Goal: Answer question/provide support: Share knowledge or assist other users

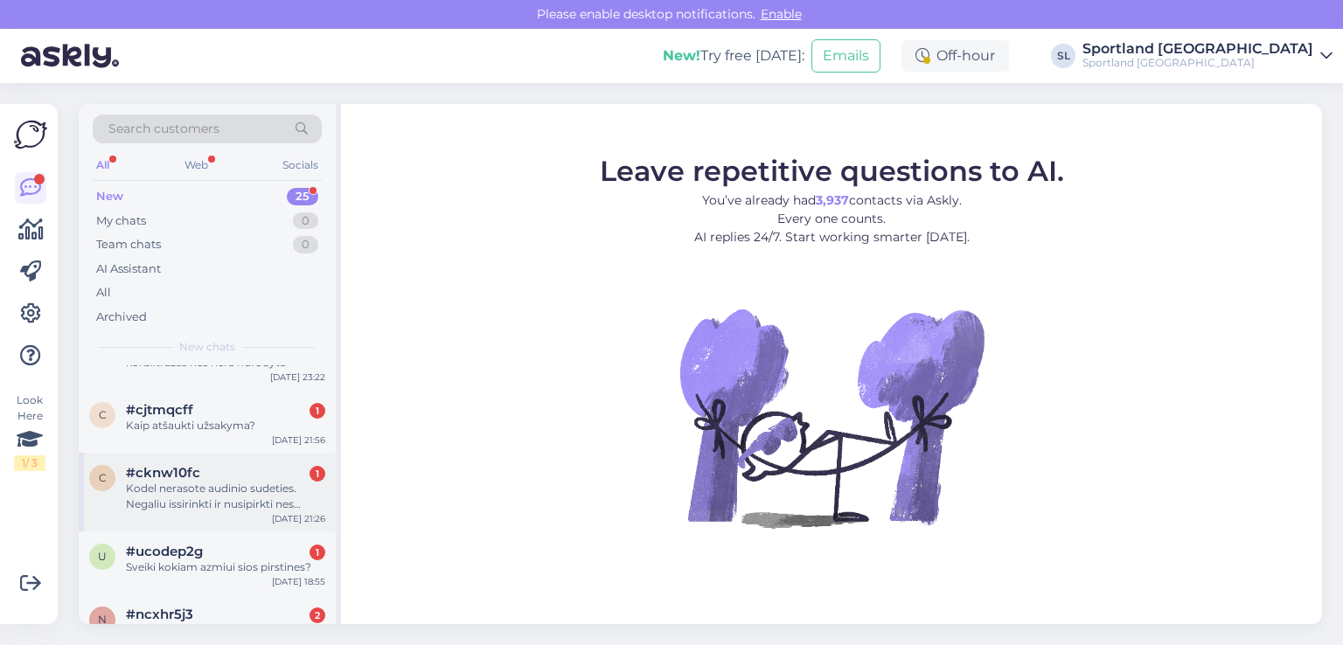
scroll to position [1582, 0]
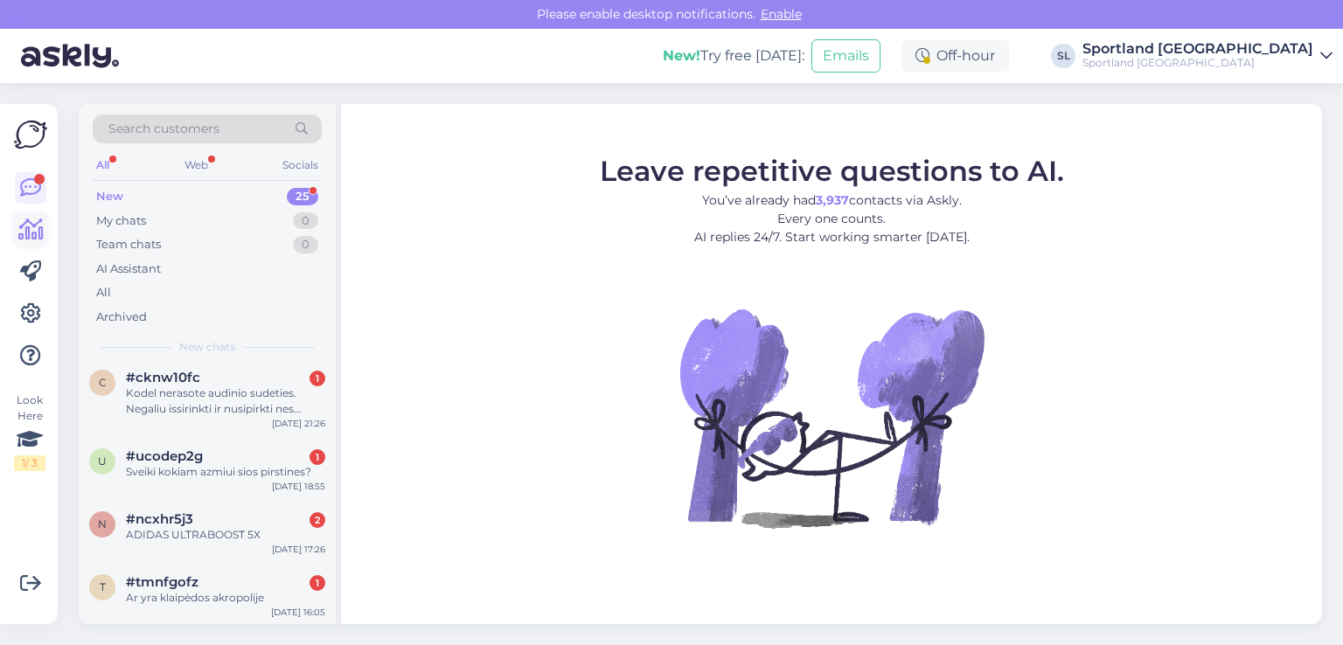
click at [45, 229] on link at bounding box center [30, 229] width 31 height 31
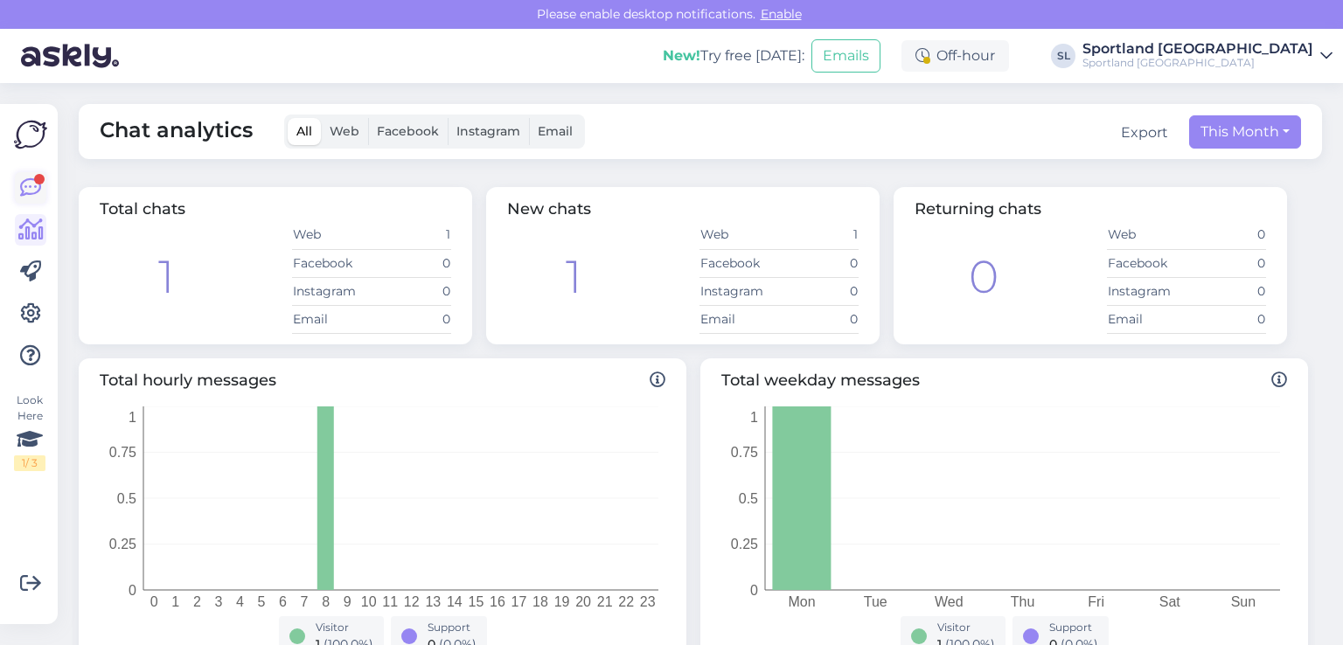
click at [34, 183] on icon at bounding box center [30, 188] width 21 height 21
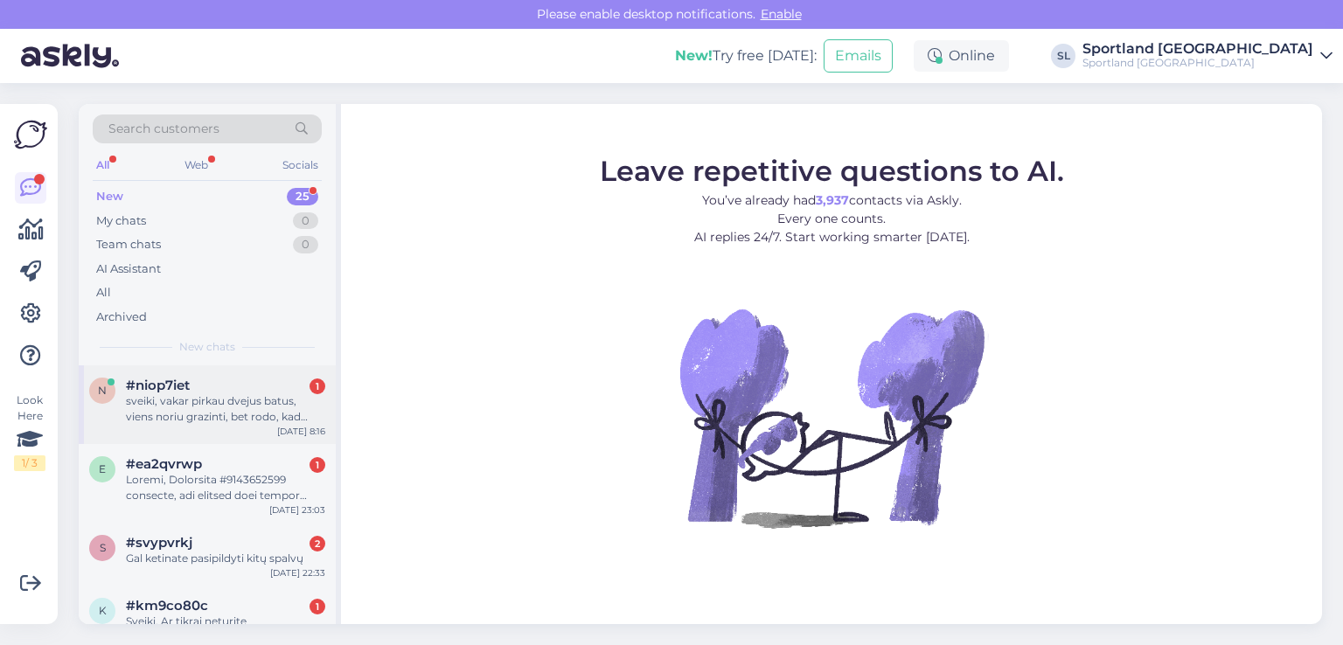
click at [214, 409] on div "sveiki, vakar pirkau dvejus batus, viens noriu grazinti, bet rodo, kad neatsiim…" at bounding box center [225, 409] width 199 height 31
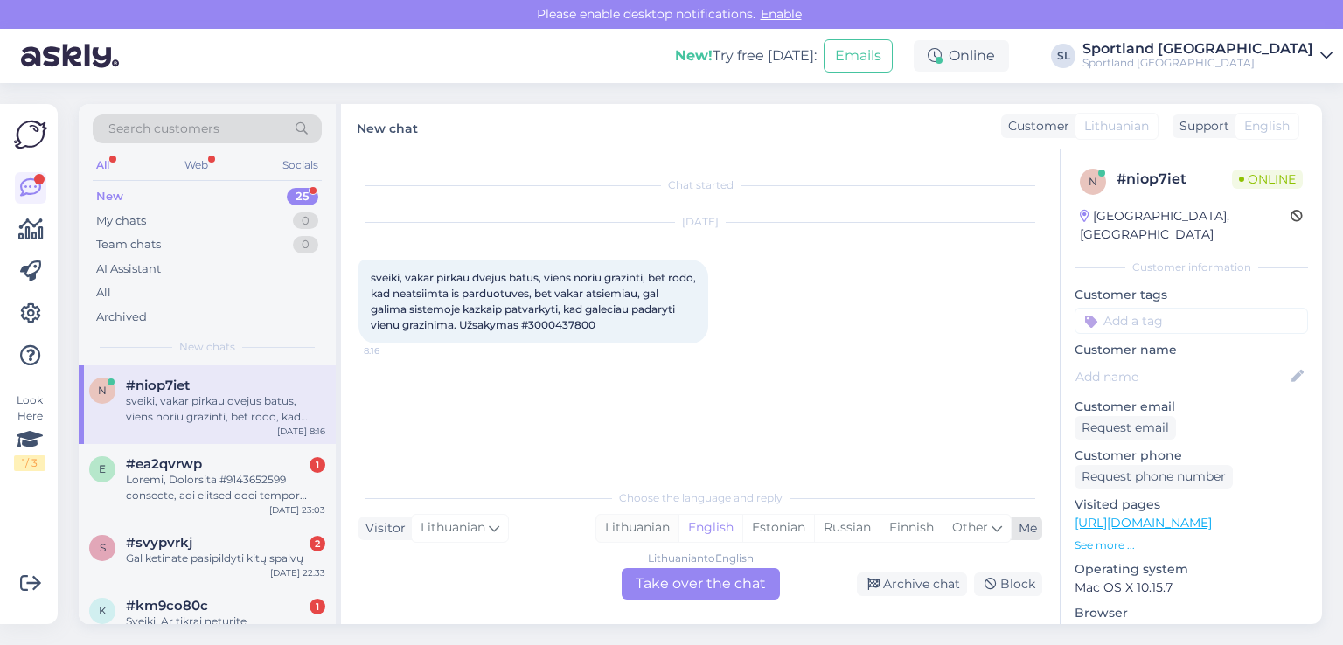
click at [634, 526] on div "Lithuanian" at bounding box center [637, 528] width 82 height 26
click at [672, 598] on div "Lithuanian to Lithuanian Take over the chat" at bounding box center [701, 583] width 158 height 31
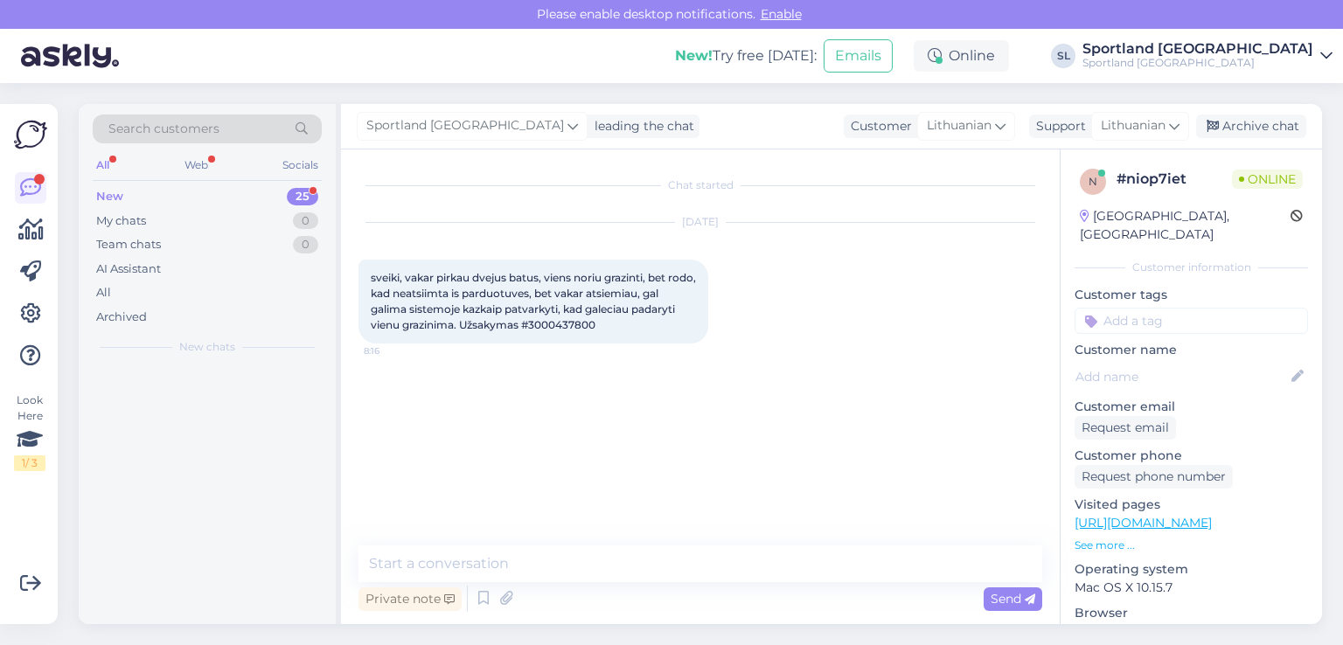
click at [645, 585] on div "Private note Send" at bounding box center [701, 598] width 684 height 33
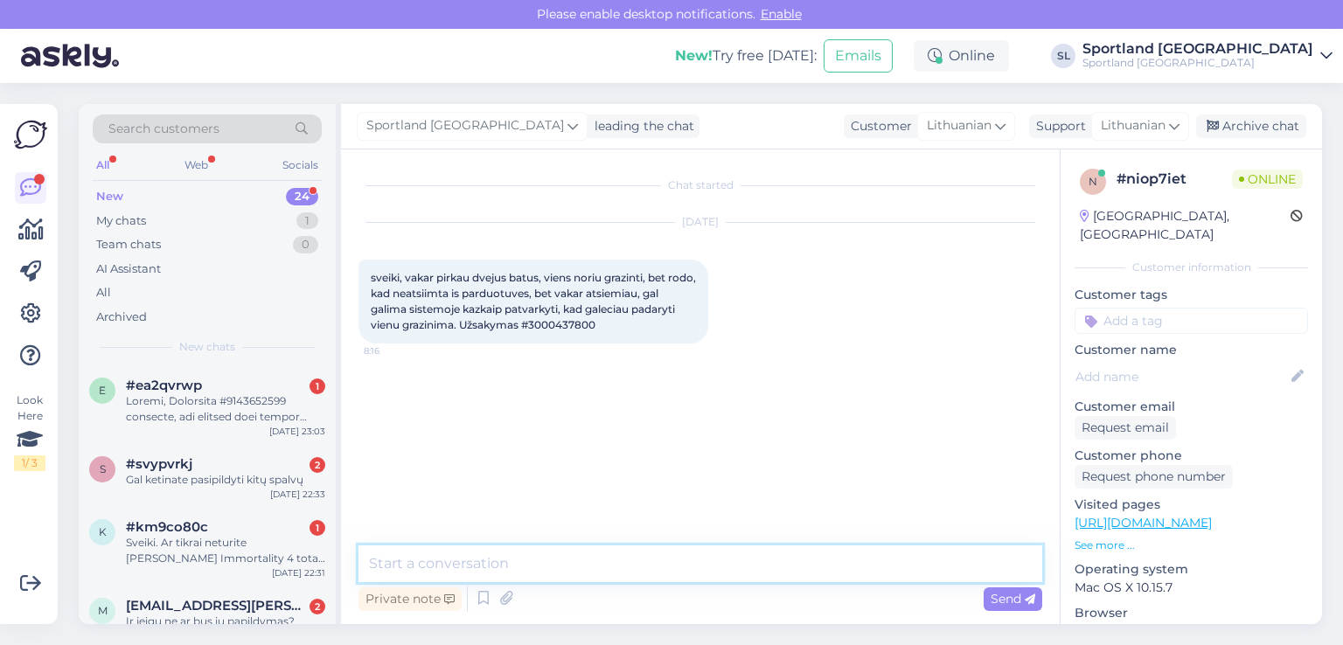
click at [626, 569] on textarea at bounding box center [701, 564] width 684 height 37
type textarea "Sveiki"
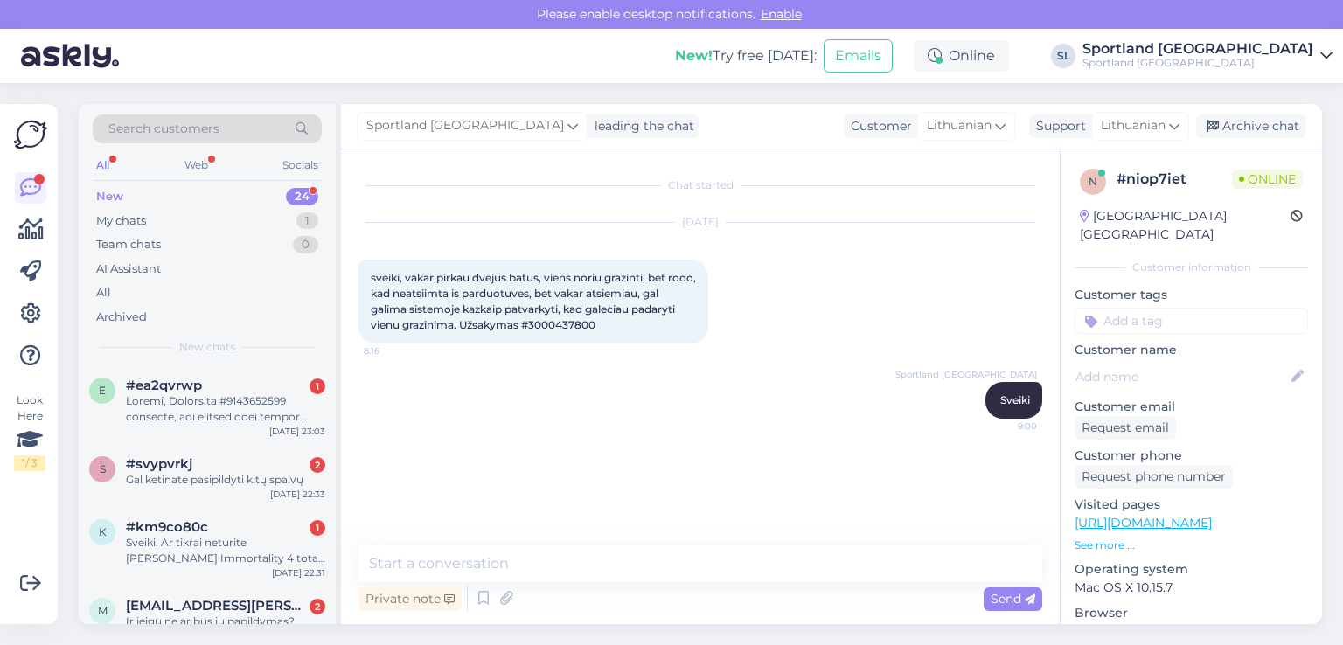
click at [584, 326] on span "sveiki, vakar pirkau dvejus batus, viens noriu grazinti, bet rodo, kad neatsiim…" at bounding box center [535, 301] width 328 height 60
copy div "3000437800 8:16"
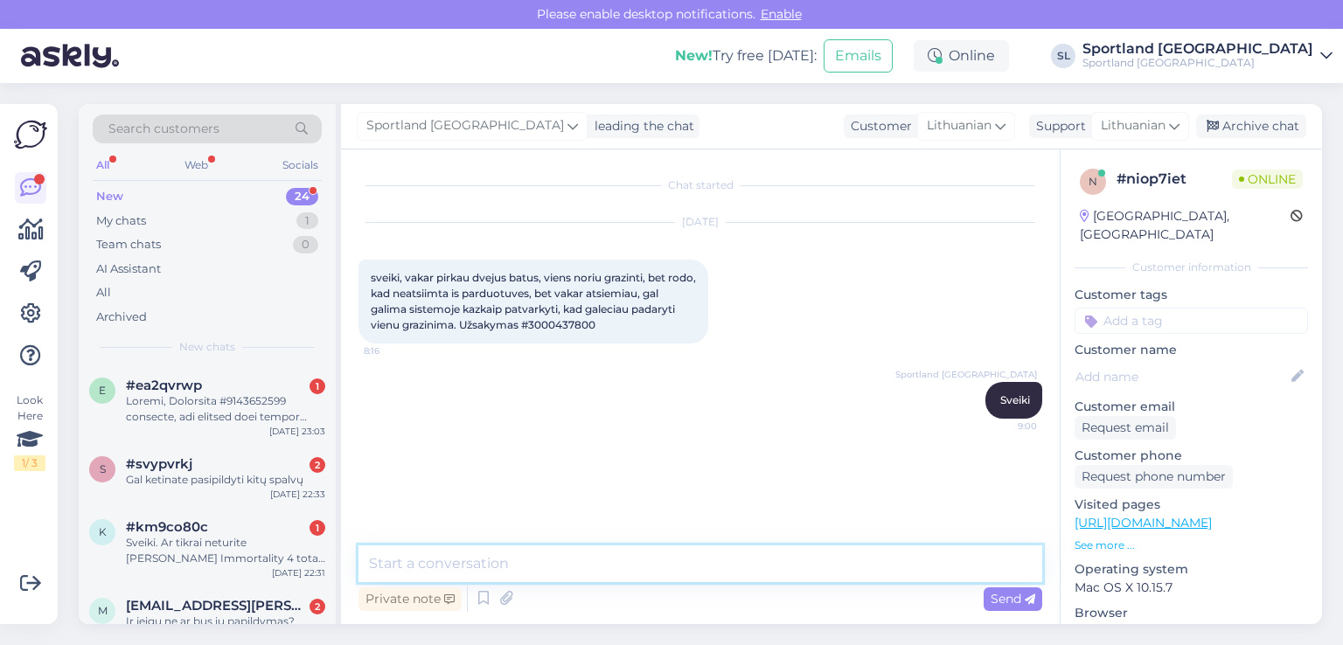
click at [770, 580] on textarea at bounding box center [701, 564] width 684 height 37
type textarea "p"
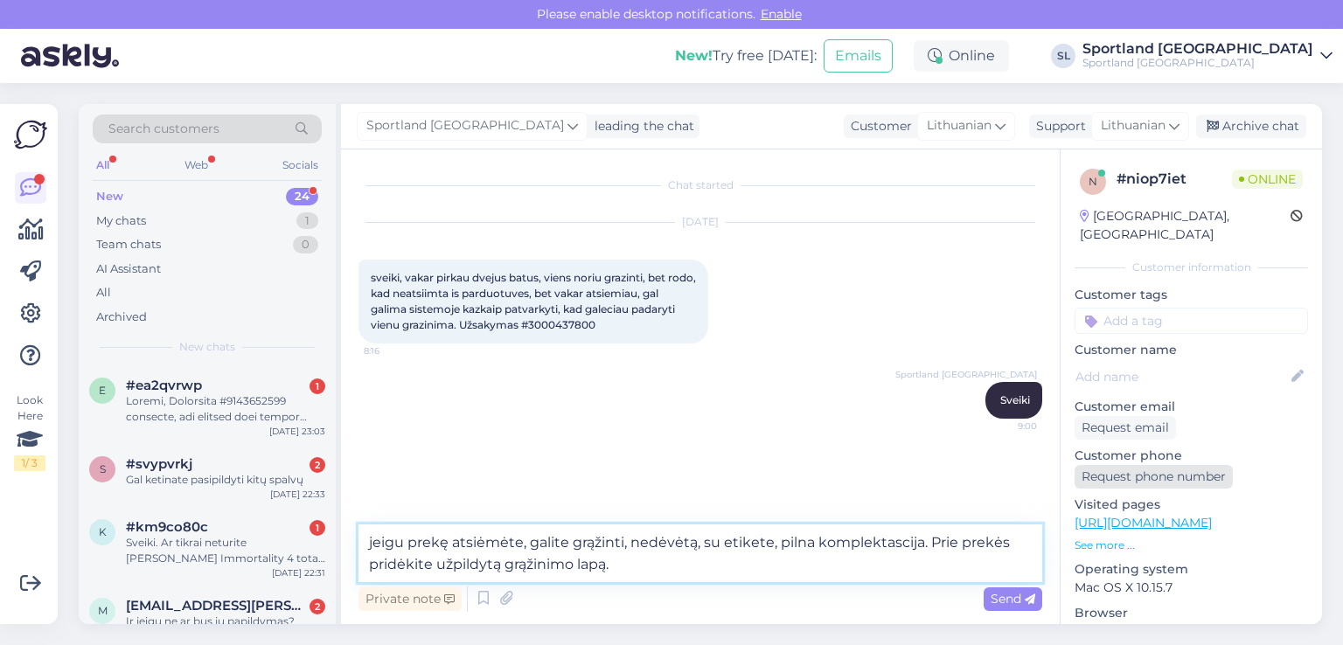
type textarea "jeigu prekę atsiėmėte, galite grąžinti, nedėvėtą, su etikete, pilna komplektasc…"
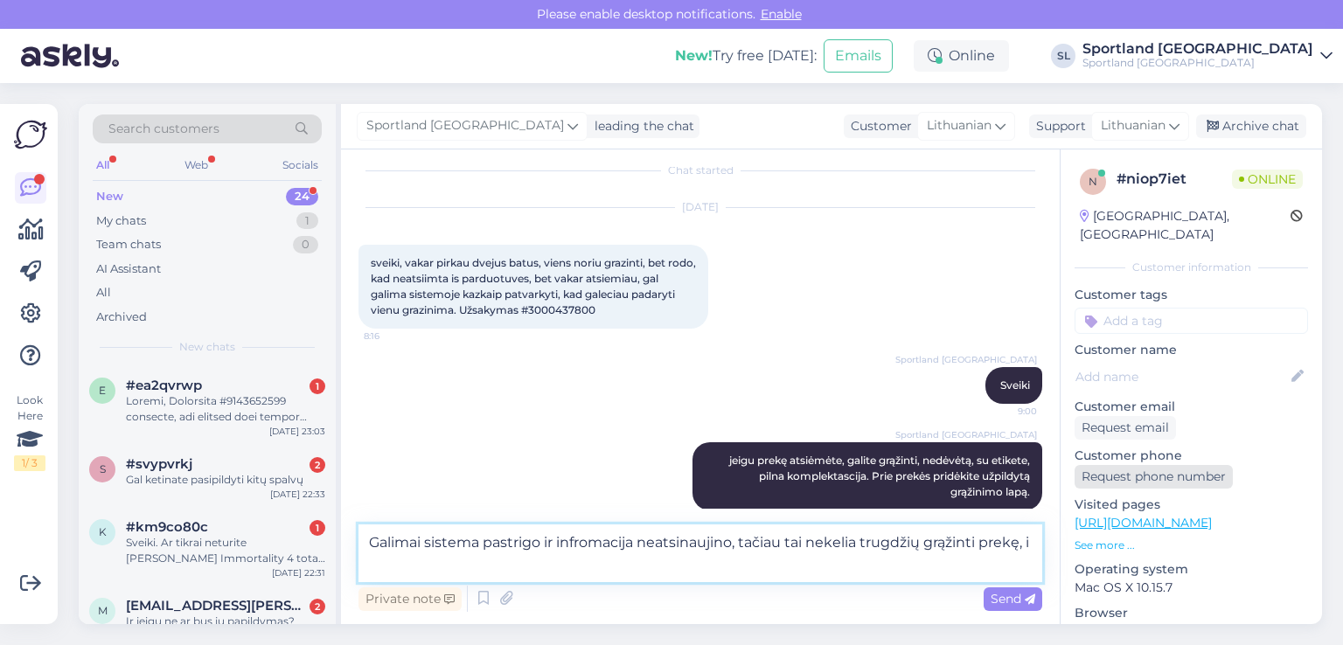
scroll to position [36, 0]
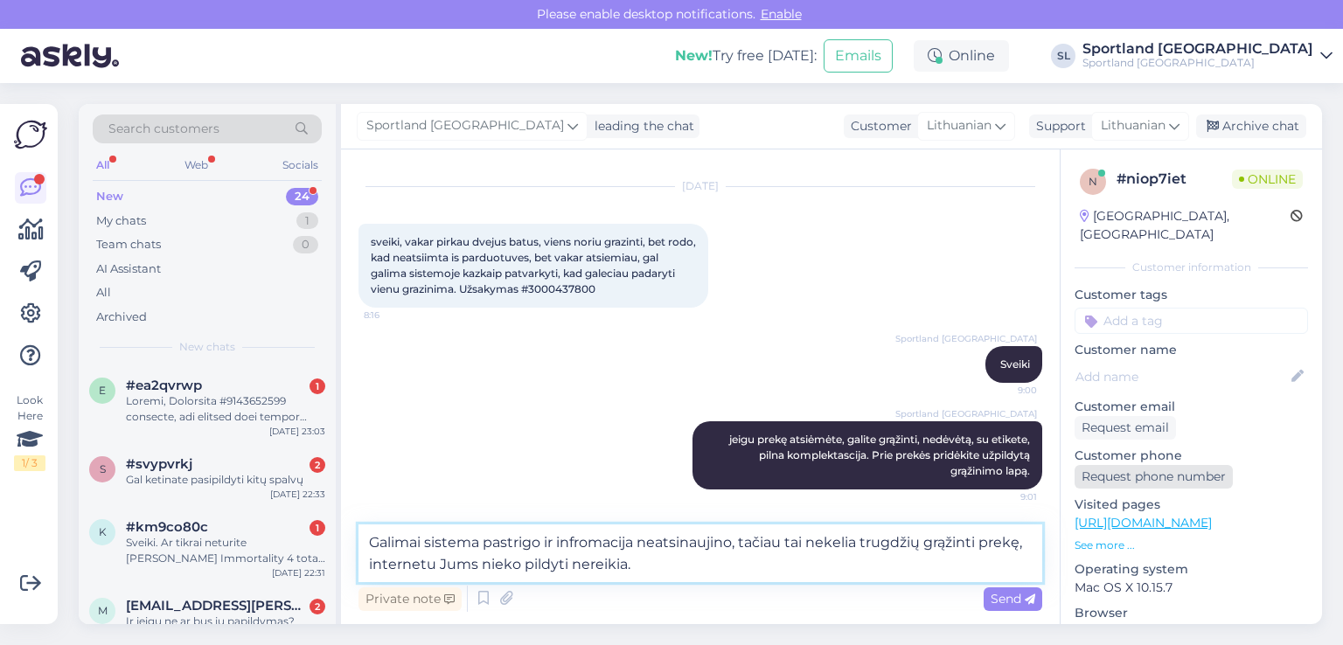
type textarea "Galimai sistema pastrigo ir infromacija neatsinaujino, tačiau tai nekelia trugd…"
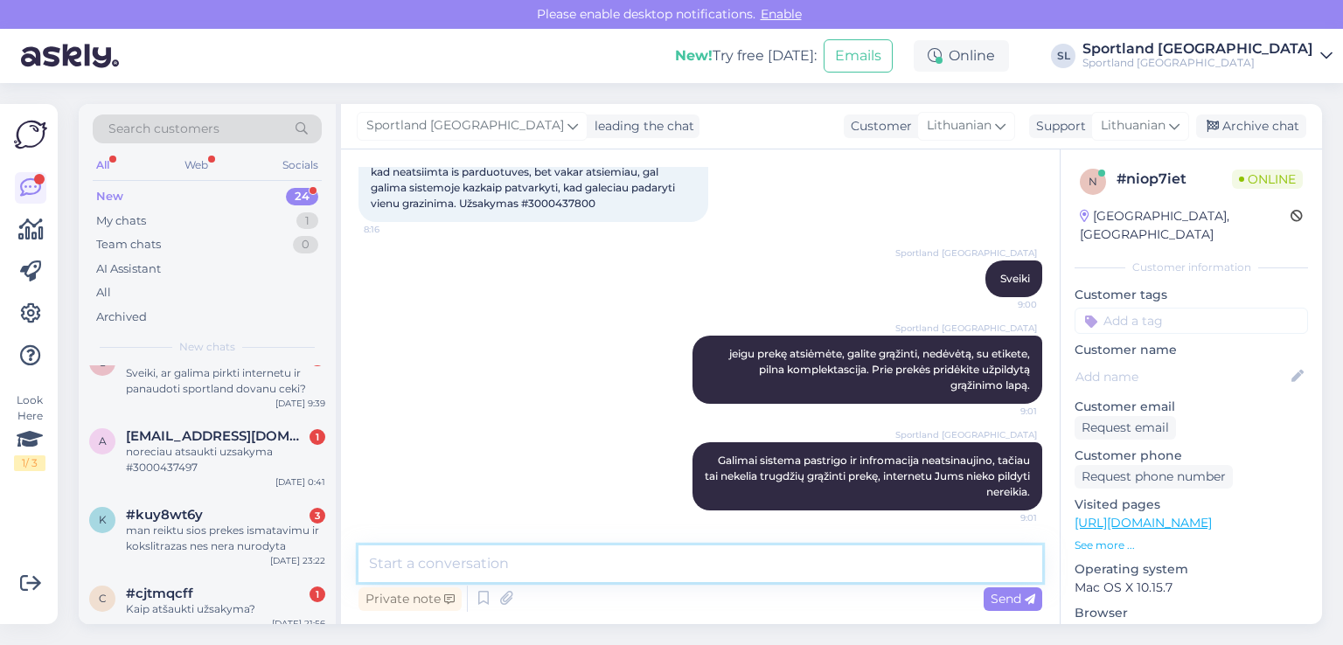
scroll to position [1504, 0]
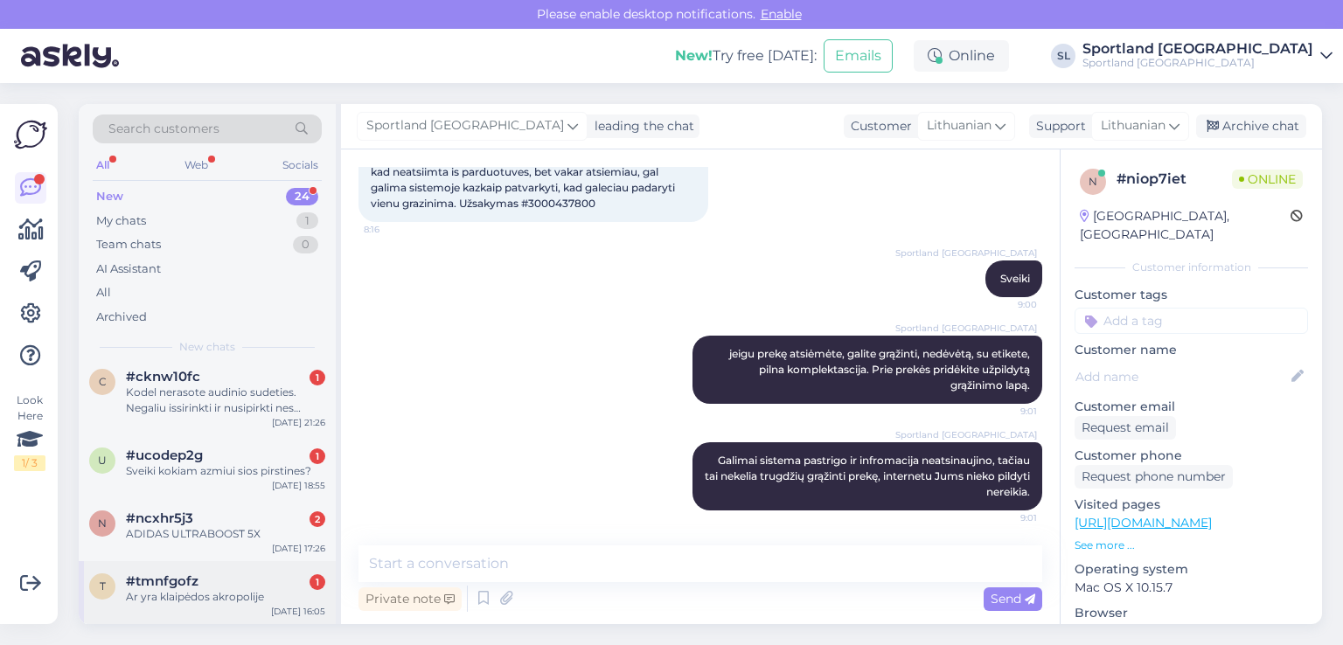
click at [204, 596] on div "Ar yra klaipėdos akropolije" at bounding box center [225, 597] width 199 height 16
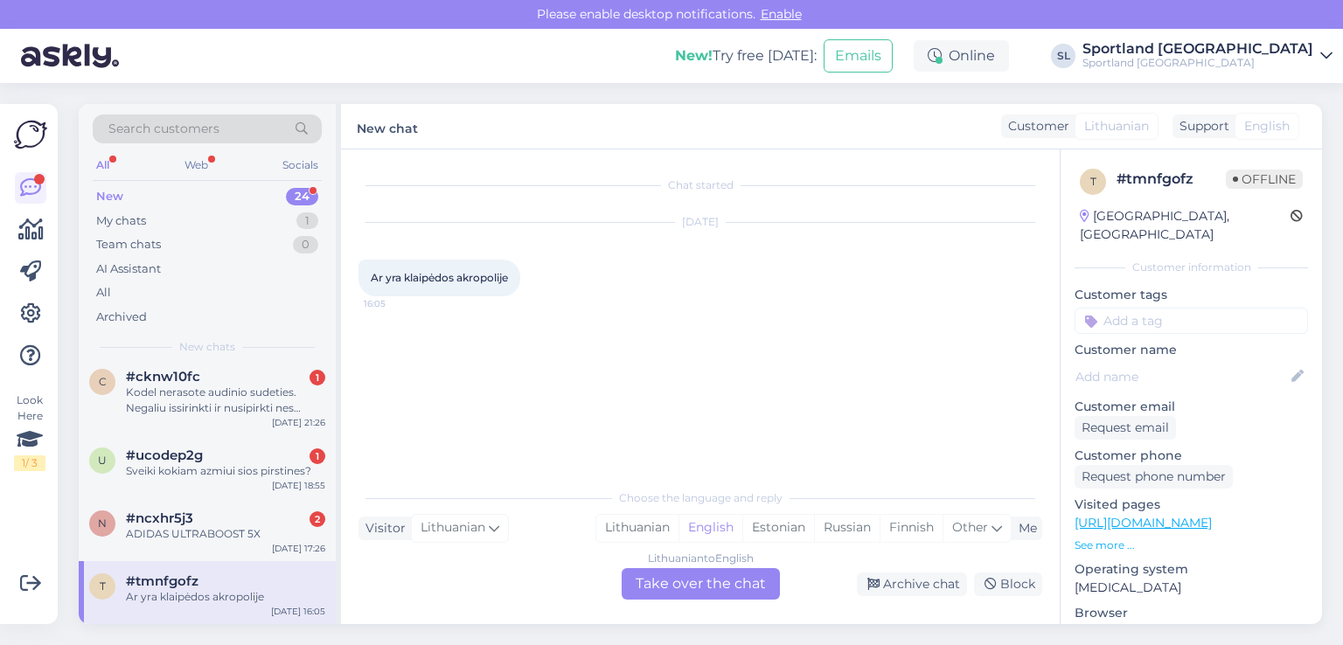
scroll to position [0, 0]
click at [626, 536] on div "Lithuanian" at bounding box center [637, 528] width 82 height 26
click at [657, 572] on div "Lithuanian to Lithuanian Take over the chat" at bounding box center [701, 583] width 158 height 31
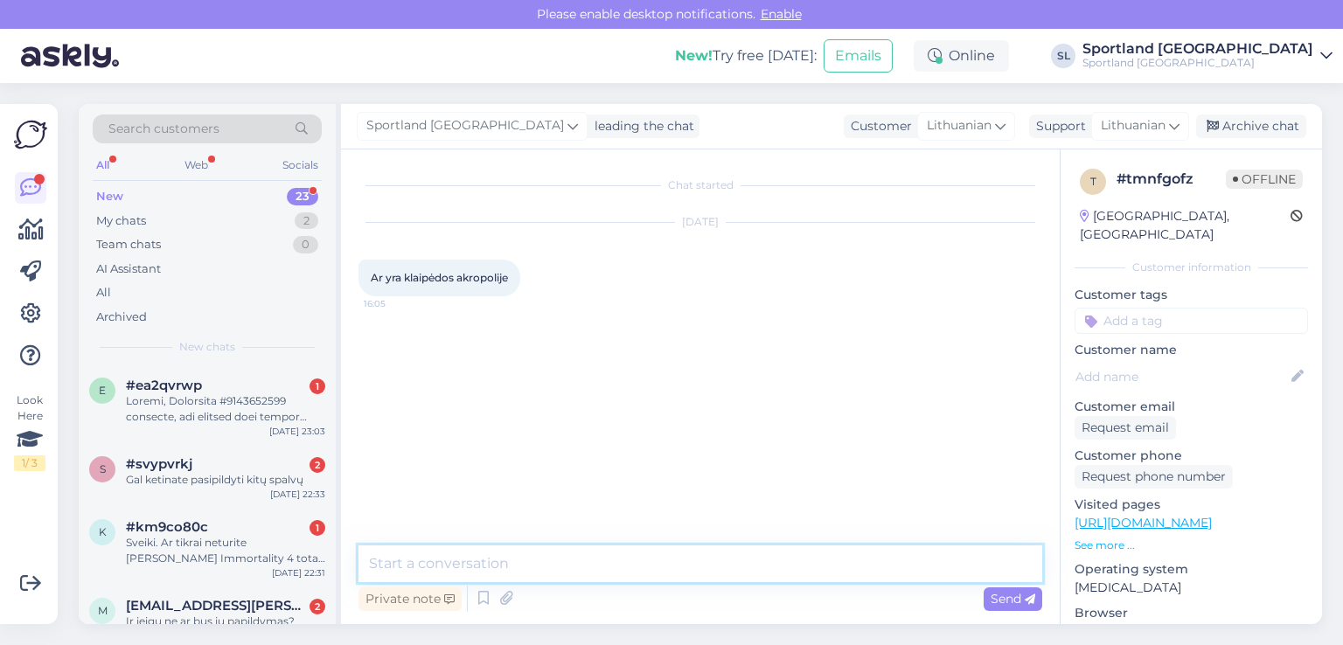
click at [602, 571] on textarea at bounding box center [701, 564] width 684 height 37
type textarea "Sveiki, maloniai prašome patikslinkite , kuri prekė domina? :)"
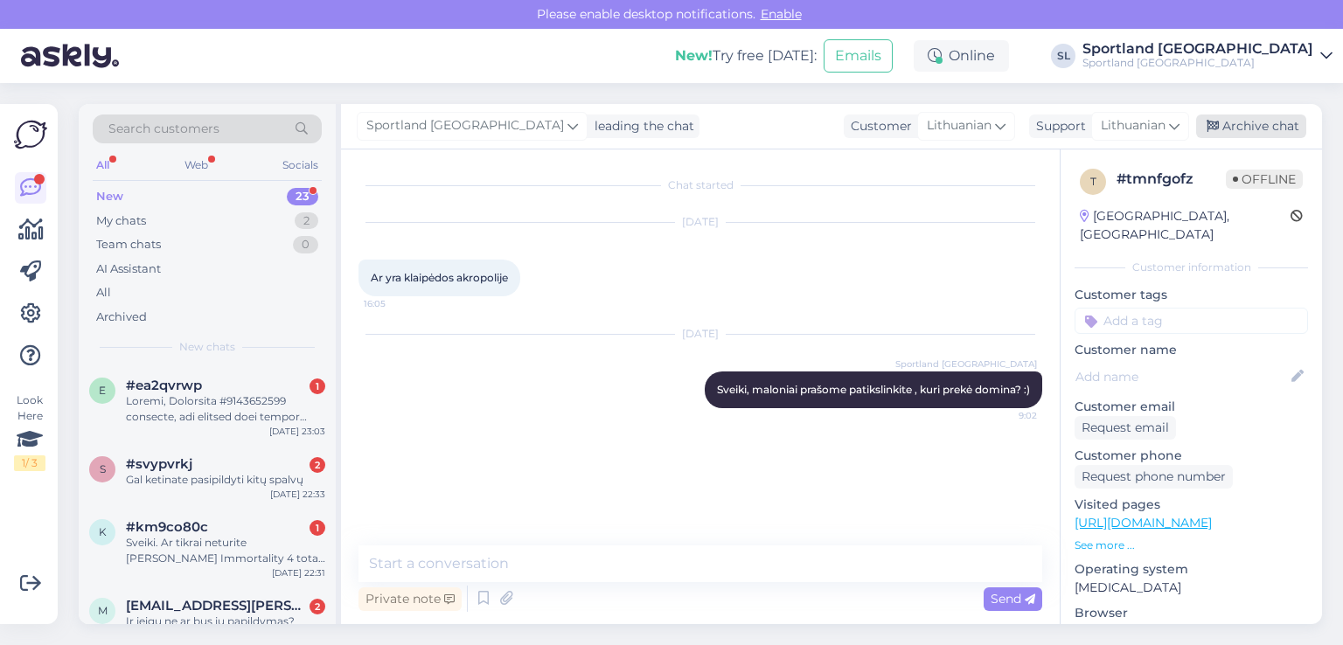
click at [1254, 129] on div "Archive chat" at bounding box center [1251, 127] width 110 height 24
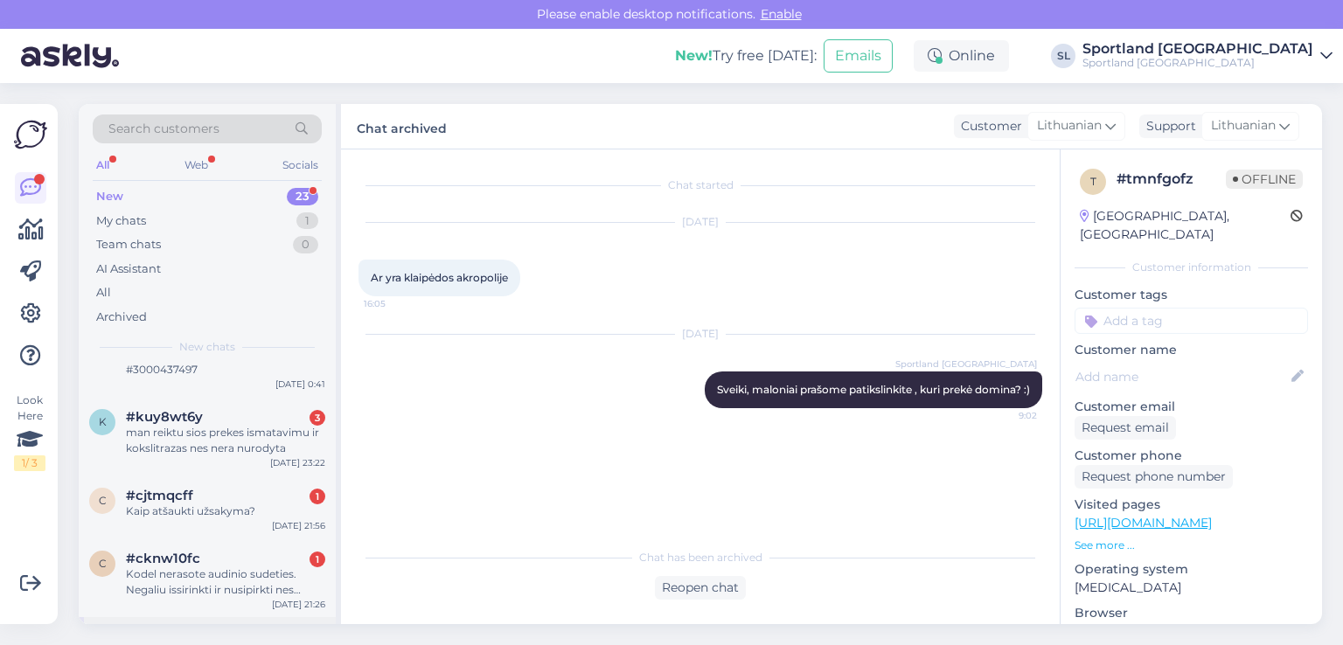
scroll to position [1441, 0]
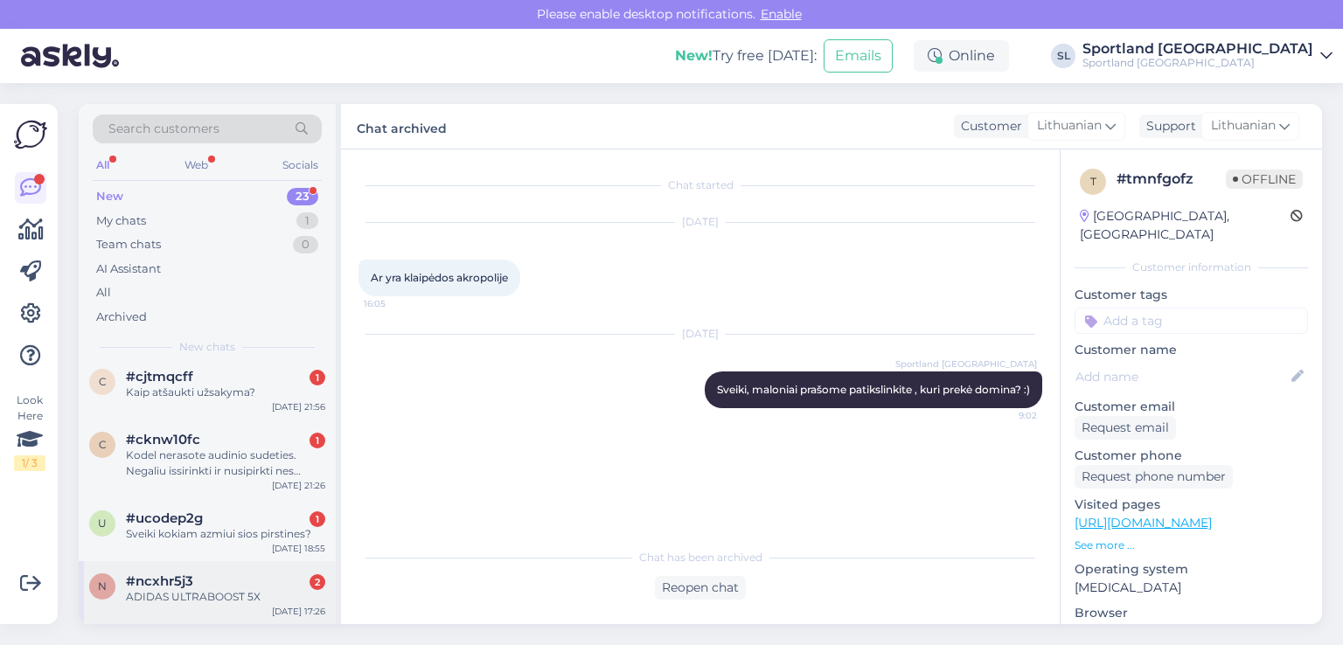
click at [227, 591] on div "ADIDAS ULTRABOOST 5X" at bounding box center [225, 597] width 199 height 16
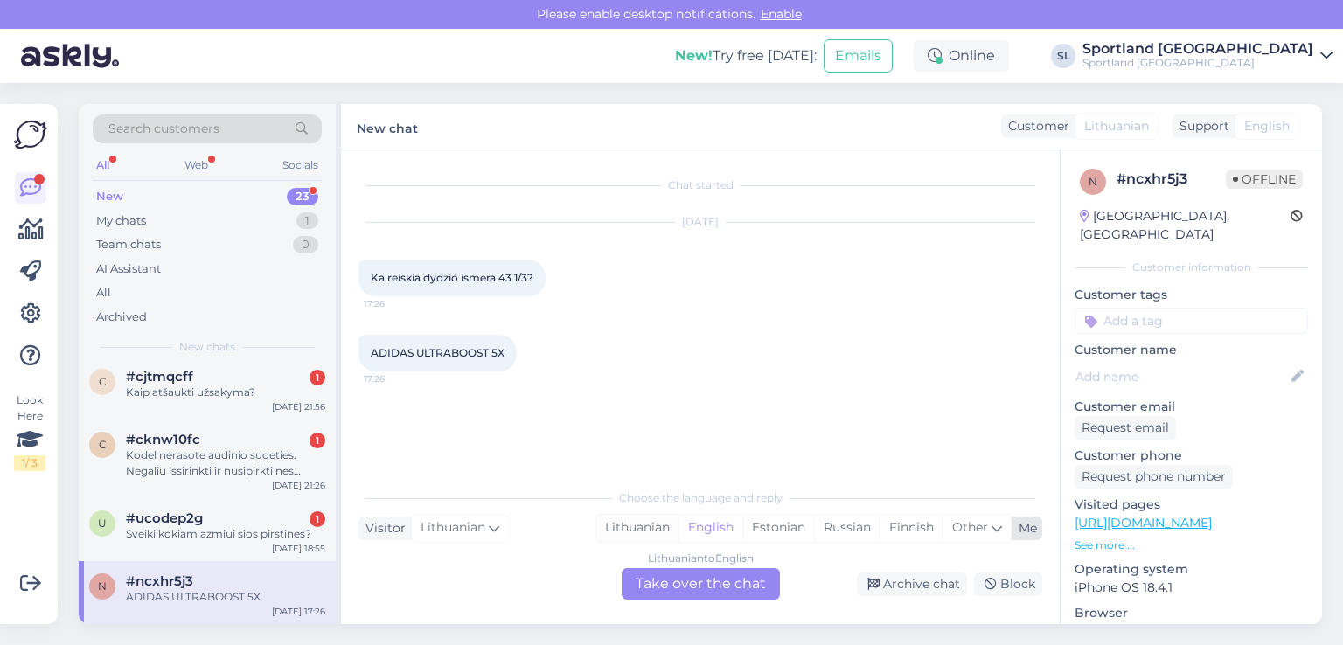
click at [637, 527] on div "Lithuanian" at bounding box center [637, 528] width 82 height 26
click at [673, 586] on div "Lithuanian to Lithuanian Take over the chat" at bounding box center [701, 583] width 158 height 31
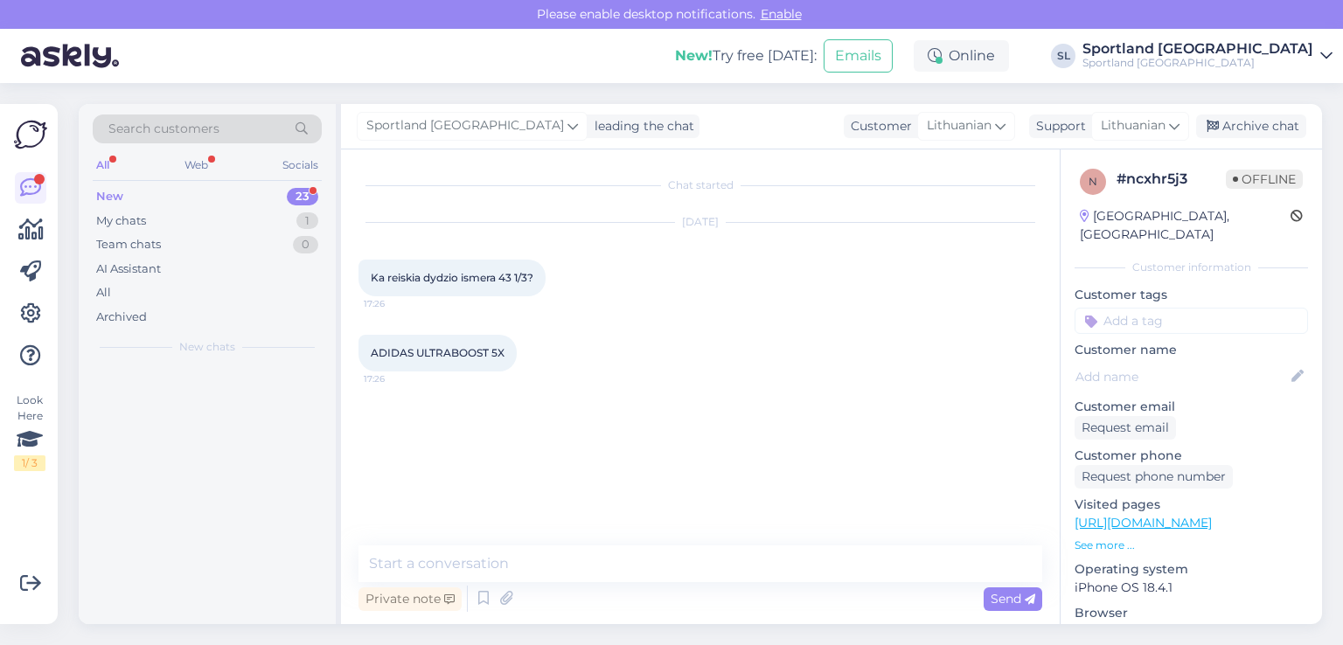
scroll to position [0, 0]
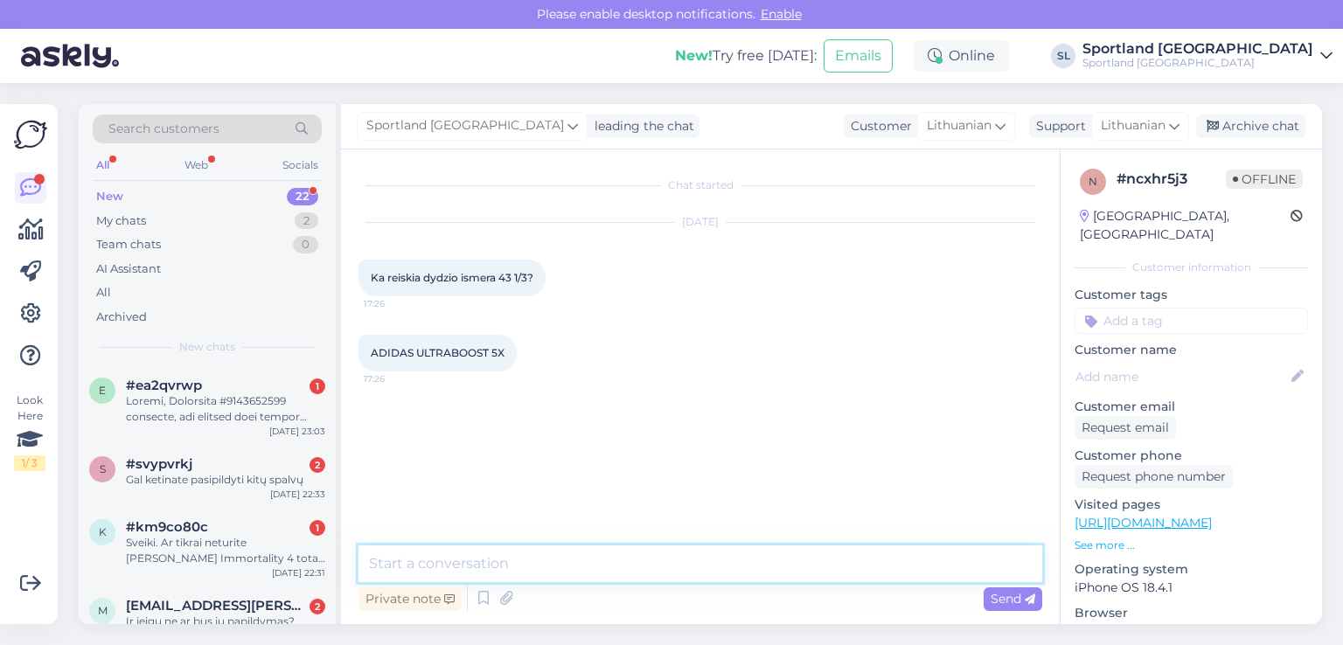
click at [616, 574] on textarea at bounding box center [701, 564] width 684 height 37
type textarea "Sveiki, truputėli didenis nei 43 dydis"
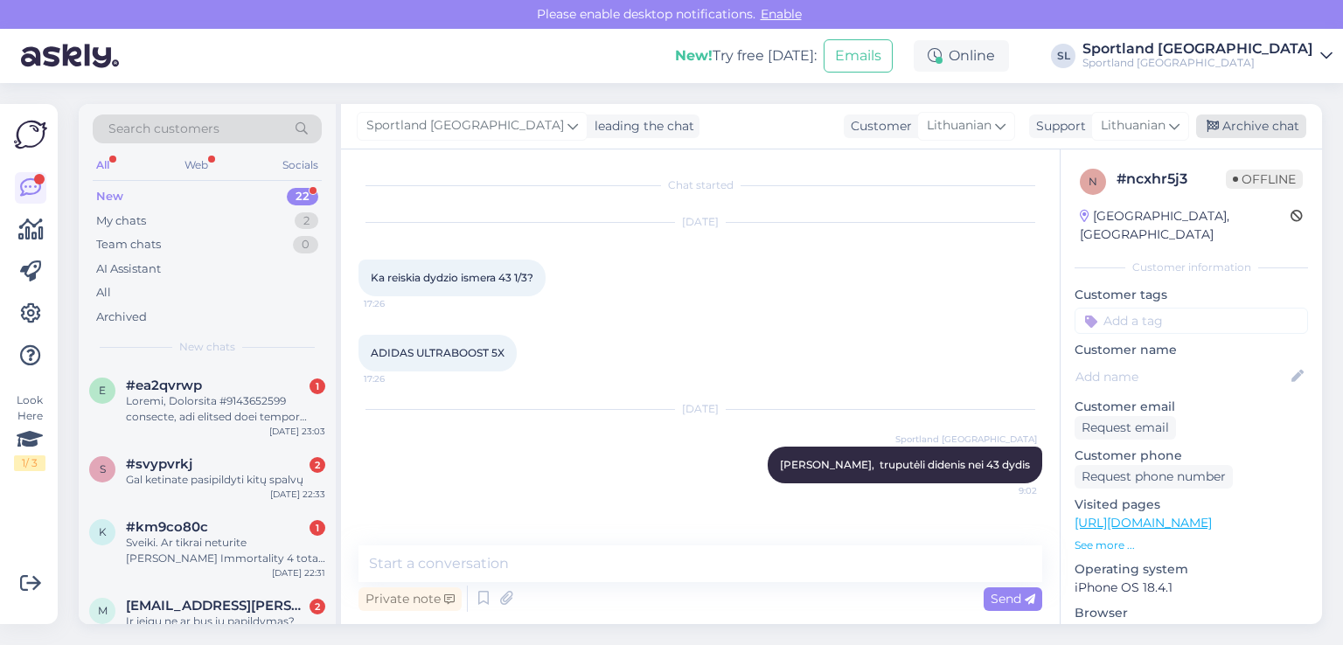
click at [1224, 121] on div "Archive chat" at bounding box center [1251, 127] width 110 height 24
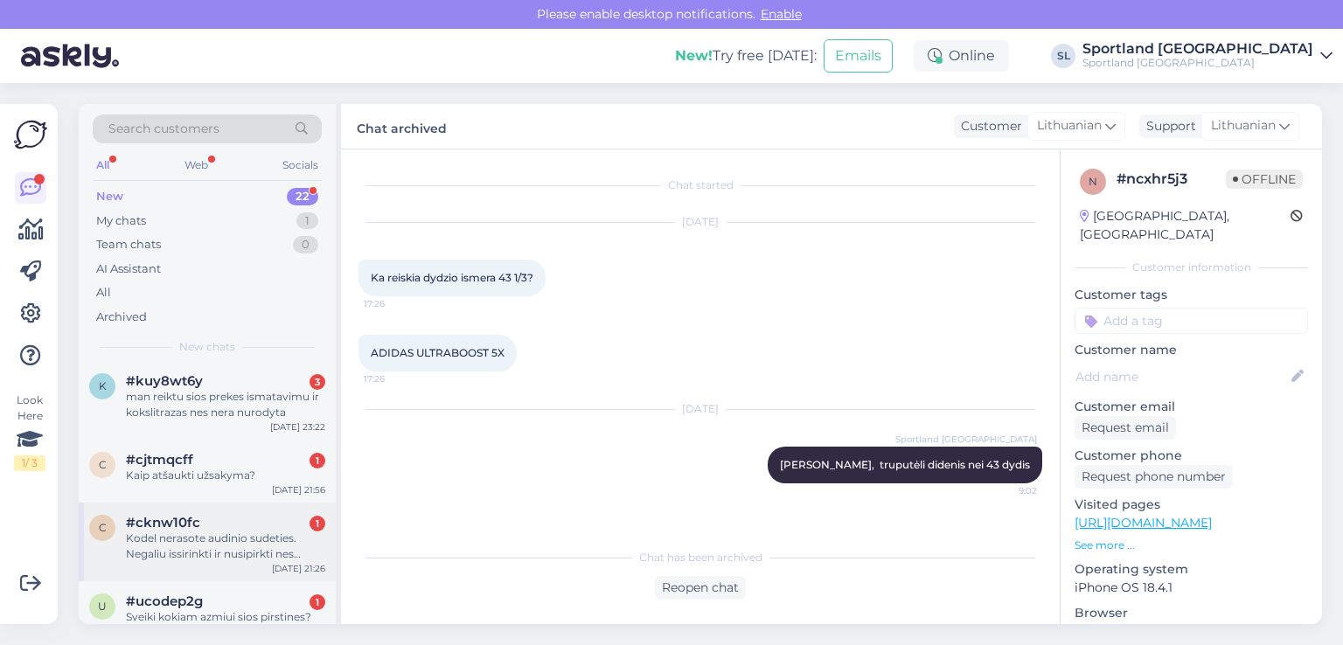
scroll to position [1378, 0]
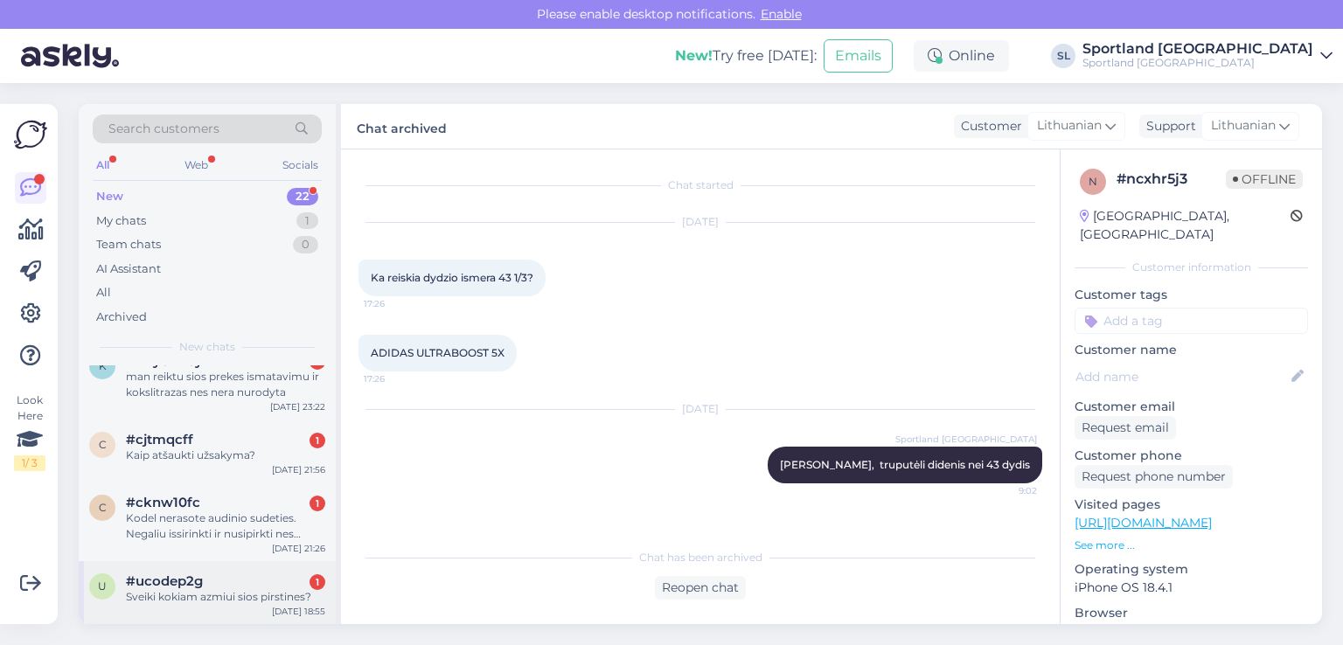
click at [197, 585] on span "#ucodep2g" at bounding box center [164, 582] width 77 height 16
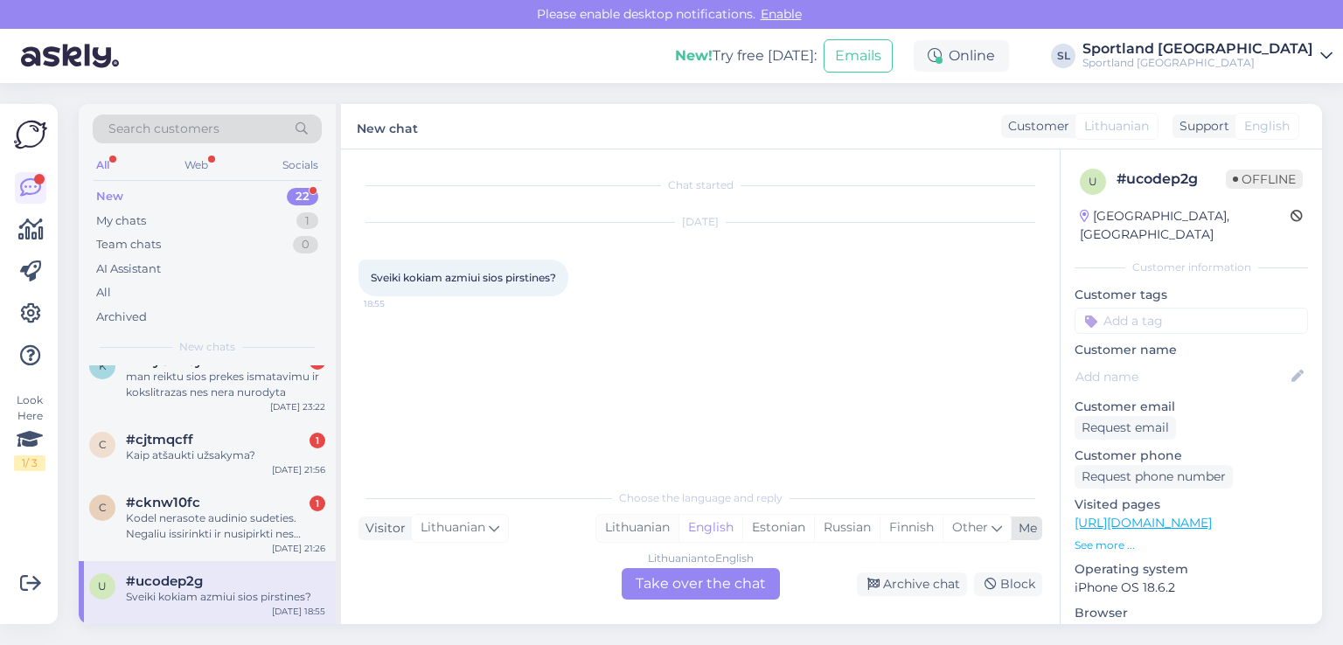
click at [639, 527] on div "Lithuanian" at bounding box center [637, 528] width 82 height 26
click at [660, 583] on div "Lithuanian to Lithuanian Take over the chat" at bounding box center [701, 583] width 158 height 31
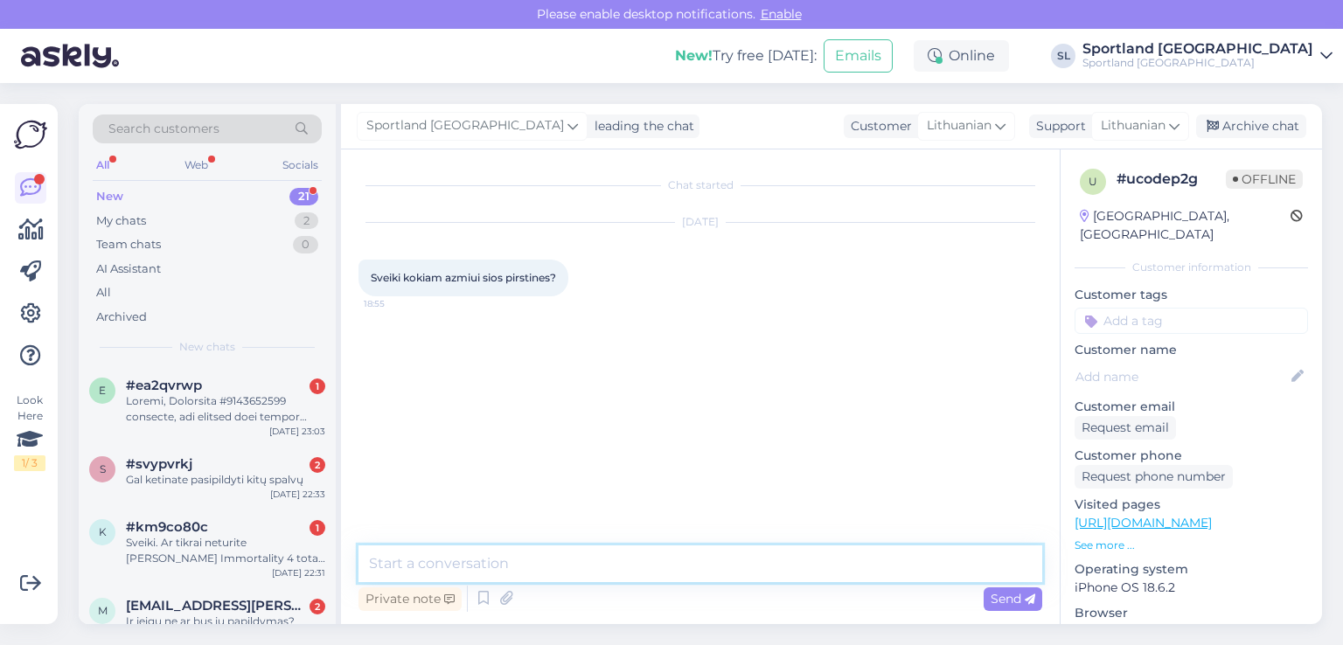
click at [591, 554] on textarea at bounding box center [701, 564] width 684 height 37
type textarea "Sveiki, prašome patikslinkite, kuri prekė domina?"
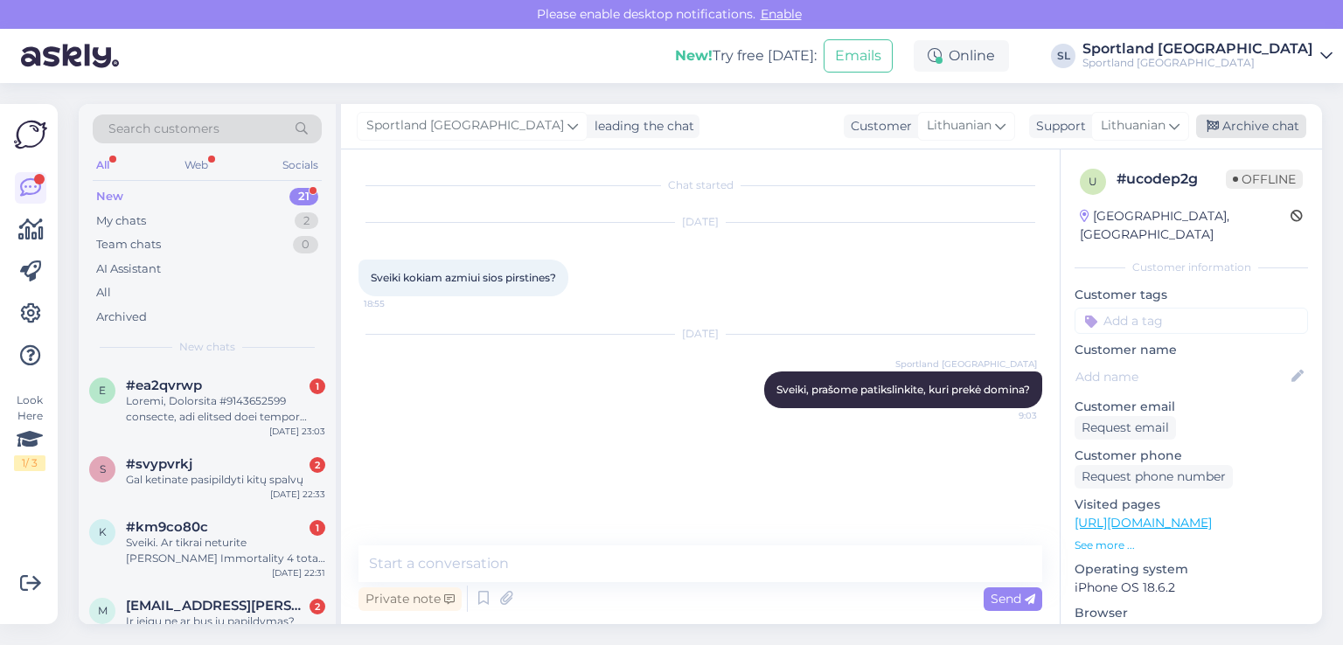
click at [1232, 129] on div "Archive chat" at bounding box center [1251, 127] width 110 height 24
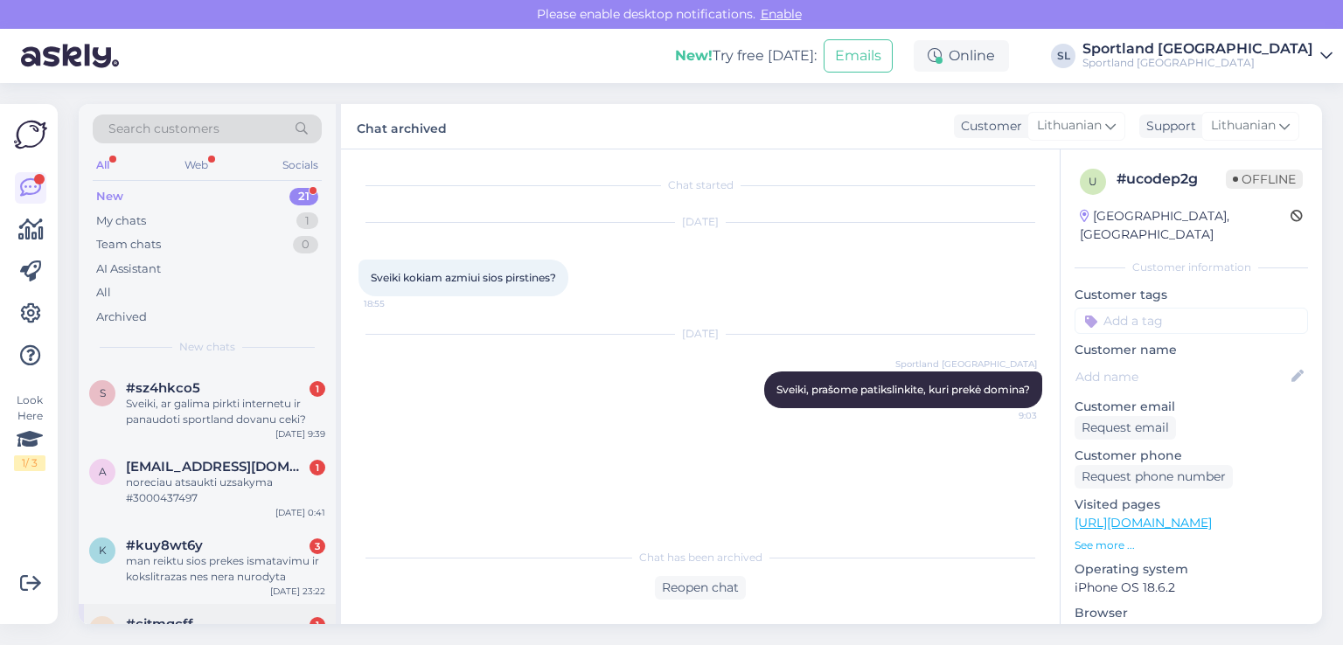
scroll to position [1315, 0]
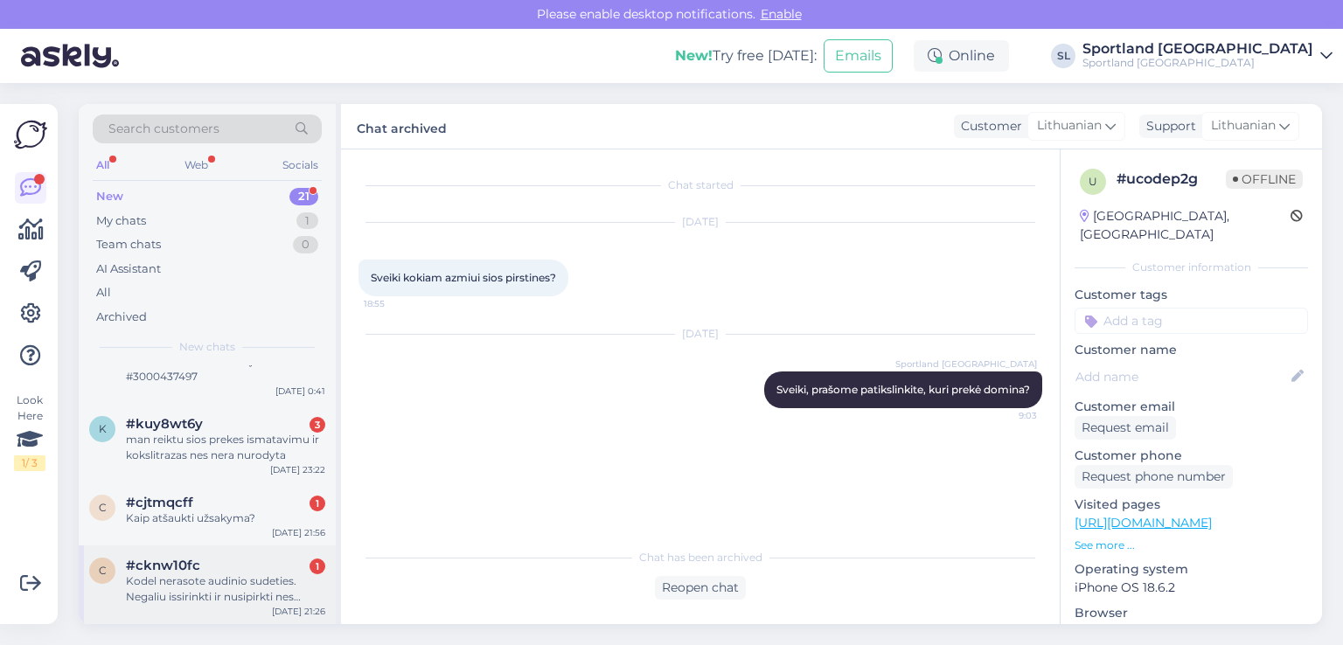
click at [242, 589] on div "Kodel nerasote audinio sudeties. Negaliu issirinkti ir nusipirkti nes nezinau k…" at bounding box center [225, 589] width 199 height 31
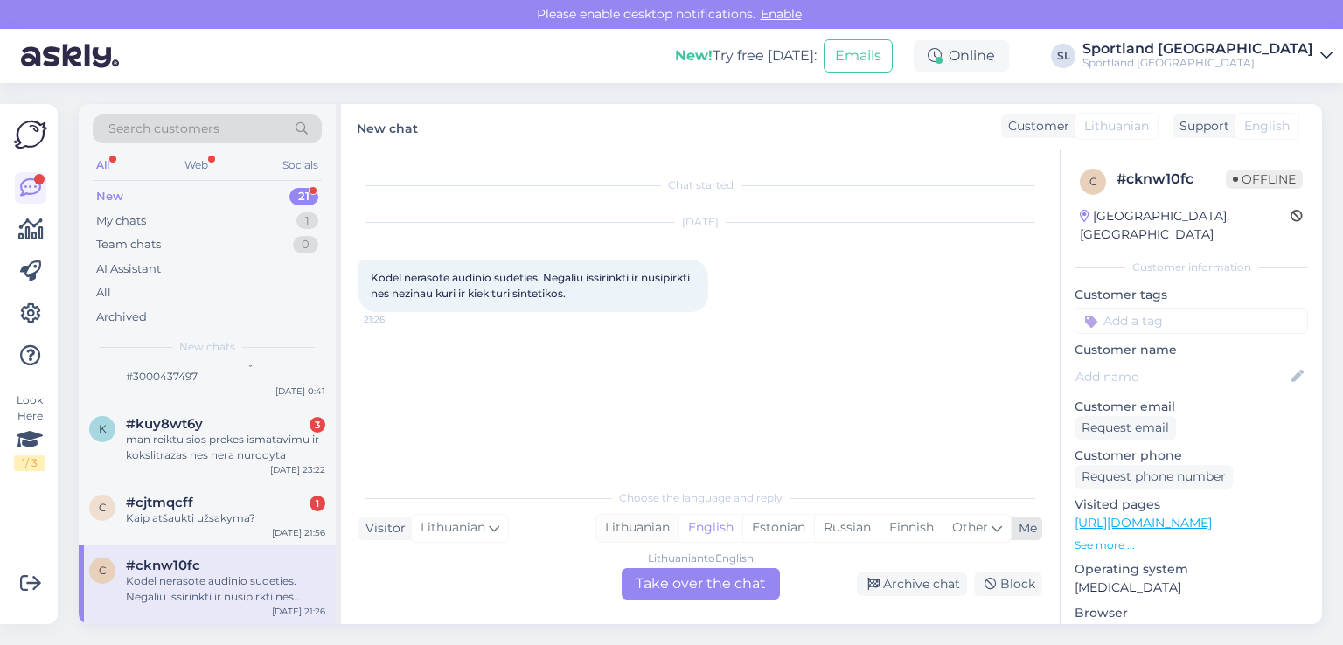
click at [638, 527] on div "Lithuanian" at bounding box center [637, 528] width 82 height 26
click at [674, 585] on div "Lithuanian to Lithuanian Take over the chat" at bounding box center [701, 583] width 158 height 31
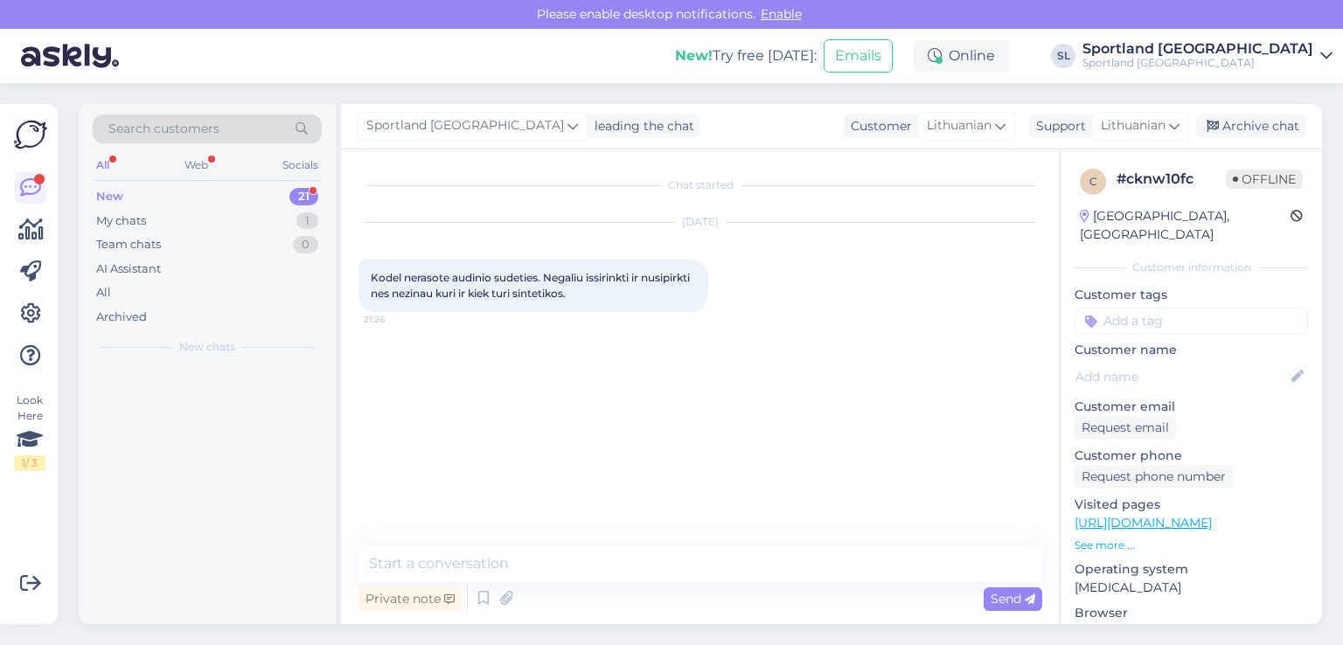
scroll to position [0, 0]
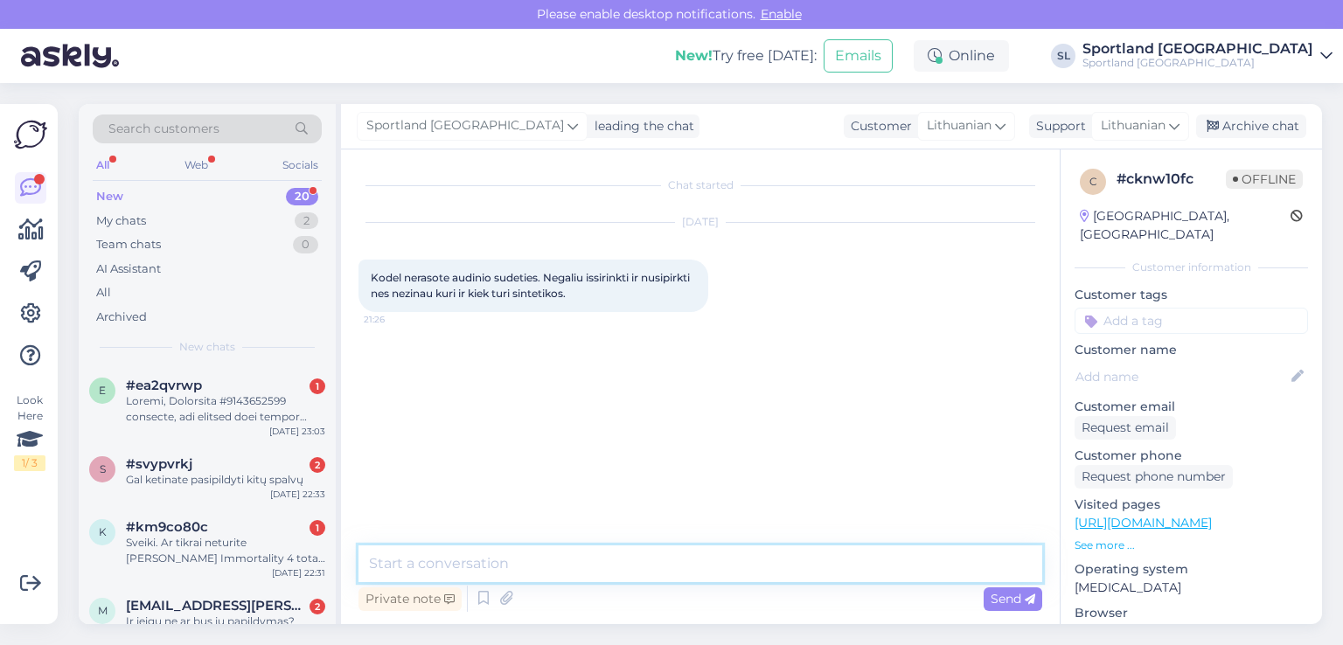
click at [612, 559] on textarea at bounding box center [701, 564] width 684 height 37
type textarea "Sveiki, maloniai prašome patikslinkite, kuri prekė domina?"
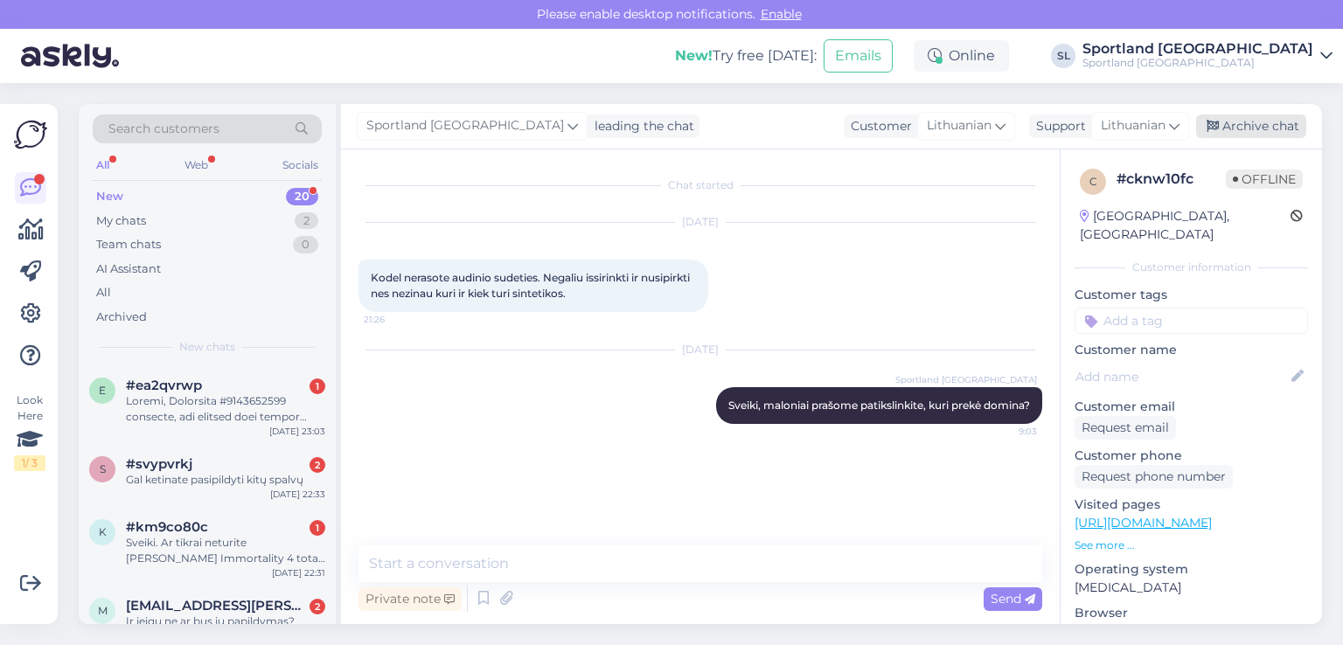
drag, startPoint x: 1234, startPoint y: 127, endPoint x: 1046, endPoint y: 181, distance: 195.7
click at [1233, 127] on div "Archive chat" at bounding box center [1251, 127] width 110 height 24
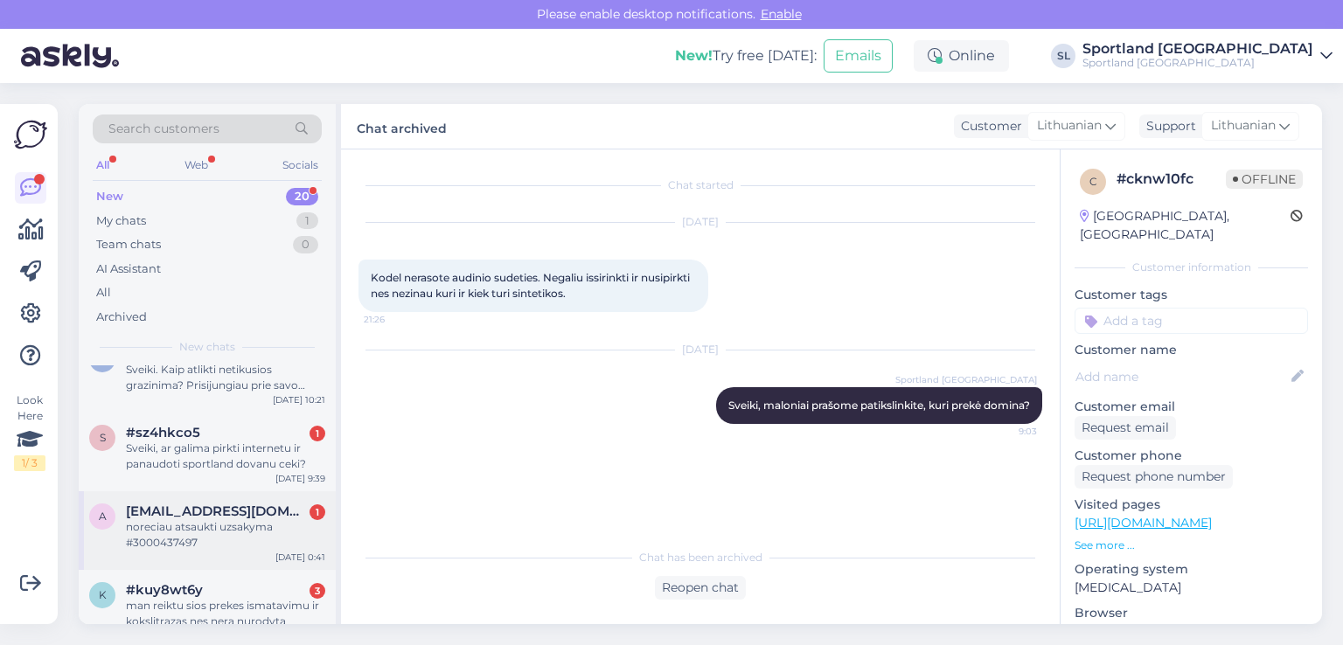
scroll to position [1236, 0]
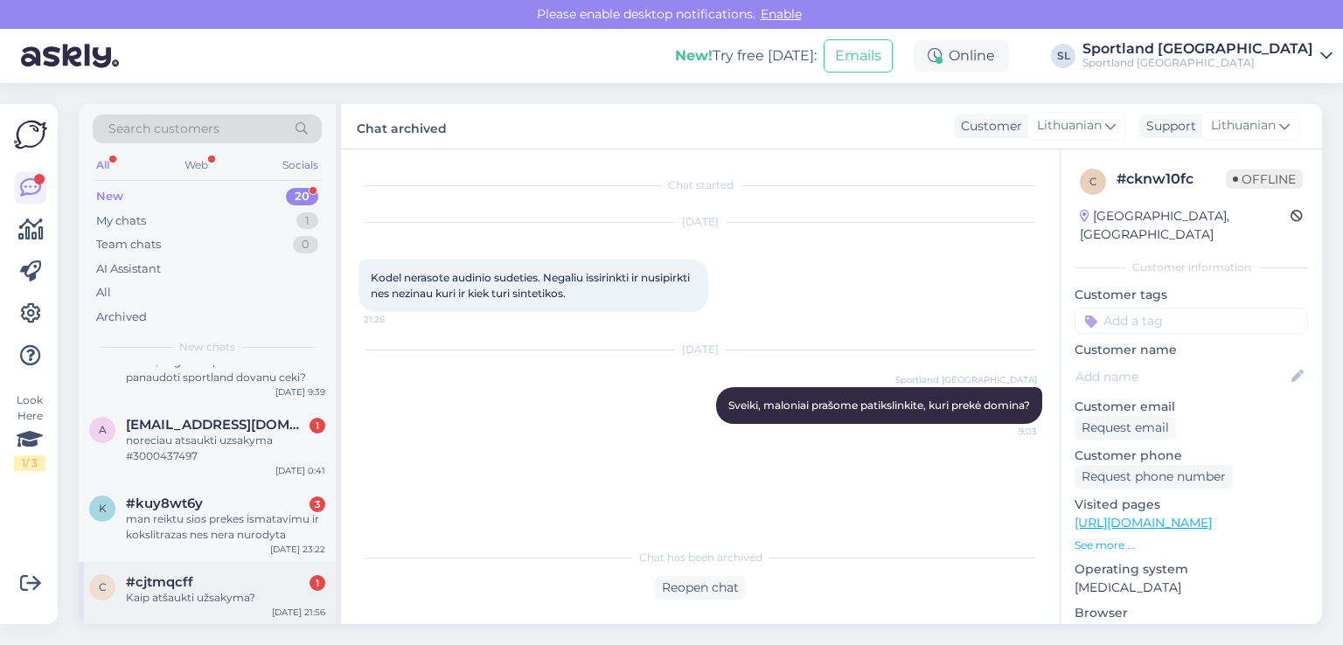
click at [213, 578] on div "#cjtmqcff 1" at bounding box center [225, 583] width 199 height 16
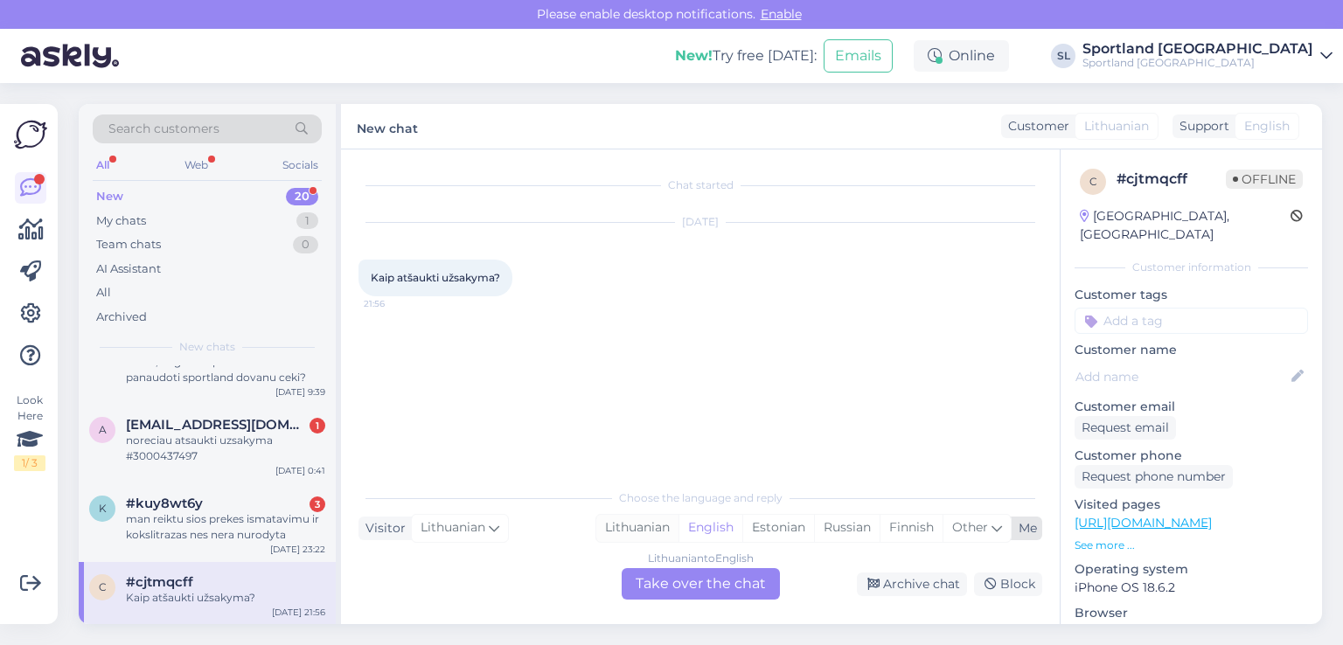
click at [630, 526] on div "Lithuanian" at bounding box center [637, 528] width 82 height 26
click at [668, 589] on div "Lithuanian to Lithuanian Take over the chat" at bounding box center [701, 583] width 158 height 31
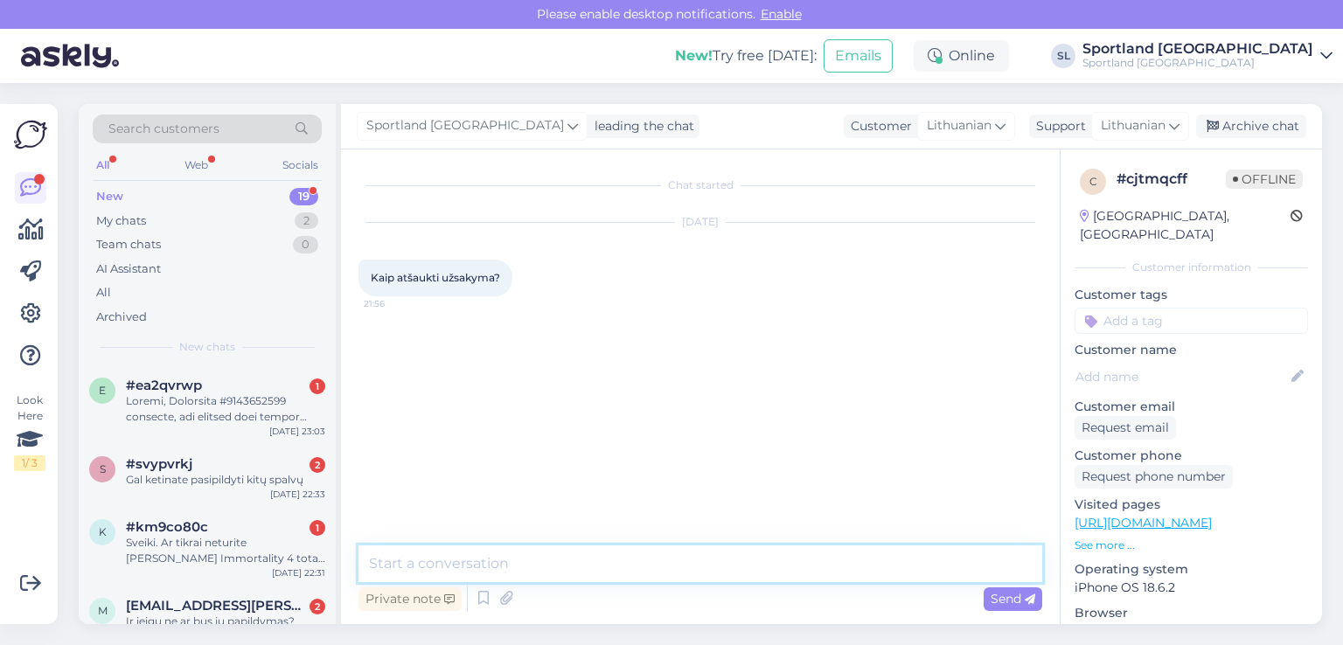
click at [629, 575] on textarea at bounding box center [701, 564] width 684 height 37
type textarea "Sveiki, maloniai prašome nurodykite užsakymo numerį."
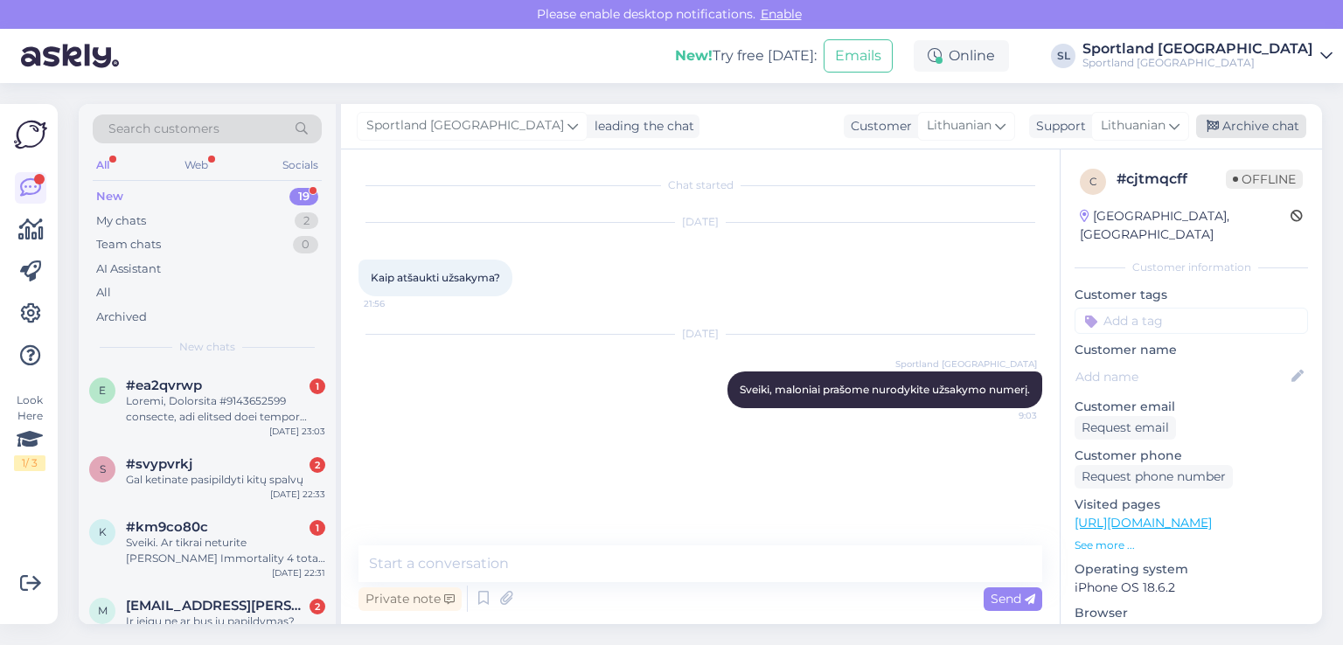
click at [1279, 133] on div "Archive chat" at bounding box center [1251, 127] width 110 height 24
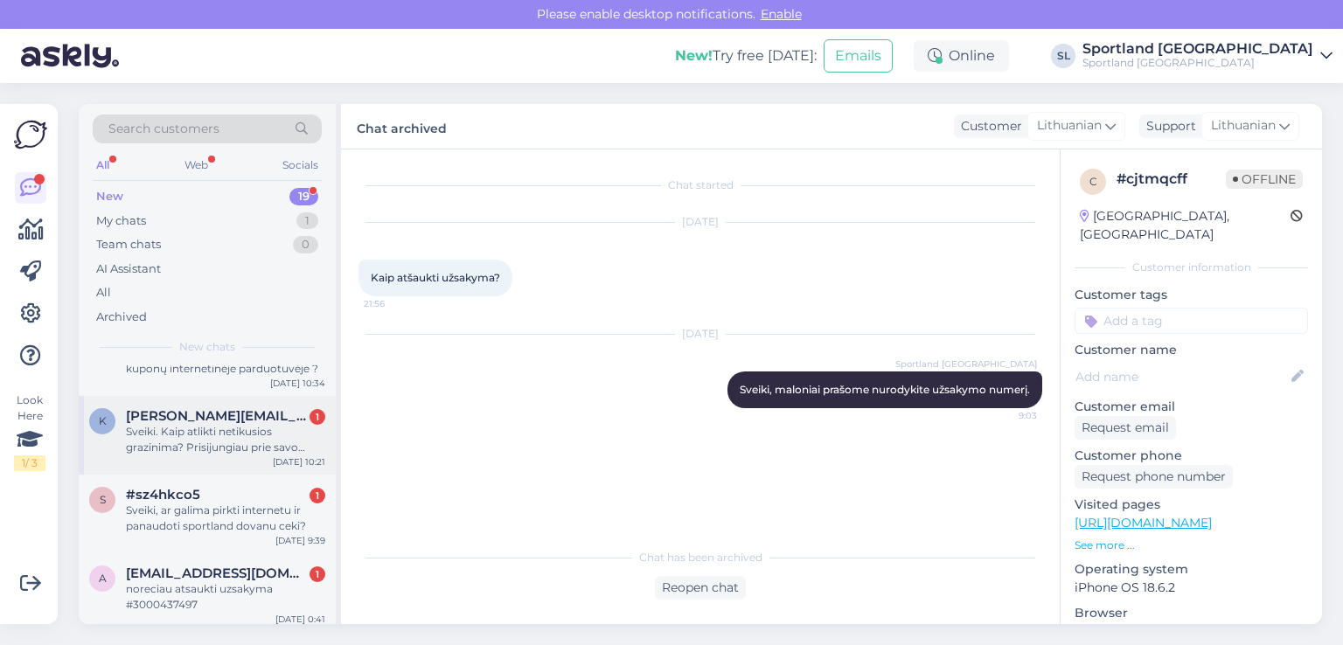
scroll to position [1173, 0]
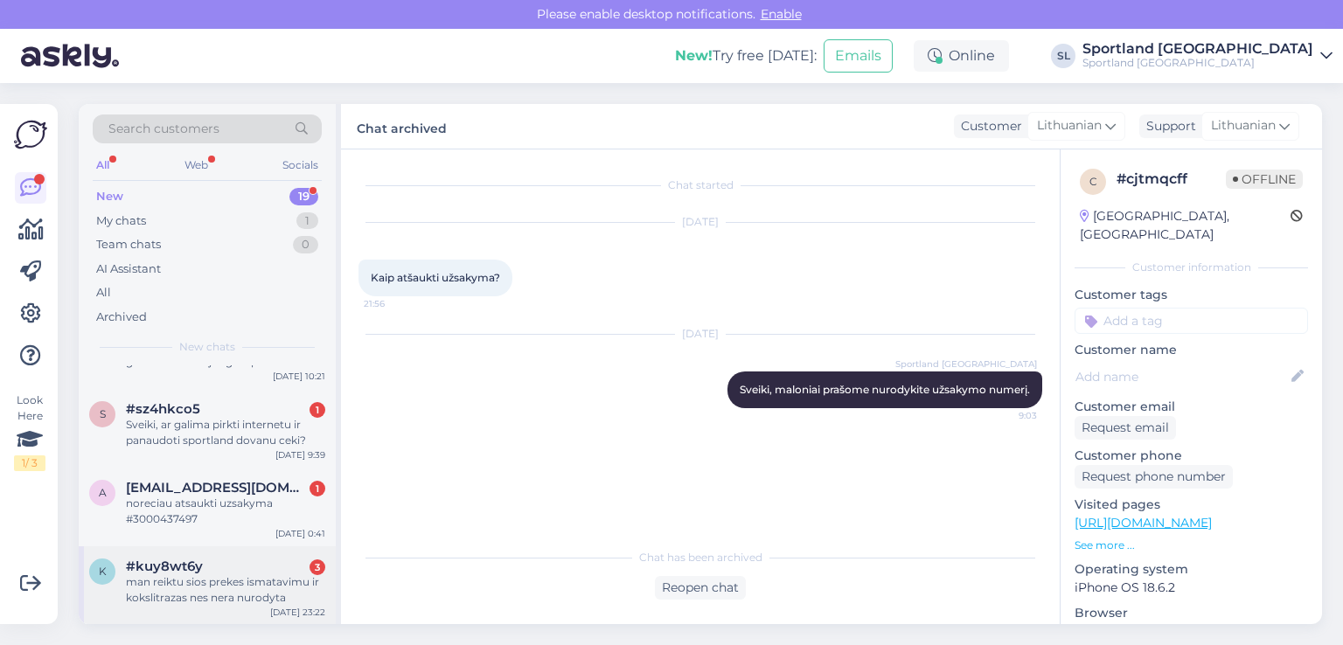
click at [206, 596] on div "man reiktu sios prekes ismatavimu ir kokslitrazas nes nera nurodyta" at bounding box center [225, 590] width 199 height 31
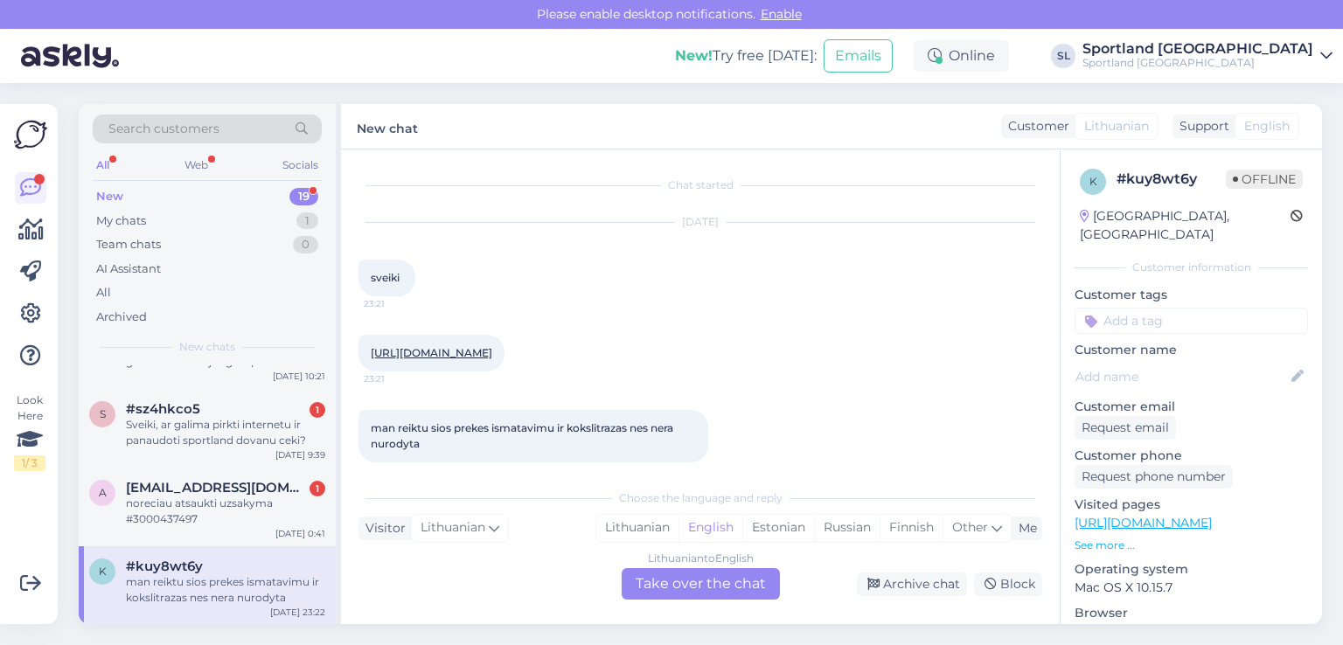
scroll to position [33, 0]
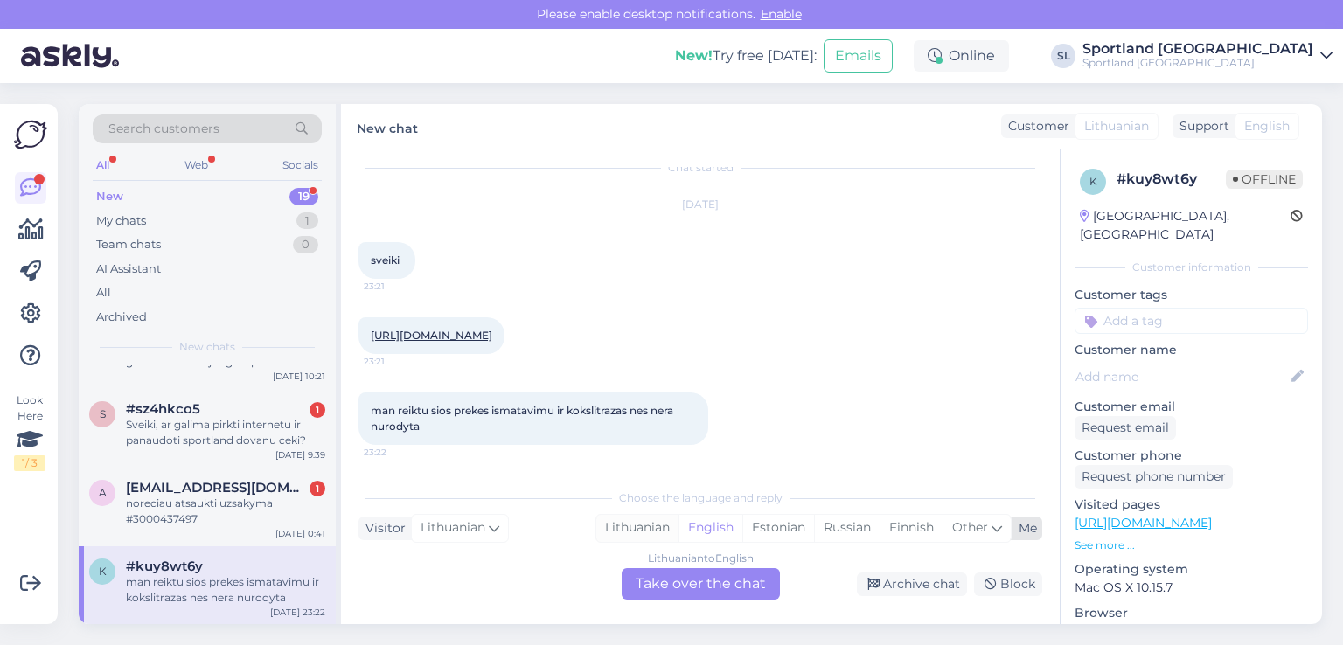
click at [611, 536] on div "Lithuanian" at bounding box center [637, 528] width 82 height 26
click at [659, 575] on div "Lithuanian to Lithuanian Take over the chat" at bounding box center [701, 583] width 158 height 31
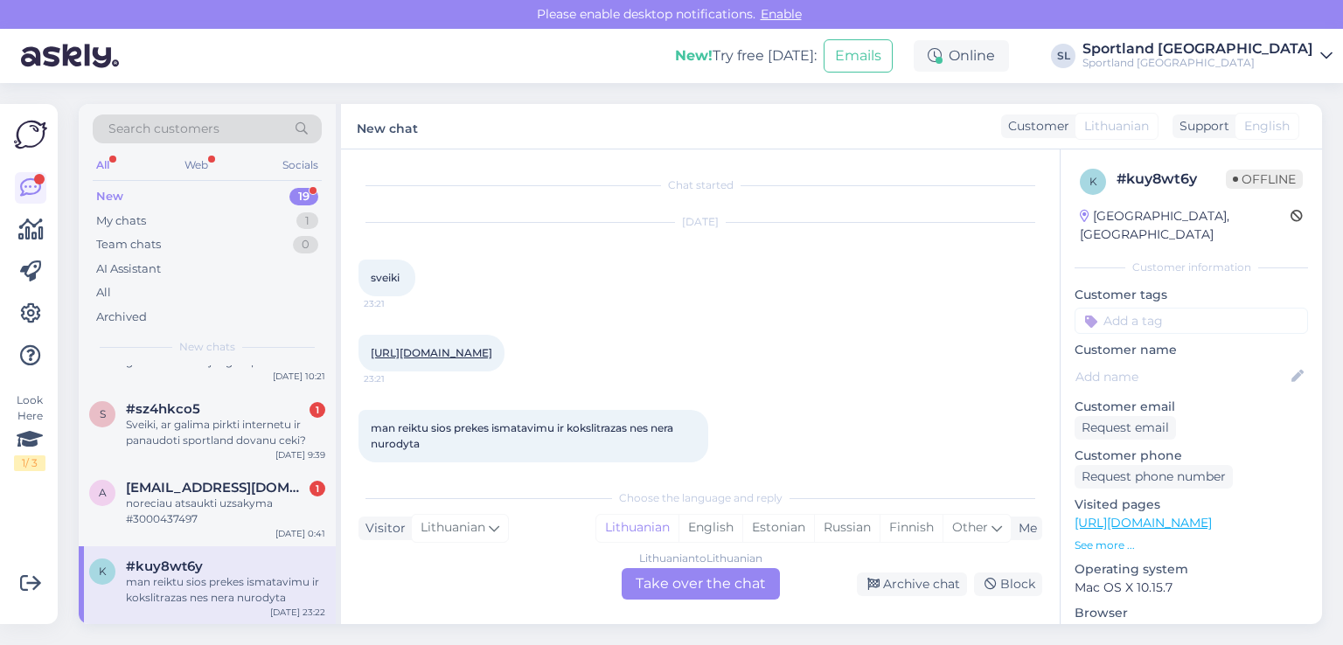
scroll to position [0, 0]
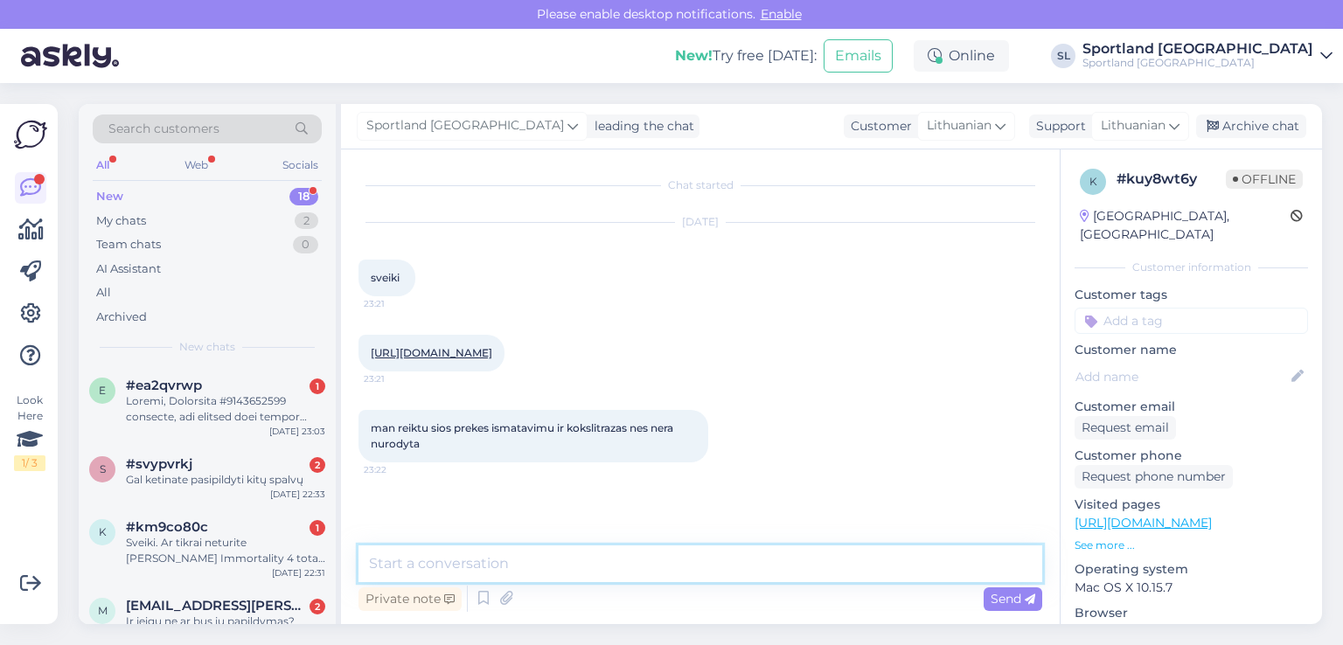
click at [593, 568] on textarea at bounding box center [701, 564] width 684 height 37
type textarea "Sveiki"
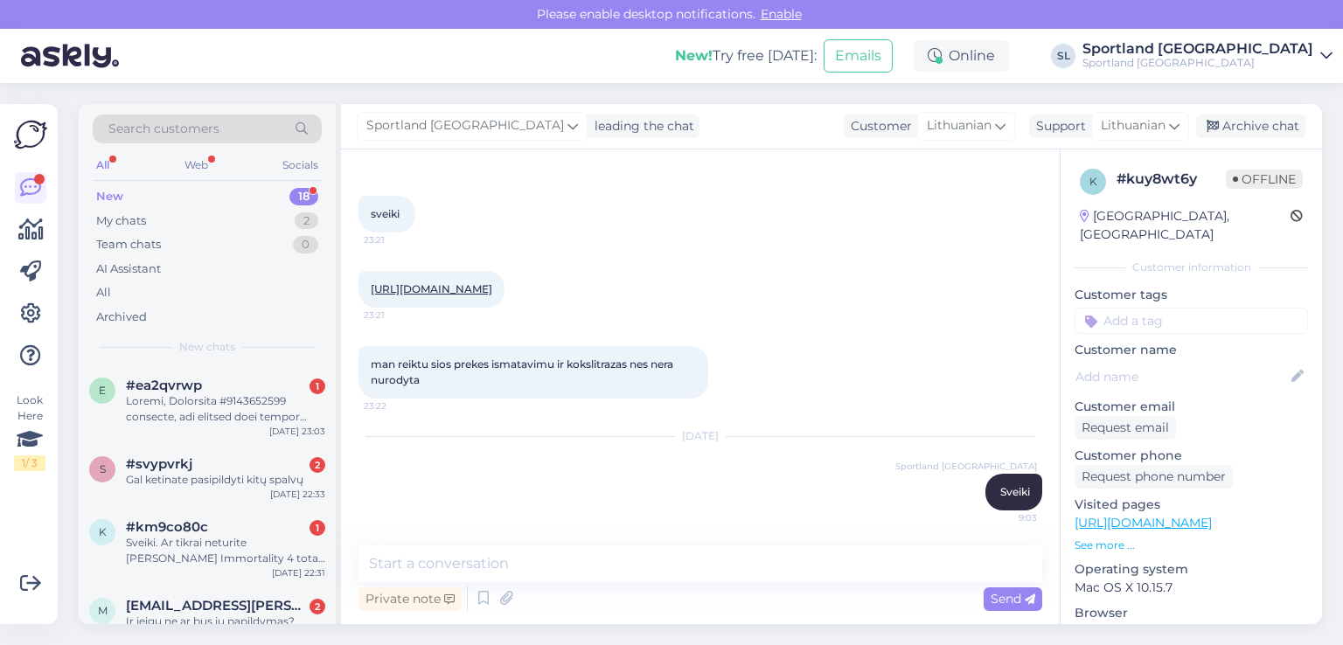
click at [476, 281] on div "https://sportland.lt/product/new_balance_pro_players_wheel_duffel_lab23173_bk 2…" at bounding box center [432, 289] width 146 height 37
click at [458, 282] on link "https://sportland.lt/product/new_balance_pro_players_wheel_duffel_lab23173_bk" at bounding box center [432, 288] width 122 height 13
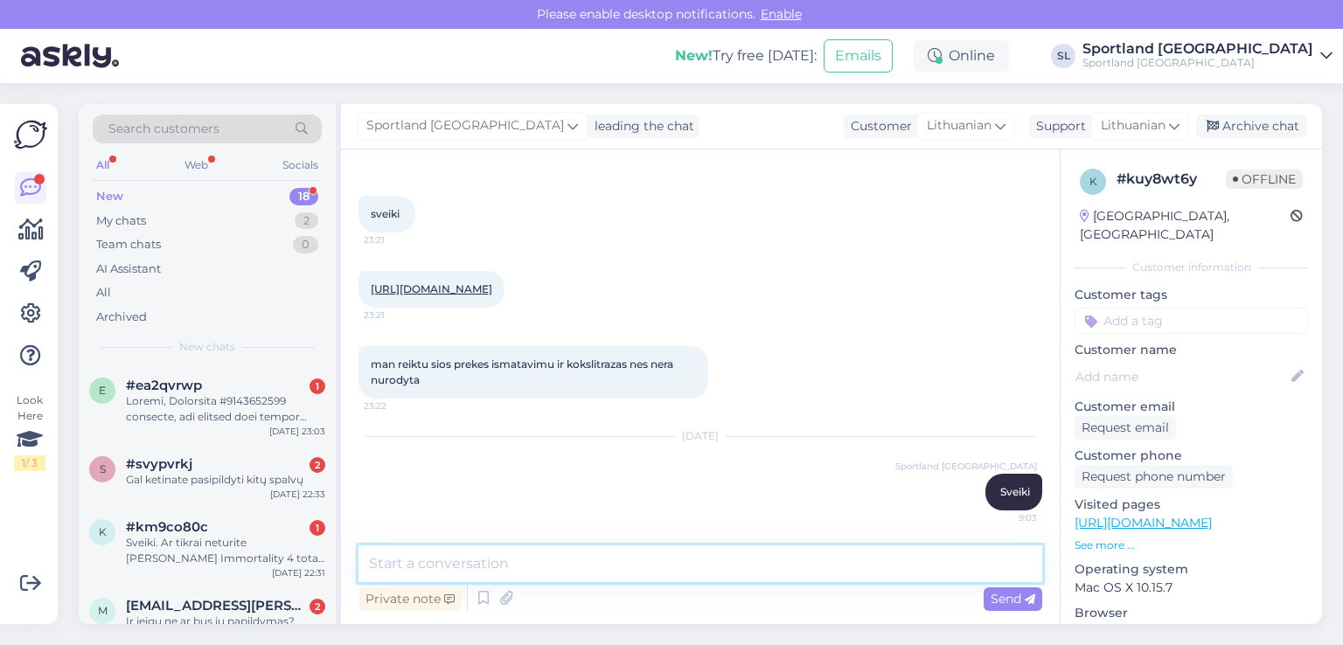
click at [594, 565] on textarea at bounding box center [701, 564] width 684 height 37
paste textarea "Dimension (cm): 38 x 85 x 38 Volume: 140 L"
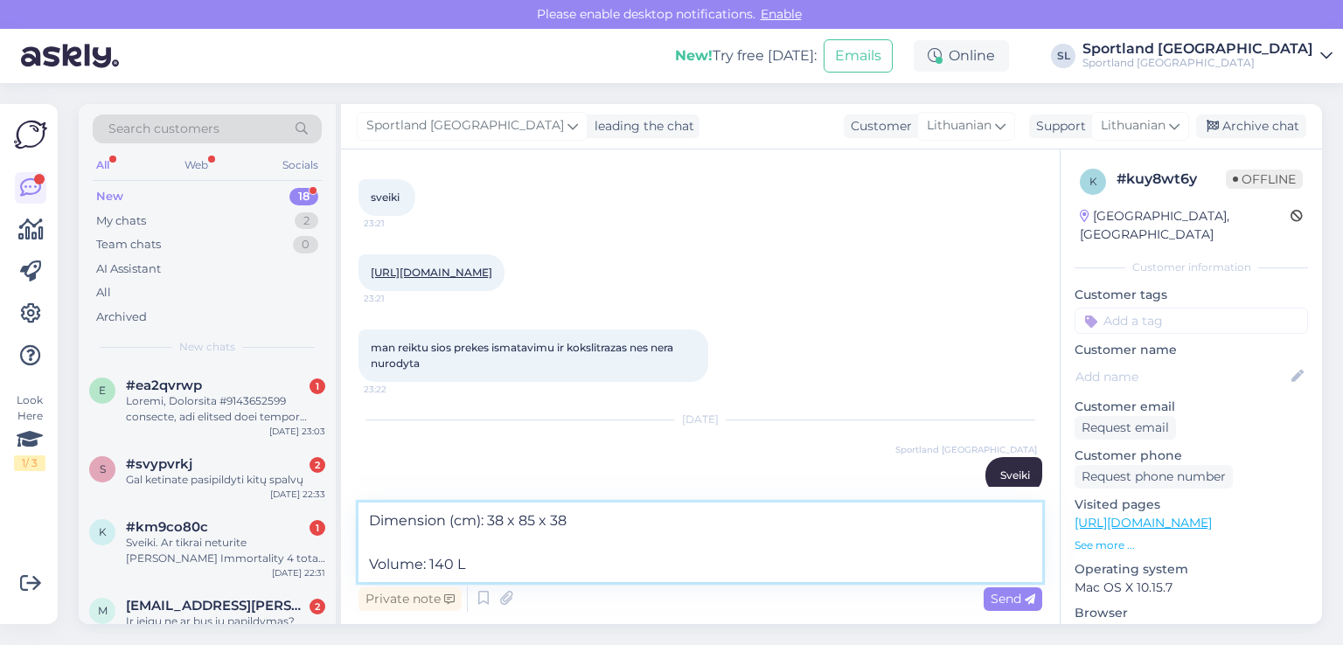
drag, startPoint x: 436, startPoint y: 521, endPoint x: 356, endPoint y: 522, distance: 80.5
click at [356, 522] on div "Chat started Aug 30 2025 sveiki 23:21 https://sportland.lt/product/new_balance_…" at bounding box center [700, 387] width 719 height 475
drag, startPoint x: 422, startPoint y: 566, endPoint x: 397, endPoint y: 564, distance: 25.4
click at [392, 566] on textarea "išmatavimai apie (cm): 38 x 85 x 38 Volume: 140 L" at bounding box center [701, 543] width 684 height 80
drag, startPoint x: 430, startPoint y: 565, endPoint x: 347, endPoint y: 564, distance: 83.1
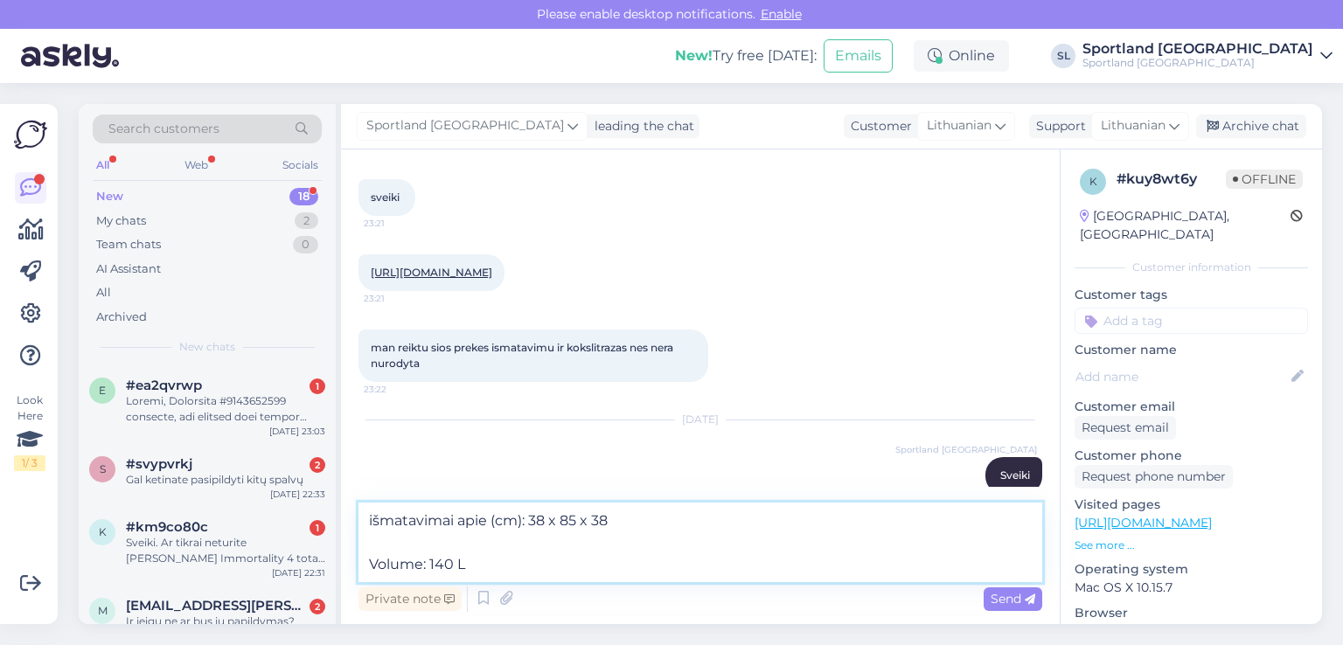
click at [347, 564] on div "Chat started Aug 30 2025 sveiki 23:21 https://sportland.lt/product/new_balance_…" at bounding box center [700, 387] width 719 height 475
click at [378, 543] on textarea "išmatavimai apie (cm): 38 x 85 x 38 dydis140 L" at bounding box center [701, 543] width 684 height 80
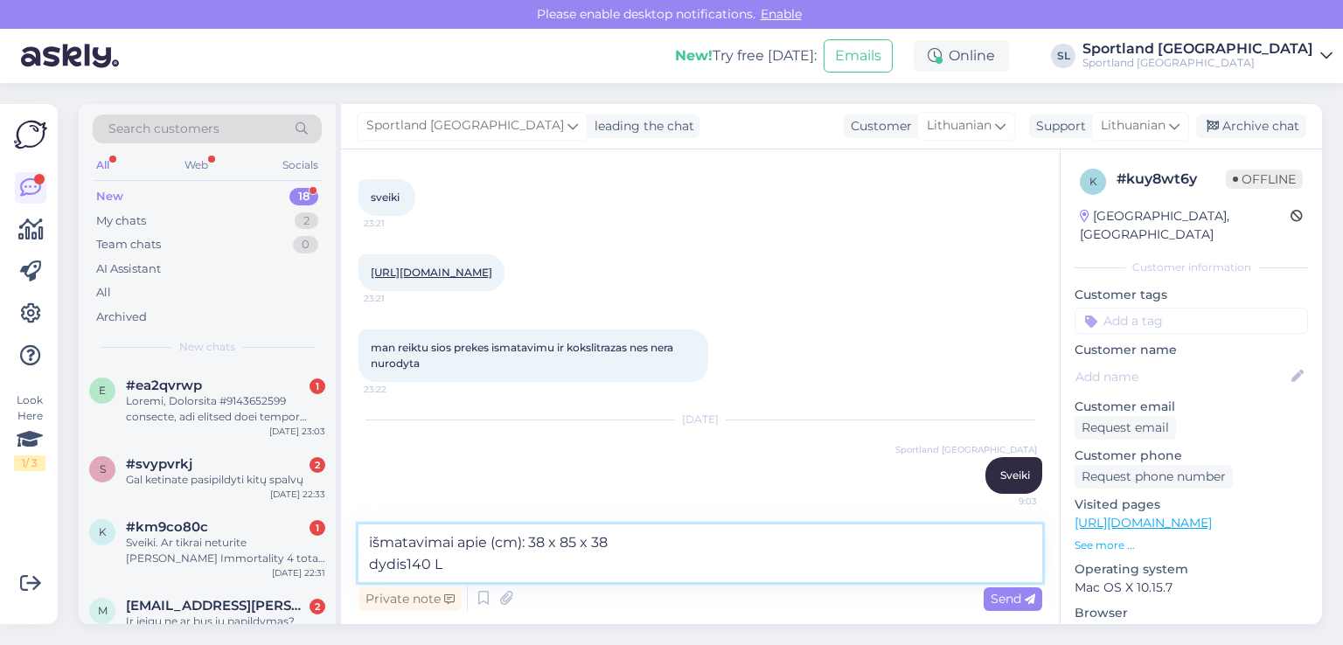
click at [409, 566] on textarea "išmatavimai apie (cm): 38 x 85 x 38 dydis140 L" at bounding box center [701, 554] width 684 height 58
type textarea "išmatavimai apie (cm): 38 x 85 x 38 dydis apie 140 L"
click at [1001, 589] on div "Send" at bounding box center [1013, 600] width 59 height 24
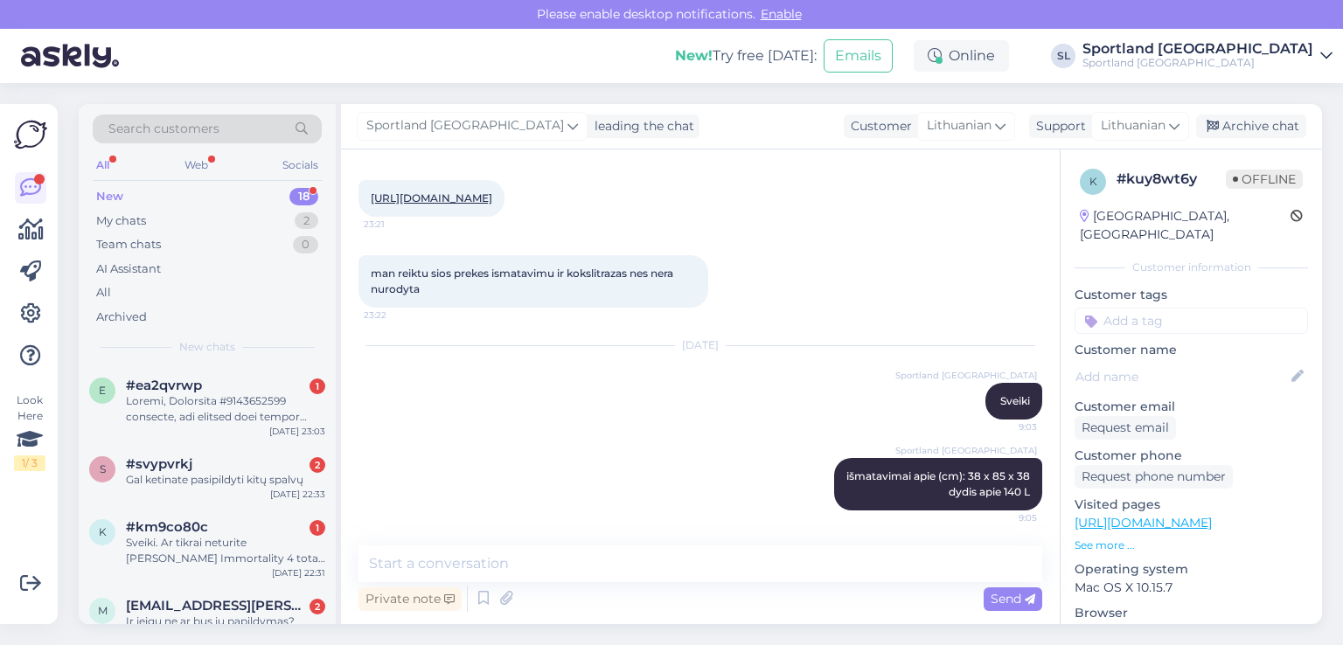
scroll to position [171, 0]
click at [1243, 121] on div "Archive chat" at bounding box center [1251, 127] width 110 height 24
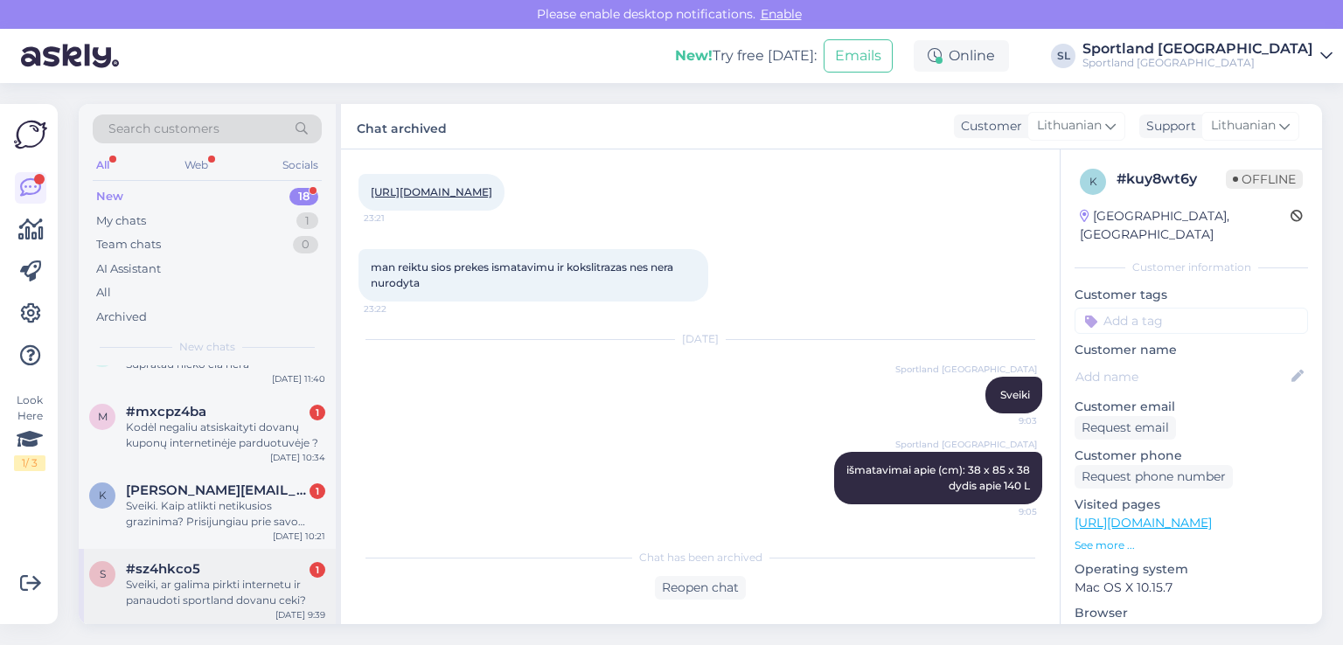
scroll to position [1095, 0]
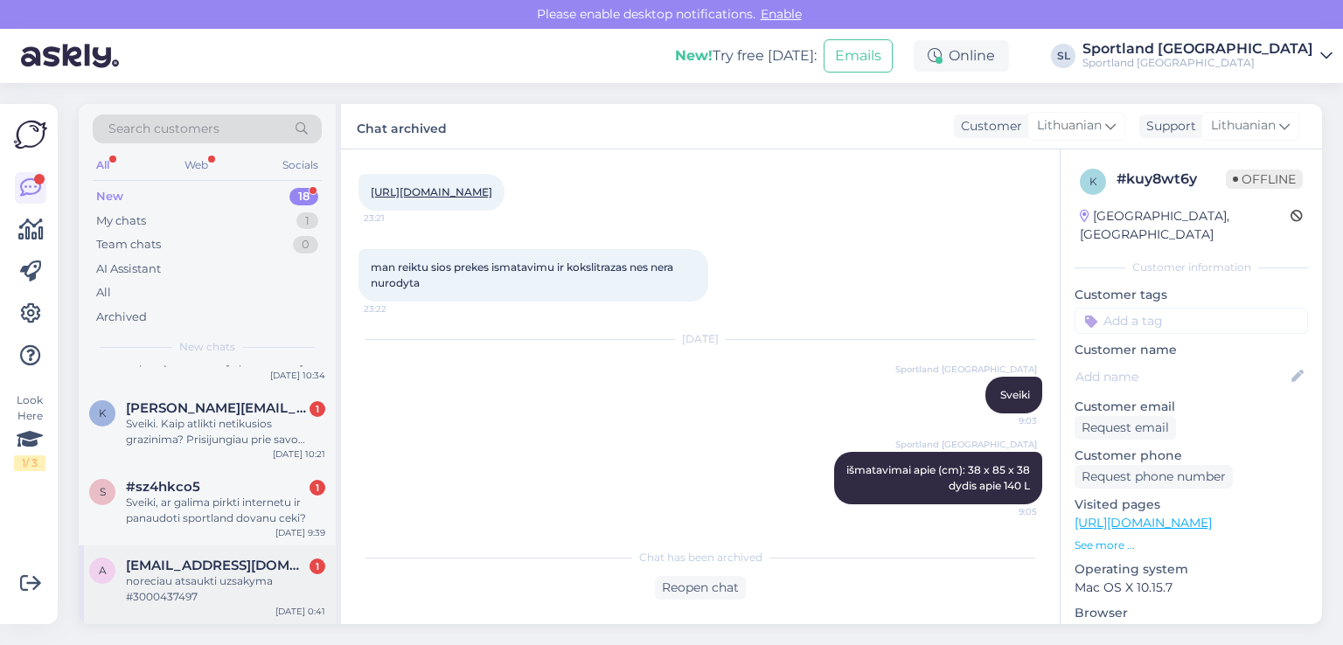
click at [220, 586] on div "noreciau atsaukti uzsakyma #3000437497" at bounding box center [225, 589] width 199 height 31
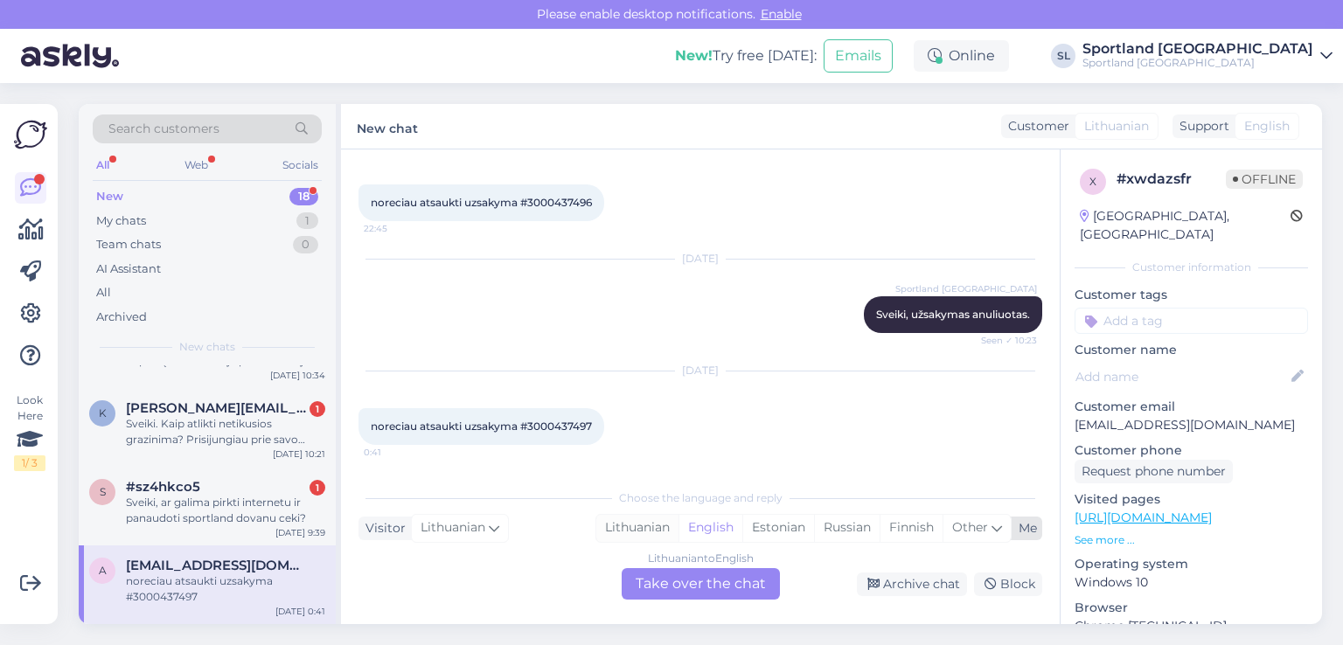
click at [635, 527] on div "Lithuanian" at bounding box center [637, 528] width 82 height 26
click at [677, 570] on div "Lithuanian to Lithuanian Take over the chat" at bounding box center [701, 583] width 158 height 31
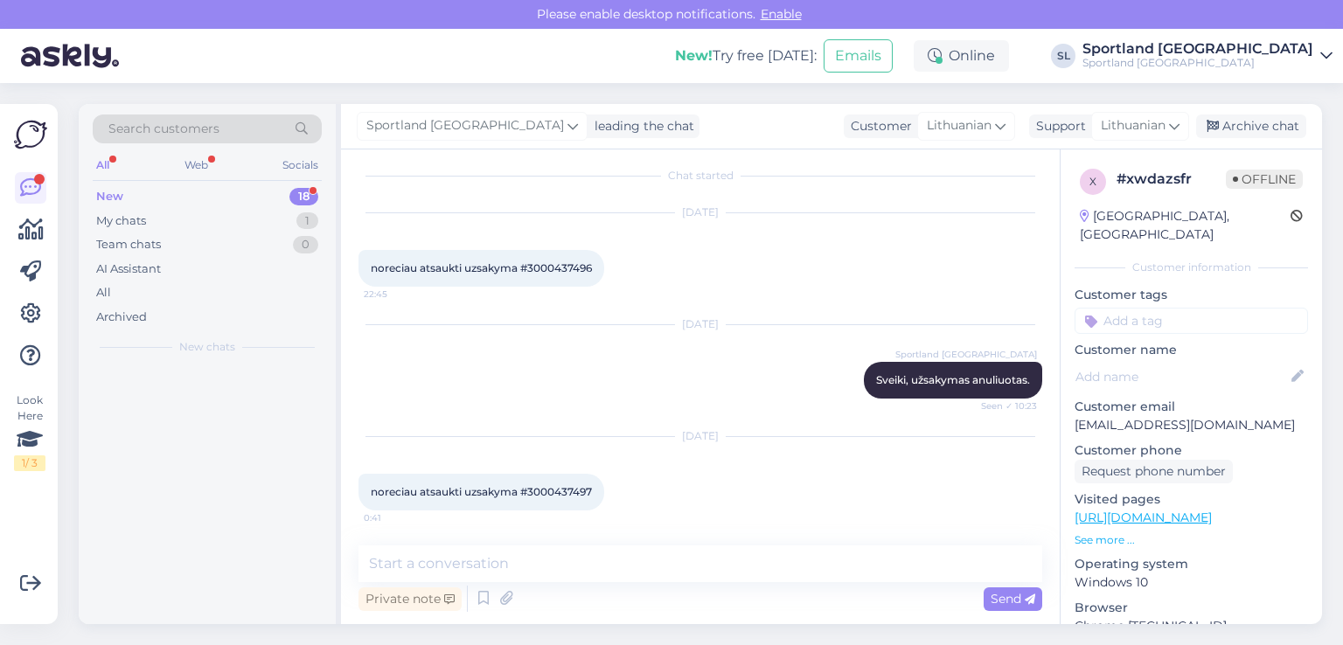
scroll to position [0, 0]
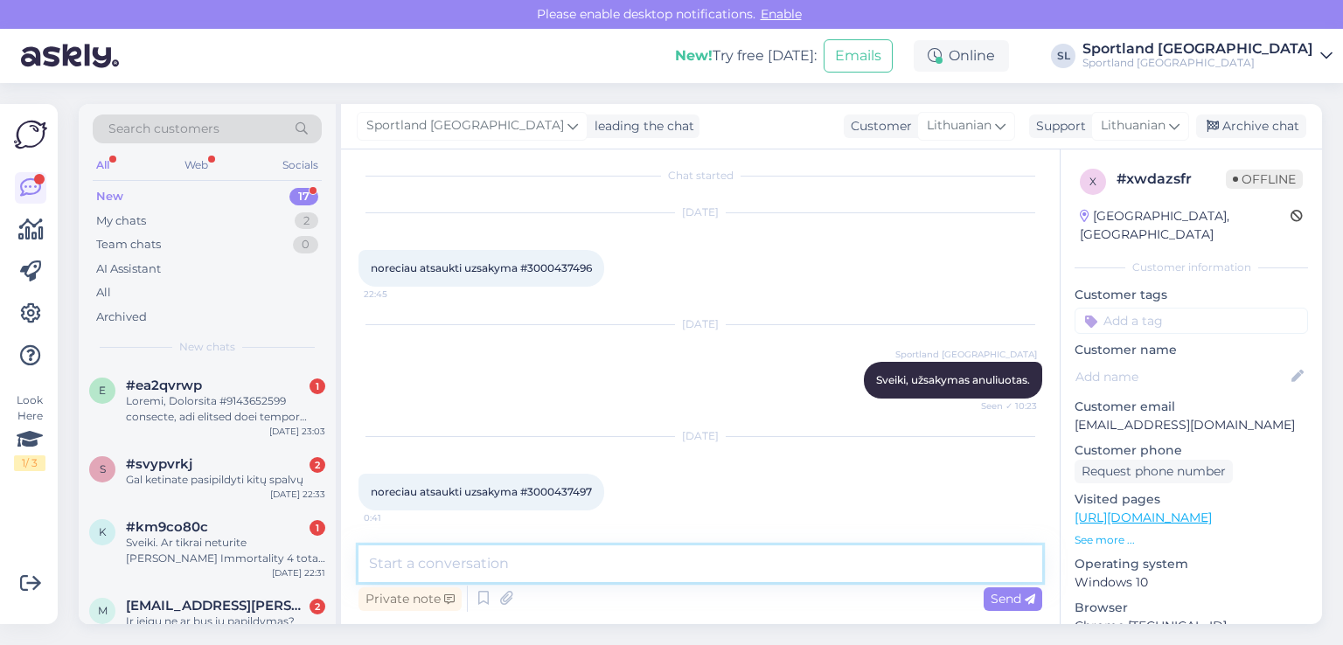
click at [585, 554] on textarea at bounding box center [701, 564] width 684 height 37
type textarea "Sveiki"
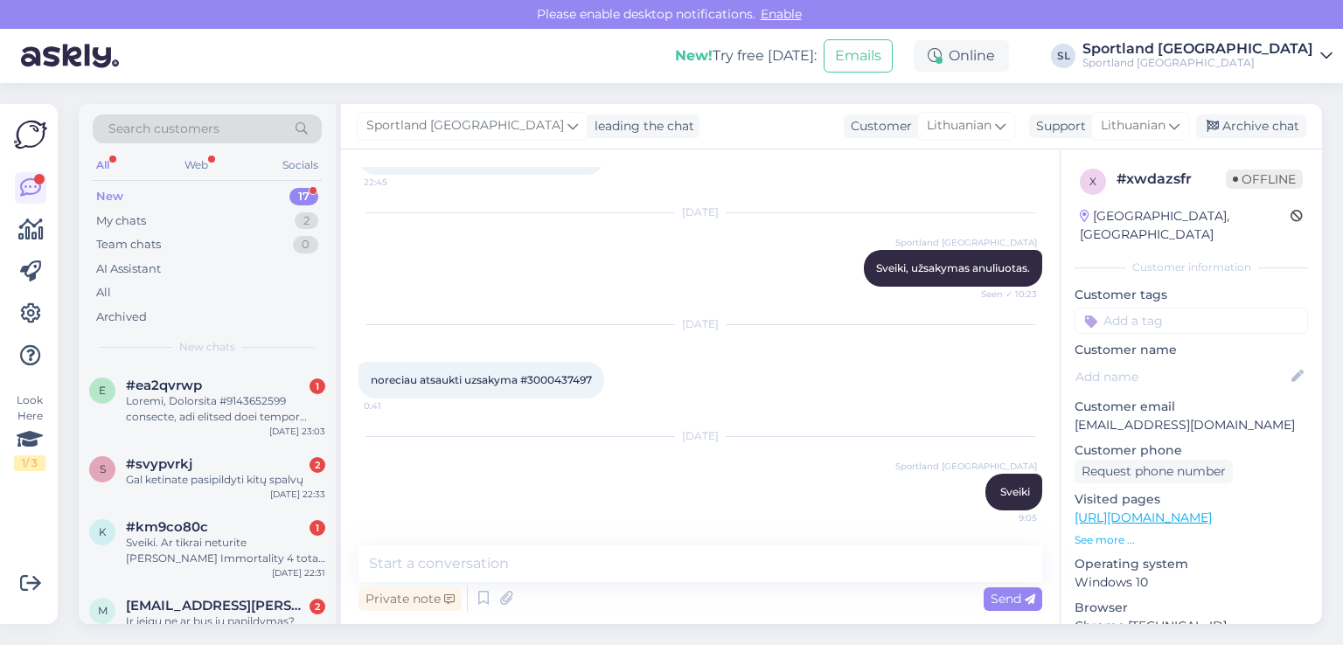
click at [547, 380] on span "noreciau atsaukti uzsakyma #3000437497" at bounding box center [481, 379] width 221 height 13
copy div "3000437497 0:41"
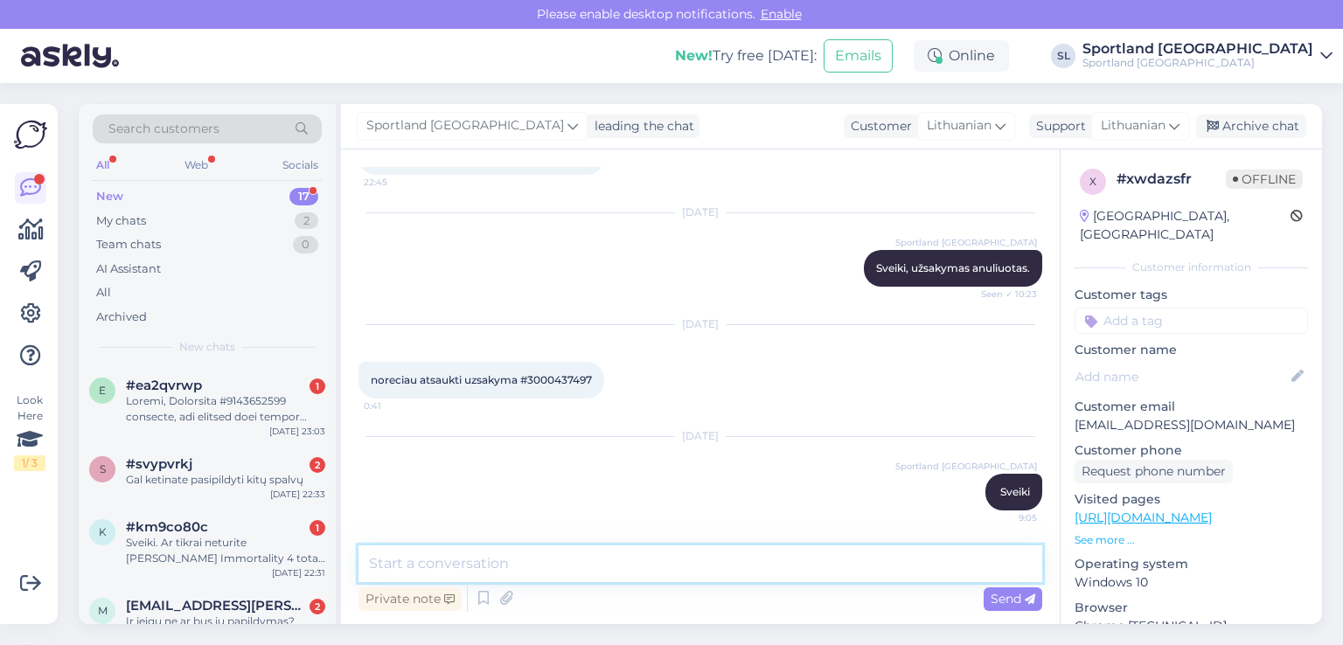
click at [703, 568] on textarea at bounding box center [701, 564] width 684 height 37
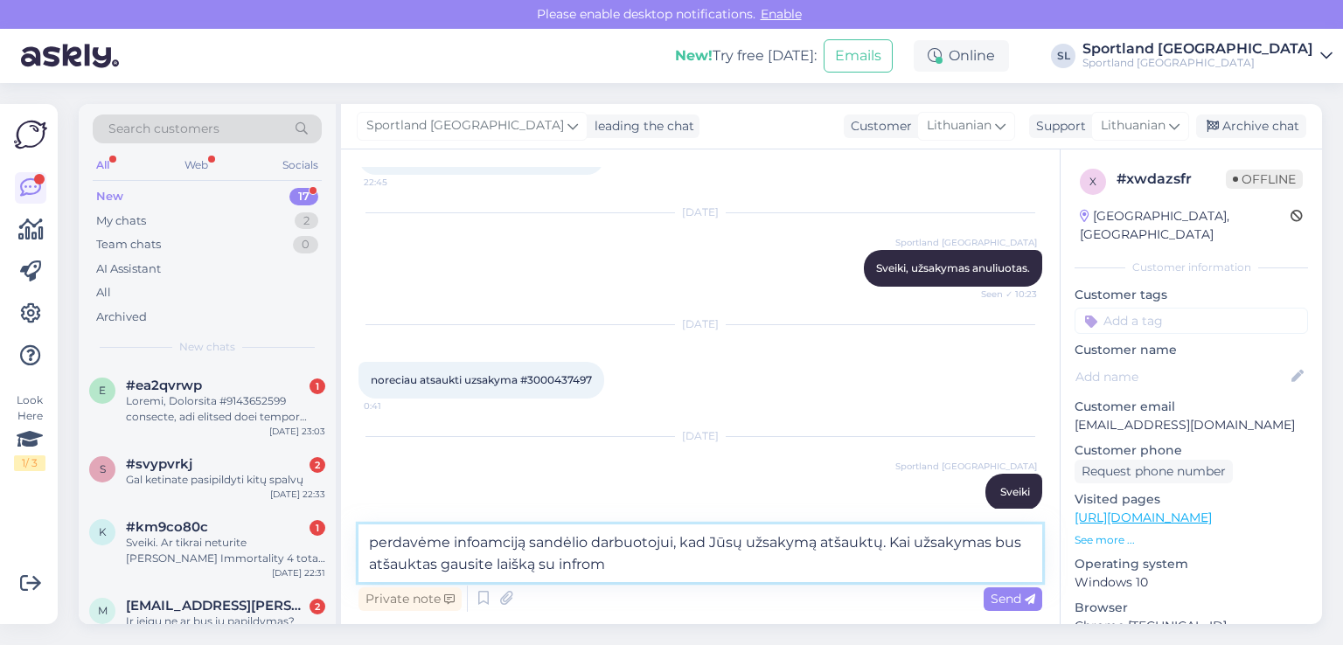
click at [495, 561] on textarea "perdavėme infoamciją sandėlio darbuotojui, kad Jūsų užsakymą atšauktų. Kai užsa…" at bounding box center [701, 554] width 684 height 58
click at [628, 562] on textarea "perdavėme infoamciją sandėlio darbuotojui, kad Jūsų užsakymą atšauktų. Kai užsa…" at bounding box center [701, 554] width 684 height 58
type textarea "perdavėme infoamciją sandėlio darbuotojui, kad Jūsų užsakymą atšauktų. Kai užsa…"
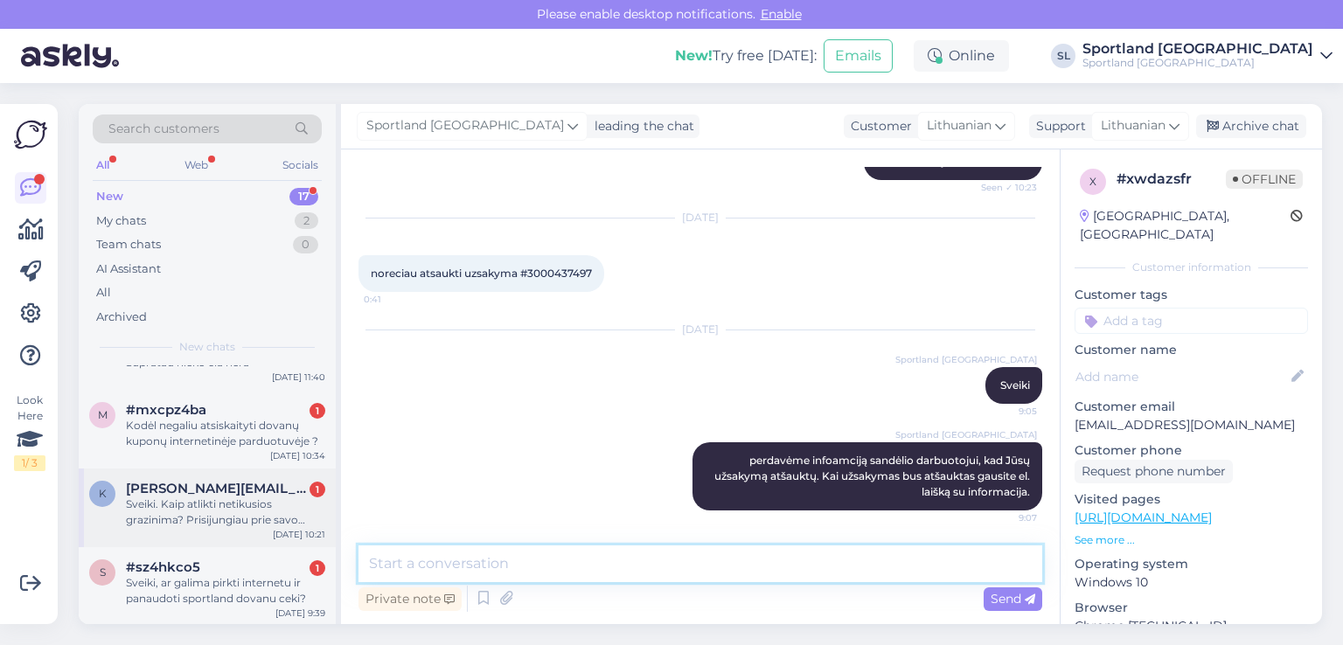
scroll to position [1015, 0]
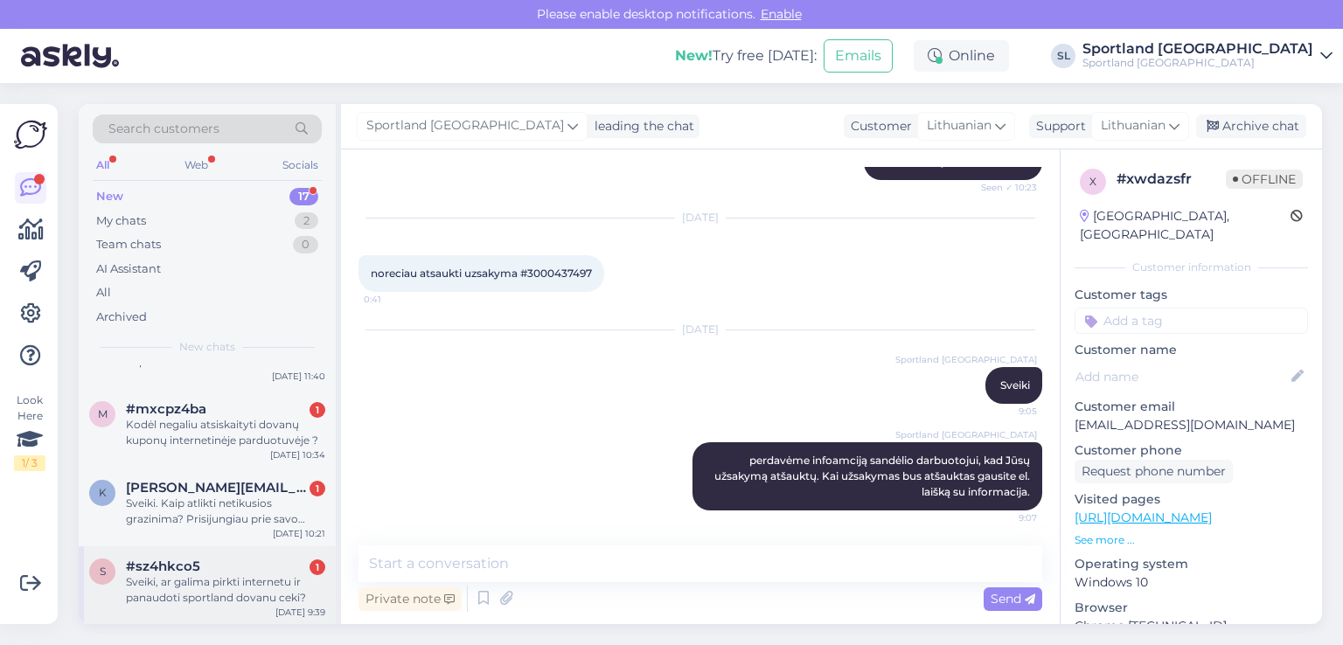
click at [227, 575] on div "Sveiki, ar galima pirkti internetu ir panaudoti sportland dovanu ceki?" at bounding box center [225, 590] width 199 height 31
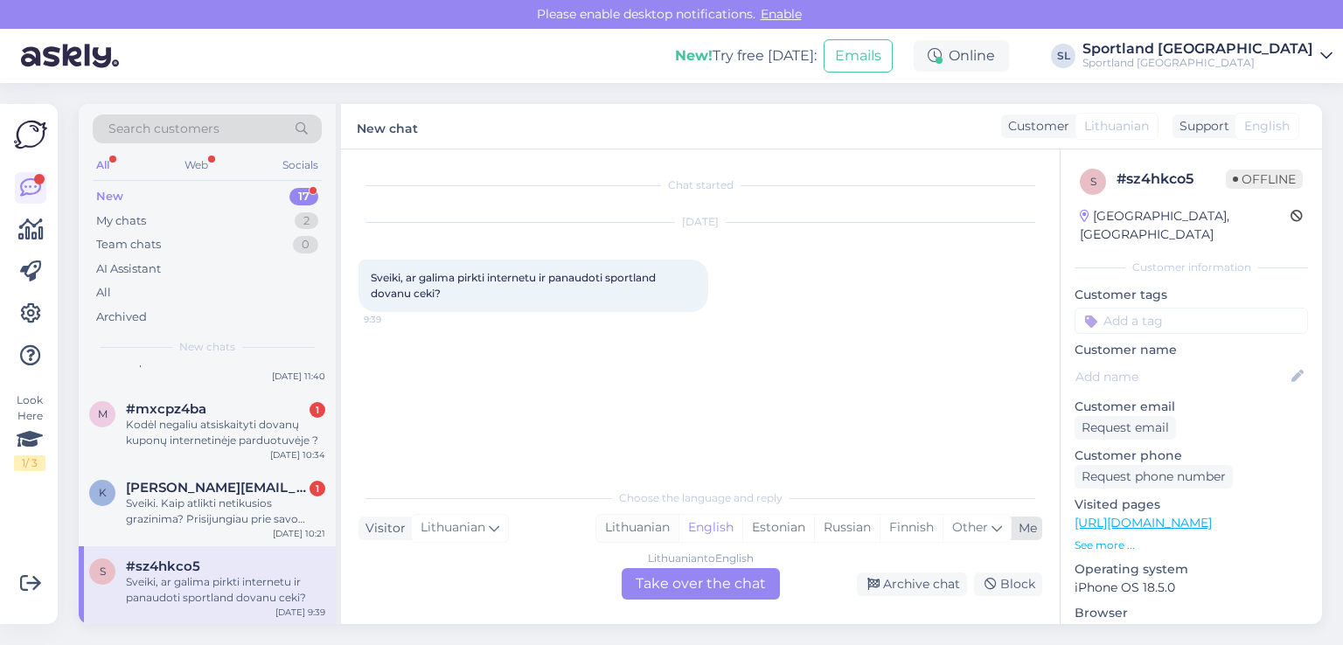
click at [650, 524] on div "Lithuanian" at bounding box center [637, 528] width 82 height 26
click at [673, 596] on div "Lithuanian to Lithuanian Take over the chat" at bounding box center [701, 583] width 158 height 31
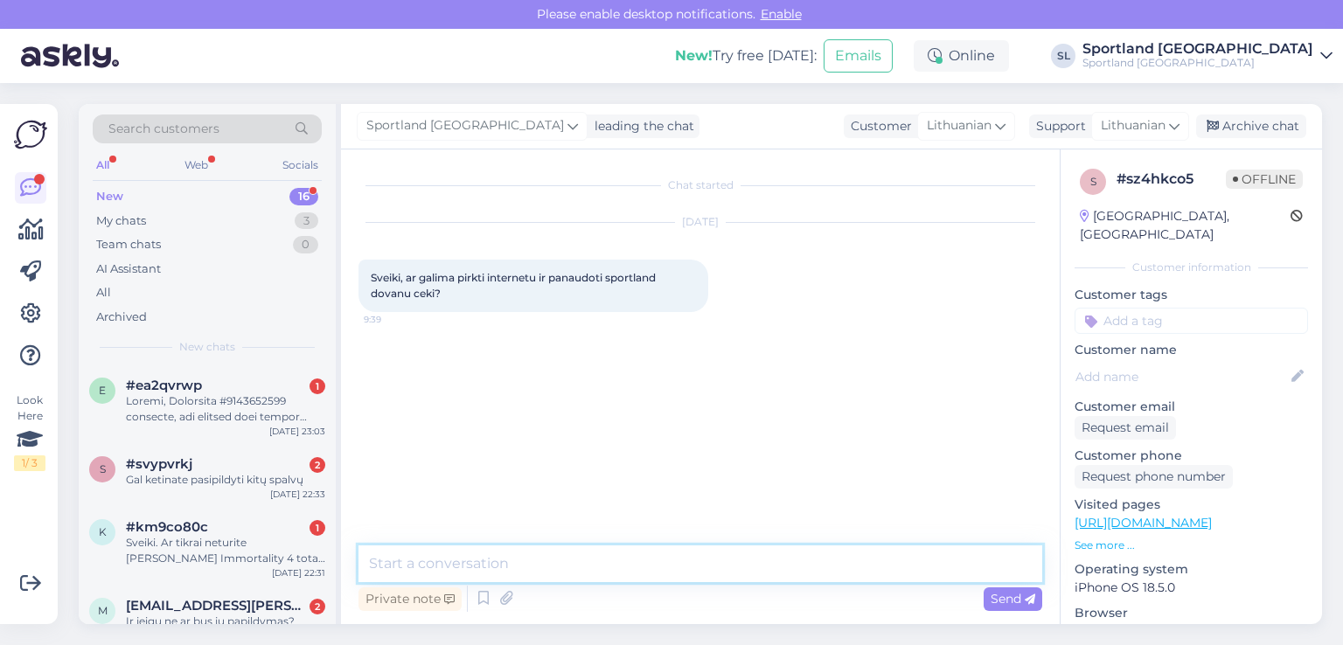
click at [604, 561] on textarea at bounding box center [701, 564] width 684 height 37
type textarea "Sveiki"
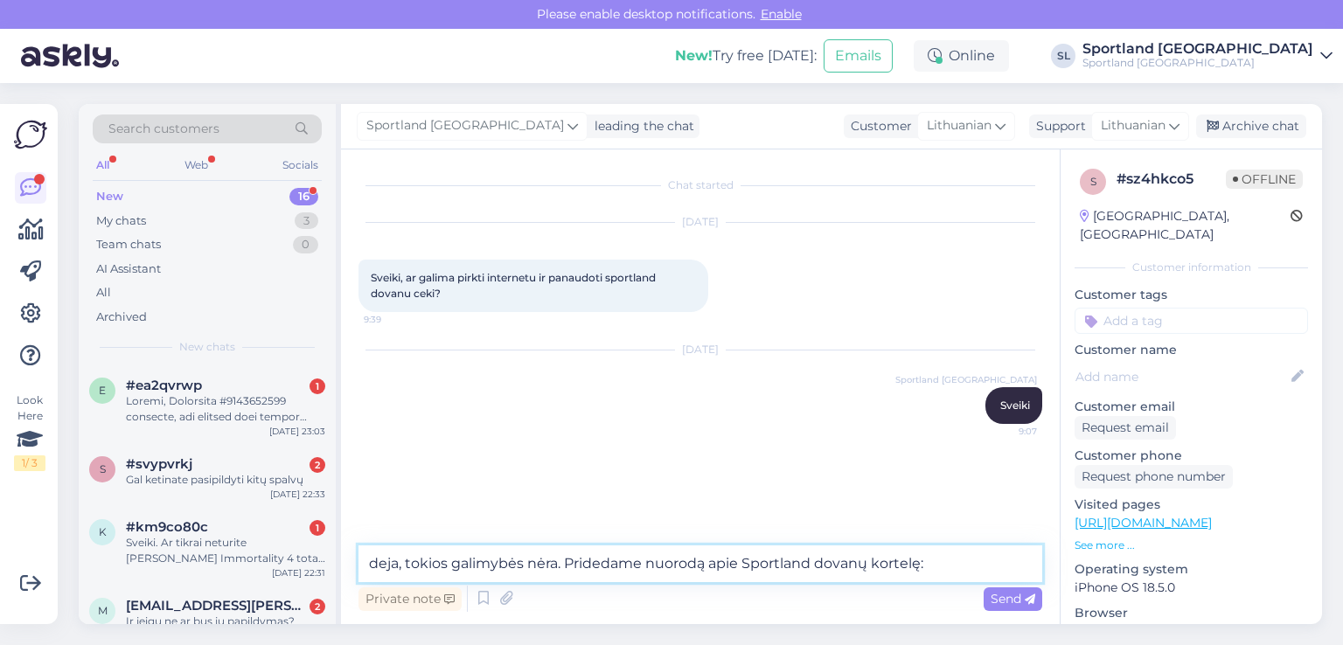
paste textarea "https://sportland.lt/dovanukortele"
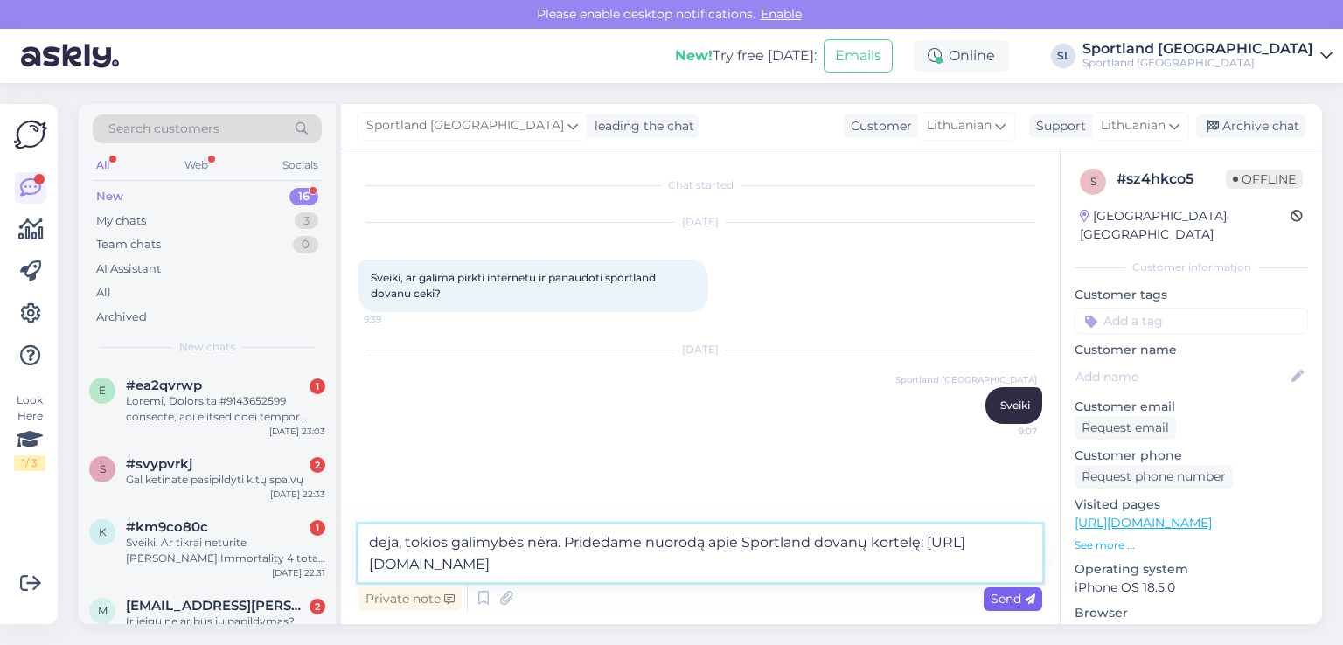
type textarea "deja, tokios galimybės nėra. Pridedame nuorodą apie Sportland dovanų kortelę: […"
click at [1020, 594] on span "Send" at bounding box center [1013, 599] width 45 height 16
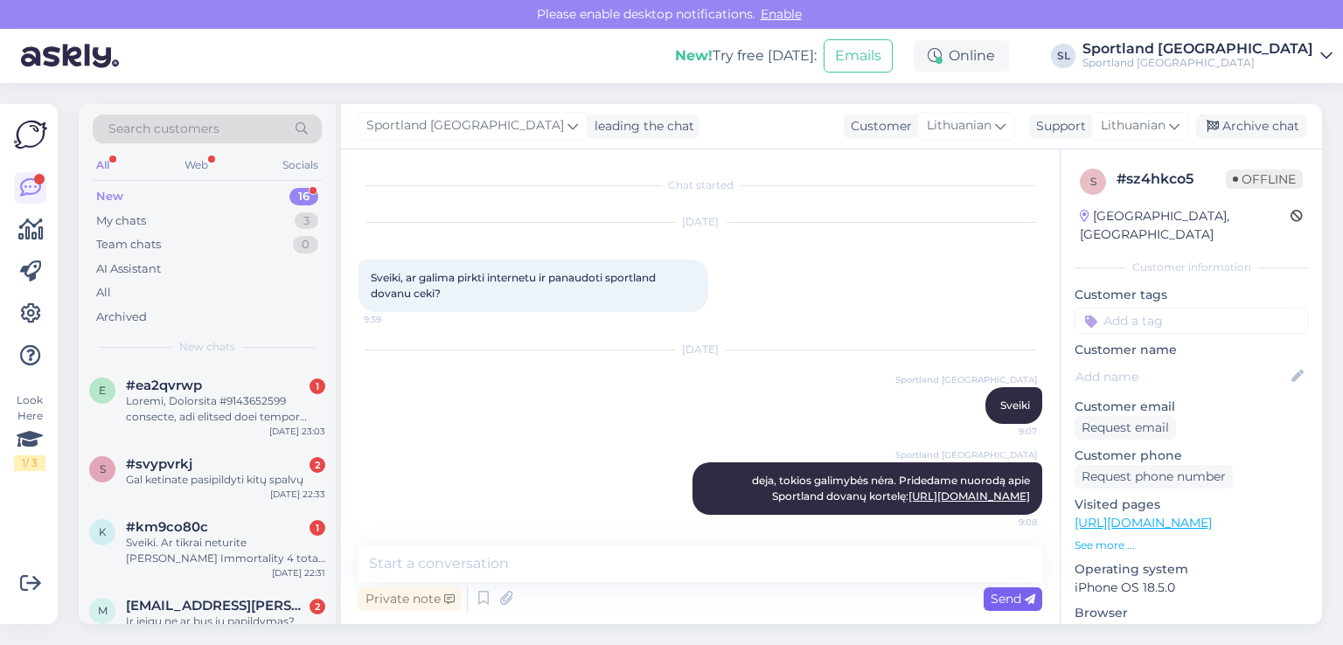
scroll to position [4, 0]
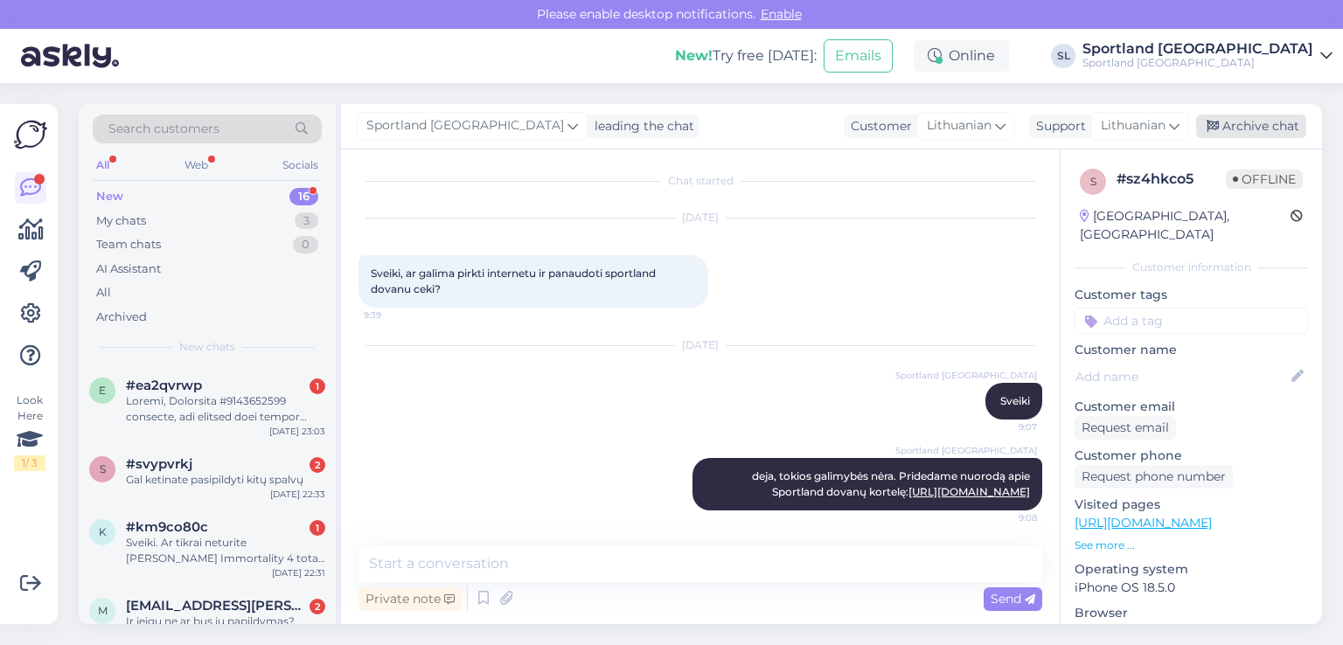
click at [1228, 124] on div "Archive chat" at bounding box center [1251, 127] width 110 height 24
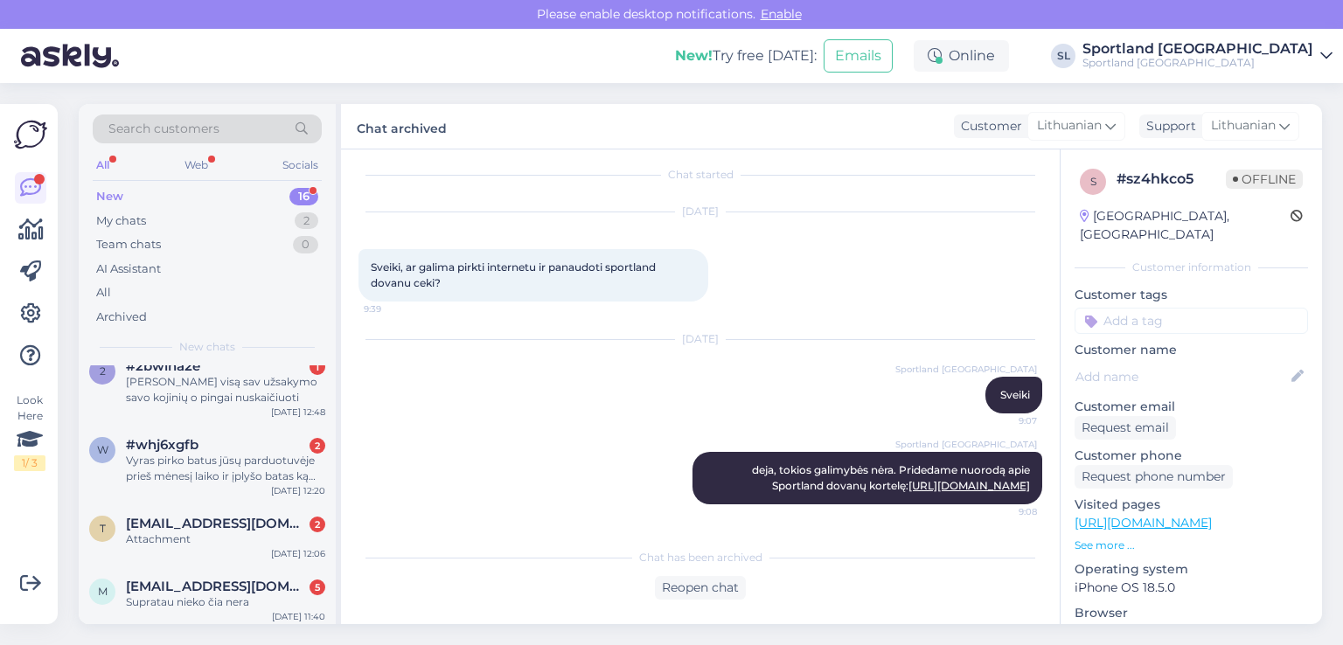
scroll to position [938, 0]
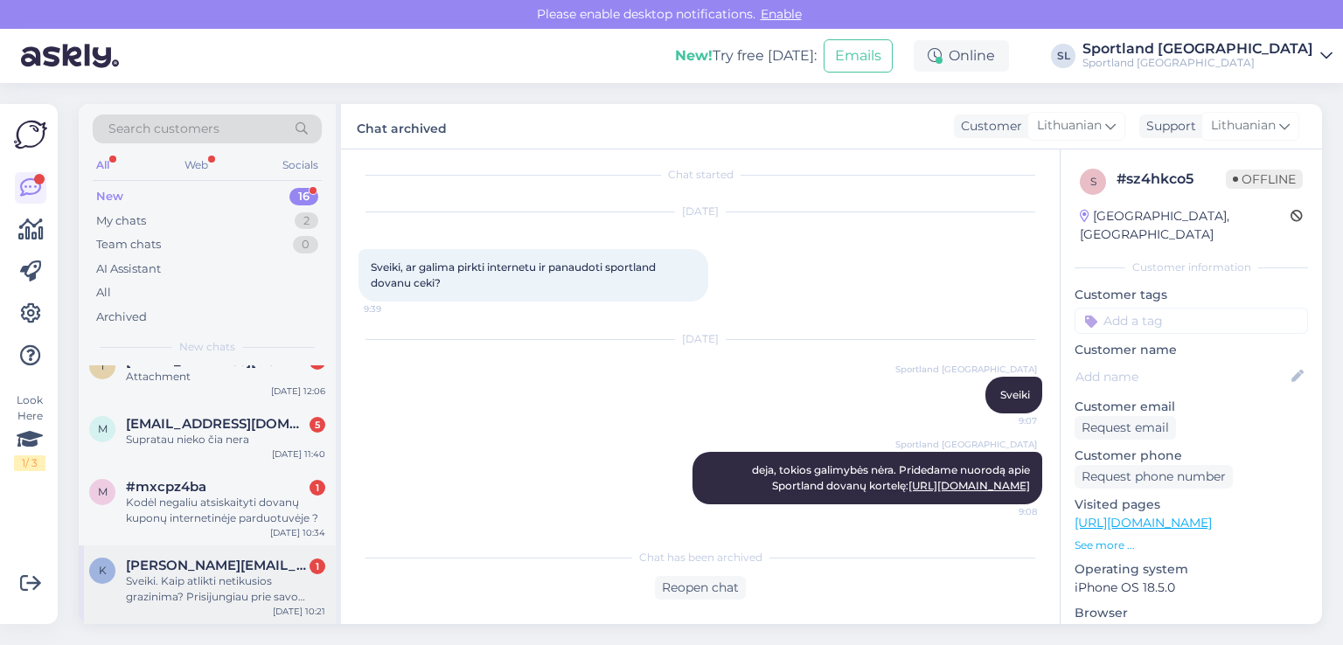
click at [236, 575] on div "Sveiki. Kaip atlikti netikusios grazinima? Prisijungiau prie savo paskyros, bet…" at bounding box center [225, 589] width 199 height 31
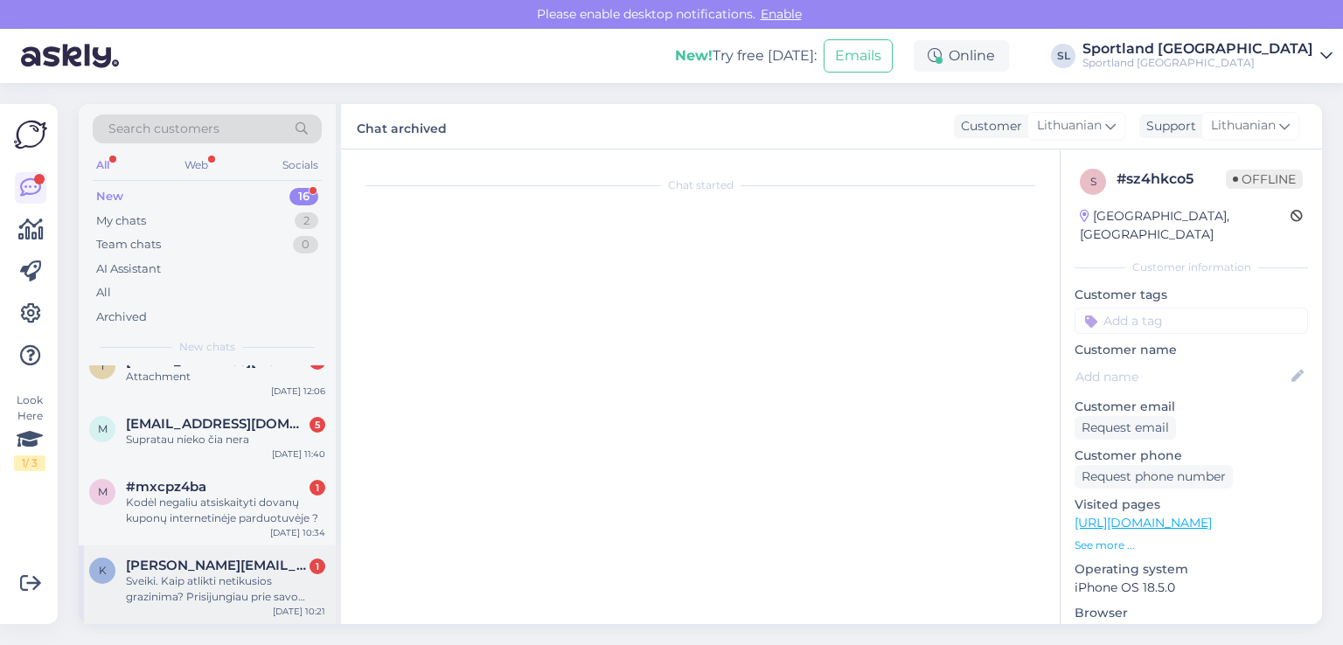
scroll to position [0, 0]
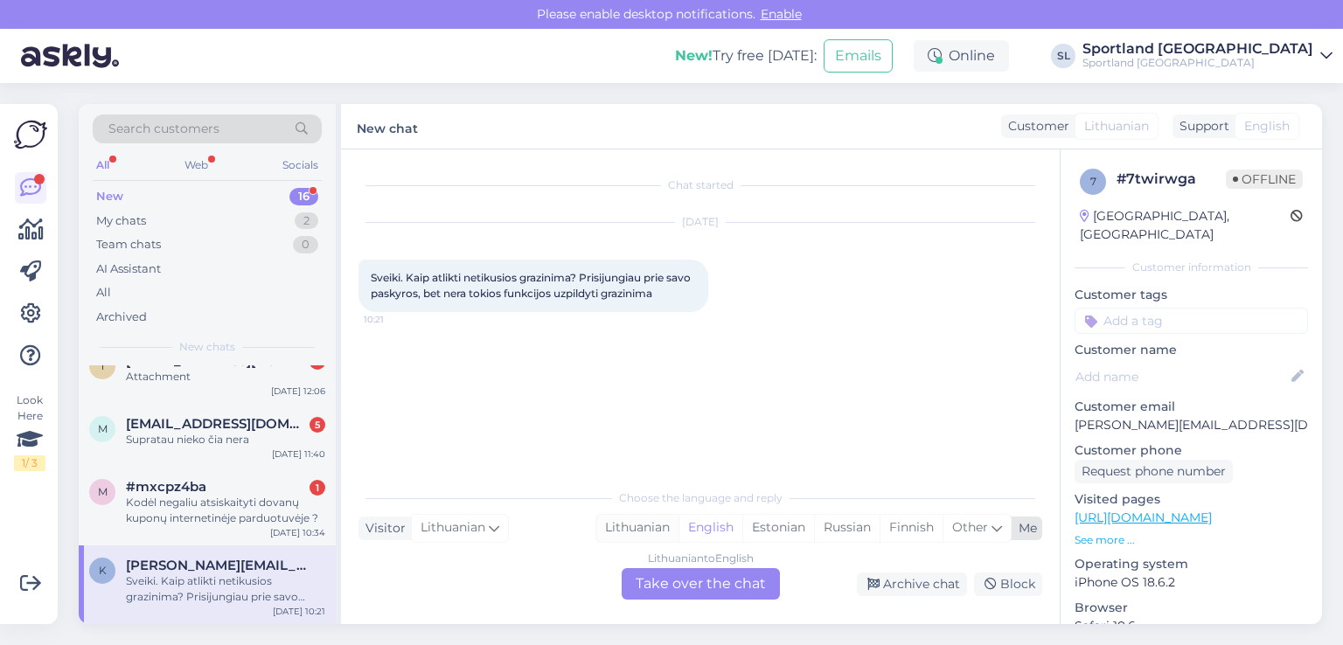
click at [647, 528] on div "Lithuanian" at bounding box center [637, 528] width 82 height 26
click at [673, 581] on div "Lithuanian to Lithuanian Take over the chat" at bounding box center [701, 583] width 158 height 31
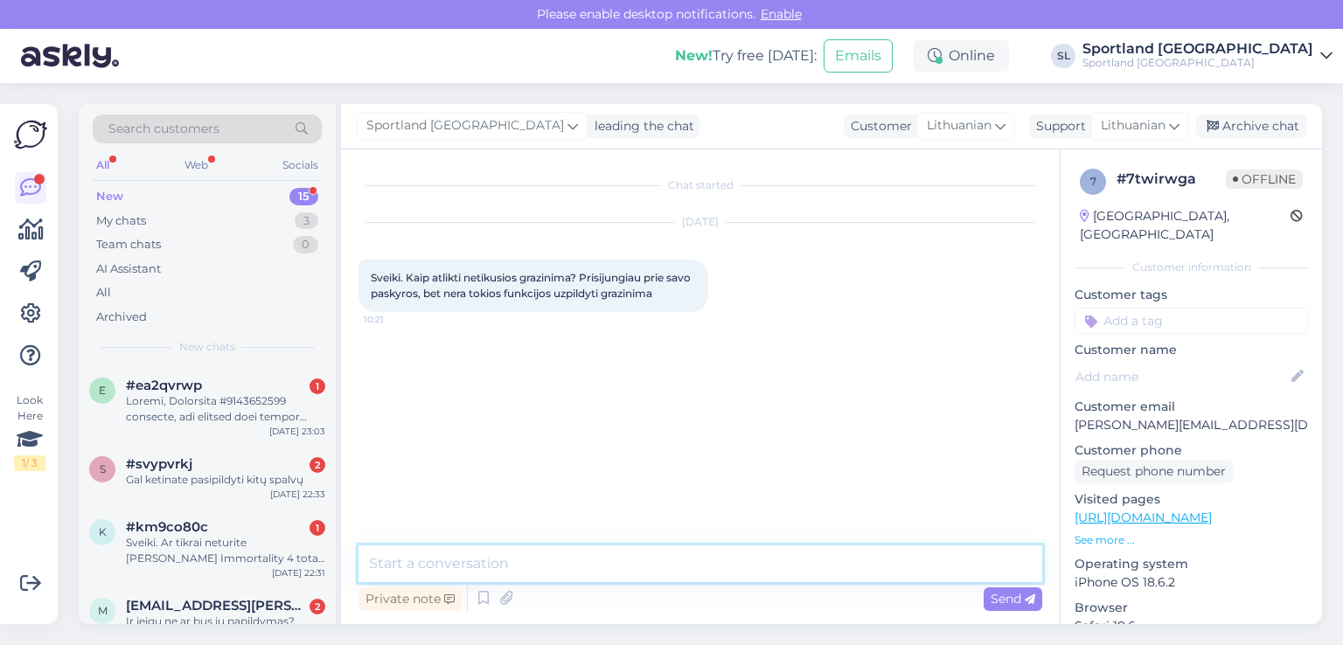
click at [568, 571] on textarea at bounding box center [701, 564] width 684 height 37
click at [608, 564] on textarea "Sveiki, norint grąžinti prekę, Jums nereikia" at bounding box center [701, 564] width 684 height 37
click at [854, 563] on textarea "Sveiki, norint grąžinti prekę, Jums internetu pildyti nieko nereikia" at bounding box center [701, 564] width 684 height 37
type textarea "Sveiki, norint grąžinti prekę, Jums internetu pildyti nieko nereikia."
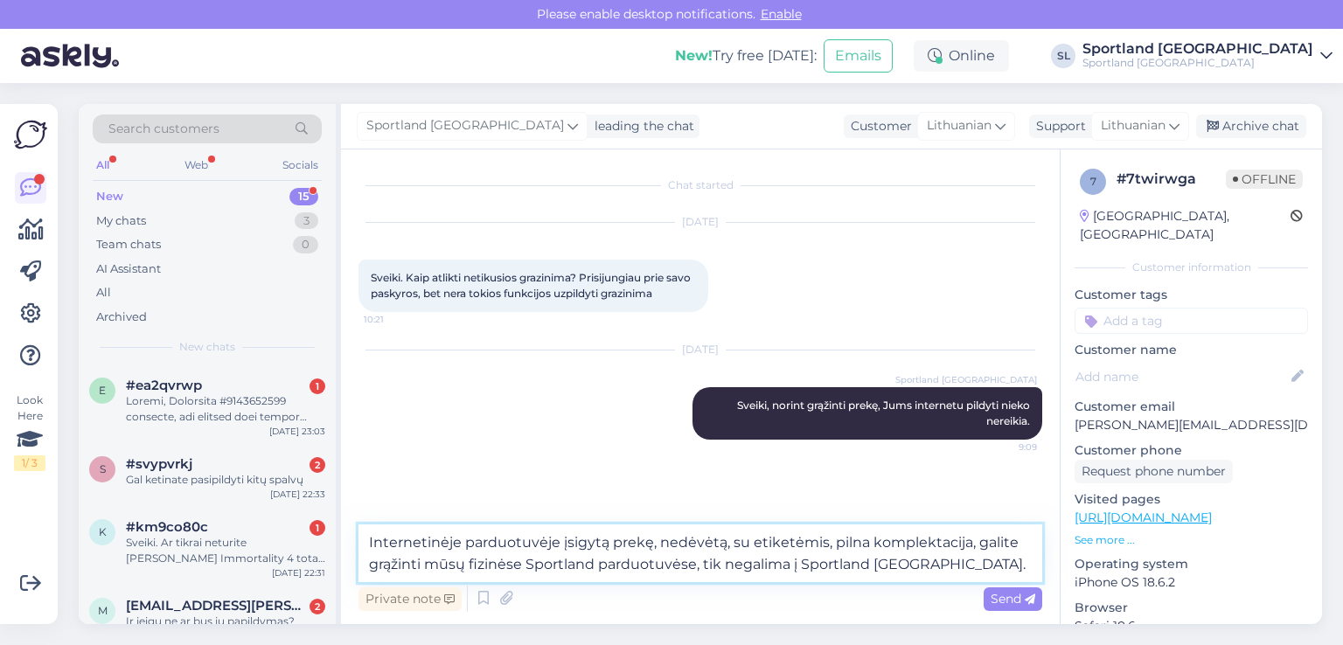
type textarea "Internetinėje parduotuvėje įsigytą prekę, nedėvėtą, su etiketėmis, pilna komple…"
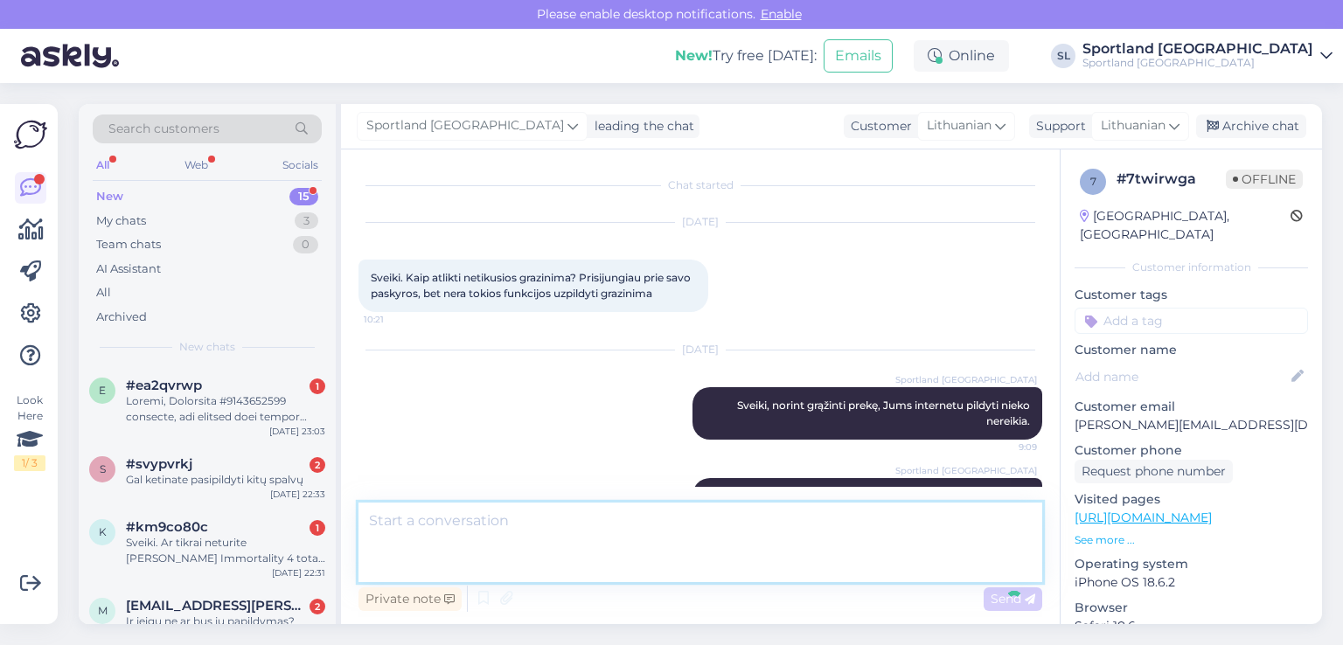
scroll to position [36, 0]
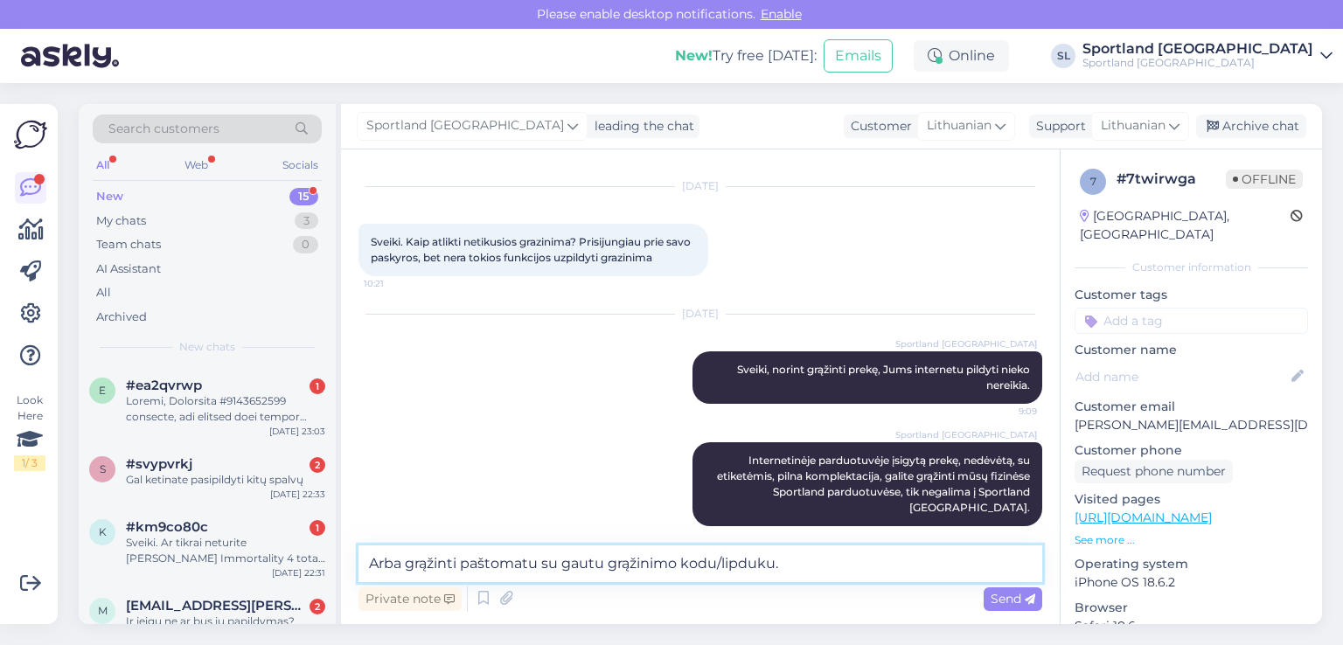
type textarea "Arba grąžinti paštomatu su gautu grąžinimo kodu/lipduku."
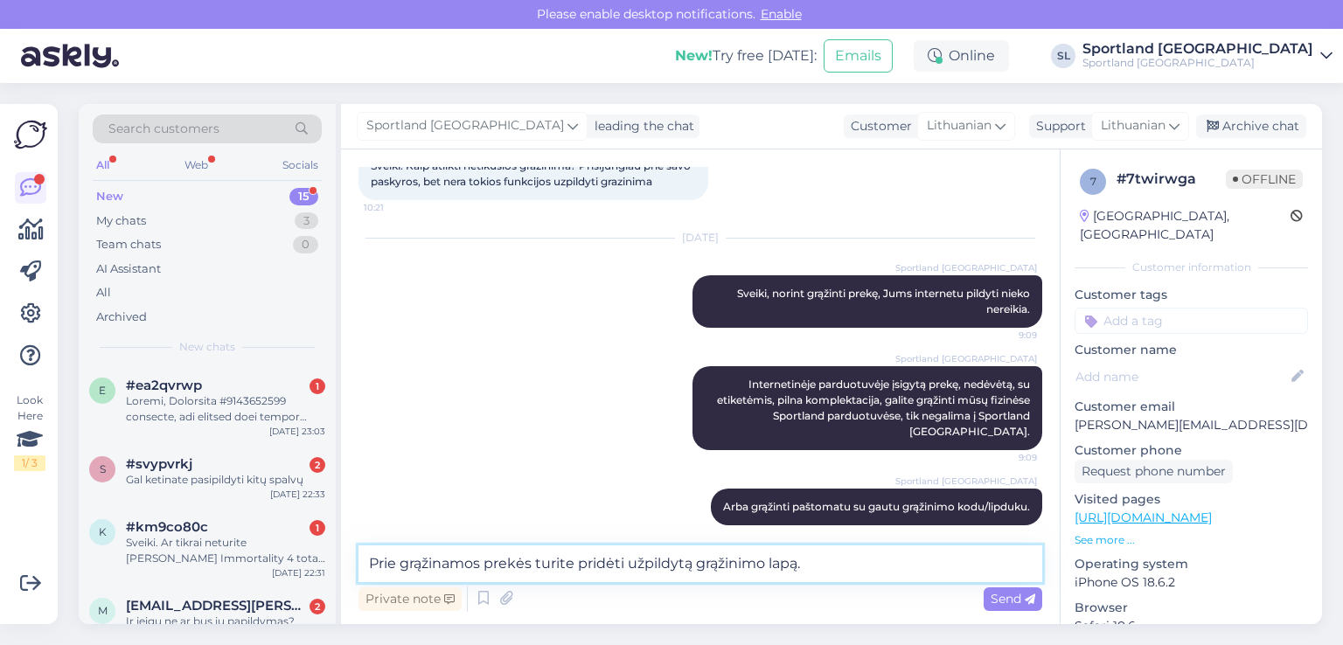
type textarea "Prie grąžinamos prekės turite pridėti užpildytą grąžinimo lapą."
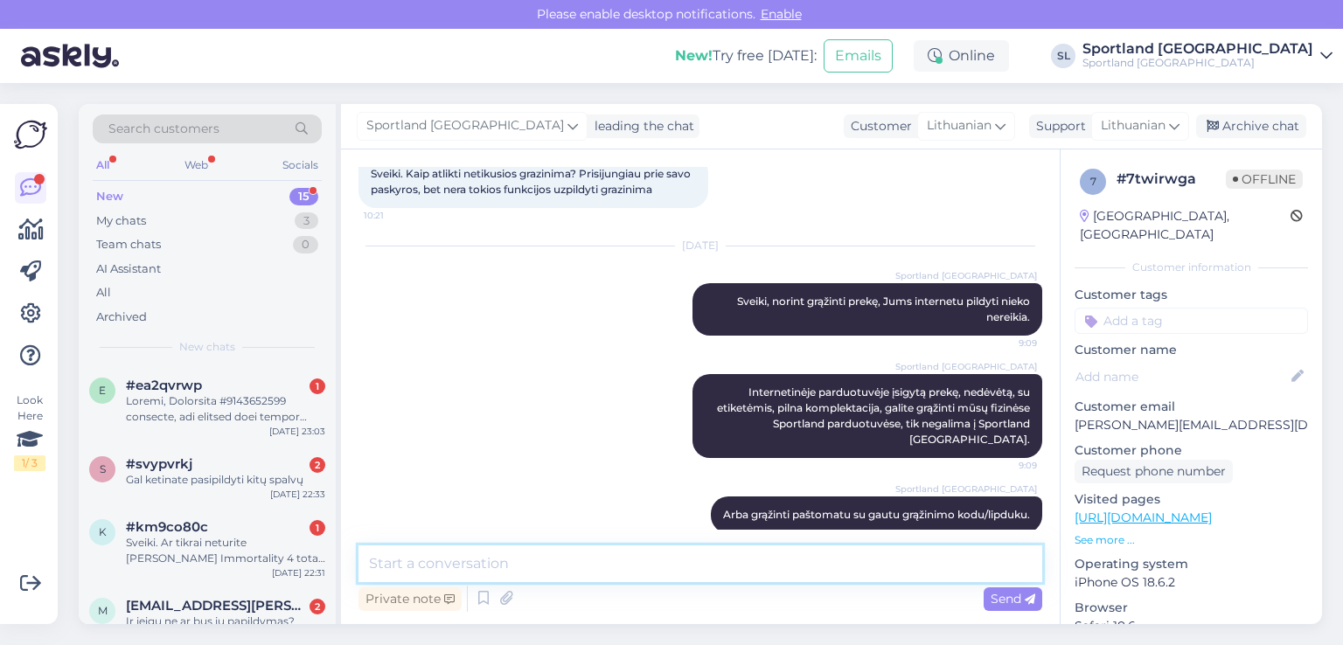
scroll to position [202, 0]
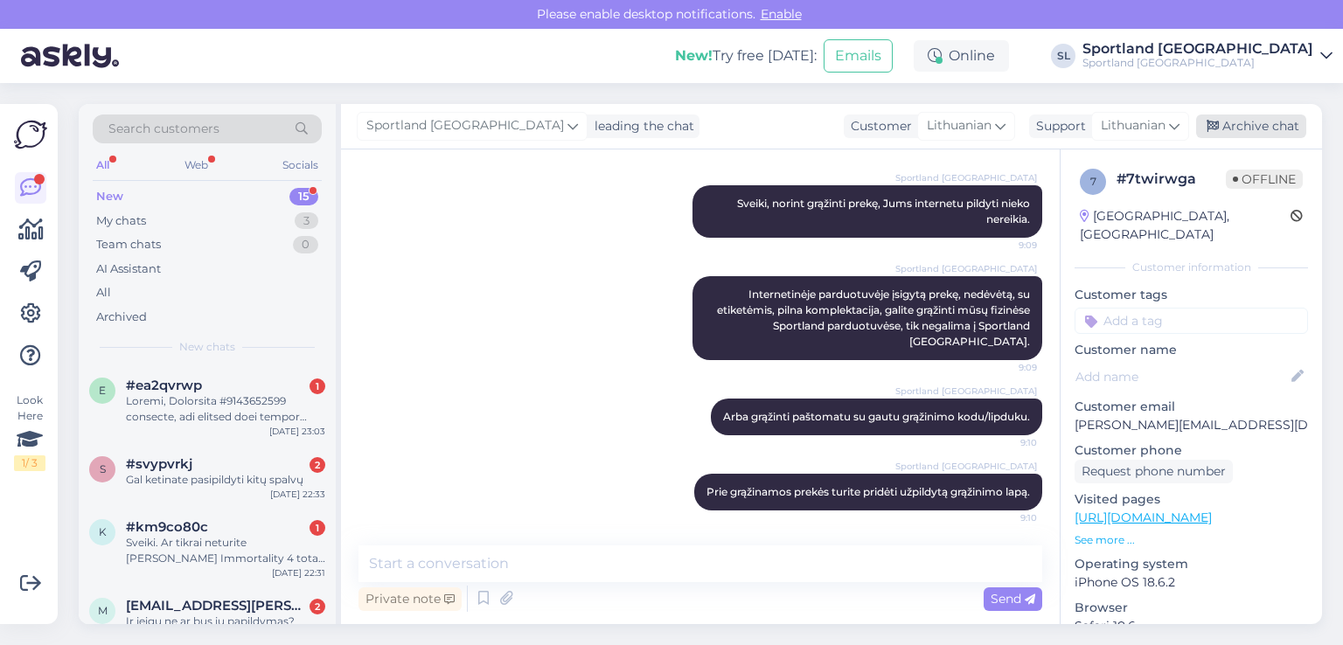
click at [1242, 118] on div "Archive chat" at bounding box center [1251, 127] width 110 height 24
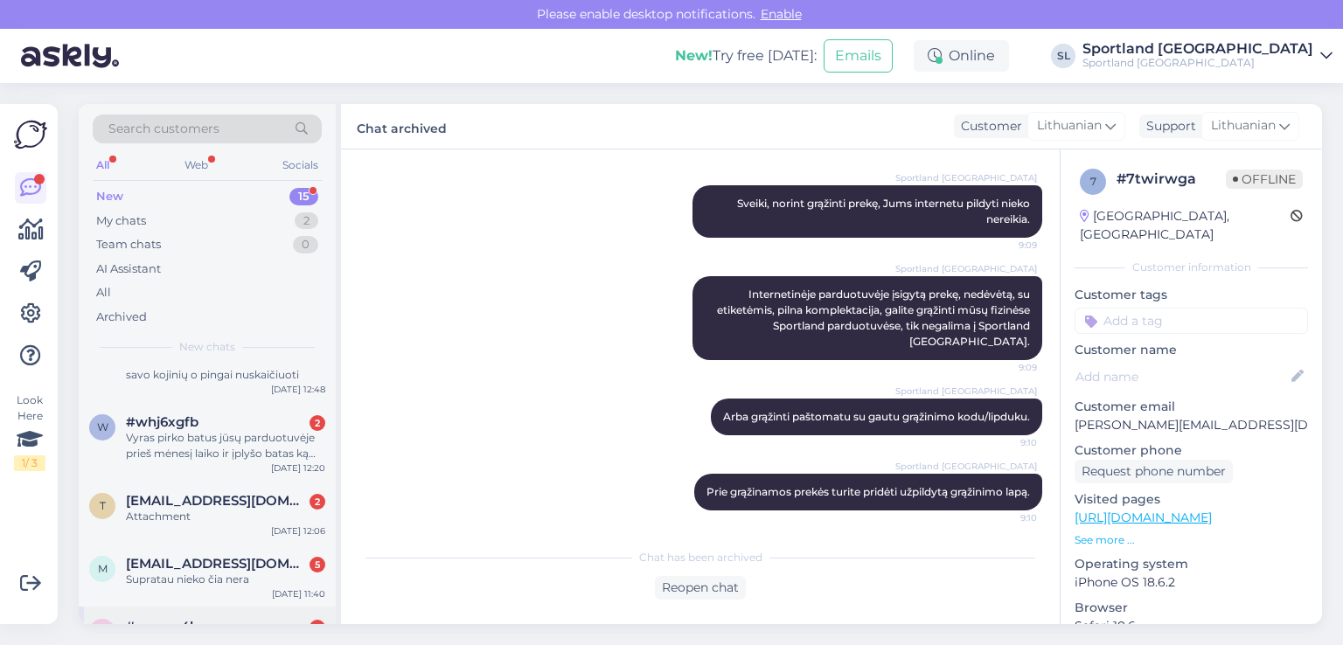
scroll to position [858, 0]
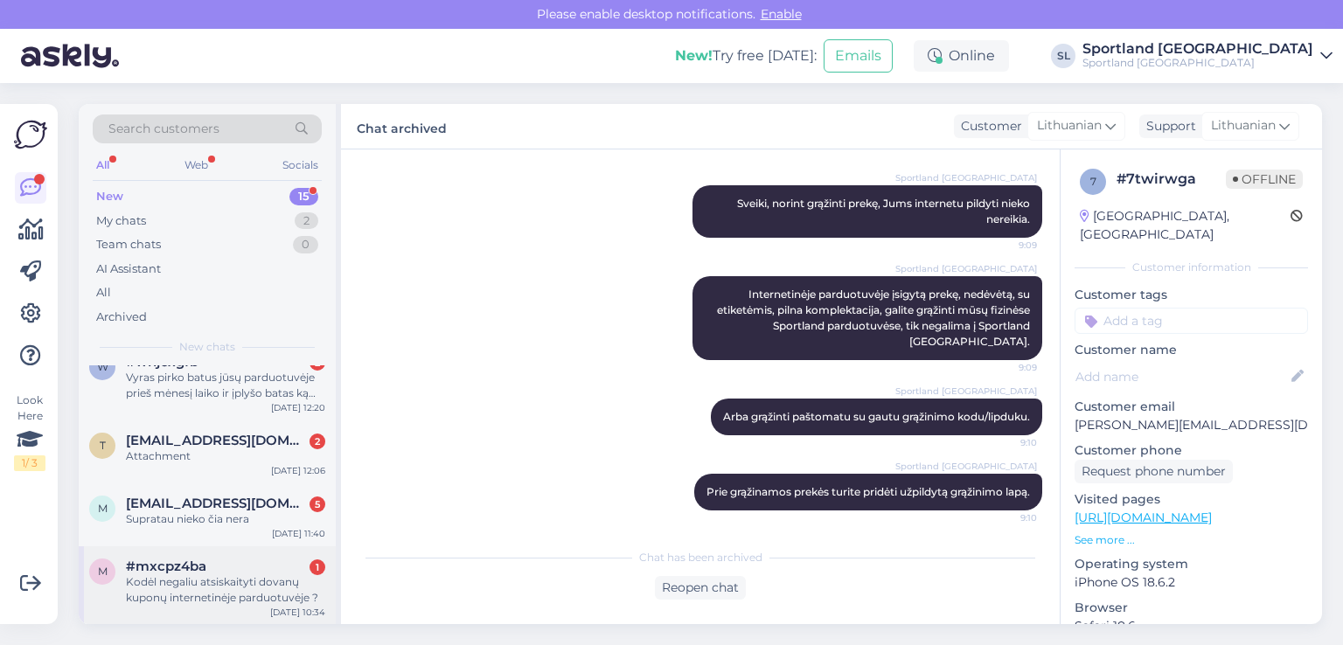
click at [232, 581] on div "Kodėl negaliu atsiskaityti dovanų kuponų internetinėje parduotuvėje ?" at bounding box center [225, 590] width 199 height 31
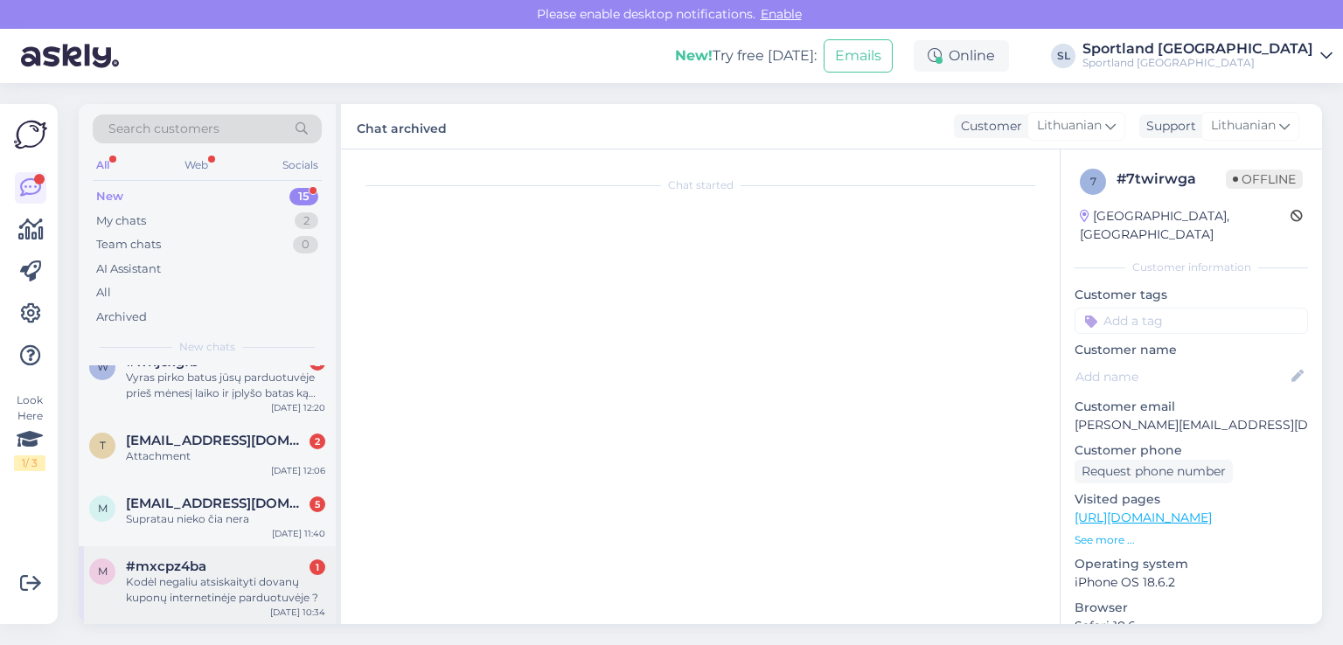
scroll to position [54, 0]
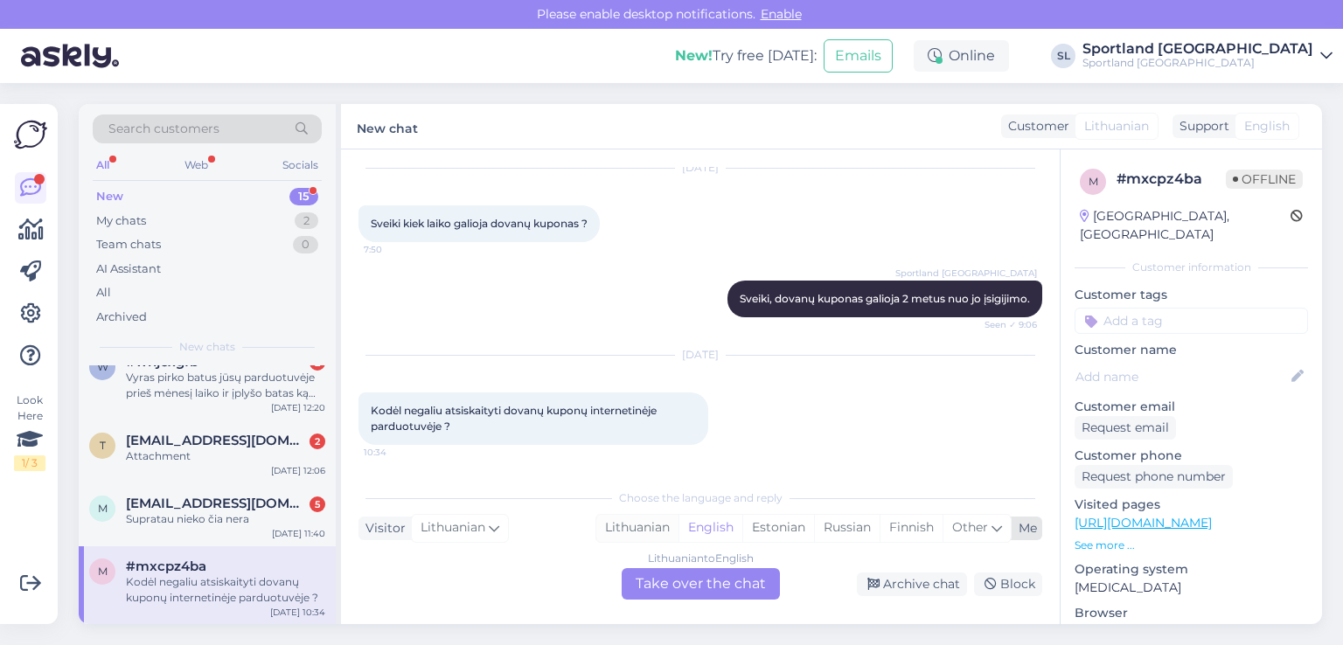
click at [651, 529] on div "Lithuanian" at bounding box center [637, 528] width 82 height 26
click at [673, 587] on div "Lithuanian to Lithuanian Take over the chat" at bounding box center [701, 583] width 158 height 31
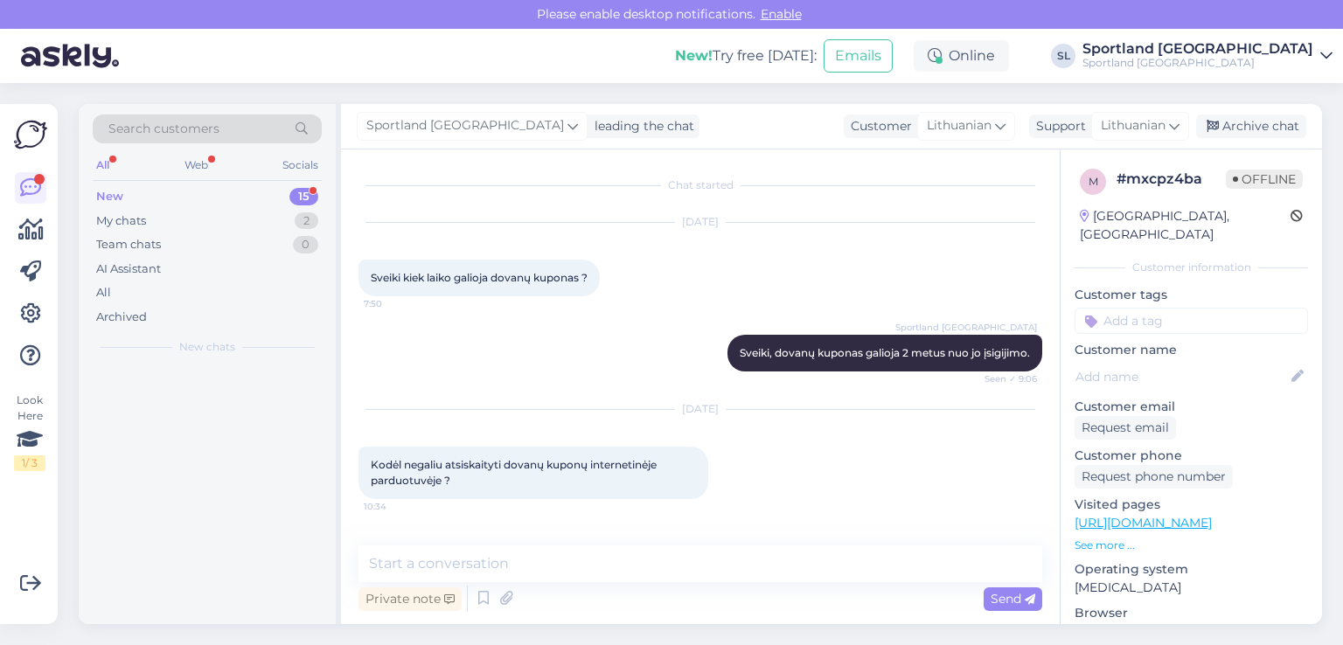
scroll to position [0, 0]
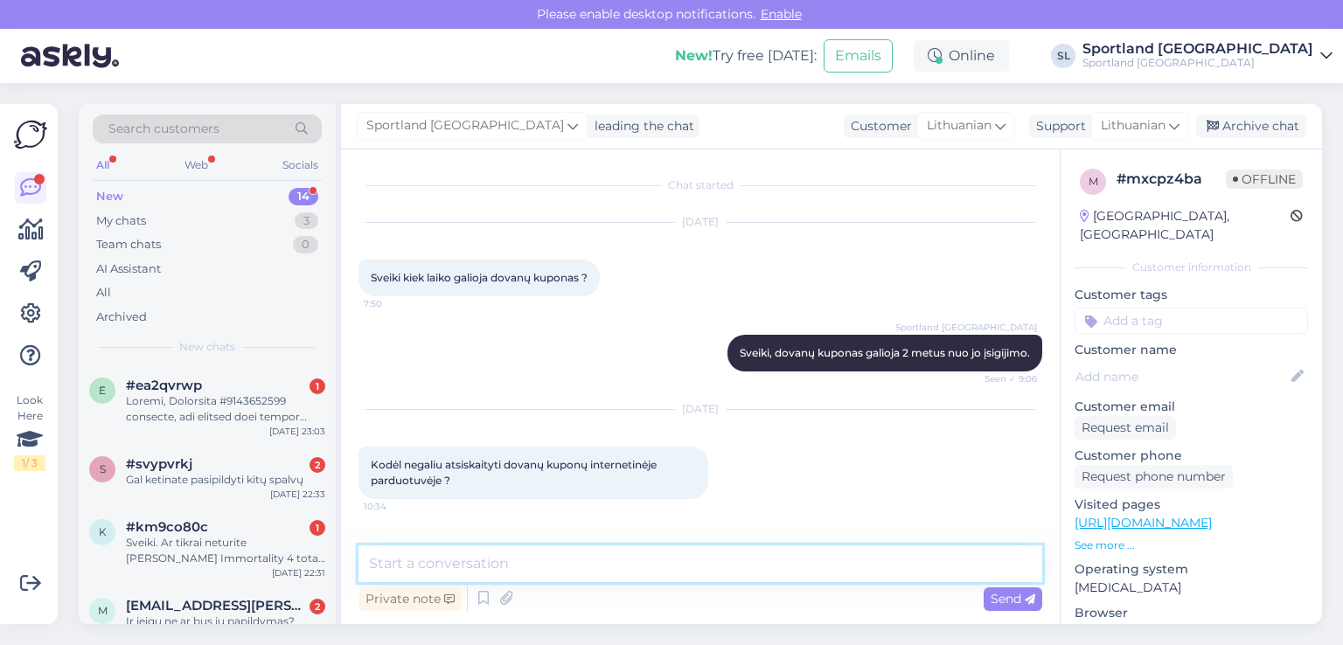
click at [613, 571] on textarea at bounding box center [701, 564] width 684 height 37
type textarea "Sveiki"
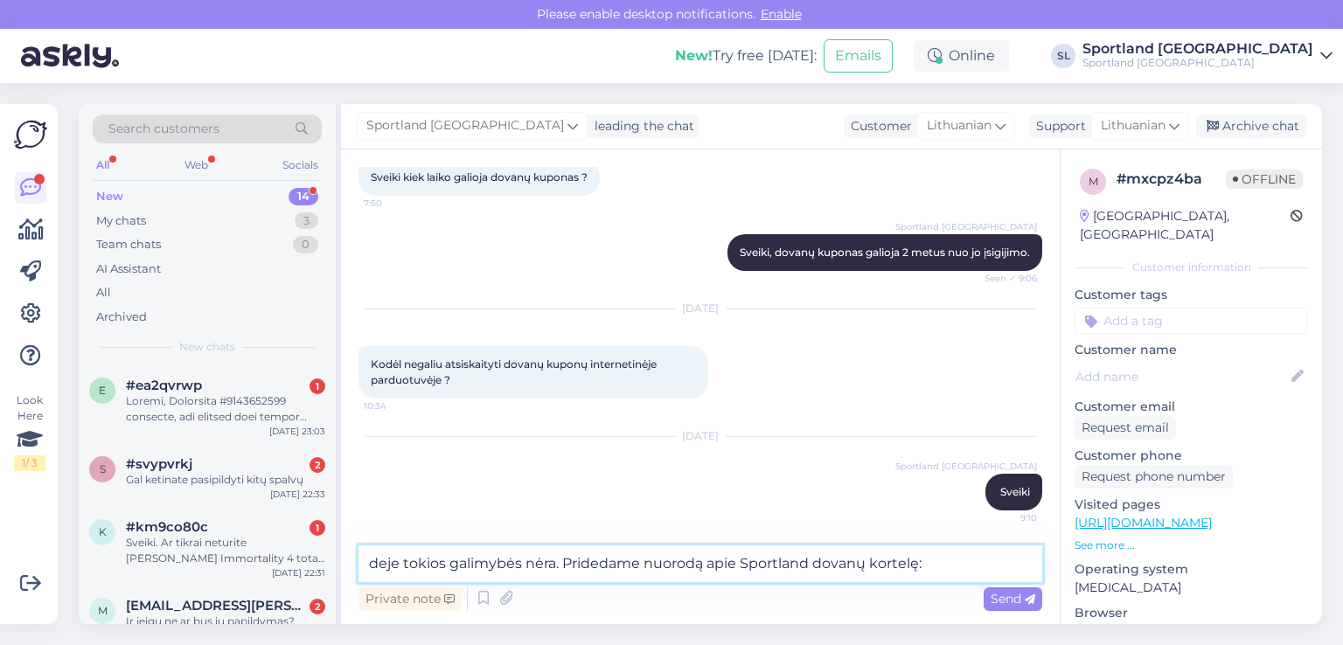
paste textarea "https://sportland.lt/dovanukortele"
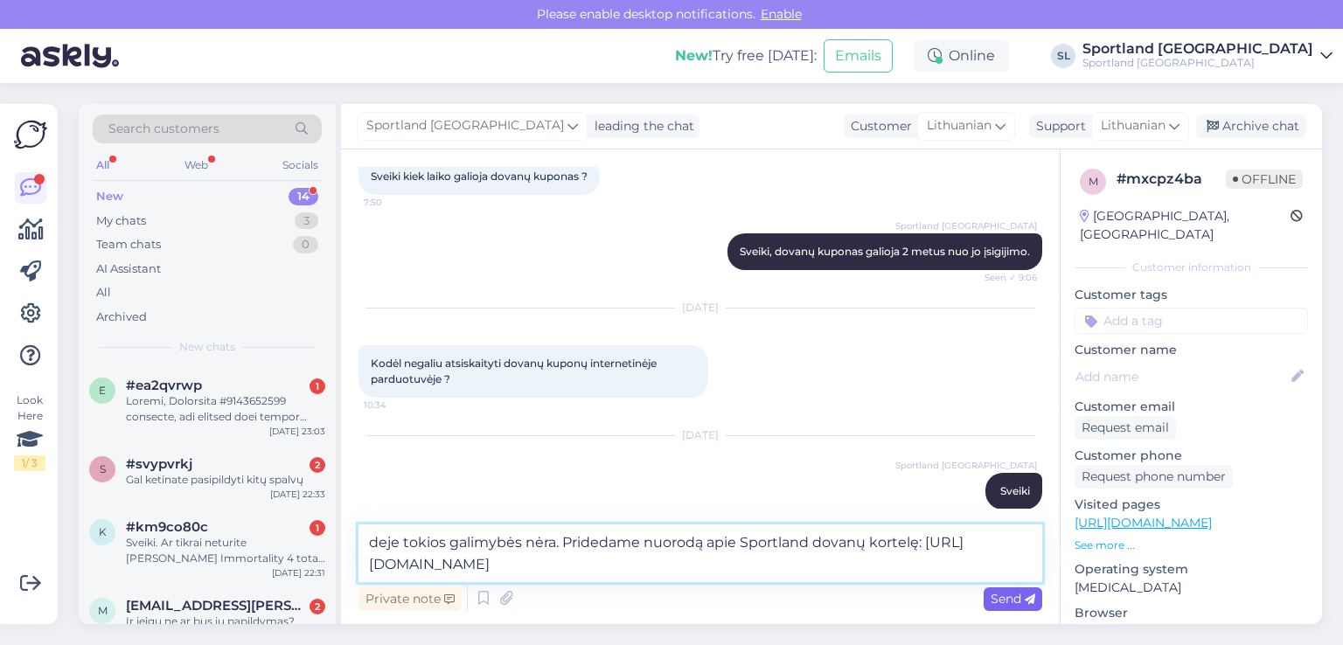
type textarea "deje tokios galimybės nėra. Pridedame nuorodą apie Sportland dovanų kortelę: [U…"
click at [1004, 589] on div "Send" at bounding box center [1013, 600] width 59 height 24
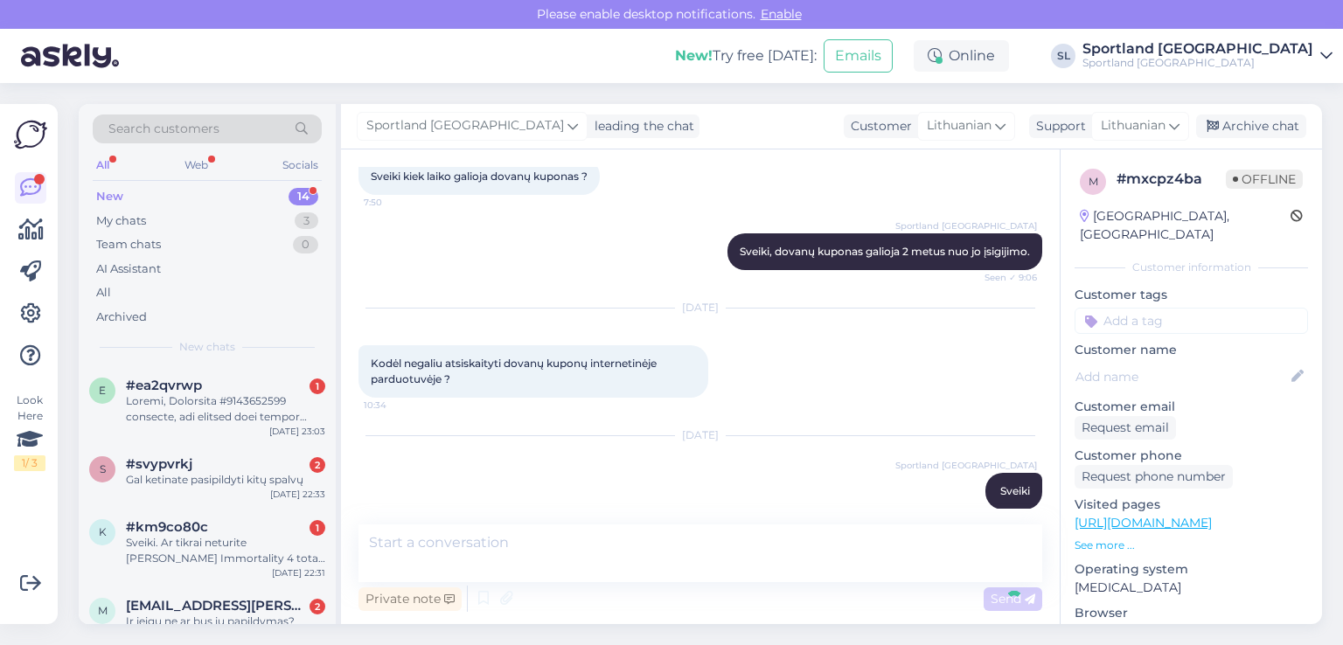
scroll to position [192, 0]
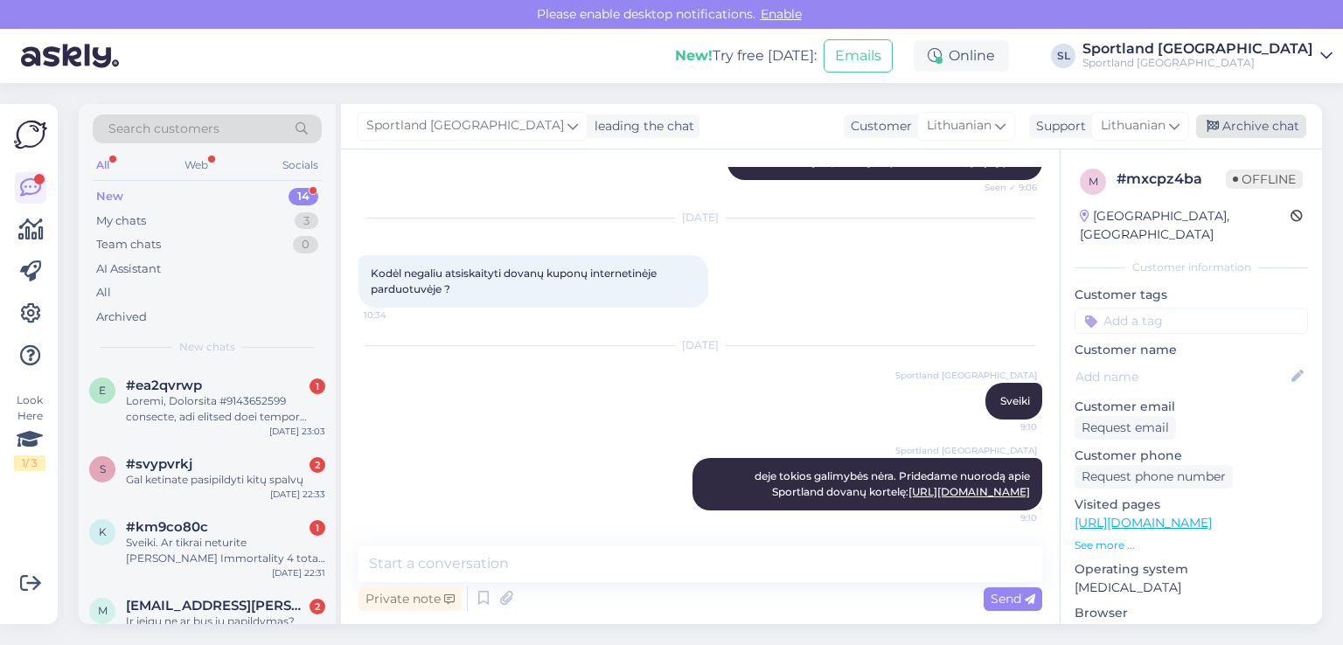
click at [1265, 116] on div "Archive chat" at bounding box center [1251, 127] width 110 height 24
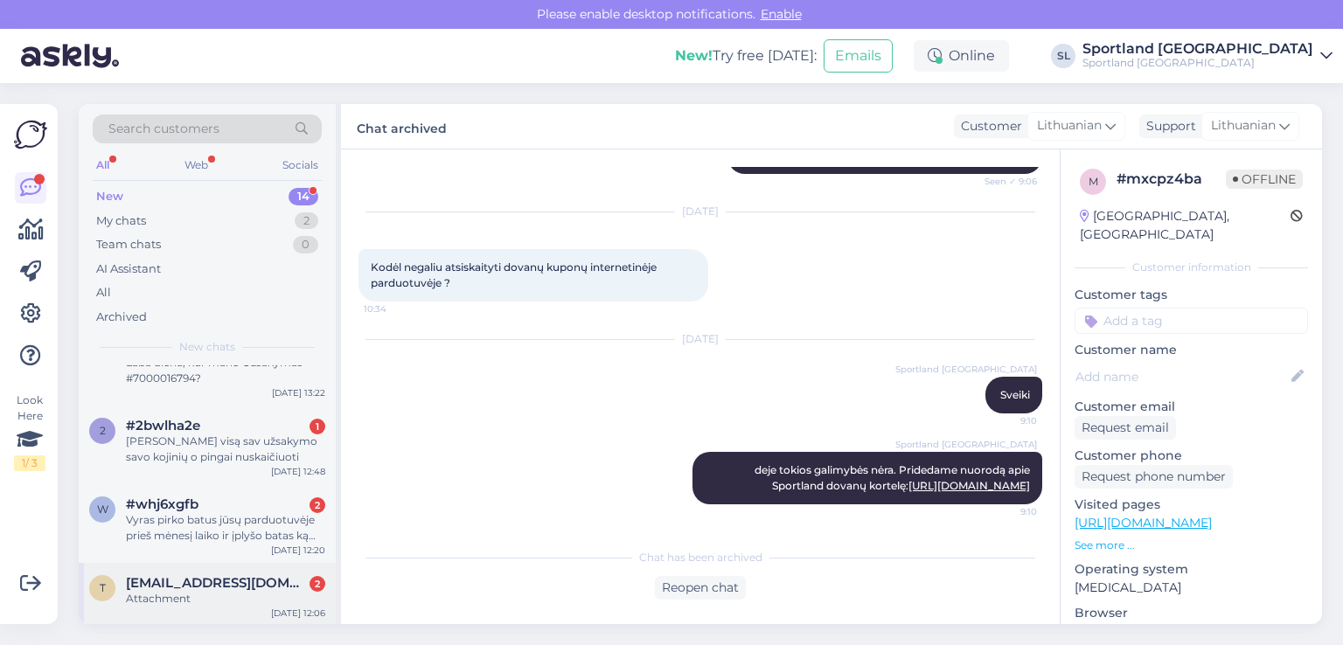
scroll to position [780, 0]
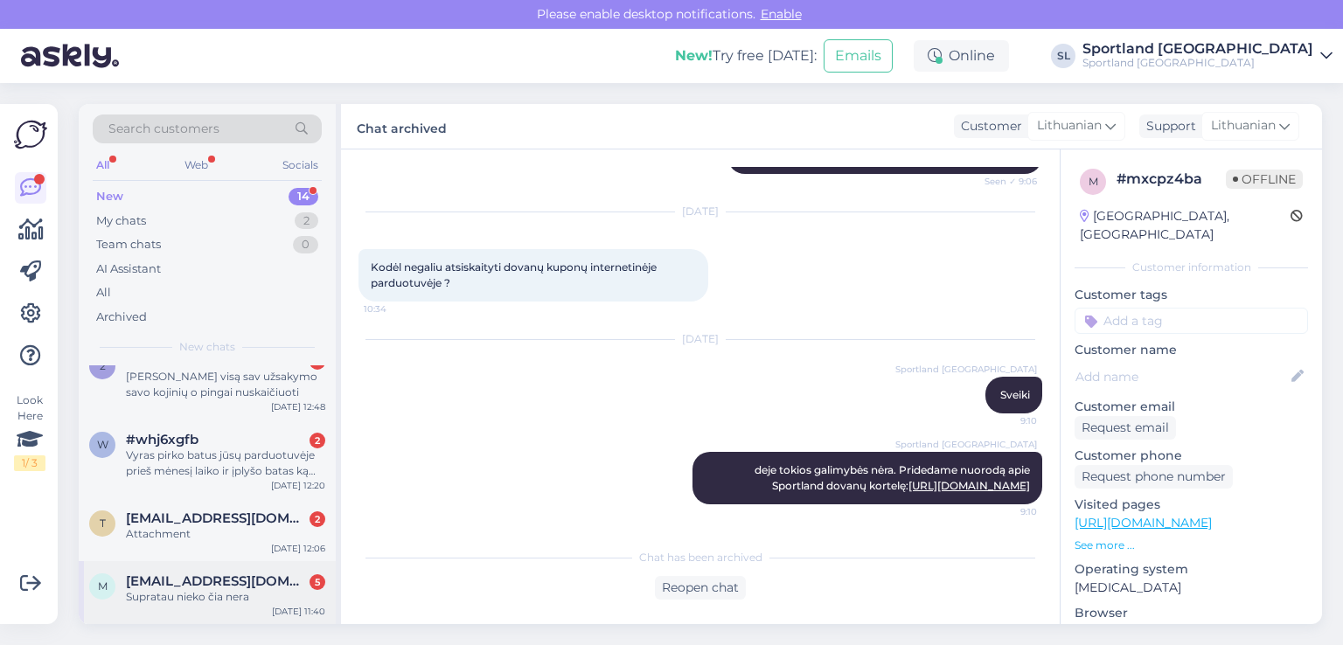
click at [187, 600] on div "Supratau nieko čia nera" at bounding box center [225, 597] width 199 height 16
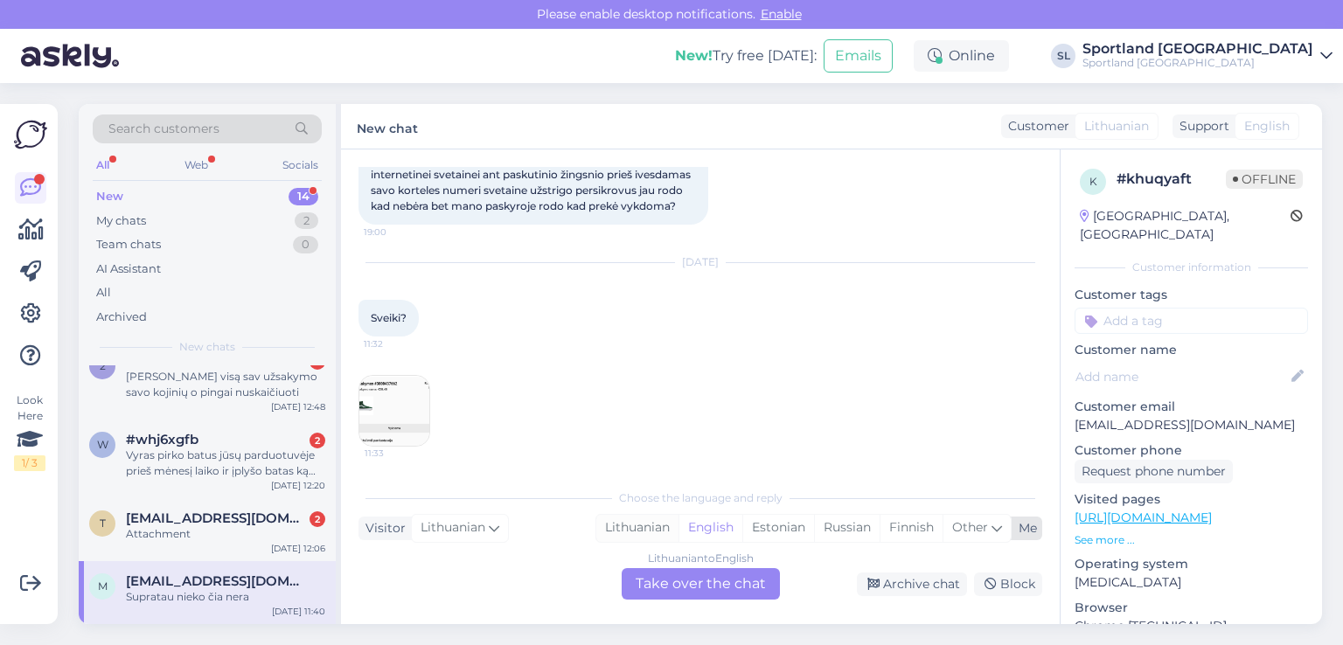
scroll to position [270, 0]
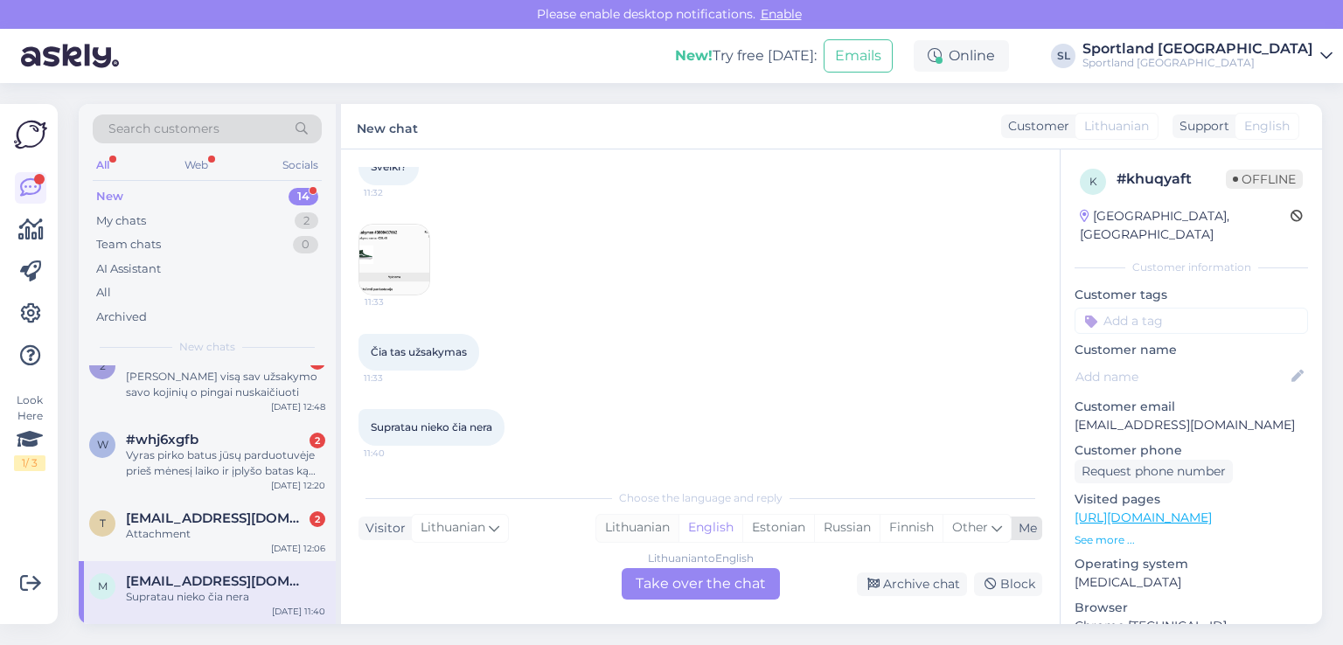
click at [643, 528] on div "Lithuanian" at bounding box center [637, 528] width 82 height 26
click at [672, 592] on div "Lithuanian to Lithuanian Take over the chat" at bounding box center [701, 583] width 158 height 31
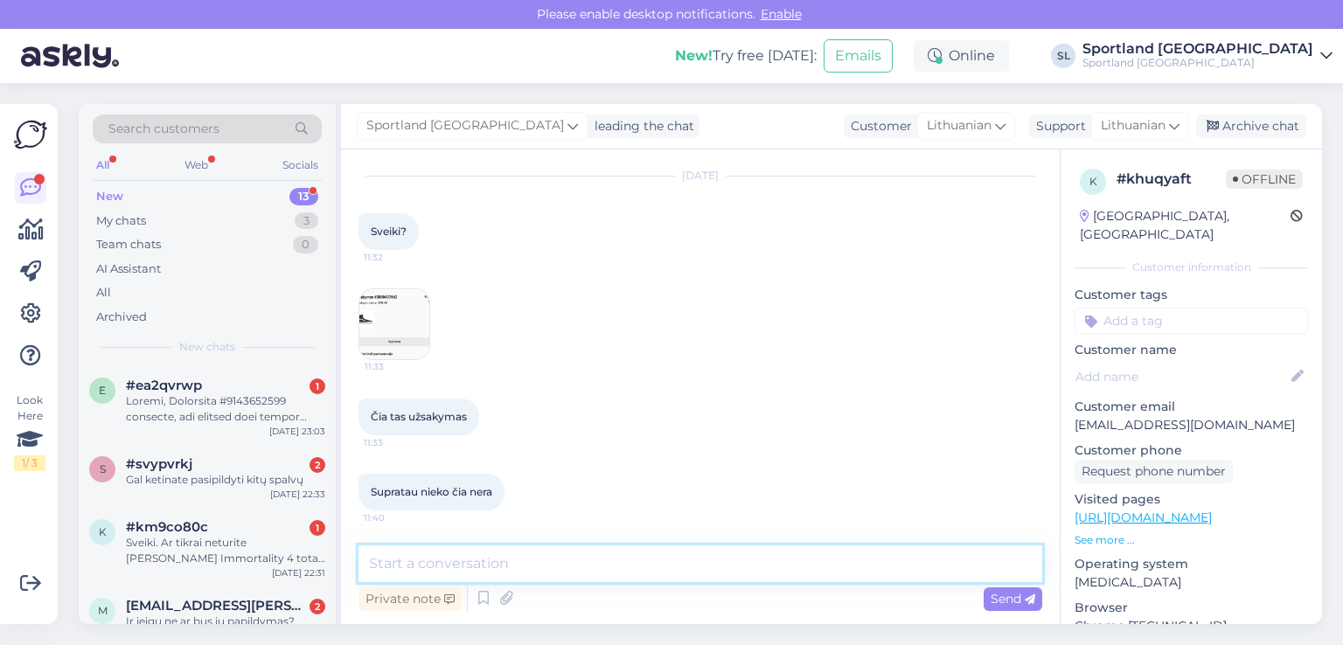
click at [614, 575] on textarea at bounding box center [701, 564] width 684 height 37
type textarea "Sveiki"
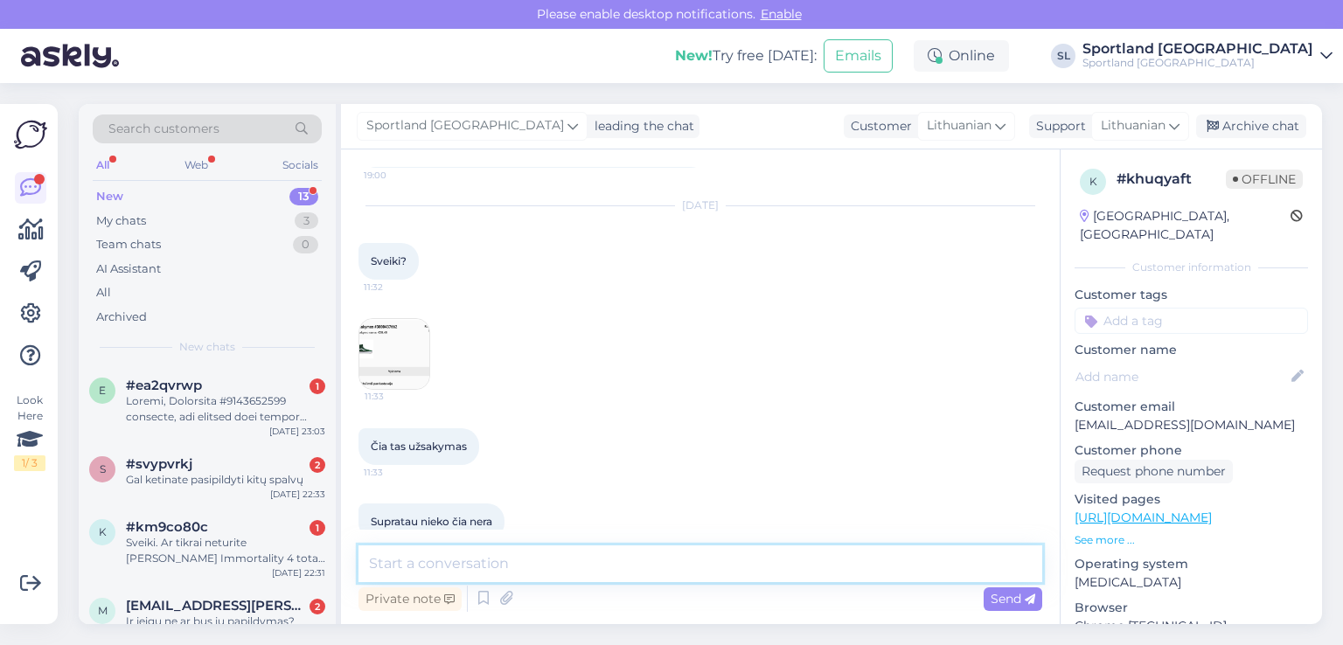
scroll to position [262, 0]
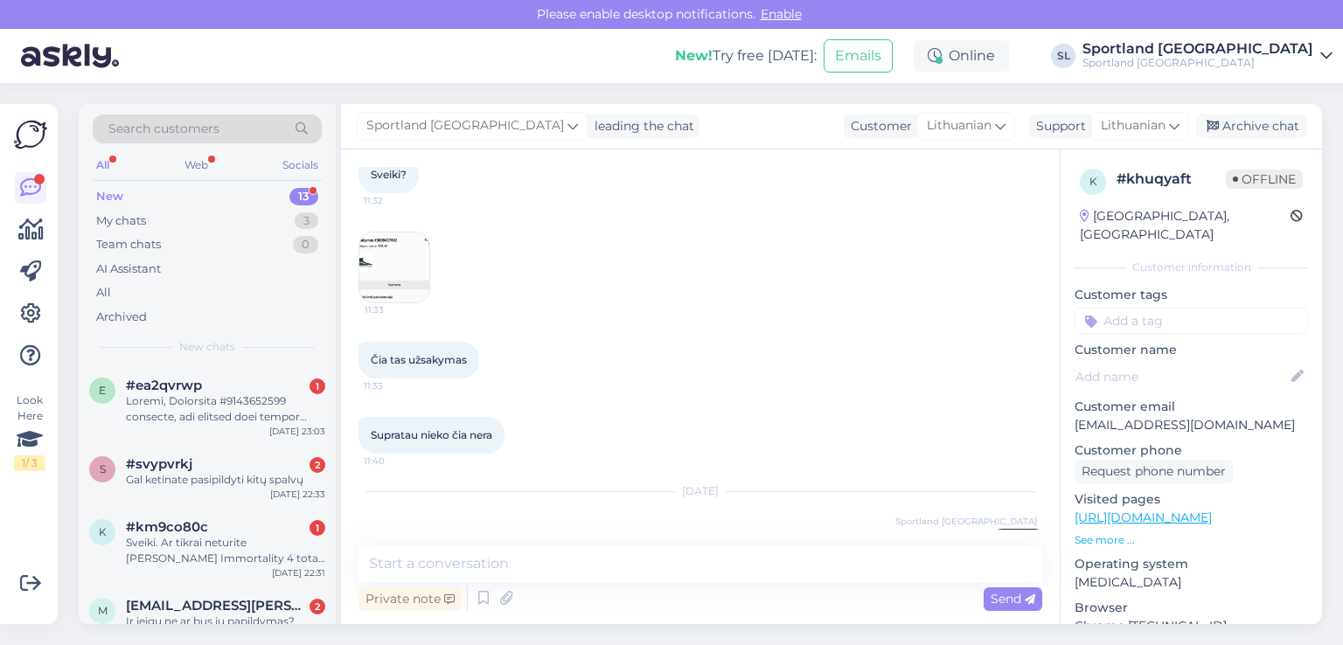
click at [406, 284] on img at bounding box center [394, 268] width 70 height 70
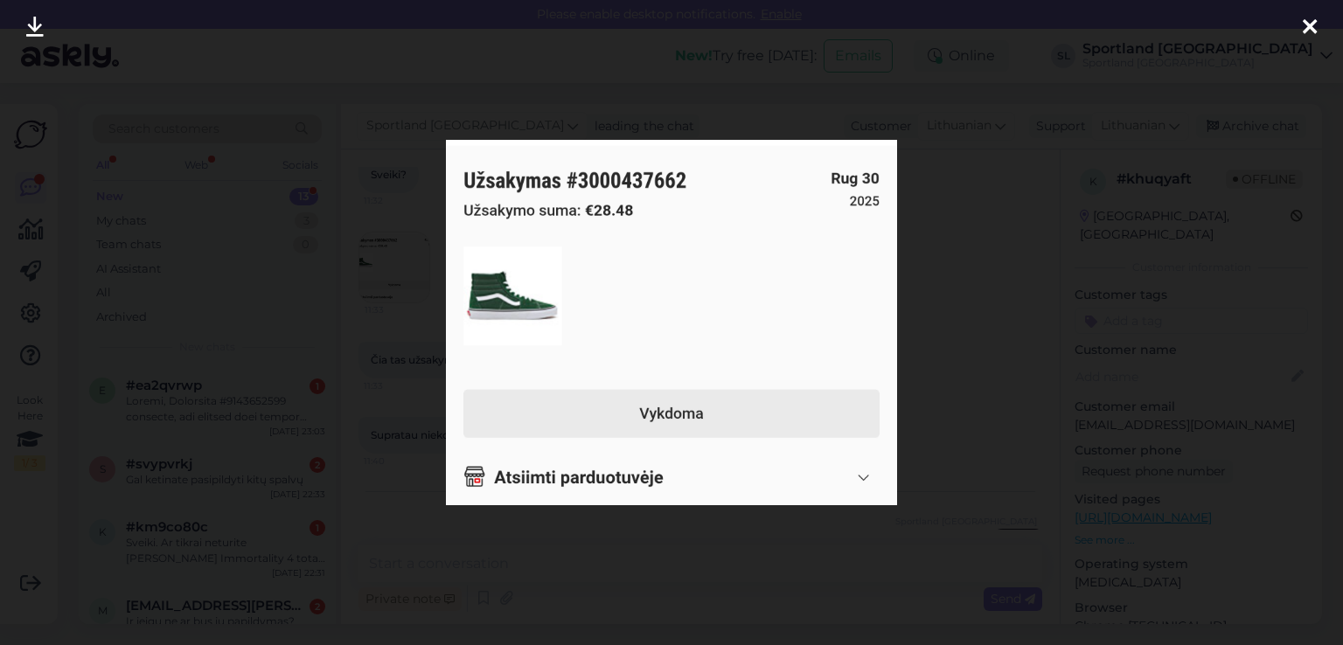
click at [1305, 38] on icon at bounding box center [1310, 28] width 14 height 23
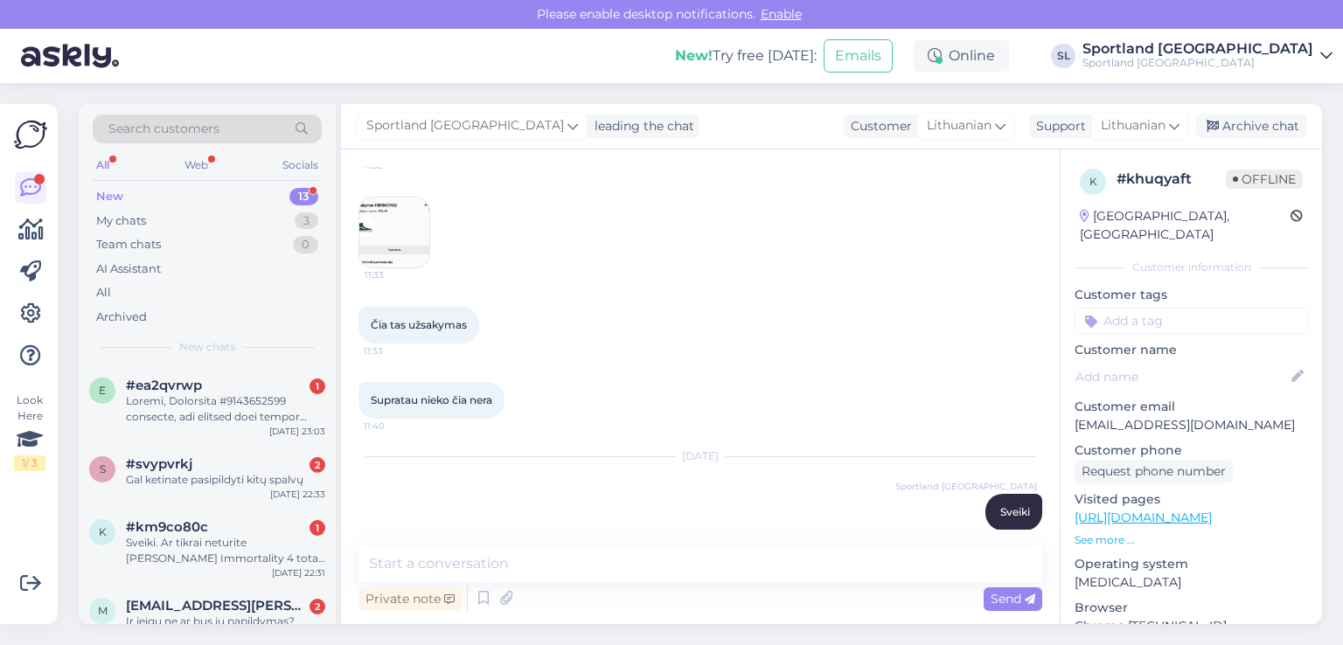
scroll to position [317, 0]
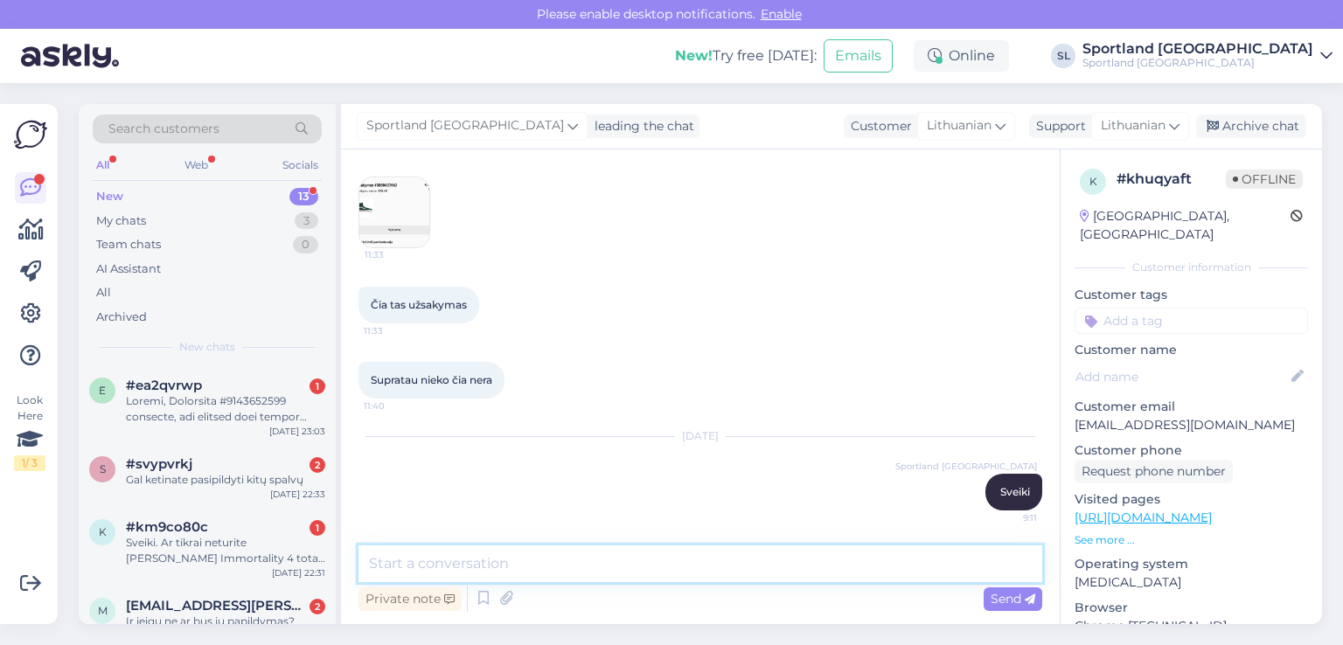
click at [675, 572] on textarea at bounding box center [701, 564] width 684 height 37
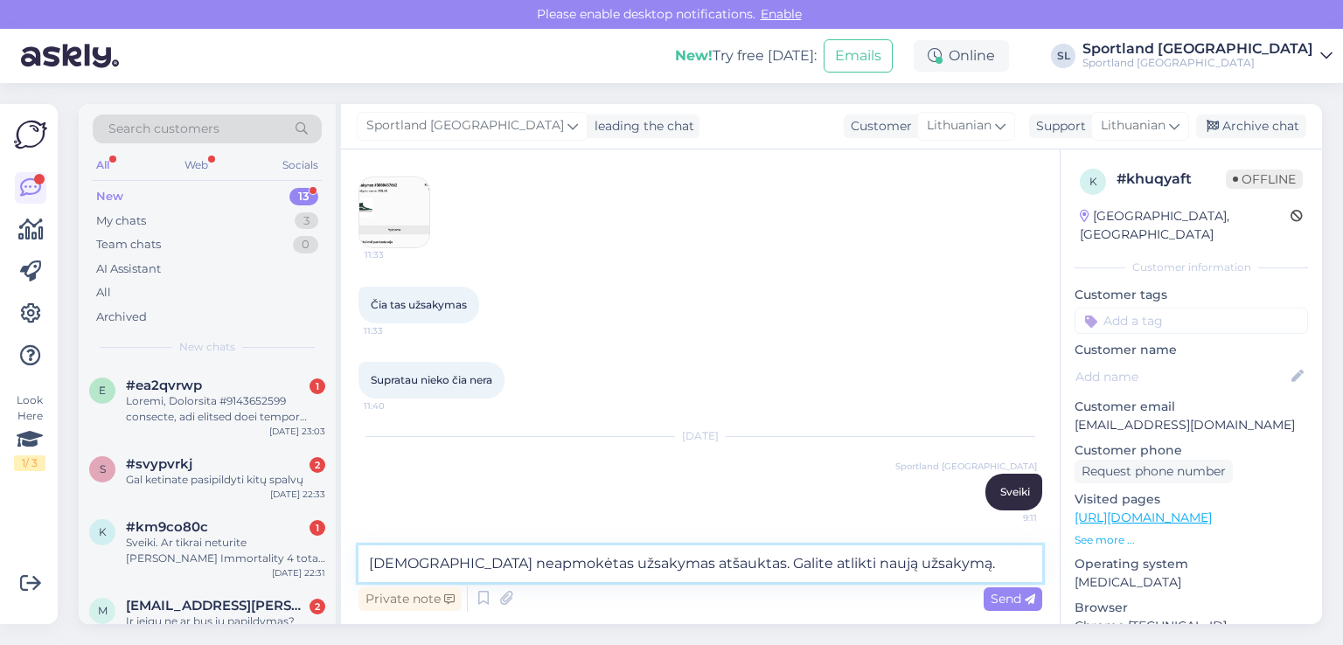
type textarea "Jūsų neapmokėtas užsakymas atšauktas. Galite atlikti naują užsakymą."
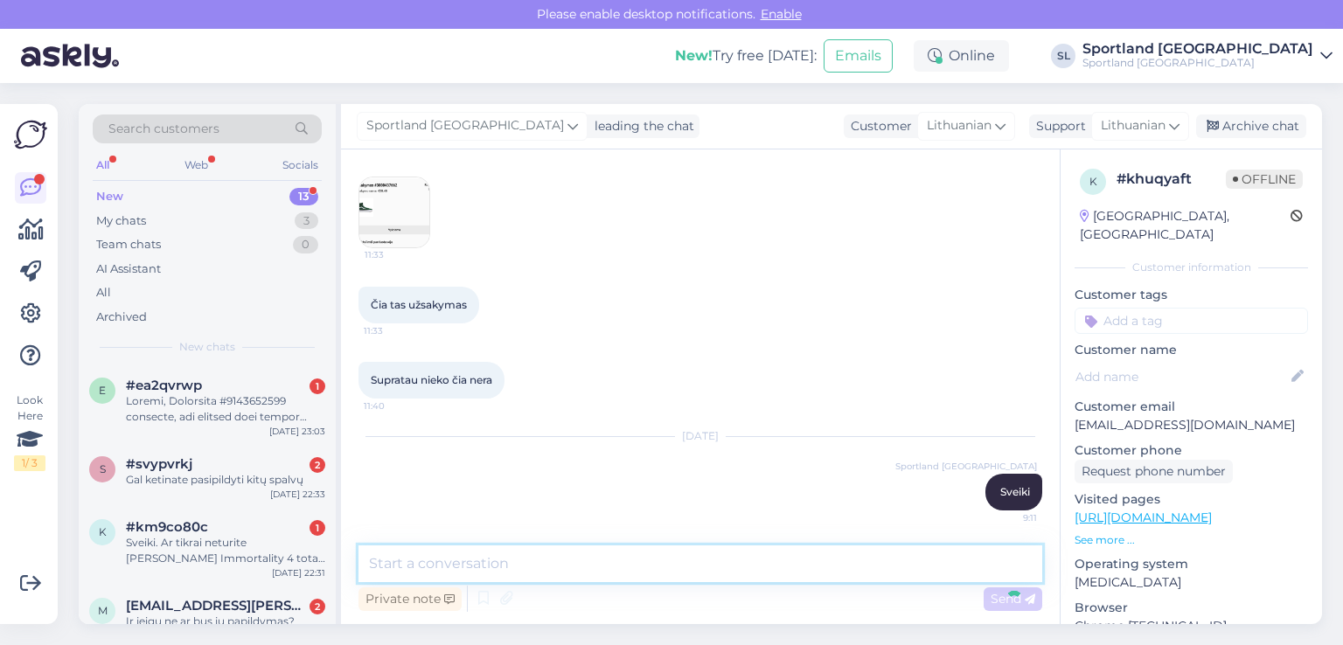
scroll to position [408, 0]
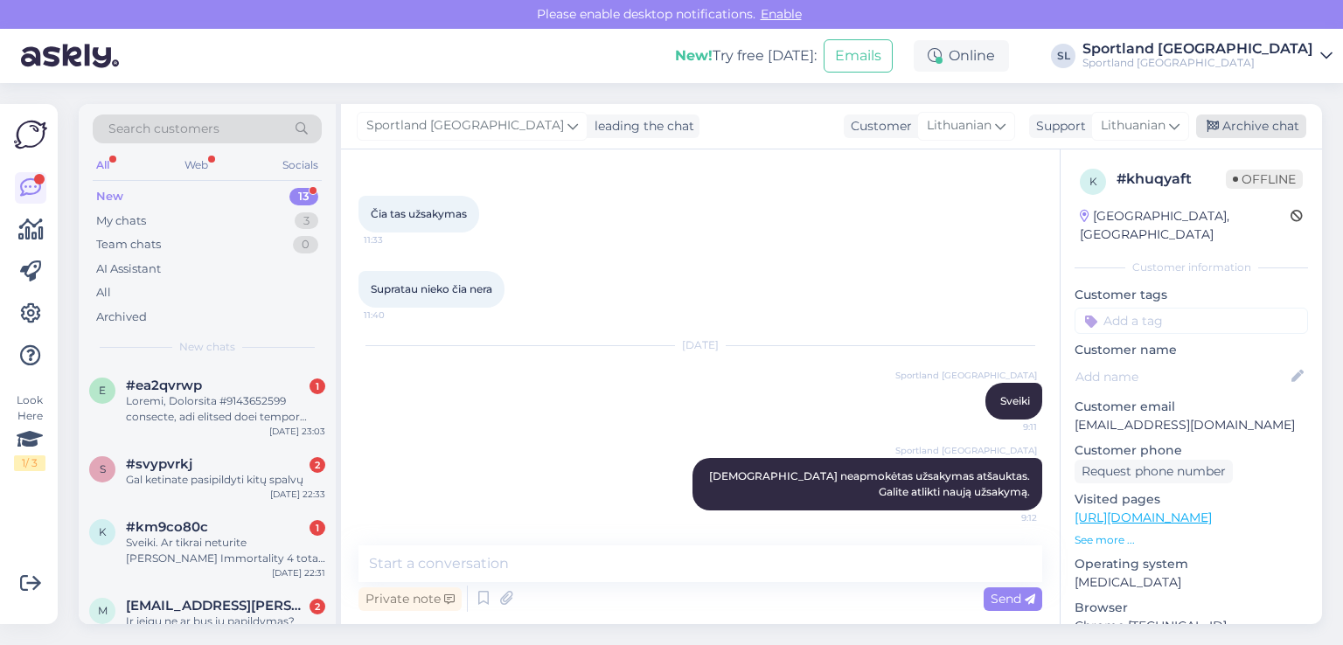
click at [1237, 122] on div "Archive chat" at bounding box center [1251, 127] width 110 height 24
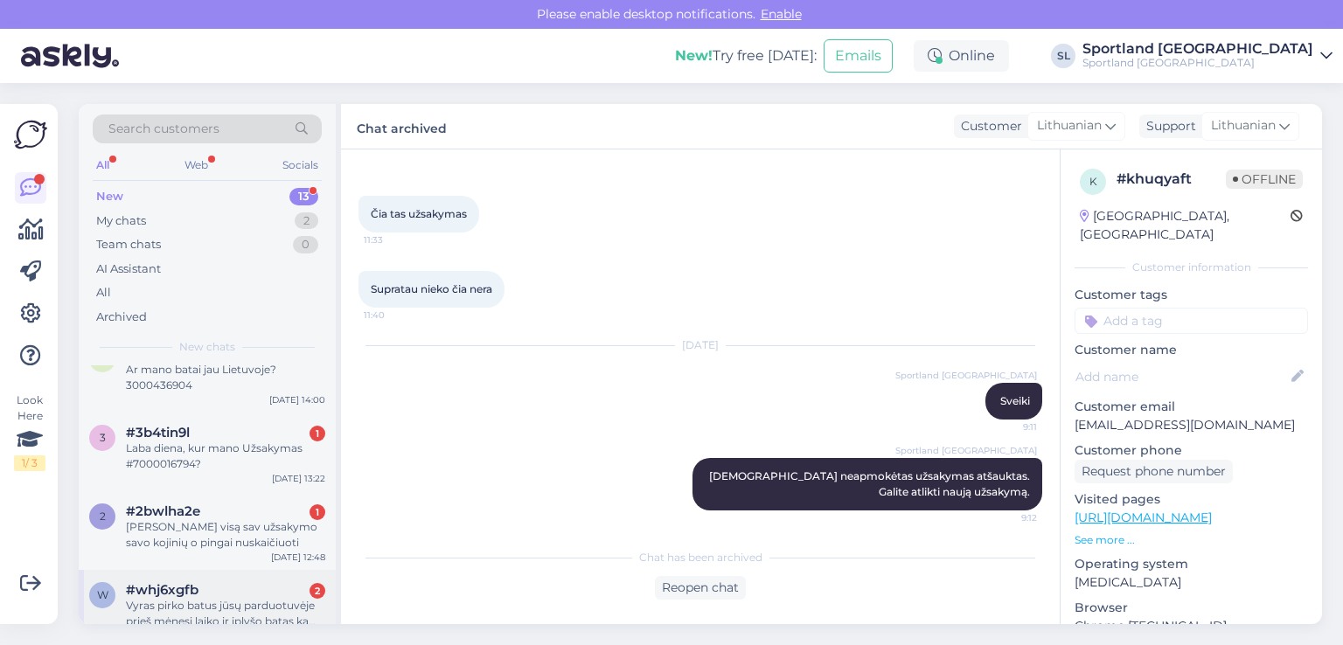
scroll to position [717, 0]
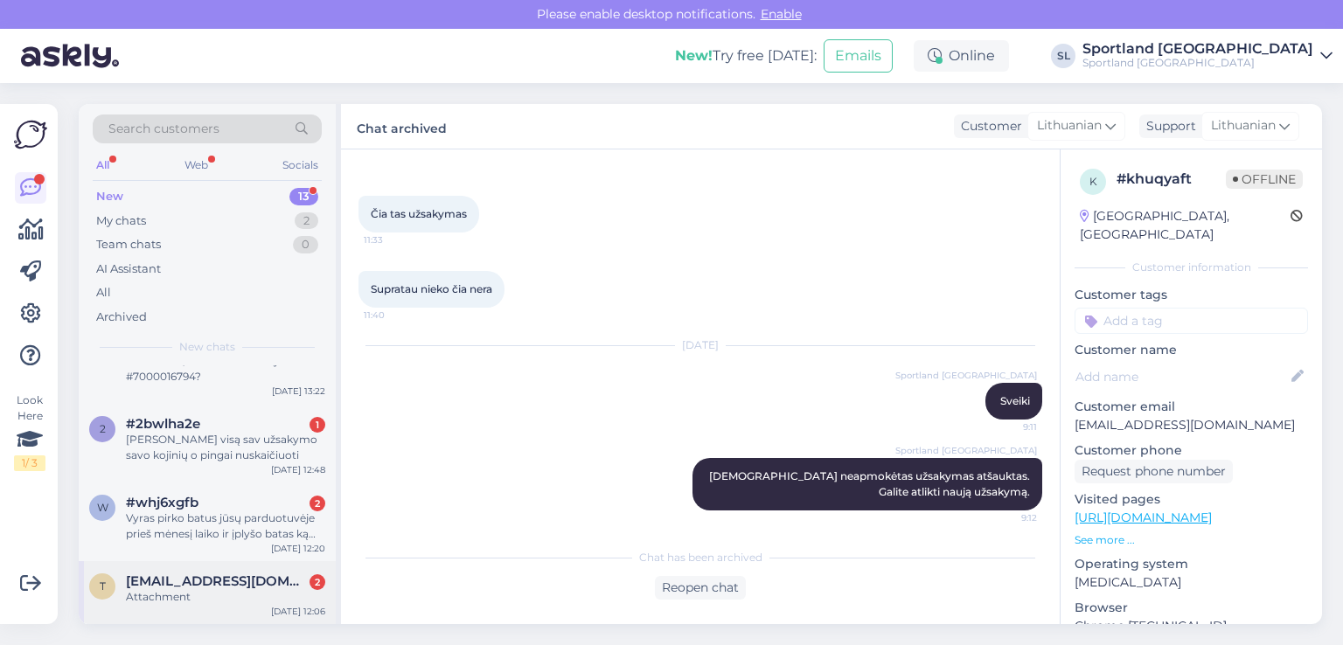
click at [211, 589] on div "Attachment" at bounding box center [225, 597] width 199 height 16
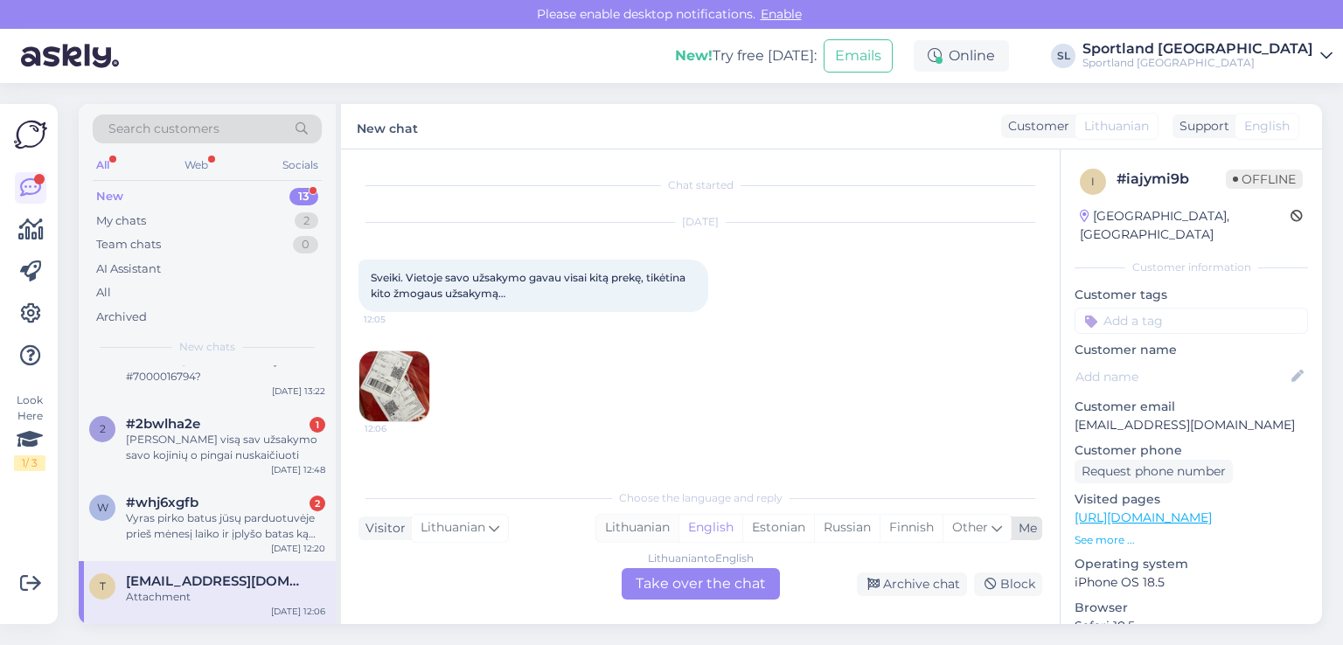
click at [640, 525] on div "Lithuanian" at bounding box center [637, 528] width 82 height 26
click at [683, 579] on div "Lithuanian to Lithuanian Take over the chat" at bounding box center [701, 583] width 158 height 31
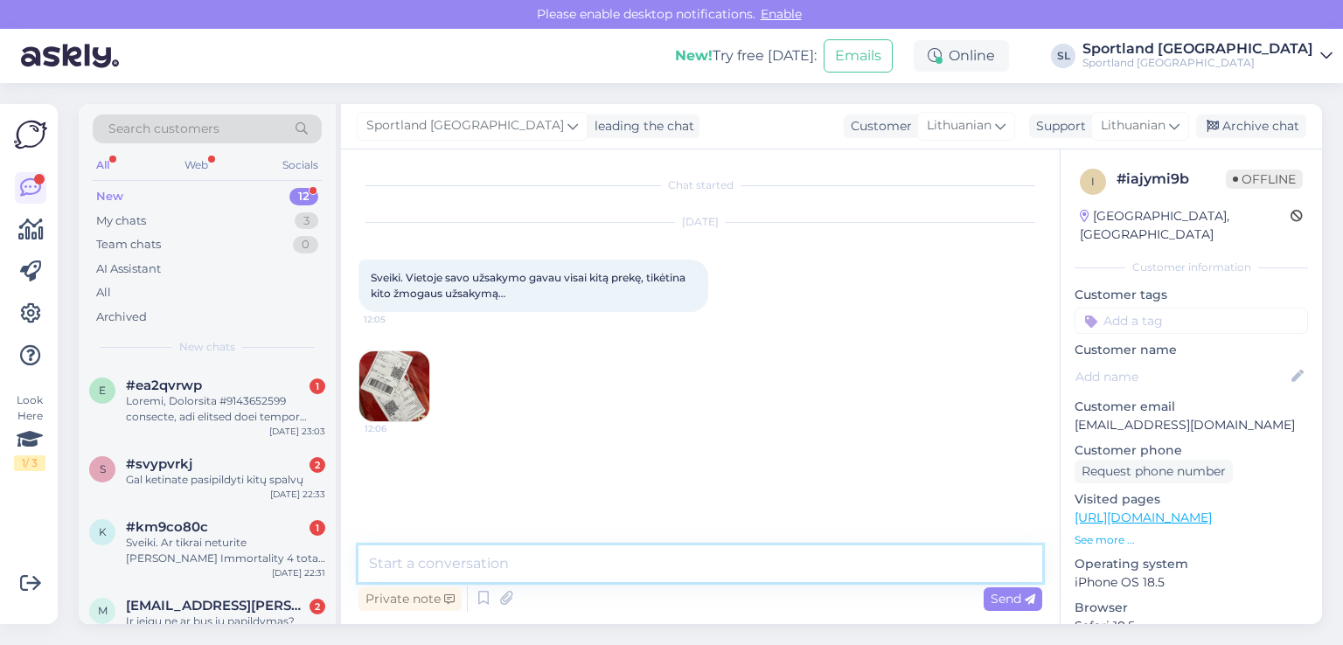
click at [600, 556] on textarea at bounding box center [701, 564] width 684 height 37
click at [829, 562] on textarea "Sveiki, maloniai prašome kreipkitės el. paštu į aptarnavimas" at bounding box center [701, 564] width 684 height 37
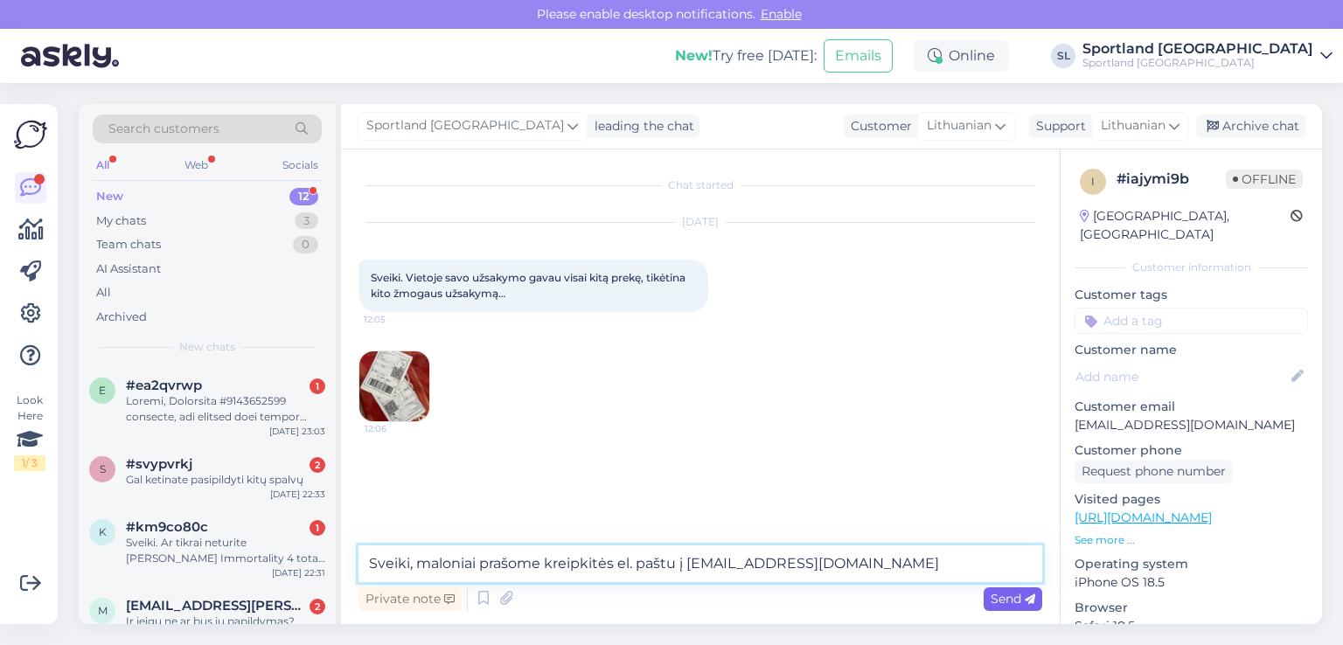
type textarea "Sveiki, maloniai prašome kreipkitės el. paštu į [EMAIL_ADDRESS][DOMAIN_NAME]"
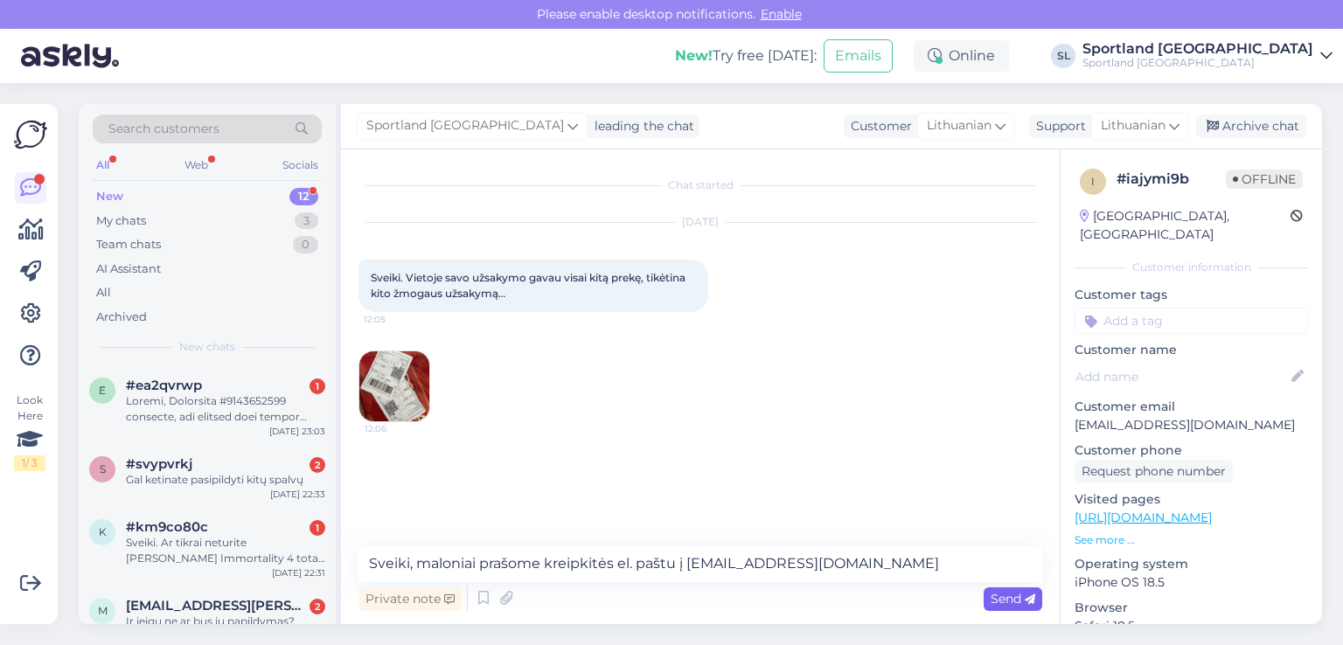
click at [1015, 593] on span "Send" at bounding box center [1013, 599] width 45 height 16
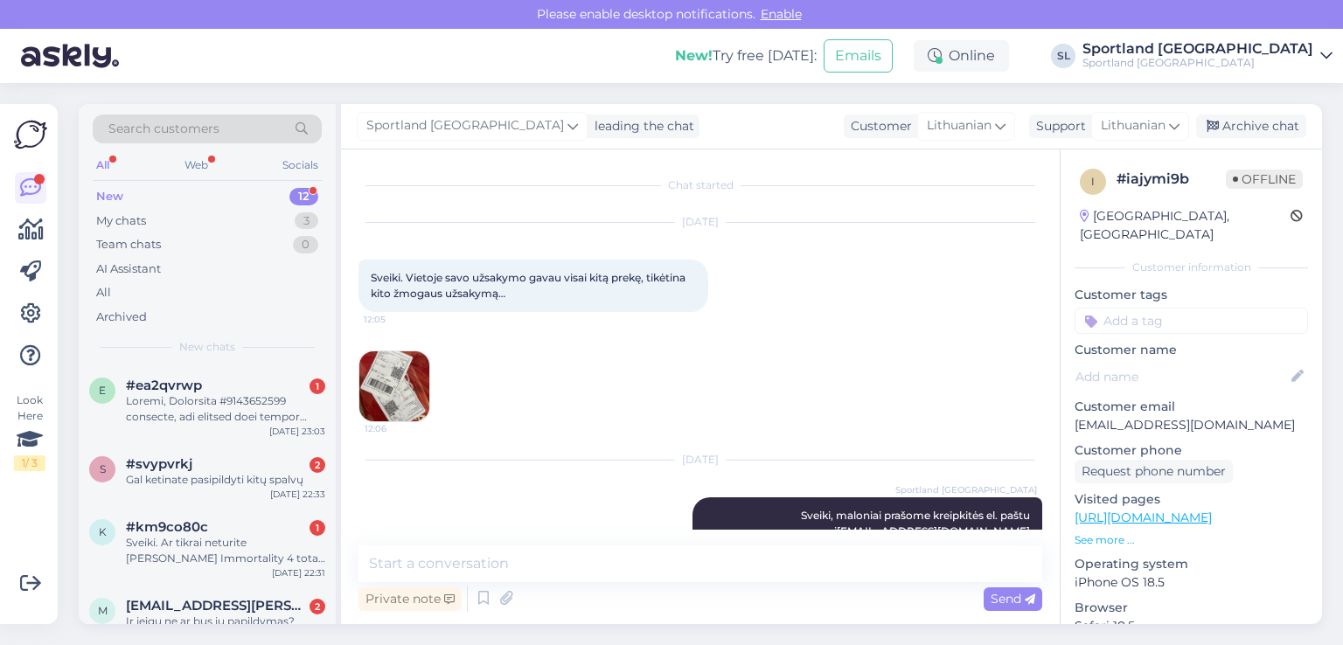
scroll to position [39, 0]
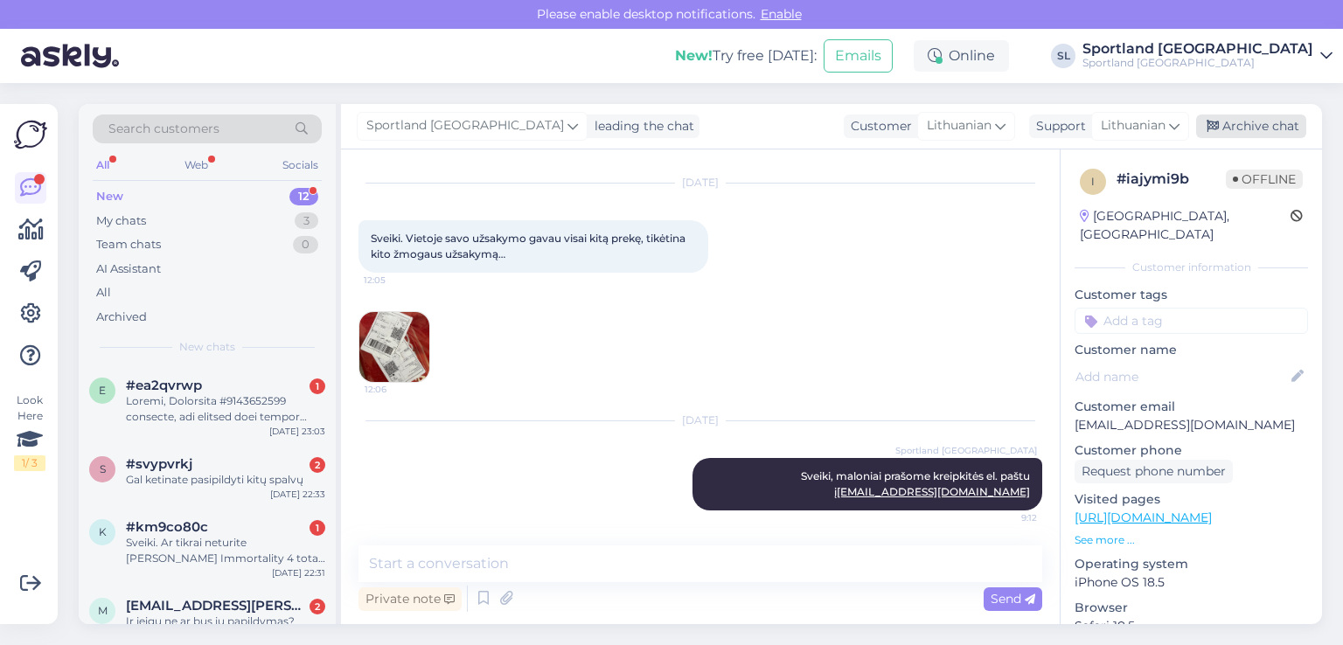
click at [1277, 125] on div "Archive chat" at bounding box center [1251, 127] width 110 height 24
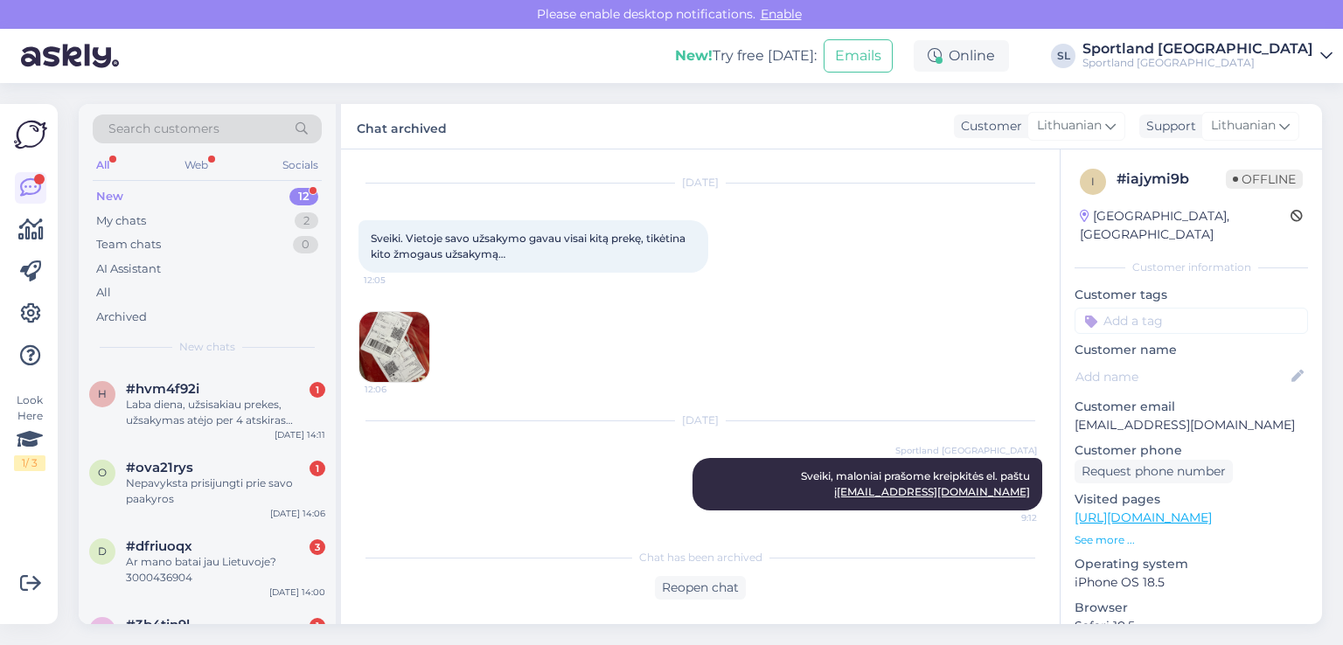
scroll to position [654, 0]
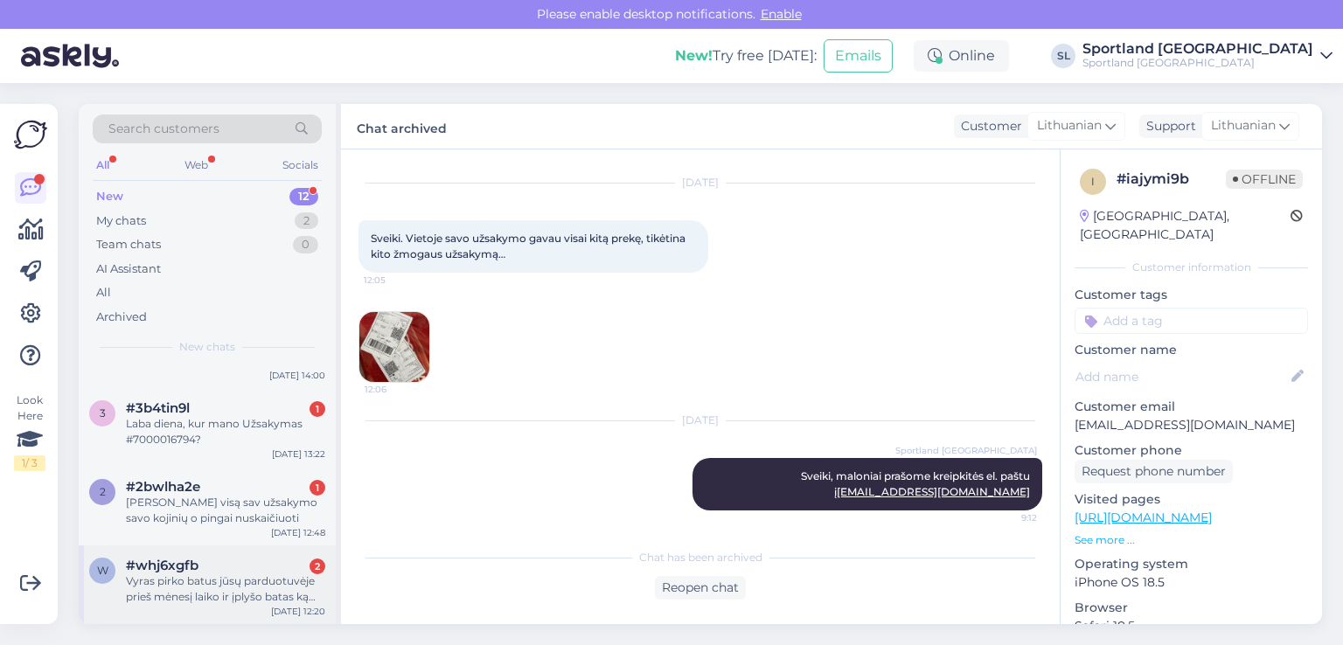
click at [178, 586] on div "Vyras pirko batus jūsų parduotuvėje prieš mėnesį laiko ir įplyšo batas ką tokiu…" at bounding box center [225, 589] width 199 height 31
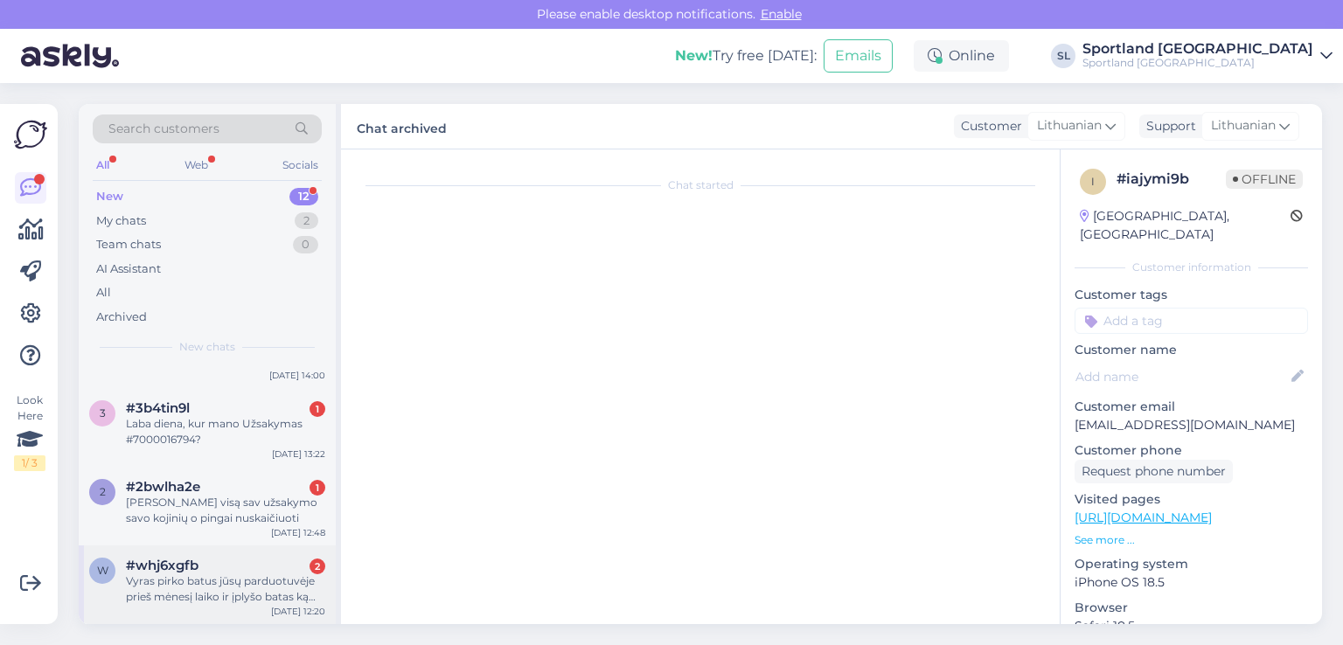
scroll to position [0, 0]
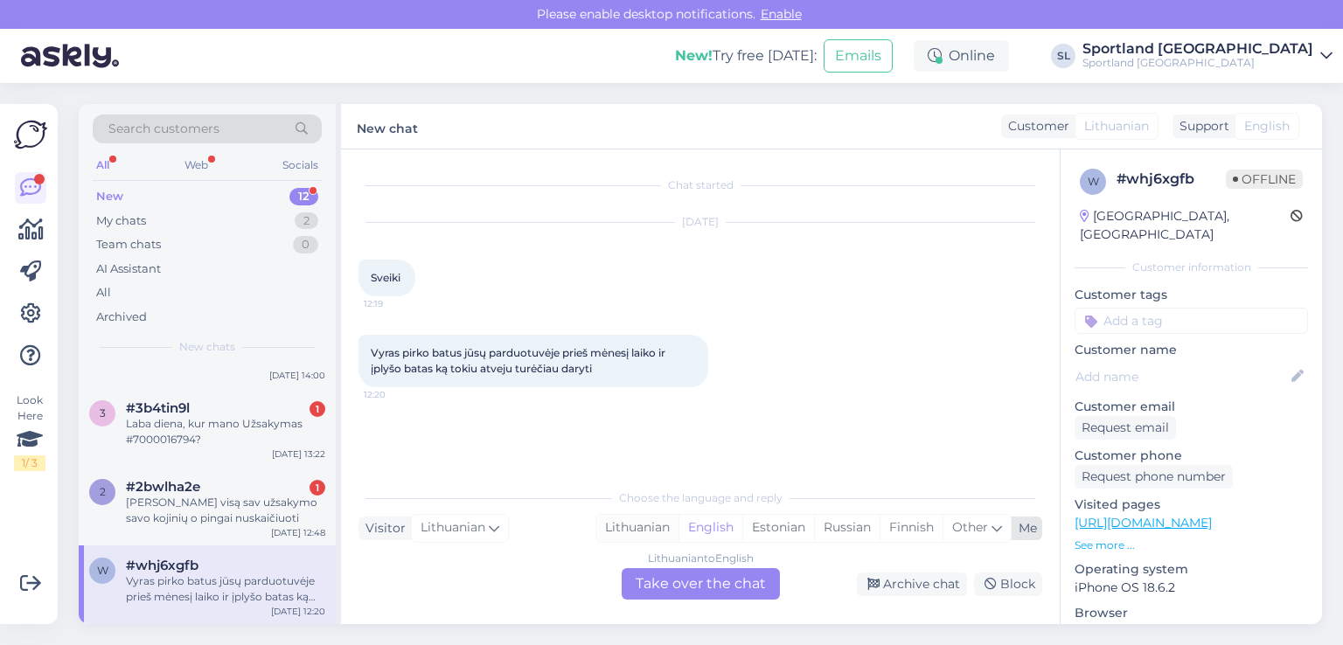
click at [630, 527] on div "Lithuanian" at bounding box center [637, 528] width 82 height 26
click at [684, 579] on div "Lithuanian to Lithuanian Take over the chat" at bounding box center [701, 583] width 158 height 31
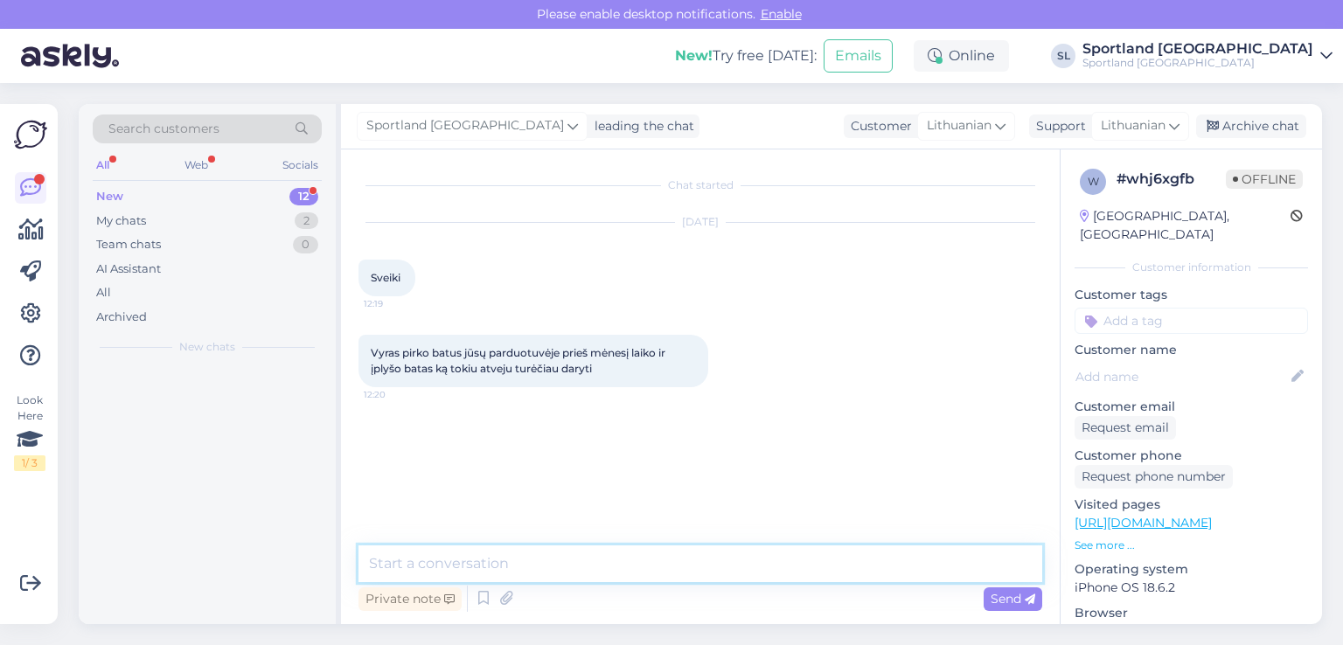
click at [650, 570] on textarea at bounding box center [701, 564] width 684 height 37
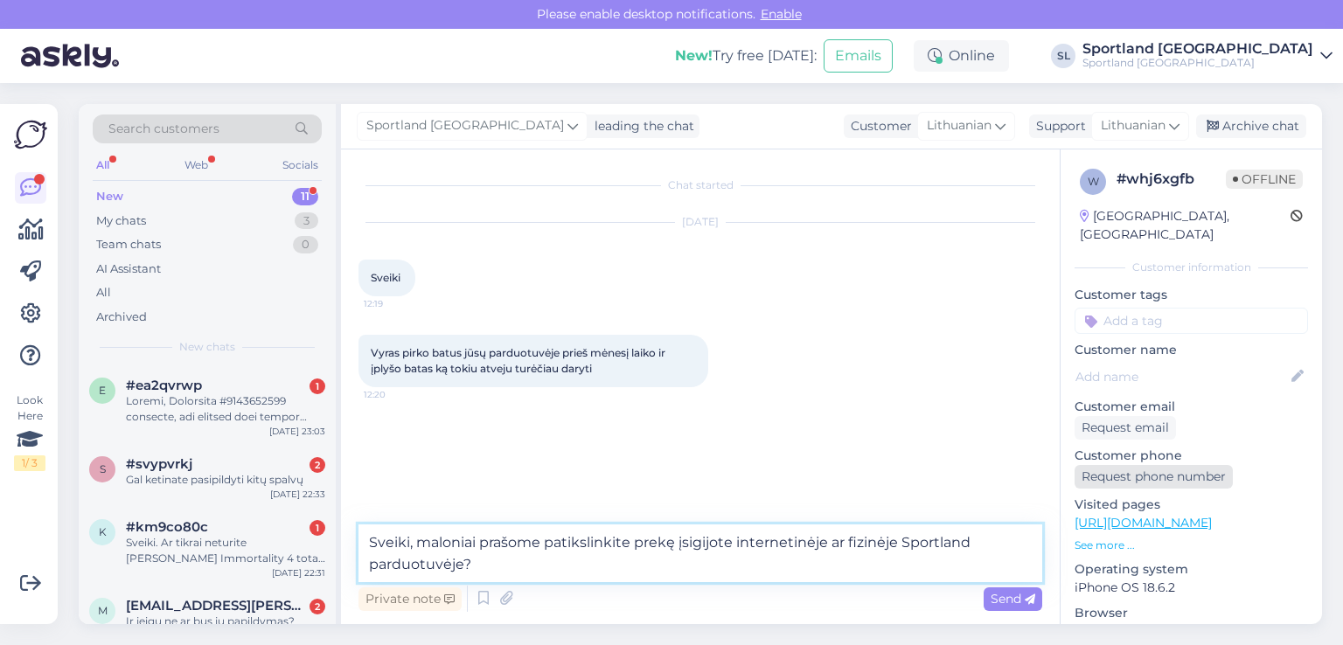
type textarea "Sveiki, maloniai prašome patikslinkite prekę įsigijote internetinėje ar fizinėj…"
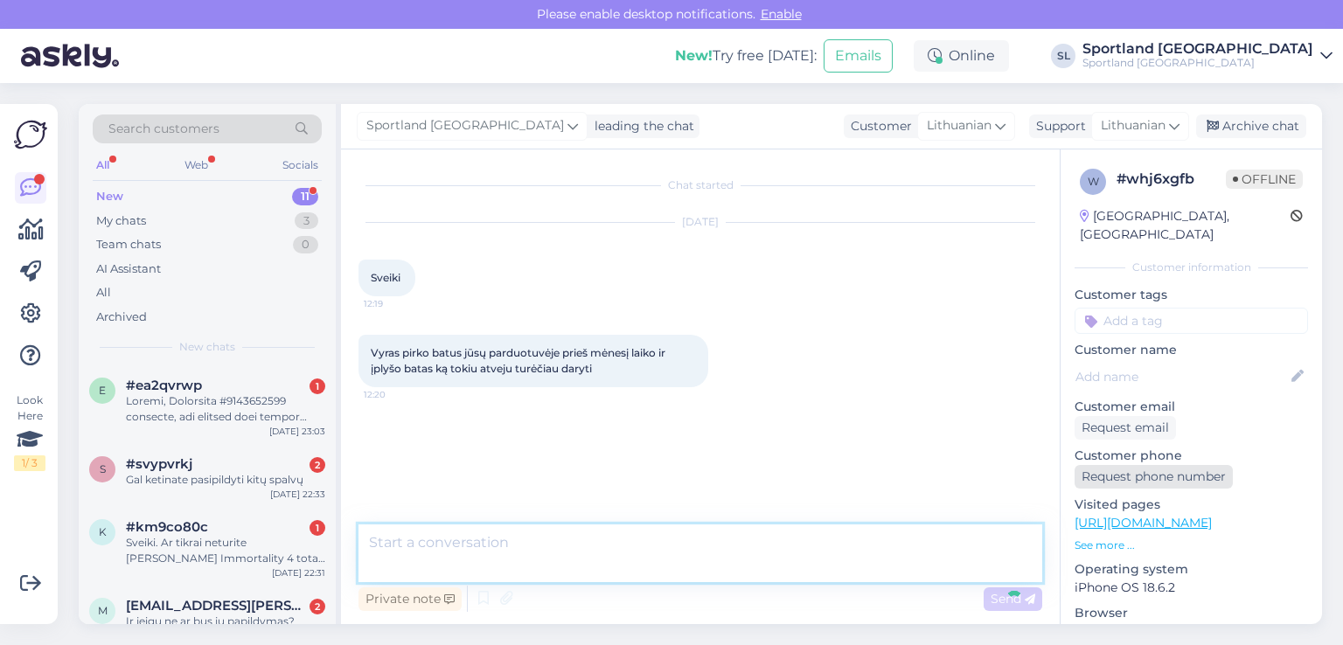
scroll to position [4, 0]
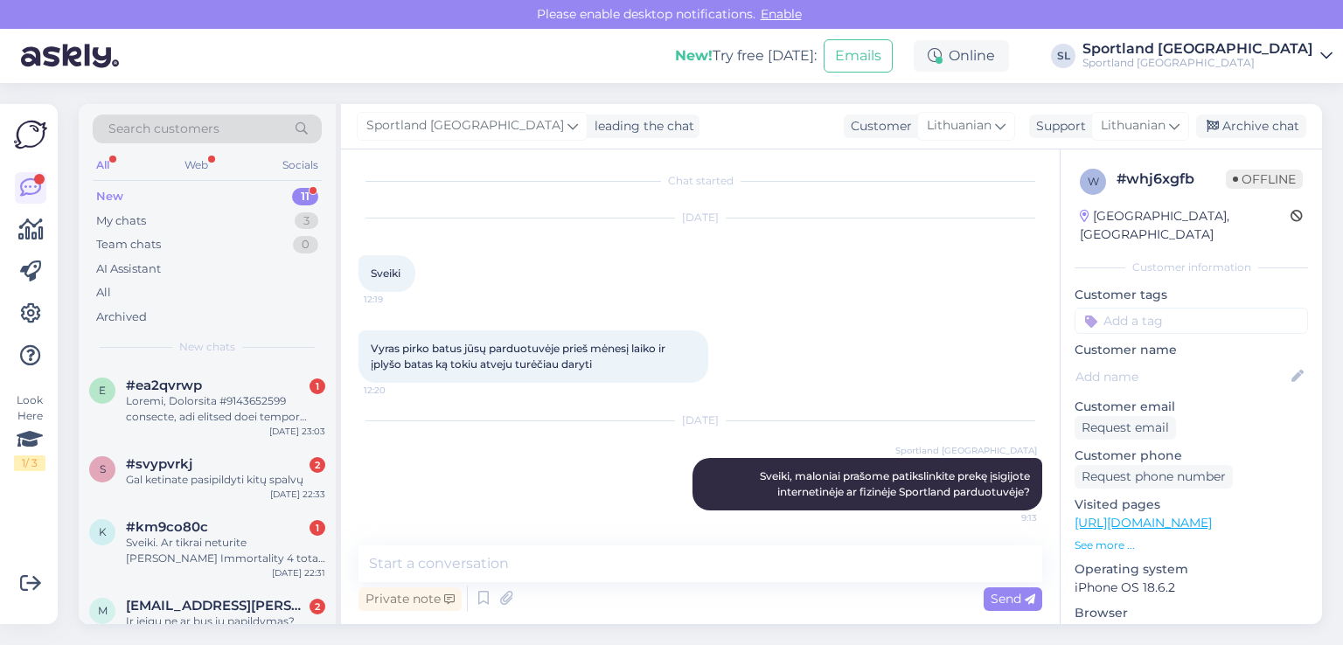
click at [1230, 140] on div "Sportland Lithuania leading the chat Customer Lithuanian Support Lithuanian Arc…" at bounding box center [831, 126] width 981 height 45
click at [1224, 130] on div "Archive chat" at bounding box center [1251, 127] width 110 height 24
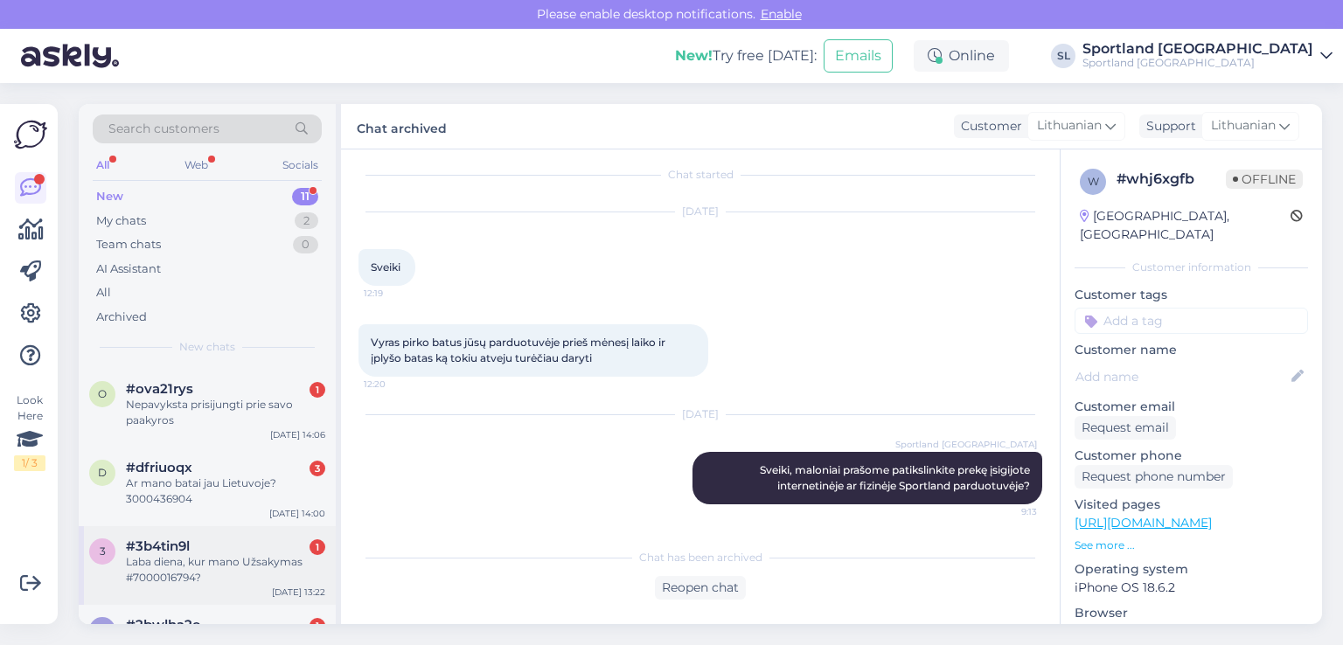
scroll to position [575, 0]
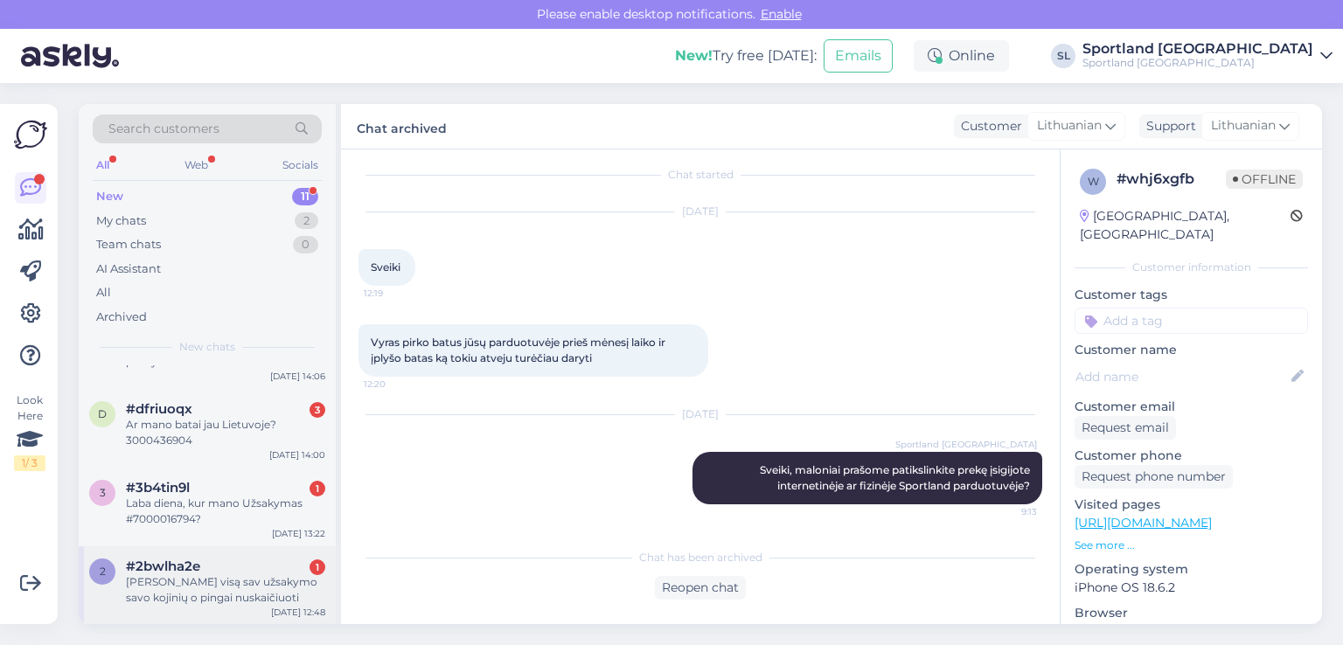
click at [249, 589] on div "Negaunu visą sav užsakymo savo kojinių o pingai nuskaičiuoti" at bounding box center [225, 590] width 199 height 31
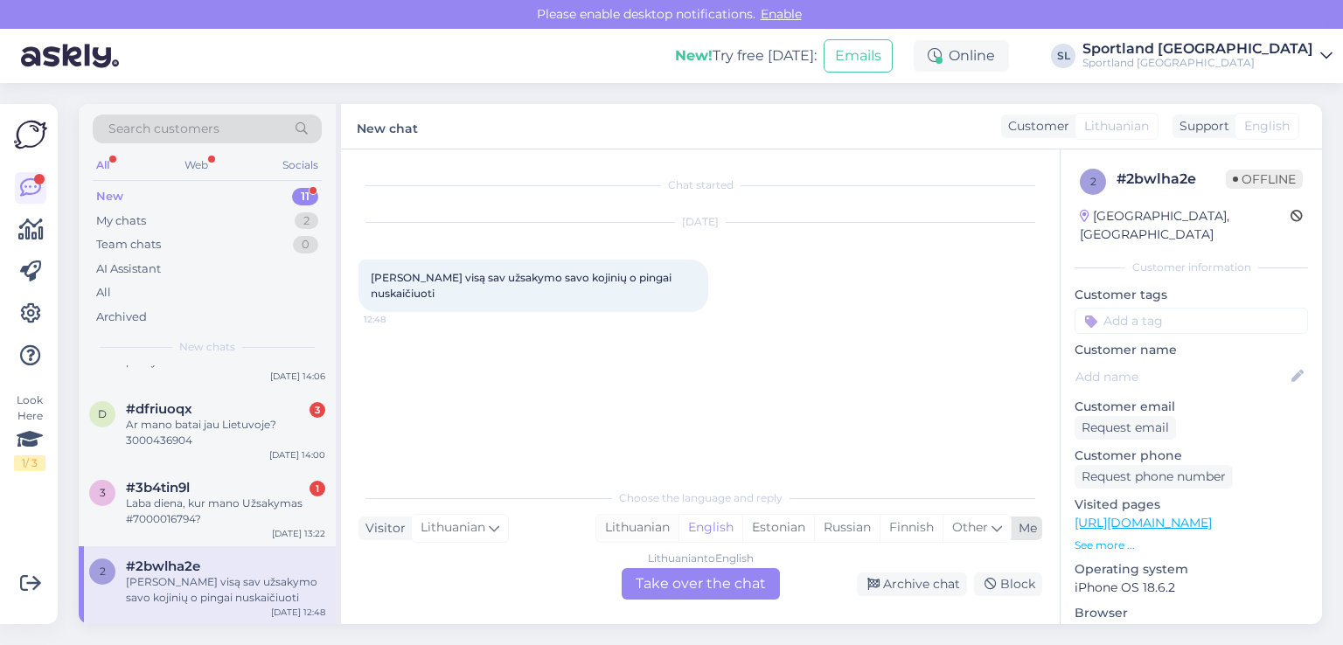
click at [644, 529] on div "Lithuanian" at bounding box center [637, 528] width 82 height 26
click at [666, 585] on div "Lithuanian to Lithuanian Take over the chat" at bounding box center [701, 583] width 158 height 31
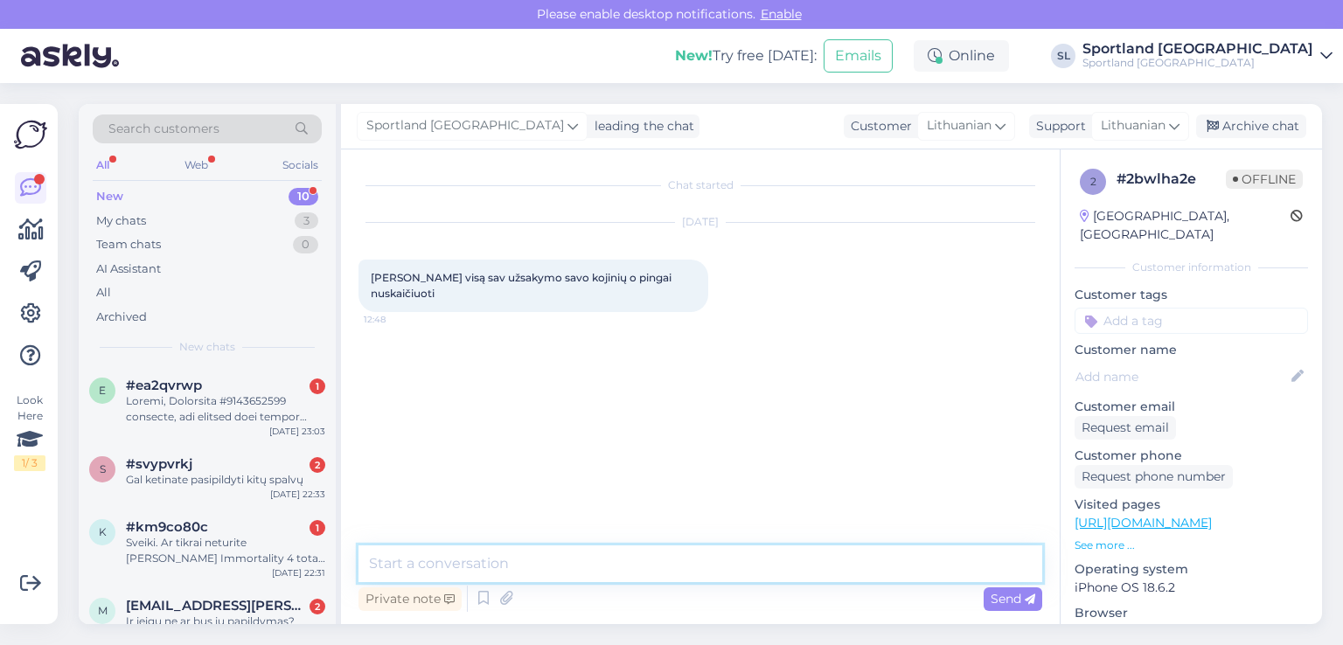
click at [645, 568] on textarea at bounding box center [701, 564] width 684 height 37
type textarea "Sveiki, prašome nurodykite užsakymo numerį."
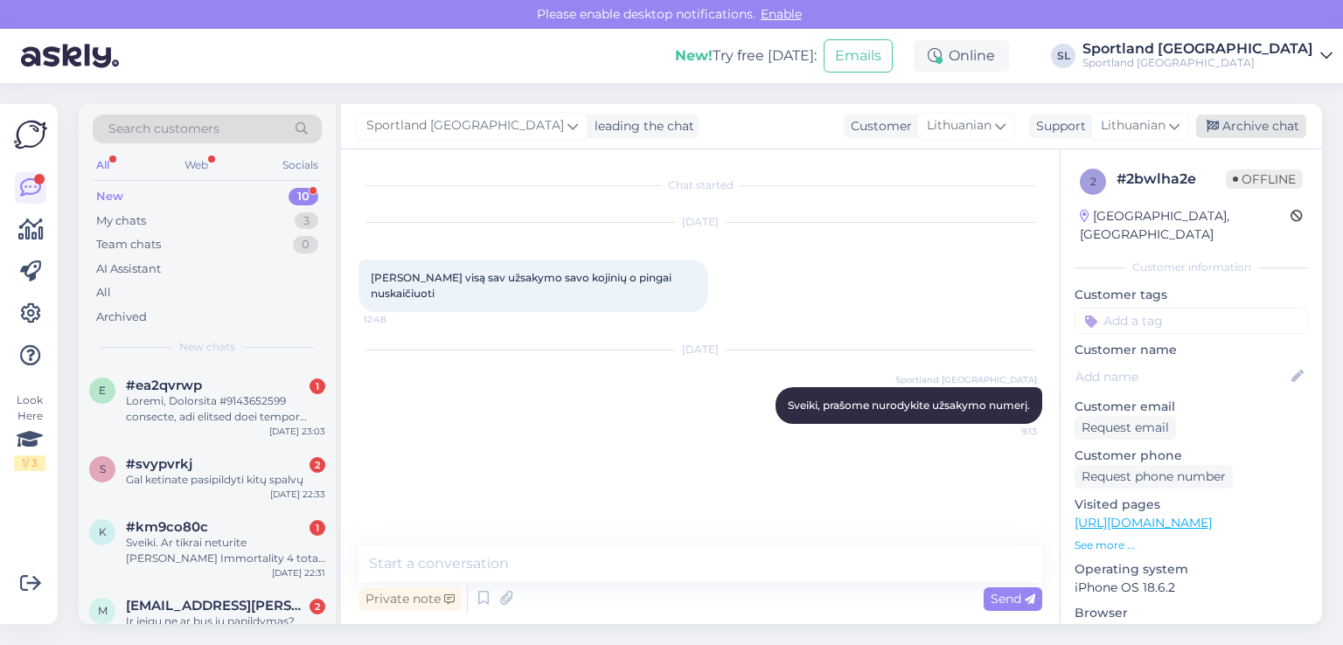
click at [1237, 118] on div "Archive chat" at bounding box center [1251, 127] width 110 height 24
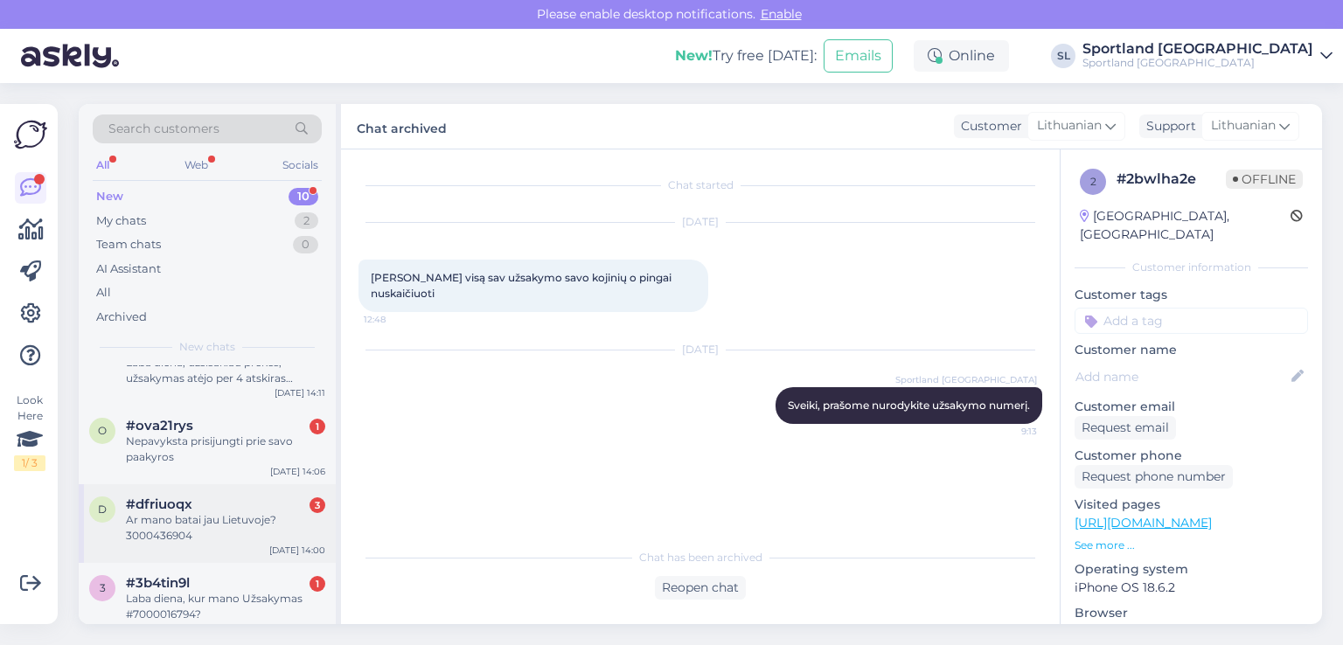
scroll to position [497, 0]
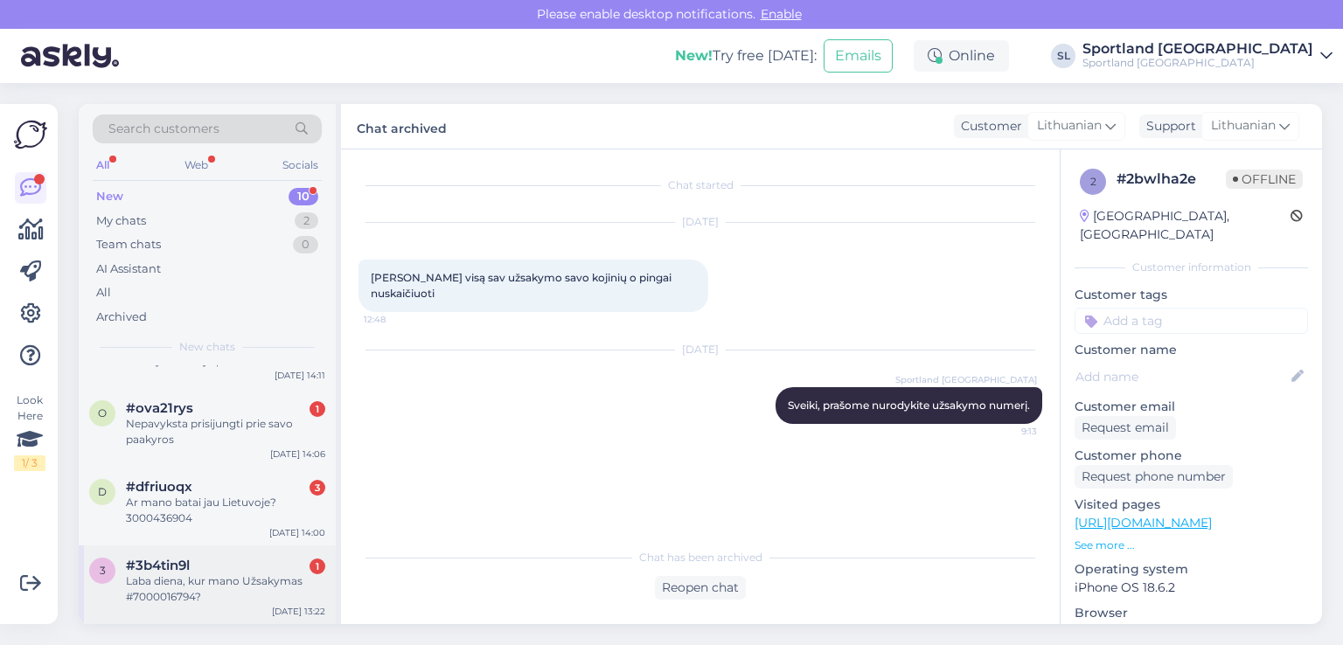
click at [219, 581] on div "Laba diena, kur mano Užsakymas #7000016794?" at bounding box center [225, 589] width 199 height 31
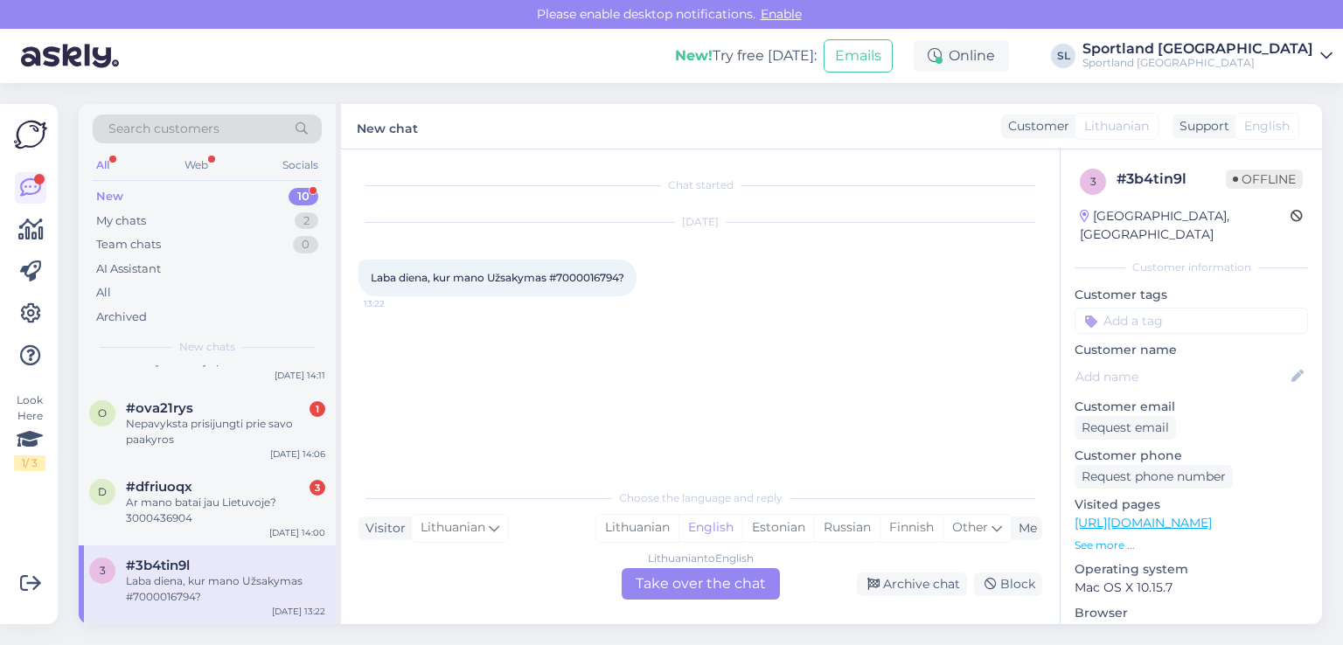
click at [584, 280] on span "Laba diena, kur mano Užsakymas #7000016794?" at bounding box center [498, 277] width 254 height 13
click at [585, 280] on span "Laba diena, kur mano Užsakymas #7000016794?" at bounding box center [498, 277] width 254 height 13
copy span "7000016794"
click at [641, 522] on div "Lithuanian" at bounding box center [637, 528] width 82 height 26
click at [672, 583] on div "Lithuanian to Lithuanian Take over the chat" at bounding box center [701, 583] width 158 height 31
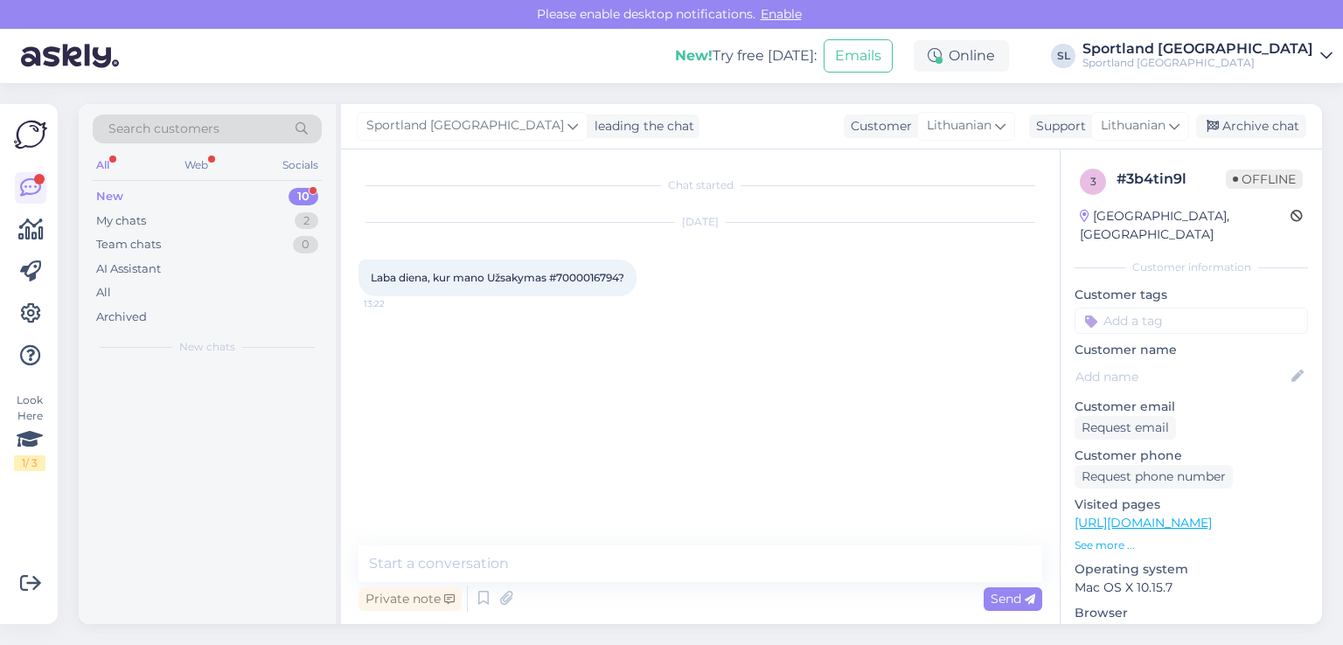
scroll to position [0, 0]
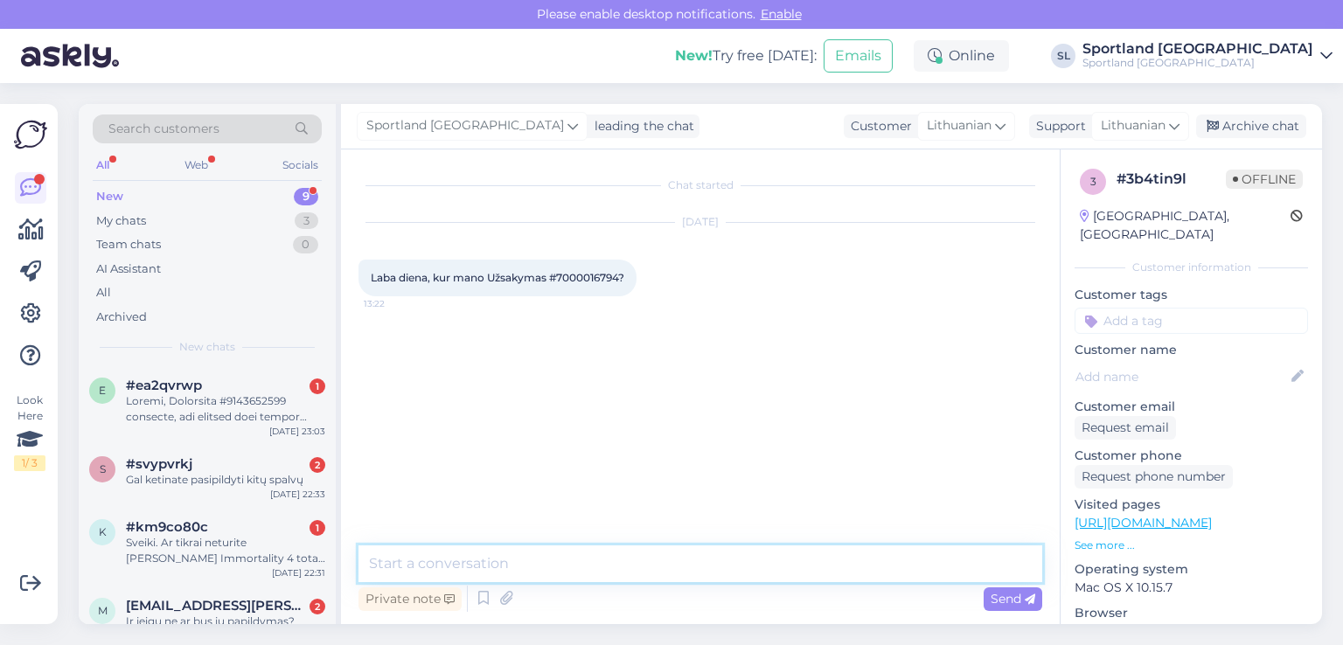
click at [637, 571] on textarea at bounding box center [701, 564] width 684 height 37
type textarea "Sveiki"
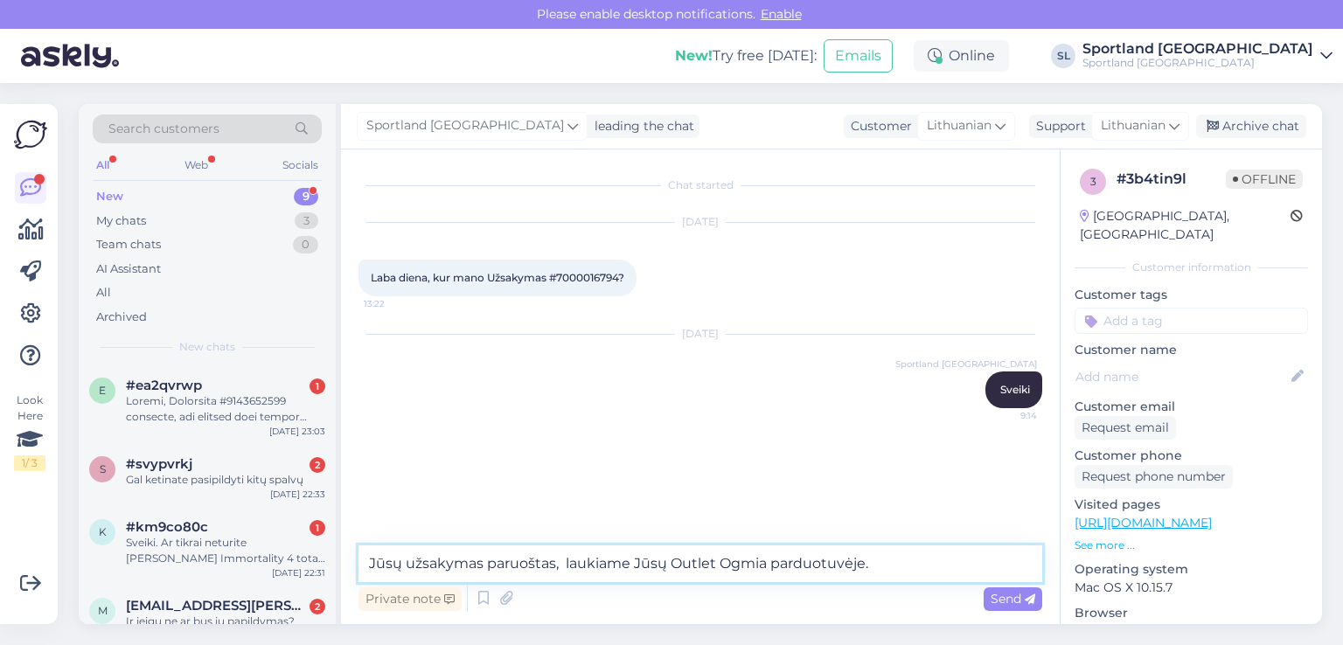
click at [669, 566] on textarea "Jūsų užsakymas paruoštas, laukiame Jūsų Outlet Ogmia parduotuvėje." at bounding box center [701, 564] width 684 height 37
type textarea "Jūsų užsakymas paruoštas, laukiame Jūsų atvykstant į [GEOGRAPHIC_DATA] parduotu…"
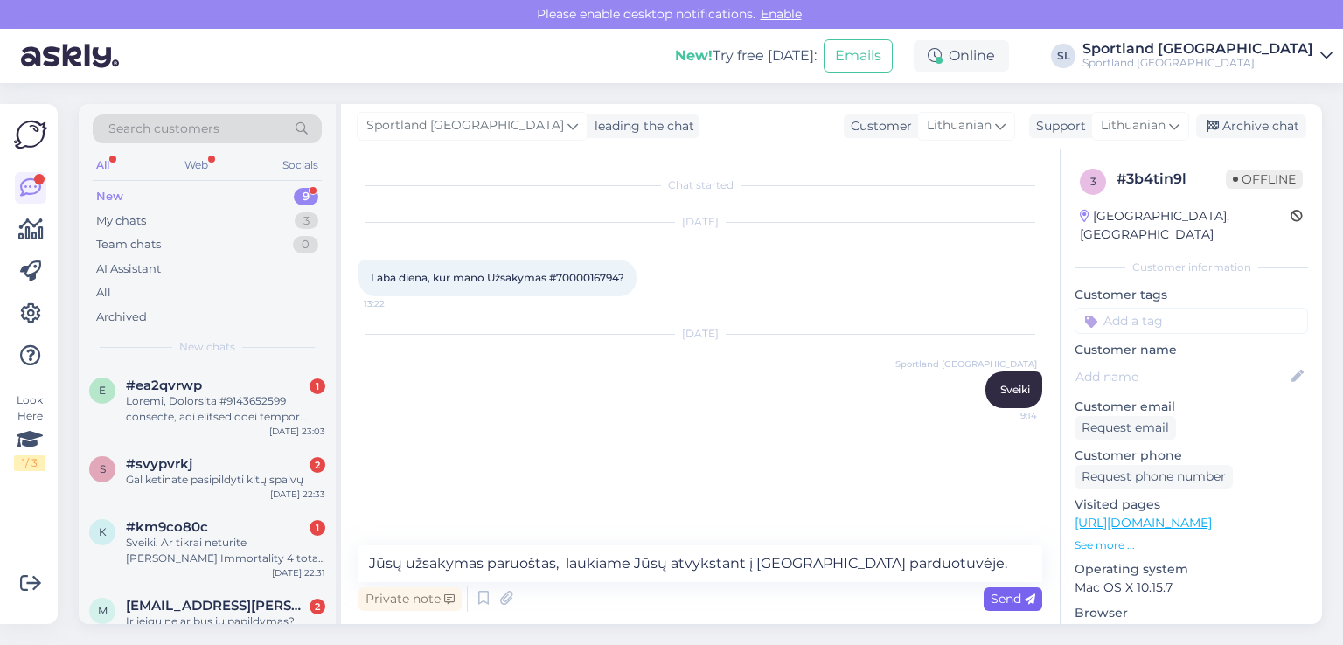
click at [988, 599] on div "Send" at bounding box center [1013, 600] width 59 height 24
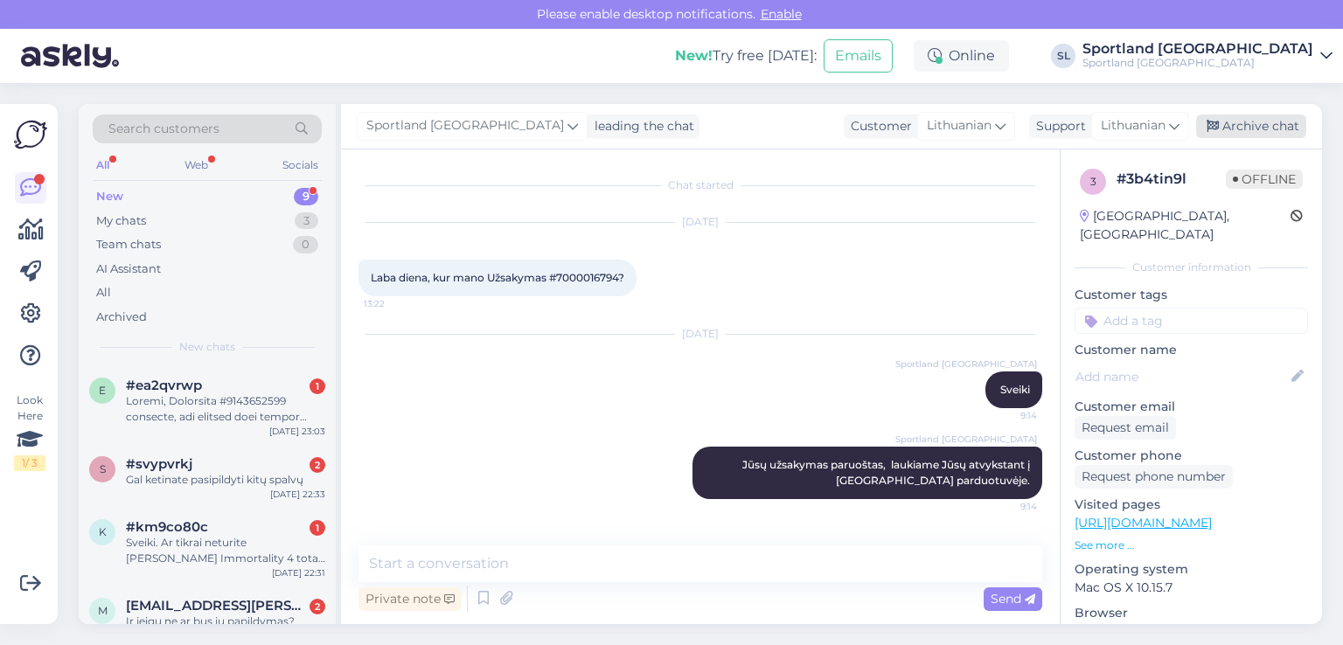
click at [1253, 134] on div "Archive chat" at bounding box center [1251, 127] width 110 height 24
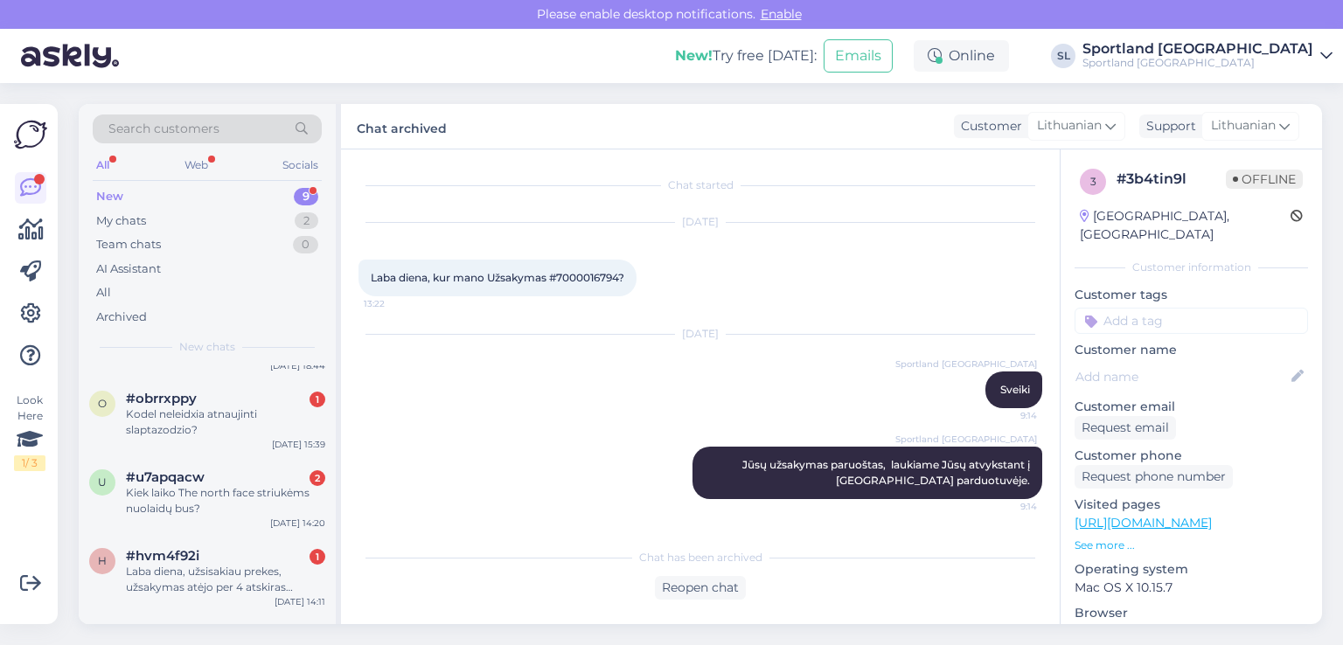
scroll to position [417, 0]
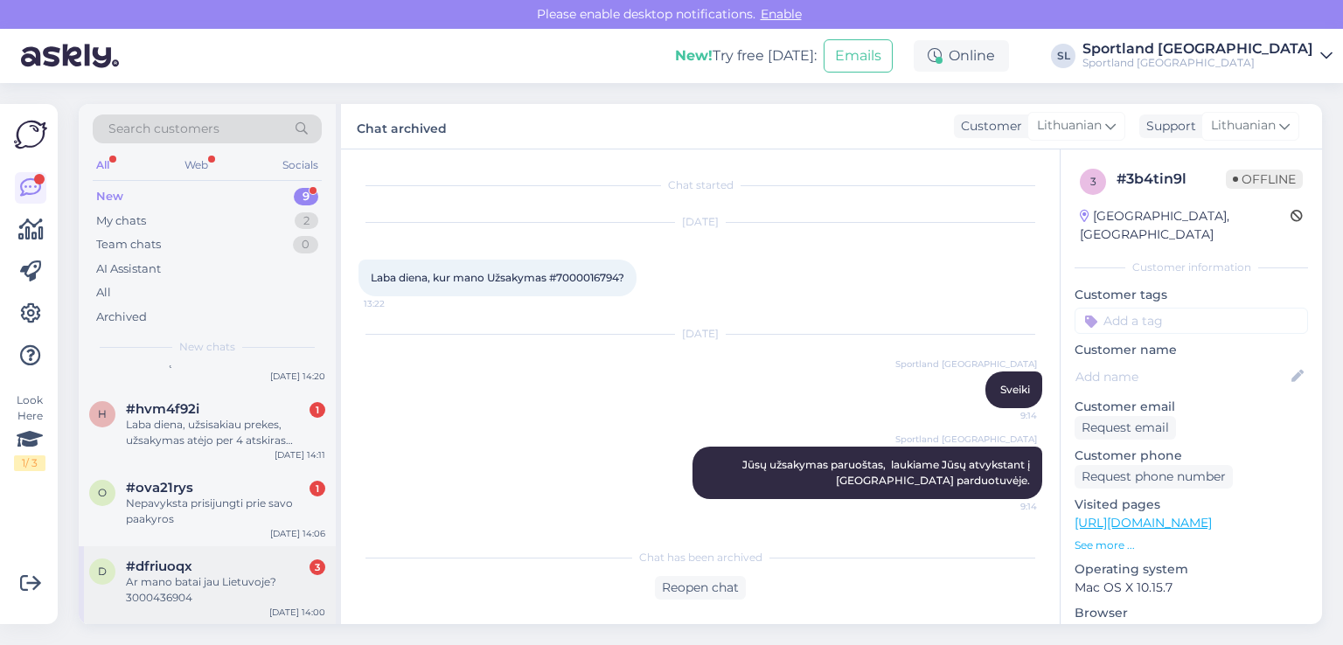
click at [240, 579] on div "Ar mano batai jau Lietuvoje? 3000436904" at bounding box center [225, 590] width 199 height 31
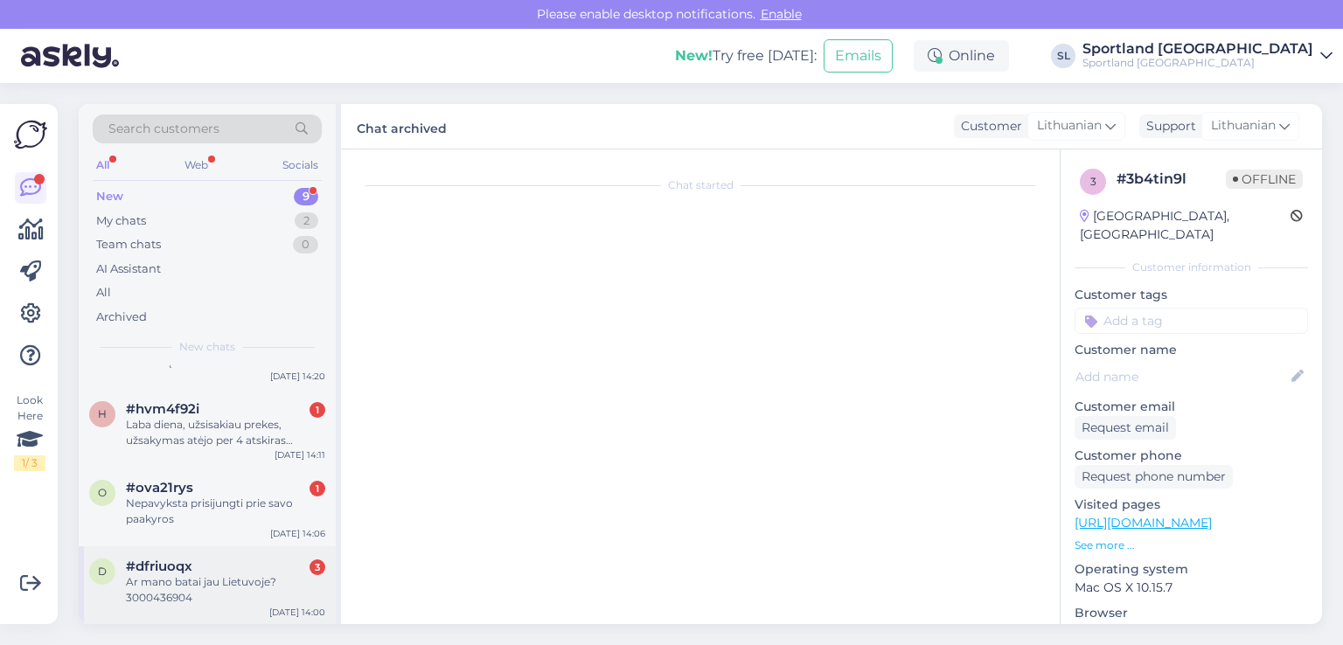
scroll to position [1020, 0]
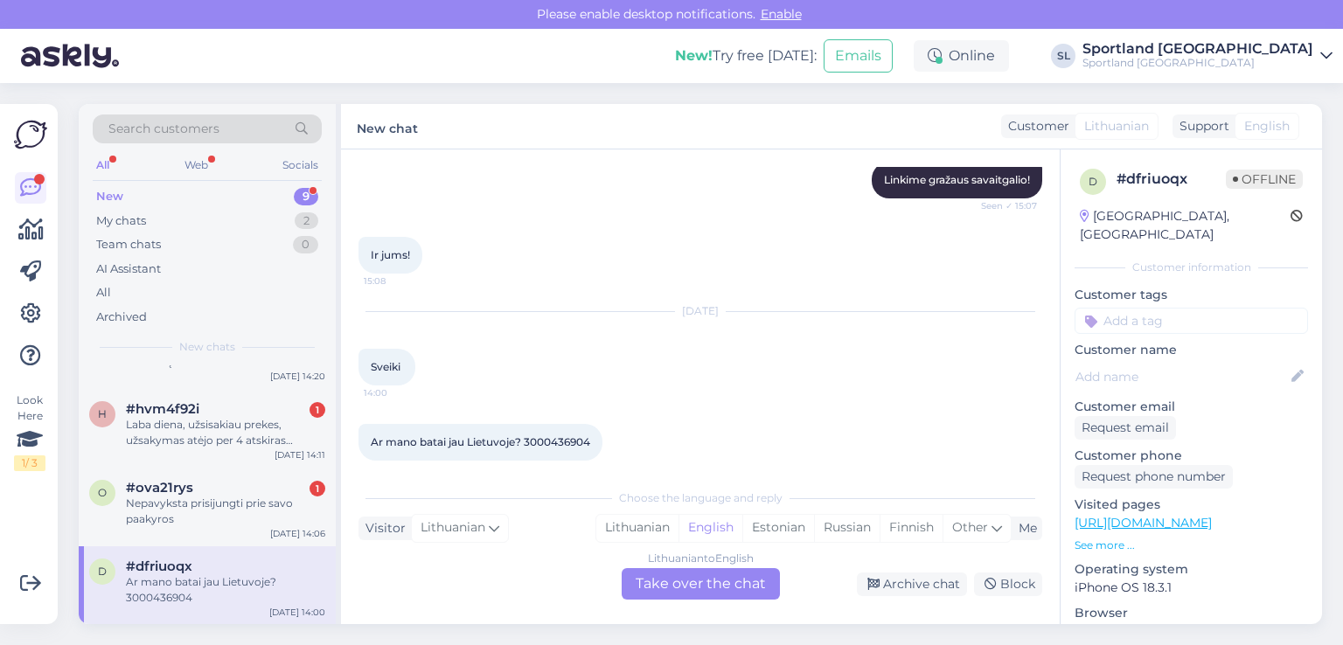
click at [549, 436] on span "Ar mano batai jau Lietuvoje? 3000436904" at bounding box center [481, 442] width 220 height 13
copy div "3000436904 14:00"
click at [631, 527] on div "Lithuanian" at bounding box center [637, 528] width 82 height 26
click at [661, 584] on div "Lithuanian to Lithuanian Take over the chat" at bounding box center [701, 583] width 158 height 31
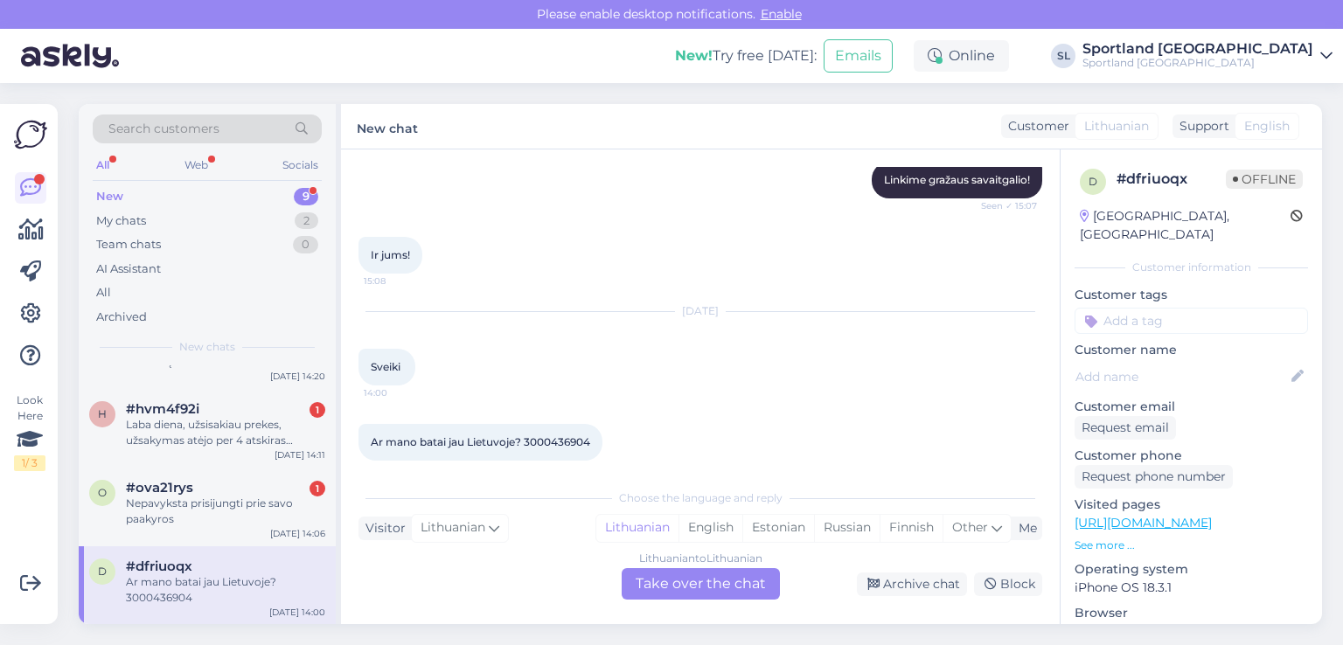
scroll to position [0, 0]
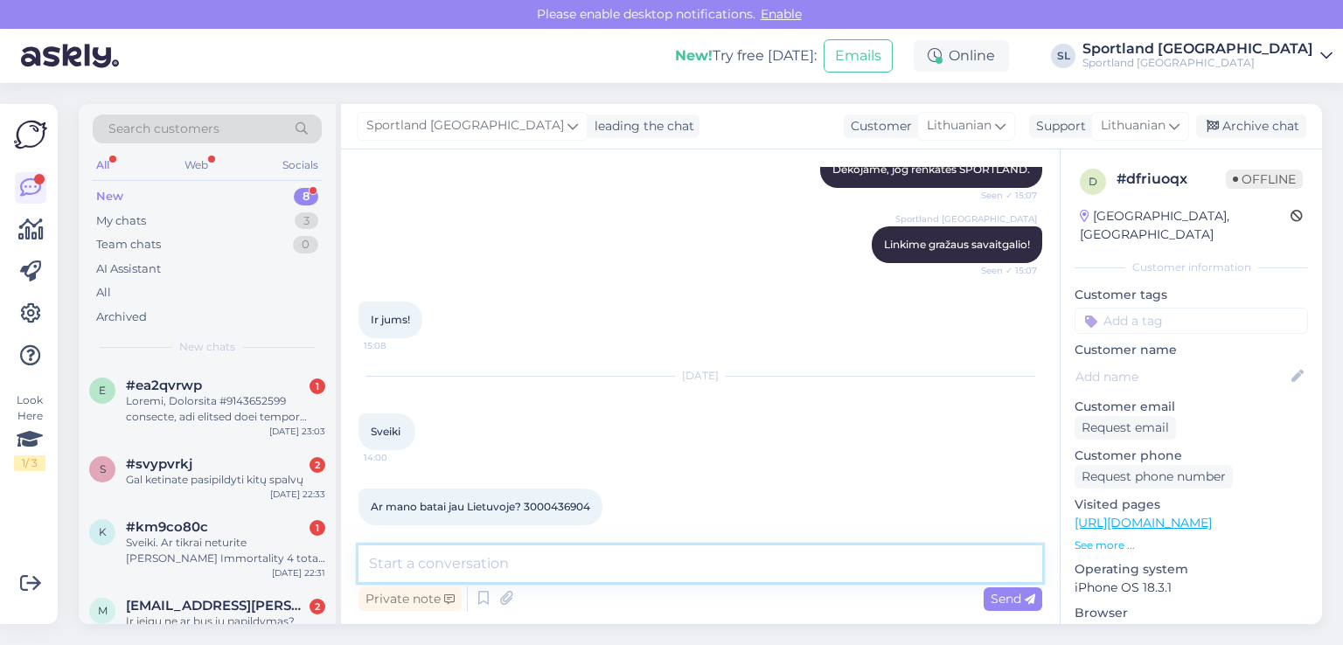
click at [617, 553] on textarea at bounding box center [701, 564] width 684 height 37
paste textarea "05757996430723"
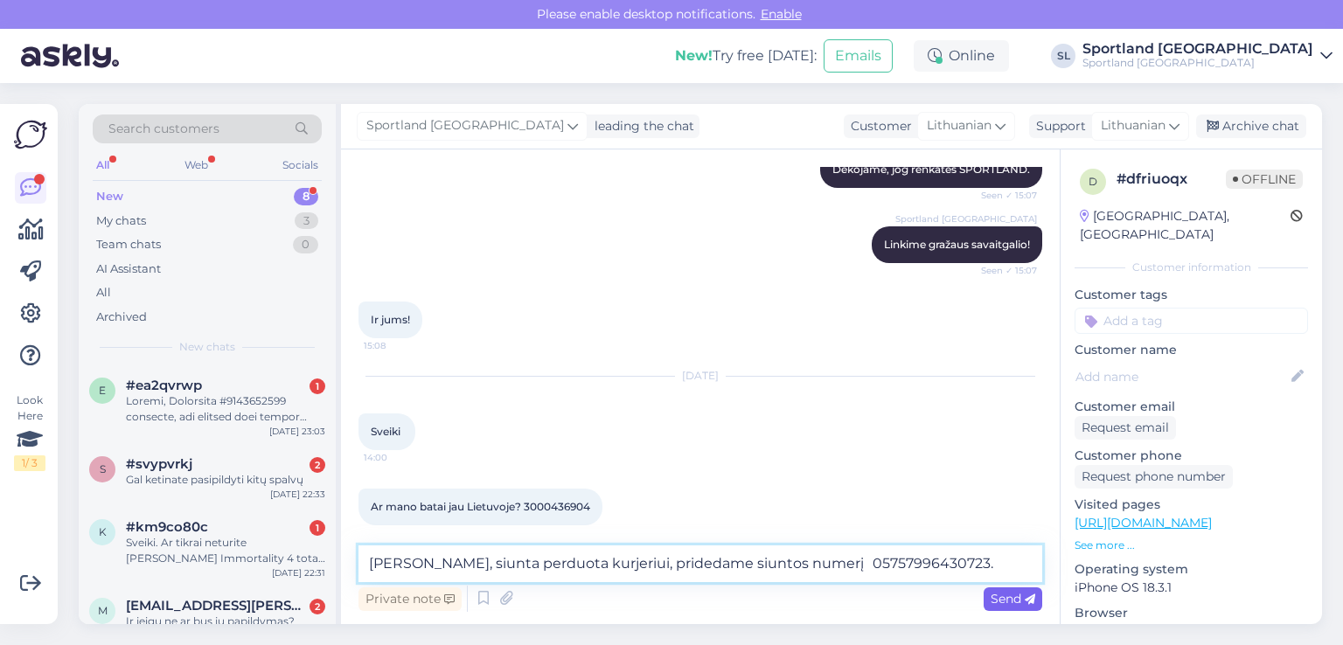
type textarea "[PERSON_NAME], siunta perduota kurjeriui, pridedame siuntos numerį 057579964307…"
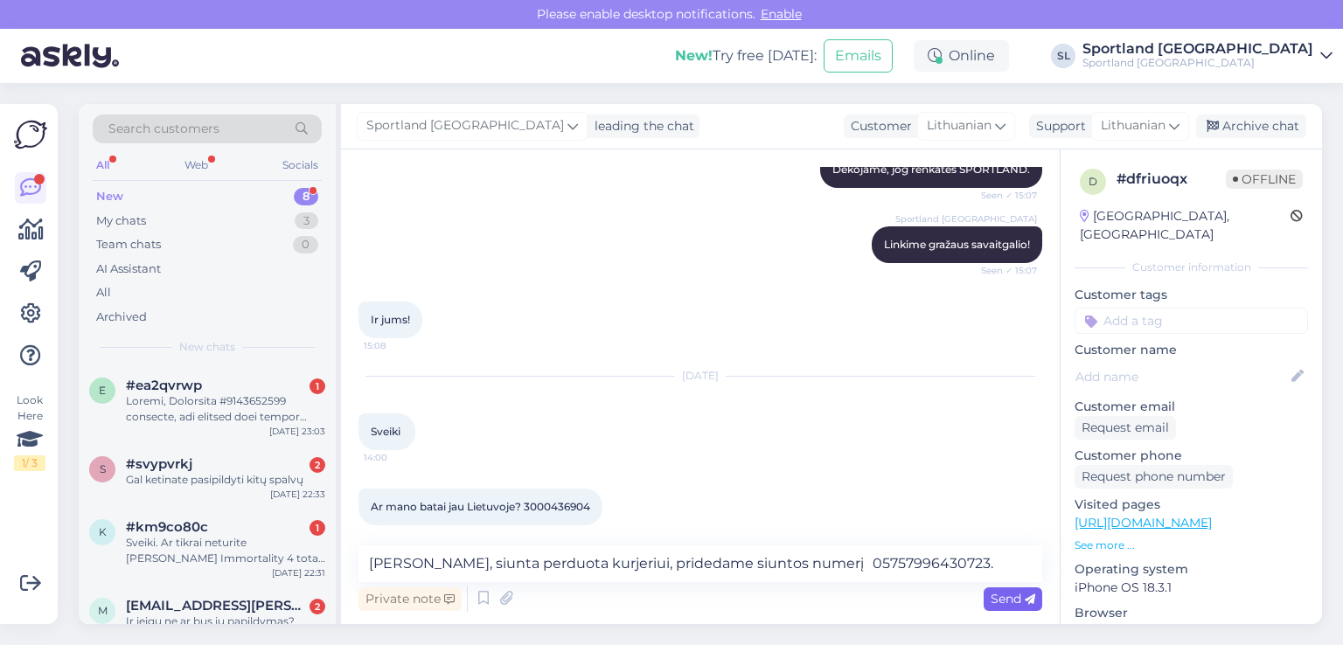
click at [991, 595] on span "Send" at bounding box center [1013, 599] width 45 height 16
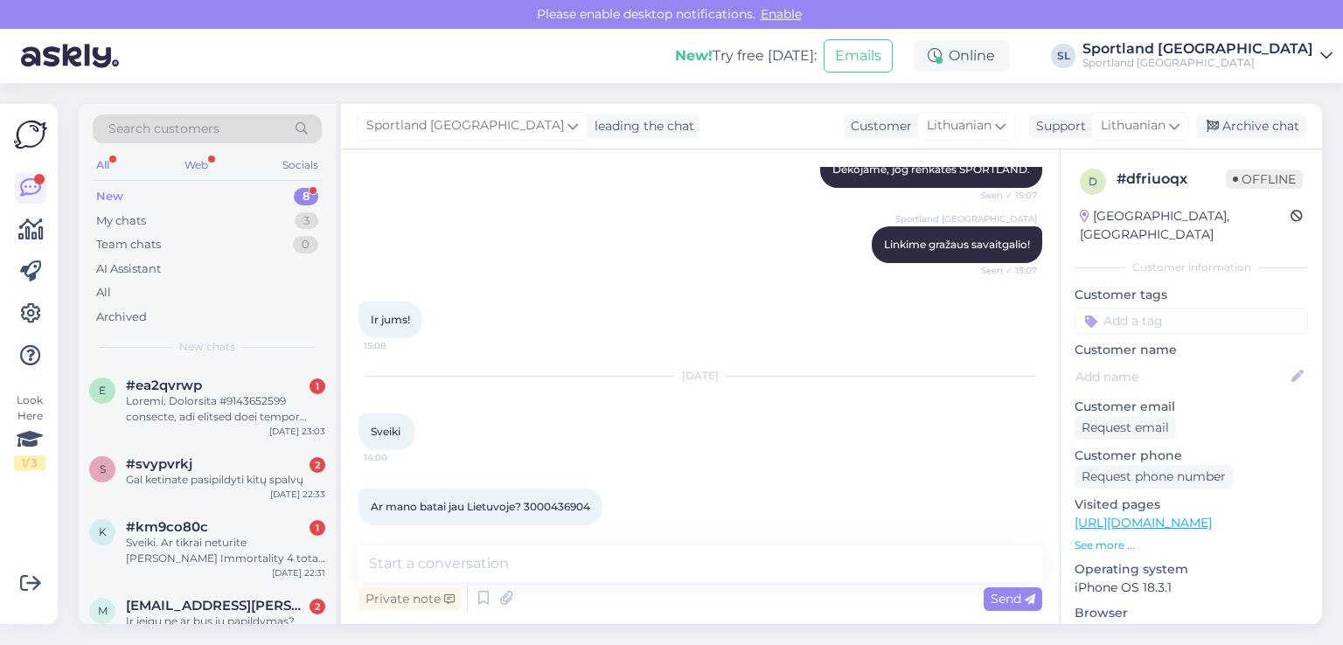
scroll to position [1082, 0]
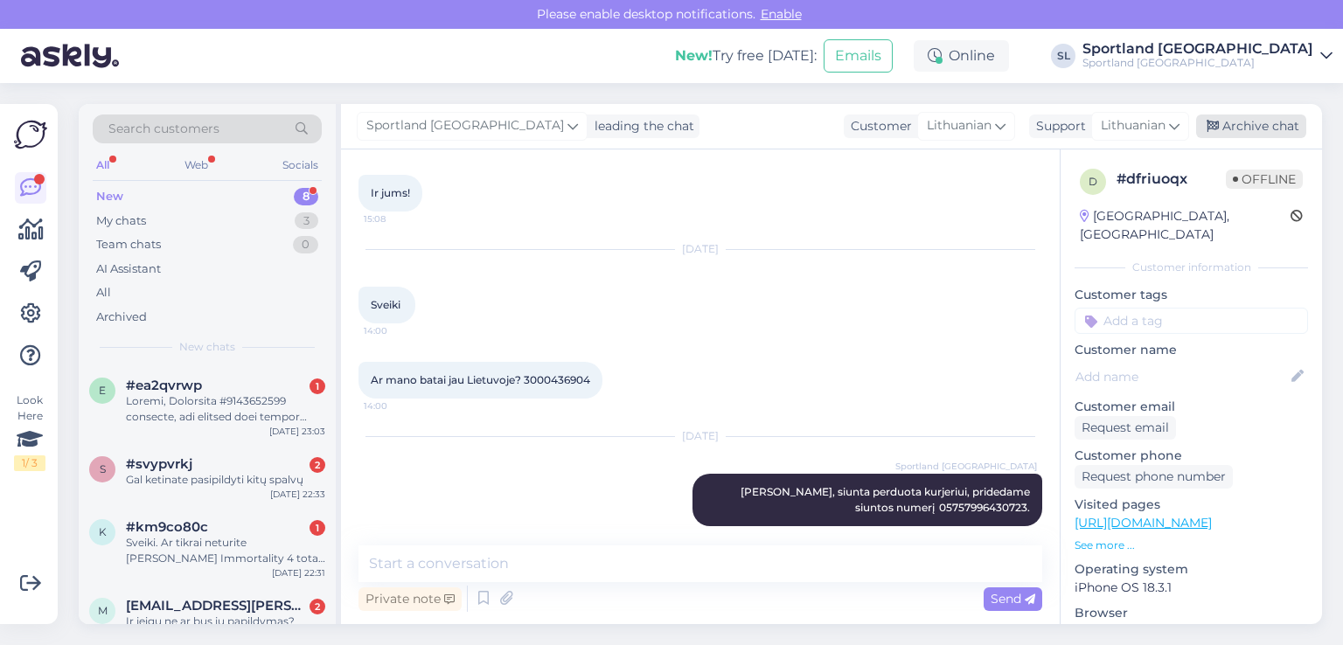
click at [1256, 125] on div "Archive chat" at bounding box center [1251, 127] width 110 height 24
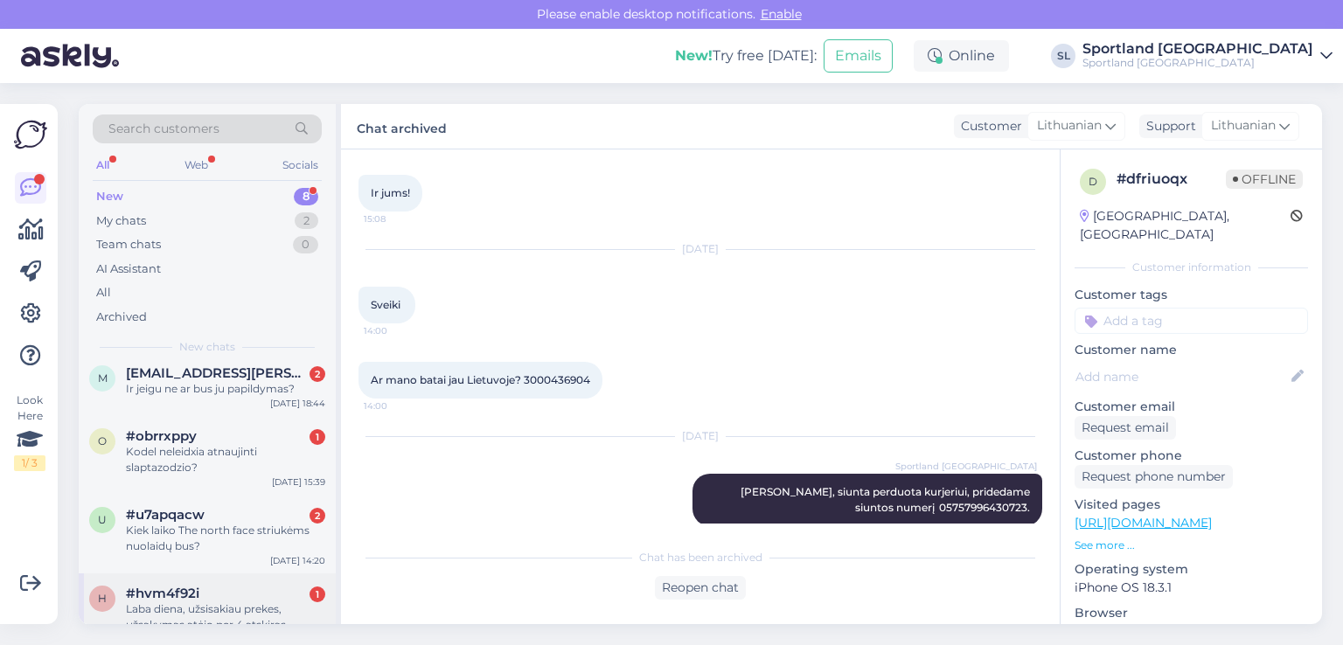
scroll to position [339, 0]
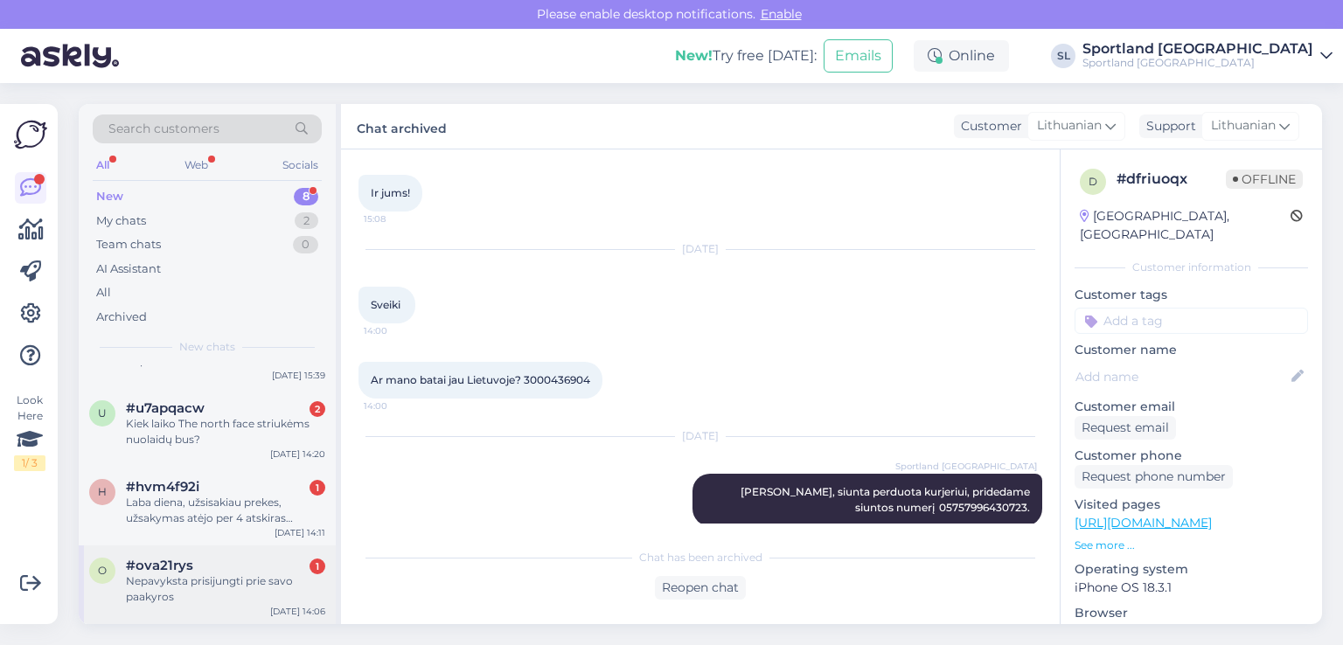
click at [227, 569] on div "#ova21rys 1" at bounding box center [225, 566] width 199 height 16
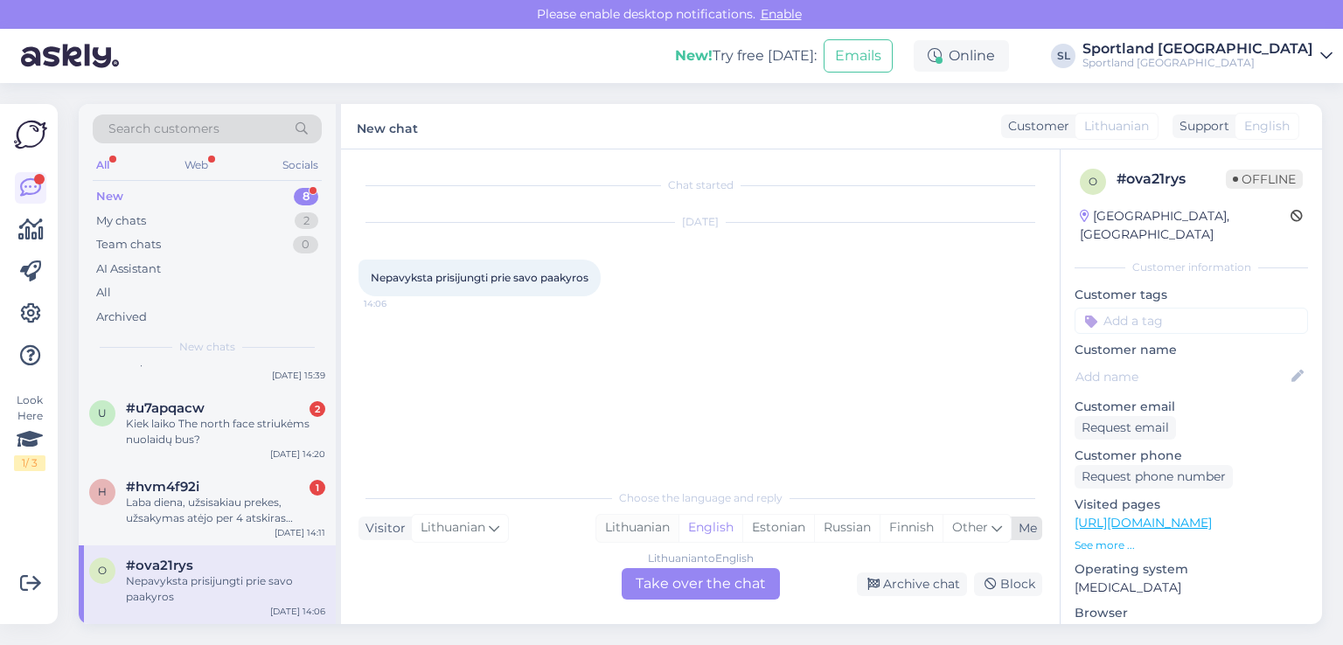
click at [640, 522] on div "Lithuanian" at bounding box center [637, 528] width 82 height 26
click at [680, 587] on div "Lithuanian to Lithuanian Take over the chat" at bounding box center [701, 583] width 158 height 31
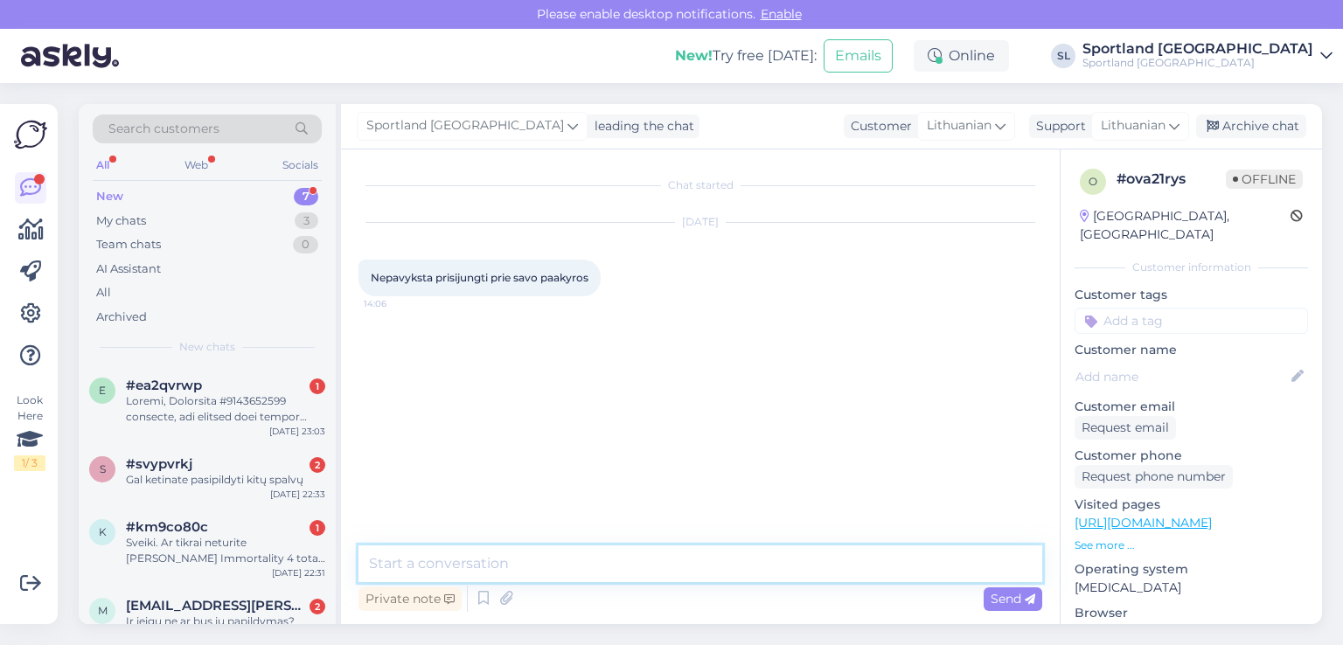
click at [626, 561] on textarea at bounding box center [701, 564] width 684 height 37
type textarea "[PERSON_NAME], prašome patikslinti, kokios problemos iškilo?"
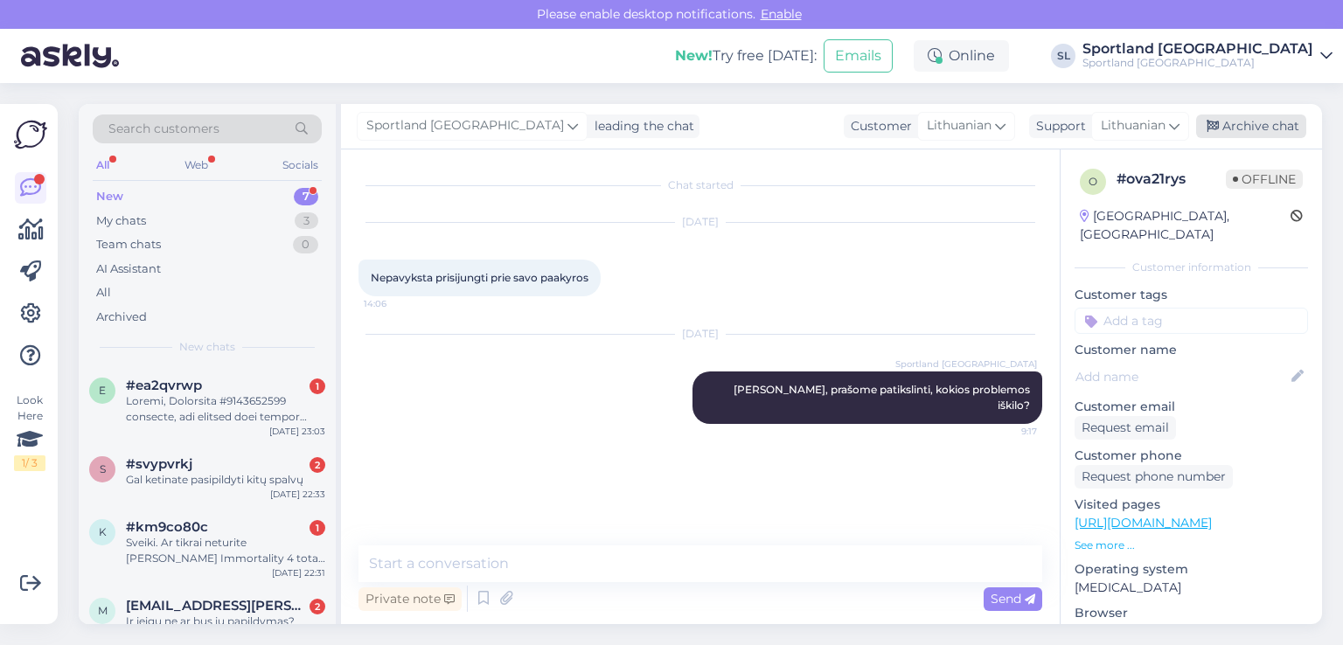
click at [1266, 120] on div "Archive chat" at bounding box center [1251, 127] width 110 height 24
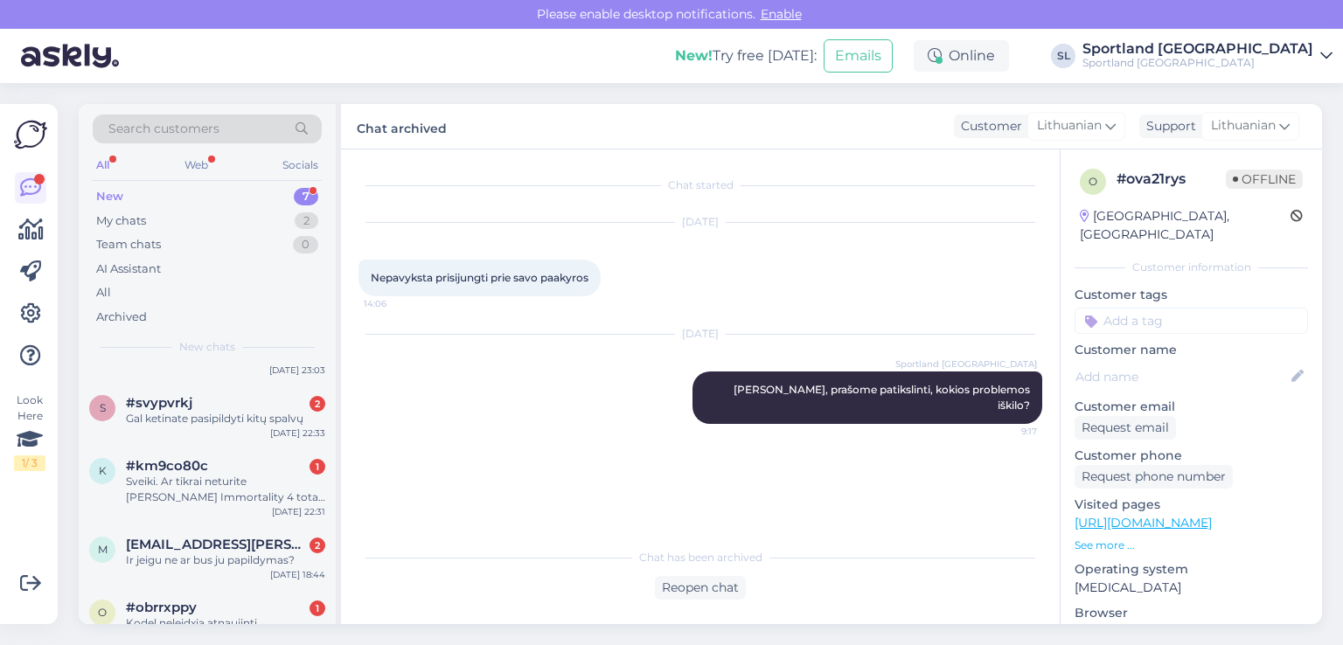
scroll to position [260, 0]
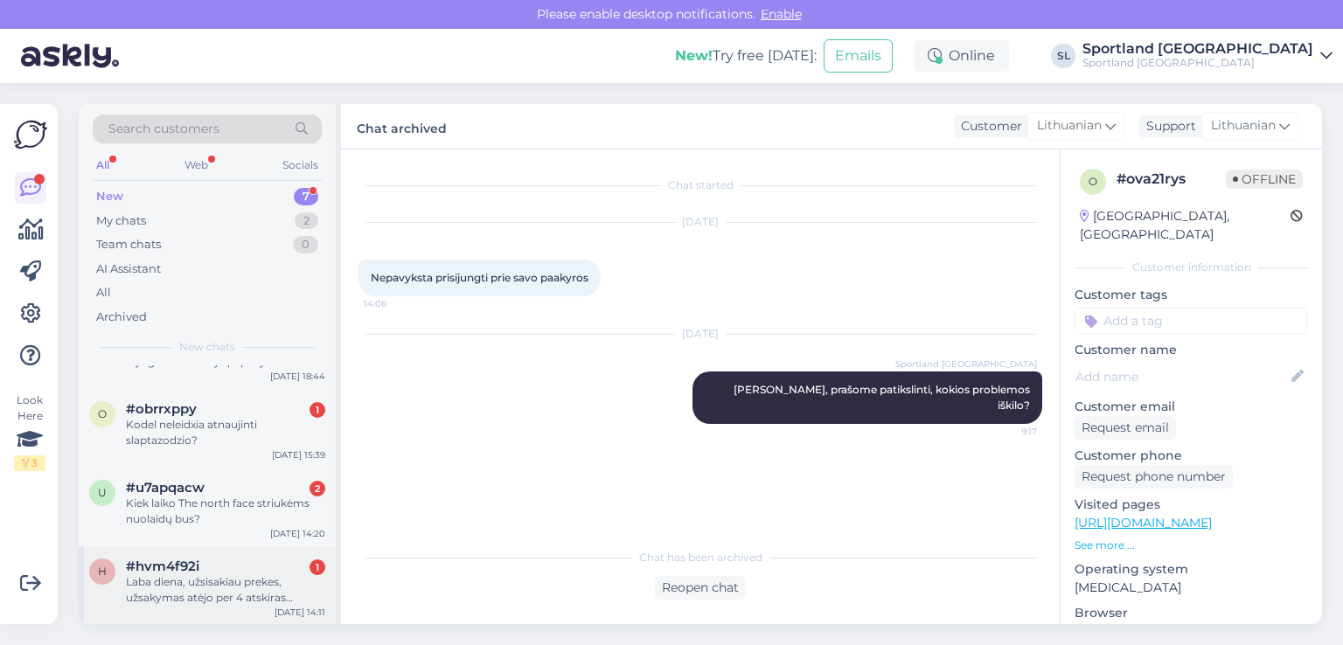
click at [216, 569] on div "#hvm4f92i 1" at bounding box center [225, 567] width 199 height 16
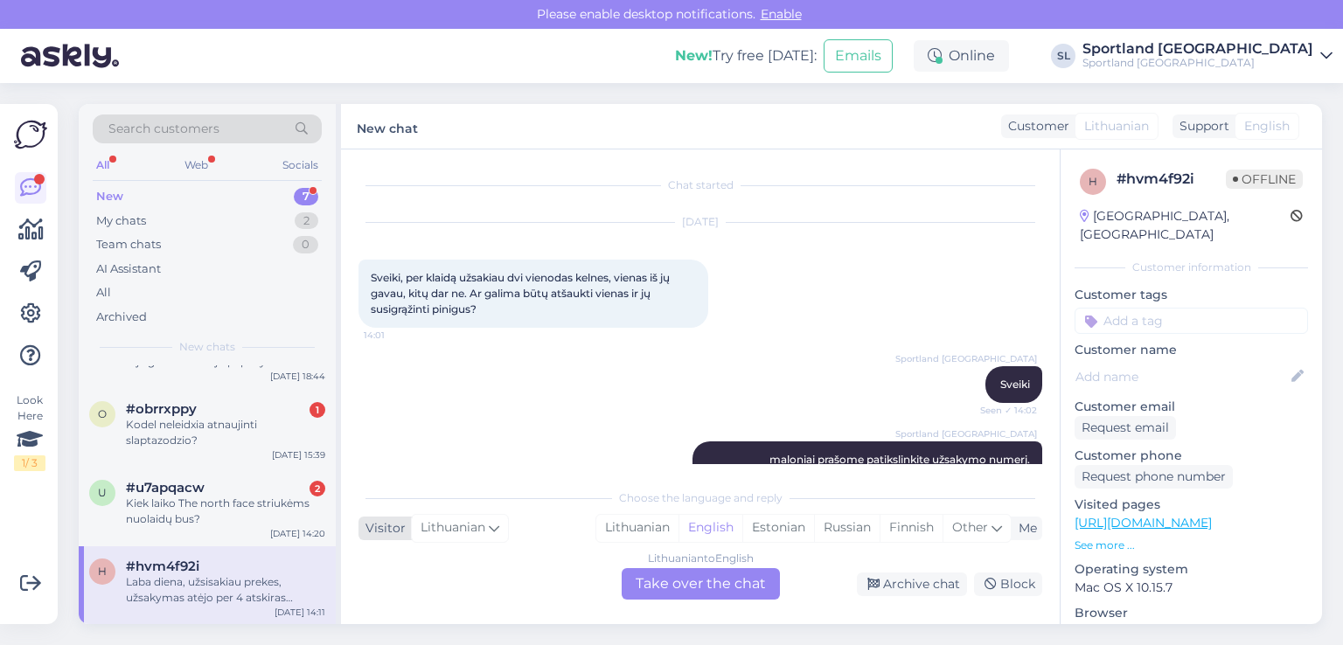
scroll to position [1594, 0]
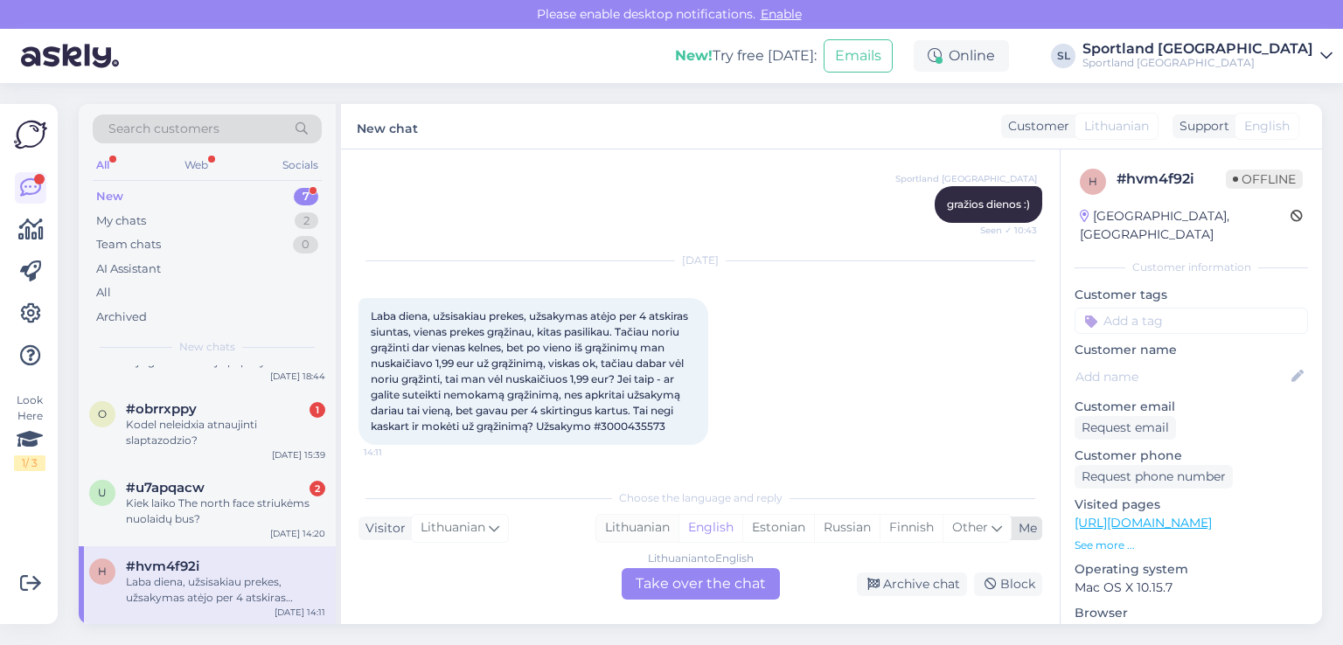
click at [629, 530] on div "Lithuanian" at bounding box center [637, 528] width 82 height 26
click at [661, 580] on div "Lithuanian to Lithuanian Take over the chat" at bounding box center [701, 583] width 158 height 31
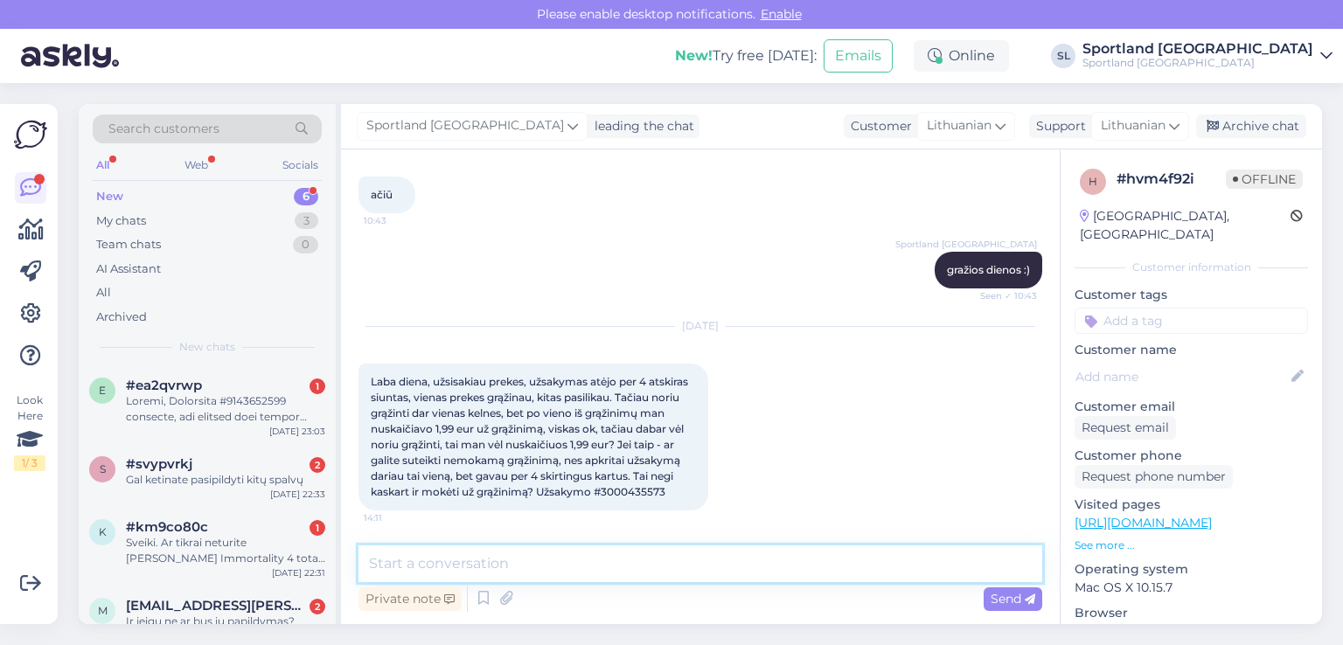
click at [580, 581] on textarea at bounding box center [701, 564] width 684 height 37
type textarea "Sveiki"
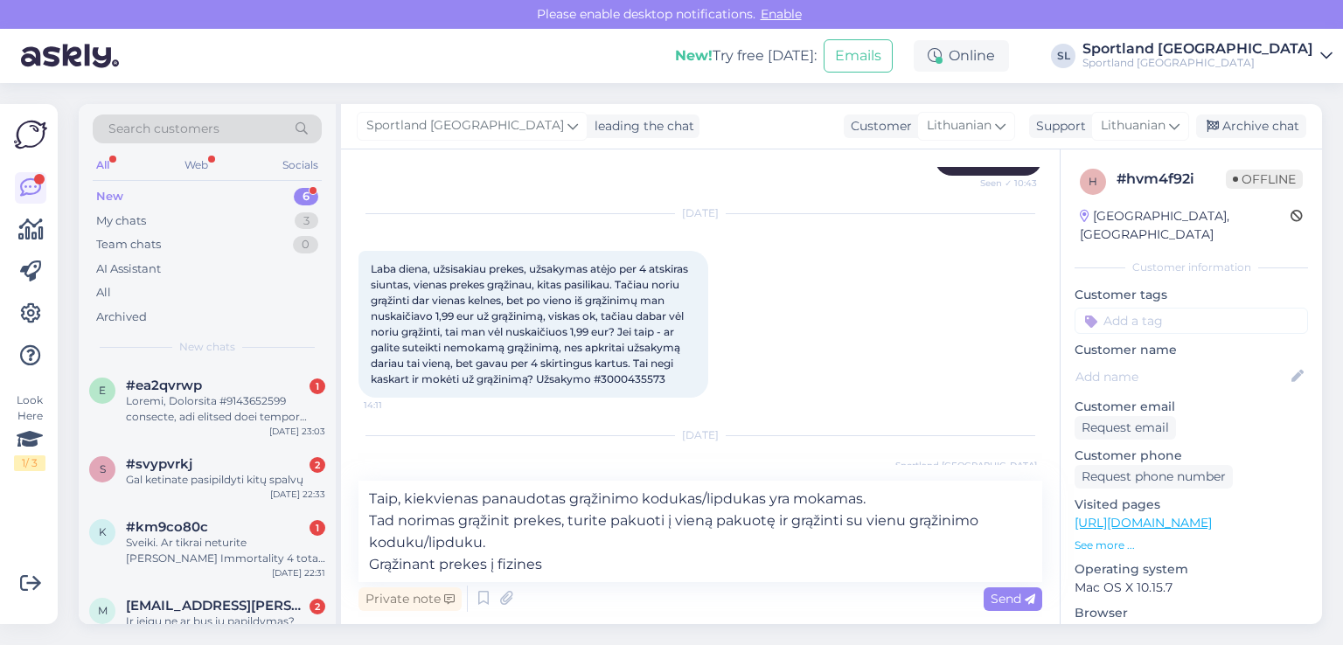
click at [652, 377] on span "Laba diena, užsisakiau prekes, užsakymas atėjo per 4 atskiras siuntas, vienas p…" at bounding box center [531, 323] width 320 height 123
click at [652, 378] on span "Laba diena, užsisakiau prekes, užsakymas atėjo per 4 atskiras siuntas, vienas p…" at bounding box center [531, 323] width 320 height 123
copy div "3000435573 14:11"
drag, startPoint x: 555, startPoint y: 554, endPoint x: 534, endPoint y: 576, distance: 30.9
click at [534, 576] on textarea "Taip, kiekvienas panaudotas grąžinimo kodukas/lipdukas yra mokamas. Tad norimas…" at bounding box center [701, 531] width 684 height 101
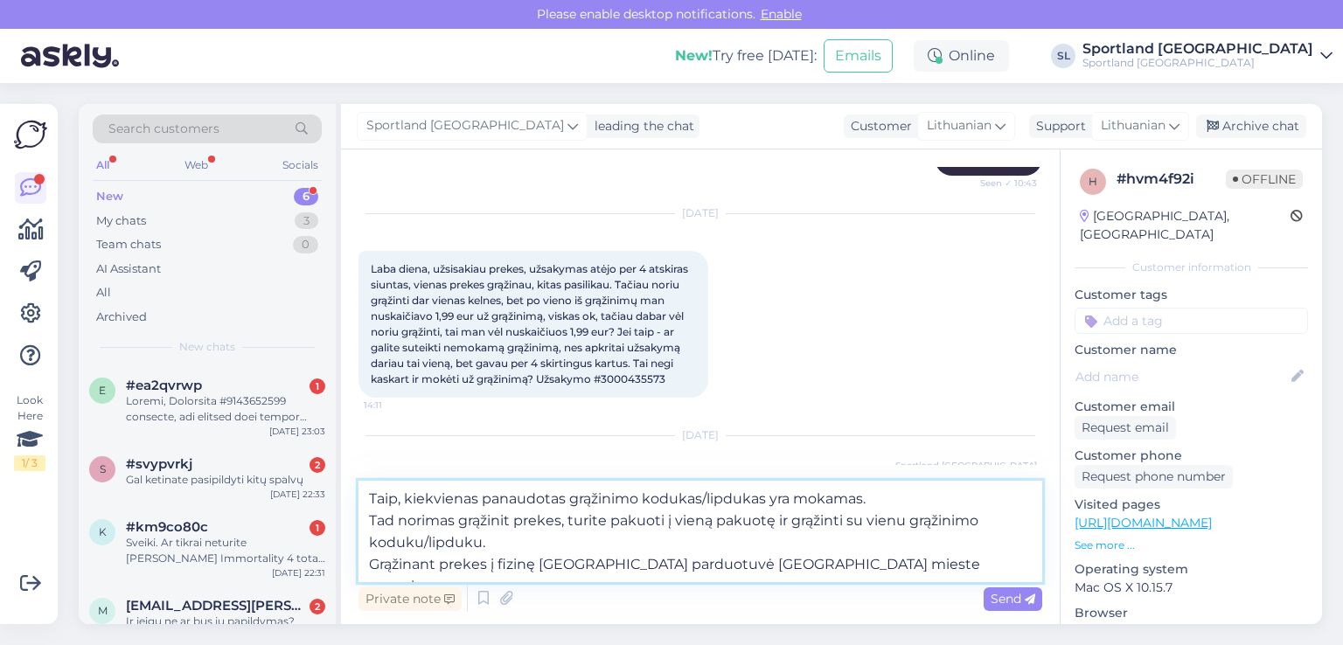
drag, startPoint x: 368, startPoint y: 520, endPoint x: 374, endPoint y: 527, distance: 9.3
click at [368, 520] on textarea "Taip, kiekvienas panaudotas grąžinimo kodukas/lipdukas yra mokamas. Tad norimas…" at bounding box center [701, 531] width 684 height 101
click at [393, 524] on textarea "Taip, kiekvienas panaudotas grąžinimo kodukas/lipdukas yra mokamas. Tad norimas…" at bounding box center [701, 531] width 684 height 101
type textarea "Taip, kiekvienas panaudotas grąžinimo kodukas/lipdukas yra mokamas. Tad, turite…"
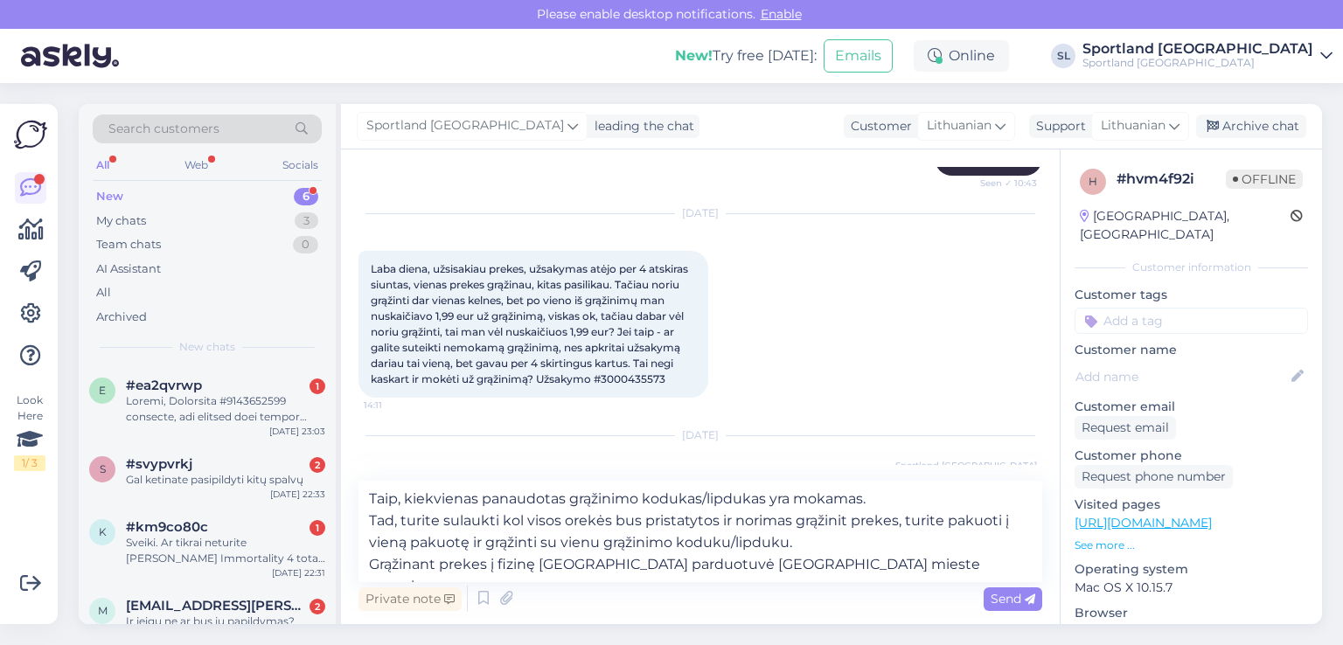
click at [995, 594] on span "Send" at bounding box center [1013, 599] width 45 height 16
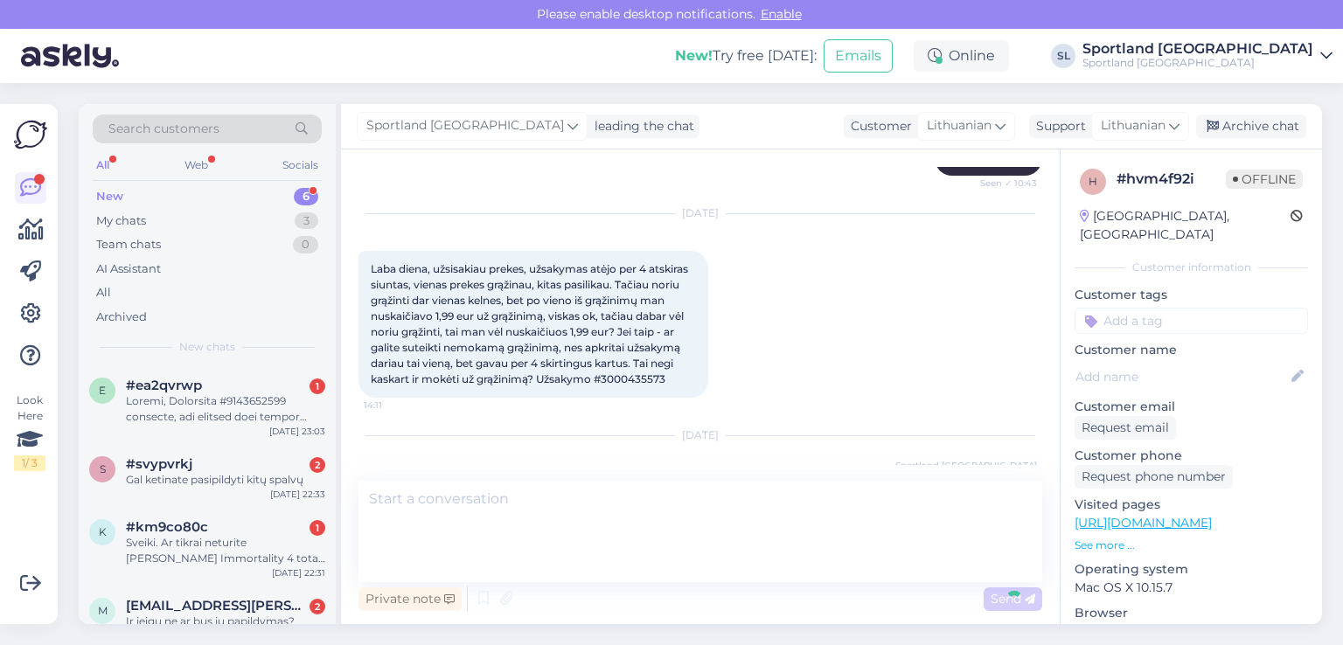
scroll to position [1810, 0]
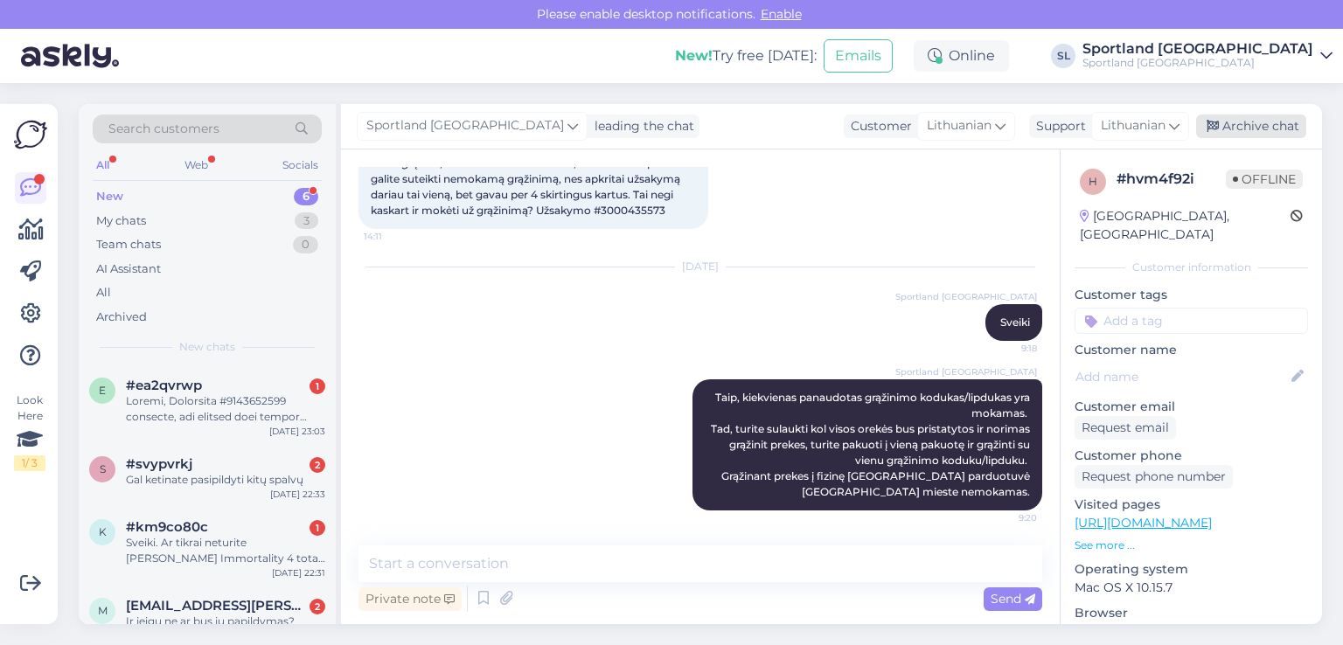
click at [1256, 126] on div "Archive chat" at bounding box center [1251, 127] width 110 height 24
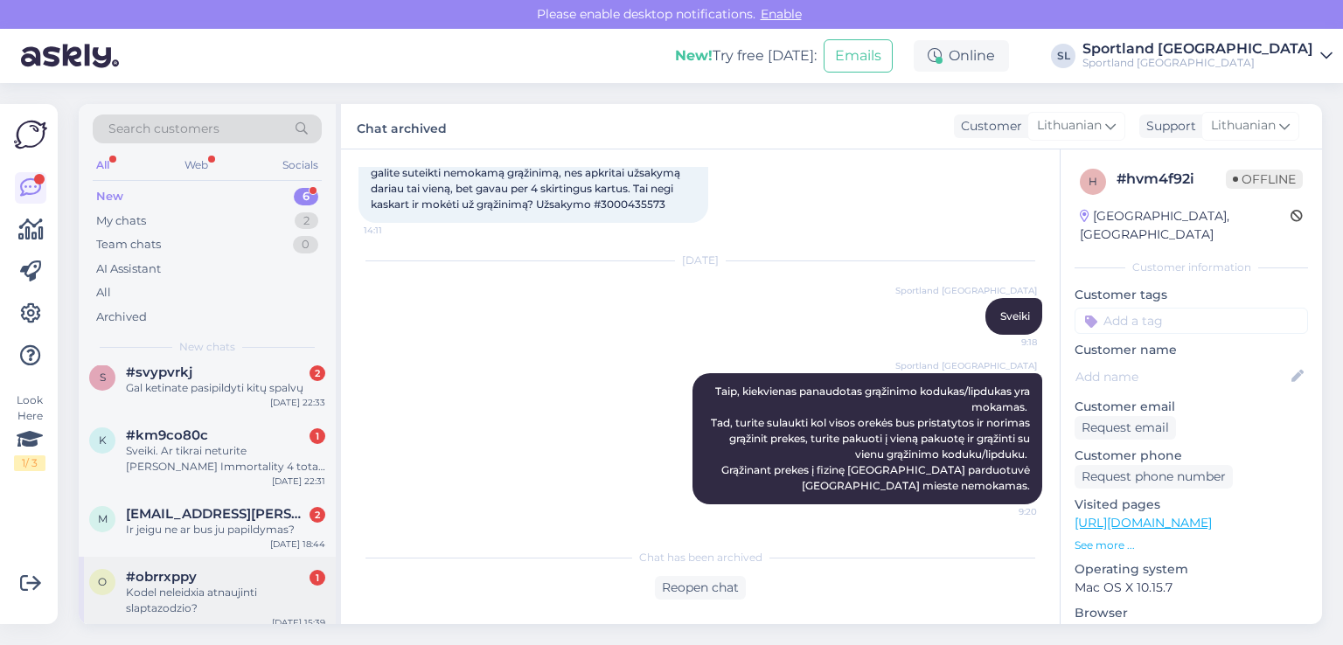
scroll to position [182, 0]
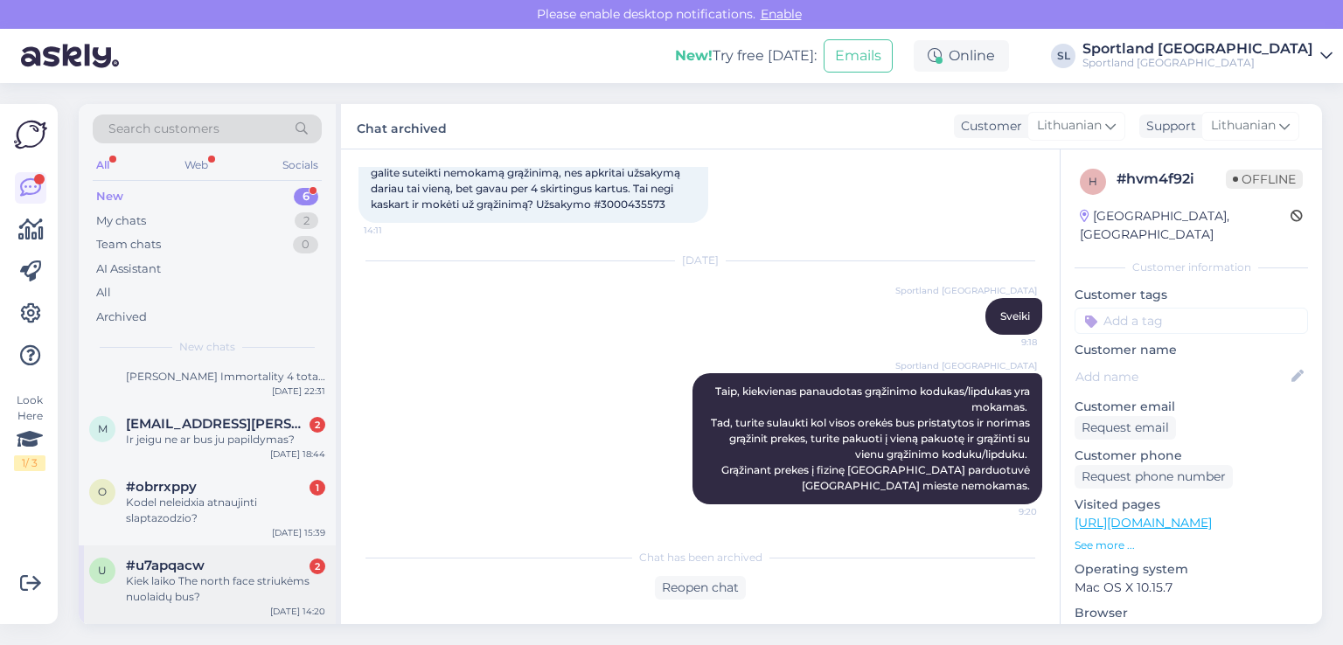
click at [209, 593] on div "Kiek laiko The north face striukėms nuolaidų bus?" at bounding box center [225, 589] width 199 height 31
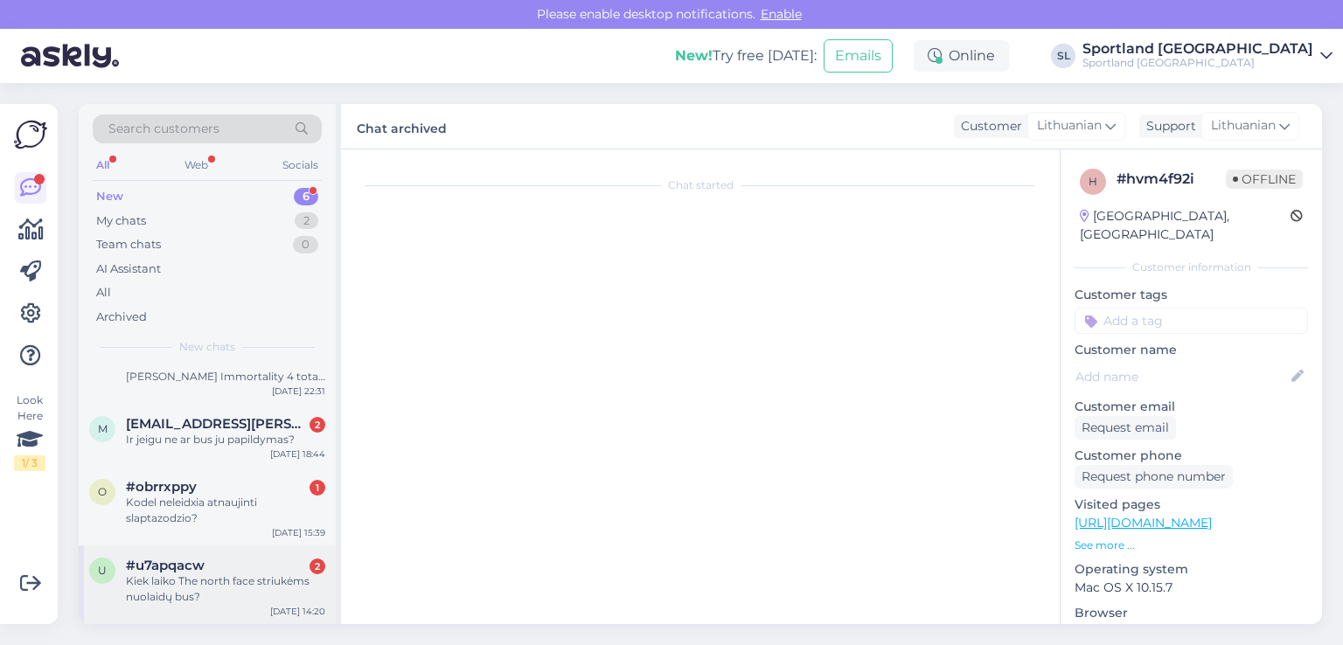
scroll to position [0, 0]
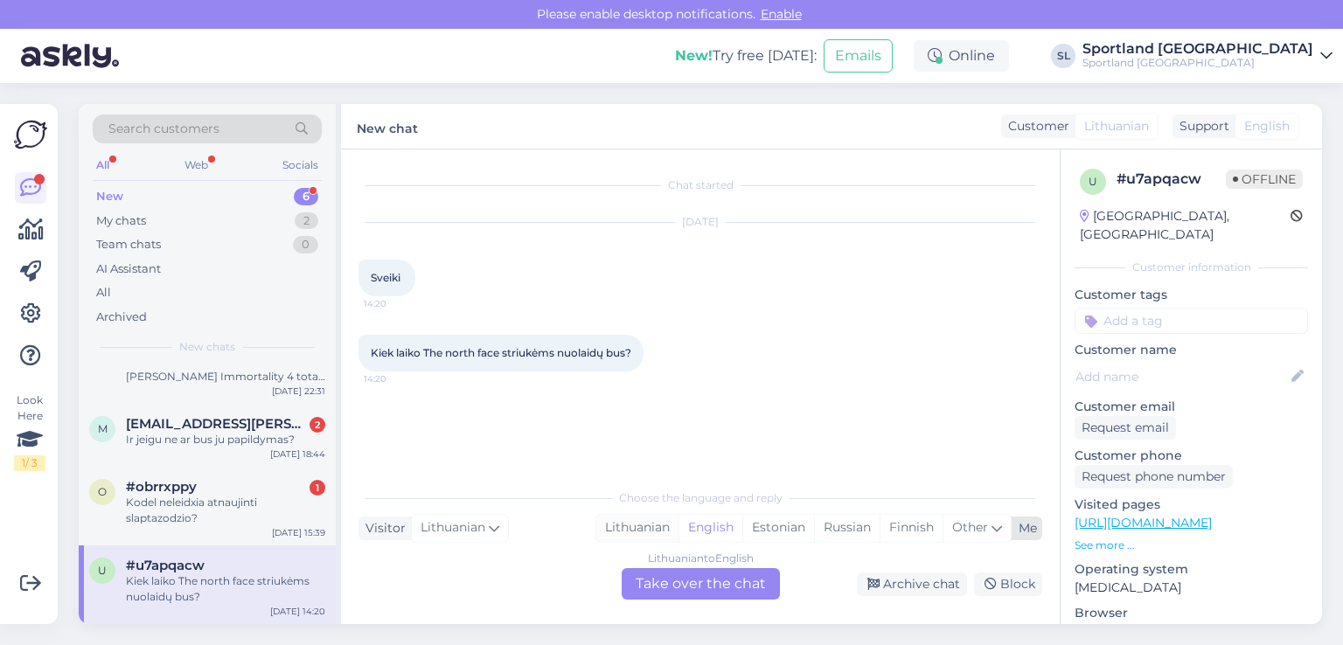
click at [654, 530] on div "Lithuanian" at bounding box center [637, 528] width 82 height 26
click at [670, 577] on div "Lithuanian to Lithuanian Take over the chat" at bounding box center [701, 583] width 158 height 31
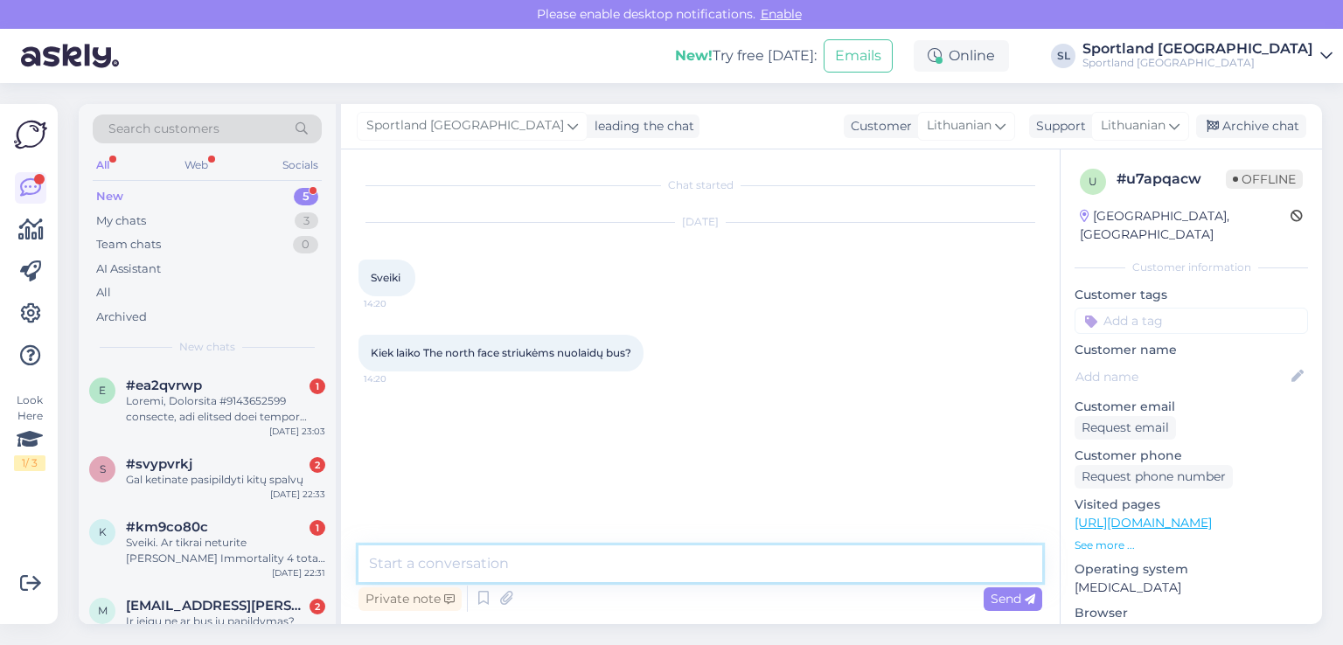
click at [575, 564] on textarea at bounding box center [701, 564] width 684 height 37
type textarea "Sveiki, apgailestaujame, tačiau šios informacijos neturime."
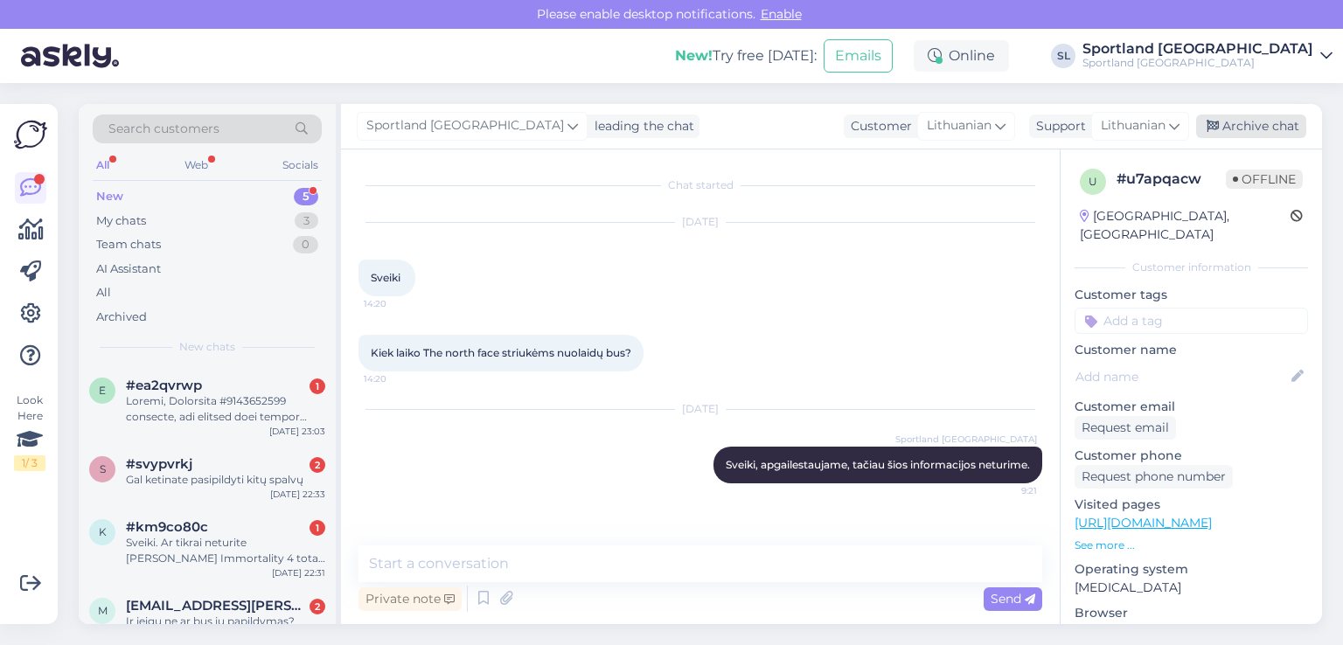
click at [1250, 122] on div "Archive chat" at bounding box center [1251, 127] width 110 height 24
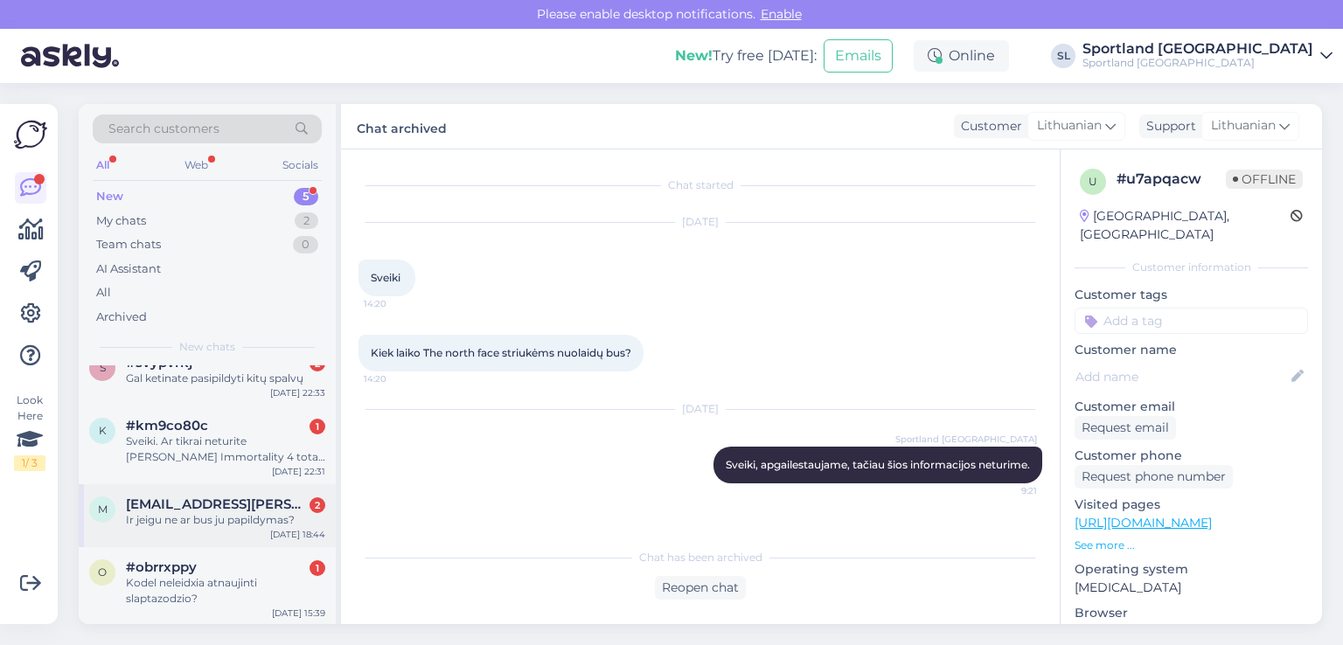
scroll to position [102, 0]
click at [198, 568] on div "#obrrxppy 1" at bounding box center [225, 567] width 199 height 16
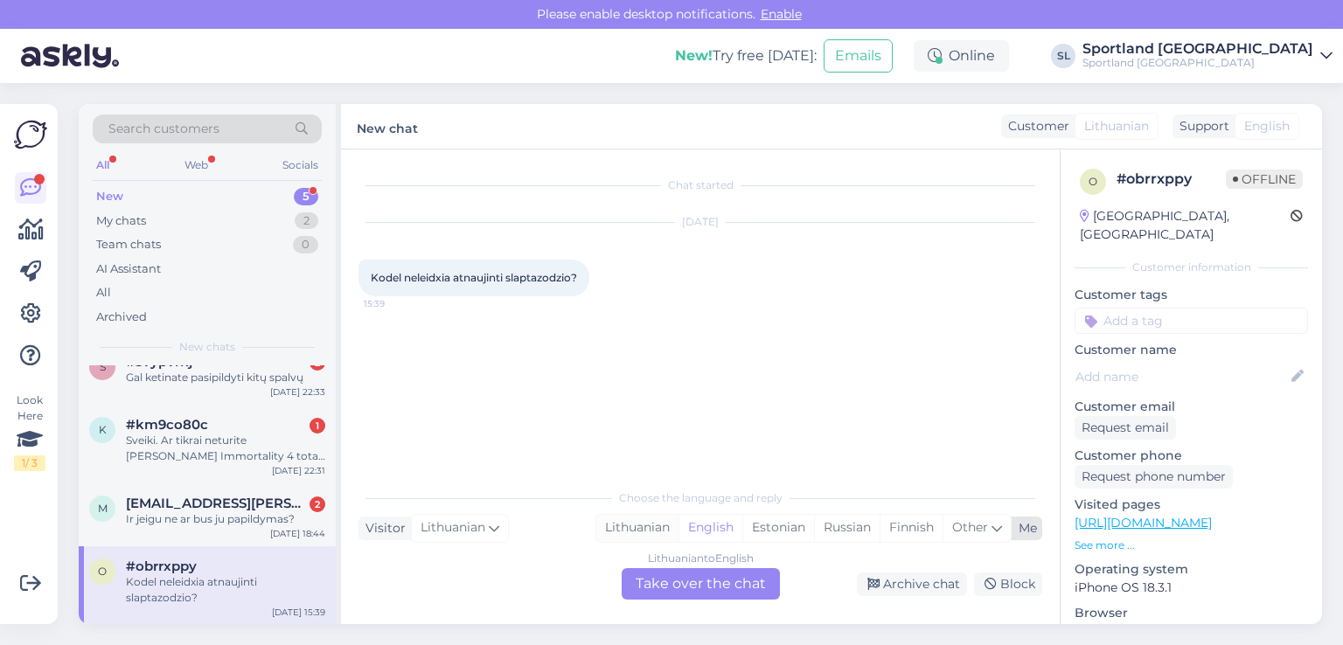
click at [641, 529] on div "Lithuanian" at bounding box center [637, 528] width 82 height 26
click at [666, 574] on div "Lithuanian to Lithuanian Take over the chat" at bounding box center [701, 583] width 158 height 31
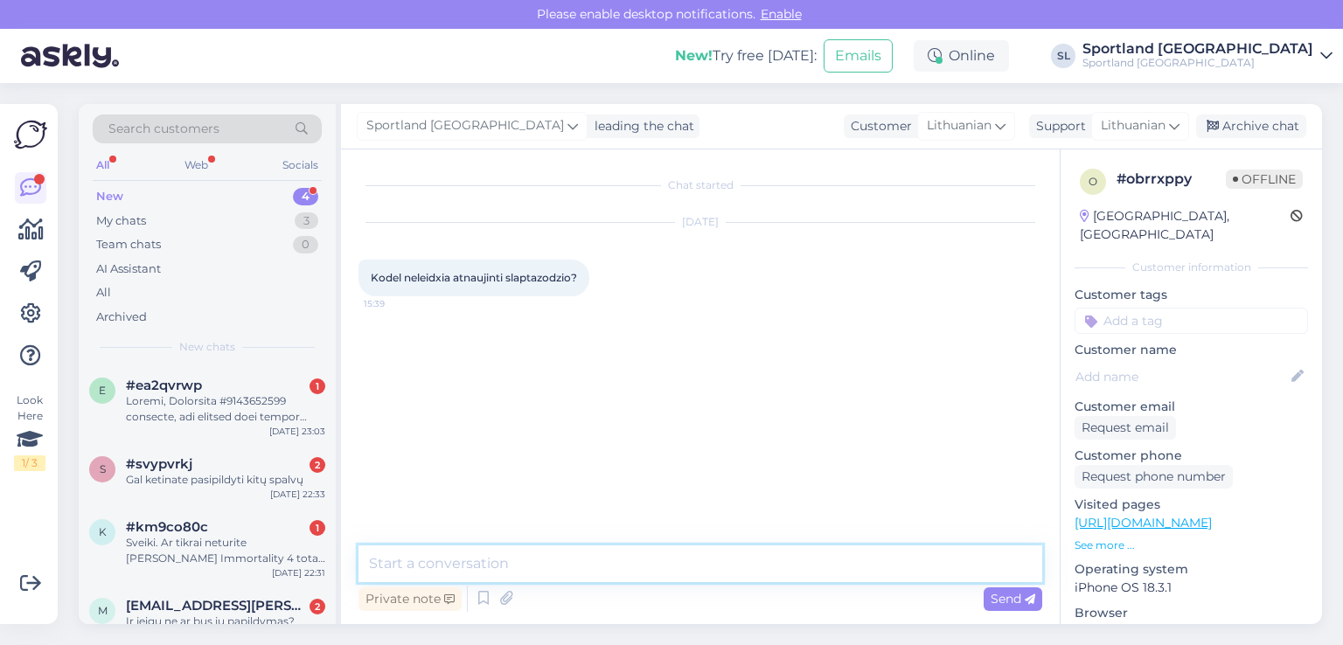
click at [619, 563] on textarea at bounding box center [701, 564] width 684 height 37
type textarea "Sveiki, apgailestaujame, tačiau infromacijos neturime, pamėginkite dar kartą."
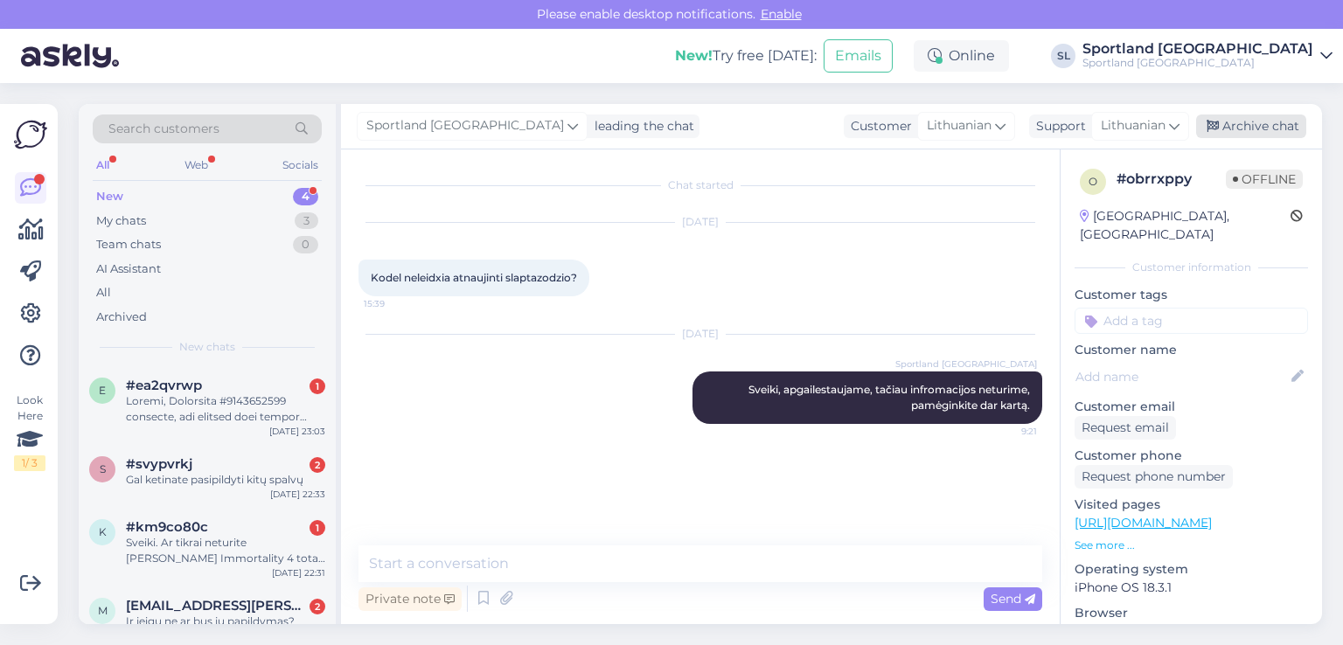
click at [1270, 130] on div "Archive chat" at bounding box center [1251, 127] width 110 height 24
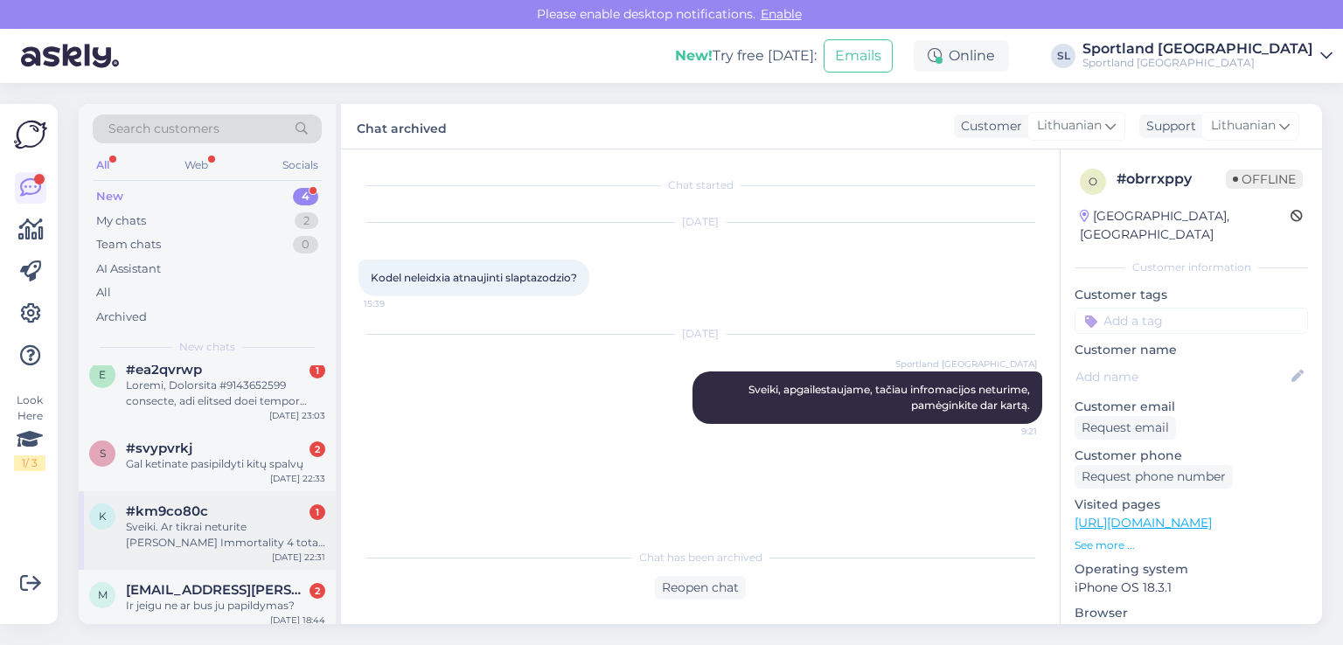
scroll to position [24, 0]
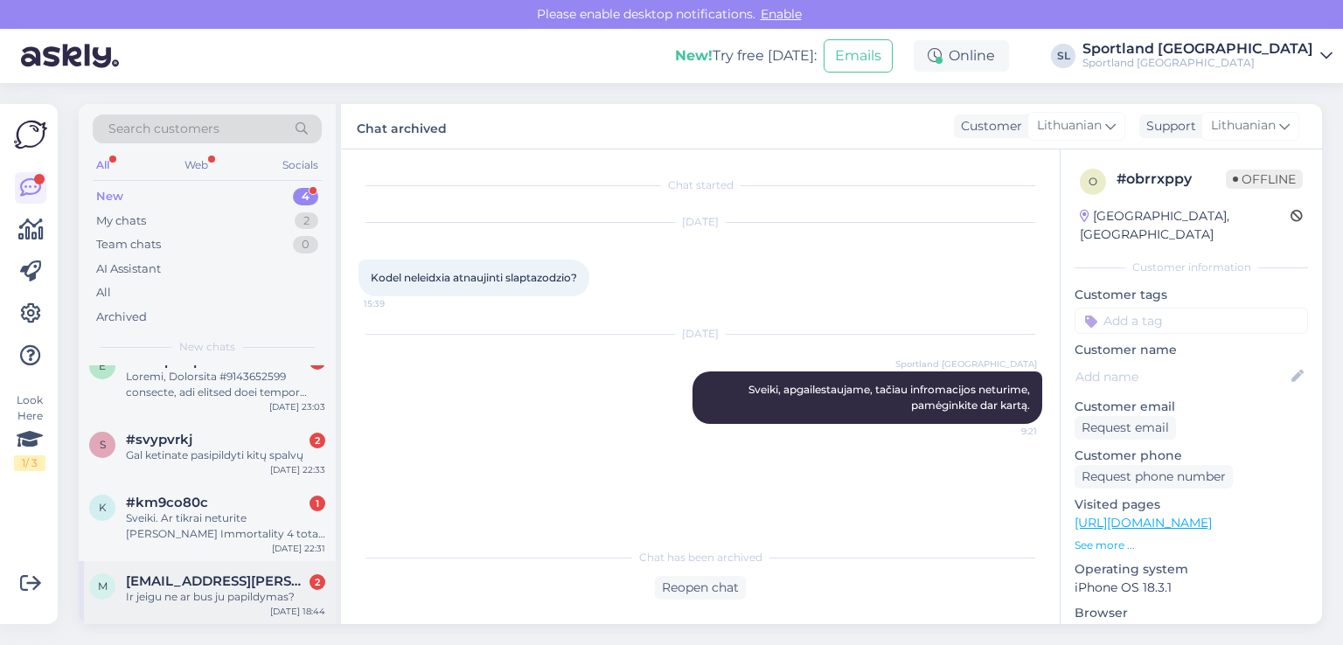
click at [237, 582] on span "[EMAIL_ADDRESS][PERSON_NAME][DOMAIN_NAME]" at bounding box center [217, 582] width 182 height 16
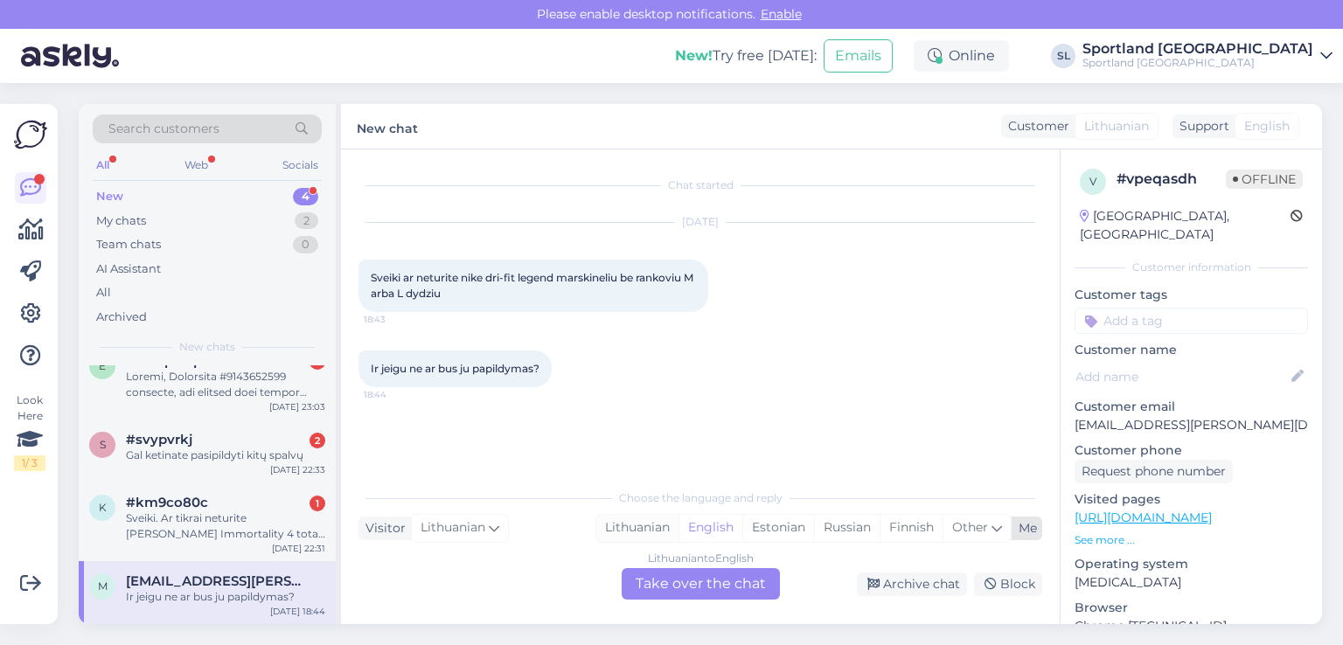
click at [624, 530] on div "Lithuanian" at bounding box center [637, 528] width 82 height 26
click at [666, 593] on div "Lithuanian to Lithuanian Take over the chat" at bounding box center [701, 583] width 158 height 31
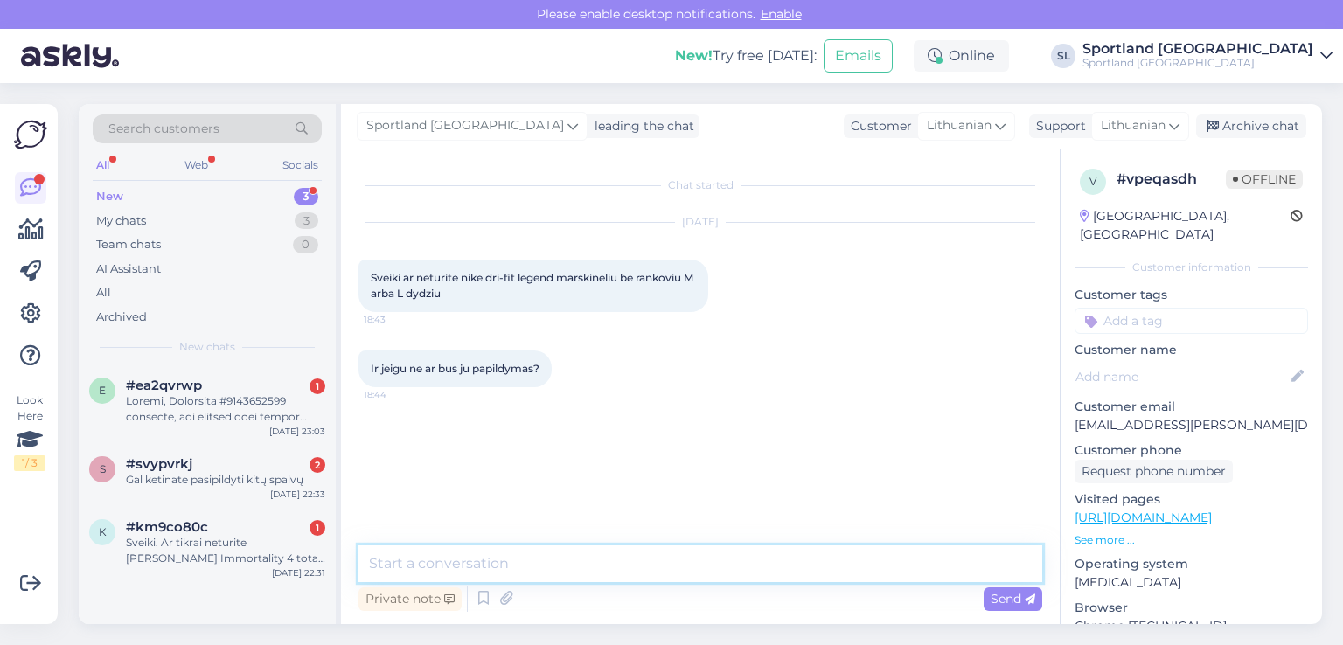
click at [623, 573] on textarea at bounding box center [701, 564] width 684 height 37
type textarea "Sveiki"
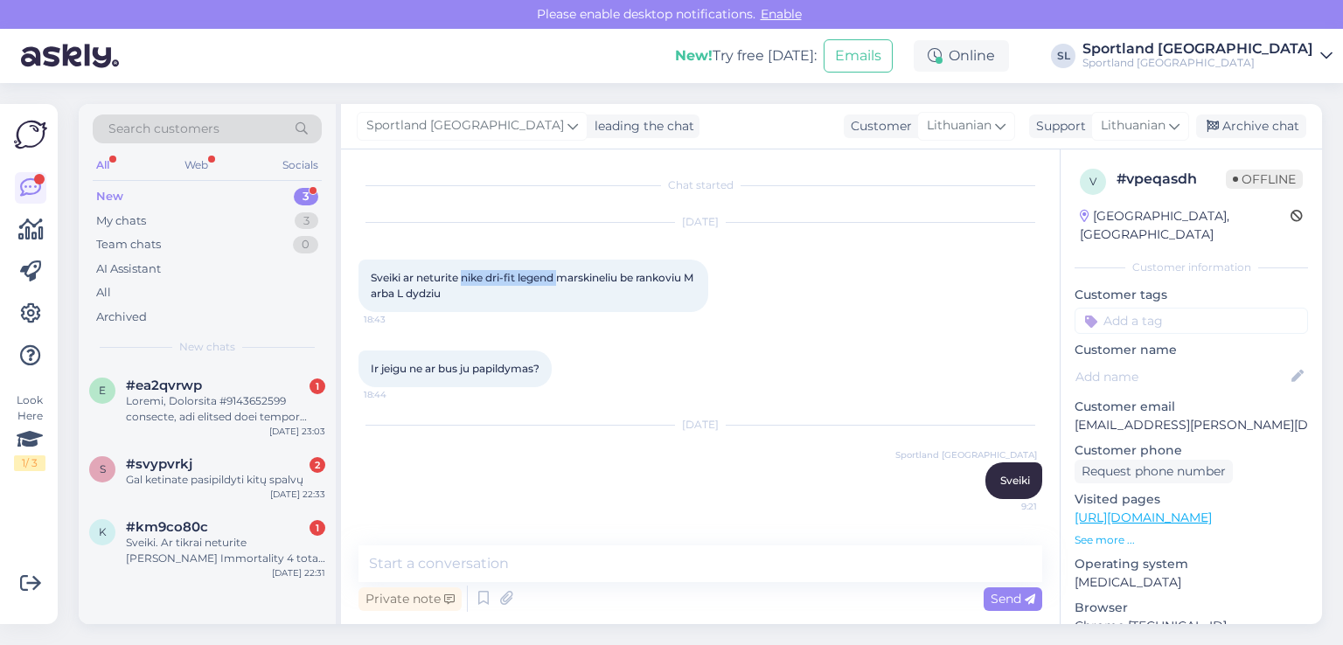
drag, startPoint x: 560, startPoint y: 277, endPoint x: 464, endPoint y: 270, distance: 95.6
click at [464, 271] on span "Sveiki ar neturite nike dri-fit legend marskineliu be rankoviu M arba L dydziu" at bounding box center [533, 285] width 325 height 29
copy span "nike dri-fit legend"
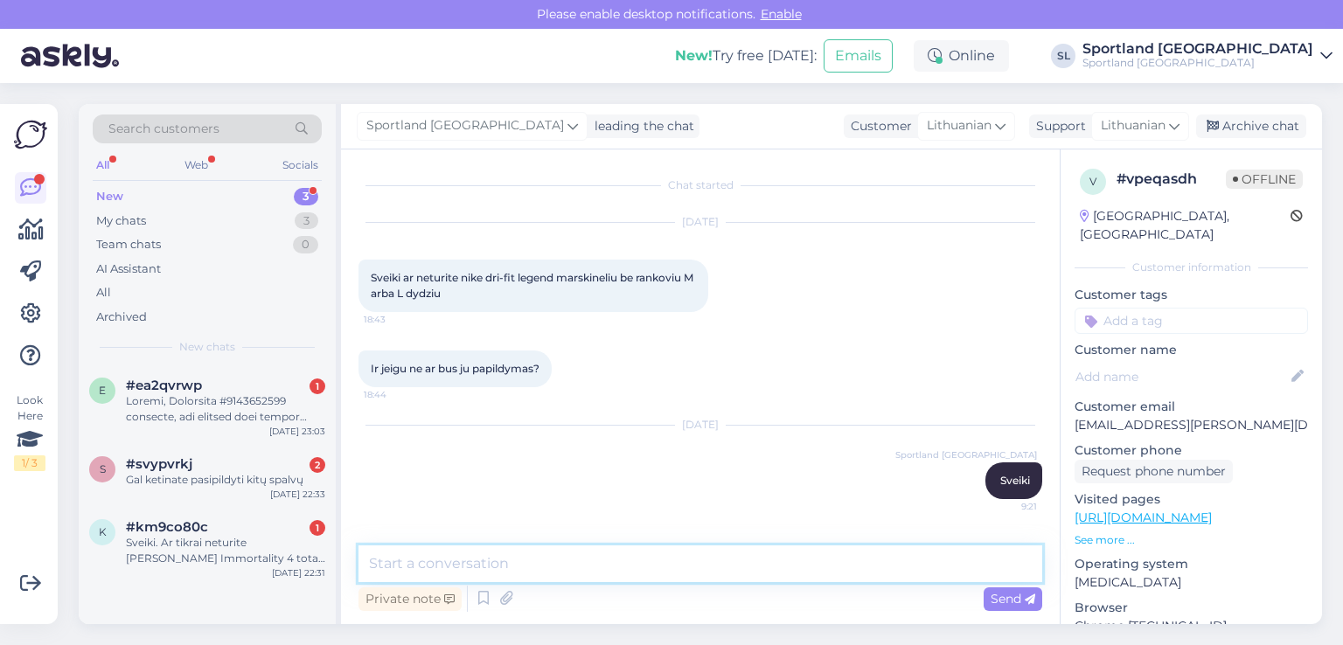
click at [647, 571] on textarea at bounding box center [701, 564] width 684 height 37
type textarea "S"
type textarea "O kuri spalva Jus domina?"
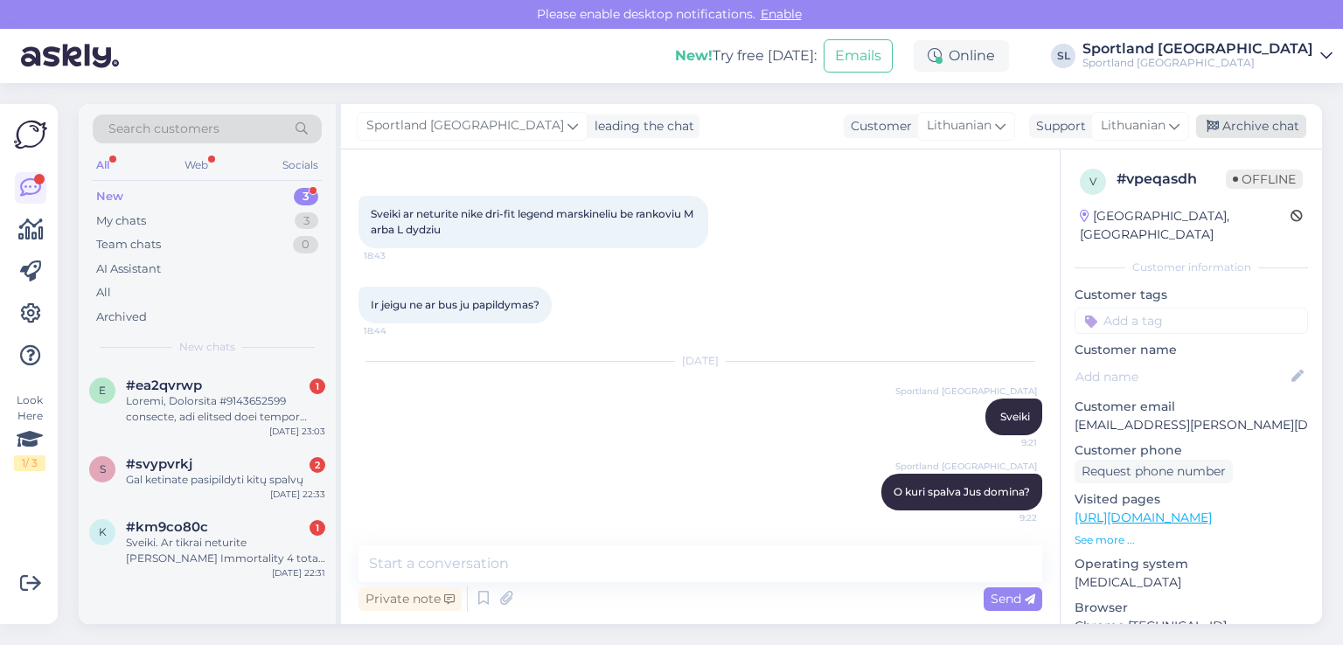
click at [1245, 125] on div "Archive chat" at bounding box center [1251, 127] width 110 height 24
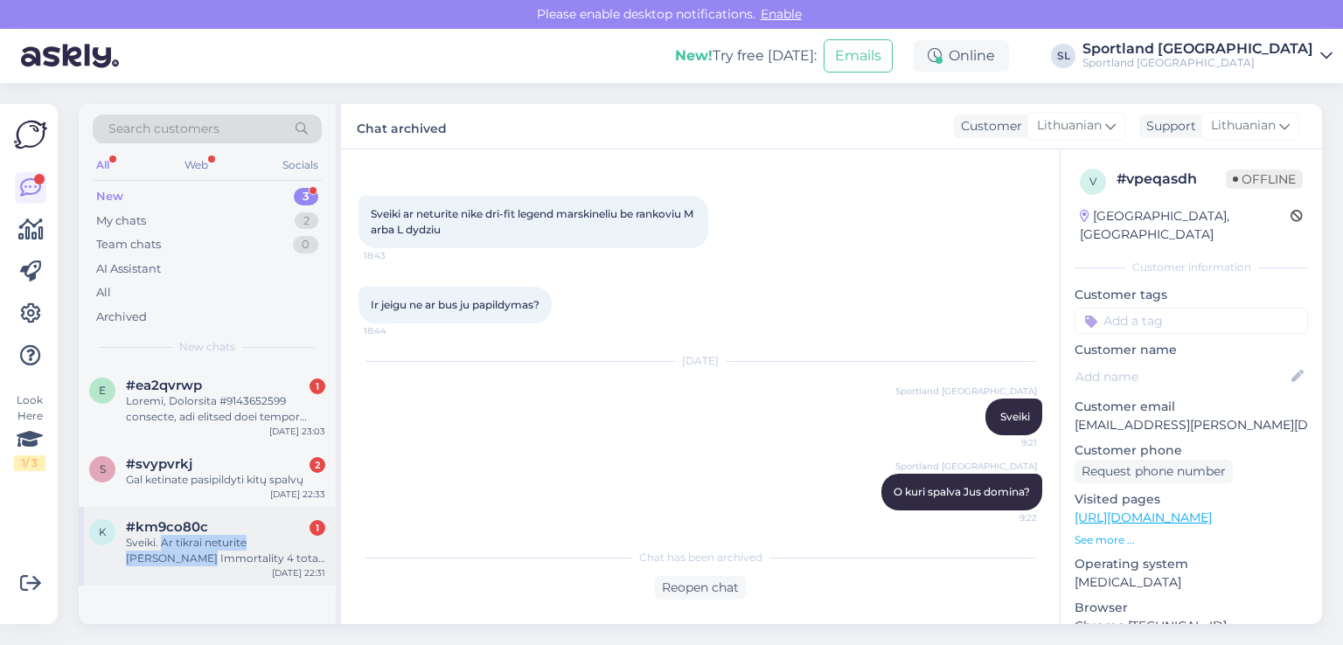
click at [164, 550] on div "Sveiki. Ar tikrai neturite Giannis Immortality 4 total orange/bright crimson/bl…" at bounding box center [225, 550] width 199 height 31
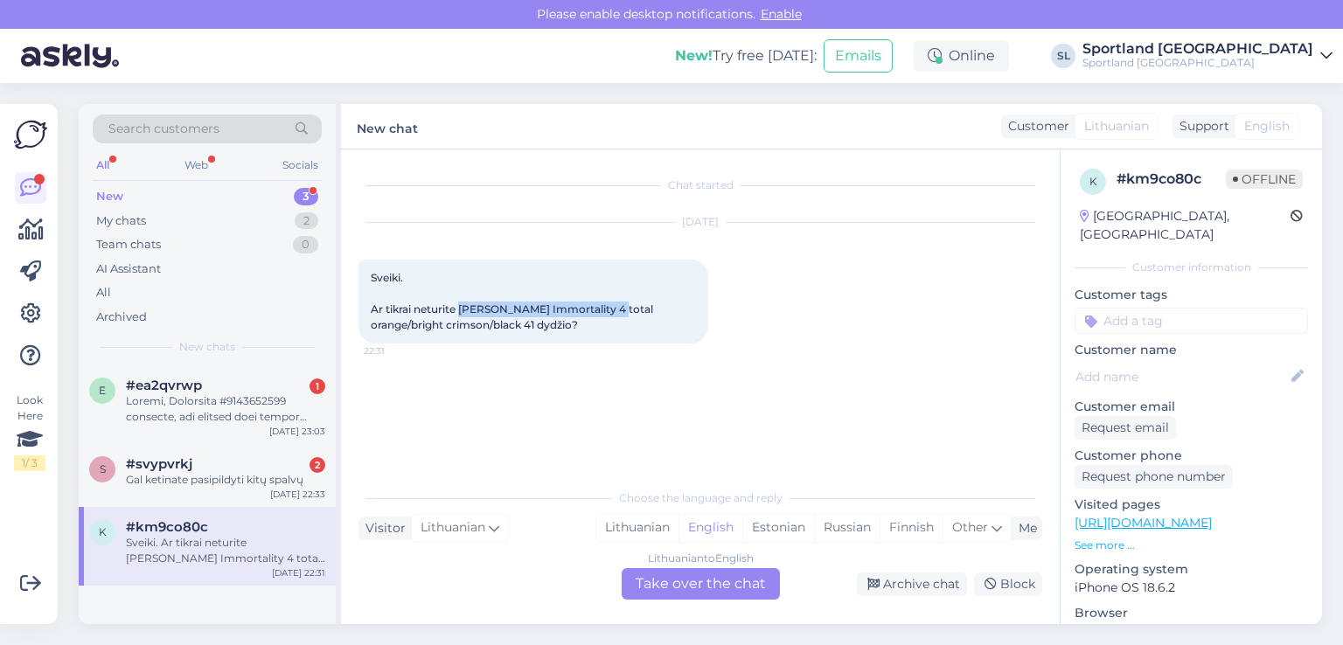
drag, startPoint x: 461, startPoint y: 310, endPoint x: 604, endPoint y: 306, distance: 143.5
click at [604, 306] on span "Sveiki. Ar tikrai neturite Giannis Immortality 4 total orange/bright crimson/bl…" at bounding box center [513, 301] width 285 height 60
copy span "Giannis Immortality 4 total"
click at [644, 526] on div "Lithuanian" at bounding box center [637, 528] width 82 height 26
click at [669, 578] on div "Lithuanian to Lithuanian Take over the chat" at bounding box center [701, 583] width 158 height 31
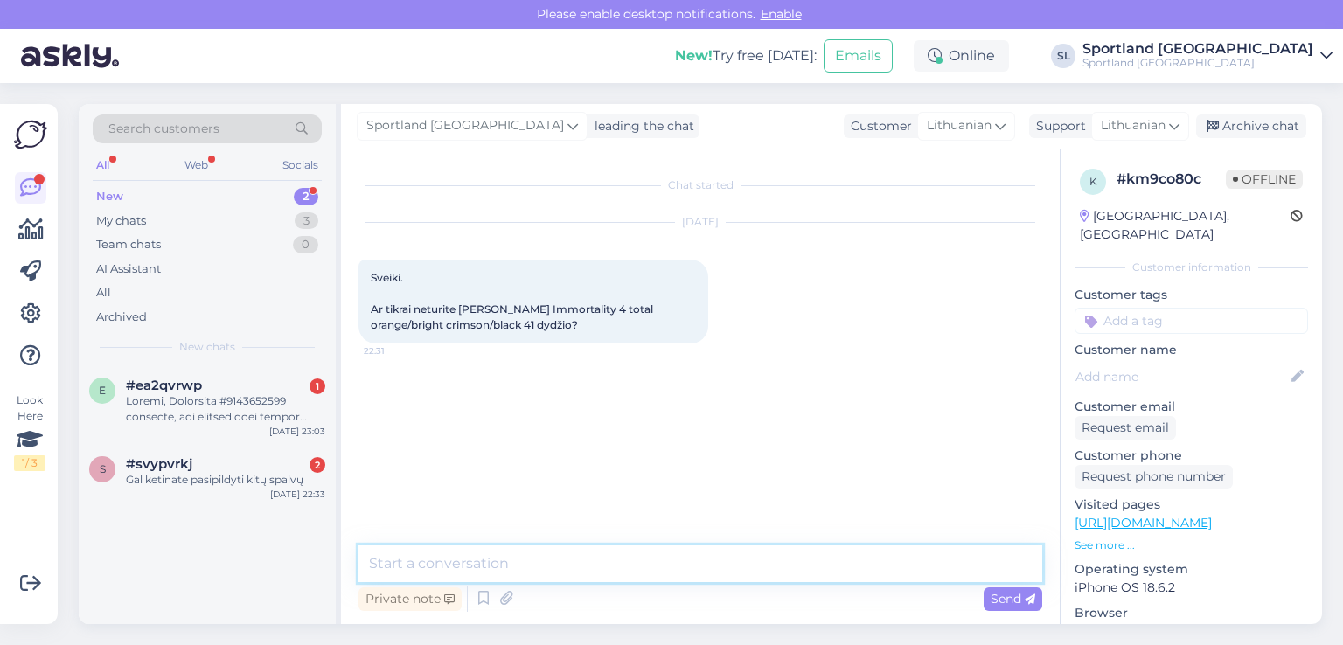
click at [622, 571] on textarea at bounding box center [701, 564] width 684 height 37
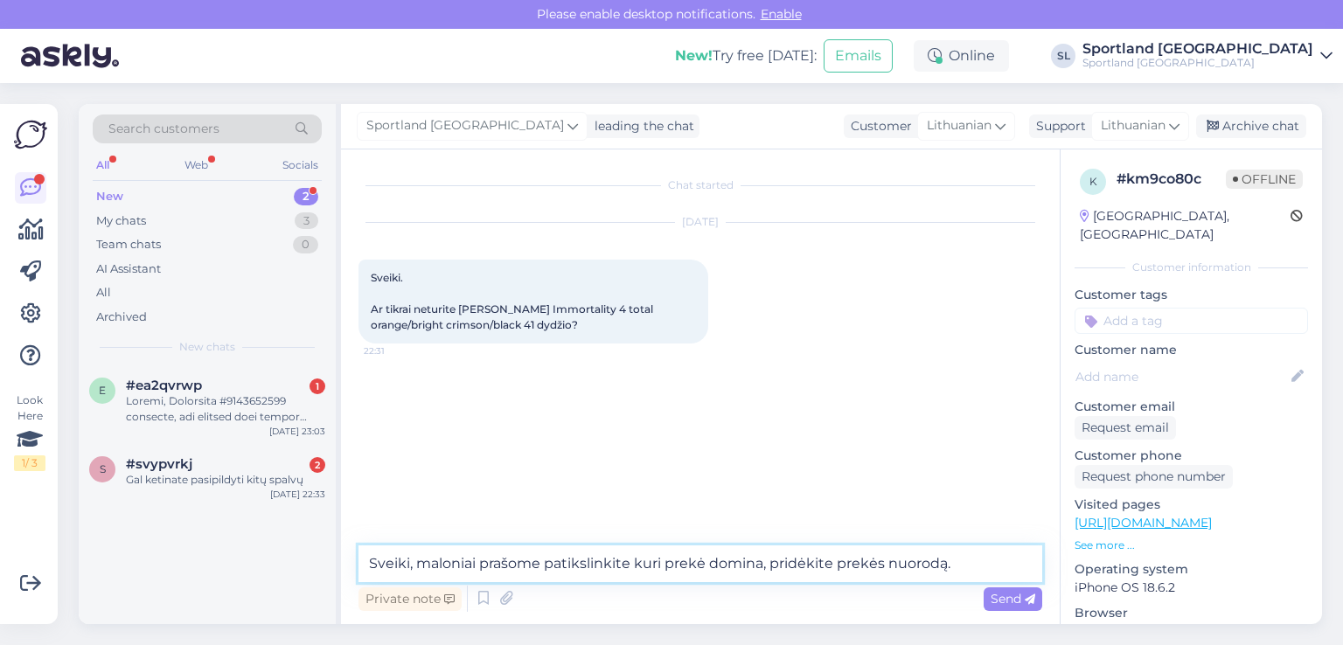
type textarea "Sveiki, maloniai prašome patikslinkite kuri prekė domina, pridėkite prekės nuor…"
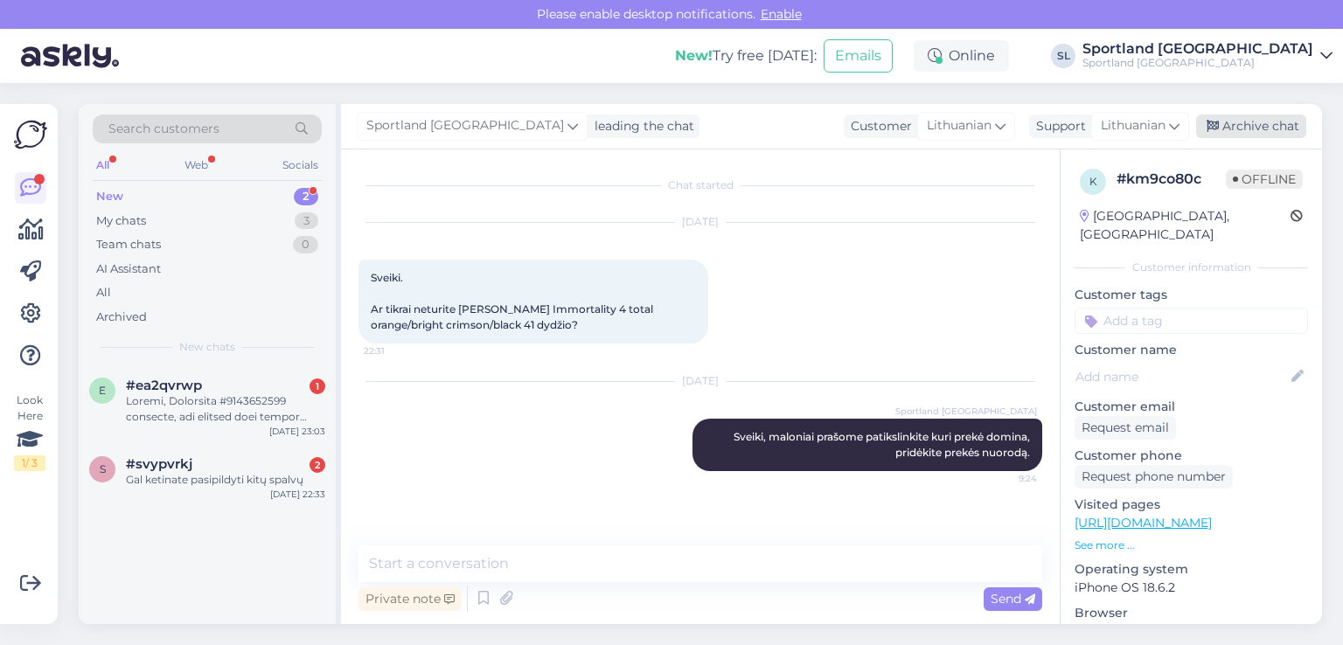
click at [1232, 127] on div "Archive chat" at bounding box center [1251, 127] width 110 height 24
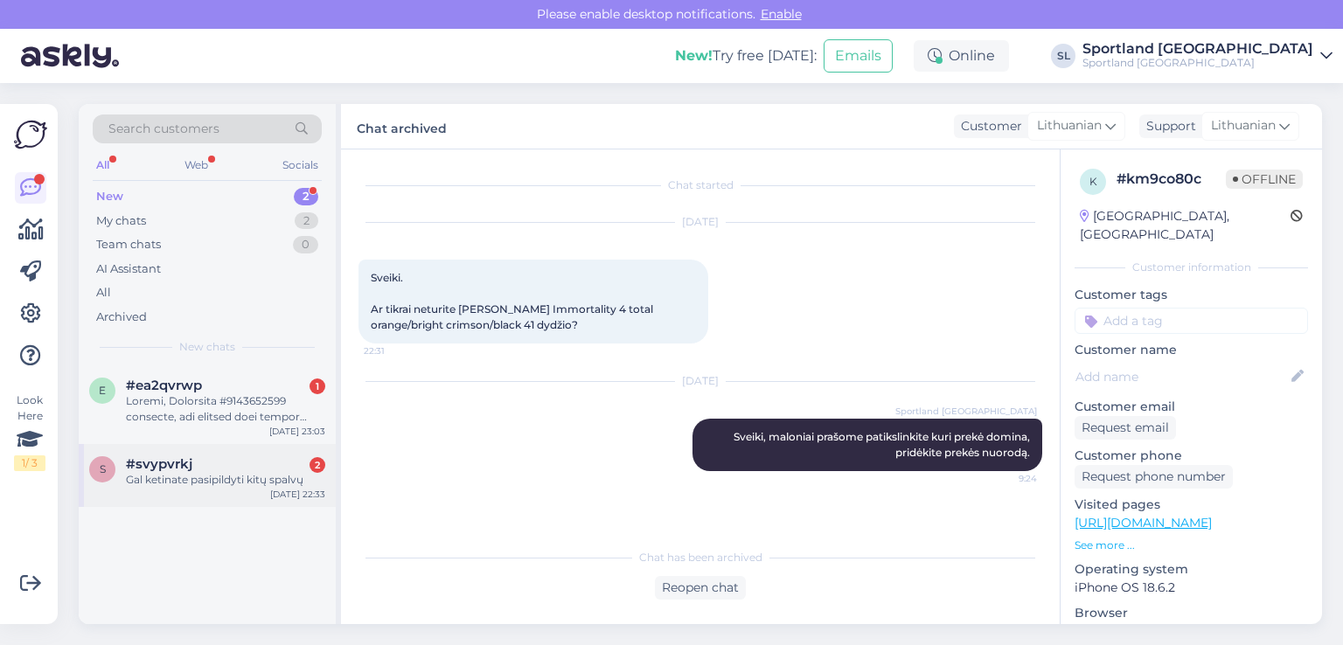
click at [224, 467] on div "#svypvrkj 2" at bounding box center [225, 465] width 199 height 16
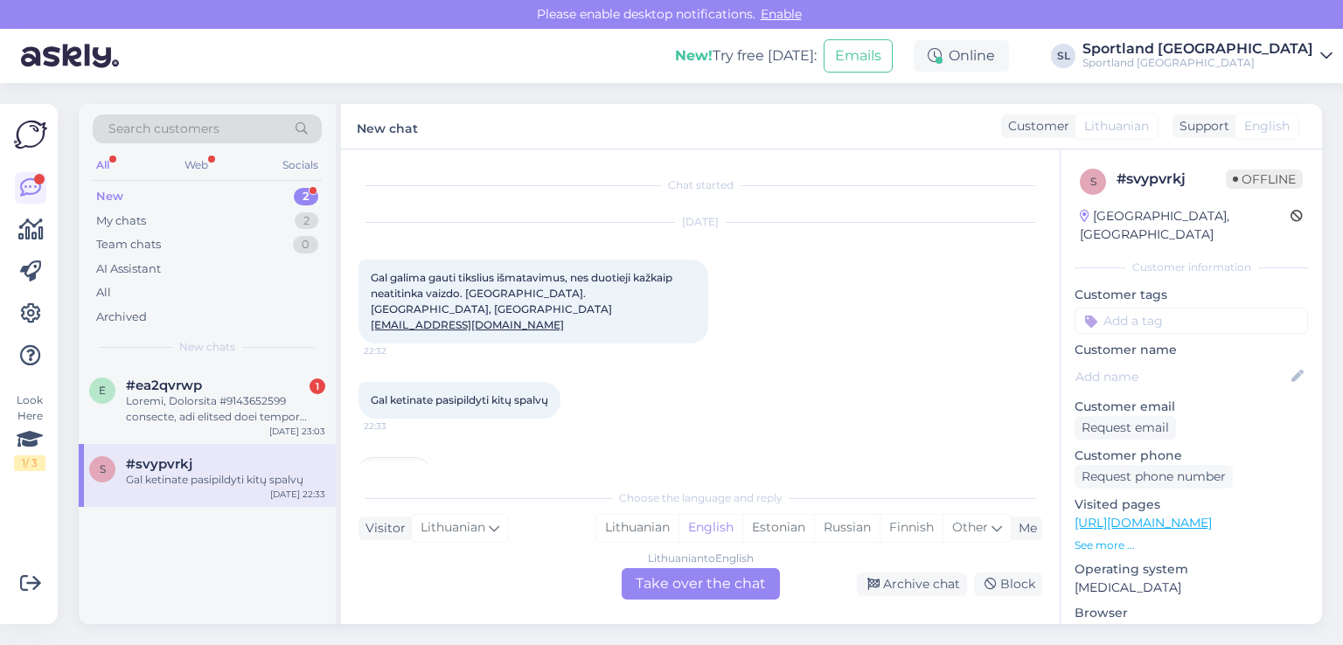
scroll to position [67, 0]
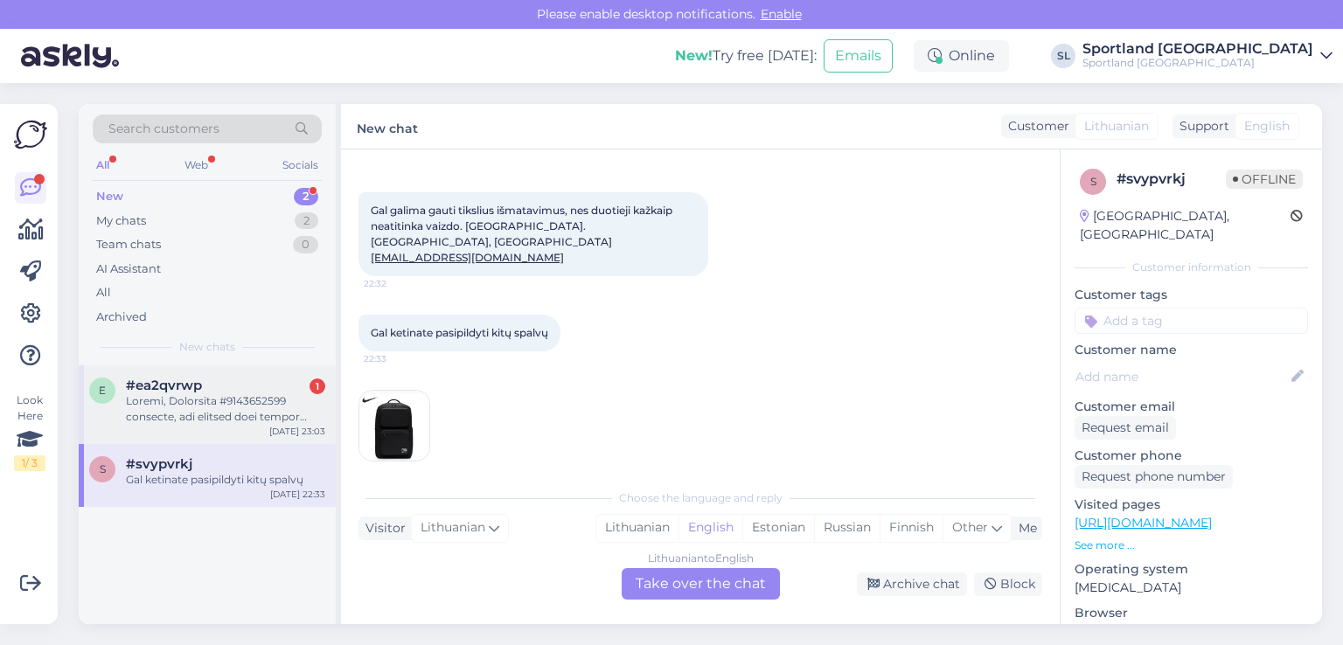
click at [197, 414] on div at bounding box center [225, 409] width 199 height 31
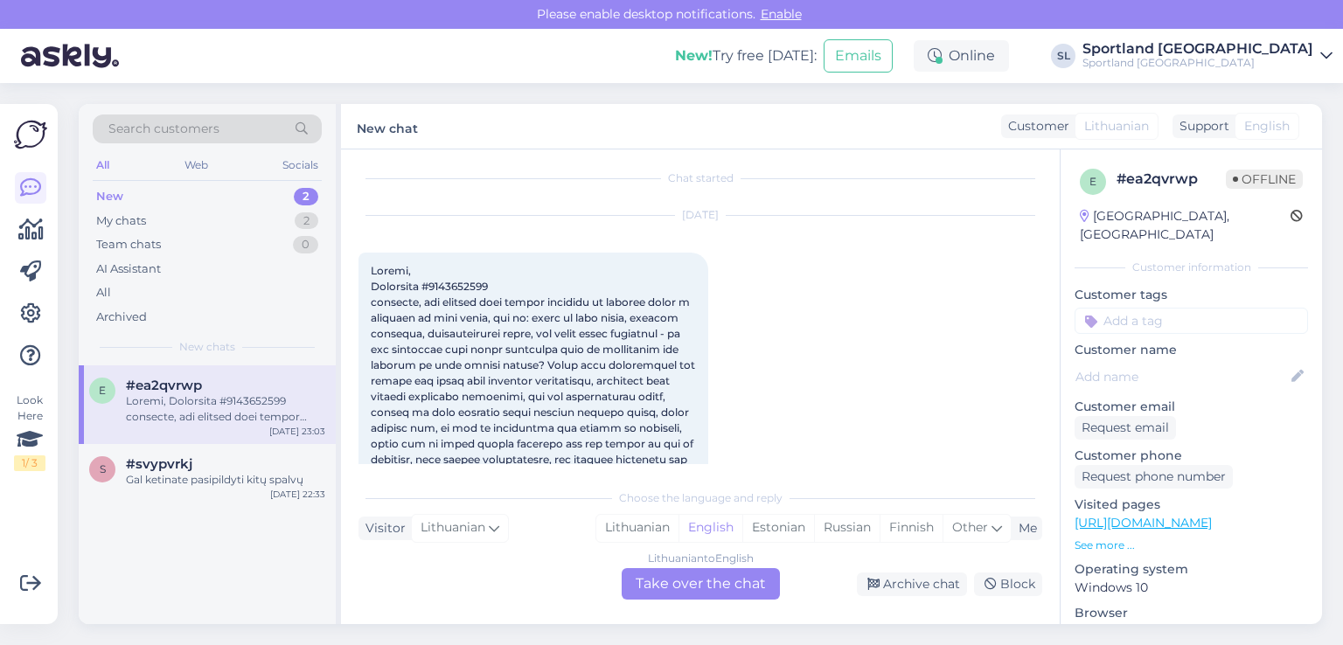
scroll to position [0, 0]
click at [450, 289] on span at bounding box center [534, 435] width 327 height 328
copy span "3000434960"
click at [627, 522] on div "Lithuanian" at bounding box center [637, 528] width 82 height 26
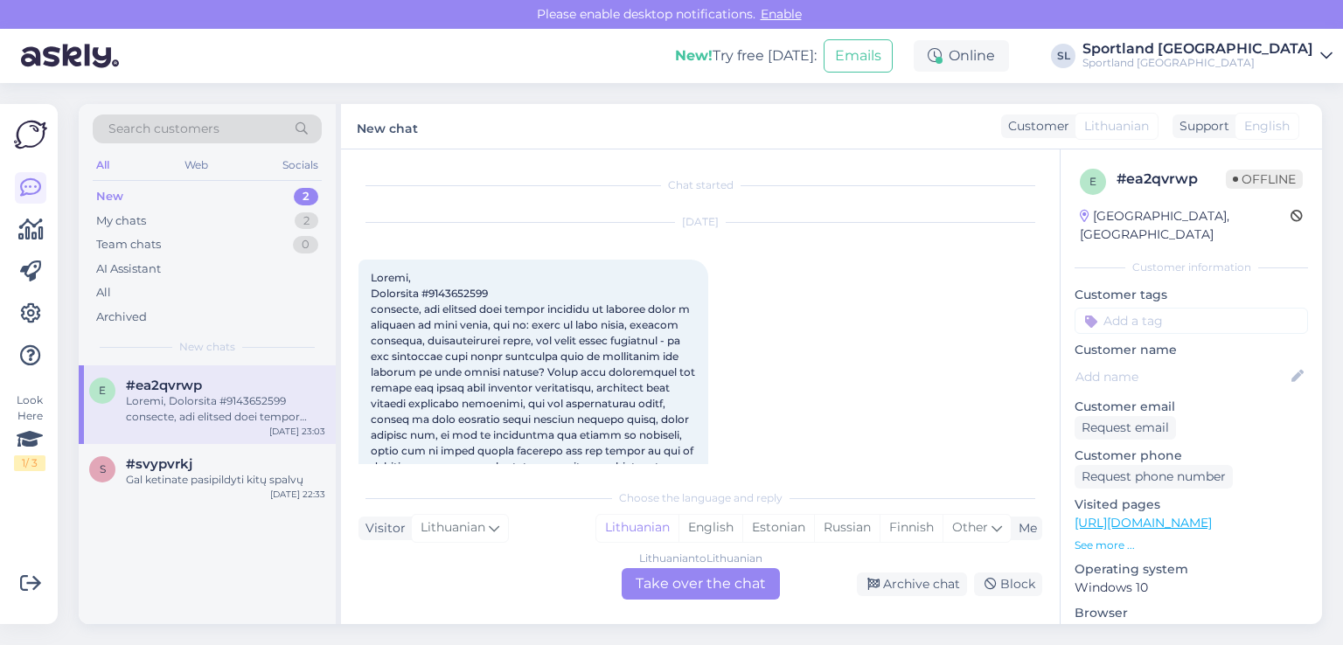
click at [676, 575] on div "Lithuanian to Lithuanian Take over the chat" at bounding box center [701, 583] width 158 height 31
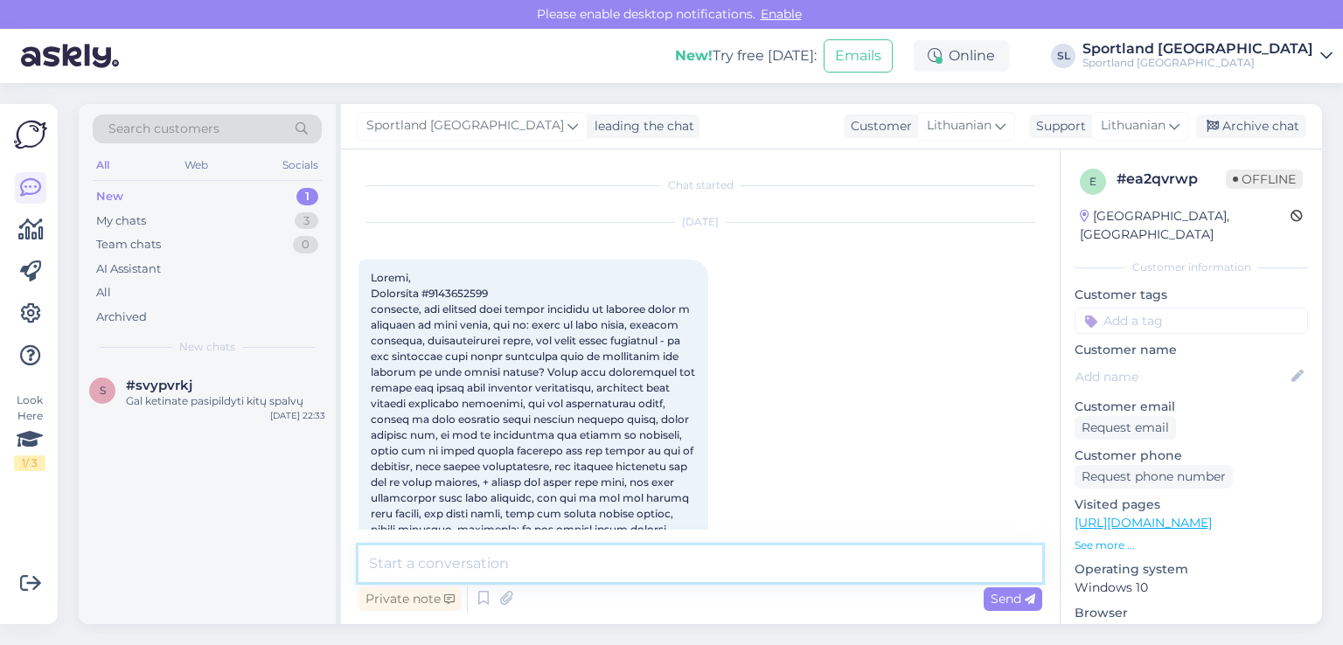
click at [637, 572] on textarea at bounding box center [701, 564] width 684 height 37
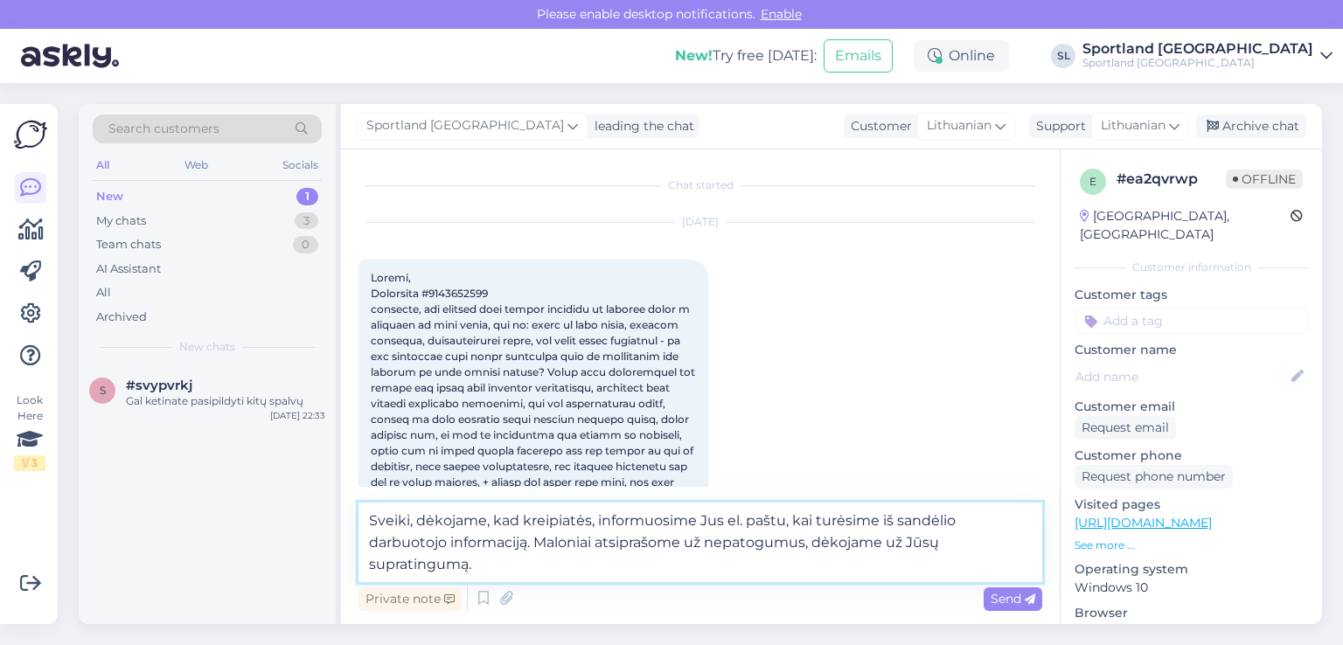
type textarea "Sveiki, dėkojame, kad kreipiatės, informuosime Jus el. paštu, kai turėsime iš s…"
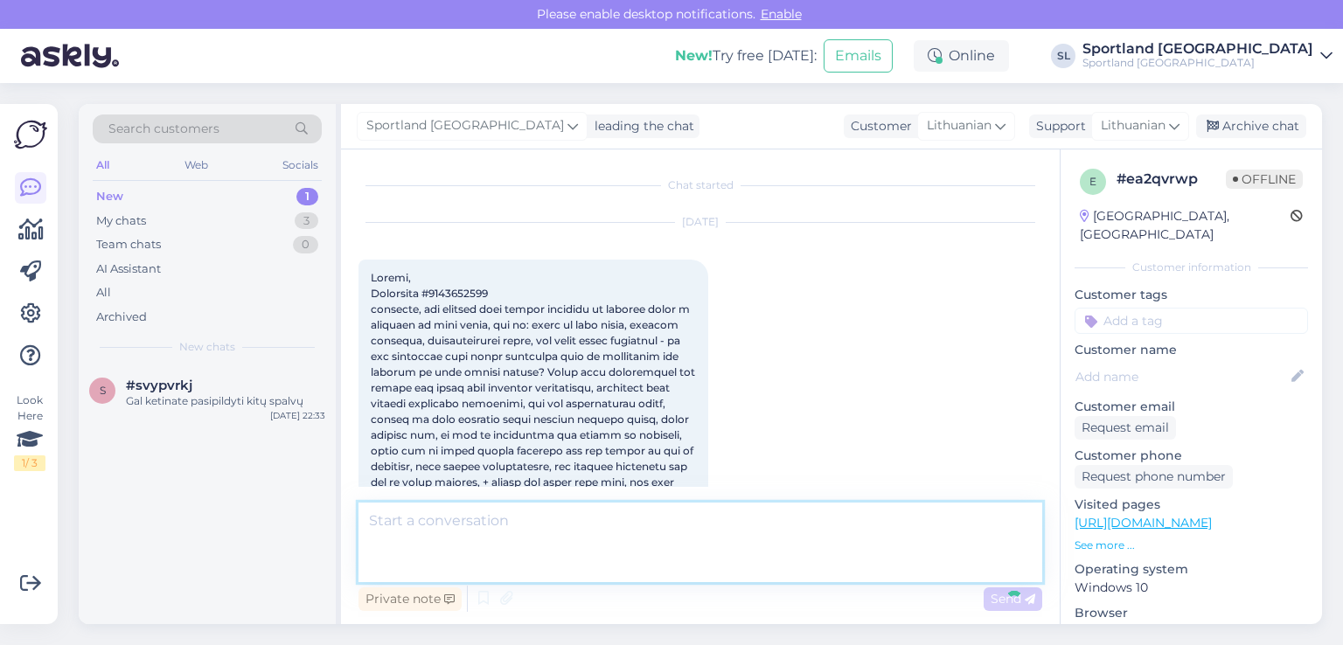
scroll to position [700, 0]
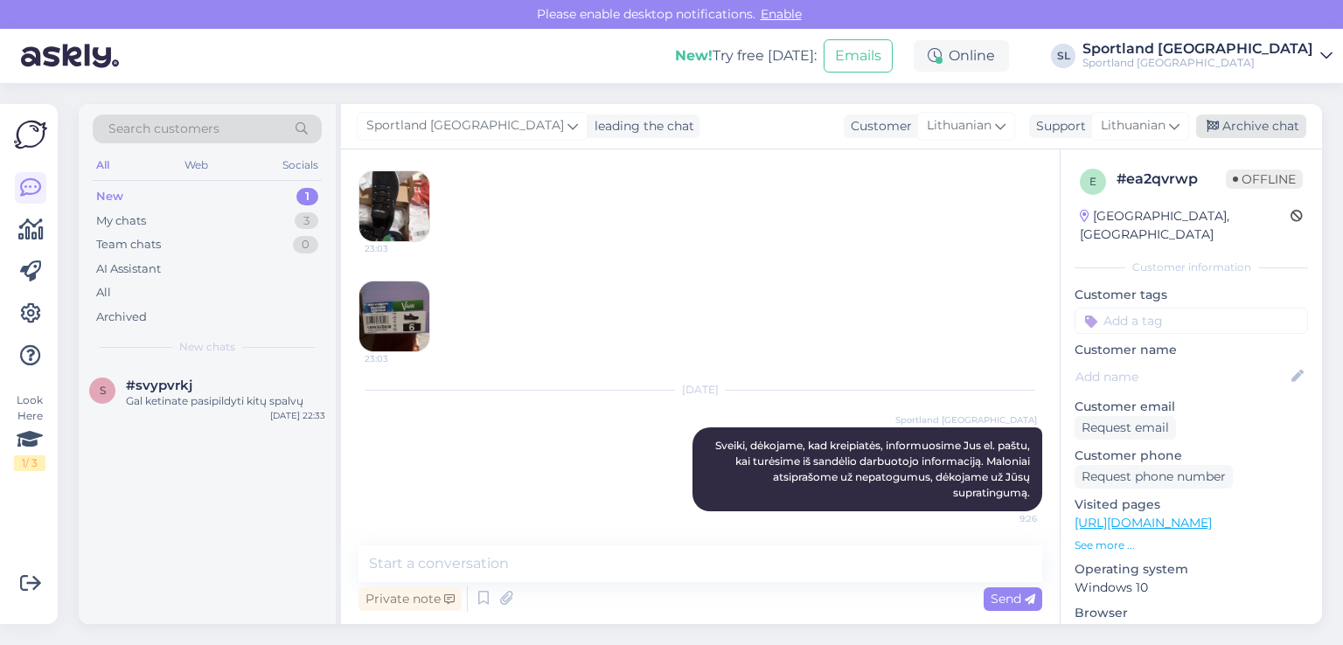
click at [1245, 120] on div "Archive chat" at bounding box center [1251, 127] width 110 height 24
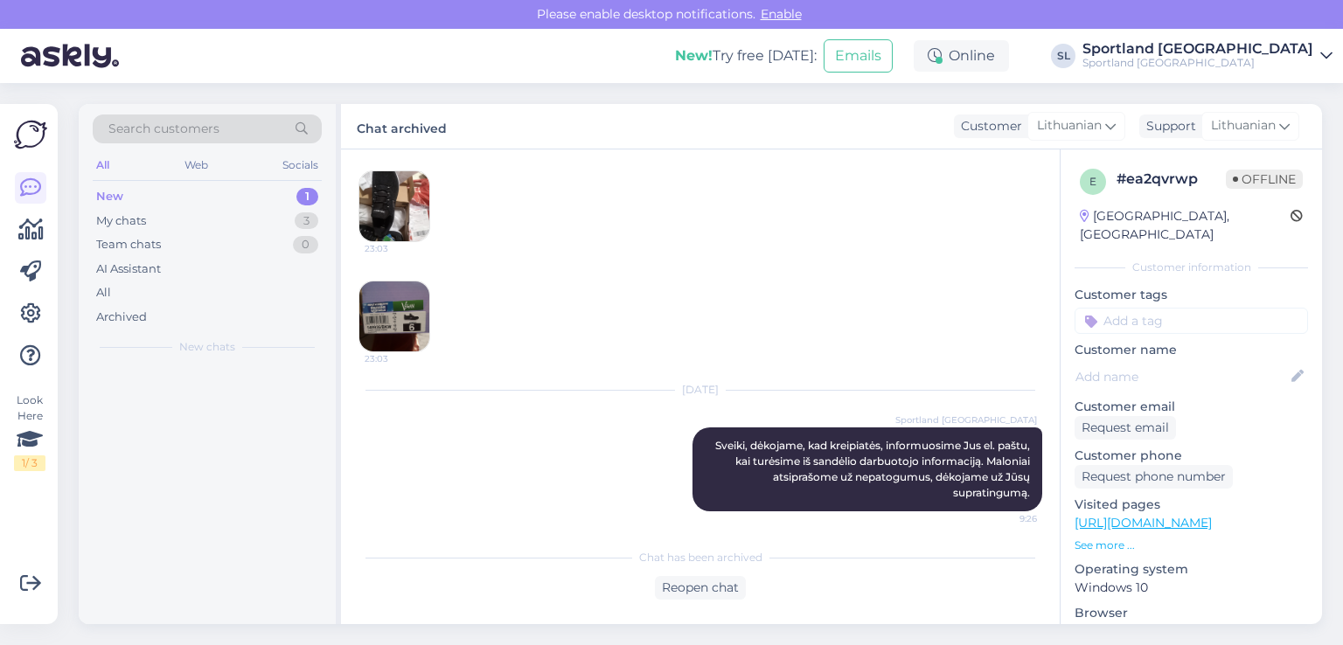
scroll to position [705, 0]
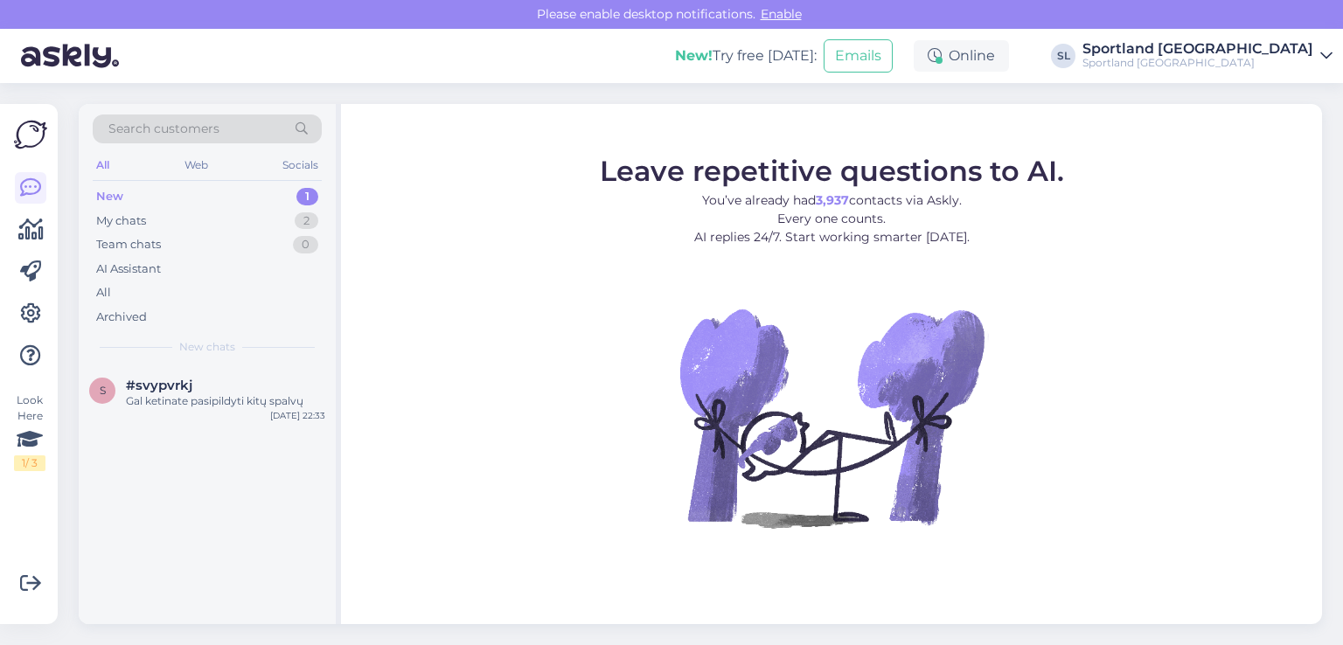
click at [142, 236] on div "Team chats" at bounding box center [128, 244] width 65 height 17
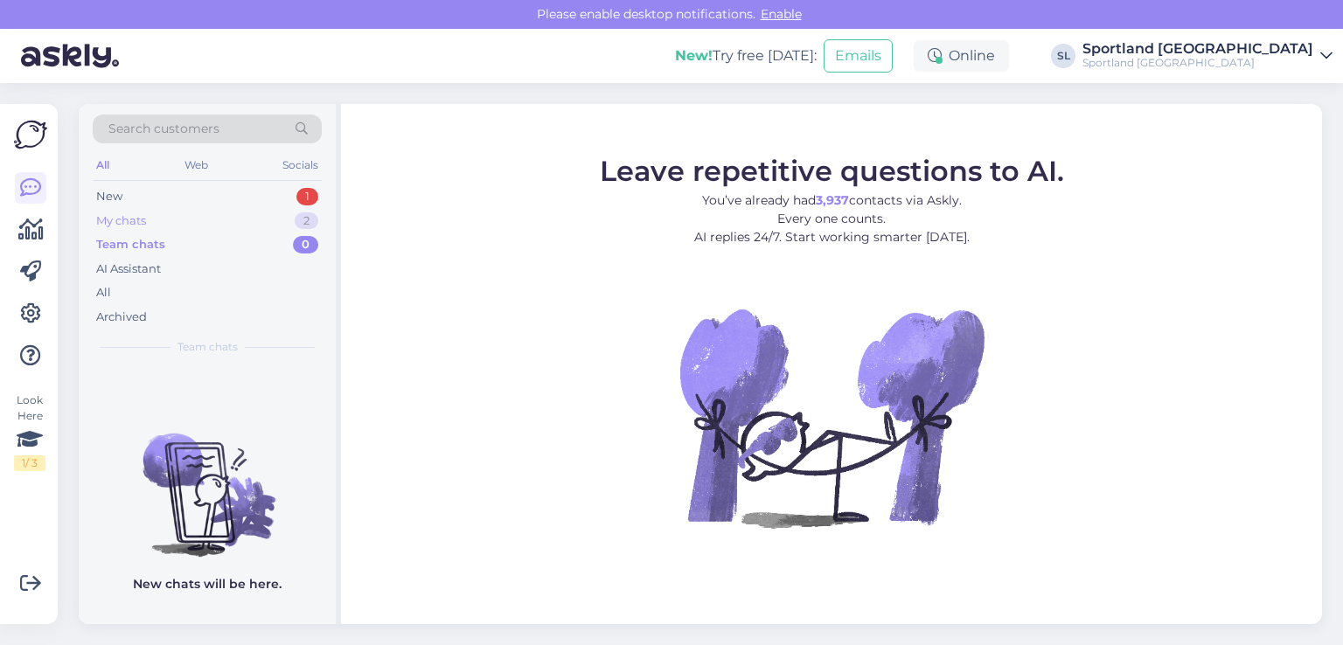
click at [136, 218] on div "My chats" at bounding box center [121, 221] width 50 height 17
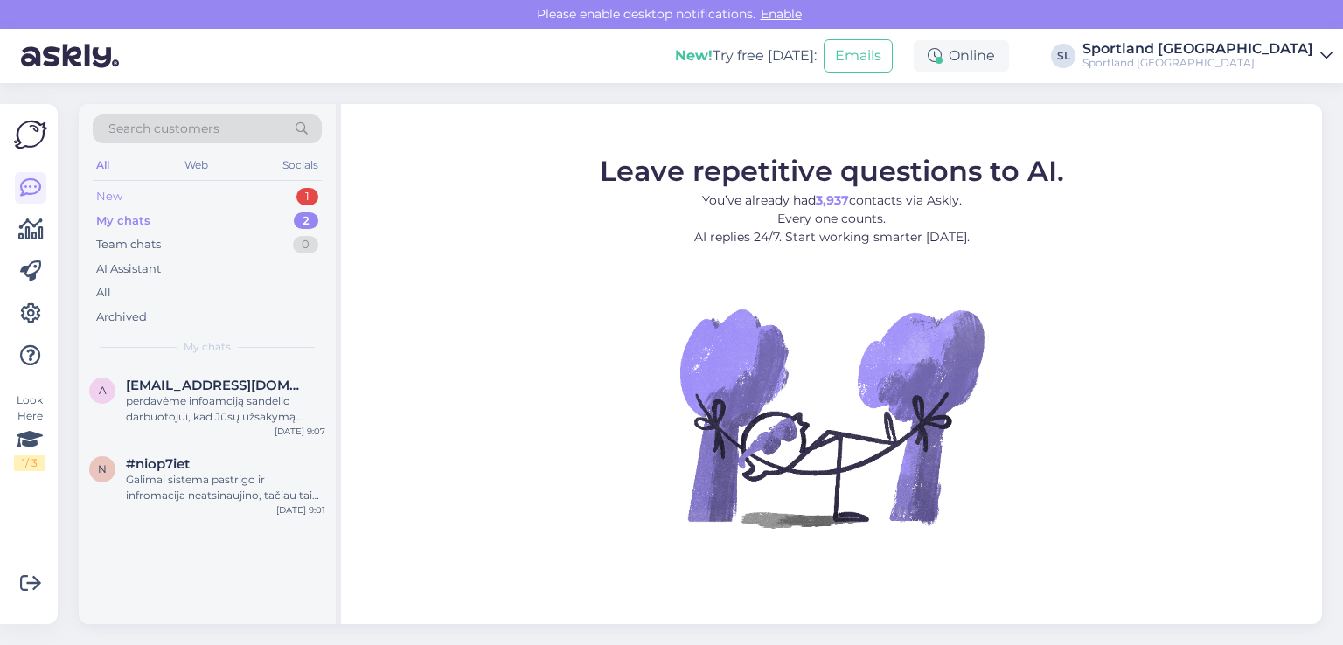
click at [128, 199] on div "New 1" at bounding box center [207, 197] width 229 height 24
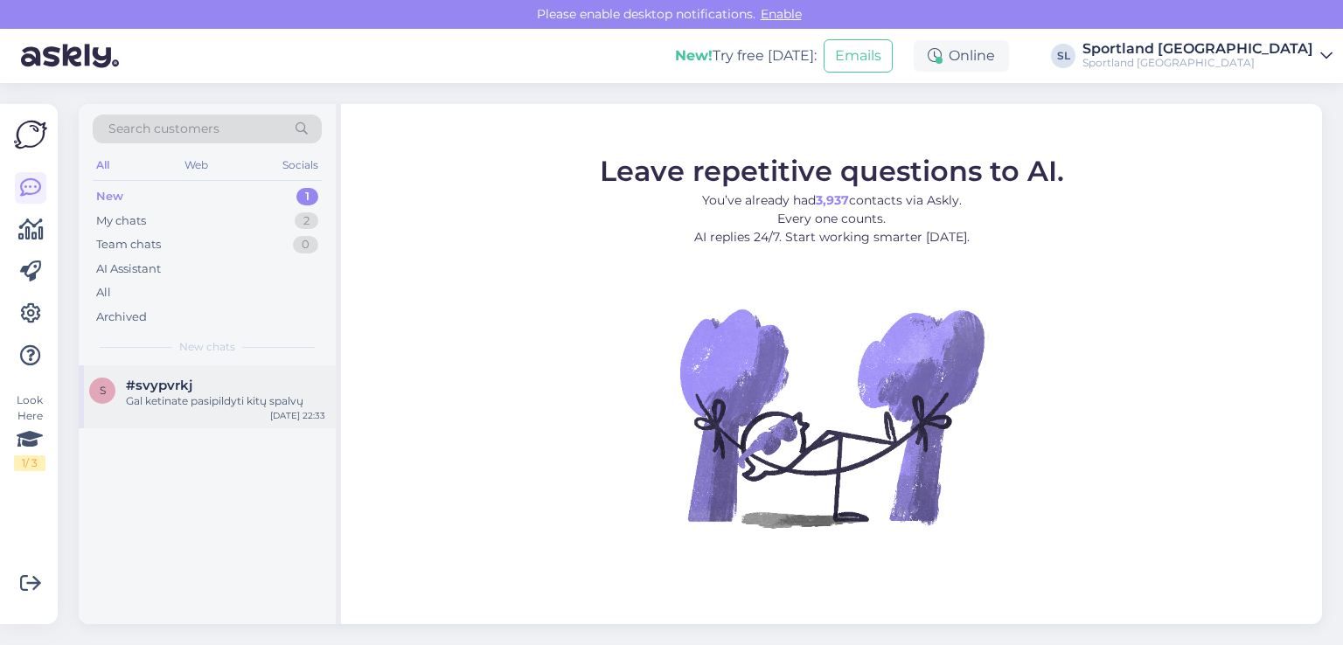
click at [199, 410] on div "s #svypvrkj Gal ketinate pasipildyti kitų spalvų Aug 31 22:33" at bounding box center [207, 397] width 257 height 63
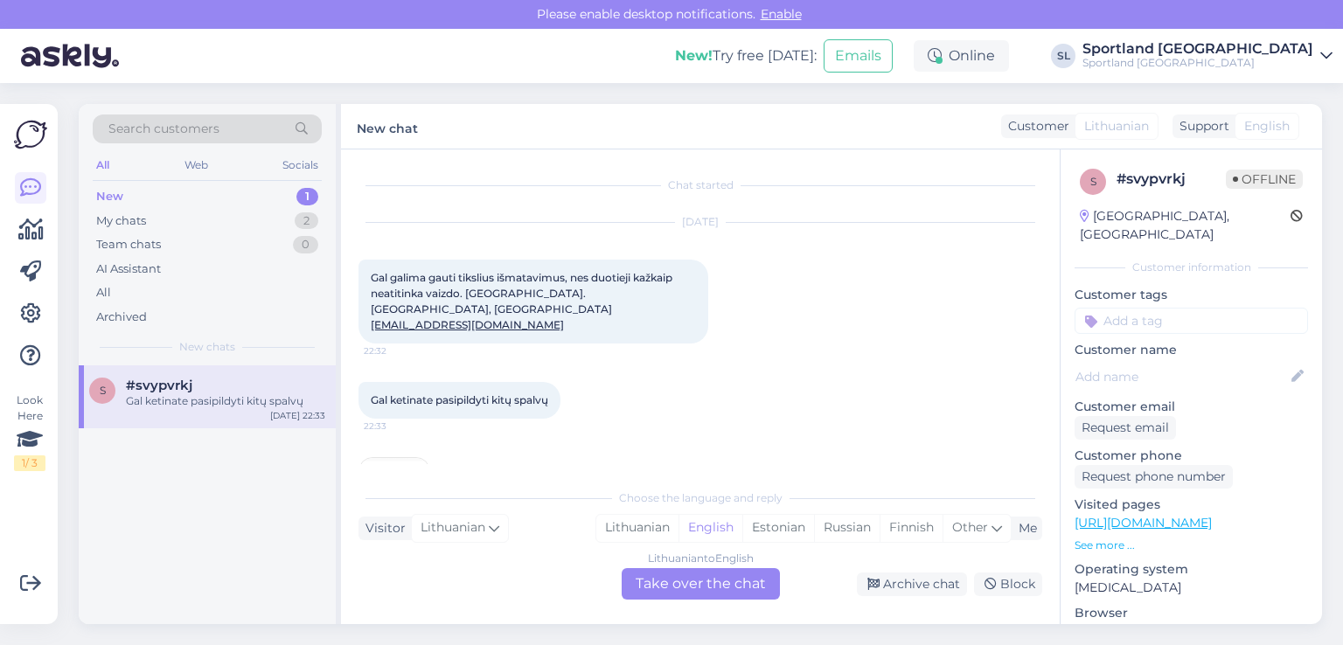
scroll to position [67, 0]
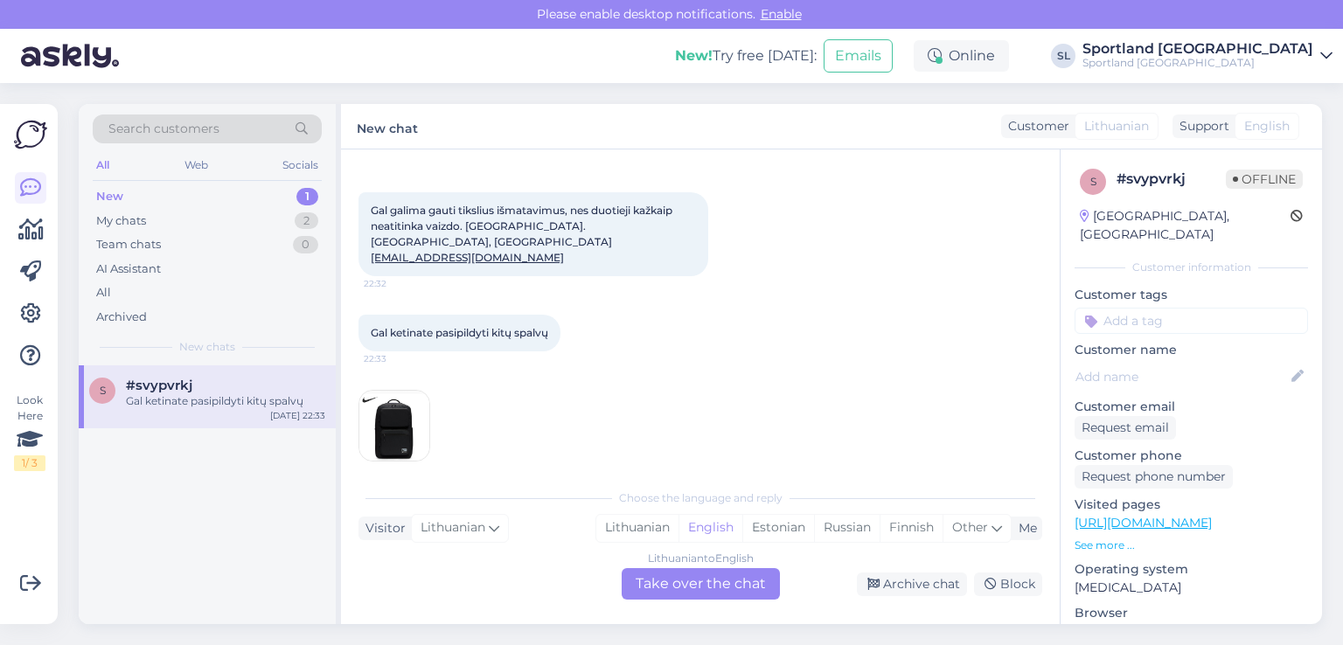
click at [399, 403] on img at bounding box center [394, 426] width 70 height 70
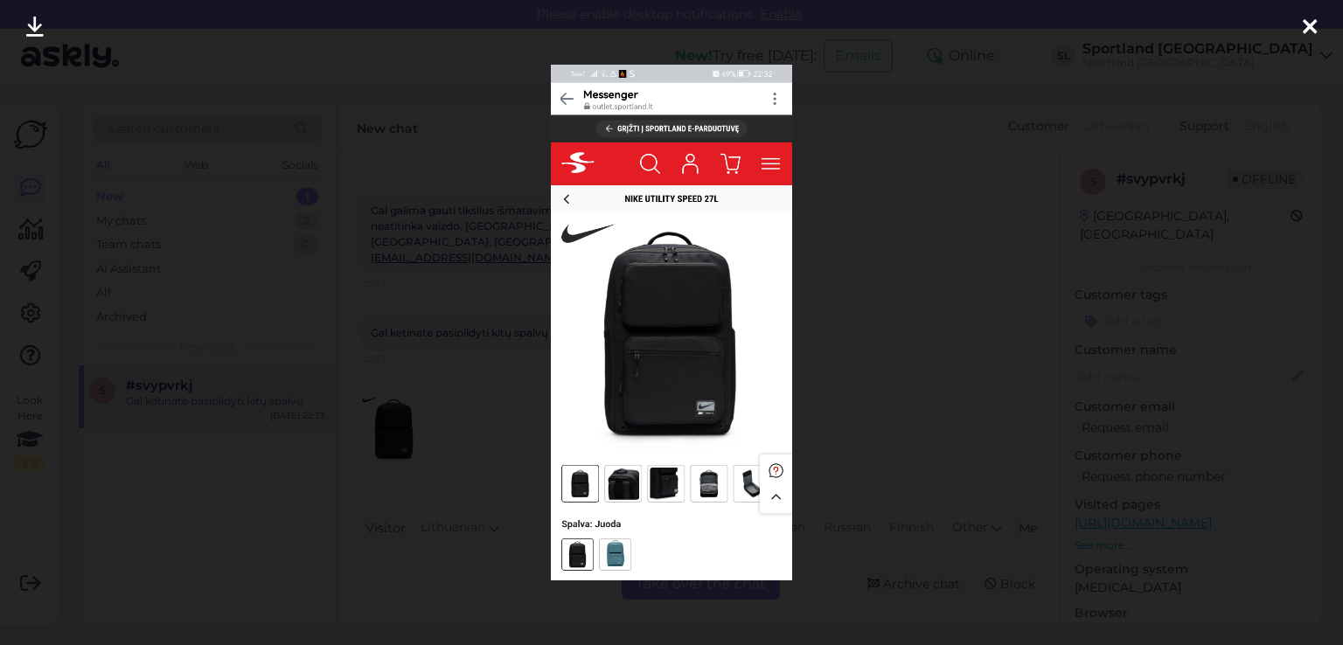
click at [1316, 18] on icon at bounding box center [1310, 28] width 14 height 23
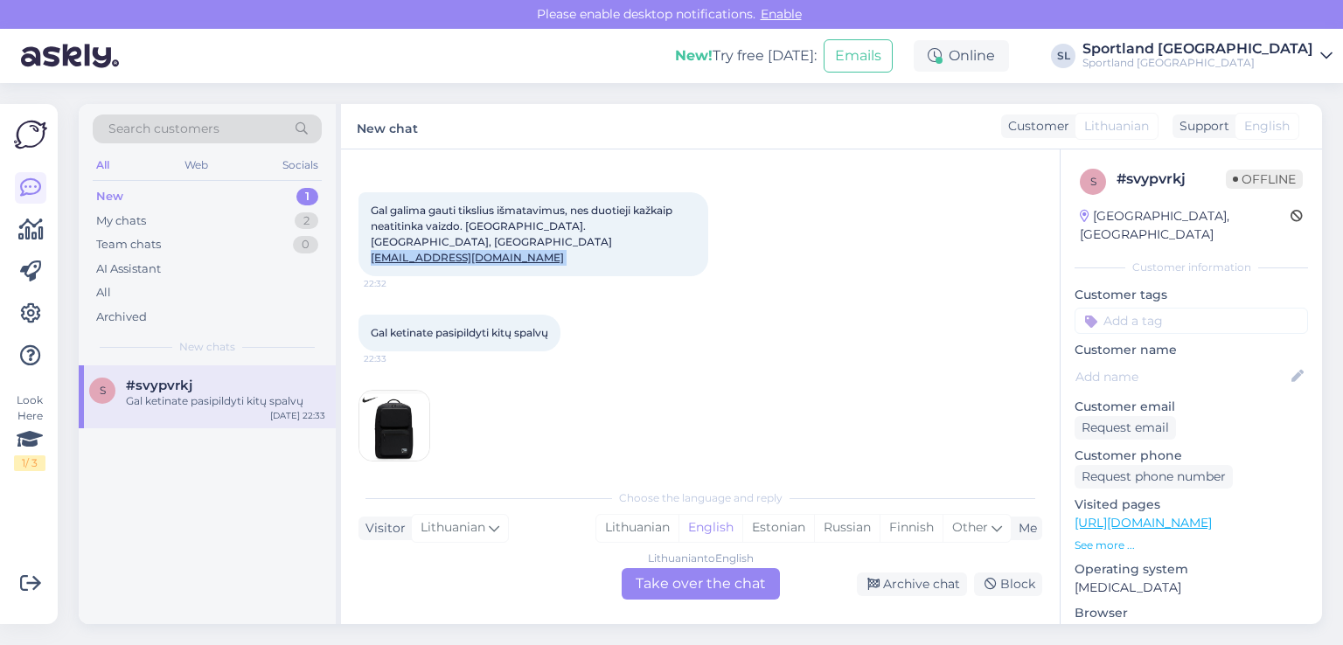
drag, startPoint x: 533, startPoint y: 243, endPoint x: 357, endPoint y: 241, distance: 175.8
click at [357, 241] on div "Chat started Aug 31 2025 Gal galima gauti tikslius išmatavimus, nes duotieji ka…" at bounding box center [700, 387] width 719 height 475
copy span "[EMAIL_ADDRESS][DOMAIN_NAME]"
click at [633, 526] on div "Lithuanian" at bounding box center [637, 528] width 82 height 26
click at [663, 584] on div "Lithuanian to Lithuanian Take over the chat" at bounding box center [701, 583] width 158 height 31
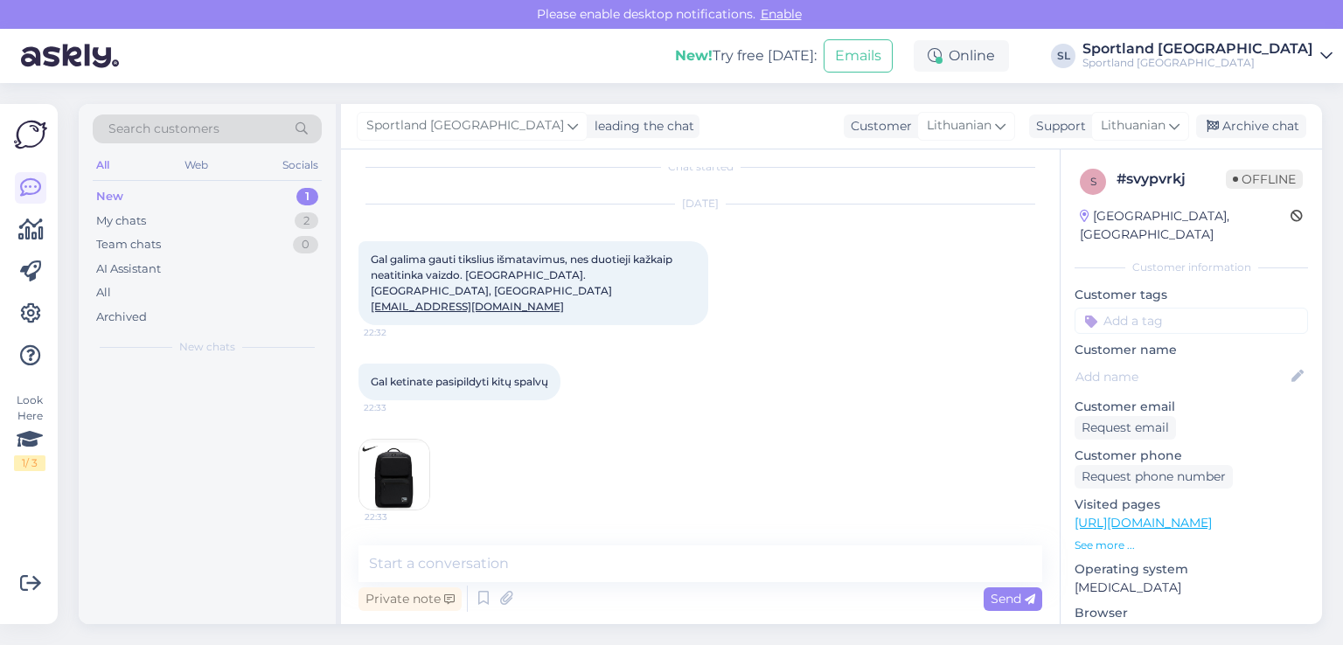
scroll to position [3, 0]
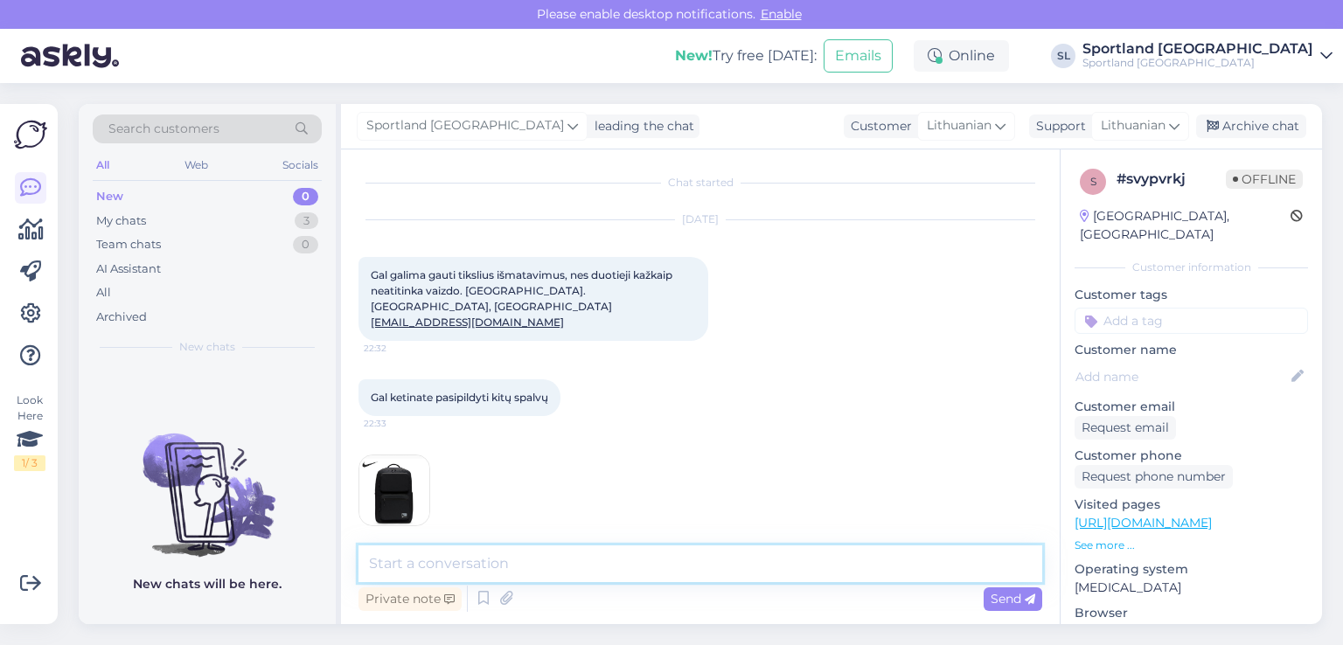
click at [574, 568] on textarea at bounding box center [701, 564] width 684 height 37
type textarea "Sveiki, informacija Jums pateikėme el. paštu."
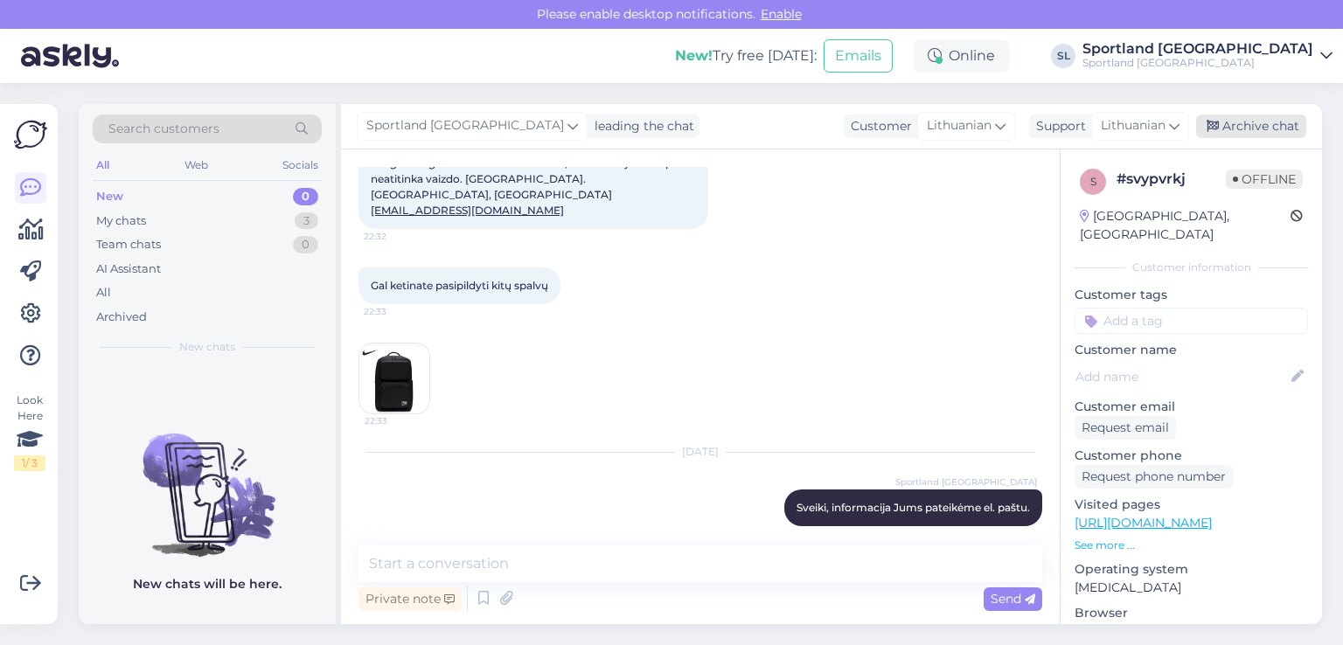
click at [1243, 133] on div "Archive chat" at bounding box center [1251, 127] width 110 height 24
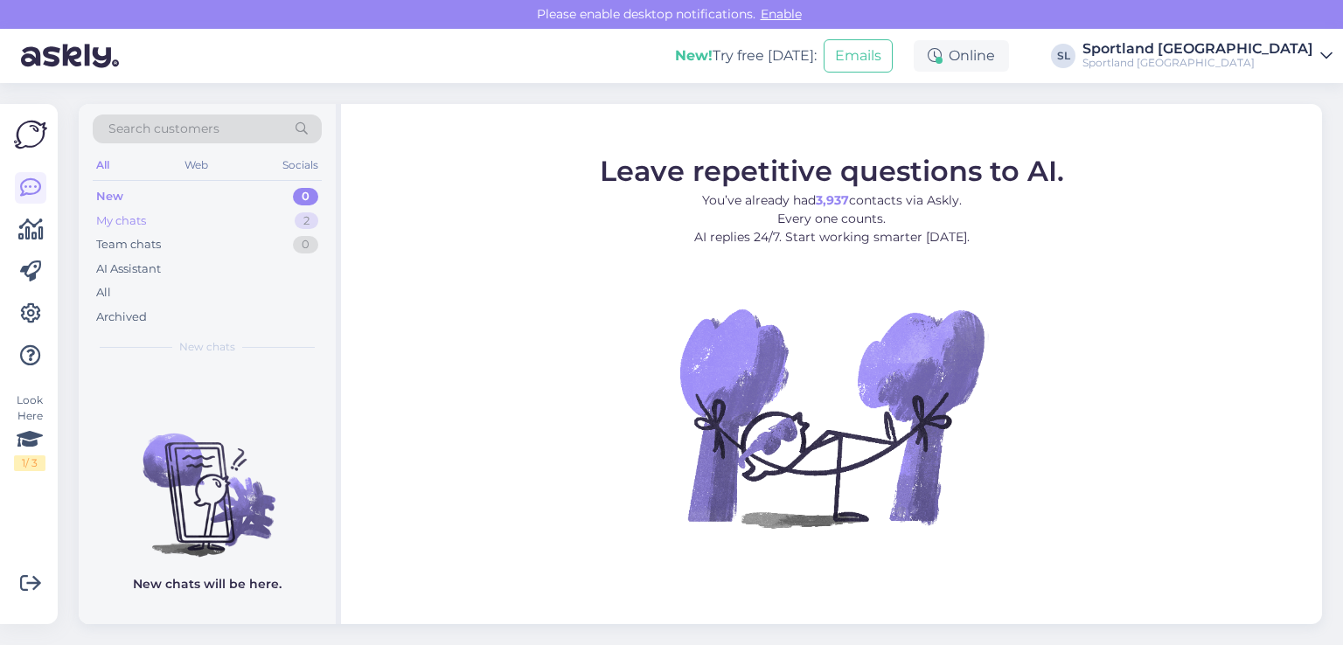
click at [163, 220] on div "My chats 2" at bounding box center [207, 221] width 229 height 24
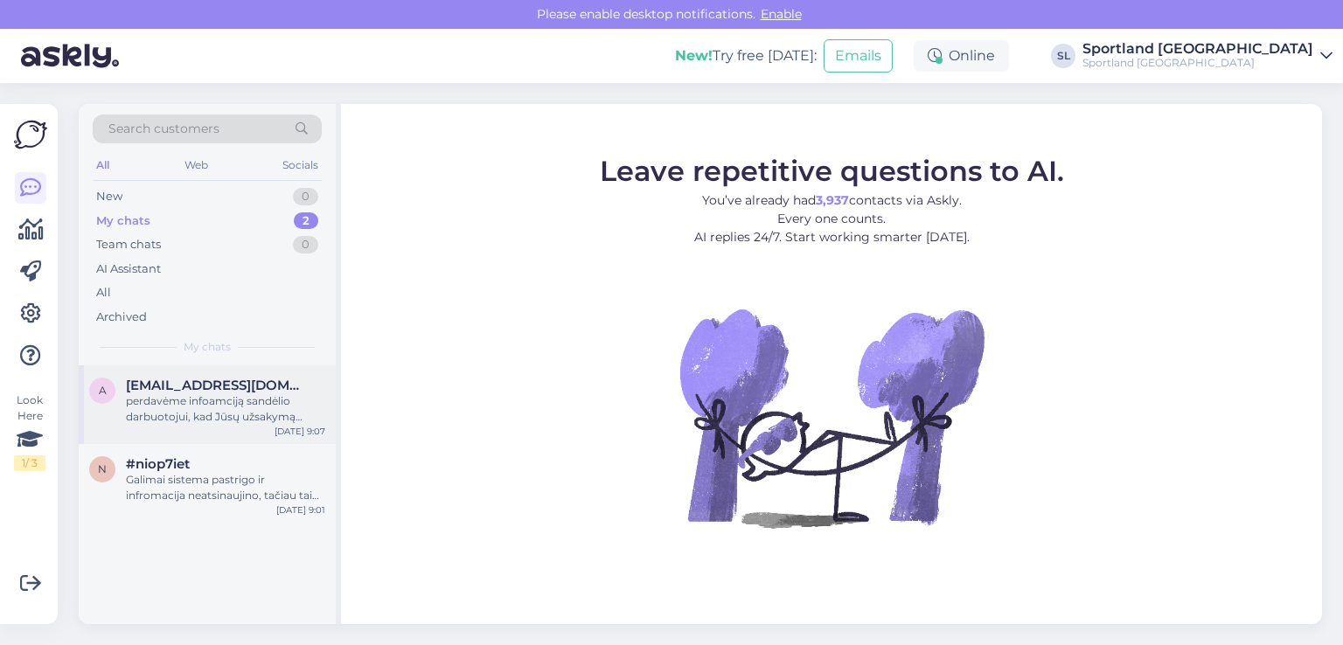
click at [168, 389] on span "[EMAIL_ADDRESS][DOMAIN_NAME]" at bounding box center [217, 386] width 182 height 16
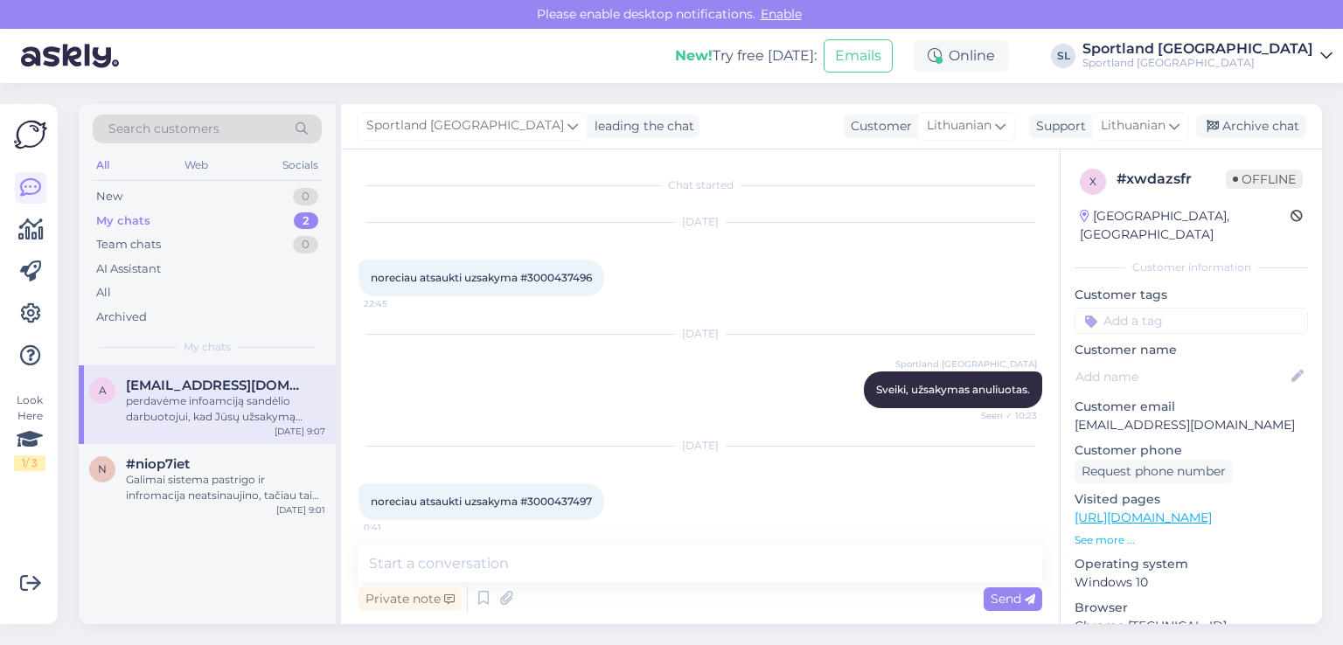
scroll to position [228, 0]
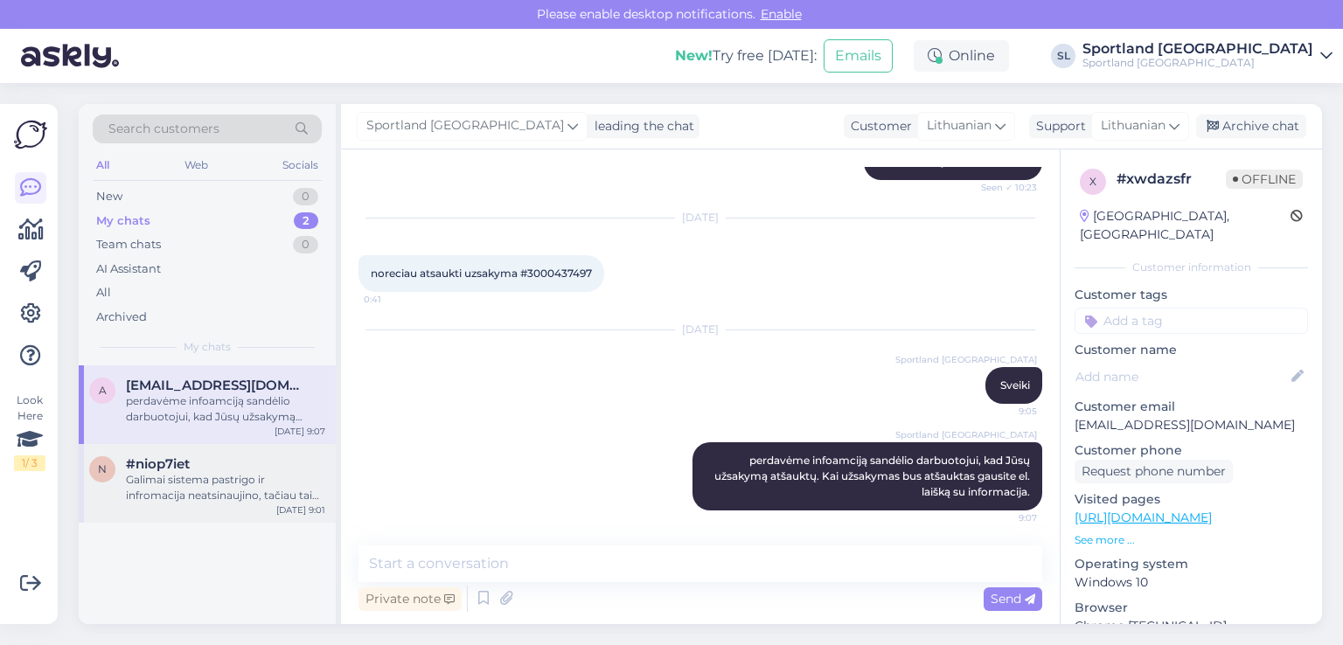
click at [185, 491] on div "Galimai sistema pastrigo ir infromacija neatsinaujino, tačiau tai nekelia trugd…" at bounding box center [225, 487] width 199 height 31
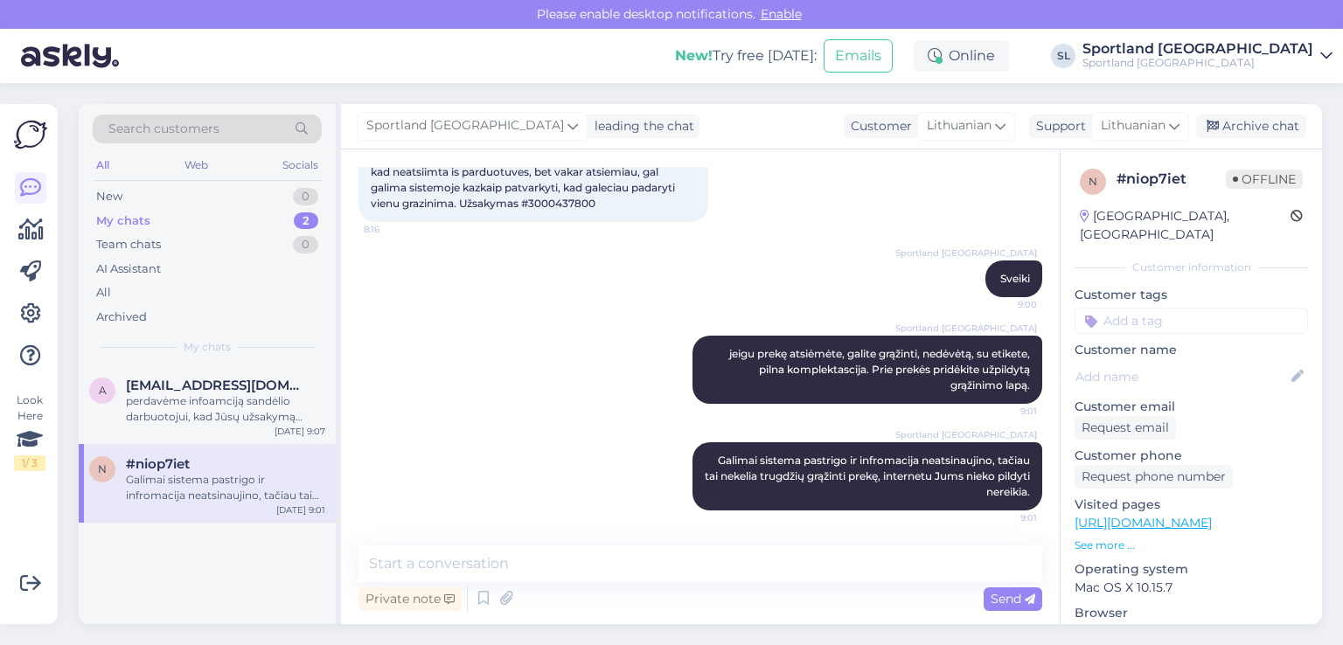
scroll to position [122, 0]
click at [1222, 135] on div "Archive chat" at bounding box center [1251, 127] width 110 height 24
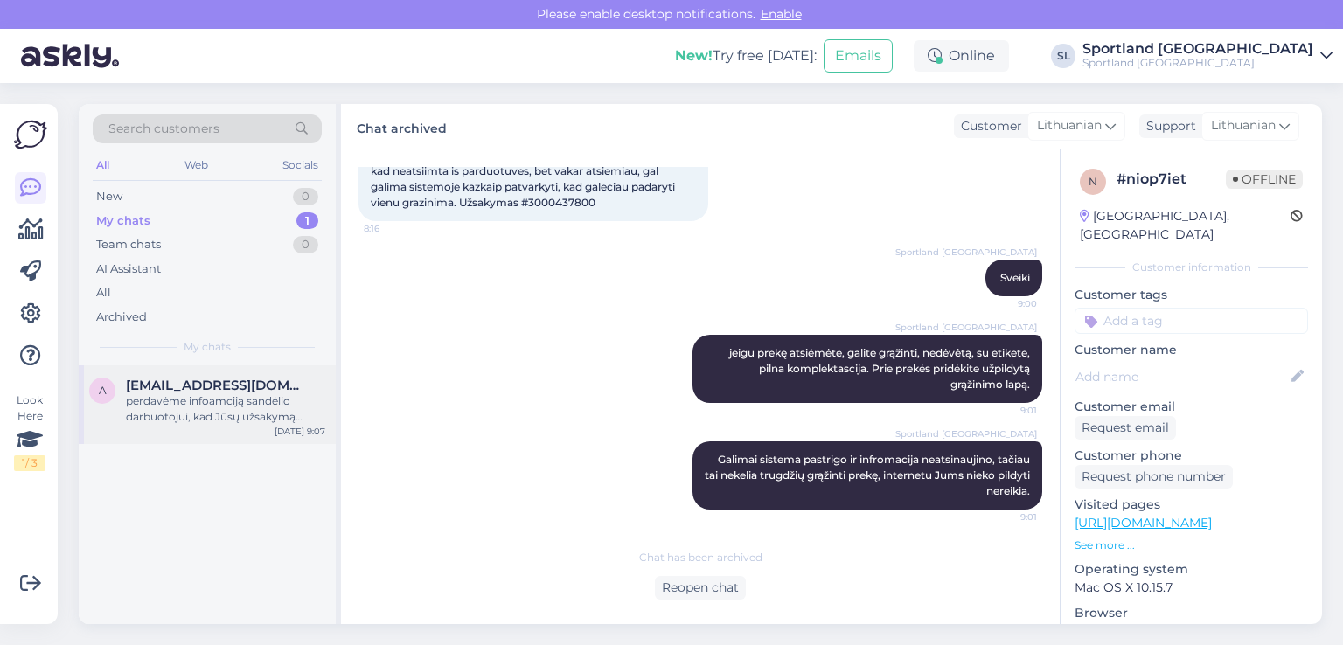
click at [266, 387] on span "[EMAIL_ADDRESS][DOMAIN_NAME]" at bounding box center [217, 386] width 182 height 16
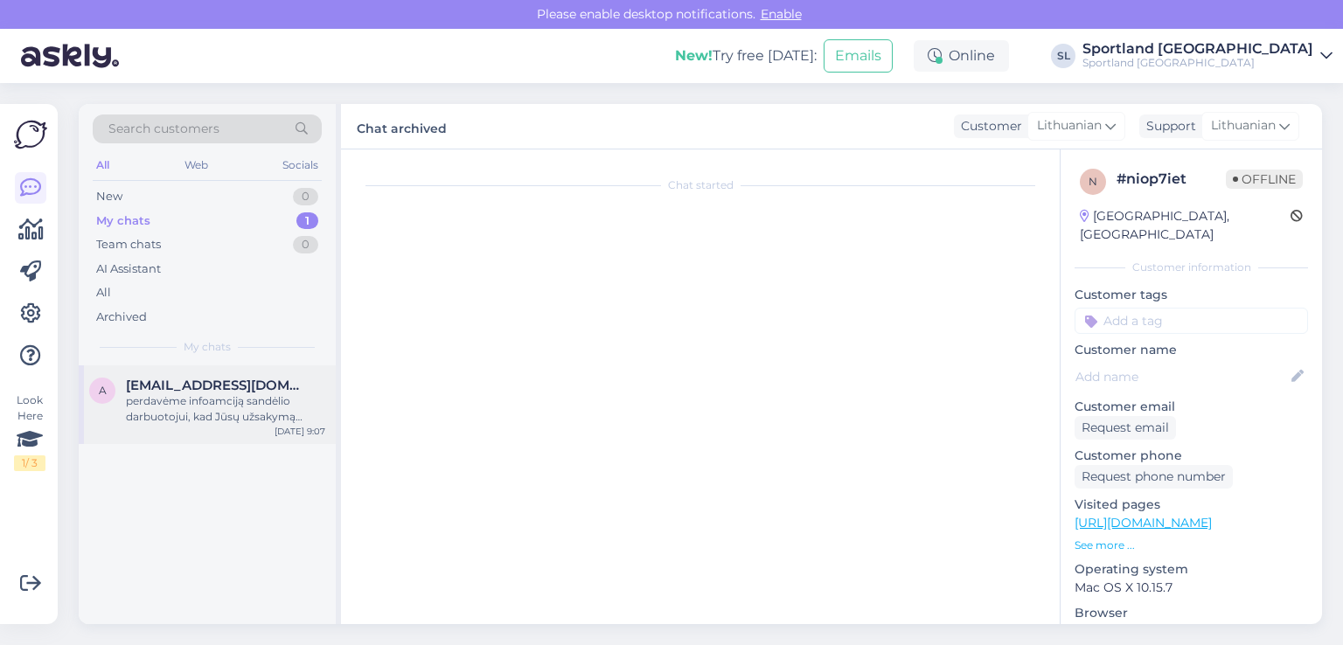
scroll to position [228, 0]
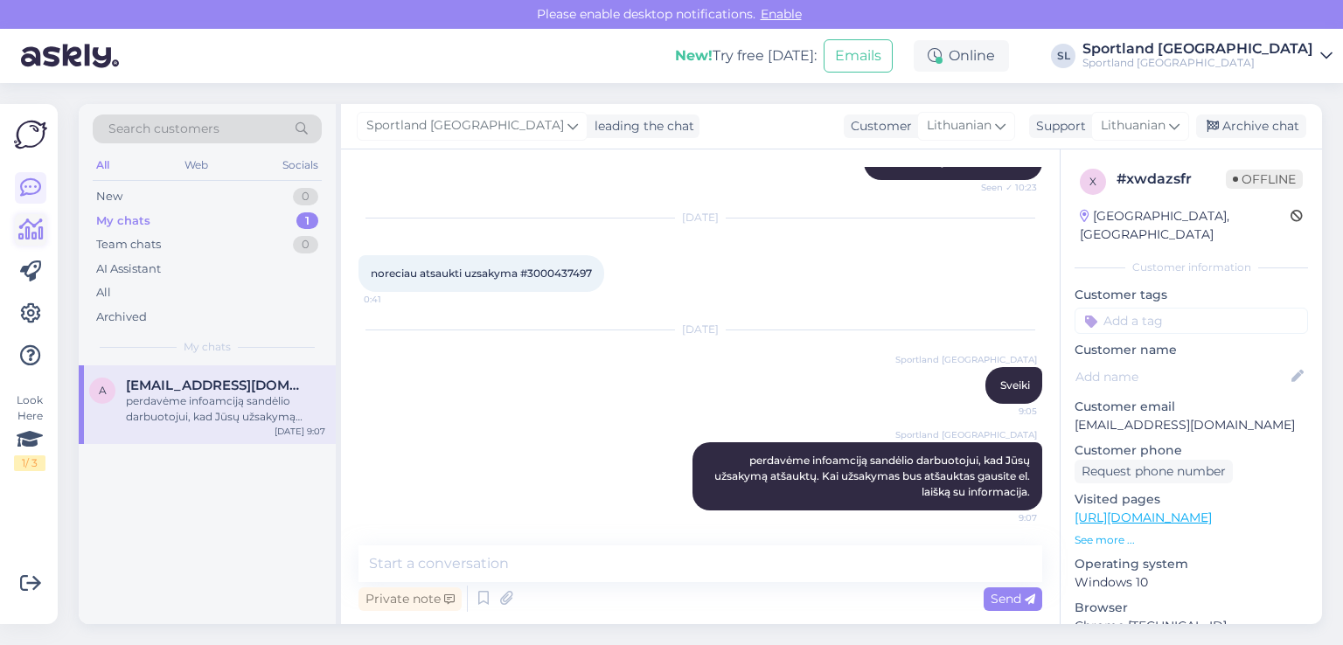
click at [16, 234] on link at bounding box center [30, 229] width 31 height 31
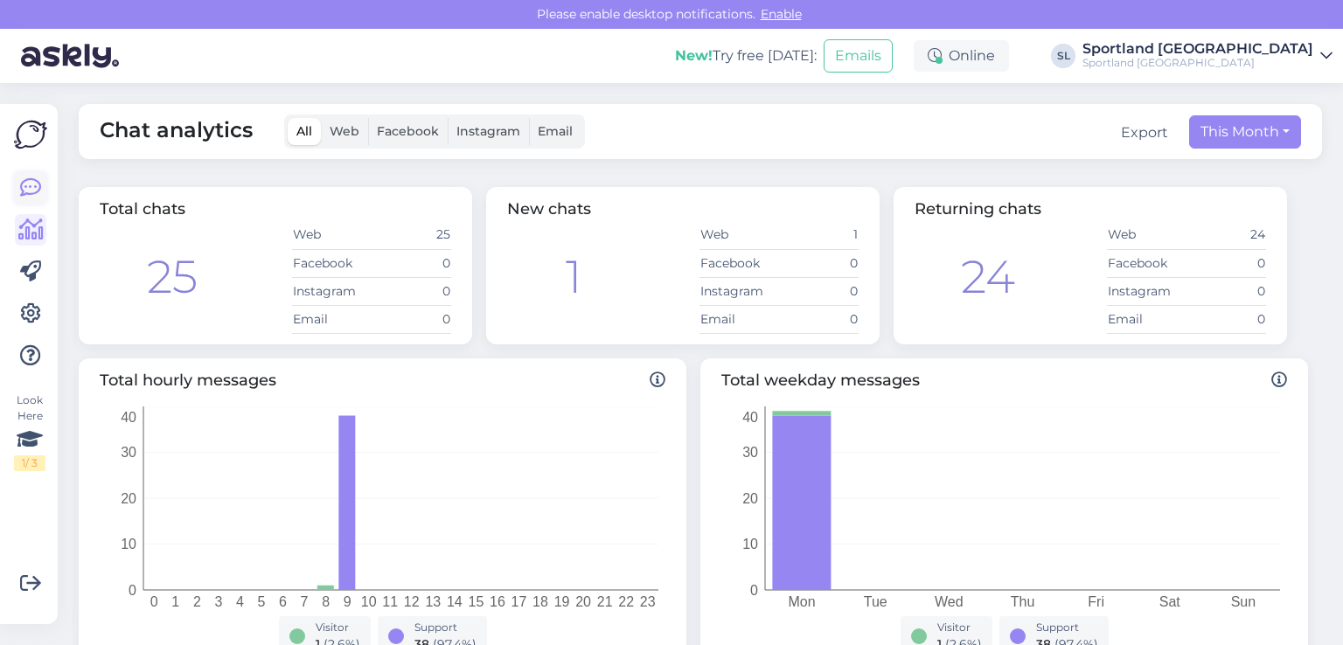
click at [21, 193] on icon at bounding box center [30, 188] width 21 height 21
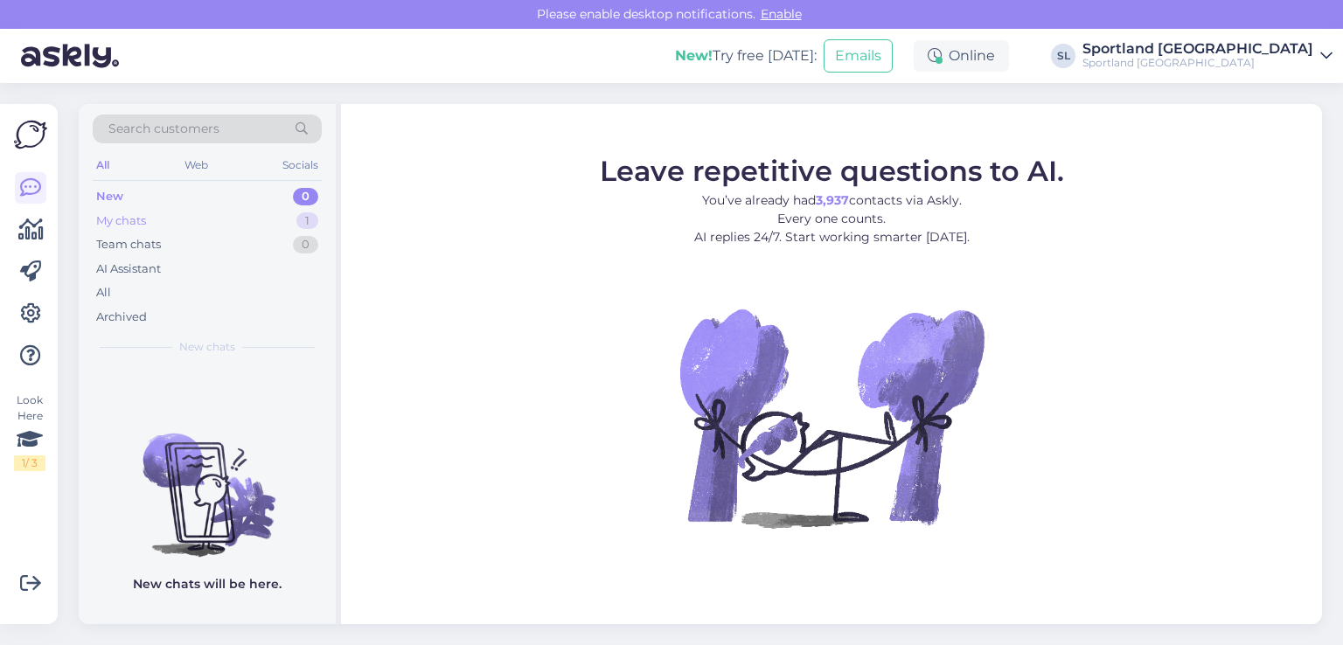
click at [167, 228] on div "My chats 1" at bounding box center [207, 221] width 229 height 24
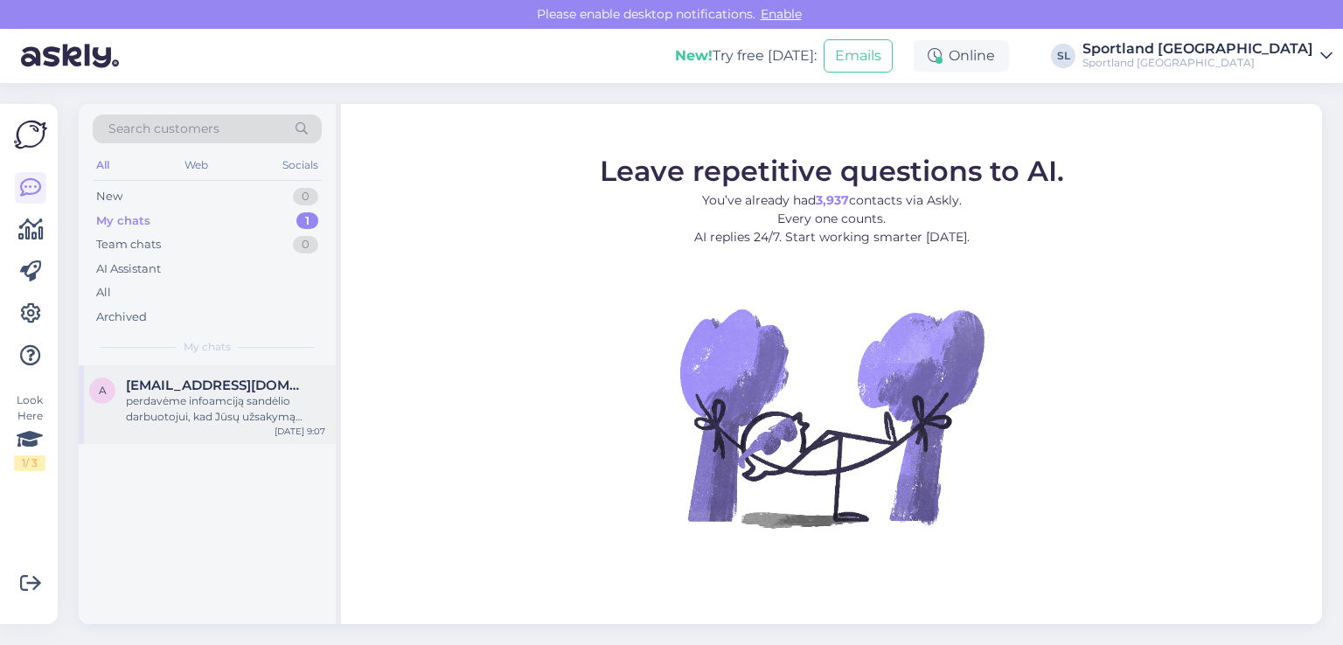
click at [162, 378] on span "[EMAIL_ADDRESS][DOMAIN_NAME]" at bounding box center [217, 386] width 182 height 16
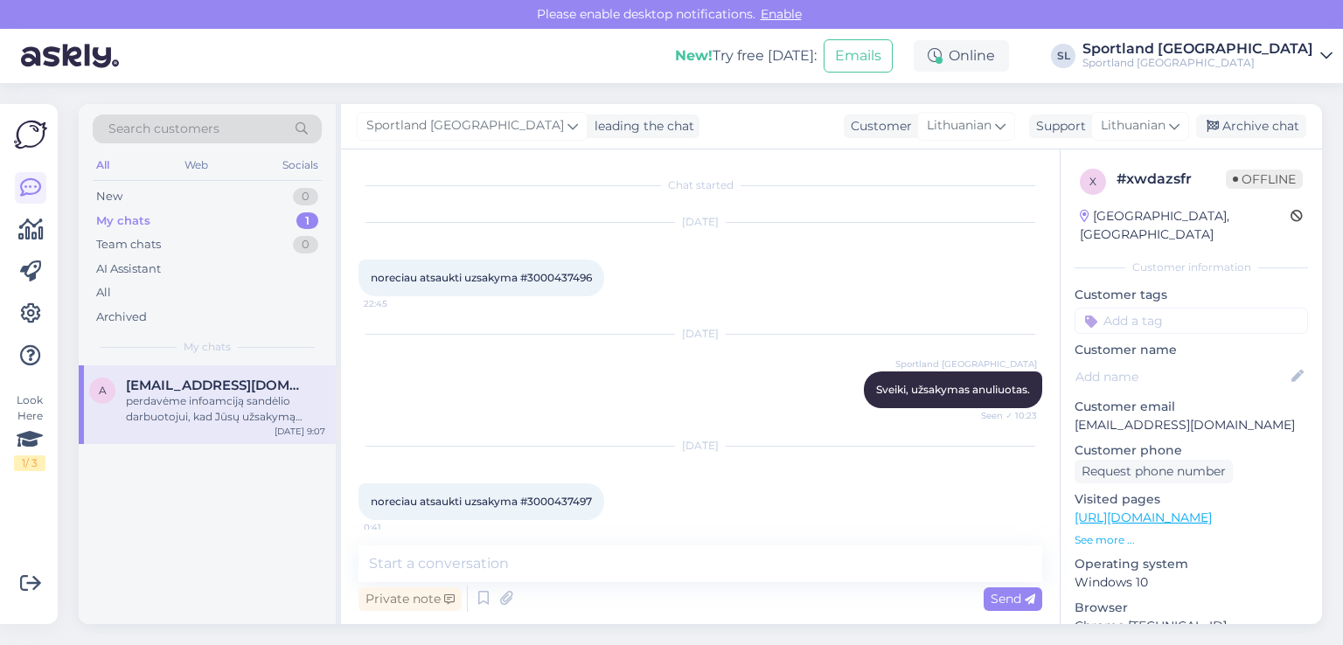
scroll to position [228, 0]
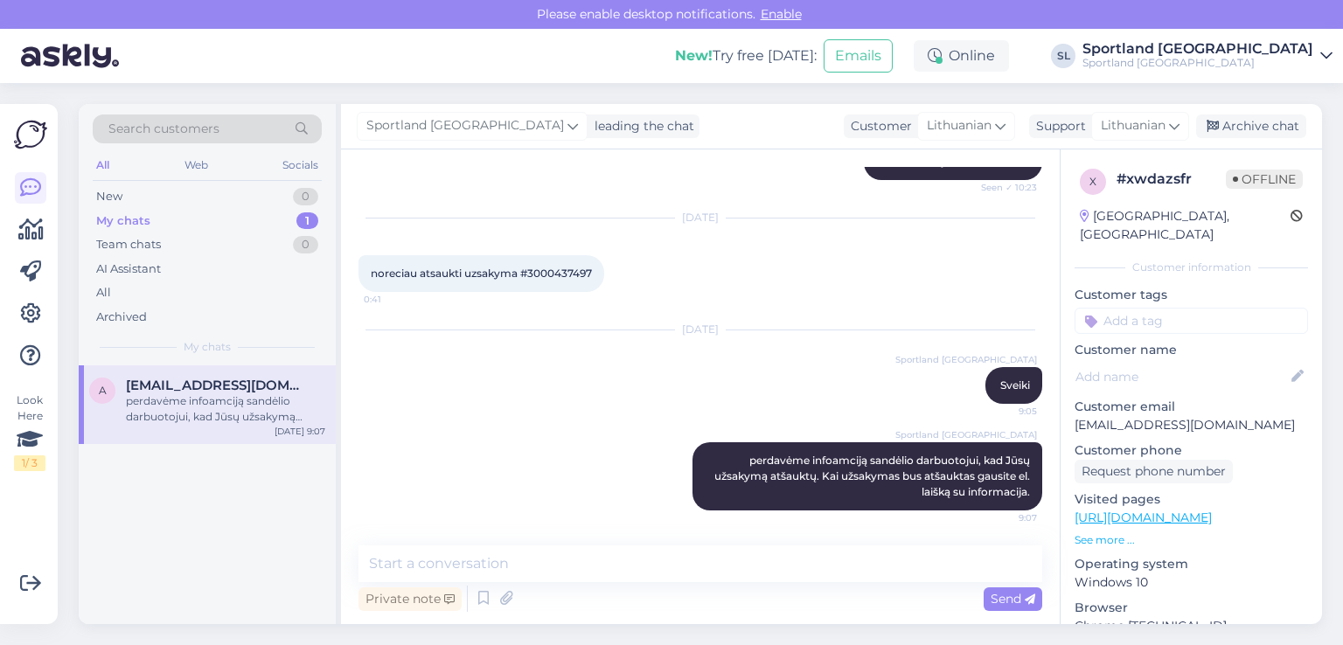
click at [546, 268] on span "noreciau atsaukti uzsakyma #3000437497" at bounding box center [481, 273] width 221 height 13
copy div "3000437497 0:41"
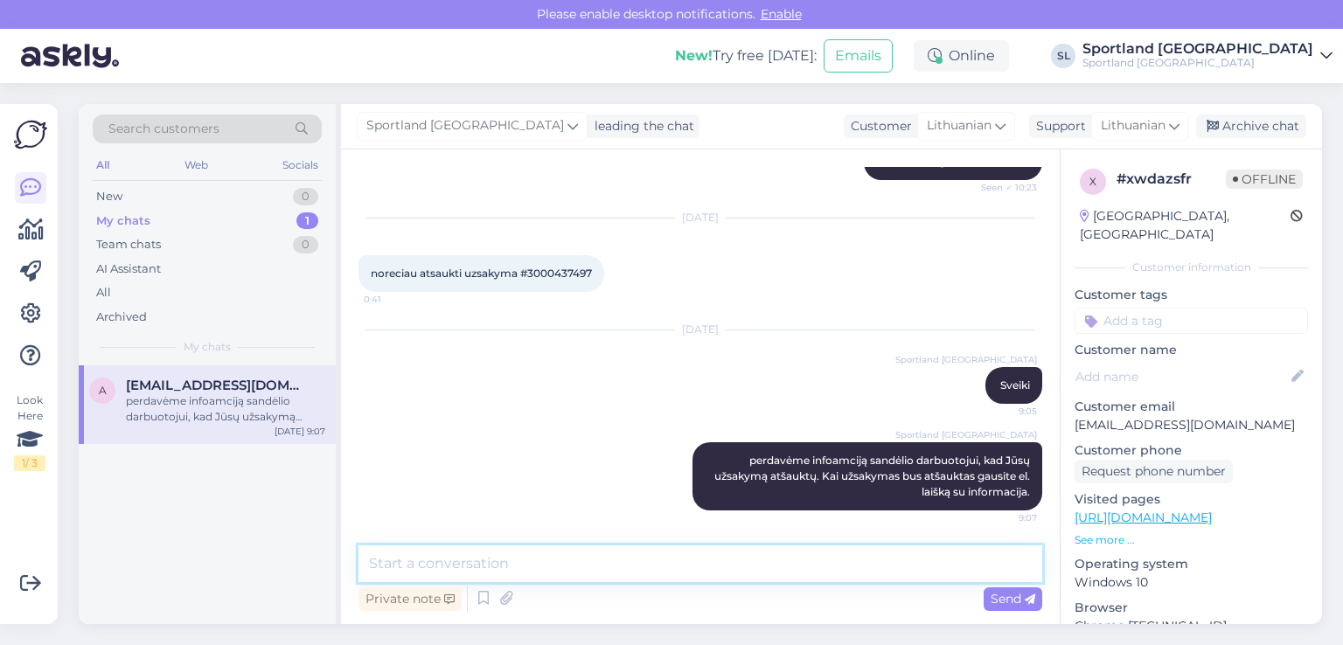
click at [719, 568] on textarea at bounding box center [701, 564] width 684 height 37
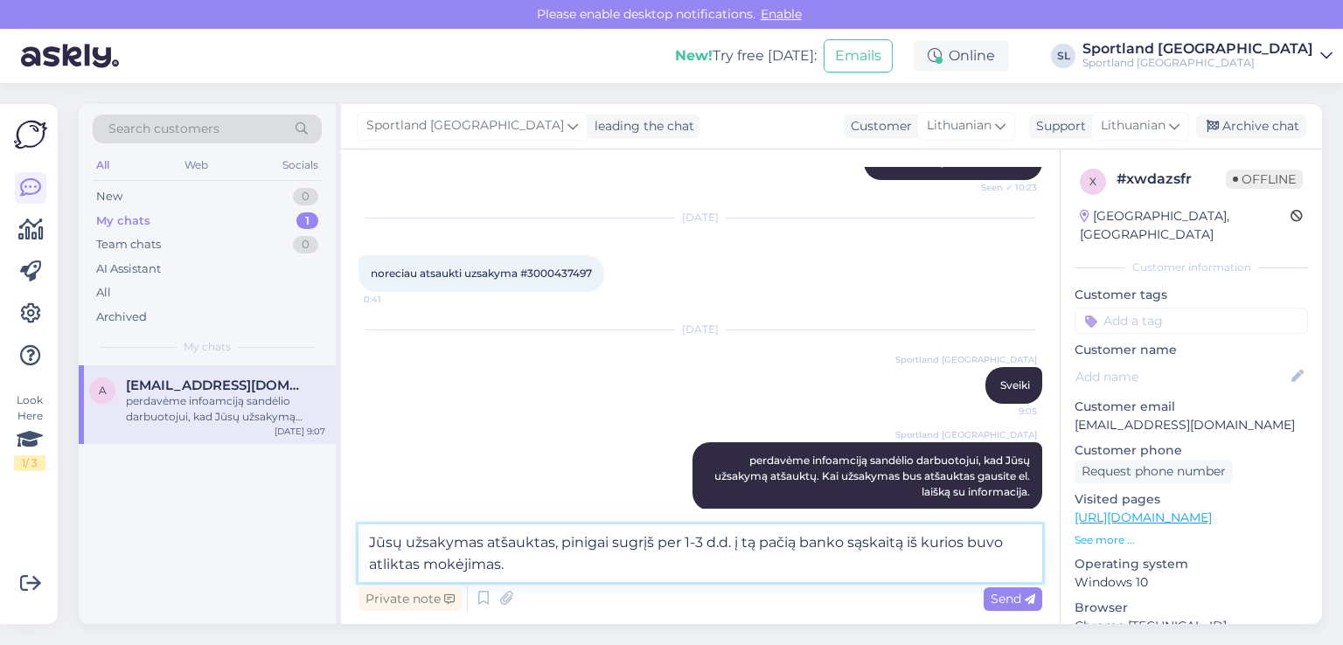
type textarea "Jūsų užsakymas atšauktas, pinigai sugrįš per 1-3 d.d. į tą pačią banko sąskaitą…"
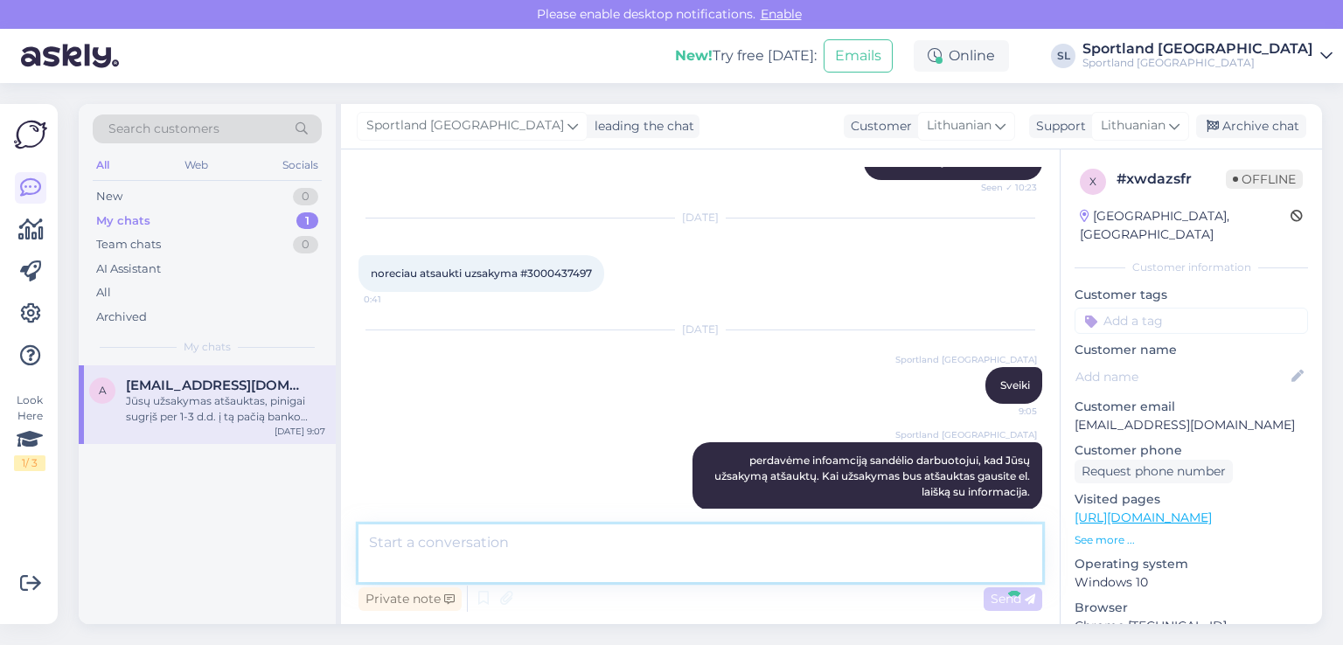
scroll to position [319, 0]
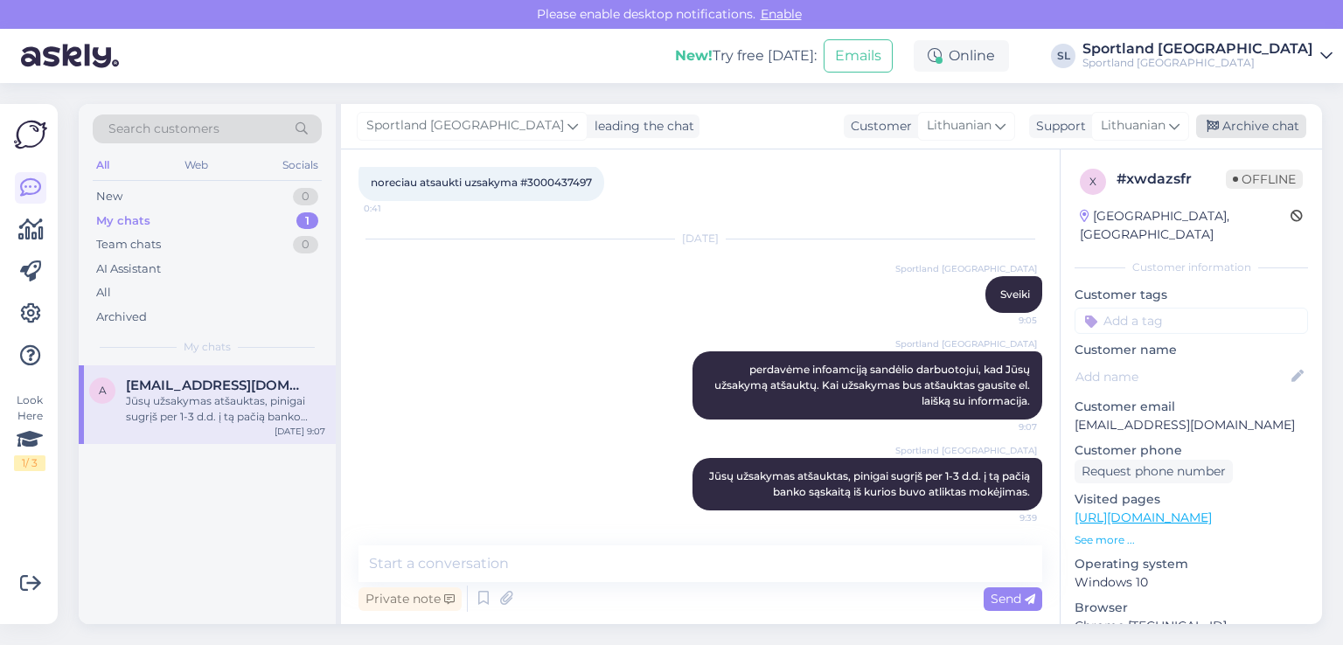
click at [1210, 128] on icon at bounding box center [1213, 127] width 12 height 12
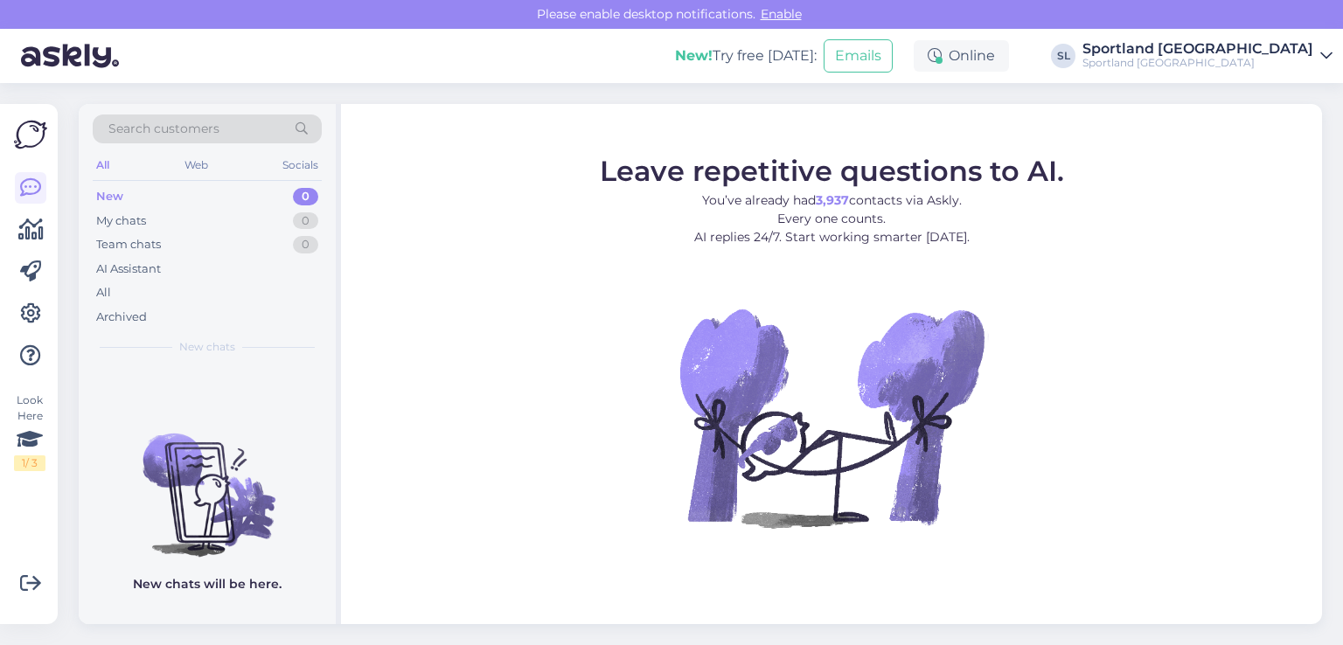
click at [15, 208] on div at bounding box center [30, 271] width 31 height 199
click at [16, 221] on link at bounding box center [30, 229] width 31 height 31
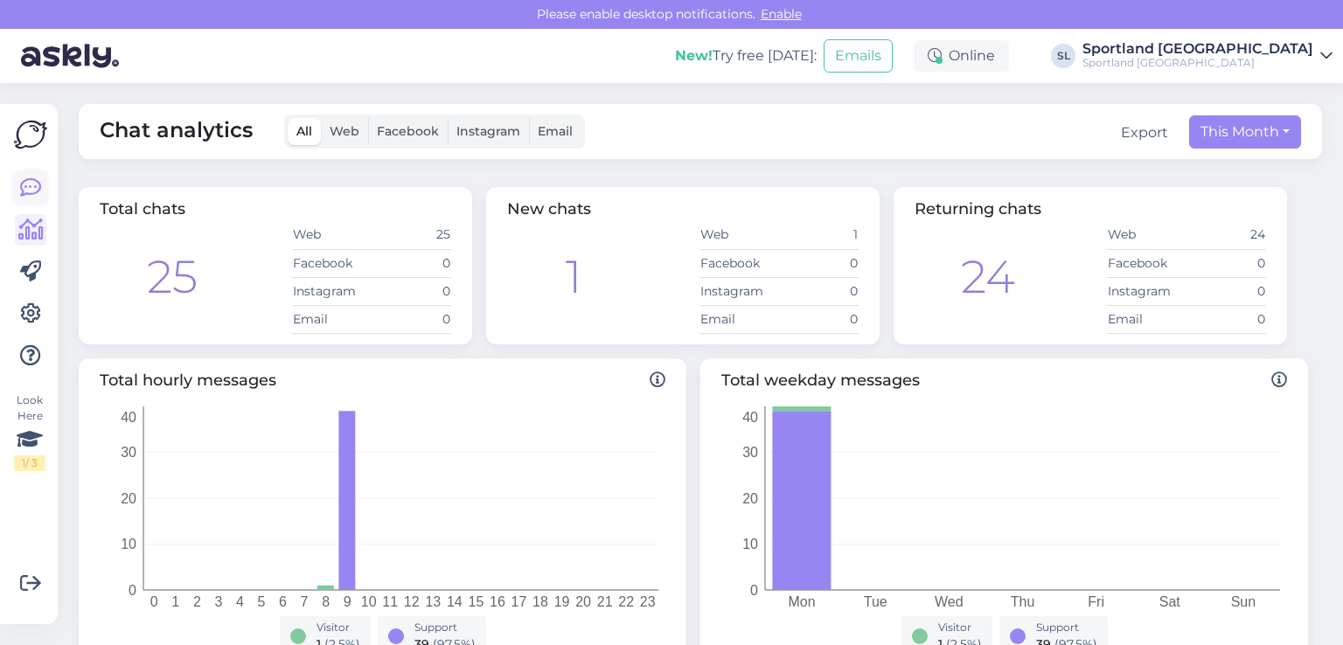
click at [35, 186] on icon at bounding box center [30, 188] width 21 height 21
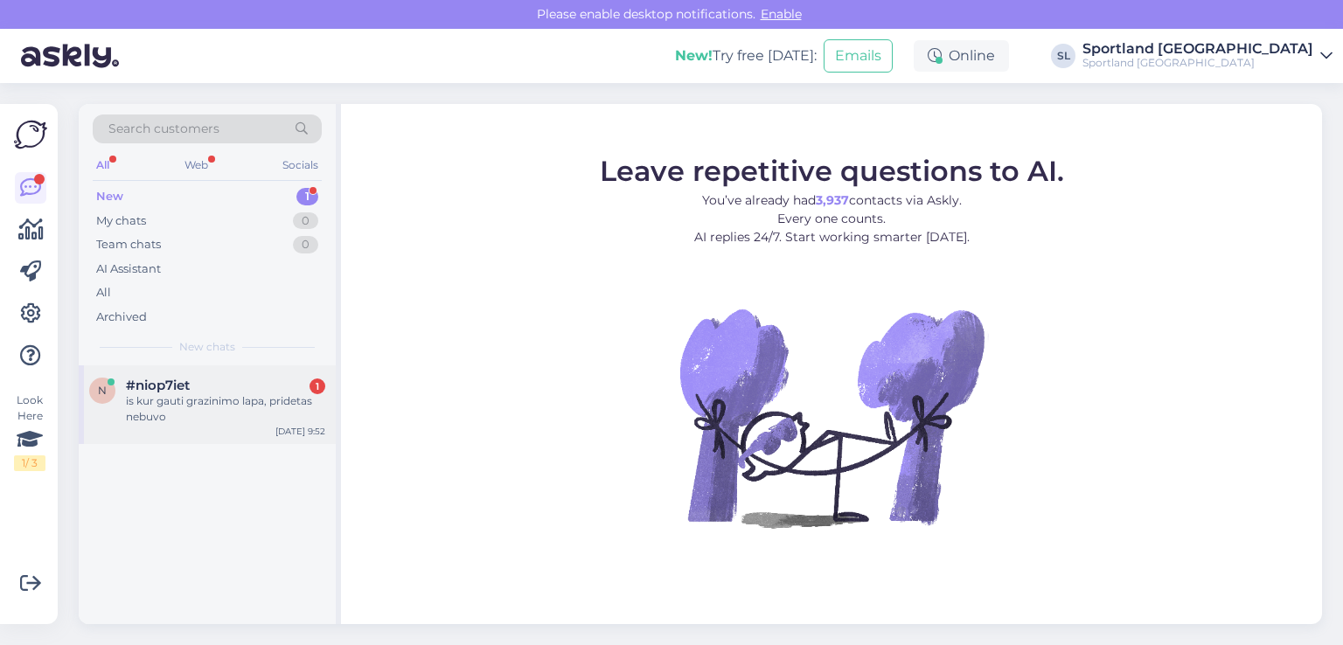
click at [191, 398] on div "is kur gauti grazinimo lapa, pridetas nebuvo" at bounding box center [225, 409] width 199 height 31
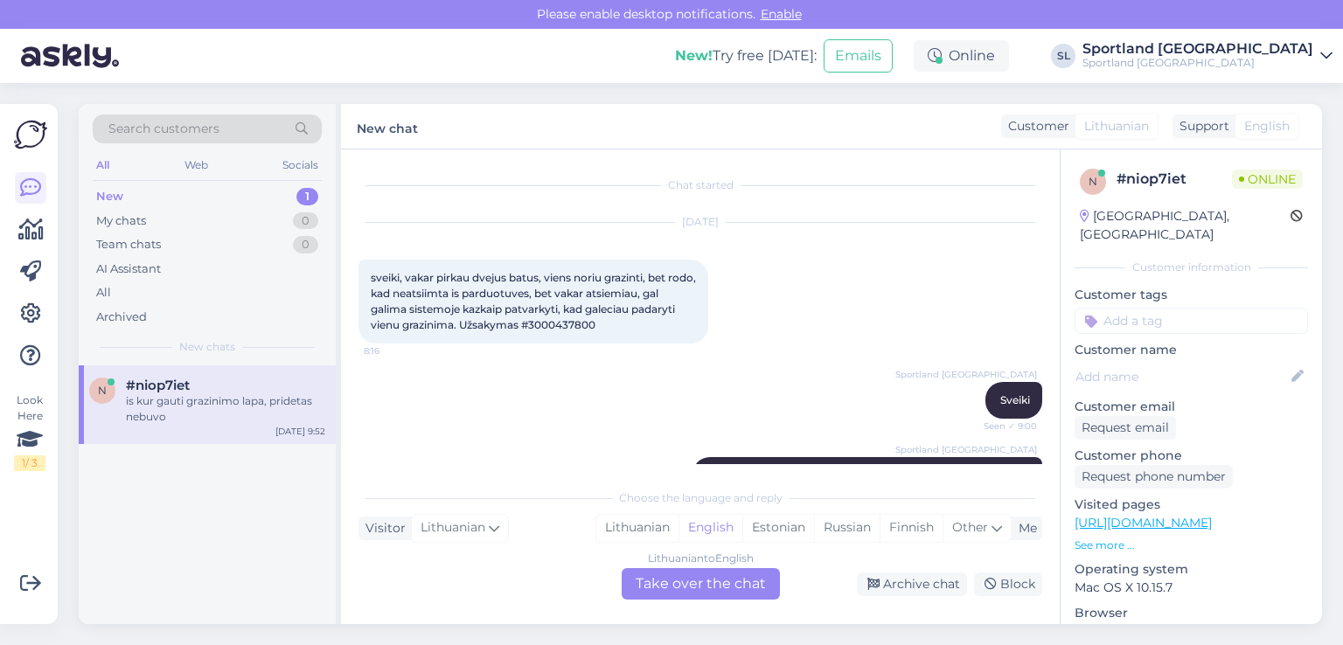
scroll to position [262, 0]
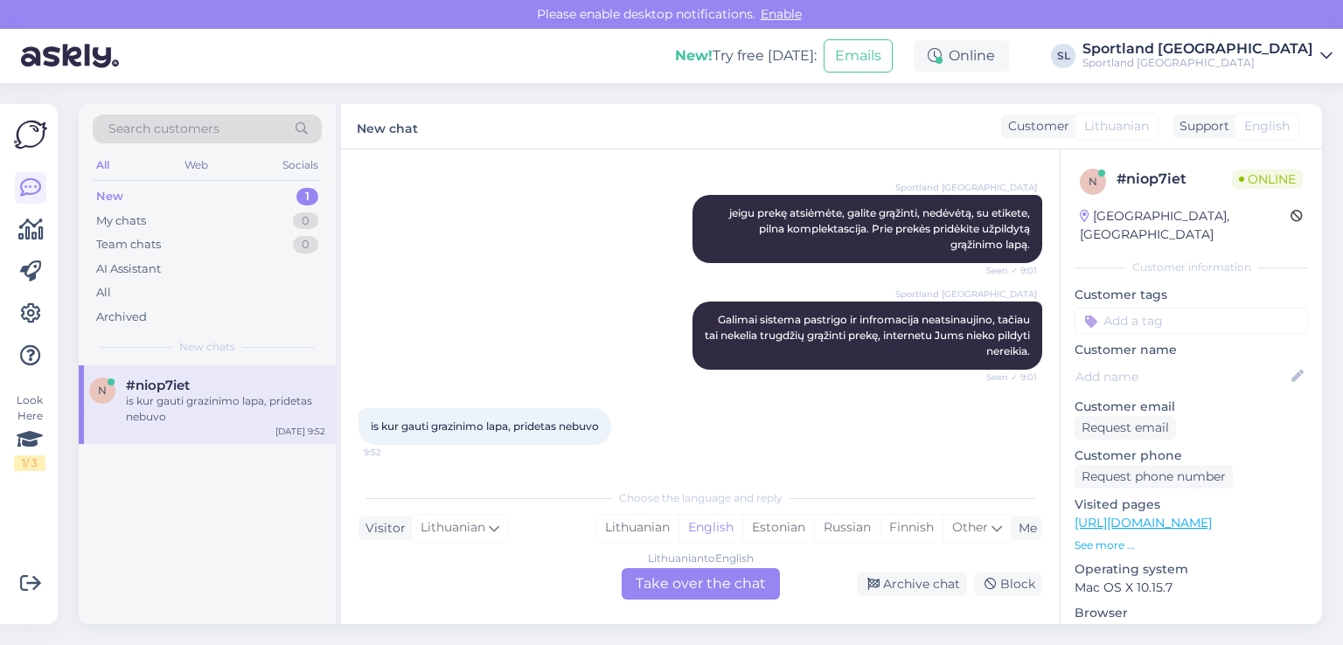
drag, startPoint x: 628, startPoint y: 527, endPoint x: 638, endPoint y: 547, distance: 22.7
click at [628, 526] on div "Lithuanian" at bounding box center [637, 528] width 82 height 26
click at [684, 594] on div "Lithuanian to Lithuanian Take over the chat" at bounding box center [701, 583] width 158 height 31
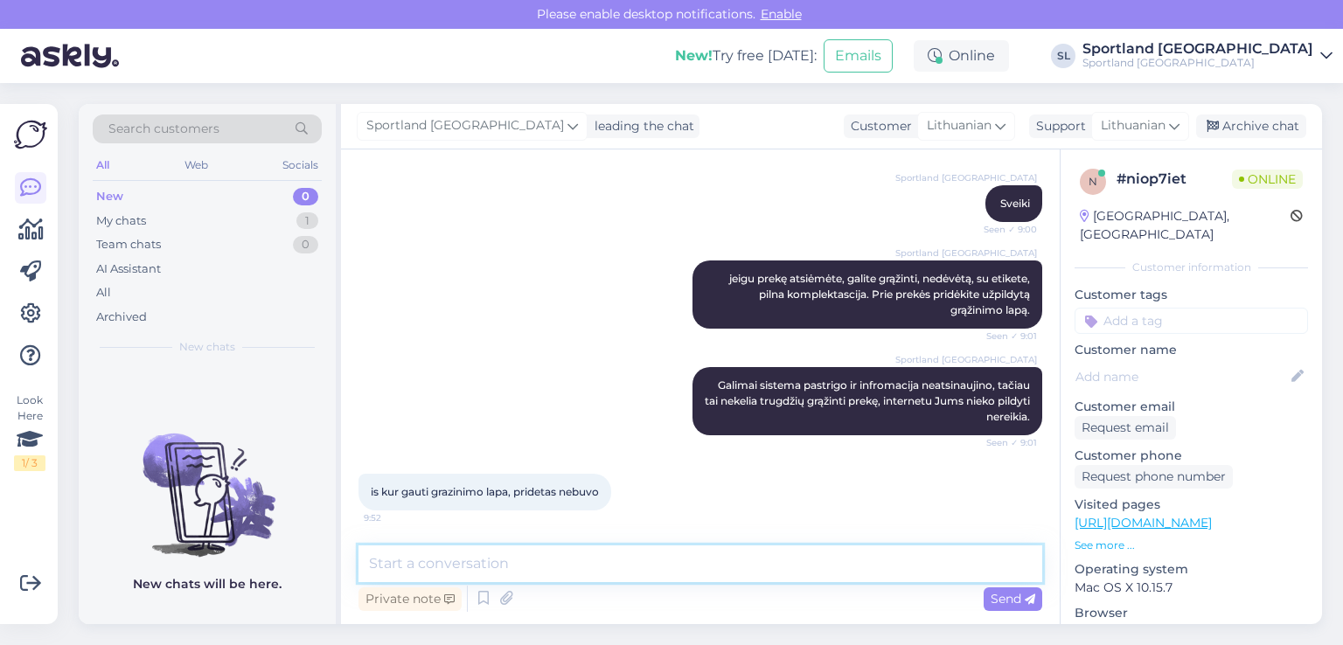
click at [643, 566] on textarea at bounding box center [701, 564] width 684 height 37
type textarea "Sveiki"
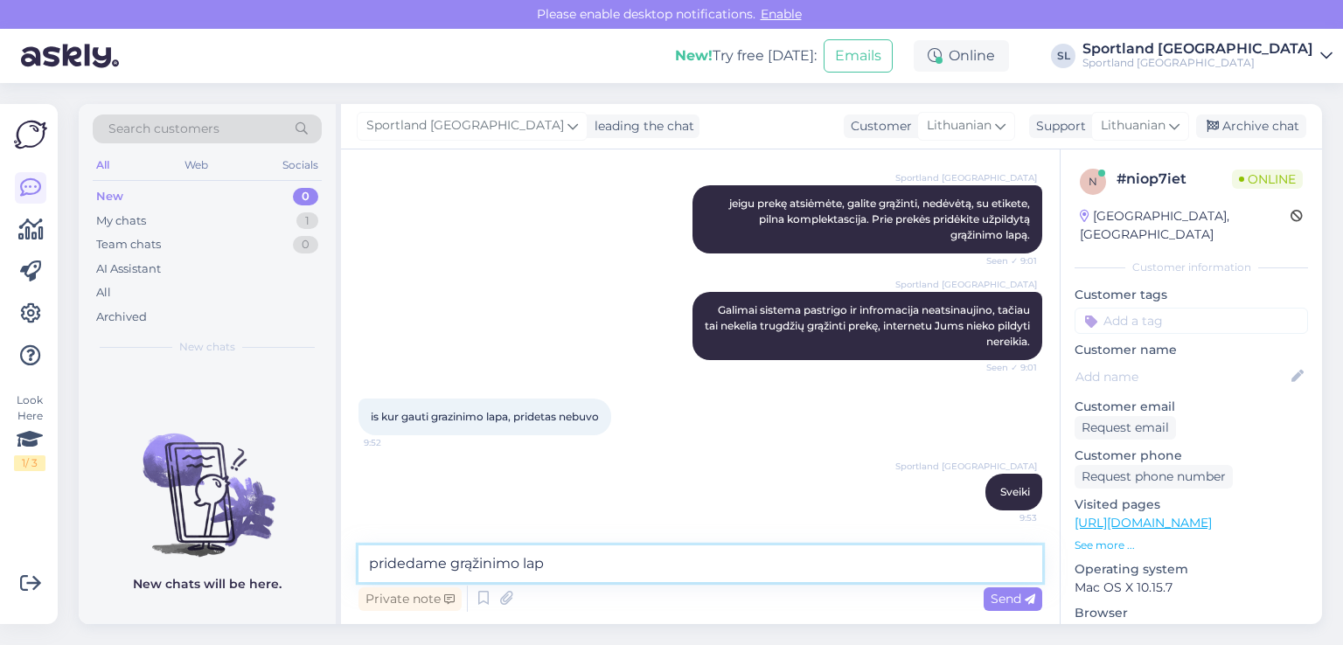
type textarea "pridedame grąžinimo lapą"
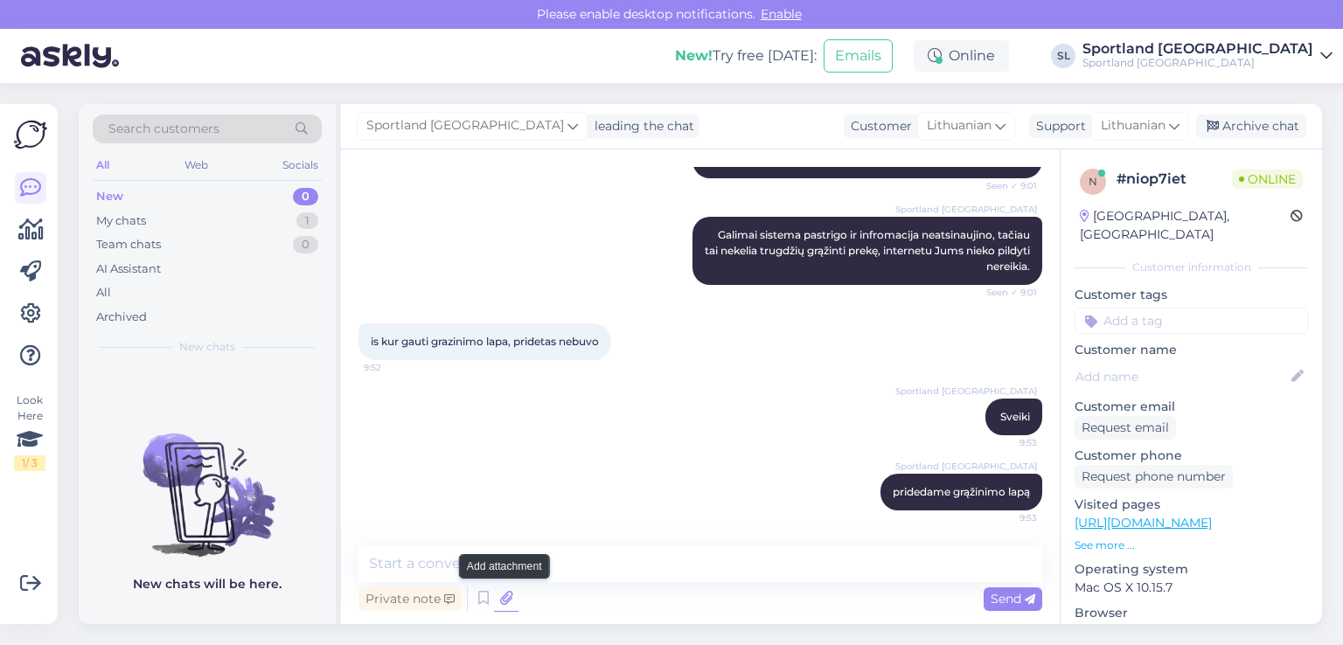
click at [508, 597] on icon at bounding box center [506, 599] width 24 height 26
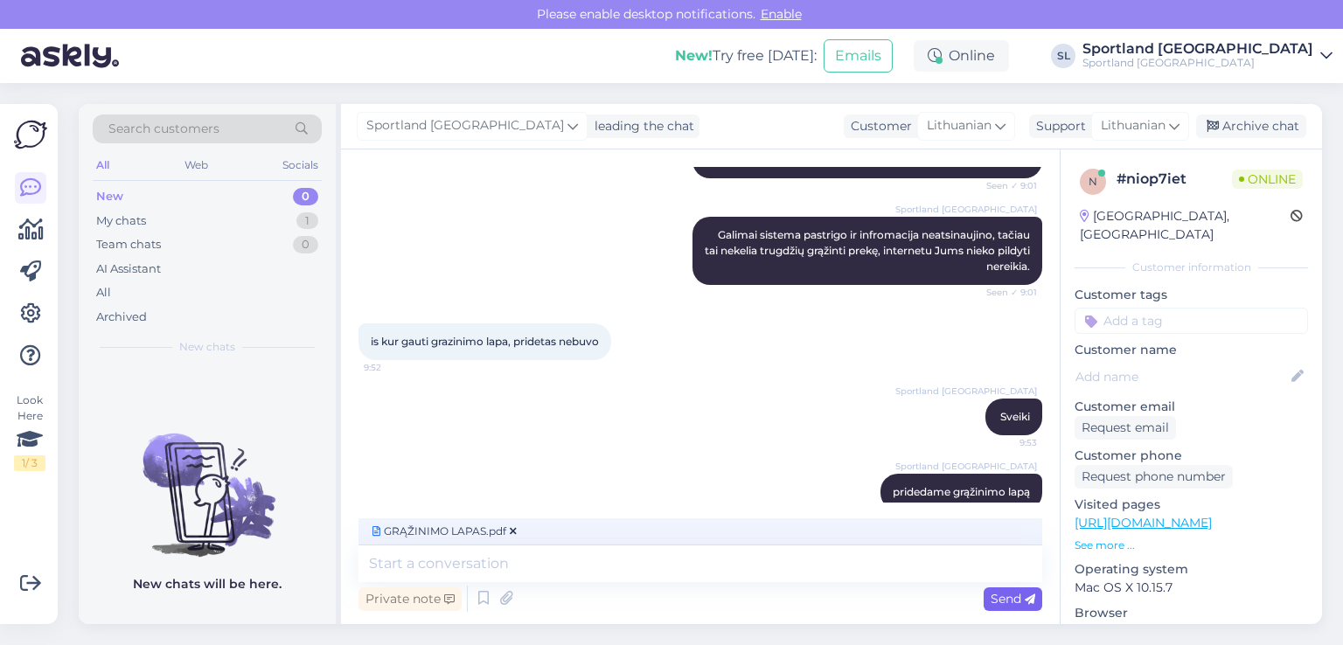
click at [1011, 594] on span "Send" at bounding box center [1013, 599] width 45 height 16
click at [687, 571] on div "Chat started Sep 1 2025 sveiki, vakar pirkau dvejus batus, viens noriu grazinti…" at bounding box center [700, 387] width 719 height 475
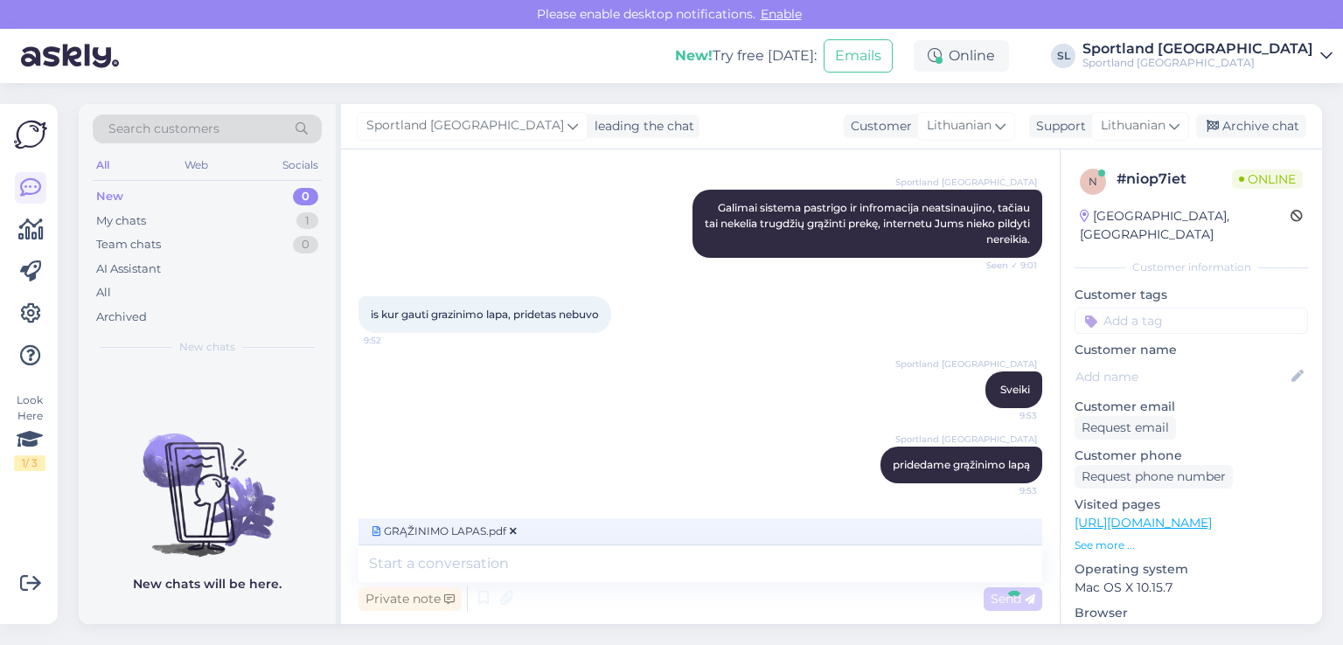
scroll to position [423, 0]
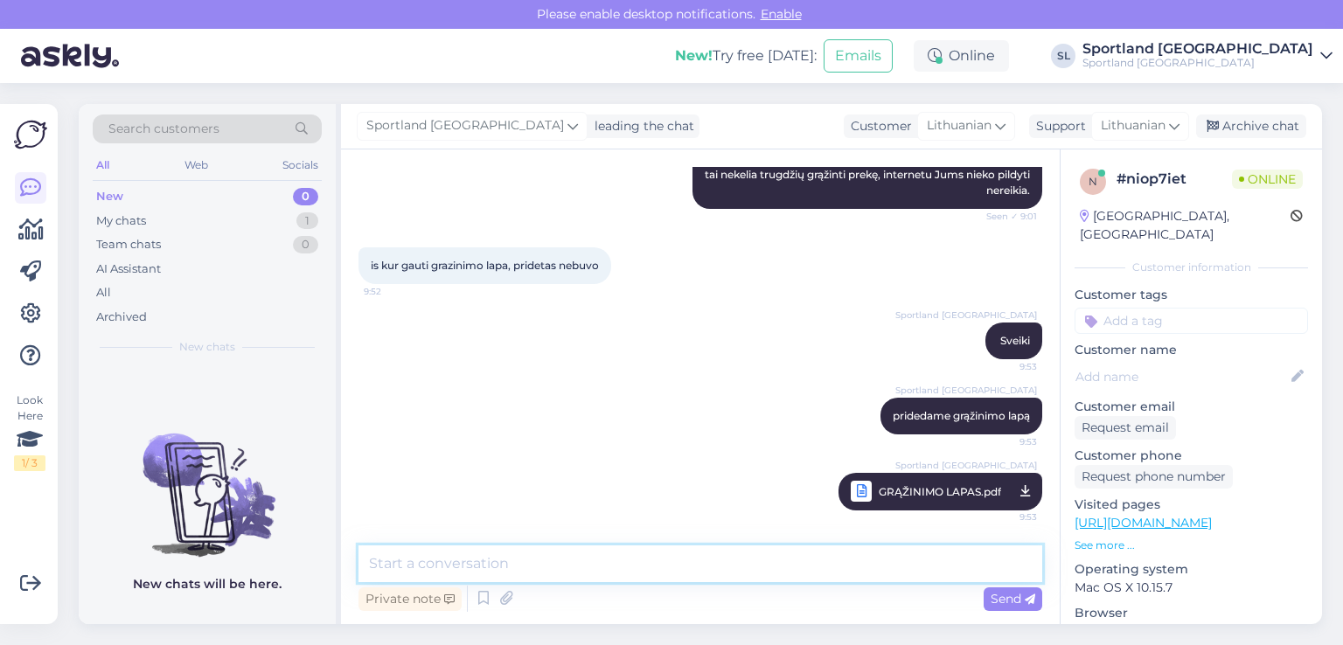
click at [577, 572] on textarea at bounding box center [701, 564] width 684 height 37
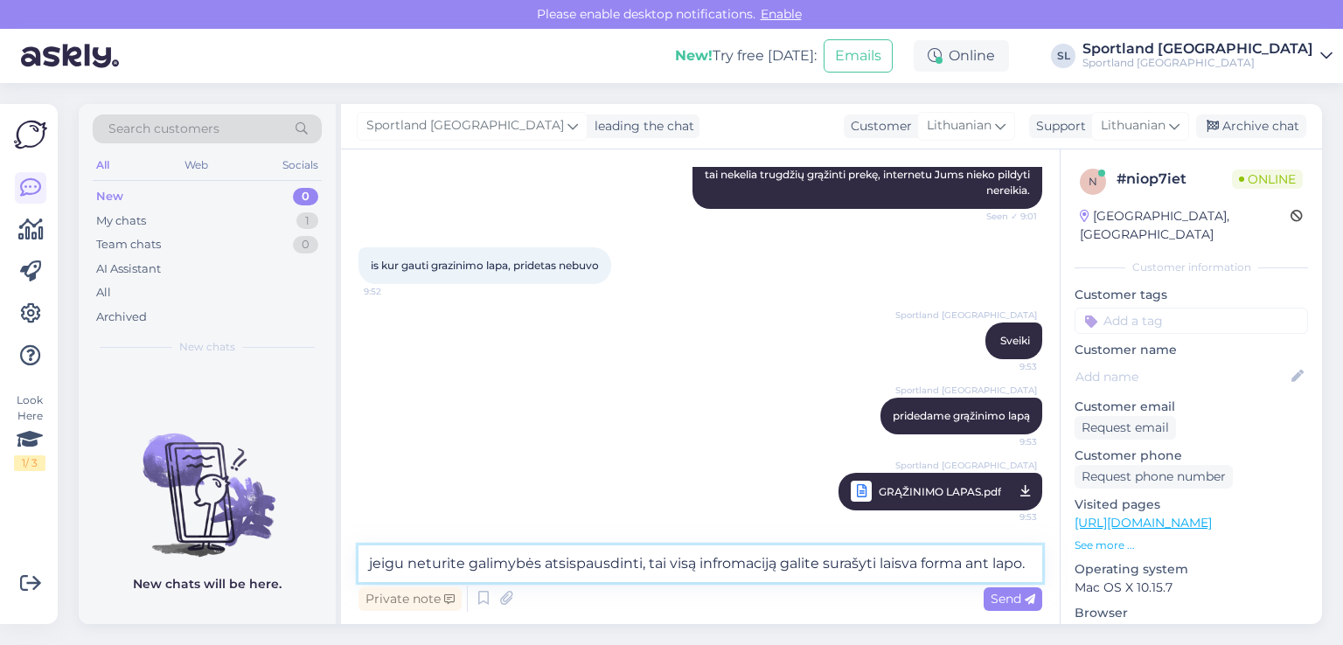
type textarea "jeigu neturite galimybės atsispausdinti, tai visą infromaciją galite surašyti l…"
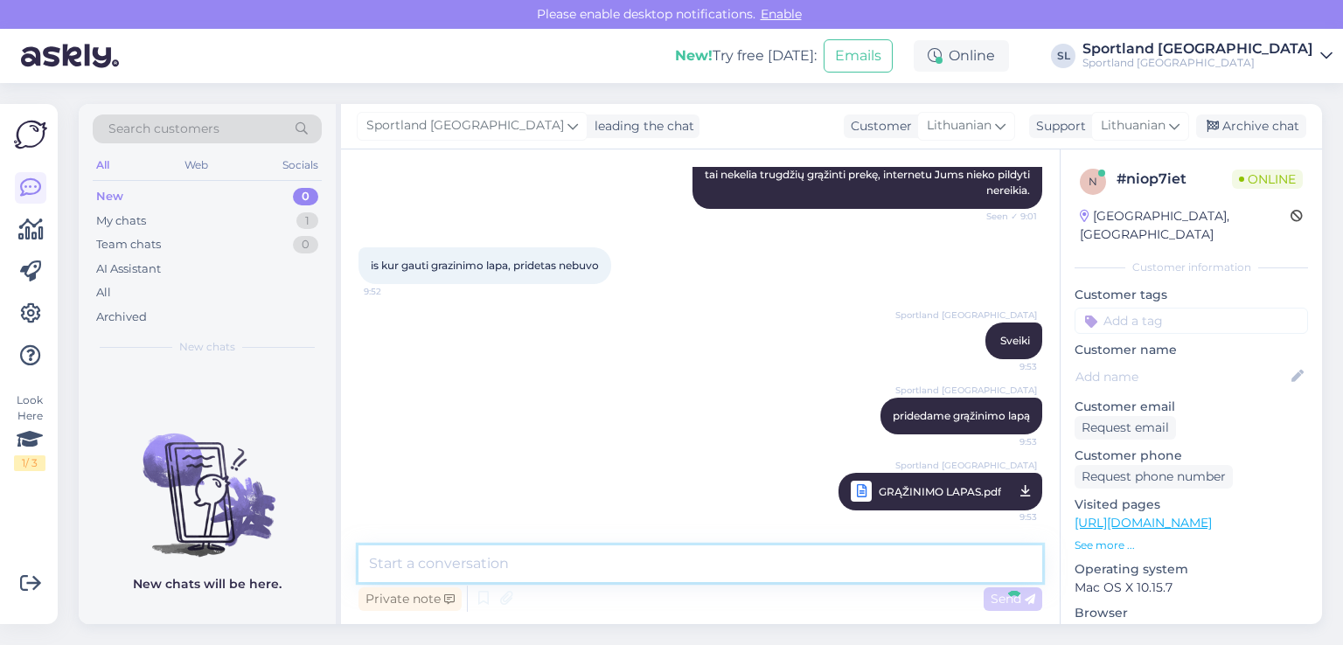
scroll to position [514, 0]
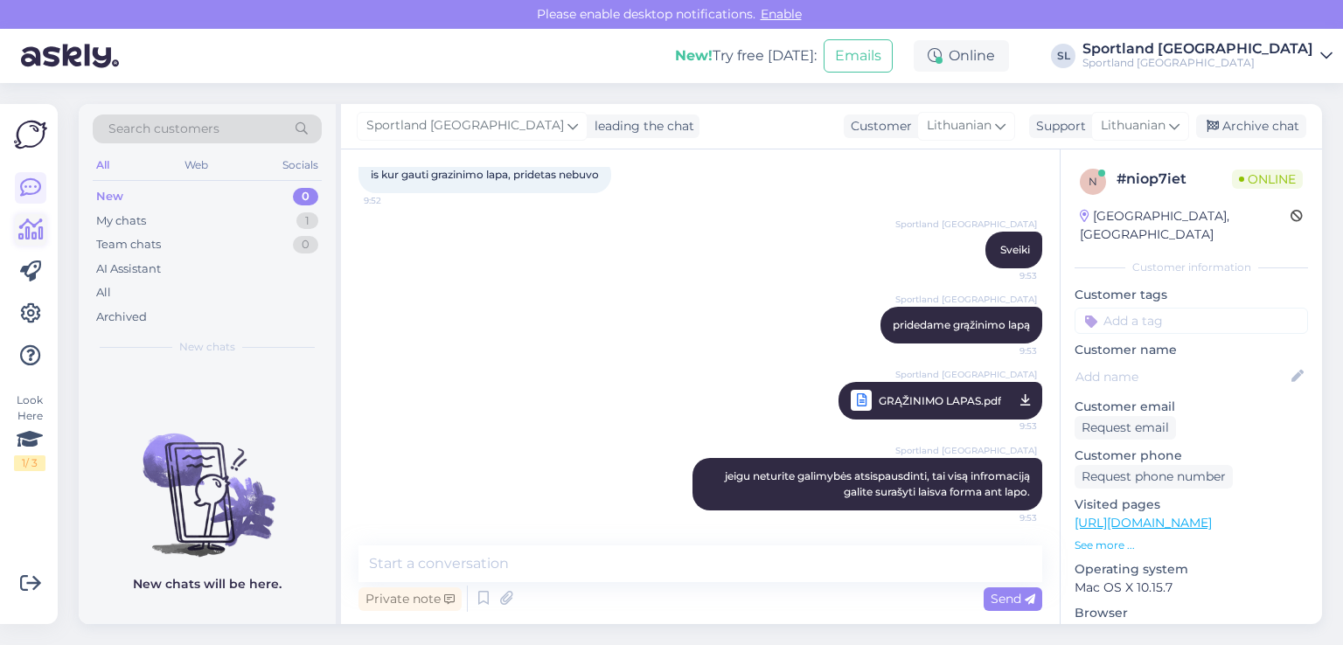
click at [37, 232] on icon at bounding box center [30, 230] width 25 height 21
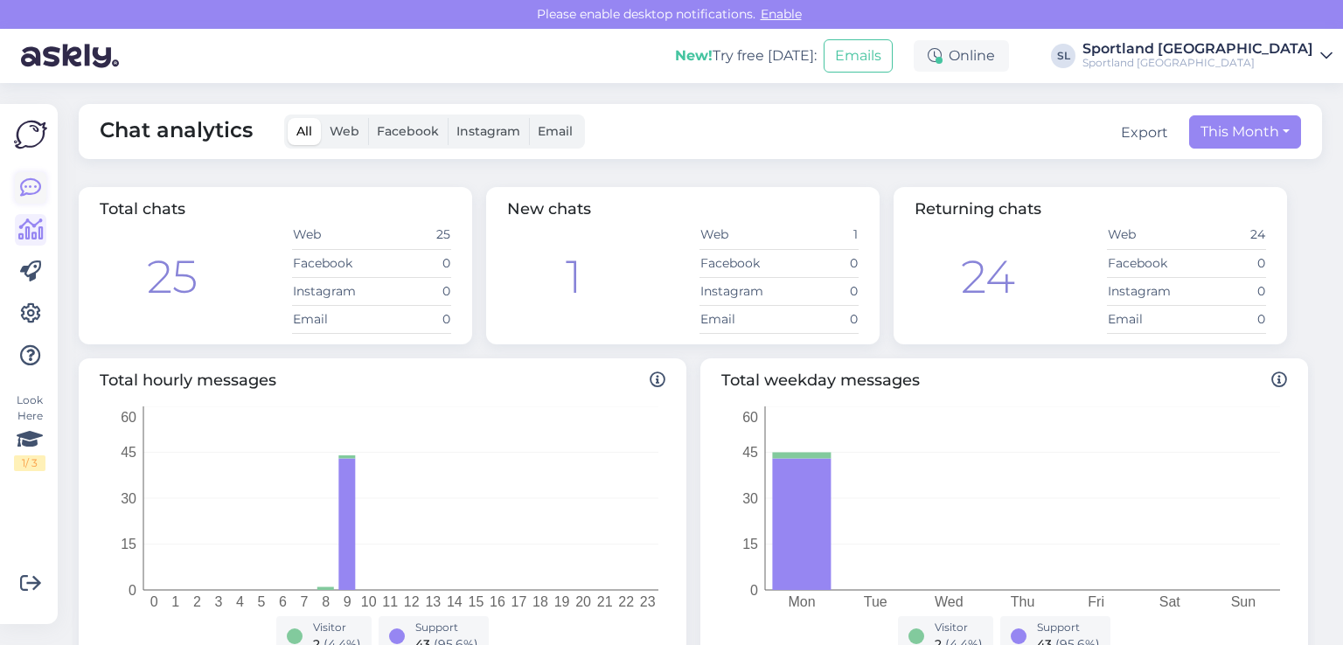
click at [22, 186] on icon at bounding box center [30, 188] width 21 height 21
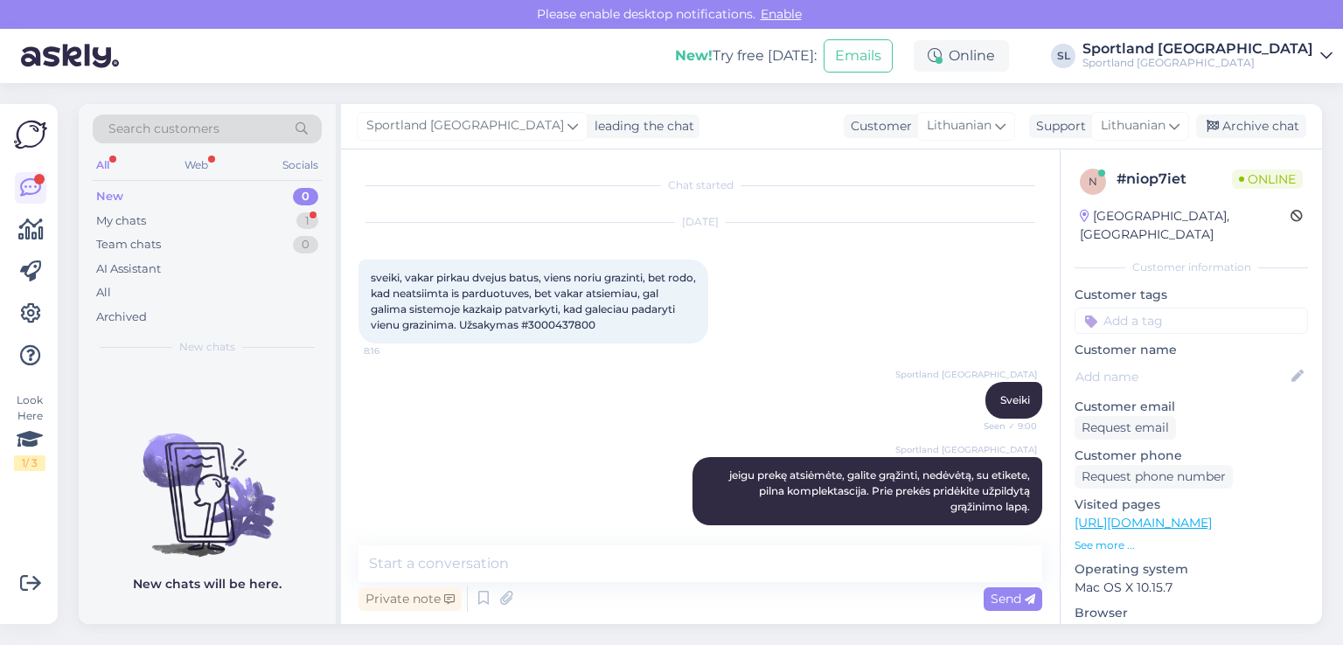
click at [587, 319] on span "sveiki, vakar pirkau dvejus batus, viens noriu grazinti, bet rodo, kad neatsiim…" at bounding box center [535, 301] width 328 height 60
copy div "3000437800 8:16"
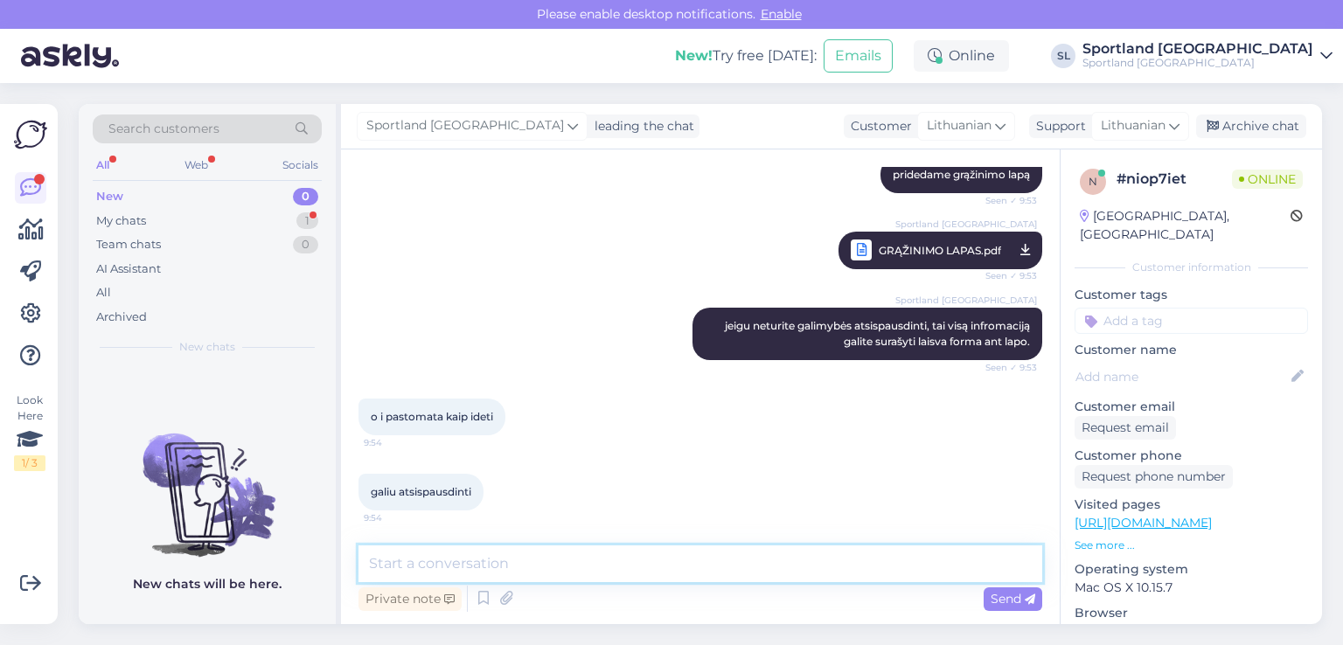
click at [615, 564] on textarea at bounding box center [701, 564] width 684 height 37
type textarea "Galime sukurti Omniva paštomato grąžinimo kodą."
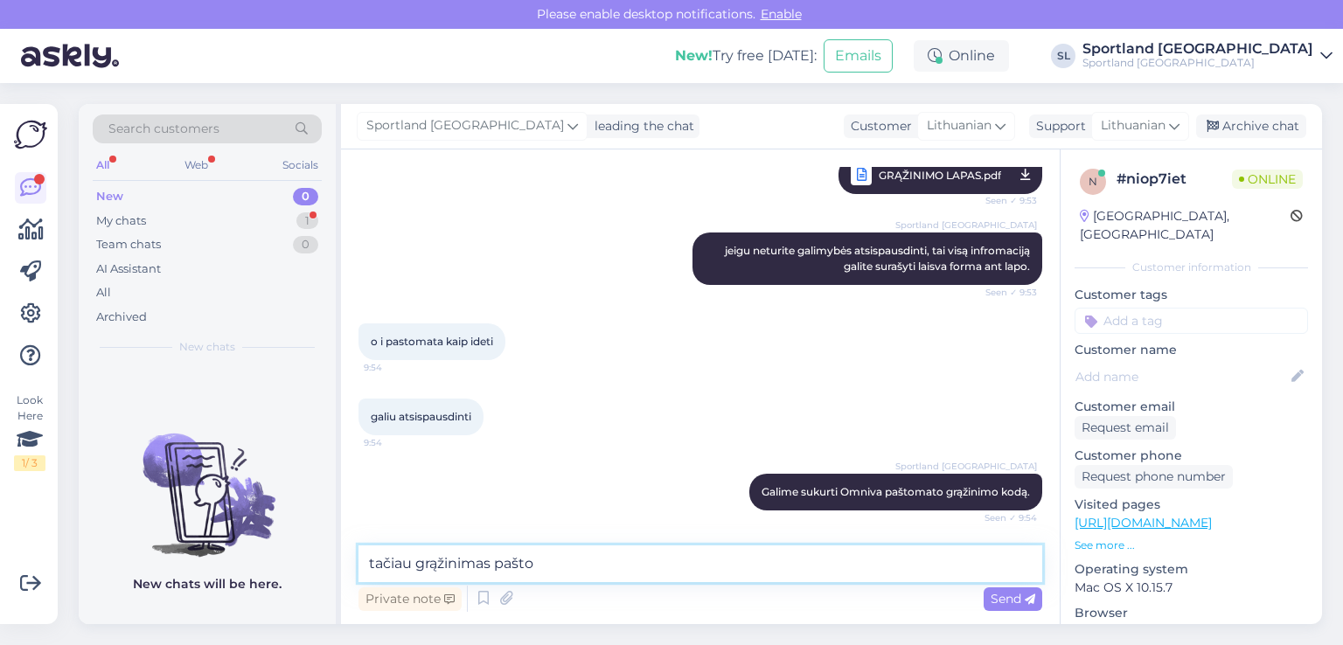
scroll to position [815, 0]
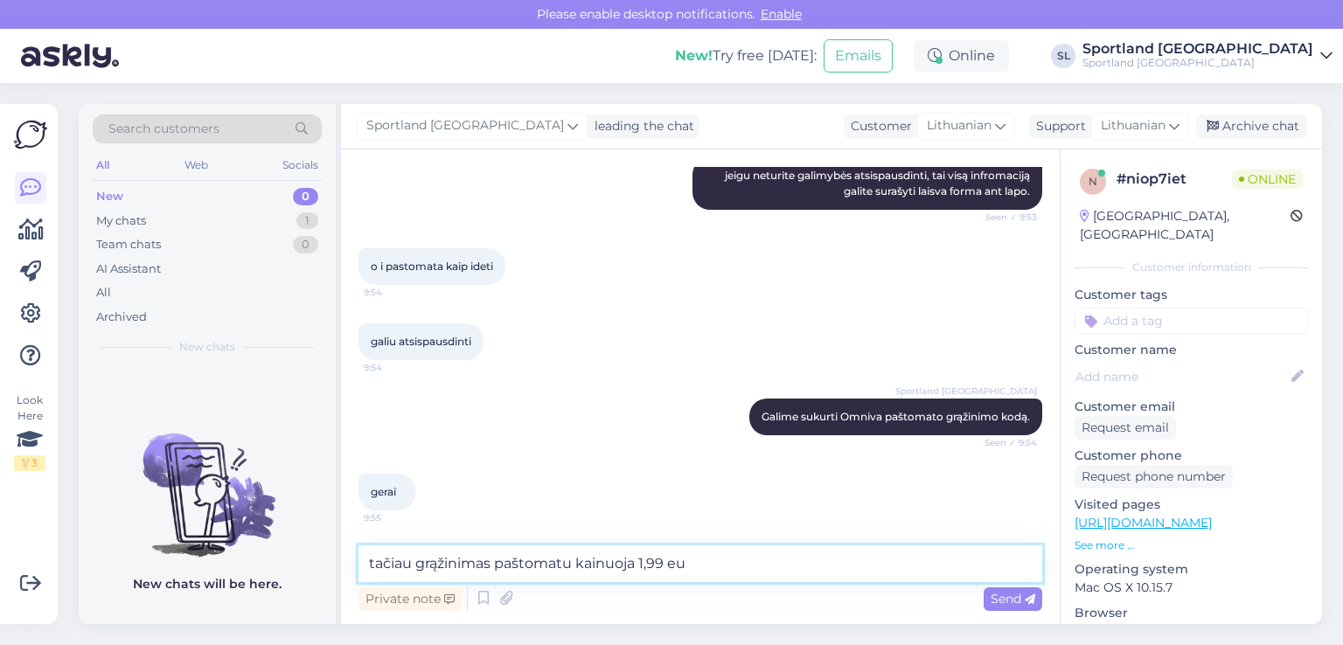
type textarea "tačiau grąžinimas paštomatu kainuoja 1,99 eur"
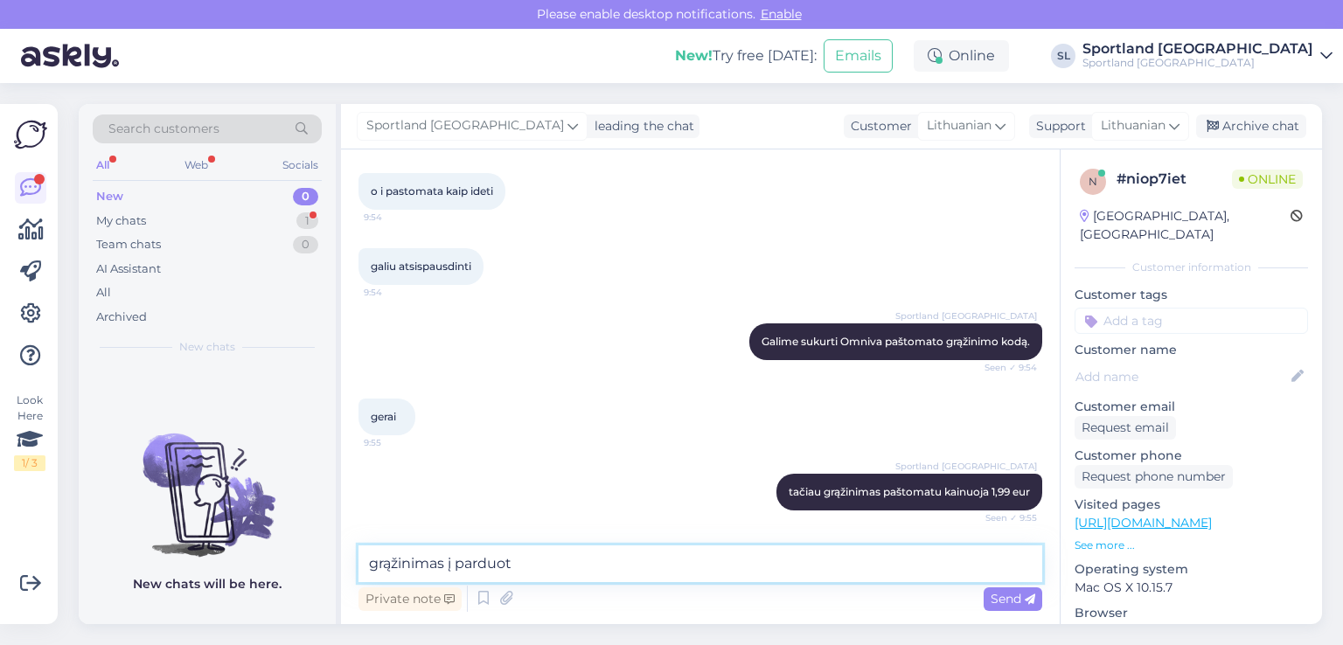
scroll to position [966, 0]
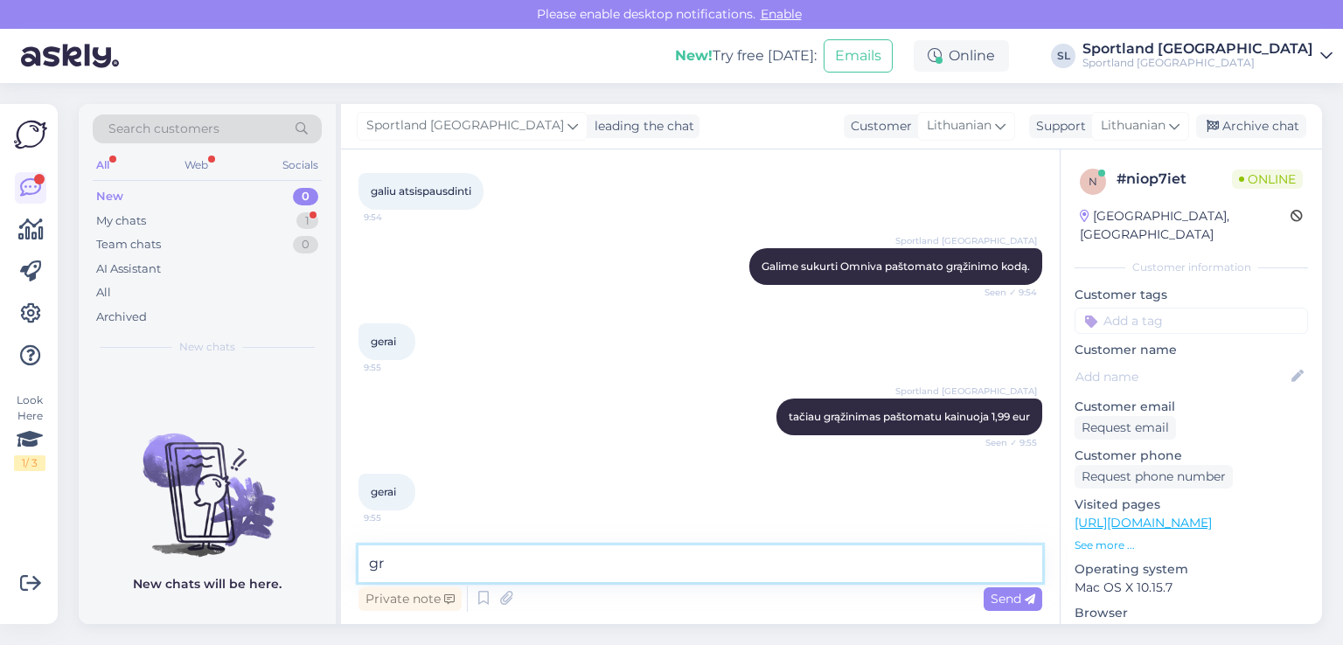
type textarea "g"
type textarea "U"
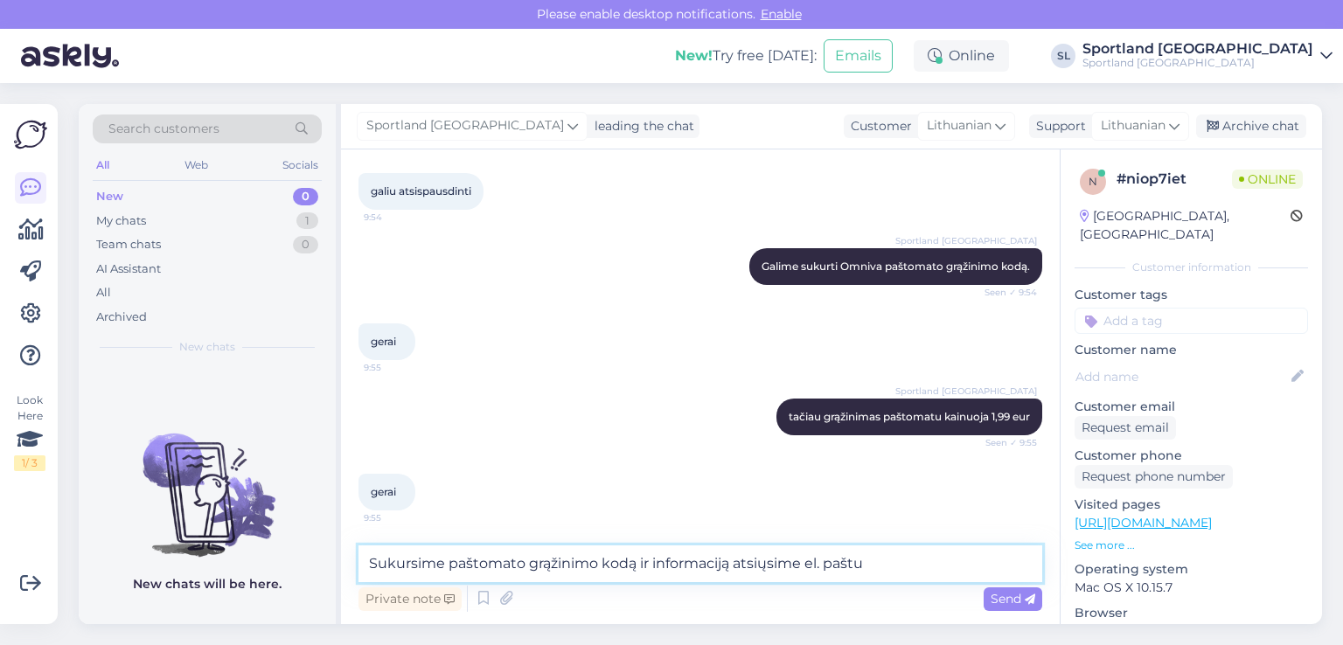
type textarea "Sukursime paštomato grąžinimo kodą ir informaciją atsiųsime el. paštu"
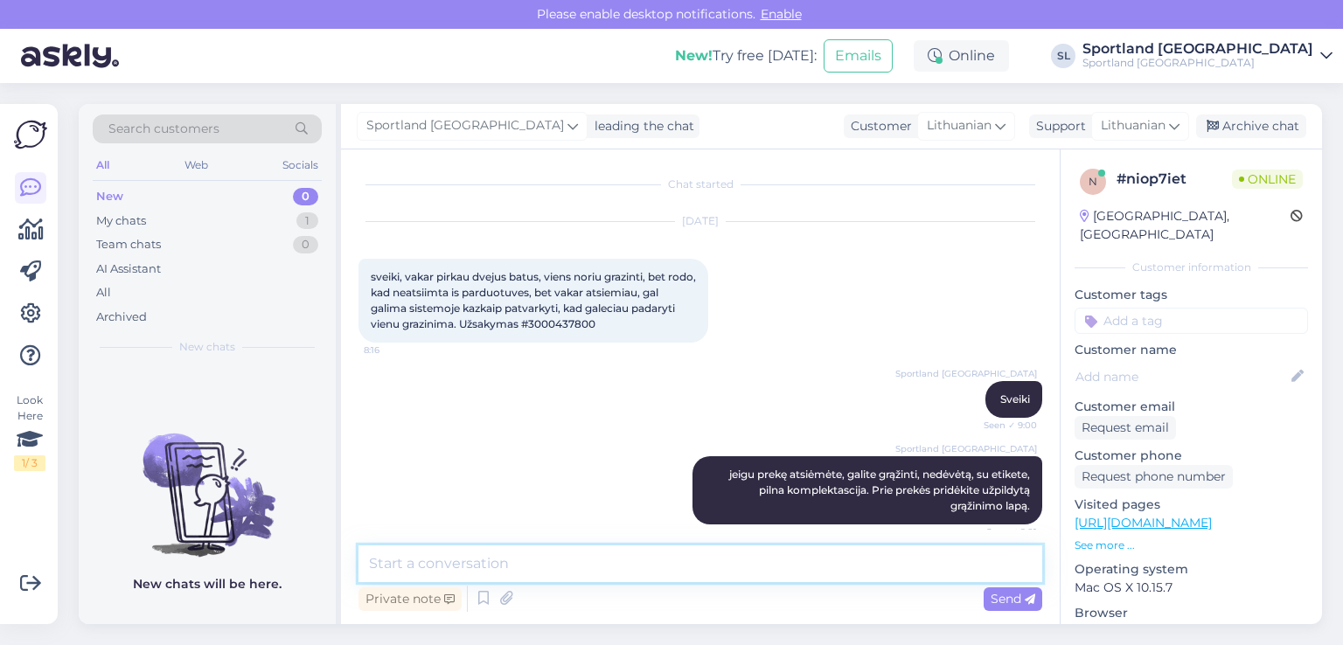
scroll to position [0, 0]
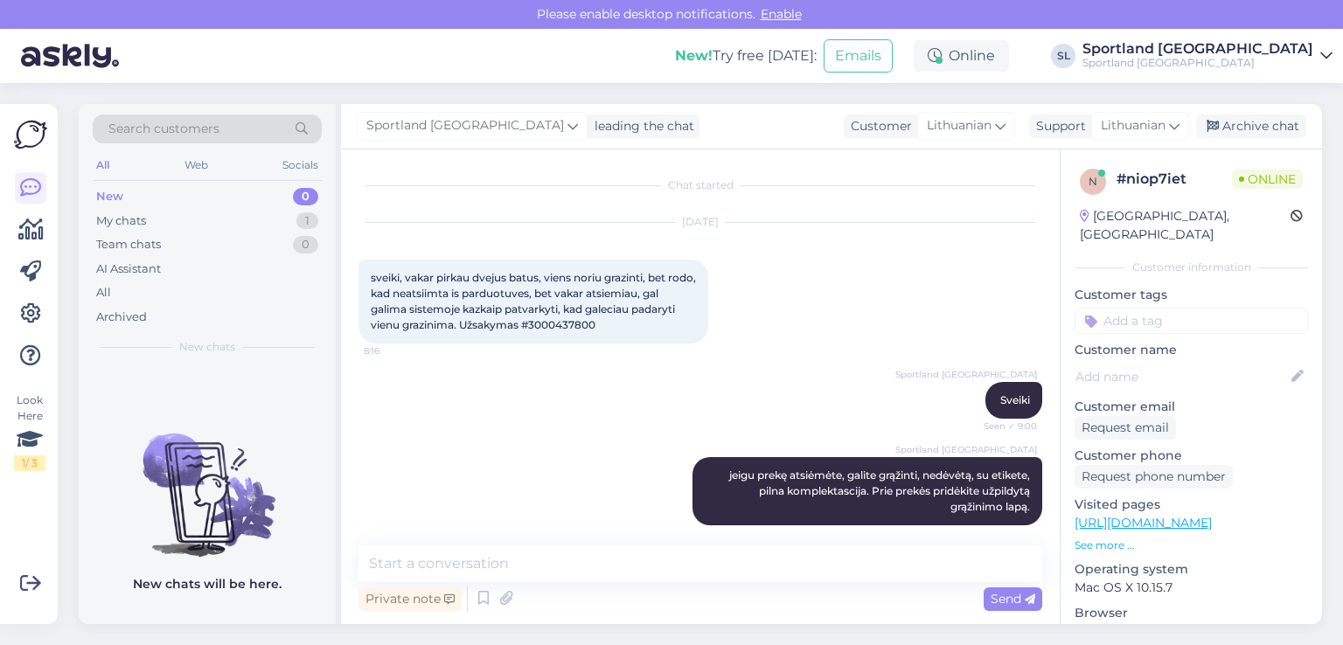
click at [541, 321] on span "sveiki, vakar pirkau dvejus batus, viens noriu grazinti, bet rodo, kad neatsiim…" at bounding box center [535, 301] width 328 height 60
click at [542, 321] on span "sveiki, vakar pirkau dvejus batus, viens noriu grazinti, bet rodo, kad neatsiim…" at bounding box center [535, 301] width 328 height 60
copy div "3000437800 8:16"
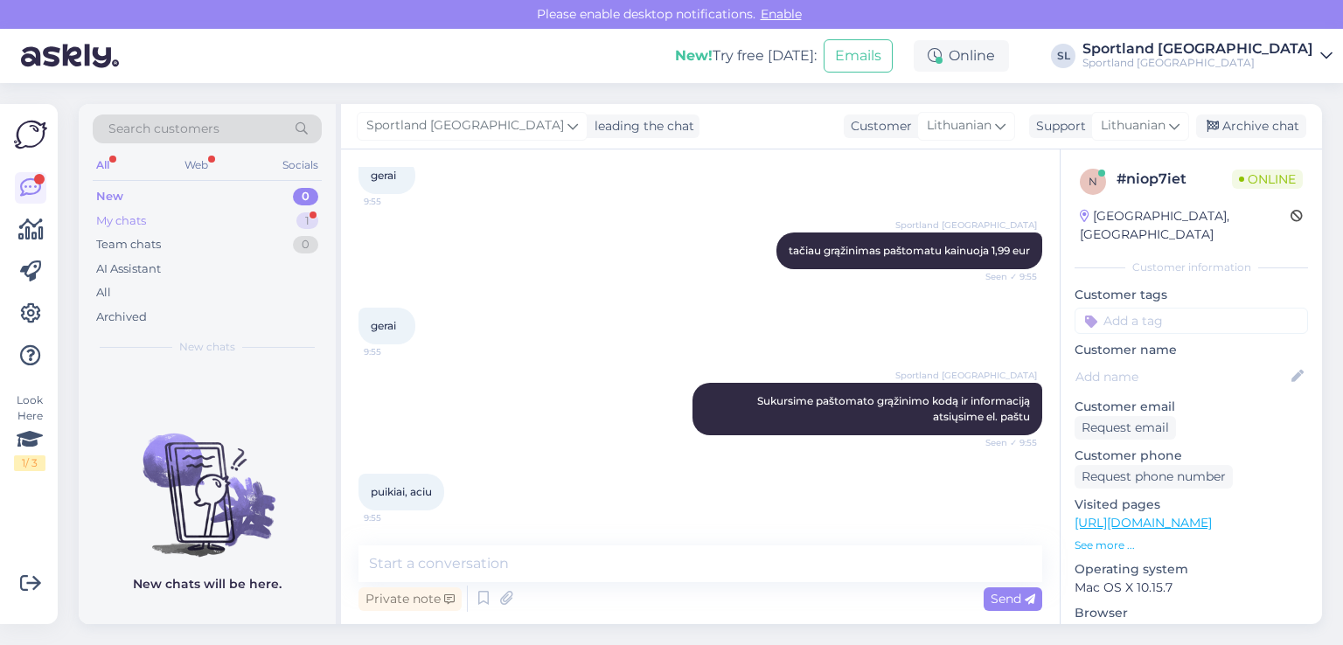
click at [172, 221] on div "My chats 1" at bounding box center [207, 221] width 229 height 24
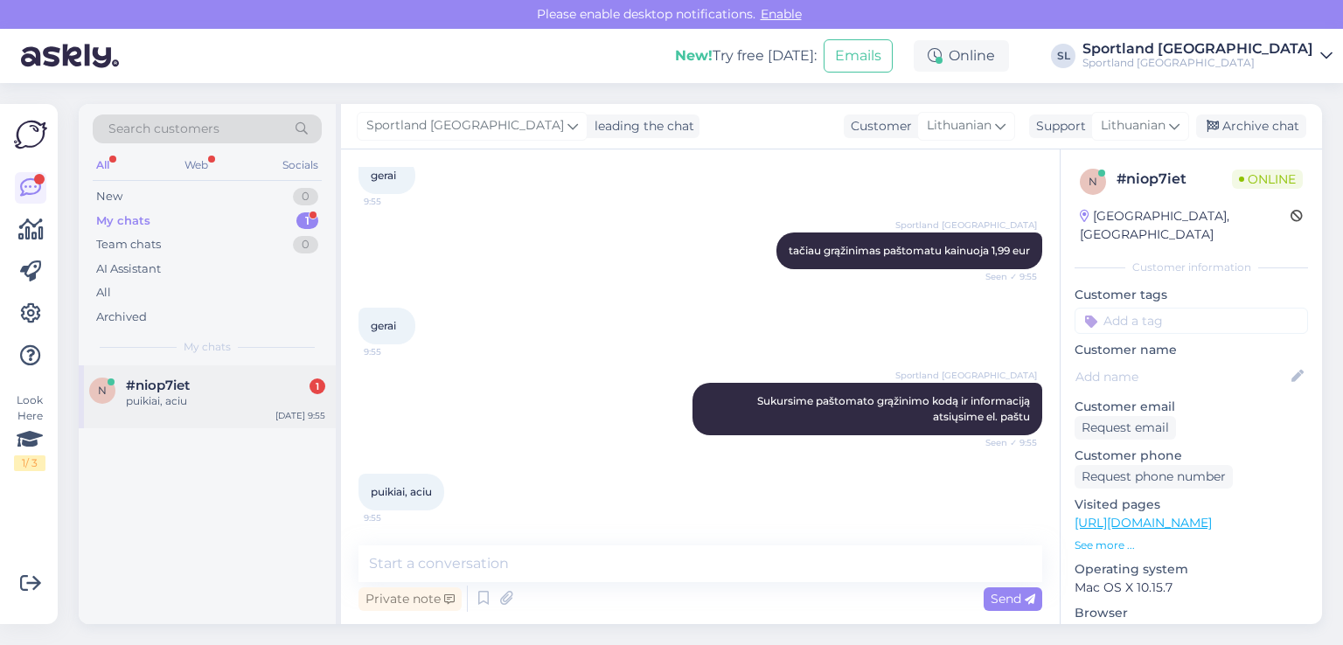
click at [239, 396] on div "puikiai, aciu" at bounding box center [225, 402] width 199 height 16
click at [215, 217] on div "My chats 1" at bounding box center [207, 221] width 229 height 24
click at [142, 198] on div "New 1" at bounding box center [207, 197] width 229 height 24
click at [157, 396] on div "Sveiki, kokia procedura su batu garantiniu?" at bounding box center [225, 409] width 199 height 31
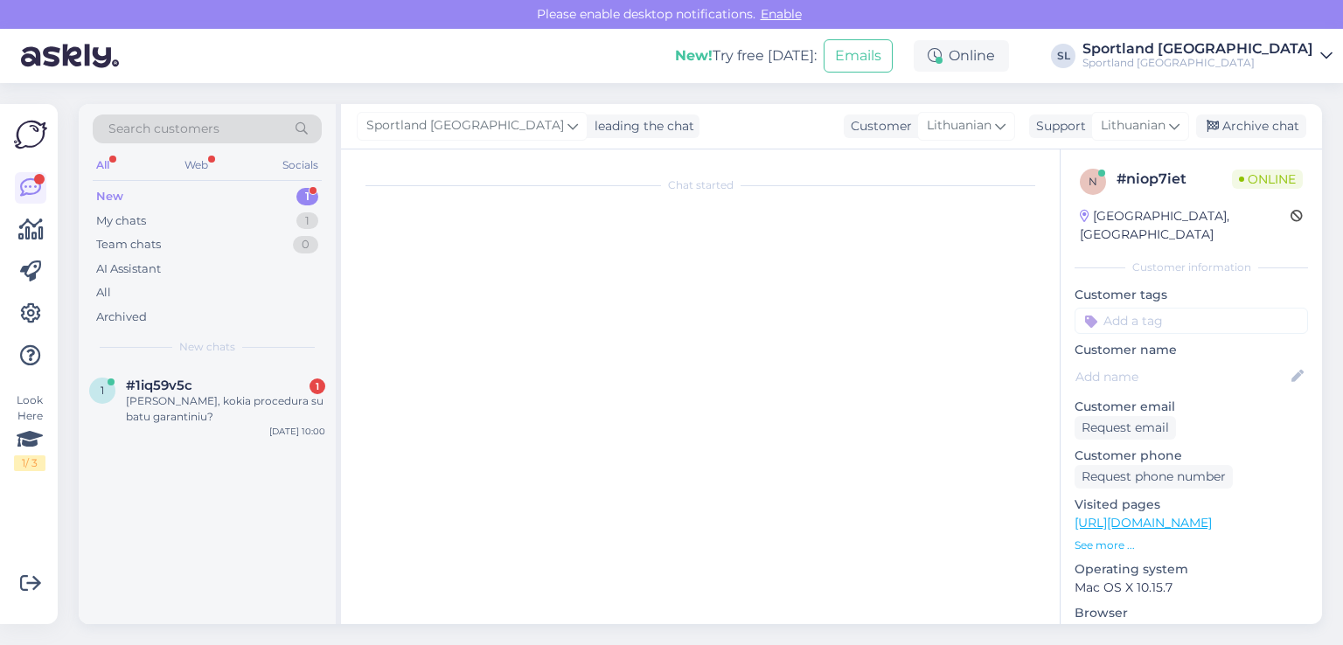
scroll to position [0, 0]
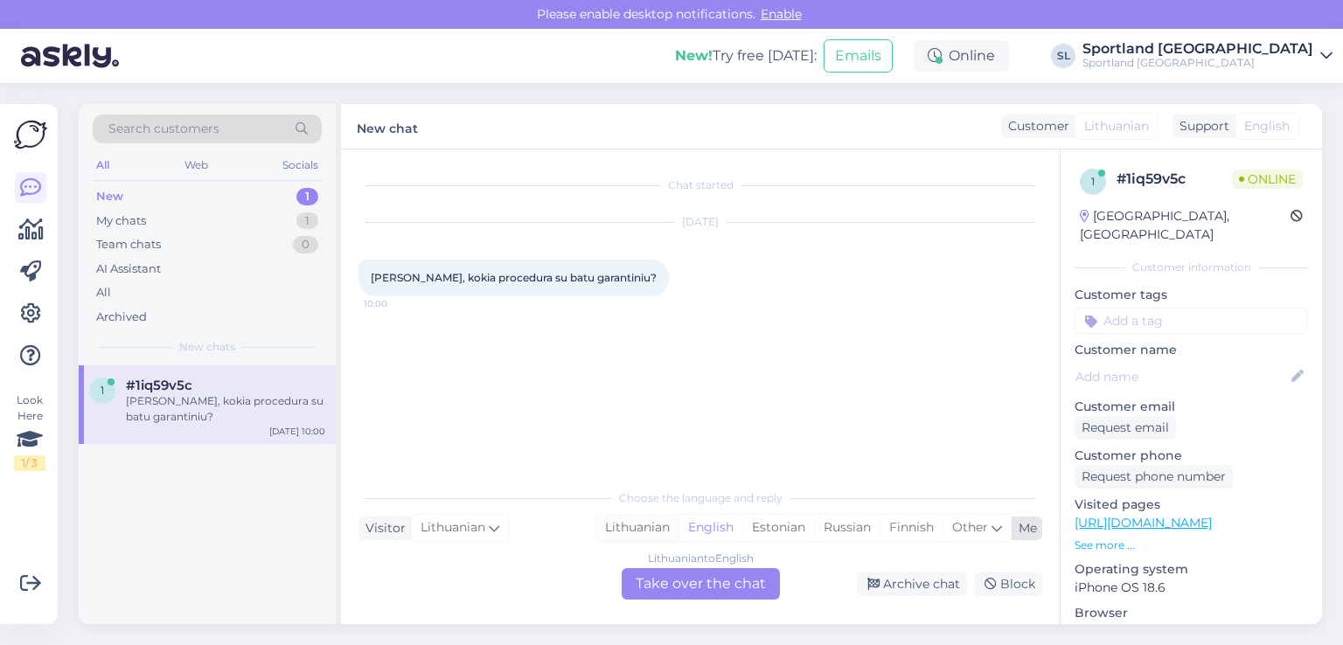
click at [651, 525] on div "Lithuanian" at bounding box center [637, 528] width 82 height 26
drag, startPoint x: 685, startPoint y: 589, endPoint x: 672, endPoint y: 578, distance: 16.8
click at [682, 588] on div "Lithuanian to Lithuanian Take over the chat" at bounding box center [701, 583] width 158 height 31
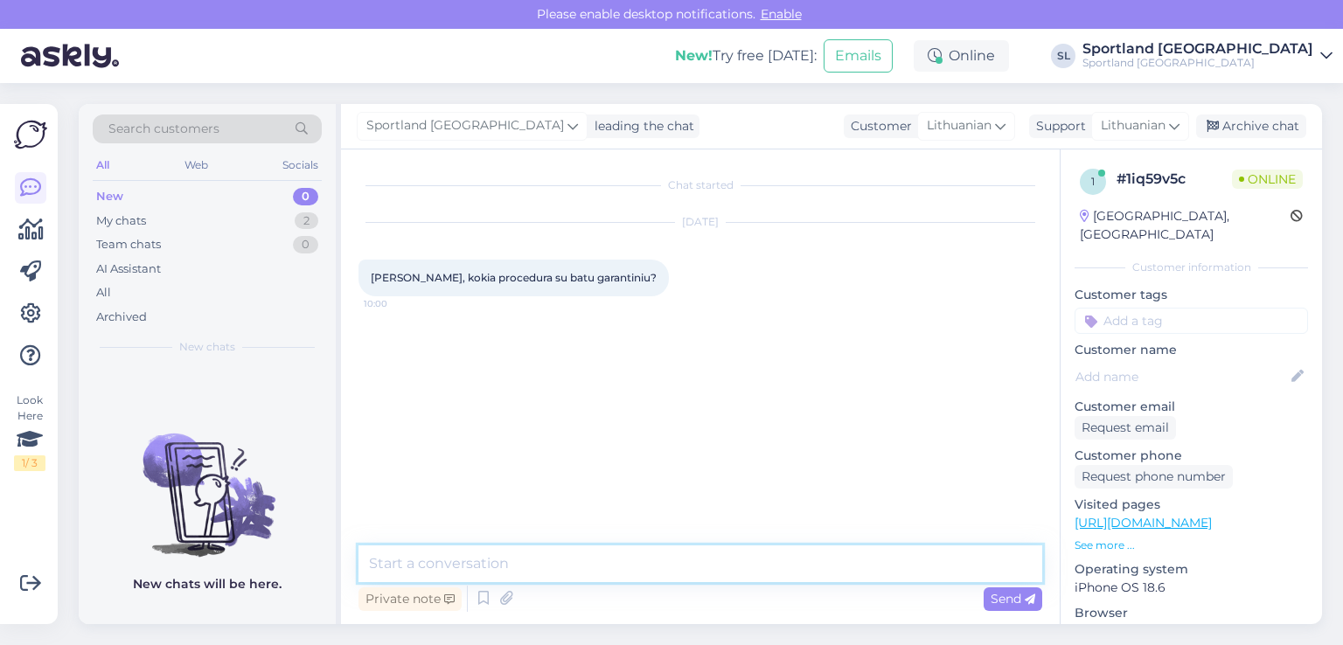
click at [609, 561] on textarea at bounding box center [701, 564] width 684 height 37
type textarea "Sveiki"
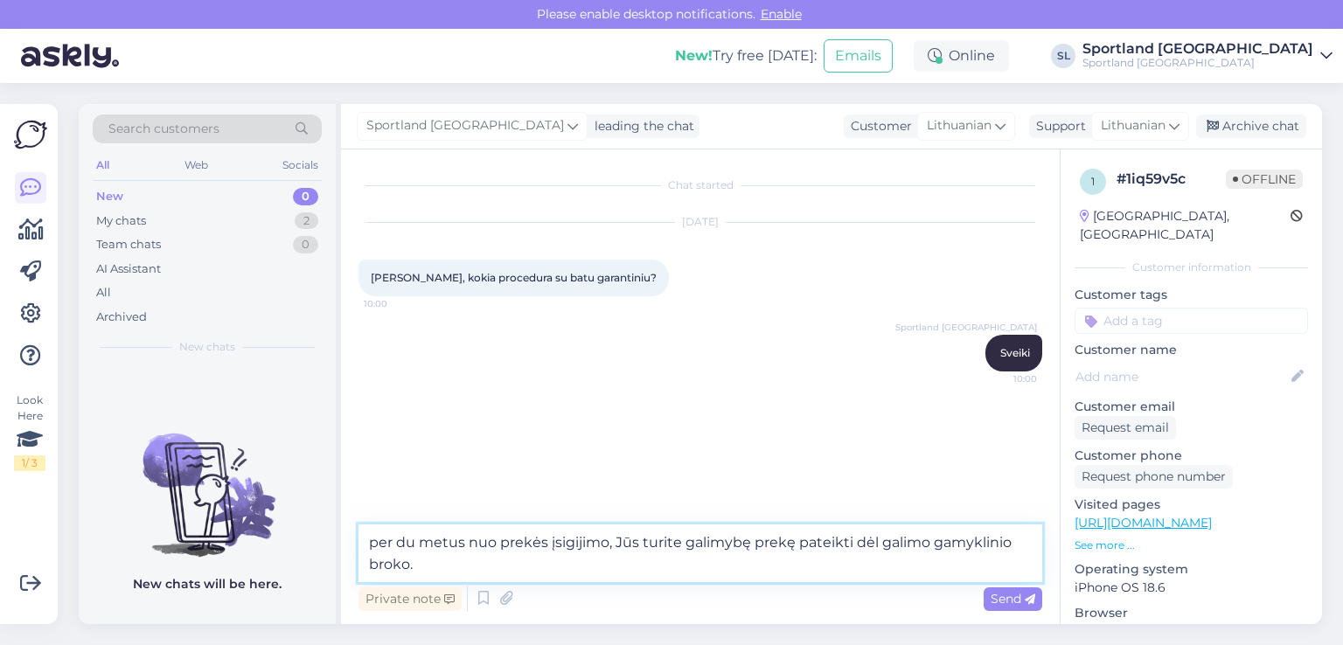
type textarea "per du metus nuo prekės įsigijimo, Jūs turite galimybę prekę pateikti dėl galim…"
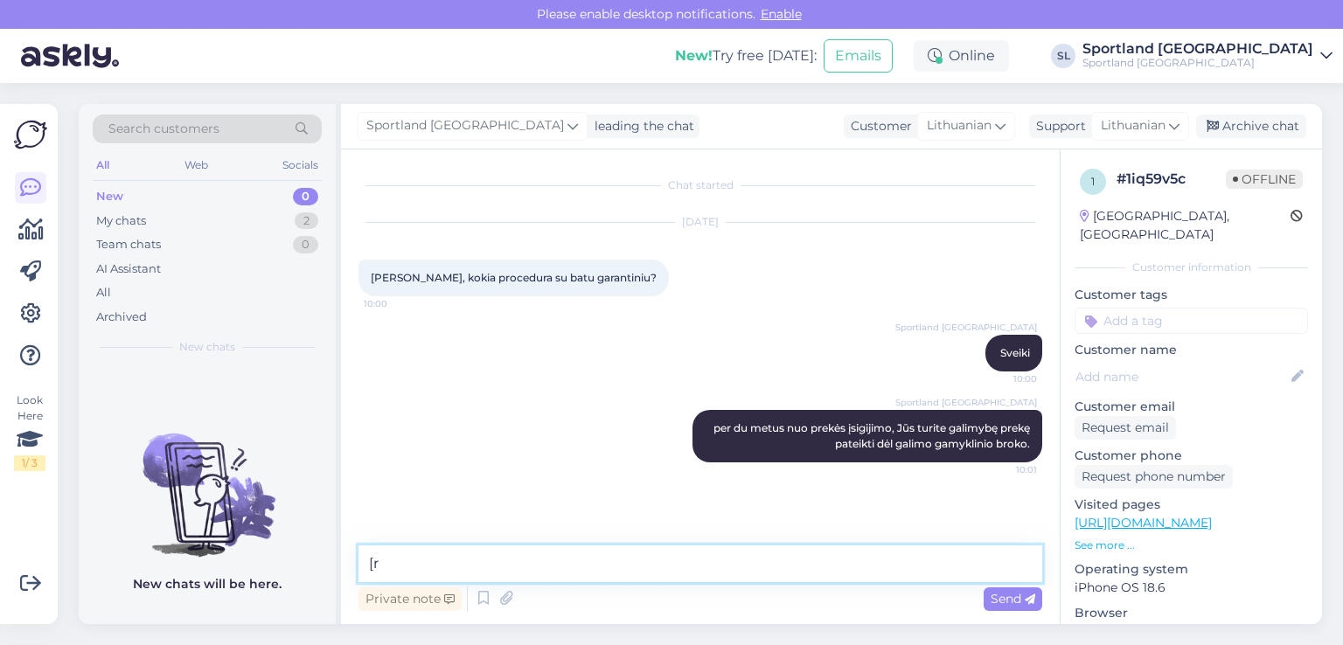
type textarea "["
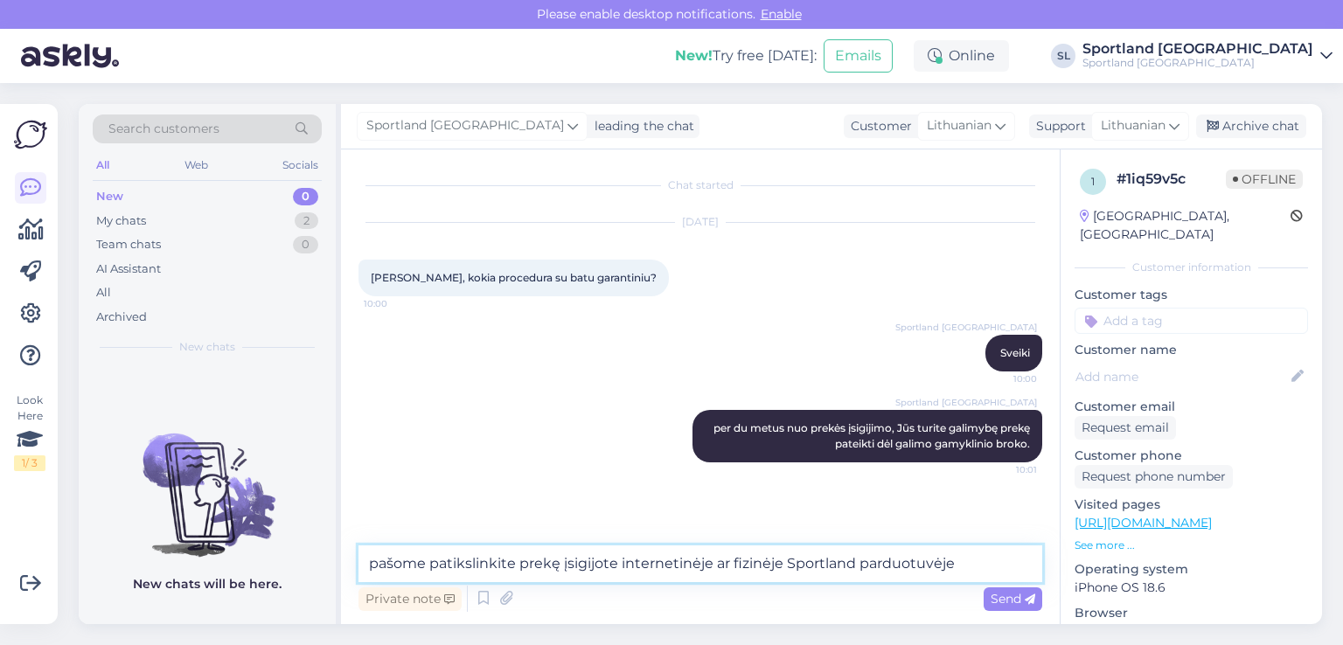
type textarea "pašome patikslinkite prekę įsigijote internetinėje ar fizinėje Sportland parduo…"
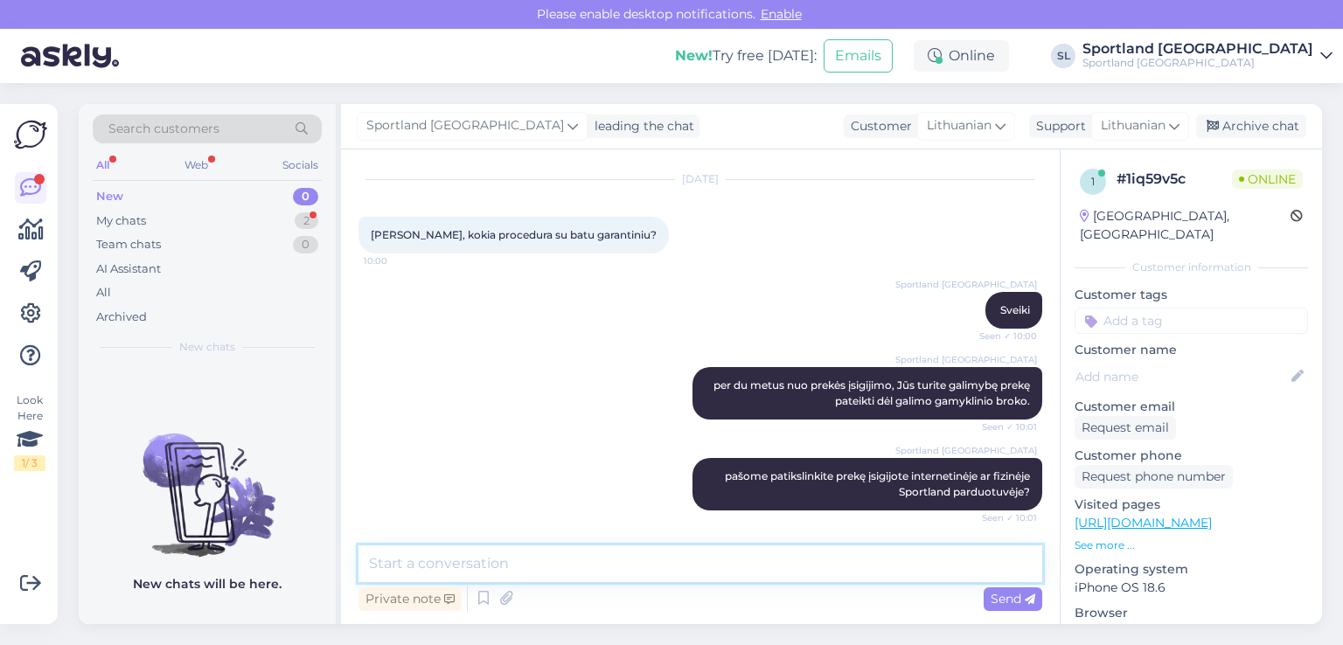
scroll to position [134, 0]
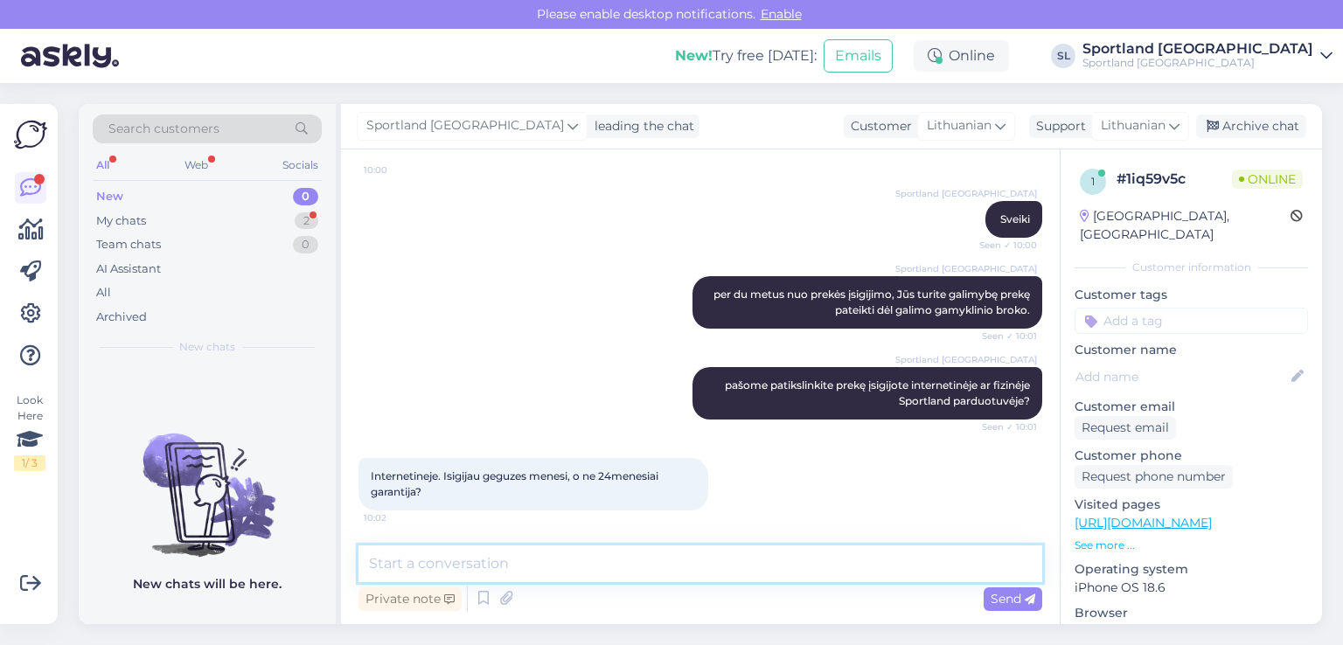
click at [659, 579] on textarea at bounding box center [701, 564] width 684 height 37
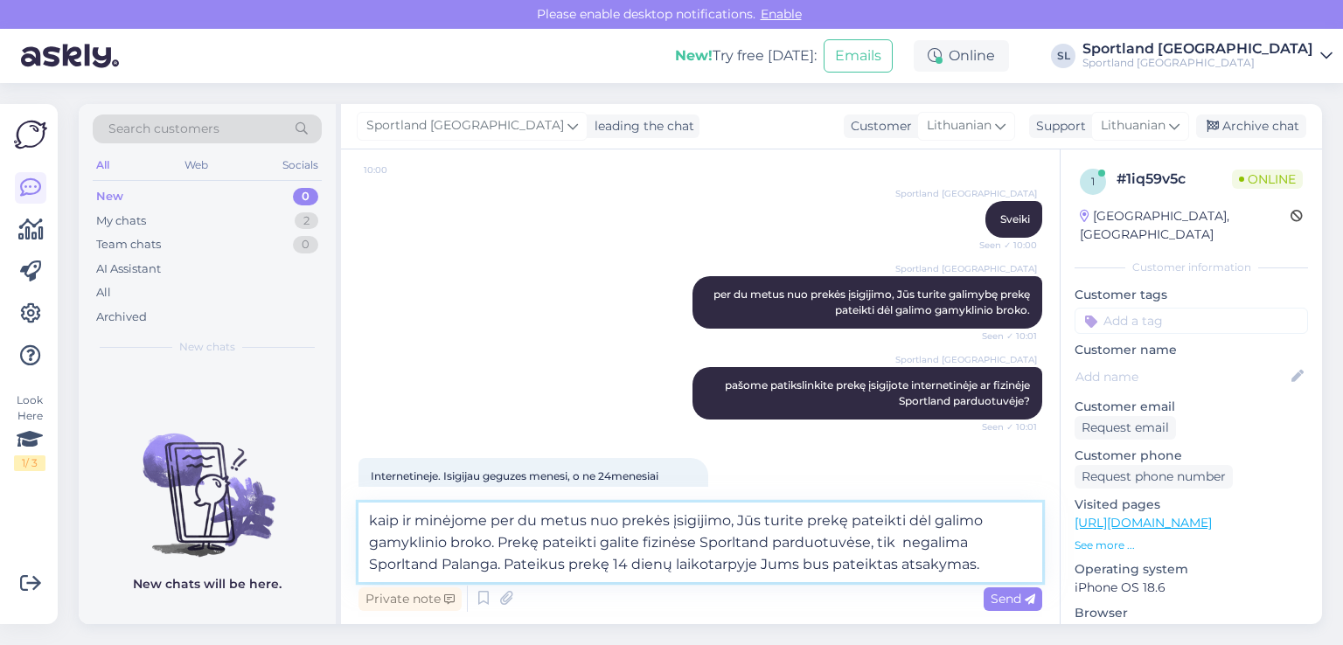
scroll to position [177, 0]
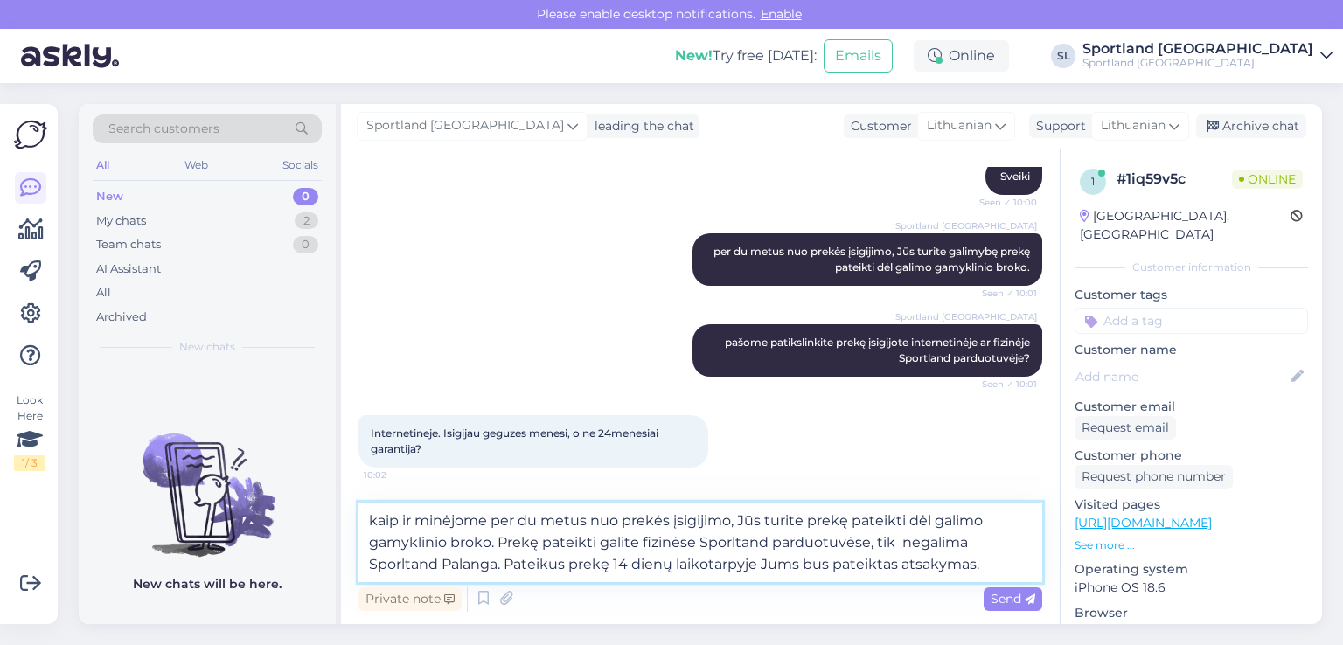
click at [978, 543] on textarea "kaip ir minėjome per du metus nuo prekės įsigijimo, Jūs turite prekę pateikti d…" at bounding box center [701, 543] width 684 height 80
type textarea "kaip ir minėjome per du metus nuo prekės įsigijimo, Jūs turite prekę pateikti d…"
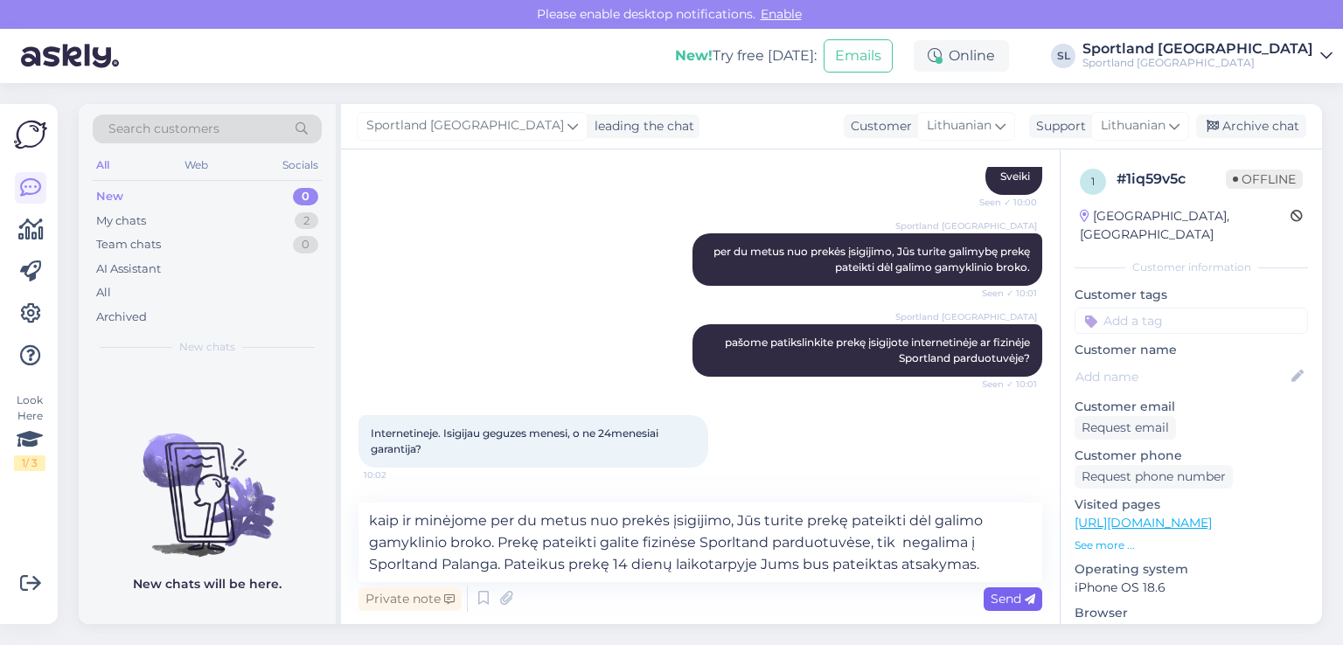
click at [1001, 597] on span "Send" at bounding box center [1013, 599] width 45 height 16
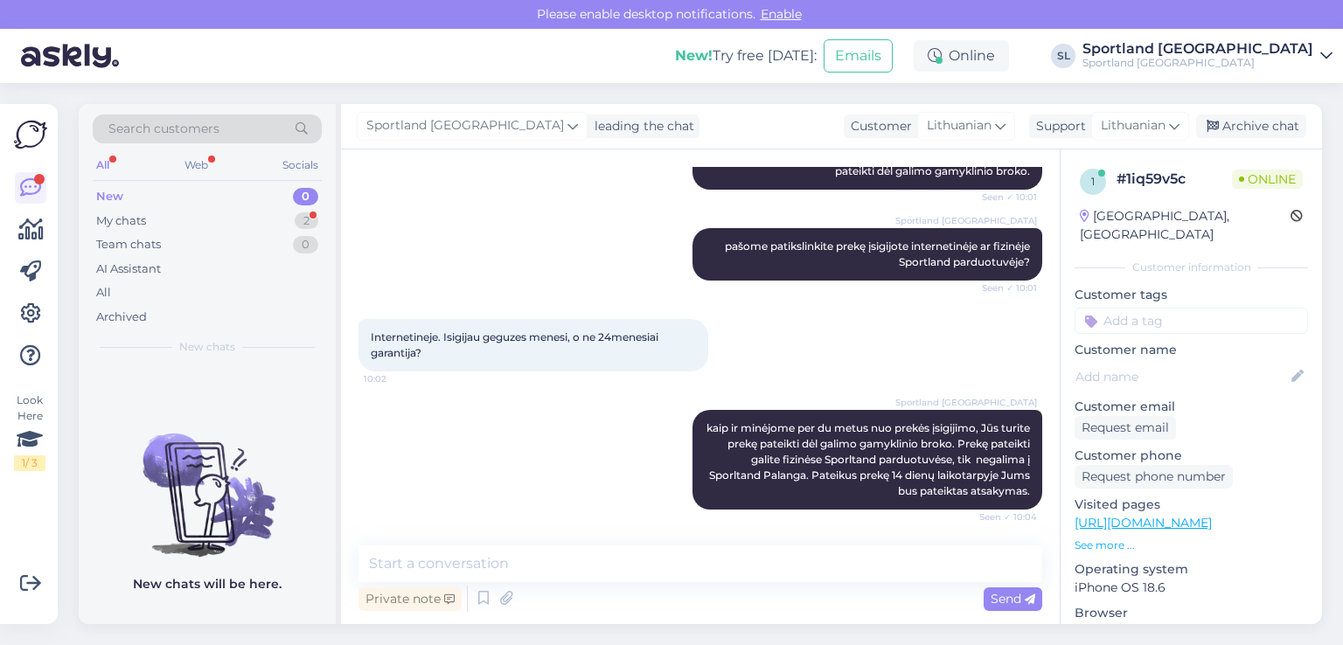
scroll to position [347, 0]
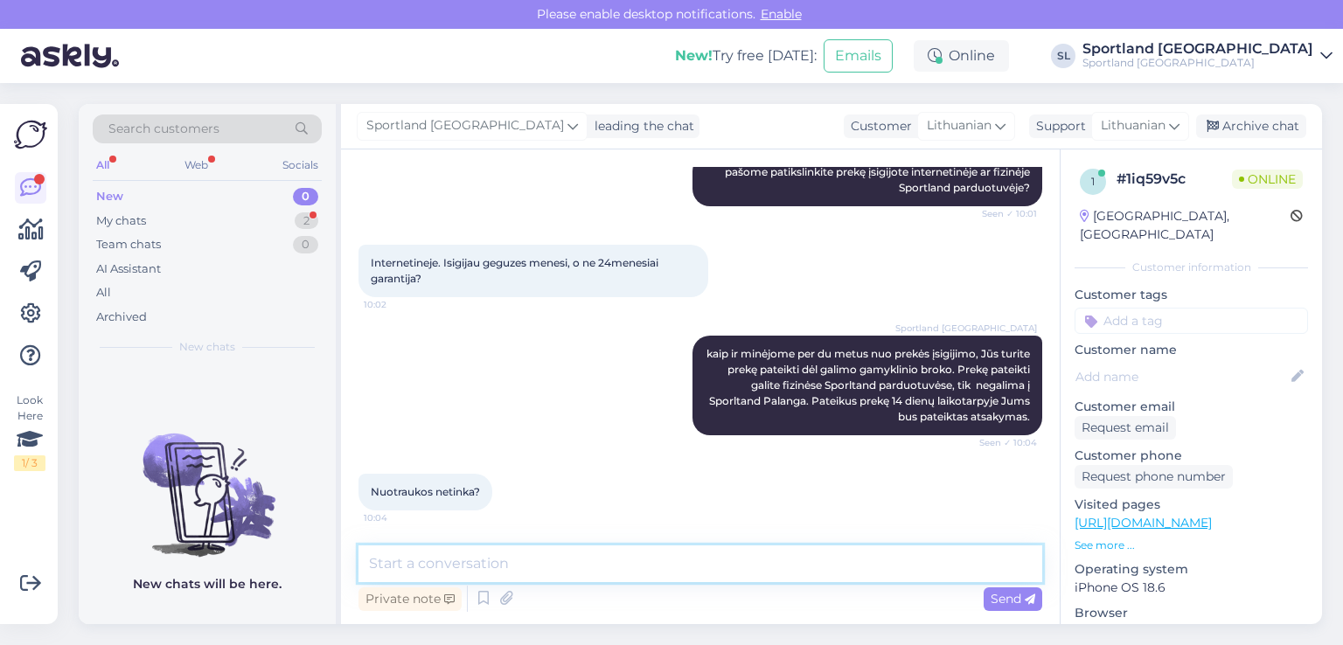
click at [616, 563] on textarea at bounding box center [701, 564] width 684 height 37
type textarea "ne"
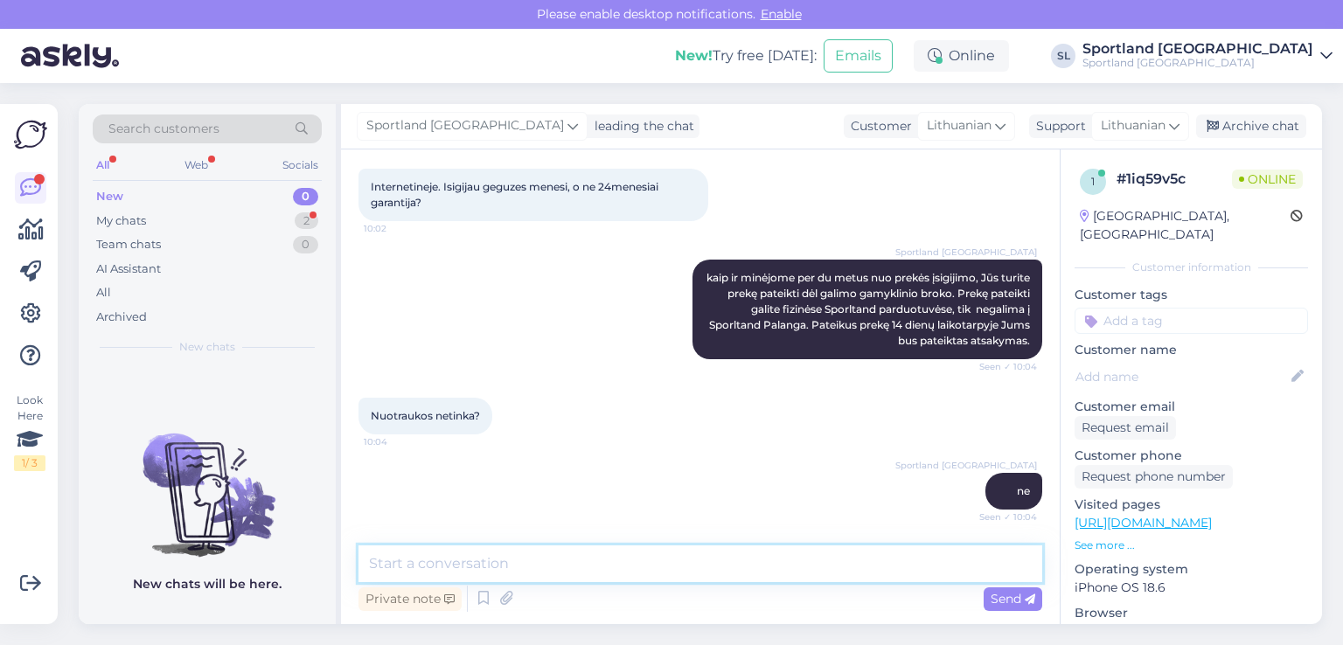
scroll to position [498, 0]
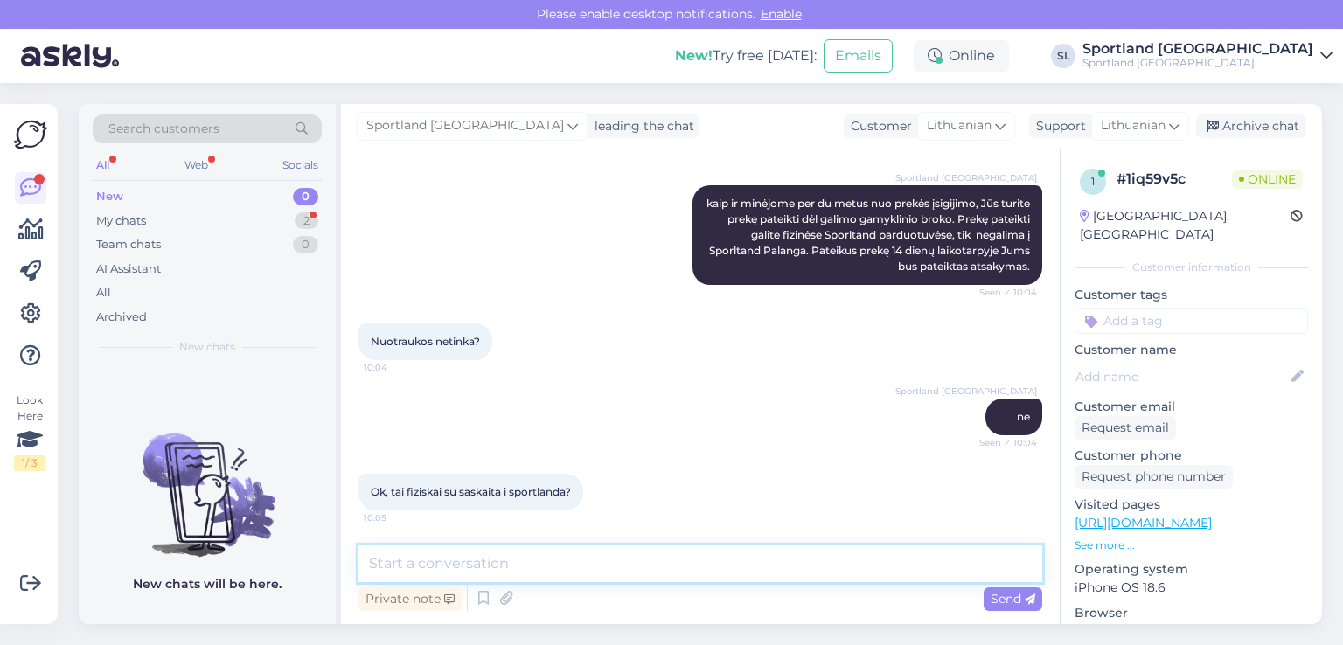
click at [582, 552] on textarea at bounding box center [701, 564] width 684 height 37
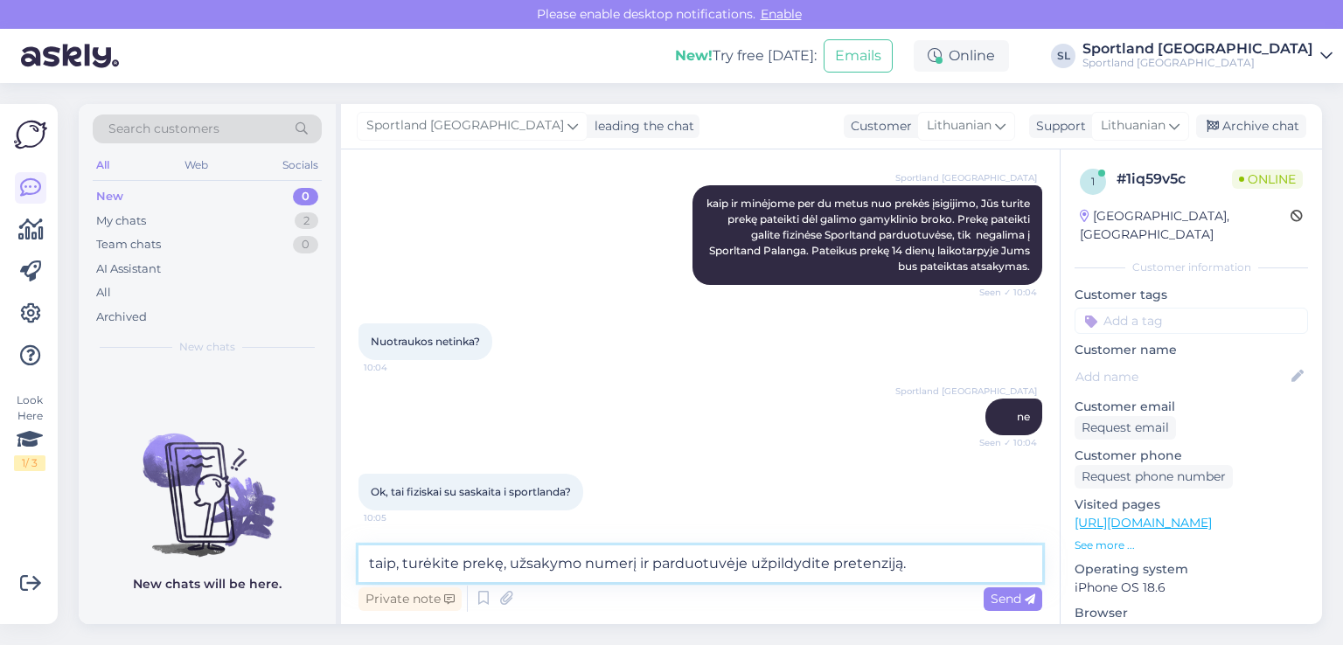
click at [812, 563] on textarea "taip, turėkite prekę, užsakymo numerį ir parduotuvėje užpildydite pretenziją." at bounding box center [701, 564] width 684 height 37
type textarea "taip, turėkite prekę, užsakymo numerį ir parduotuvėje užpildysite pretenziją."
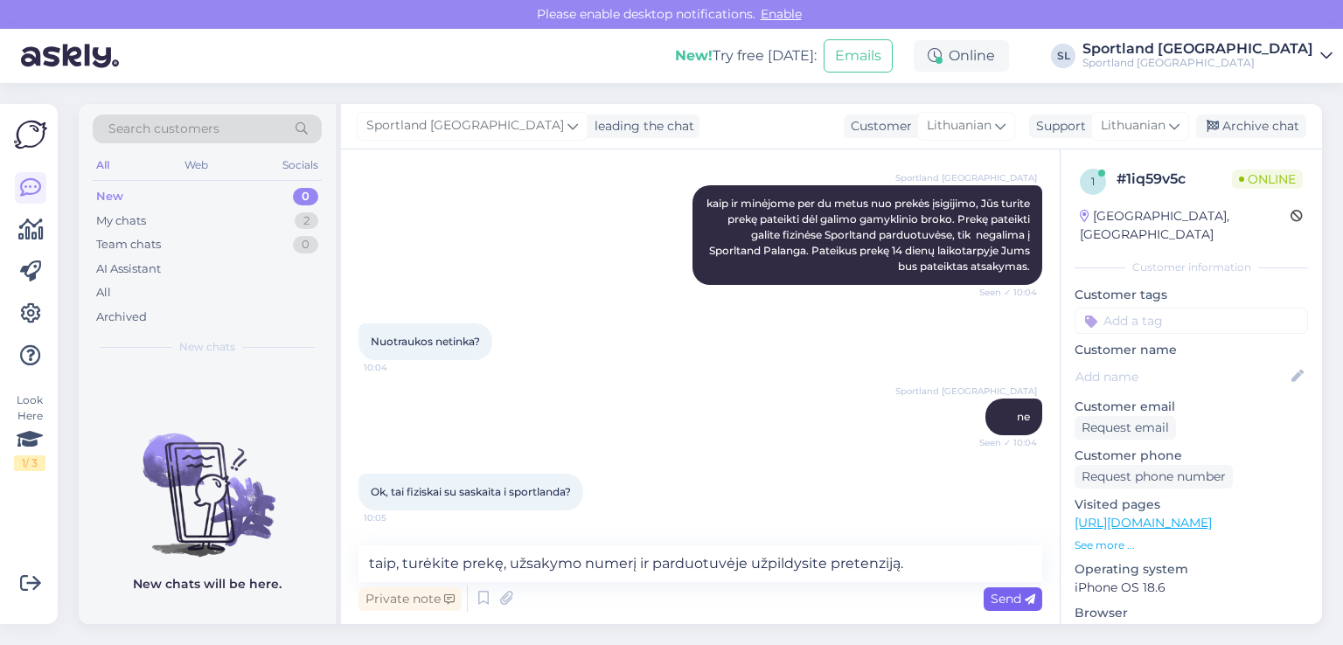
click at [1000, 592] on span "Send" at bounding box center [1013, 599] width 45 height 16
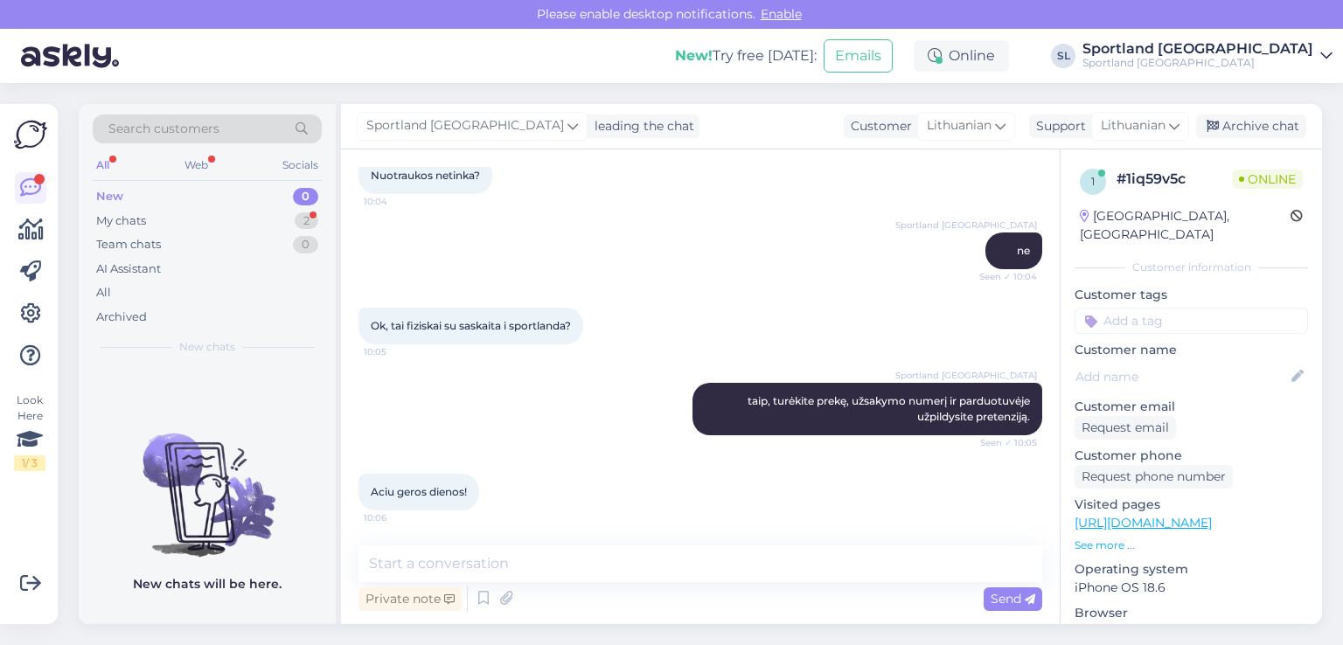
scroll to position [664, 0]
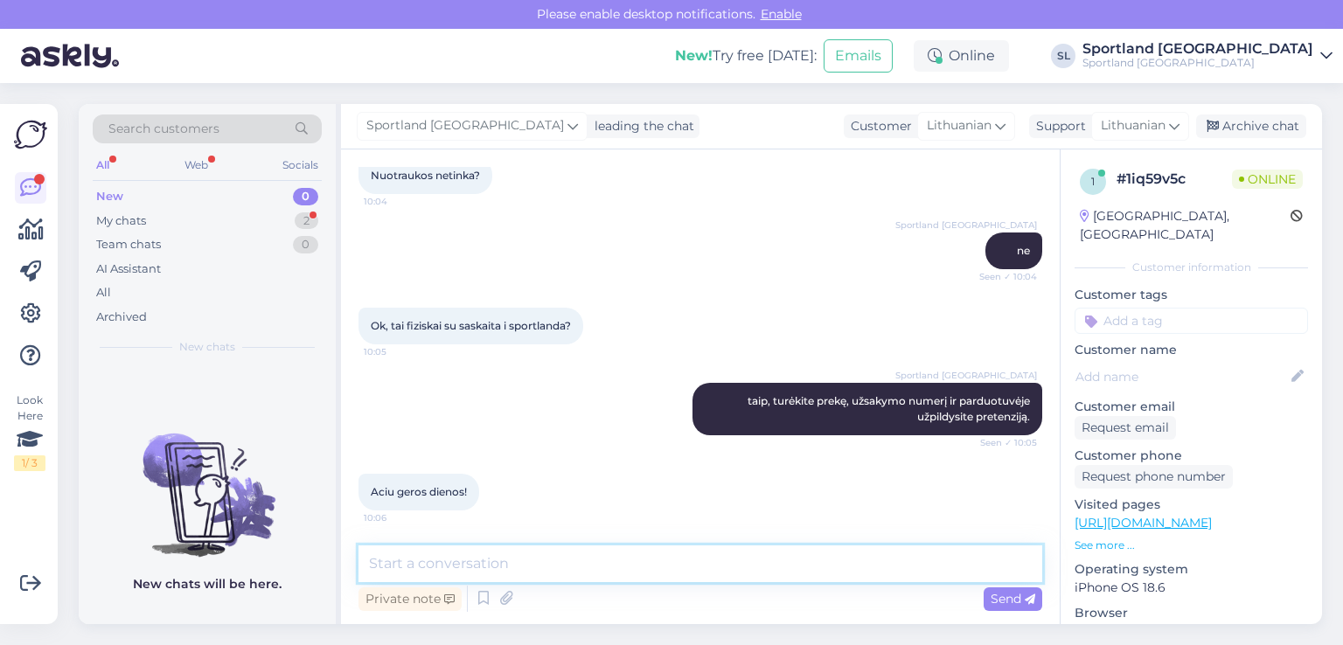
click at [573, 569] on textarea at bounding box center [701, 564] width 684 height 37
type textarea "Jums taip pat :)"
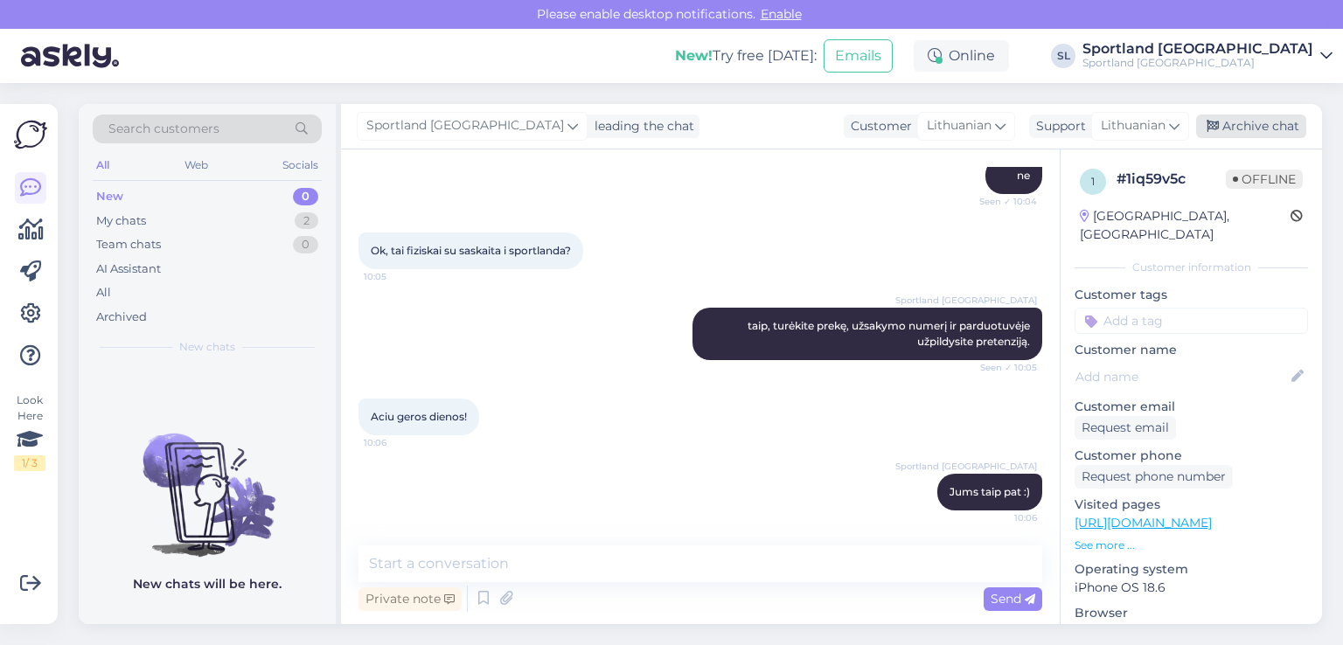
click at [1249, 127] on div "Archive chat" at bounding box center [1251, 127] width 110 height 24
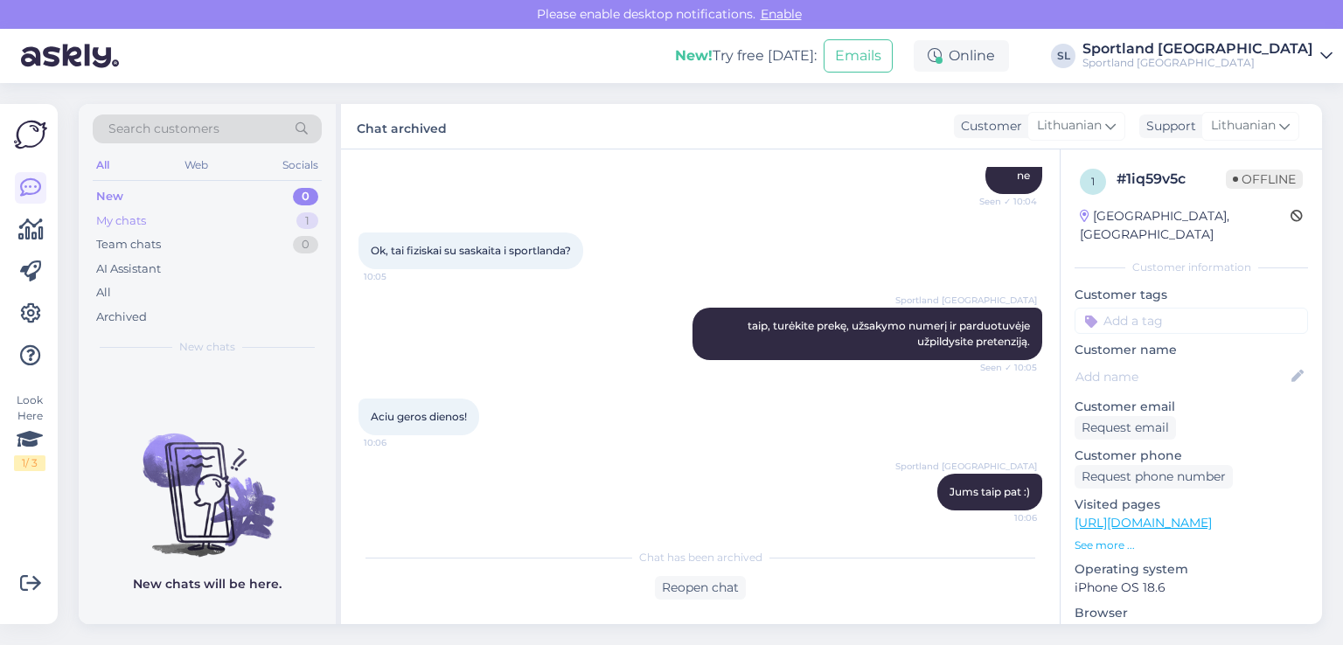
click at [150, 221] on div "My chats 1" at bounding box center [207, 221] width 229 height 24
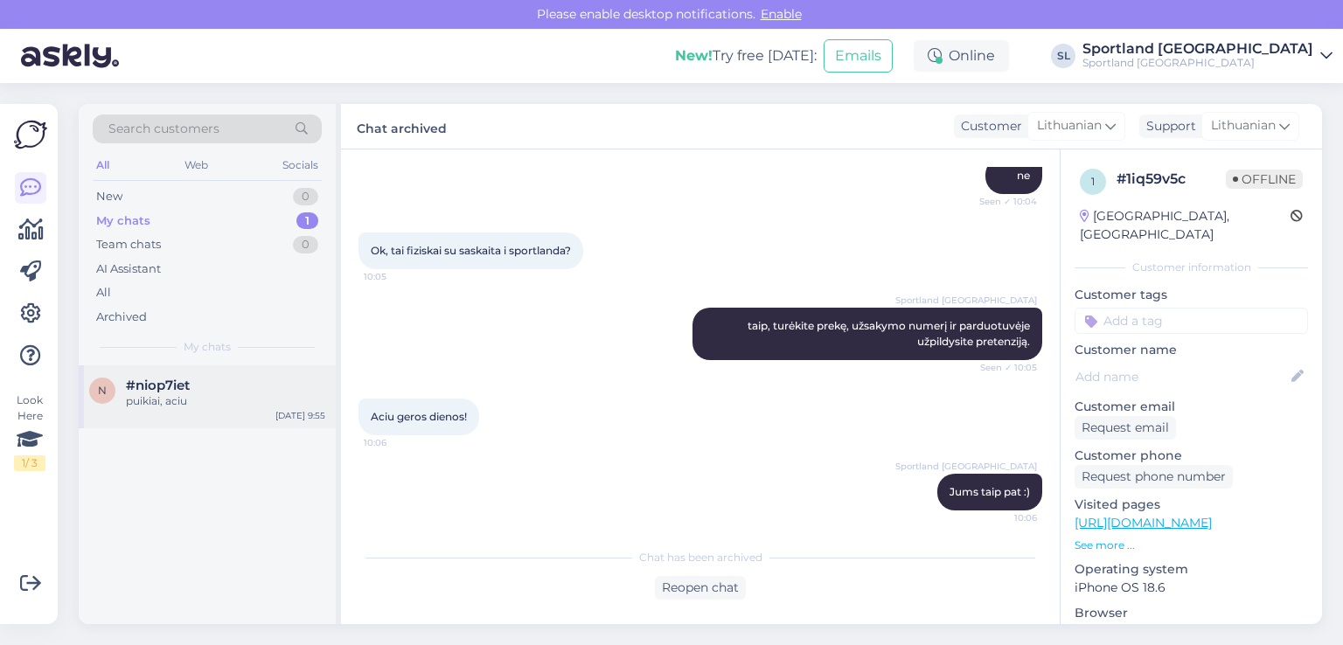
click at [192, 382] on div "#niop7iet" at bounding box center [225, 386] width 199 height 16
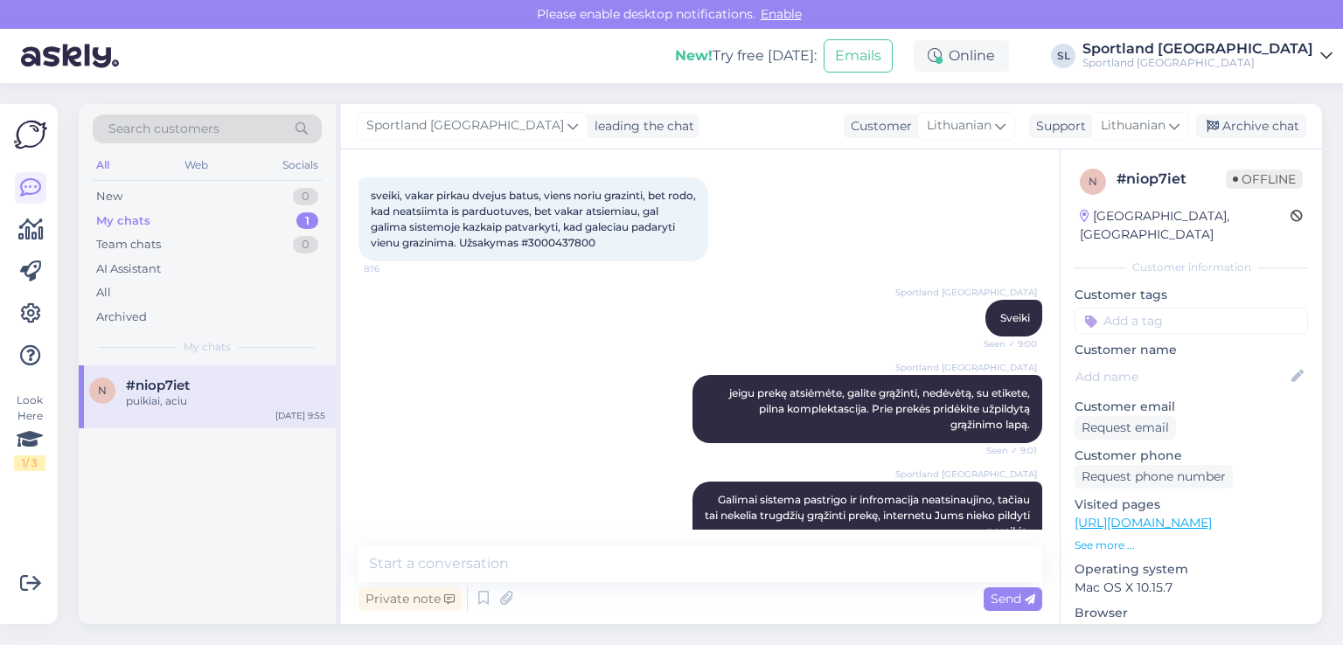
scroll to position [0, 0]
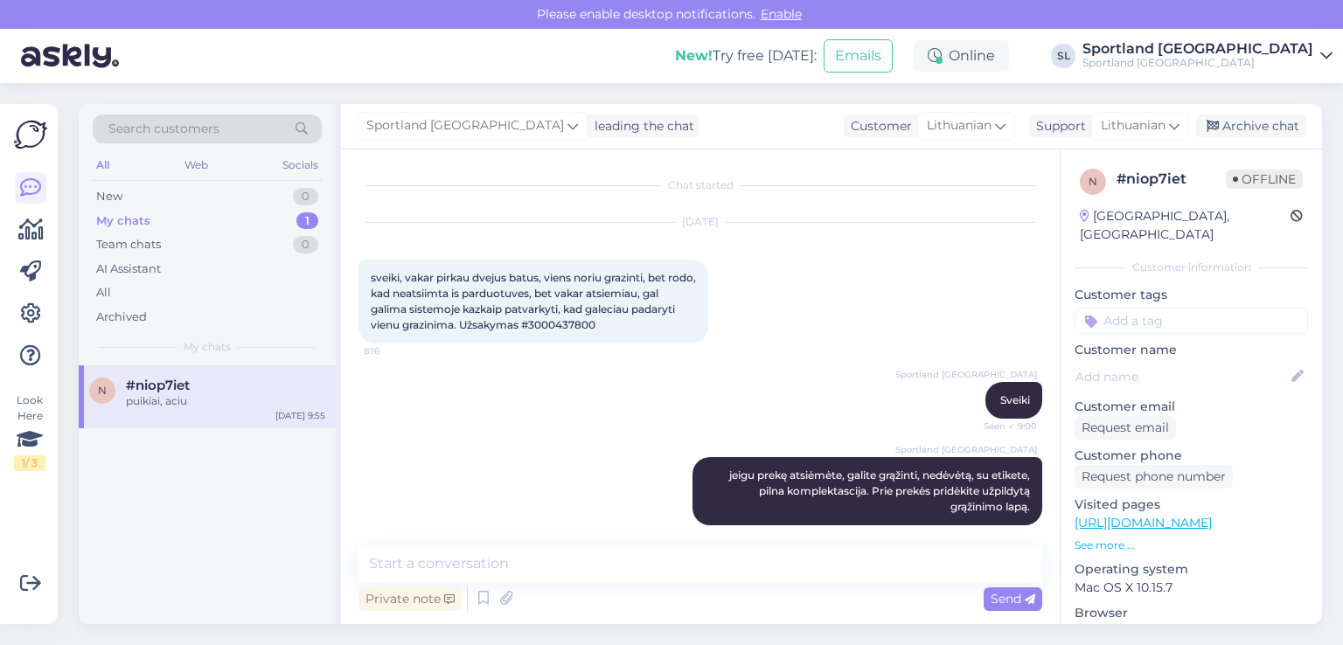
click at [580, 331] on span "sveiki, vakar pirkau dvejus batus, viens noriu grazinti, bet rodo, kad neatsiim…" at bounding box center [535, 301] width 328 height 60
copy div "3000437800 8:16"
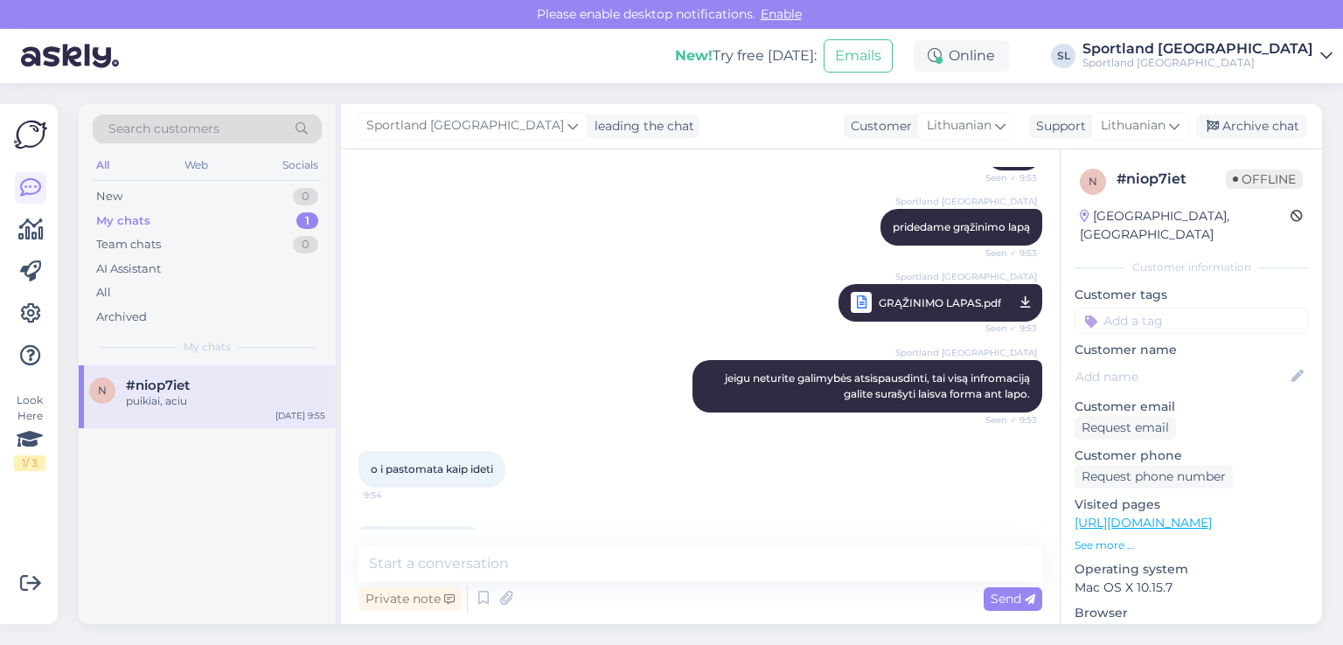
scroll to position [1132, 0]
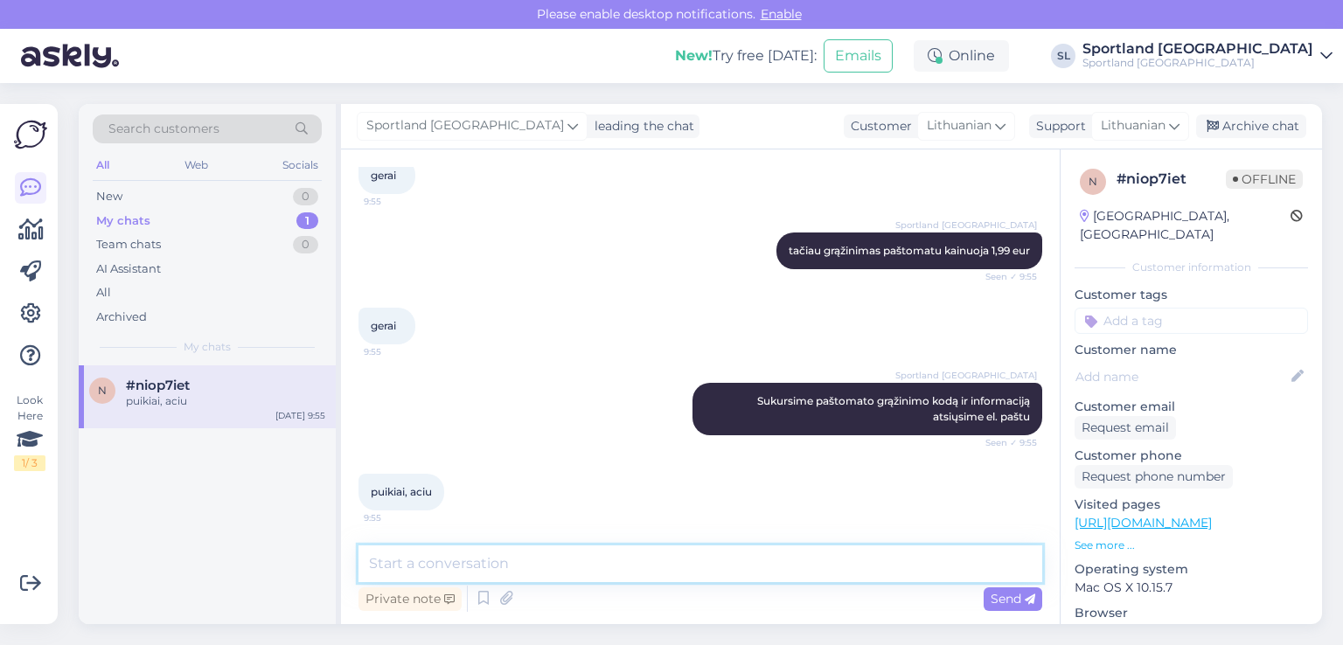
click at [655, 574] on textarea at bounding box center [701, 564] width 684 height 37
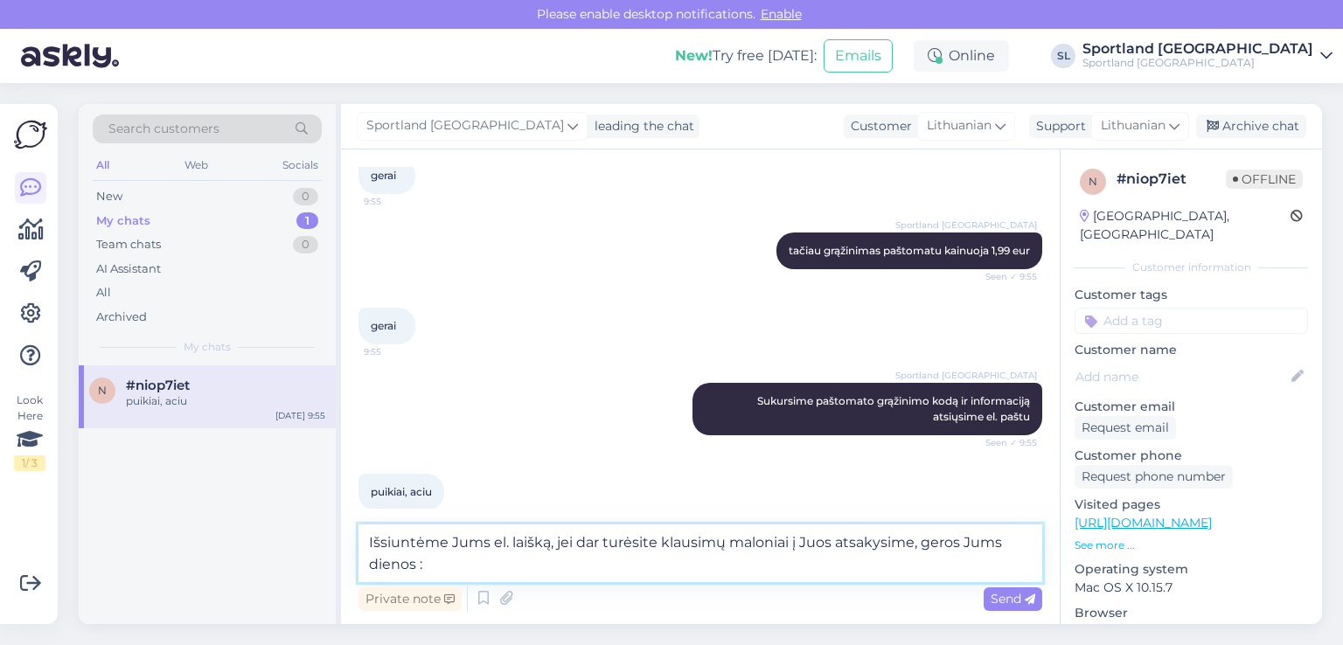
type textarea "Išsiuntėme Jums el. laišką, jei dar turėsite klausimų maloniai į Juos atsakysim…"
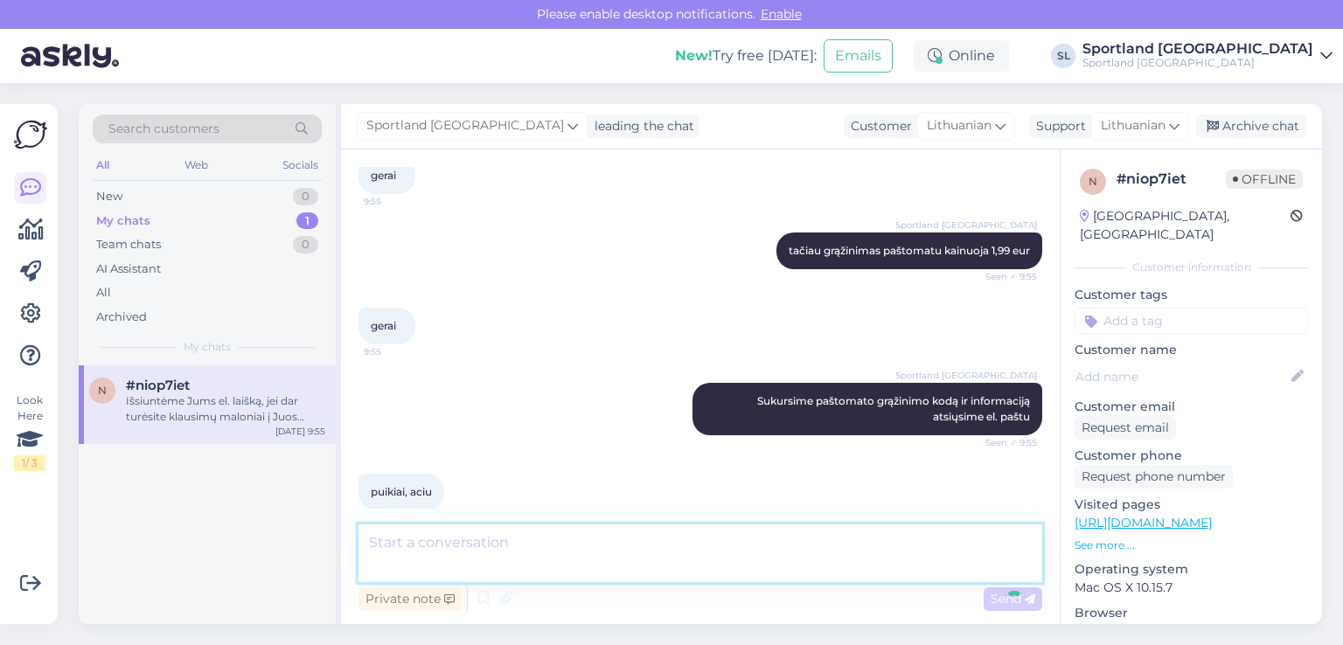
scroll to position [1223, 0]
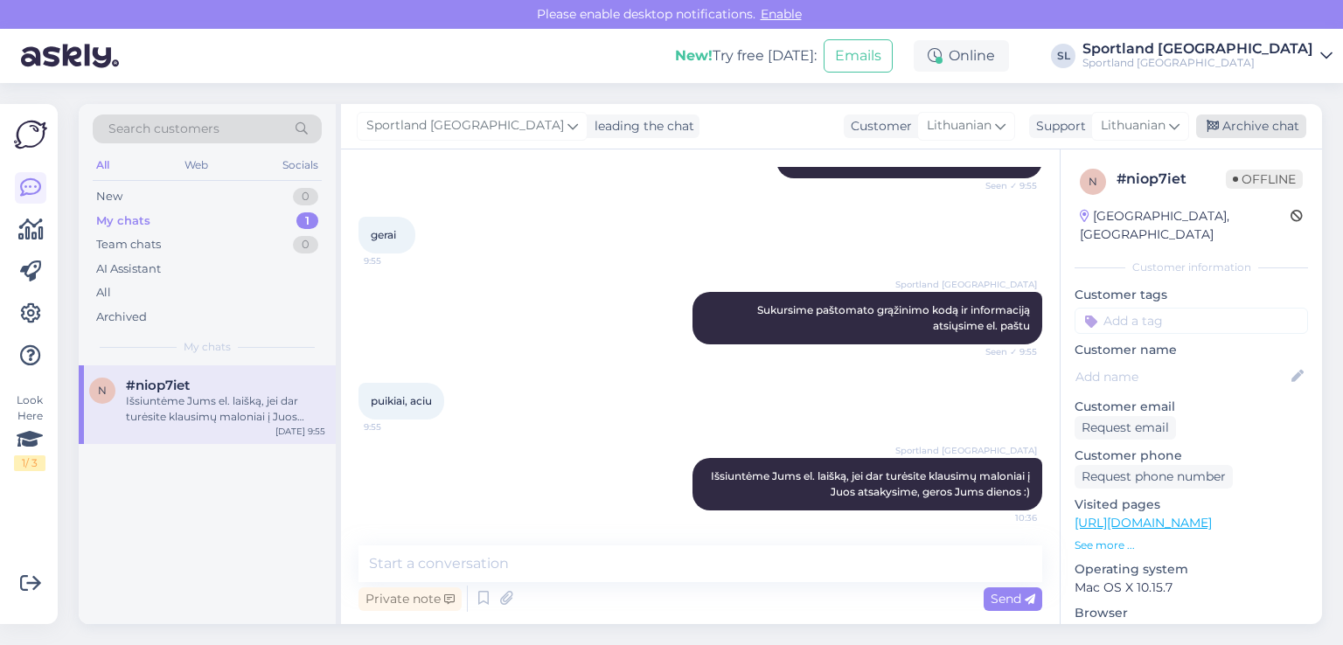
click at [1258, 130] on div "Archive chat" at bounding box center [1251, 127] width 110 height 24
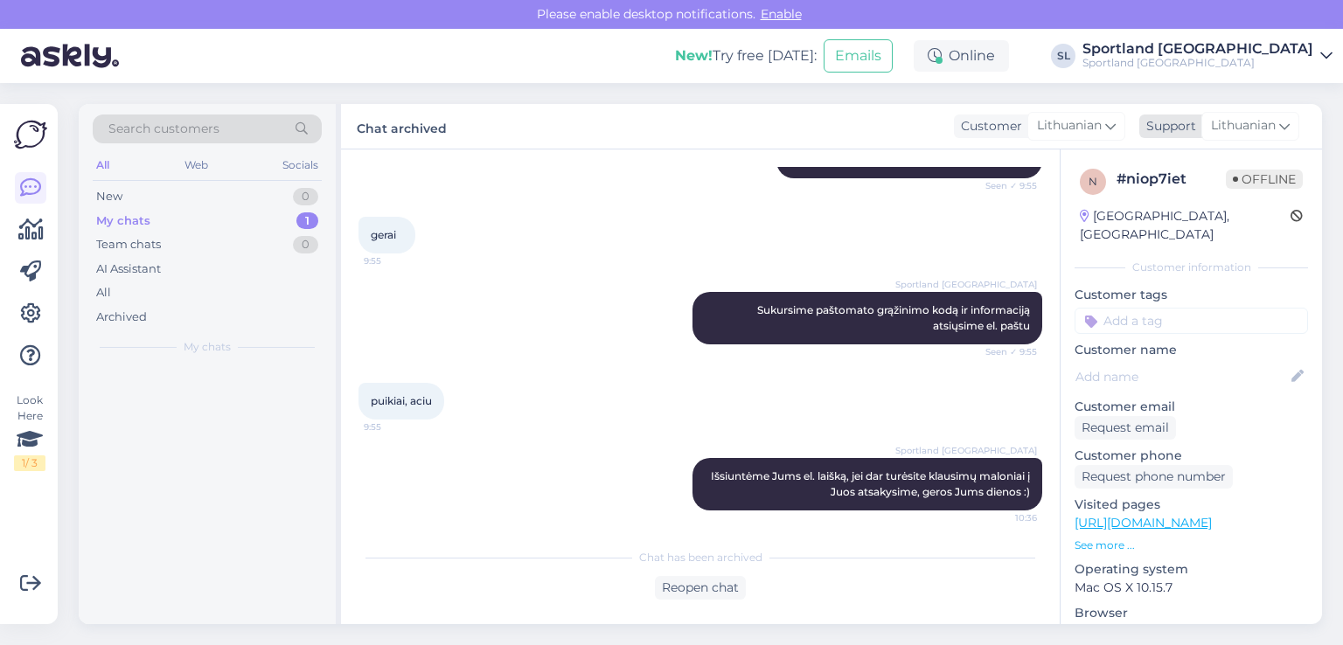
scroll to position [1228, 0]
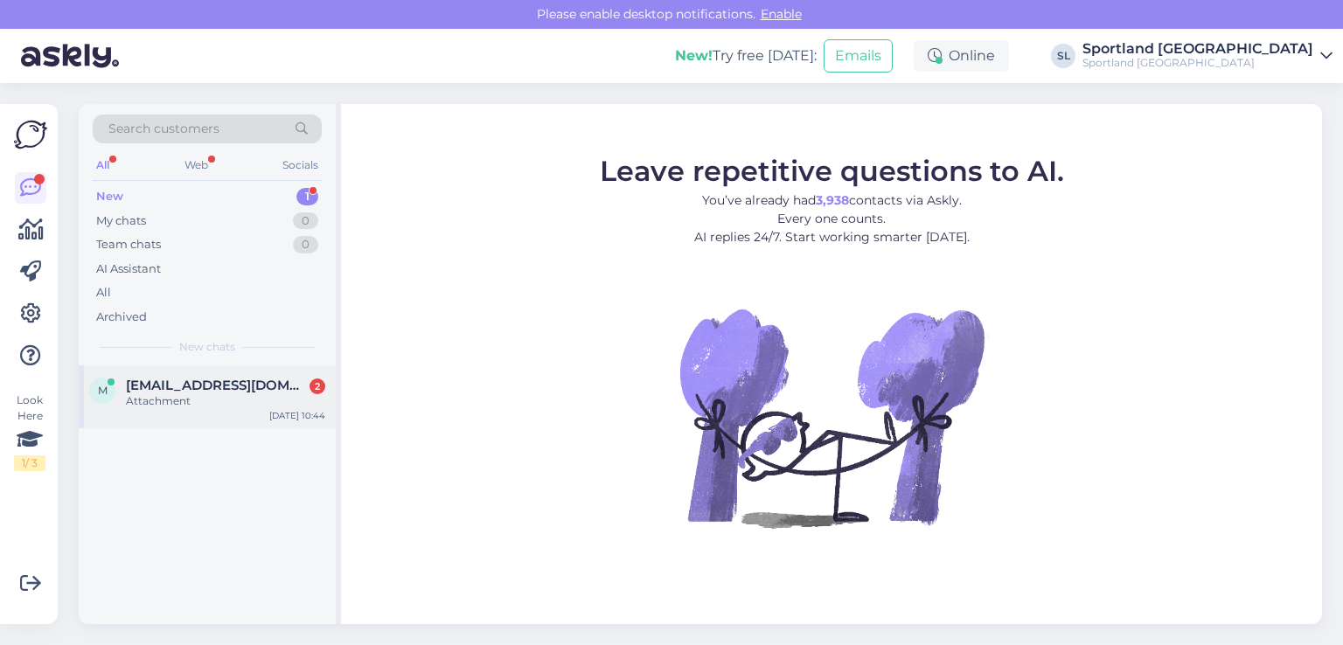
click at [220, 396] on div "Attachment" at bounding box center [225, 402] width 199 height 16
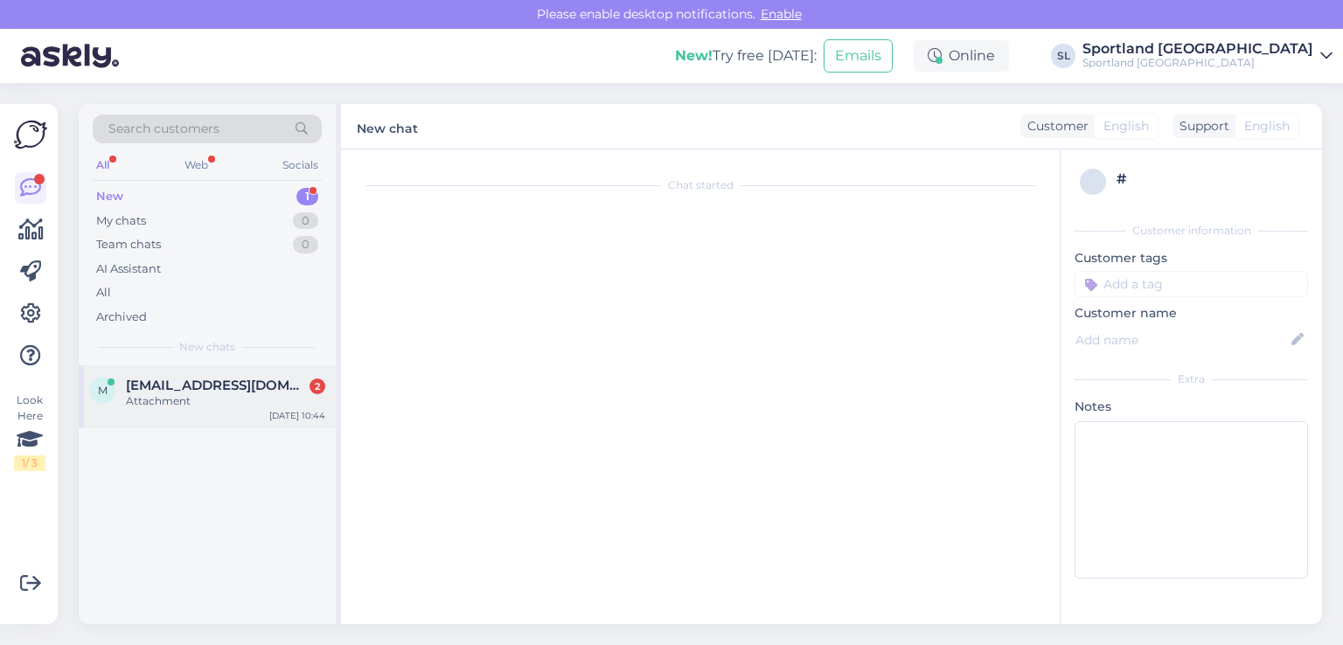
scroll to position [674, 0]
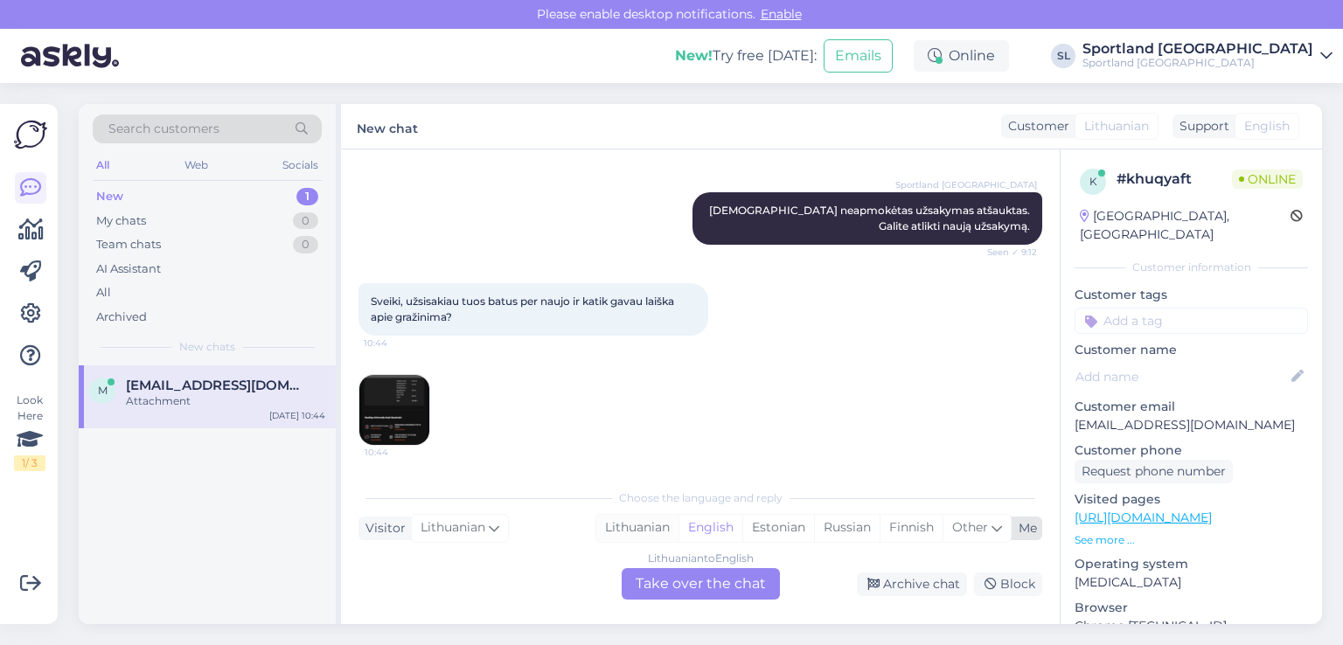
click at [631, 528] on div "Lithuanian" at bounding box center [637, 528] width 82 height 26
click at [664, 591] on div "Lithuanian to Lithuanian Take over the chat" at bounding box center [701, 583] width 158 height 31
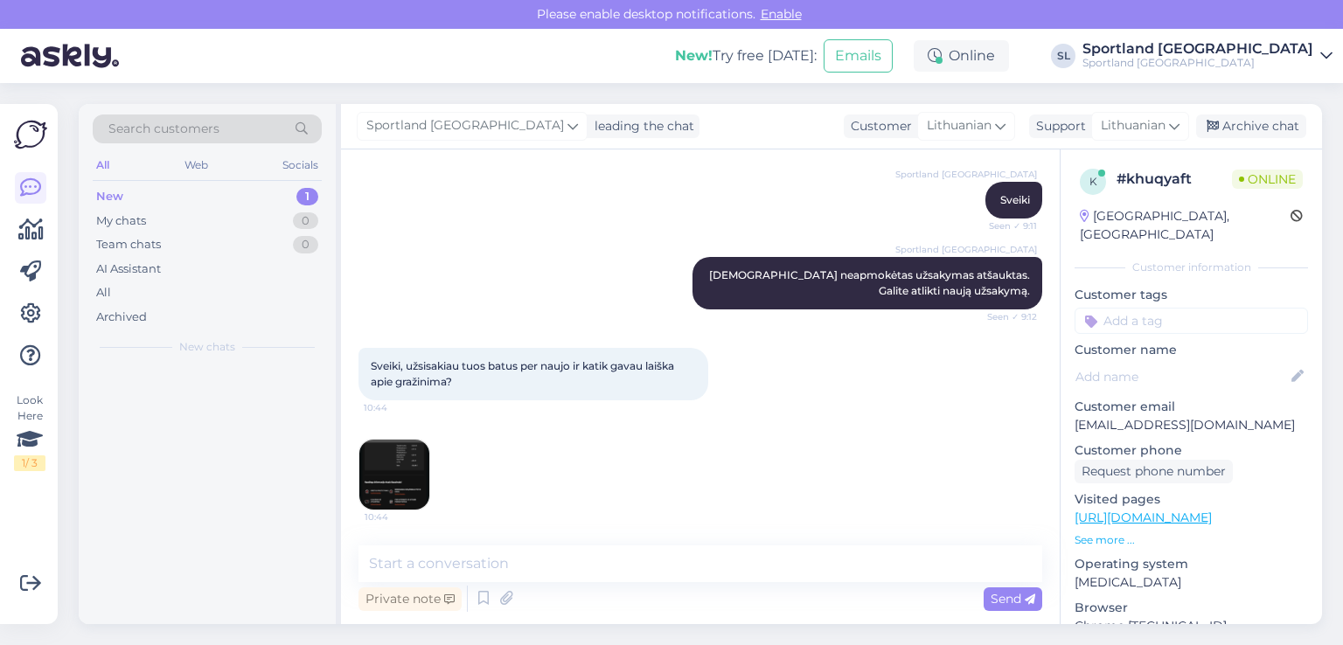
scroll to position [609, 0]
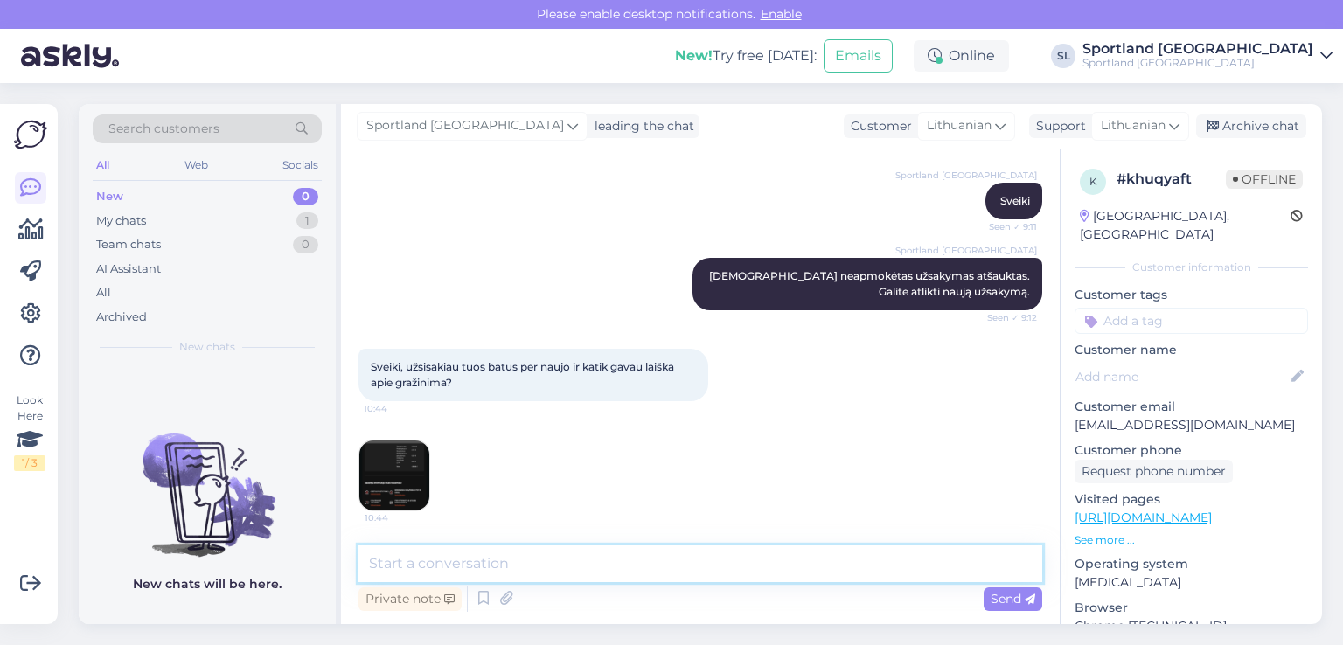
click at [593, 571] on textarea at bounding box center [701, 564] width 684 height 37
type textarea "Sveiki"
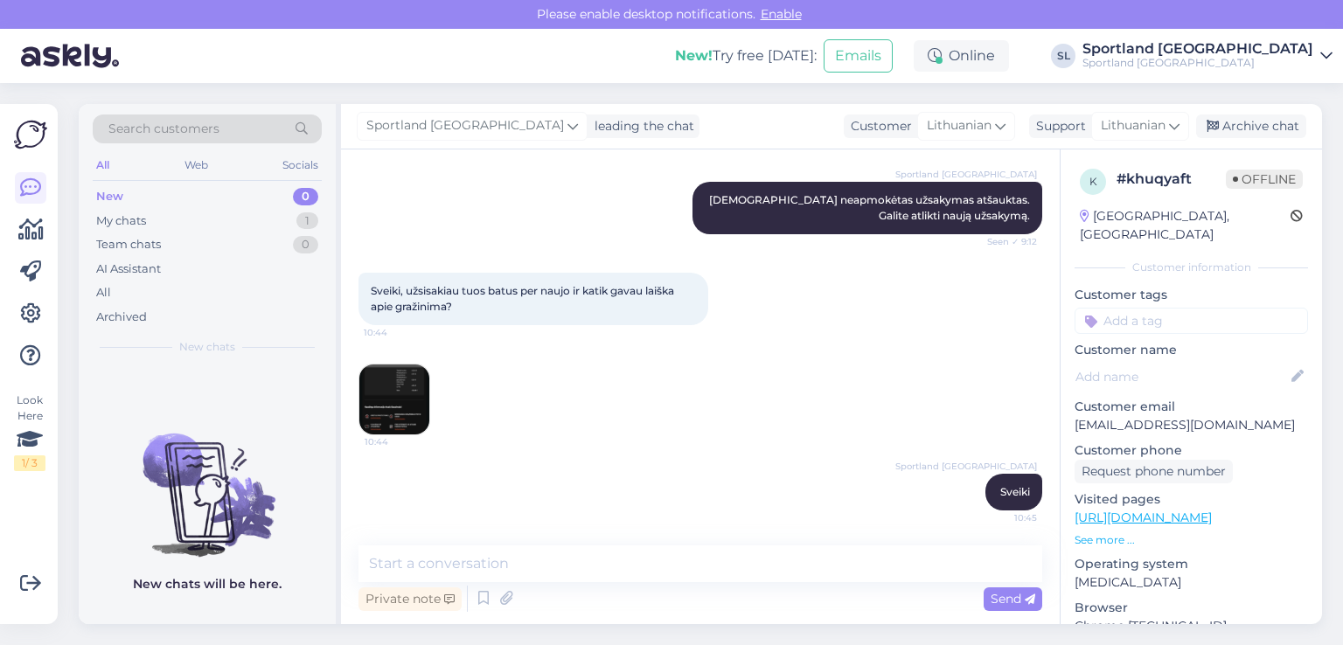
click at [395, 389] on img at bounding box center [394, 400] width 70 height 70
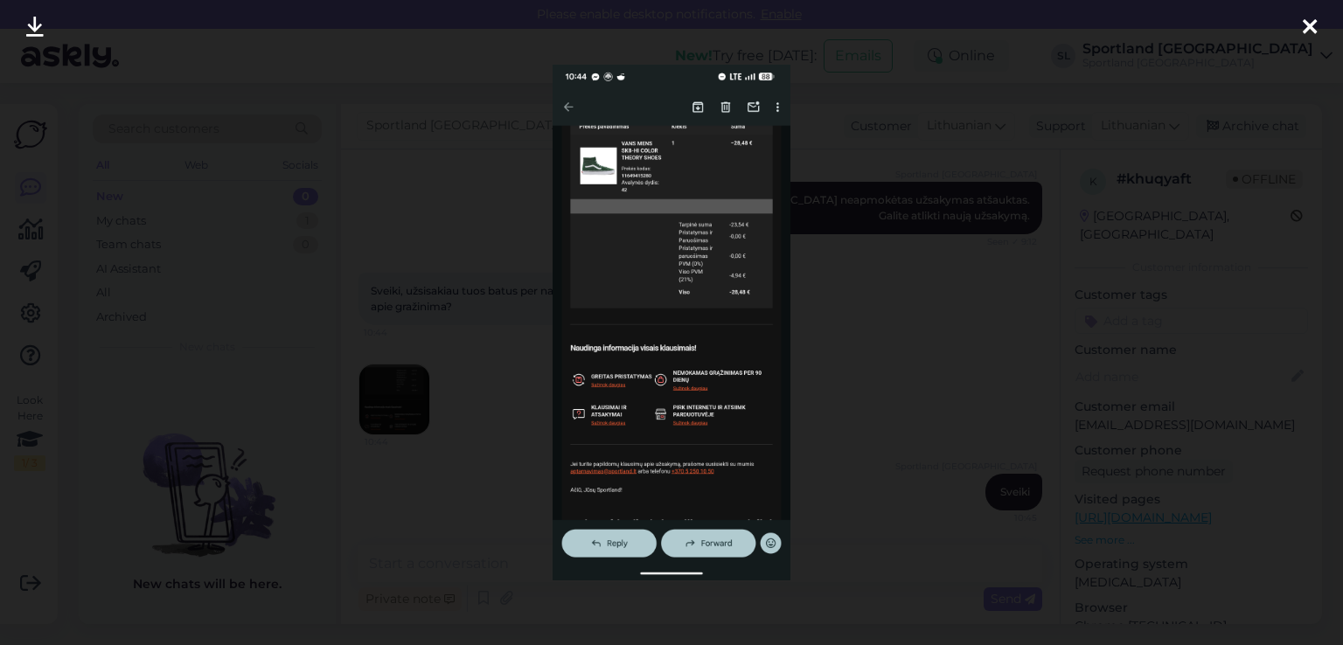
click at [1303, 20] on icon at bounding box center [1310, 28] width 14 height 23
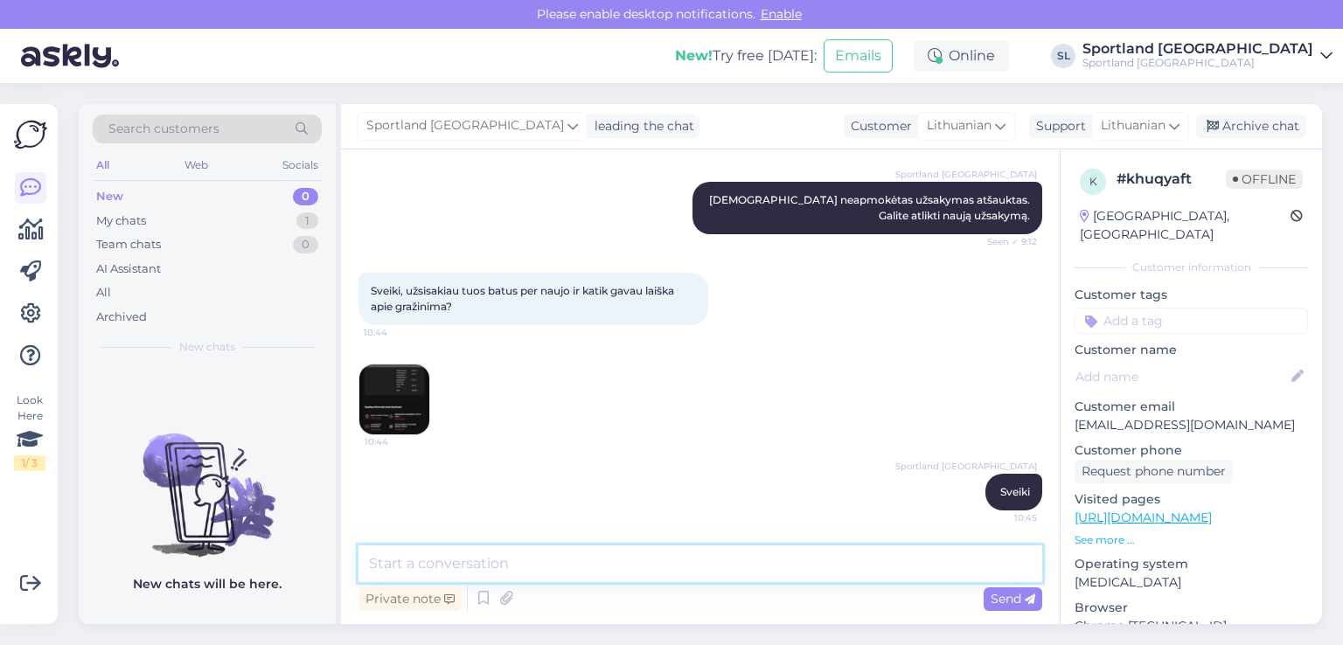
click at [475, 561] on textarea at bounding box center [701, 564] width 684 height 37
type textarea "prašome nurodykite užsakymo numerį"
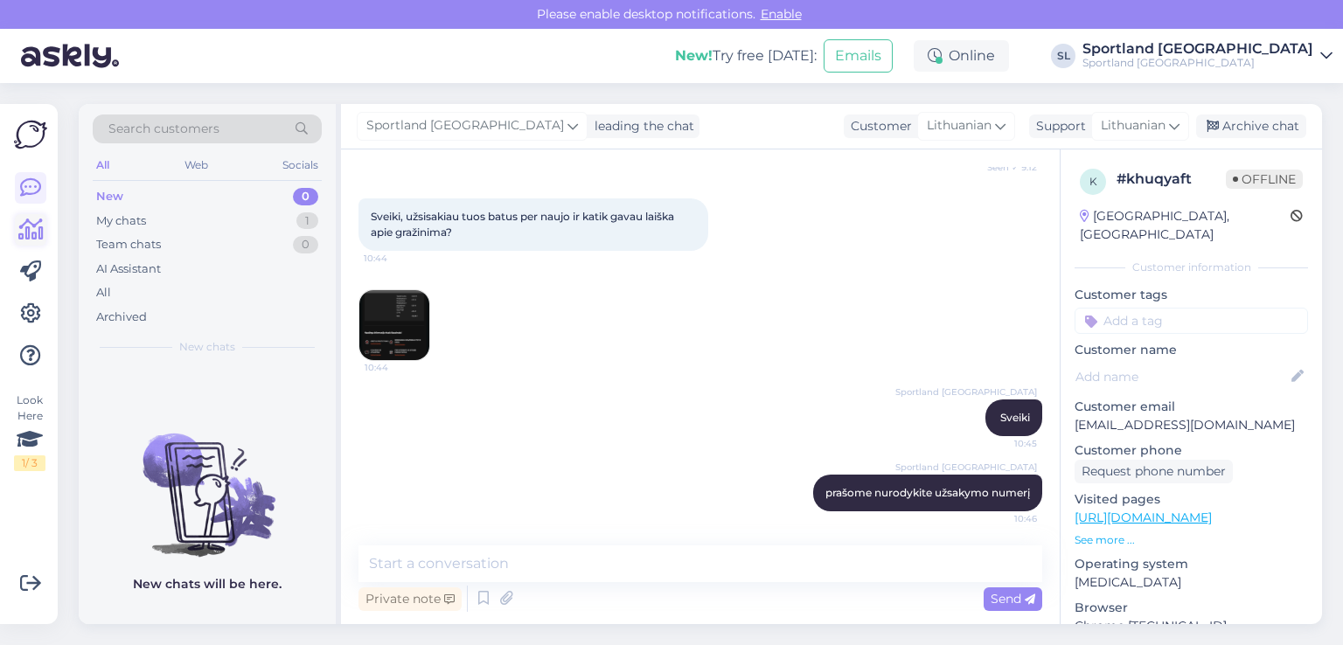
click at [21, 234] on icon at bounding box center [30, 230] width 25 height 21
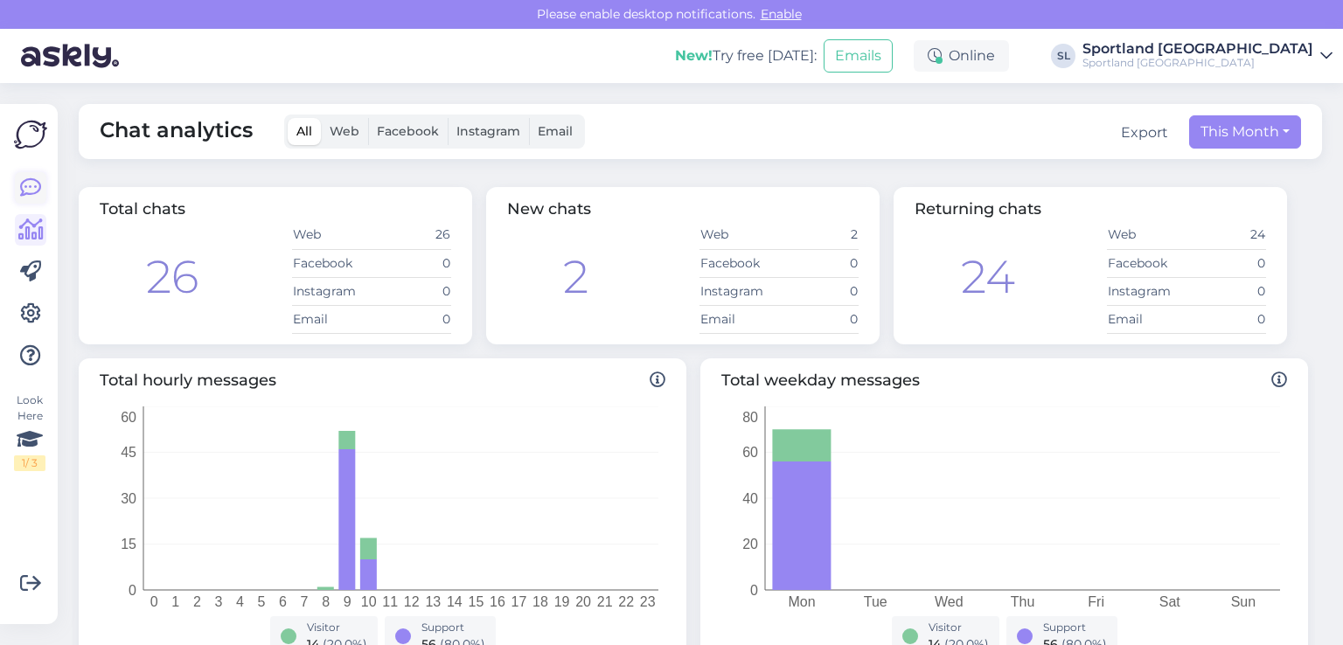
click at [31, 181] on icon at bounding box center [30, 188] width 21 height 21
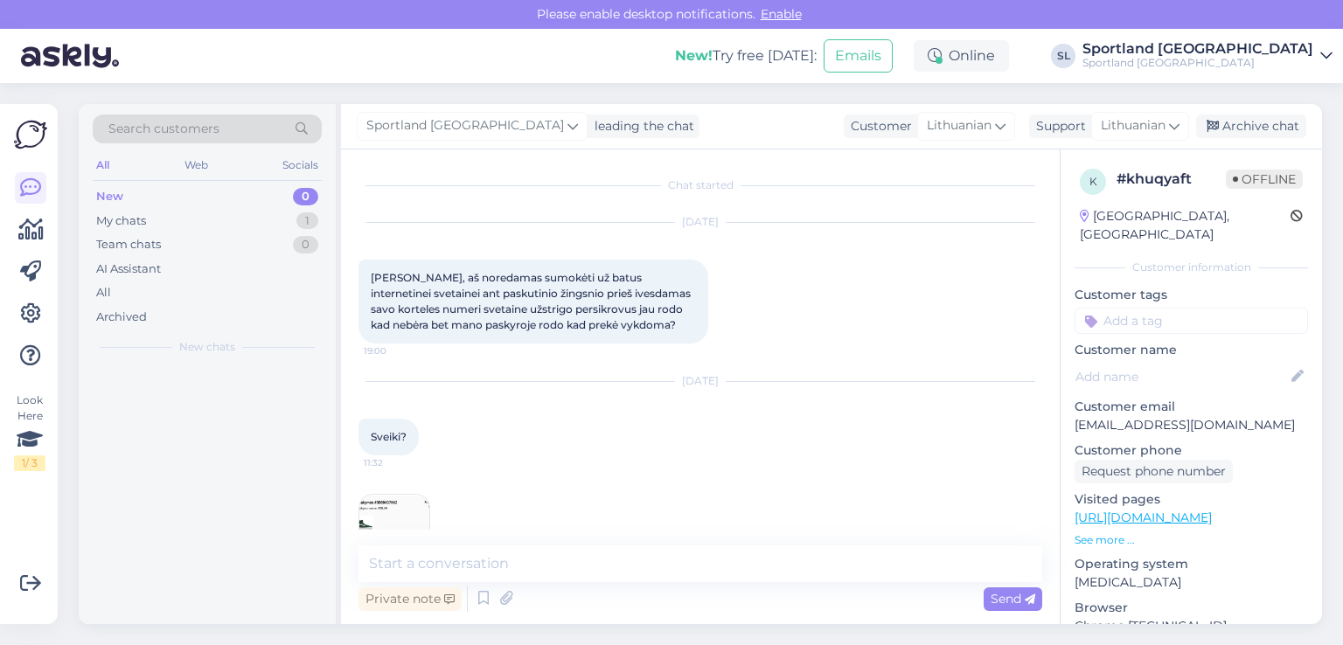
scroll to position [759, 0]
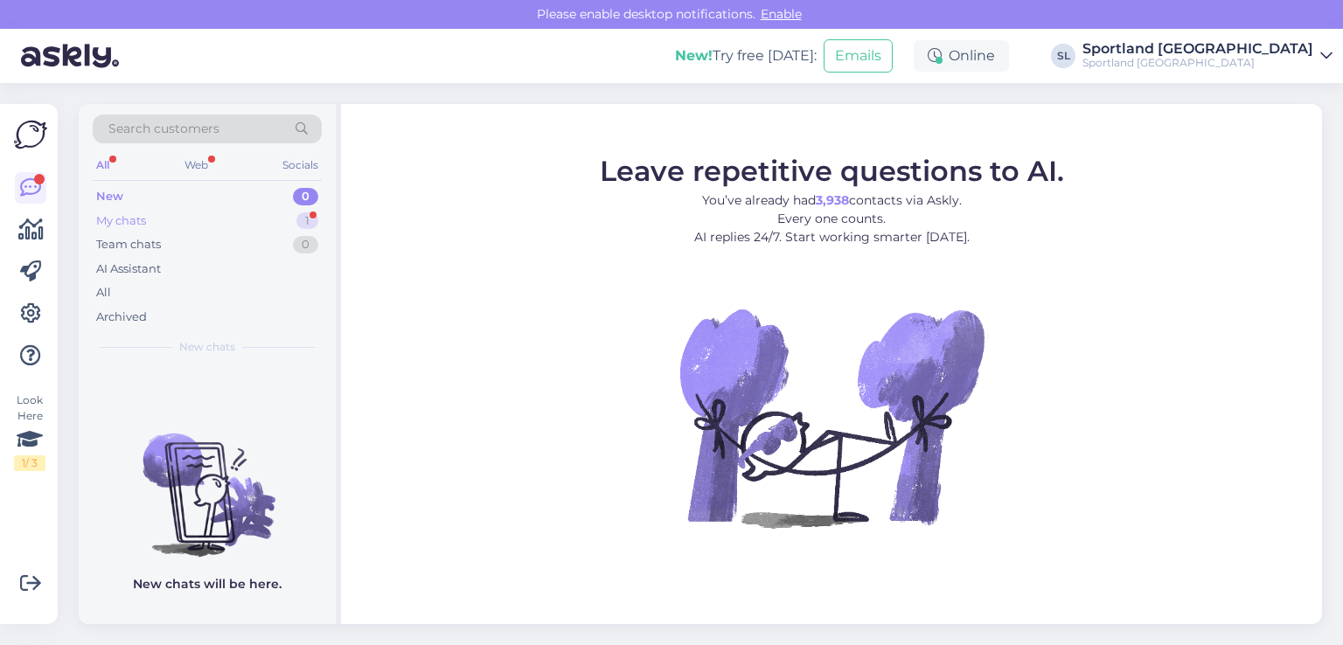
click at [133, 210] on div "My chats 1" at bounding box center [207, 221] width 229 height 24
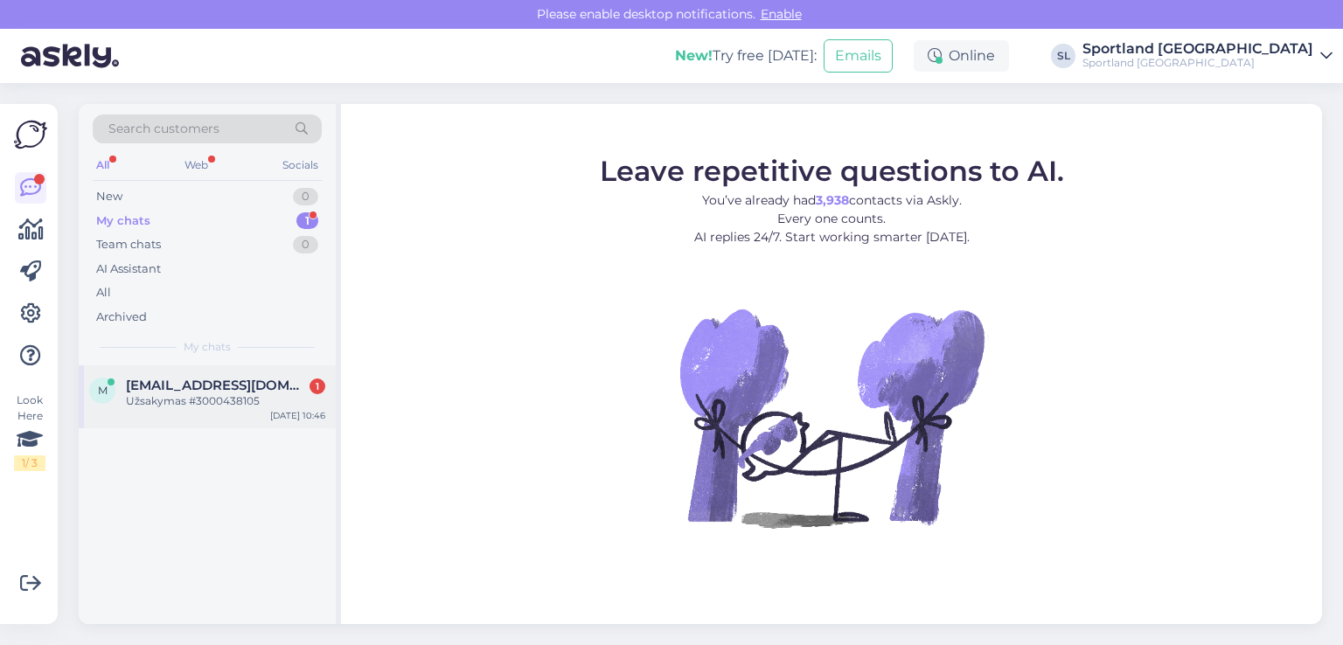
click at [255, 394] on div "Užsakymas #3000438105" at bounding box center [225, 402] width 199 height 16
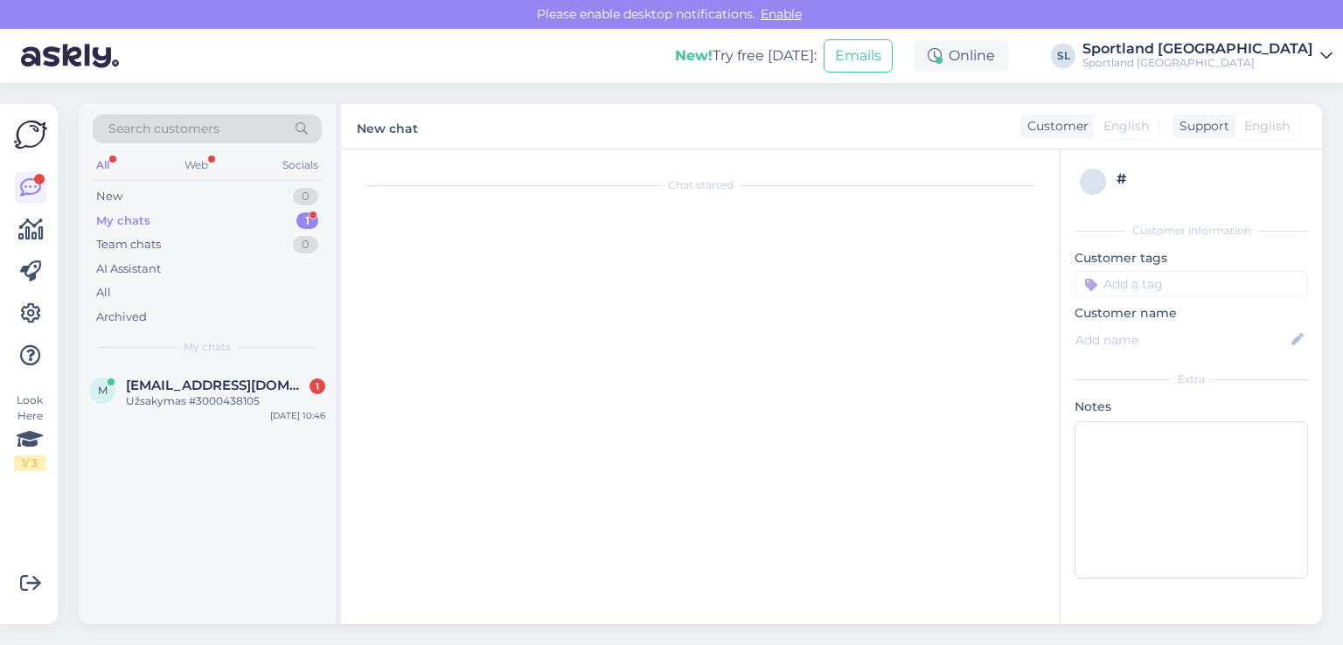
scroll to position [835, 0]
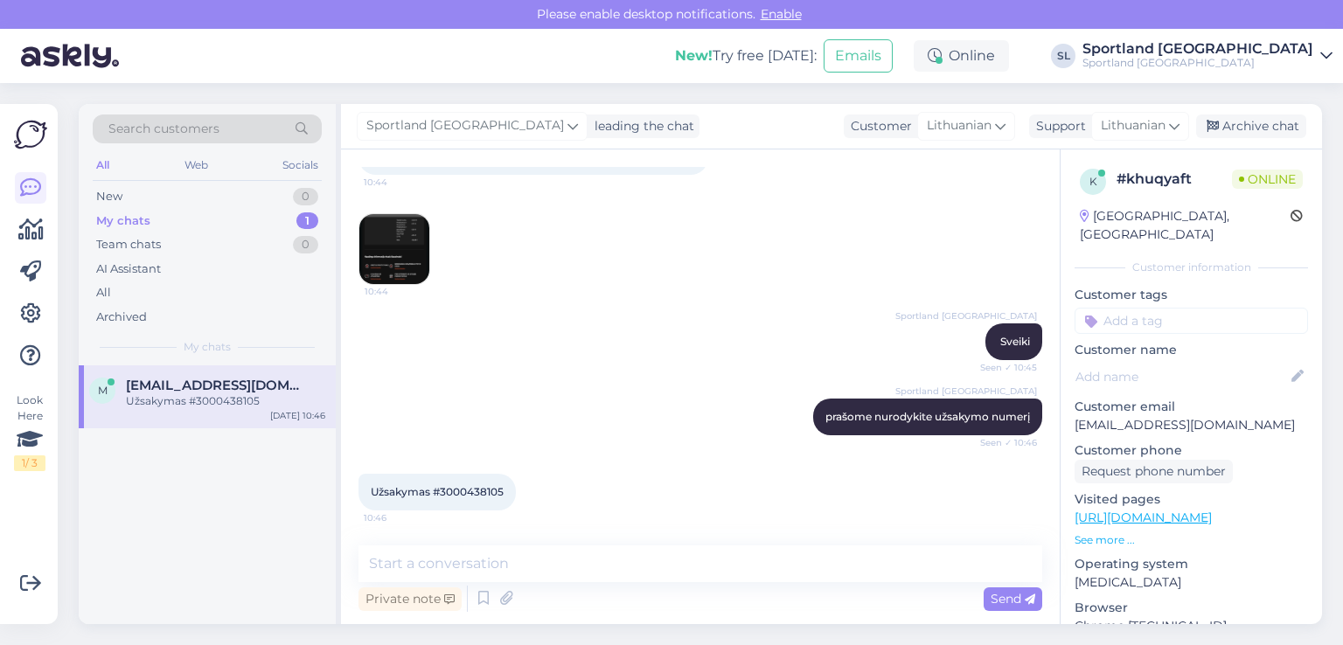
click at [458, 495] on span "Užsakymas #3000438105" at bounding box center [437, 491] width 133 height 13
click at [460, 496] on span "Užsakymas #3000438105" at bounding box center [437, 491] width 133 height 13
copy div "3000438105 10:46"
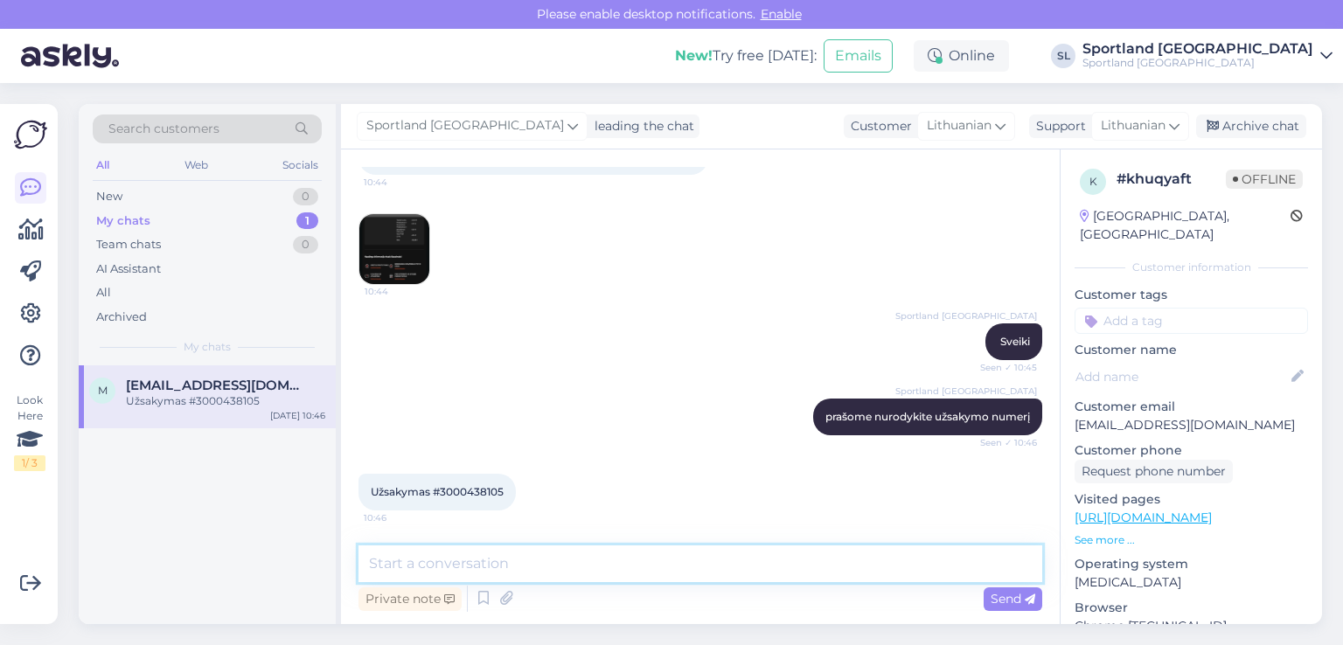
drag, startPoint x: 574, startPoint y: 552, endPoint x: 565, endPoint y: 560, distance: 11.8
click at [567, 558] on textarea at bounding box center [701, 564] width 684 height 37
type textarea "M"
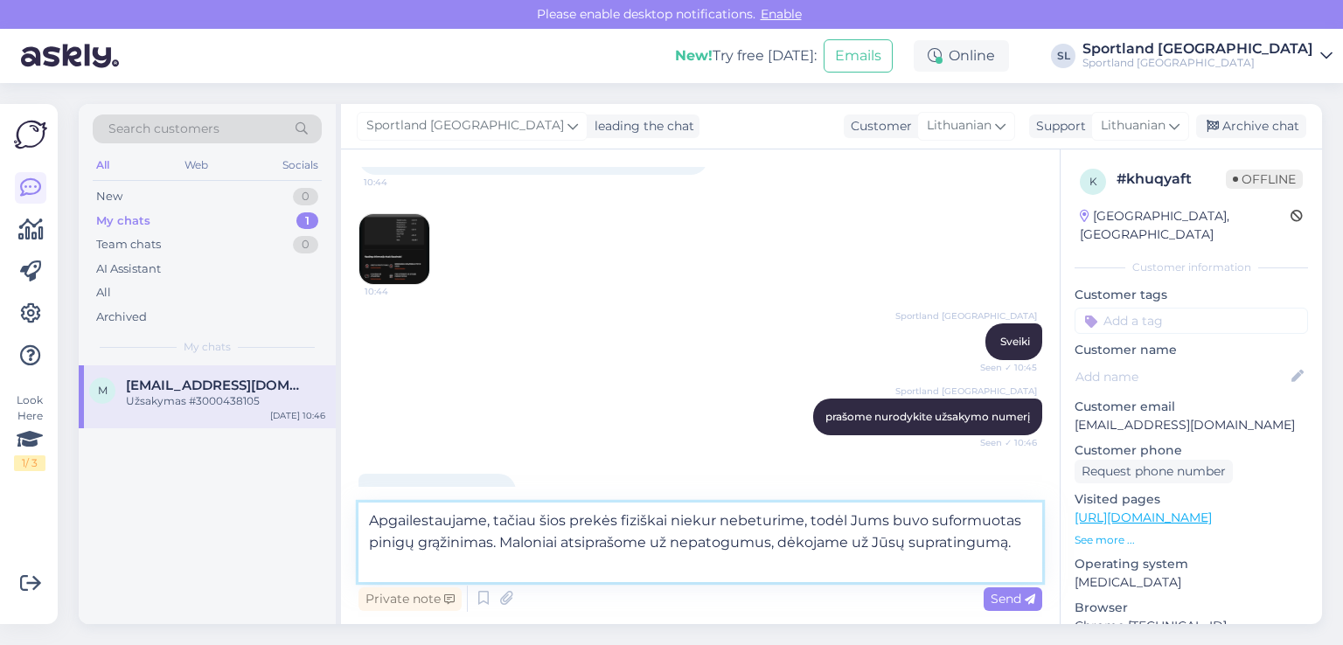
type textarea "Apgailestaujame, tačiau šios prekės fiziškai niekur nebeturime, todėl Jums buvo…"
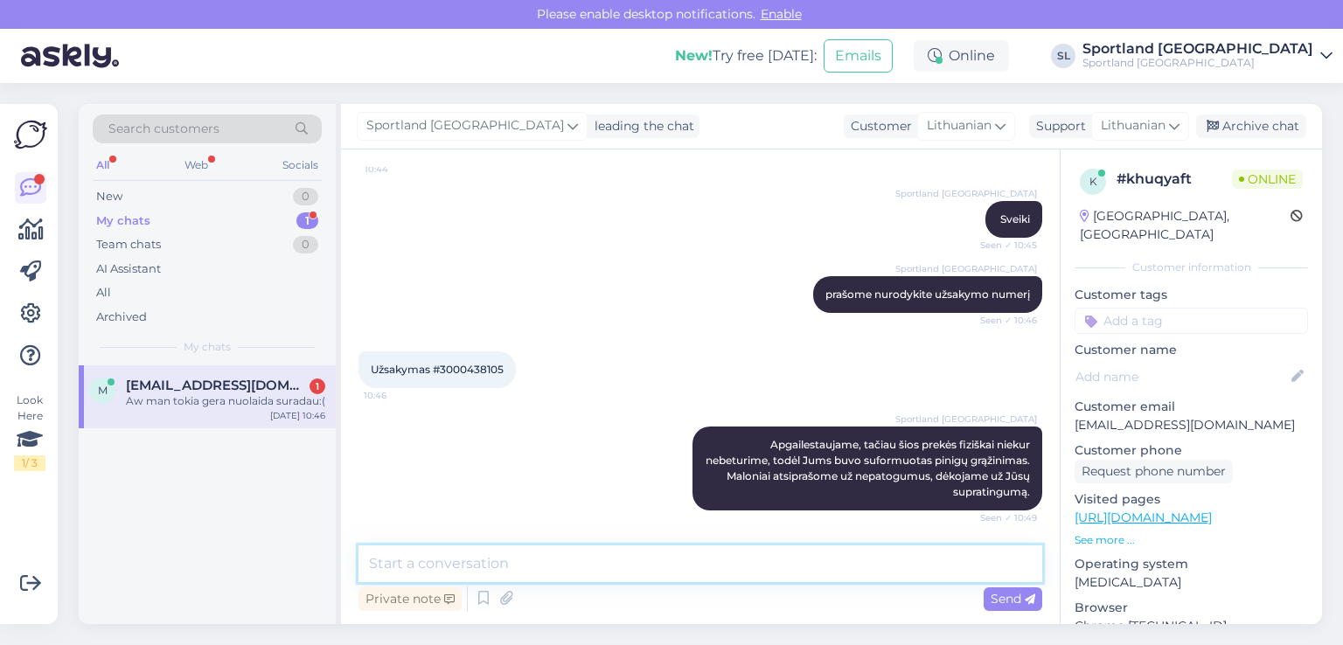
scroll to position [1032, 0]
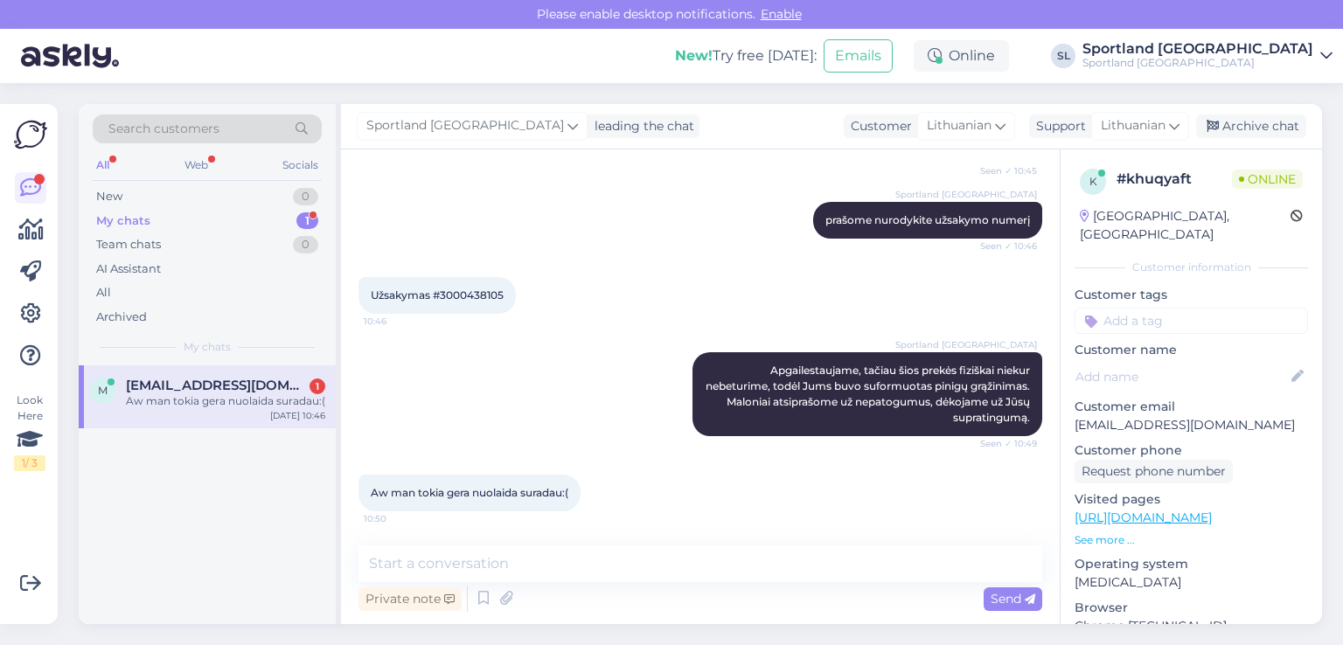
click at [152, 571] on div "m [EMAIL_ADDRESS][DOMAIN_NAME] 1 Aw man tokia gera nuolaida suradau:( [DATE] 10…" at bounding box center [207, 495] width 257 height 259
click at [191, 403] on div "Aw man tokia gera nuolaida suradau:(" at bounding box center [225, 402] width 199 height 16
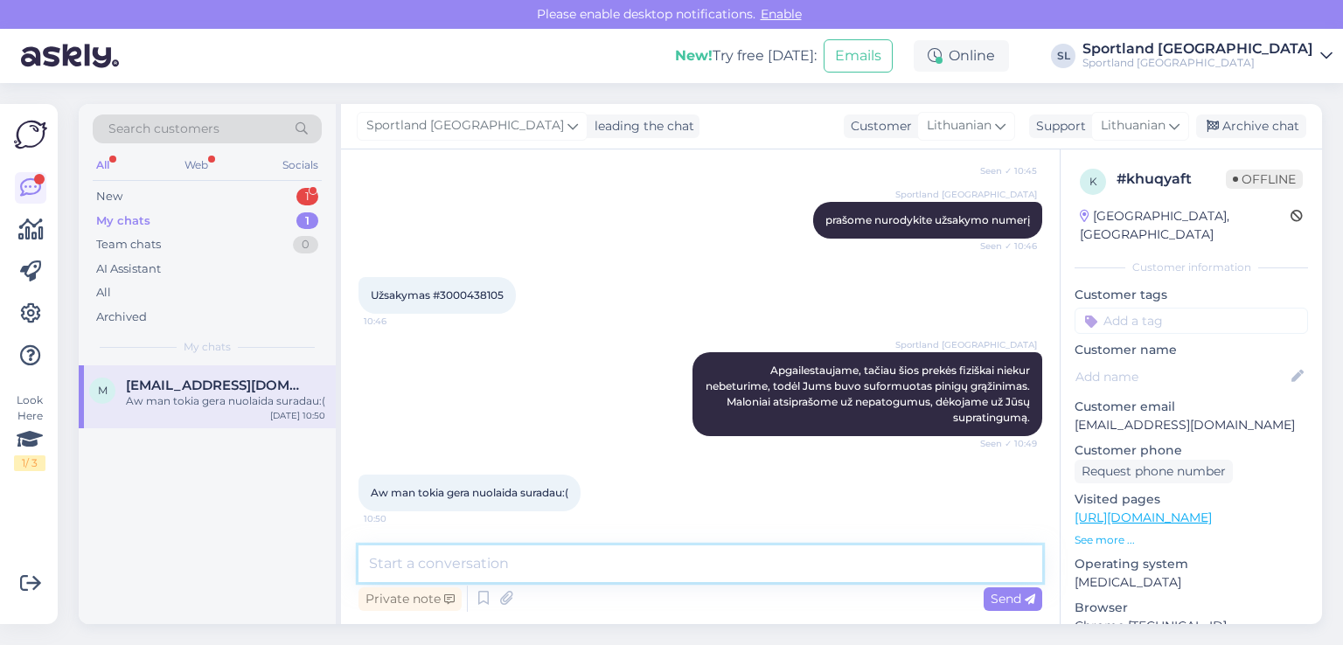
click at [537, 561] on textarea at bounding box center [701, 564] width 684 height 37
type textarea "Maloniai atsiprašome už nepatogumus."
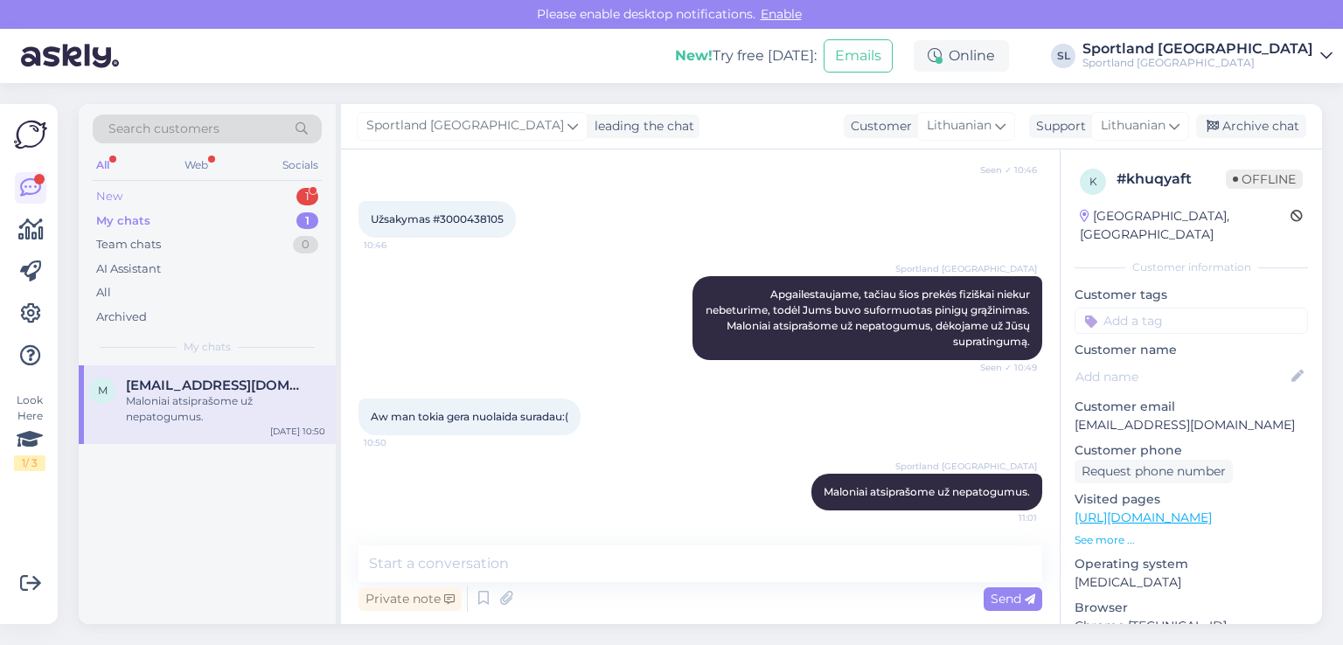
click at [140, 199] on div "New 1" at bounding box center [207, 197] width 229 height 24
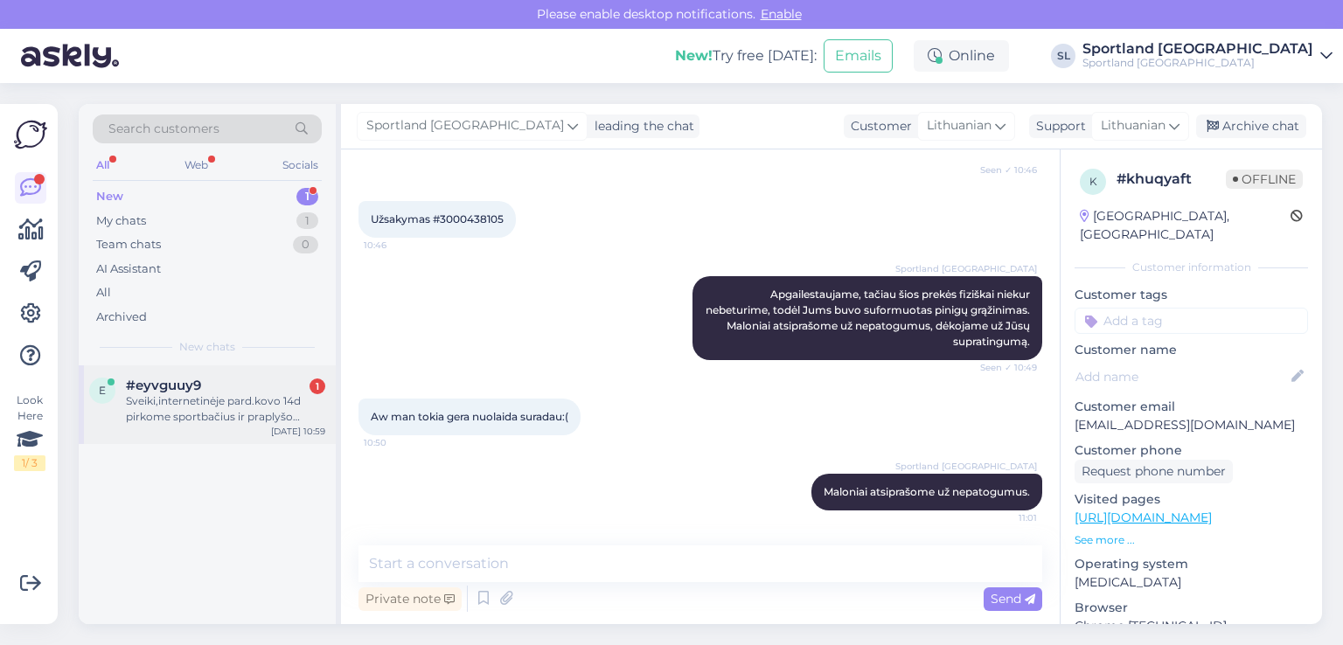
click at [198, 387] on span "#eyvguuy9" at bounding box center [163, 386] width 75 height 16
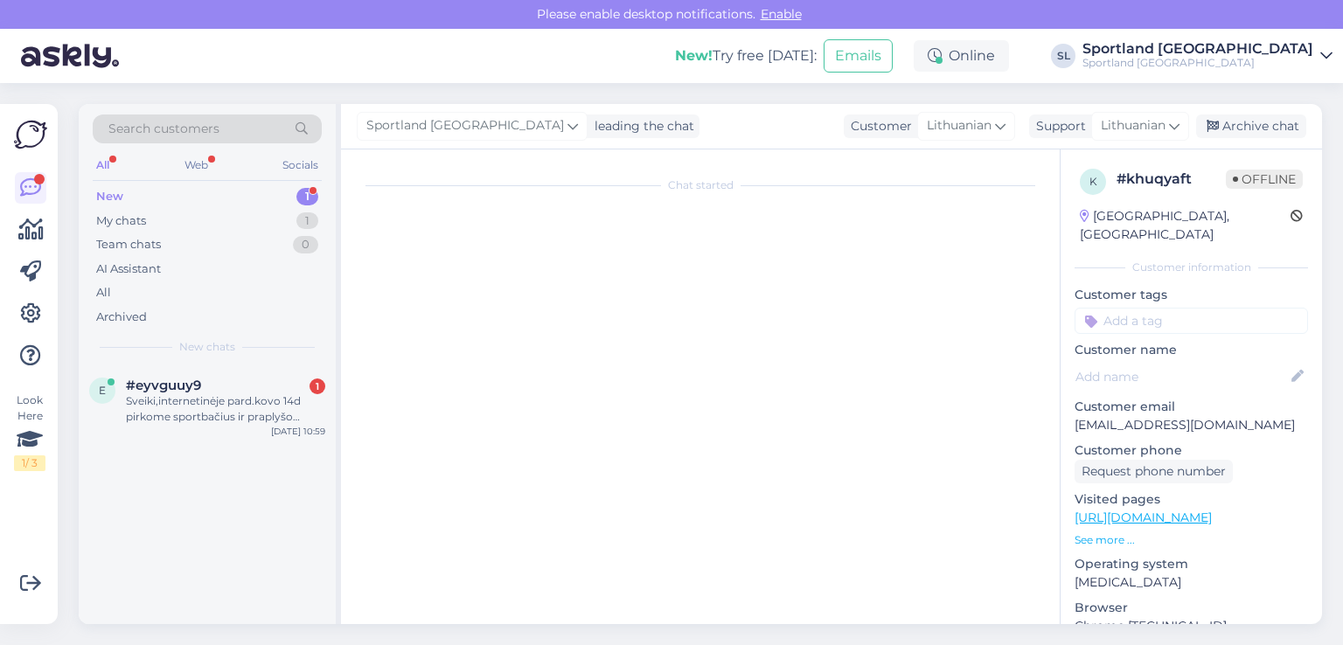
scroll to position [0, 0]
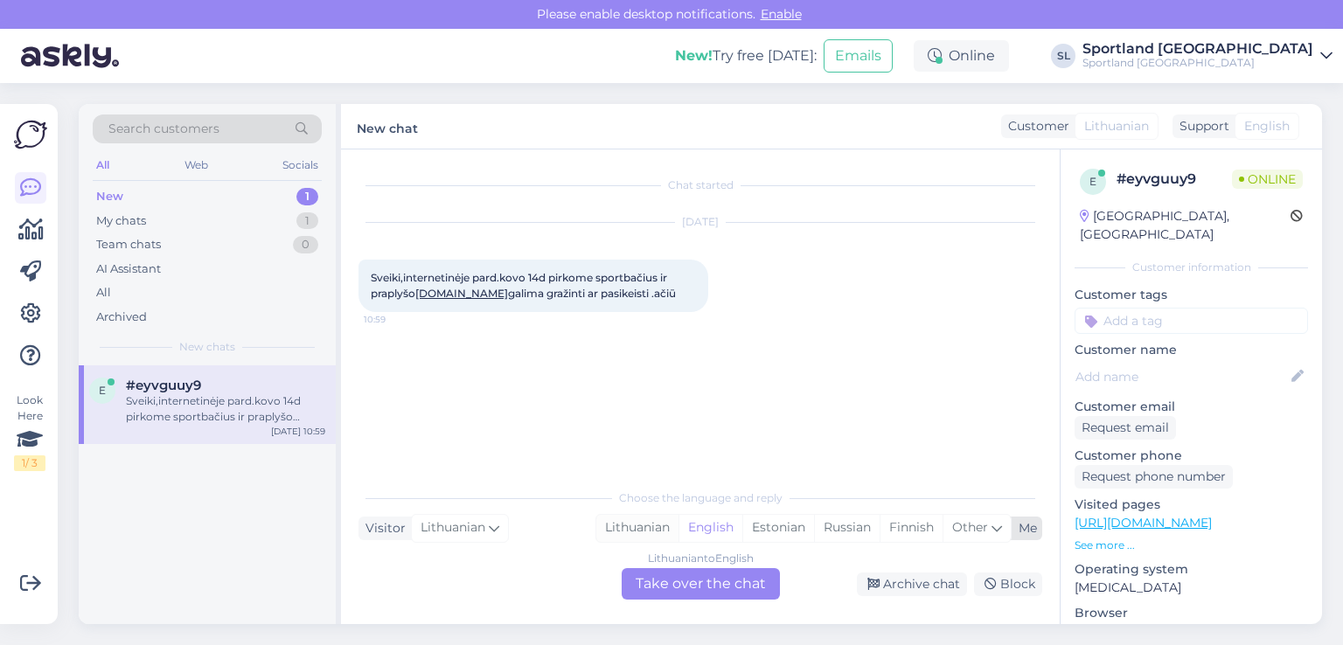
click at [627, 527] on div "Lithuanian" at bounding box center [637, 528] width 82 height 26
click at [669, 578] on div "Lithuanian to Lithuanian Take over the chat" at bounding box center [701, 583] width 158 height 31
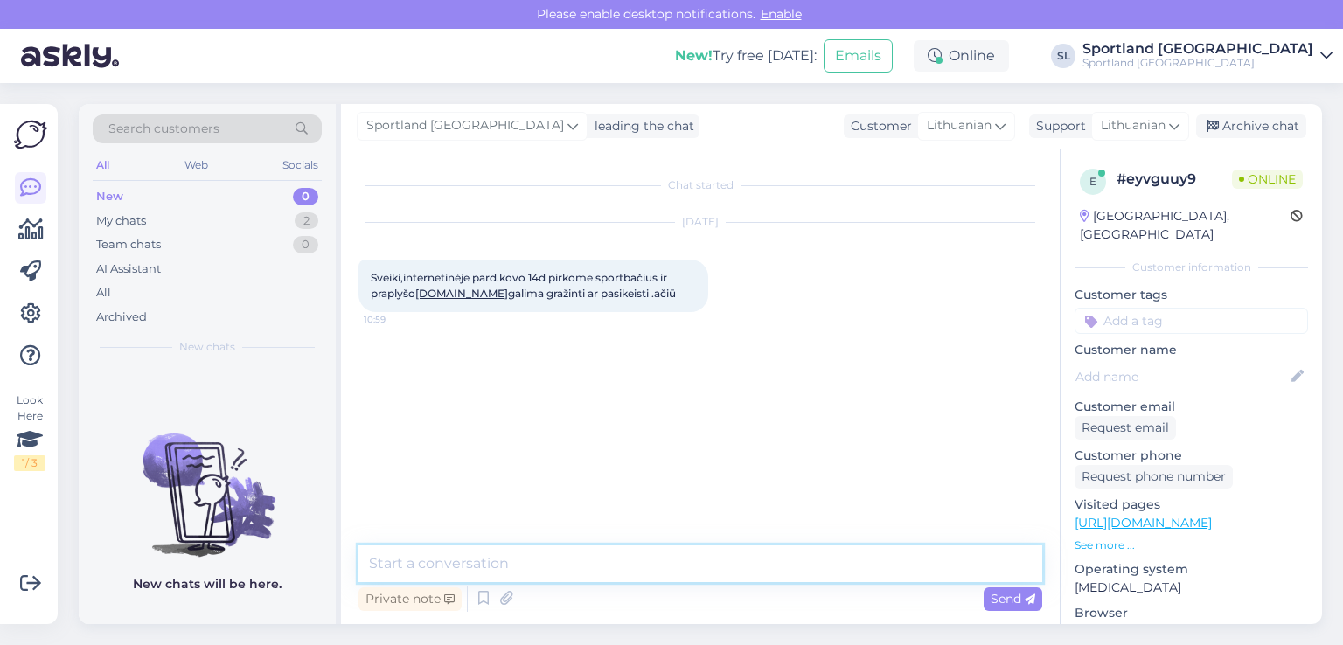
click at [558, 547] on textarea at bounding box center [701, 564] width 684 height 37
type textarea "Sveiki"
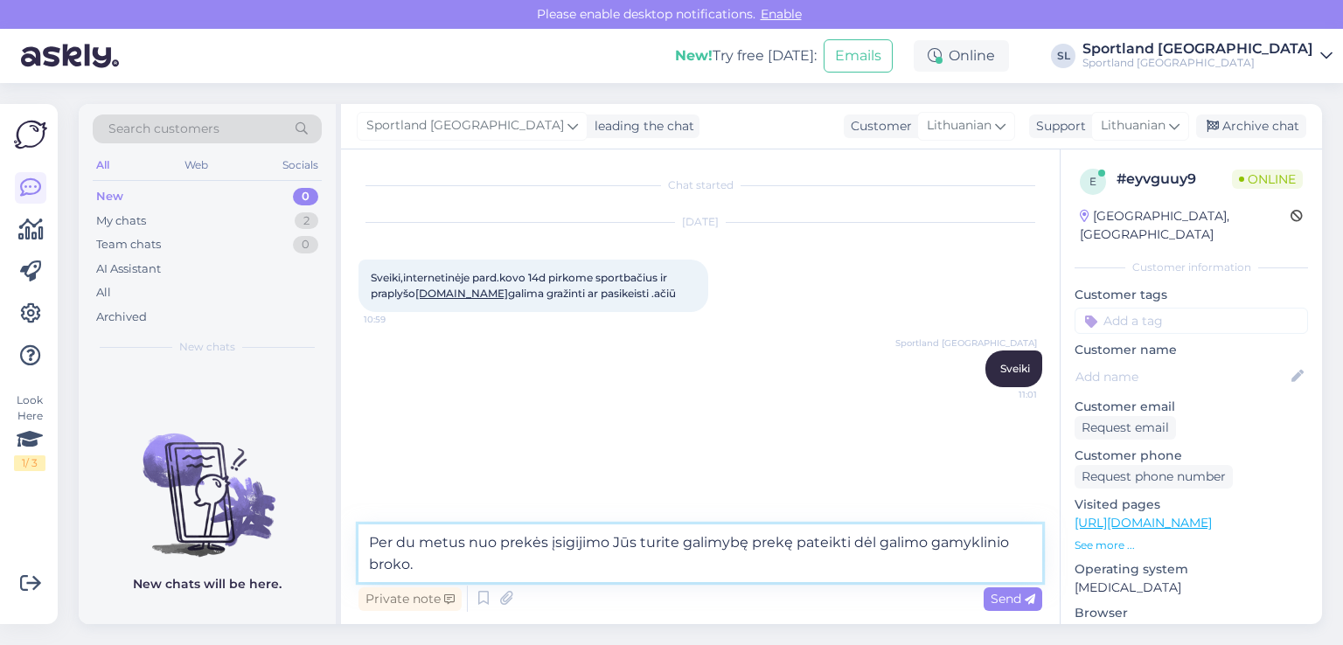
type textarea "Per du metus nuo prekės įsigijimo Jūs turite galimybę prekę pateikti dėl galimo…"
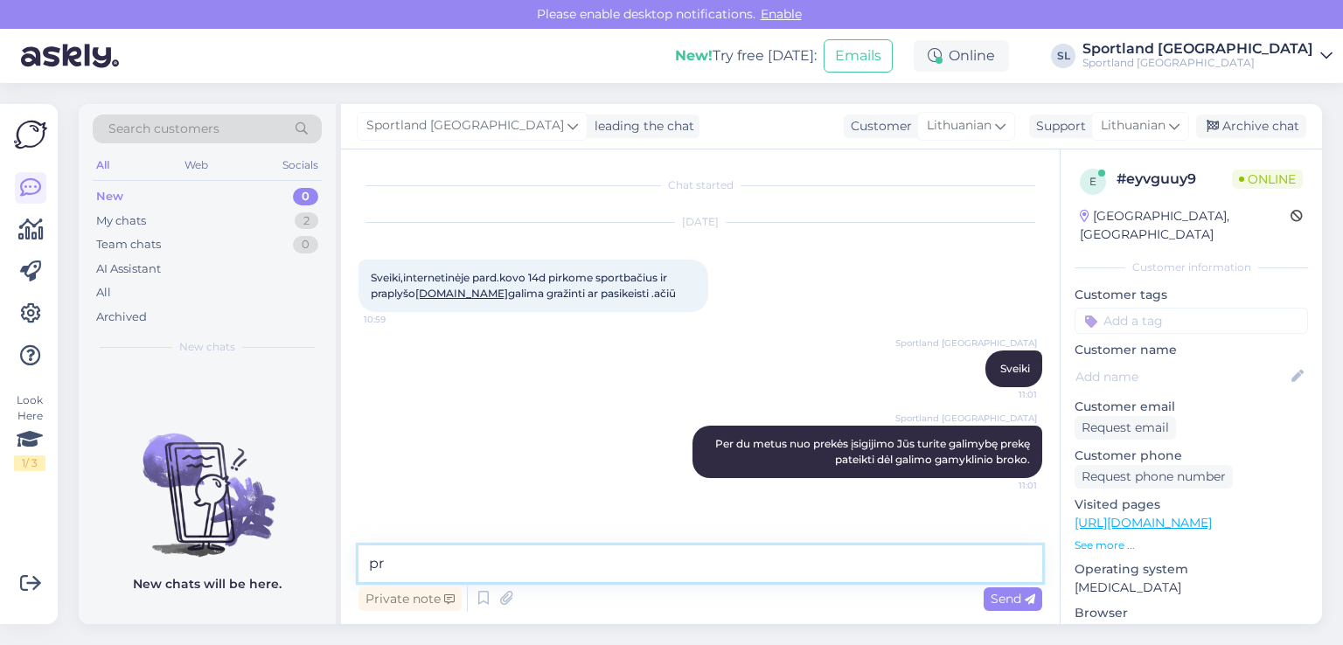
type textarea "p"
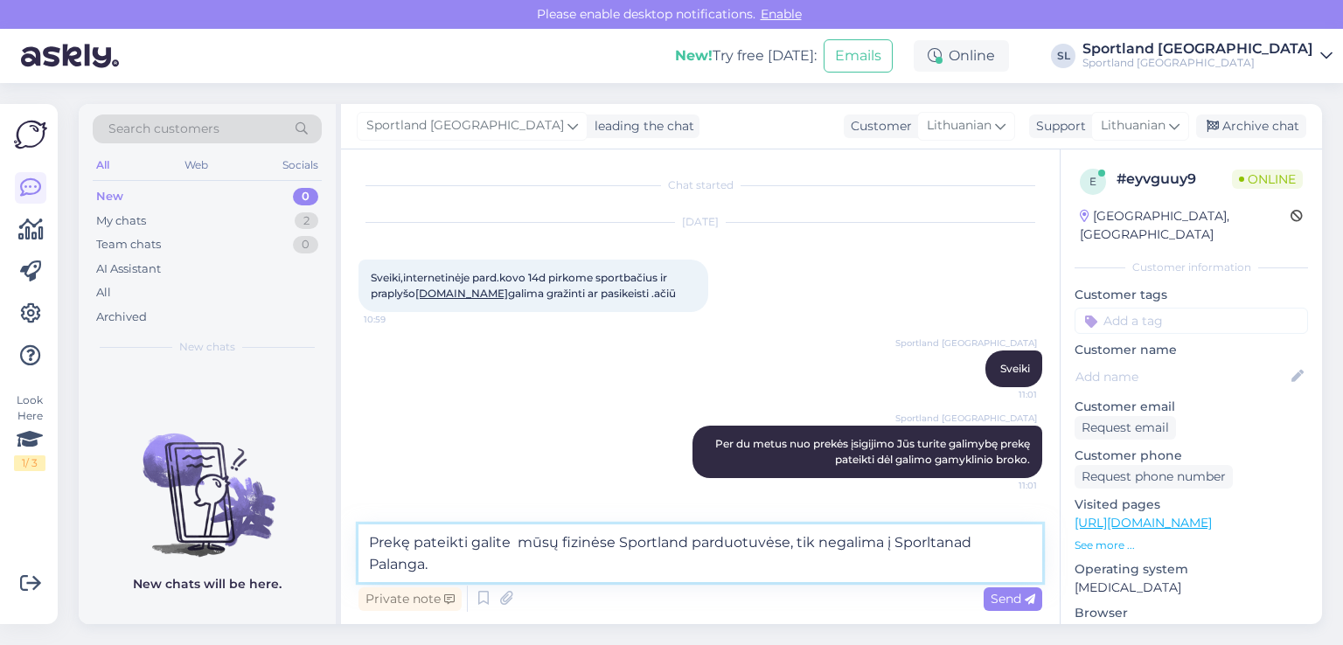
type textarea "Prekę pateikti galite mūsų fizinėse Sportland parduotuvėse, tik negalima į Spor…"
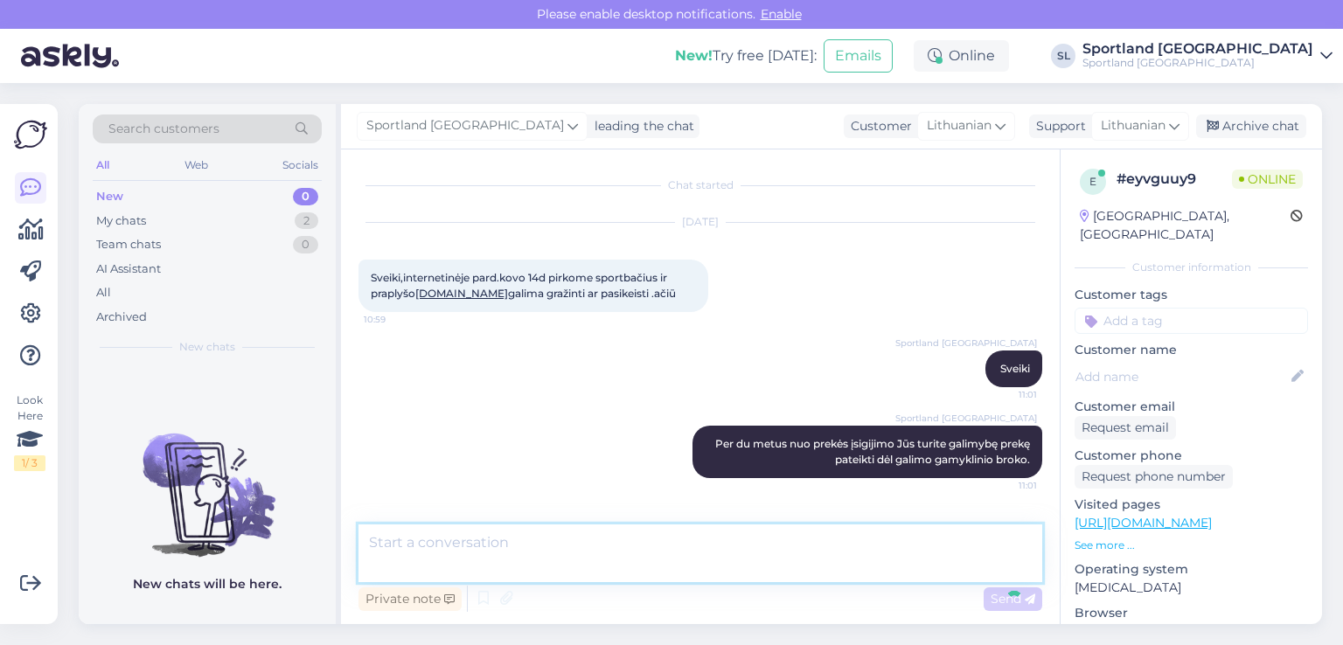
scroll to position [59, 0]
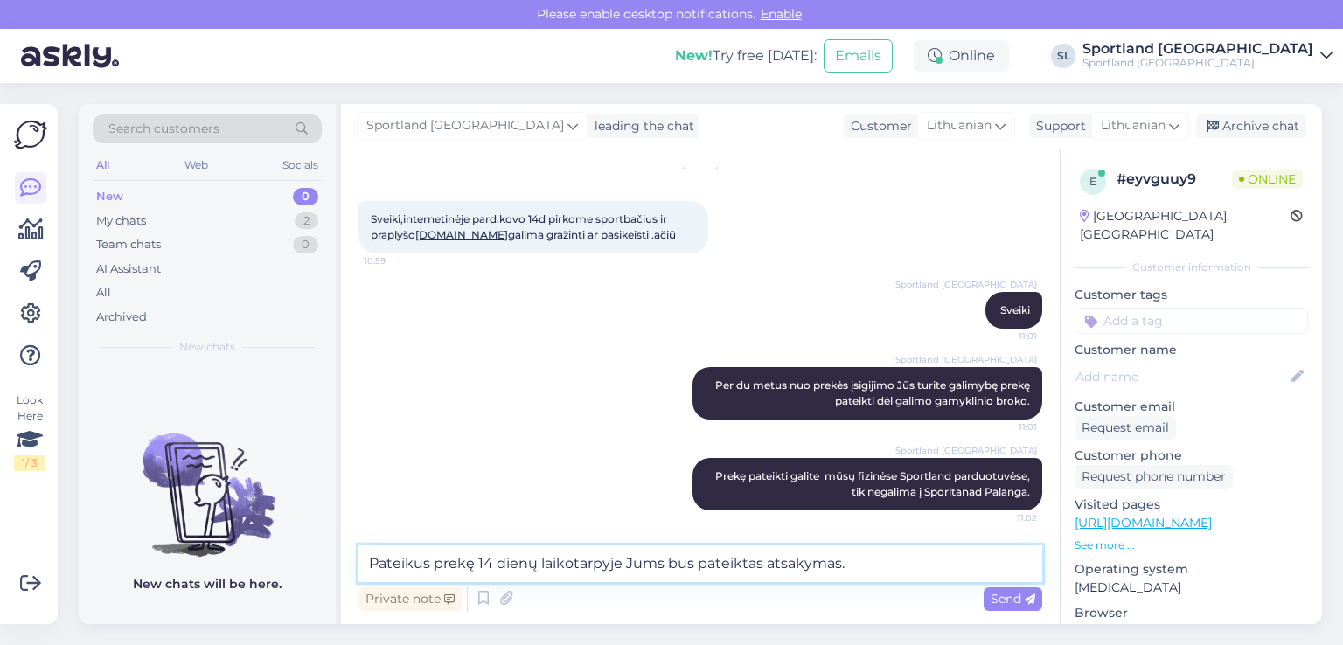
type textarea "Pateikus prekę 14 dienų laikotarpyje Jums bus pateiktas atsakymas."
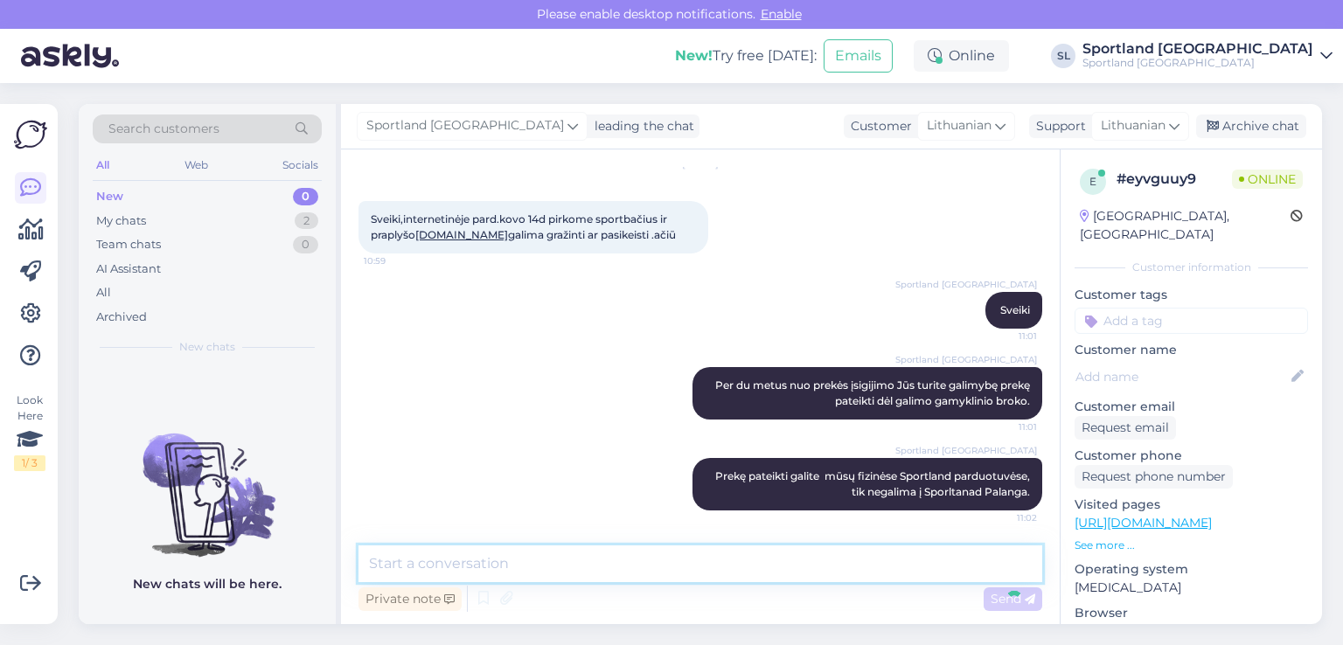
scroll to position [150, 0]
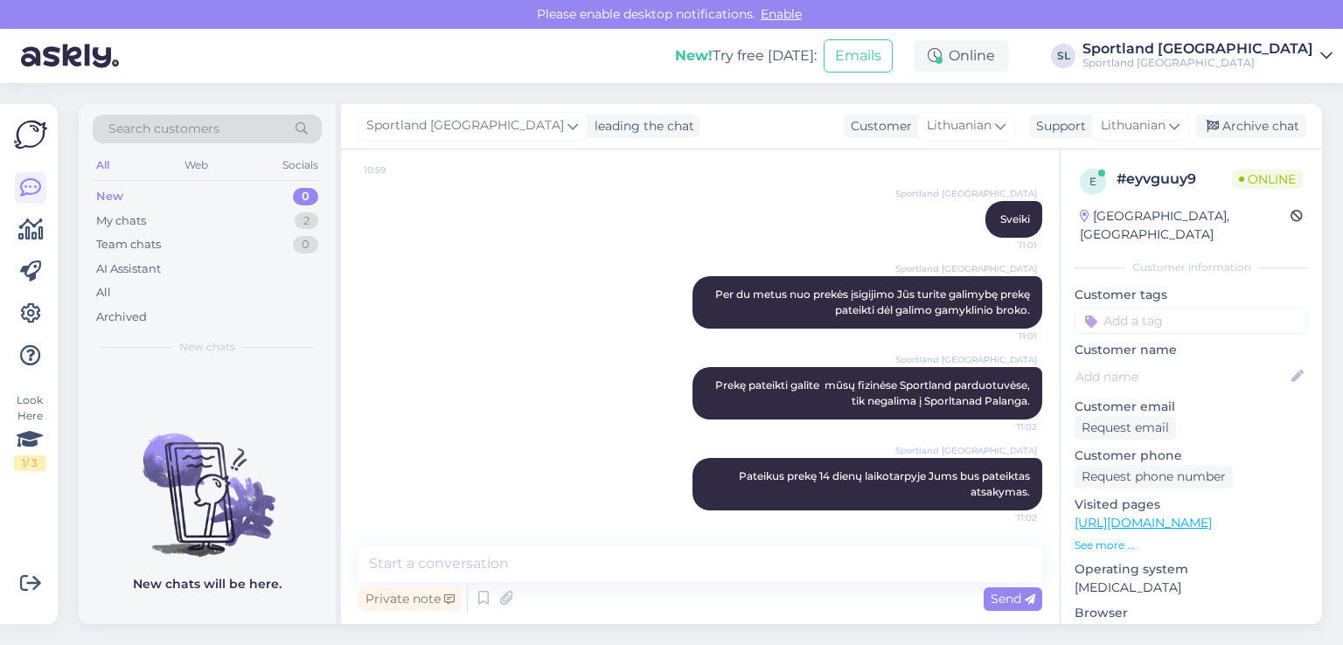
click at [21, 248] on div at bounding box center [30, 271] width 31 height 199
click at [42, 235] on icon at bounding box center [30, 230] width 25 height 21
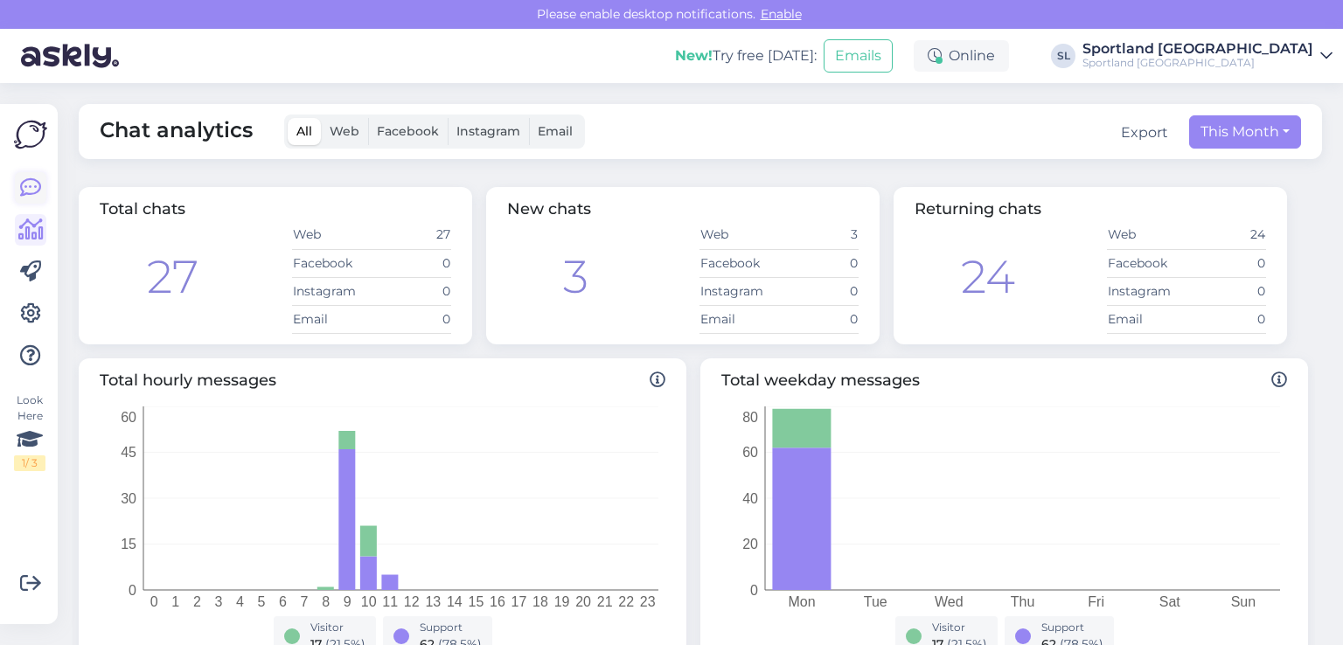
click at [29, 181] on icon at bounding box center [30, 188] width 21 height 21
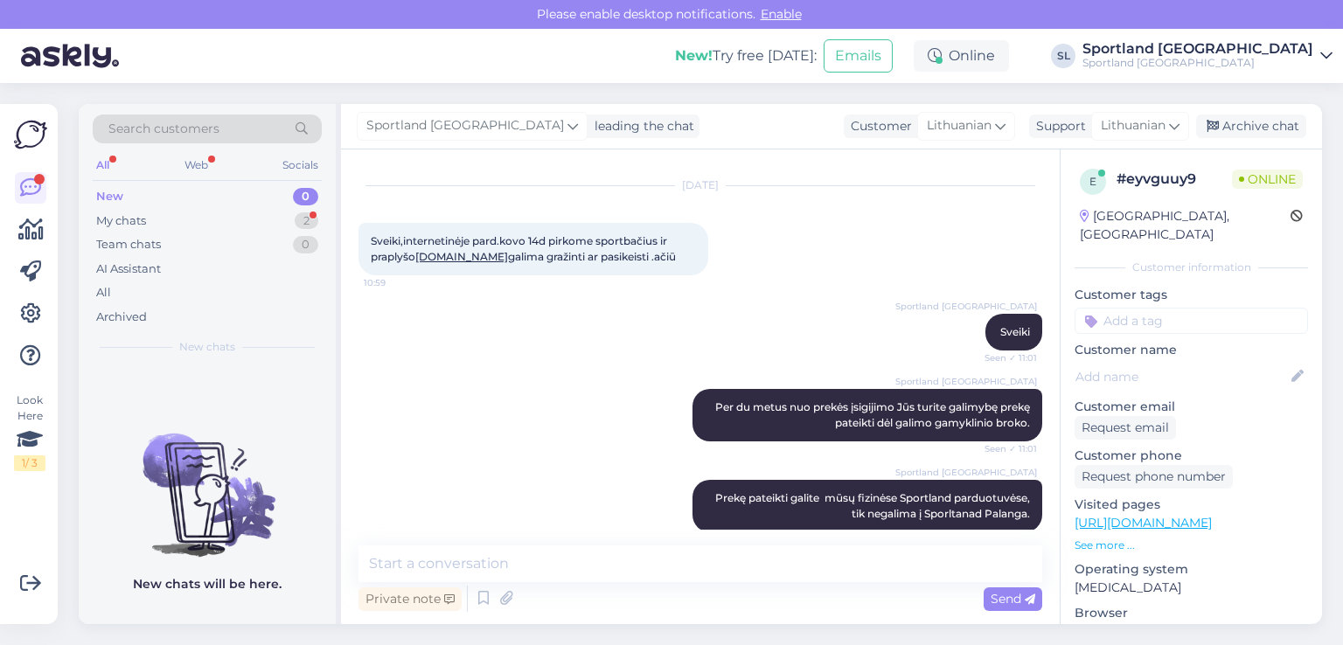
scroll to position [225, 0]
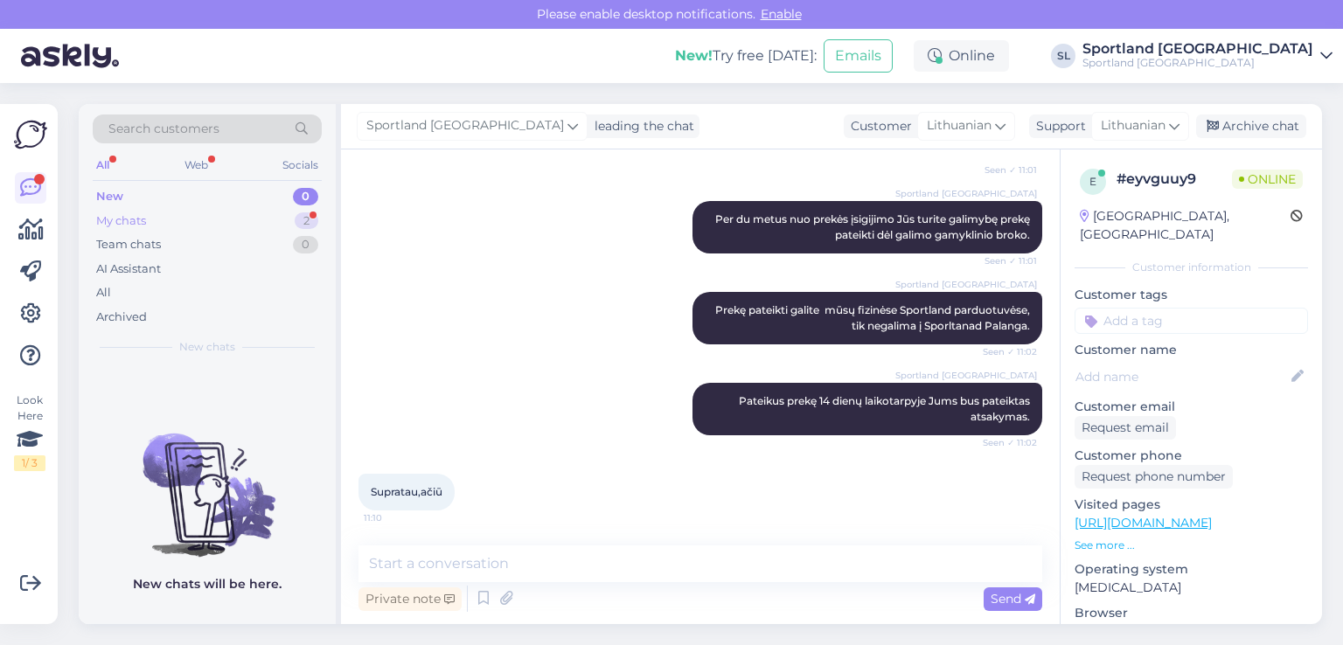
click at [146, 223] on div "My chats" at bounding box center [121, 221] width 50 height 17
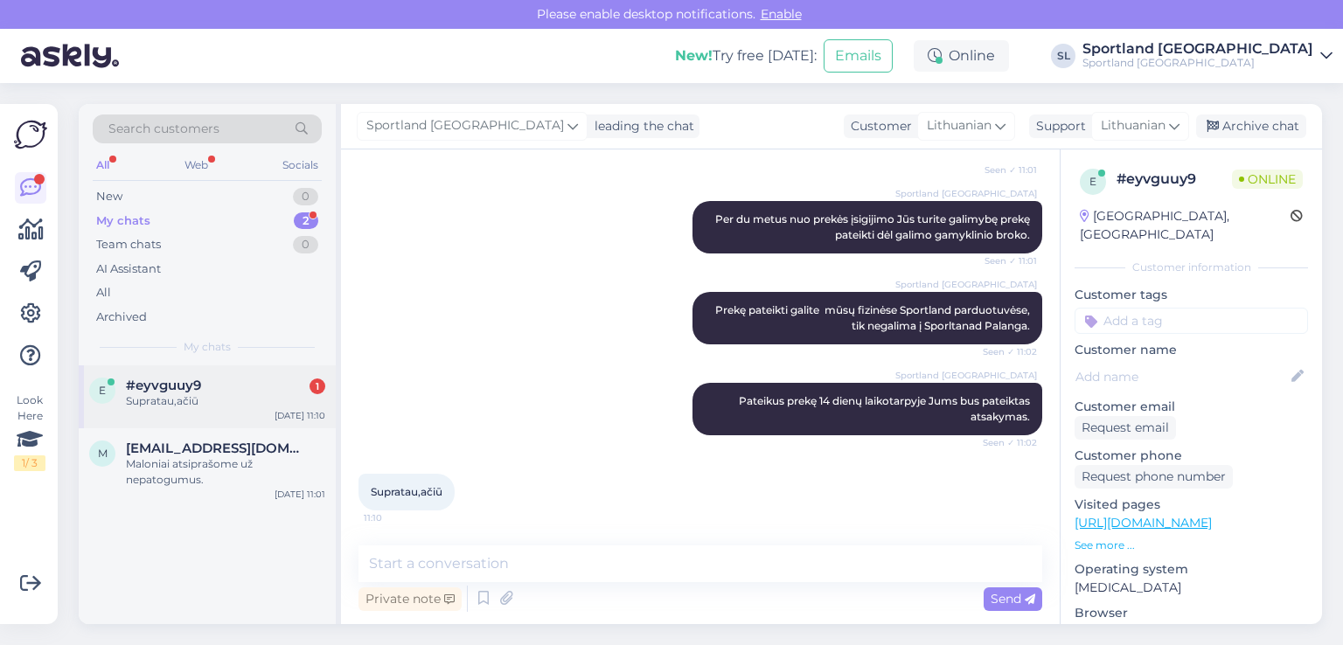
click at [215, 383] on div "#eyvguuy9 1" at bounding box center [225, 386] width 199 height 16
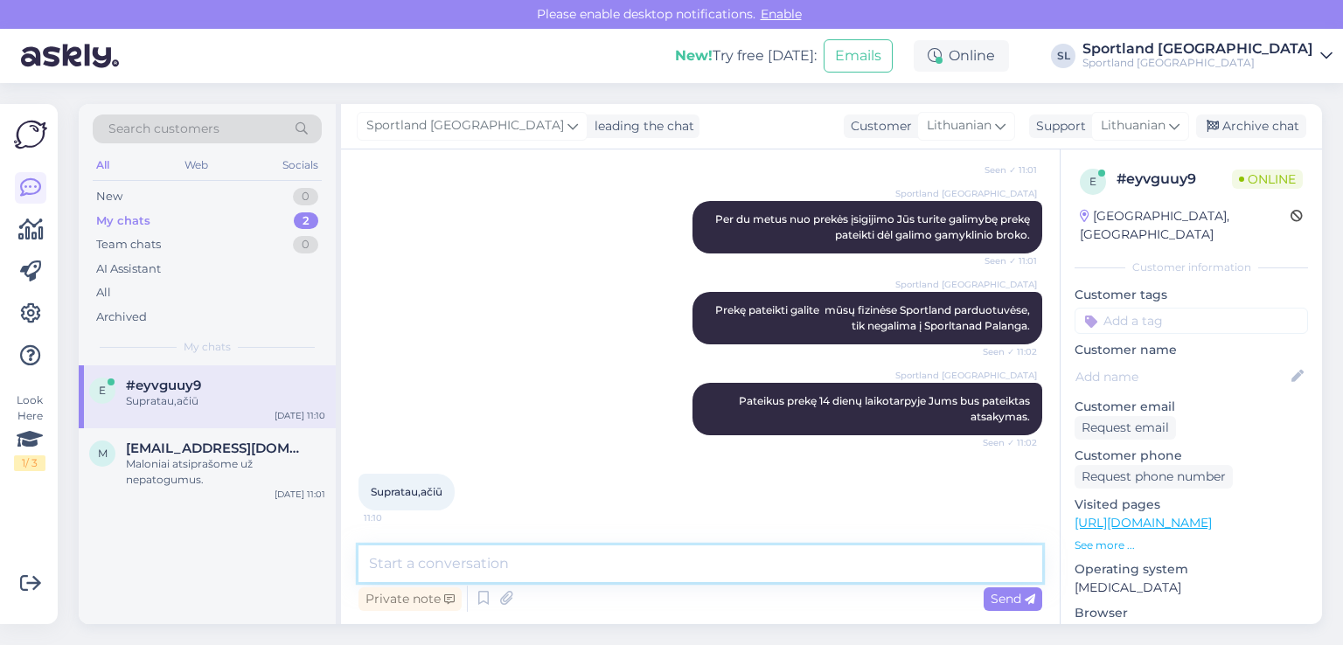
click at [532, 567] on textarea at bounding box center [701, 564] width 684 height 37
type textarea "Jei dar turėsime klausimų maloniai į Juos atsakysime, geros Jums dienos :)"
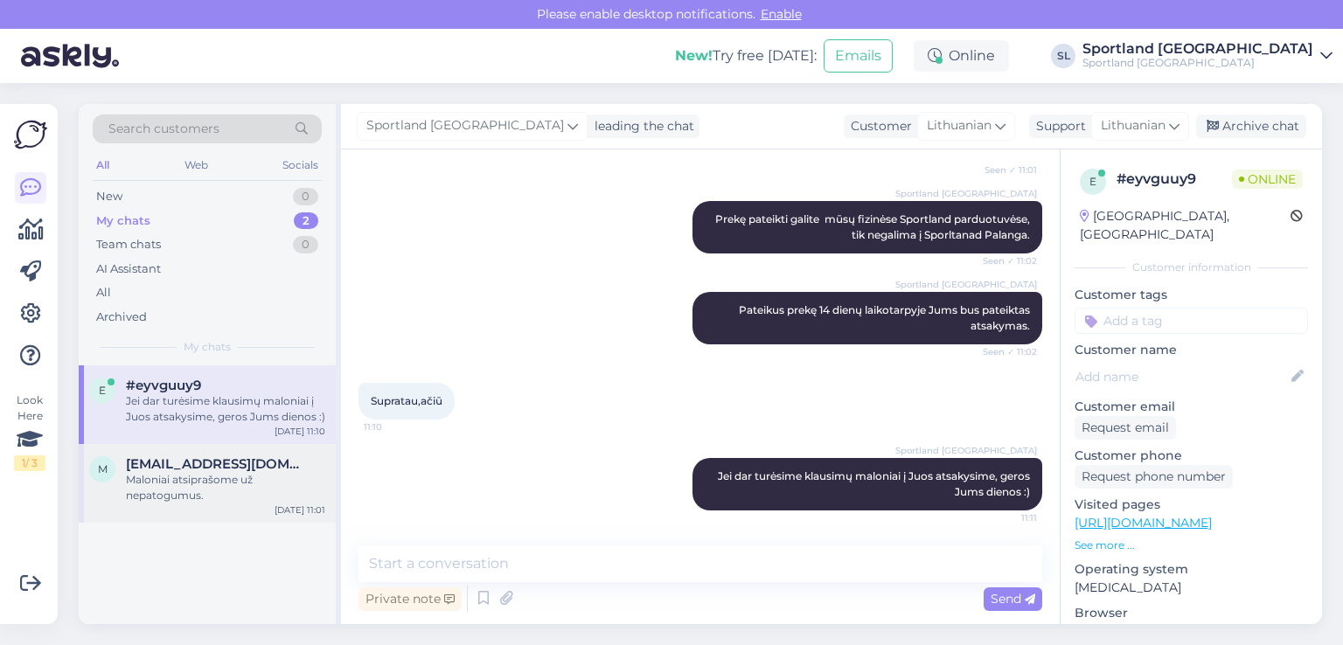
click at [155, 455] on div "m mariusjon000@gmail.com Maloniai atsiprašome už nepatogumus. Sep 1 11:01" at bounding box center [207, 483] width 257 height 79
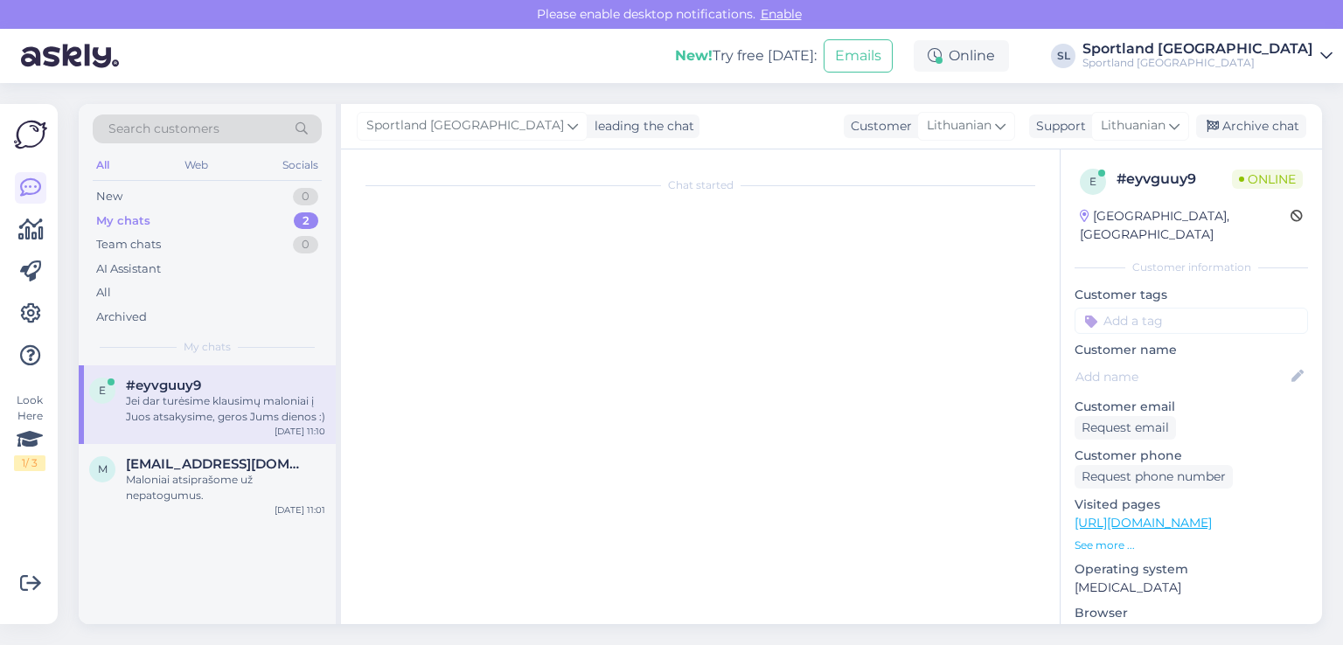
scroll to position [1108, 0]
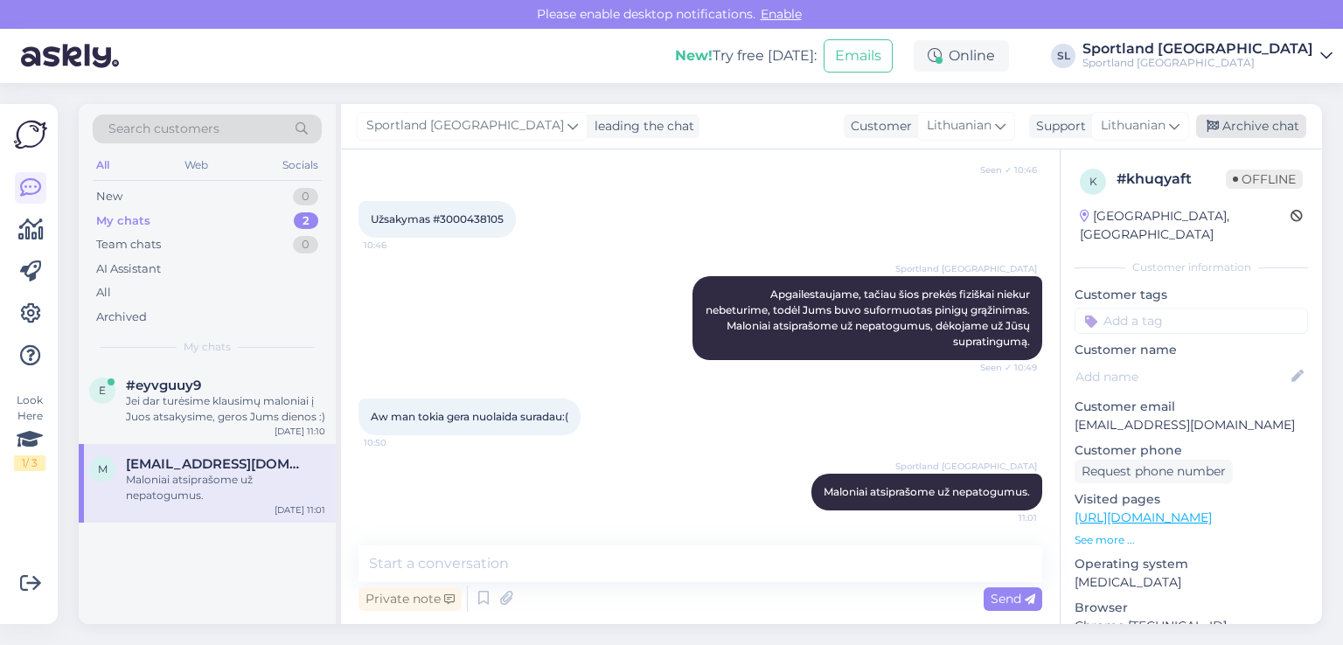
click at [1242, 127] on div "Archive chat" at bounding box center [1251, 127] width 110 height 24
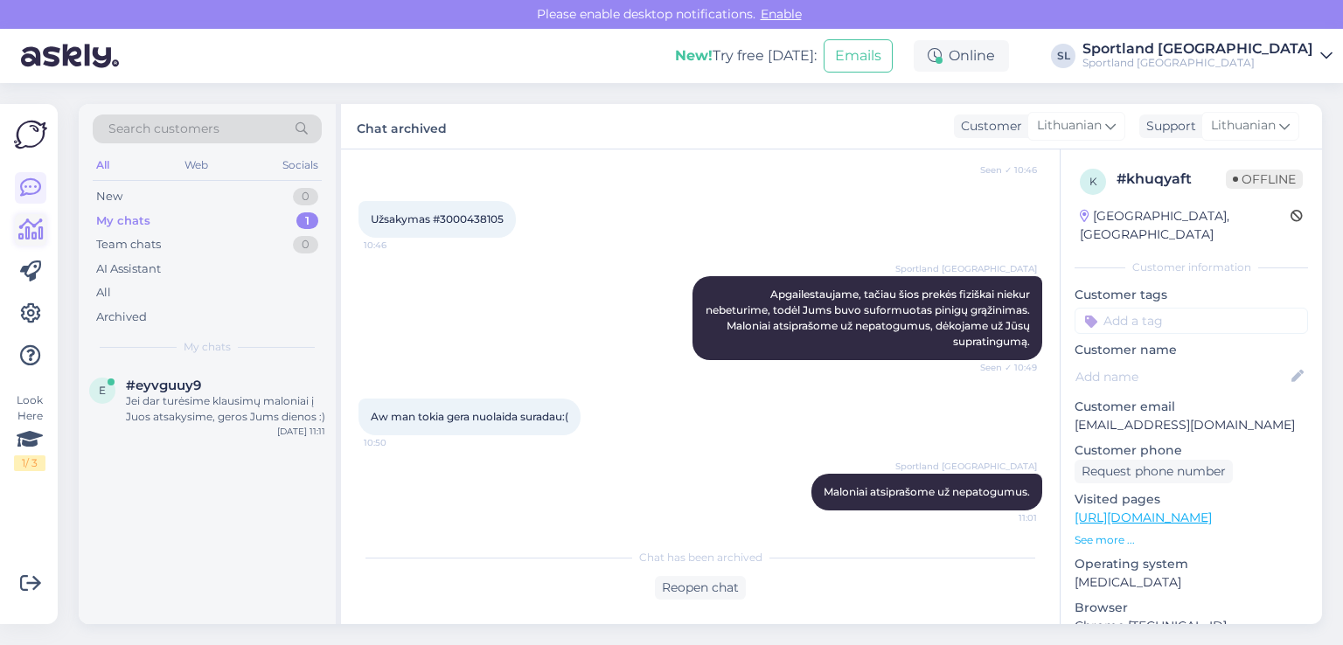
click at [34, 228] on icon at bounding box center [30, 230] width 25 height 21
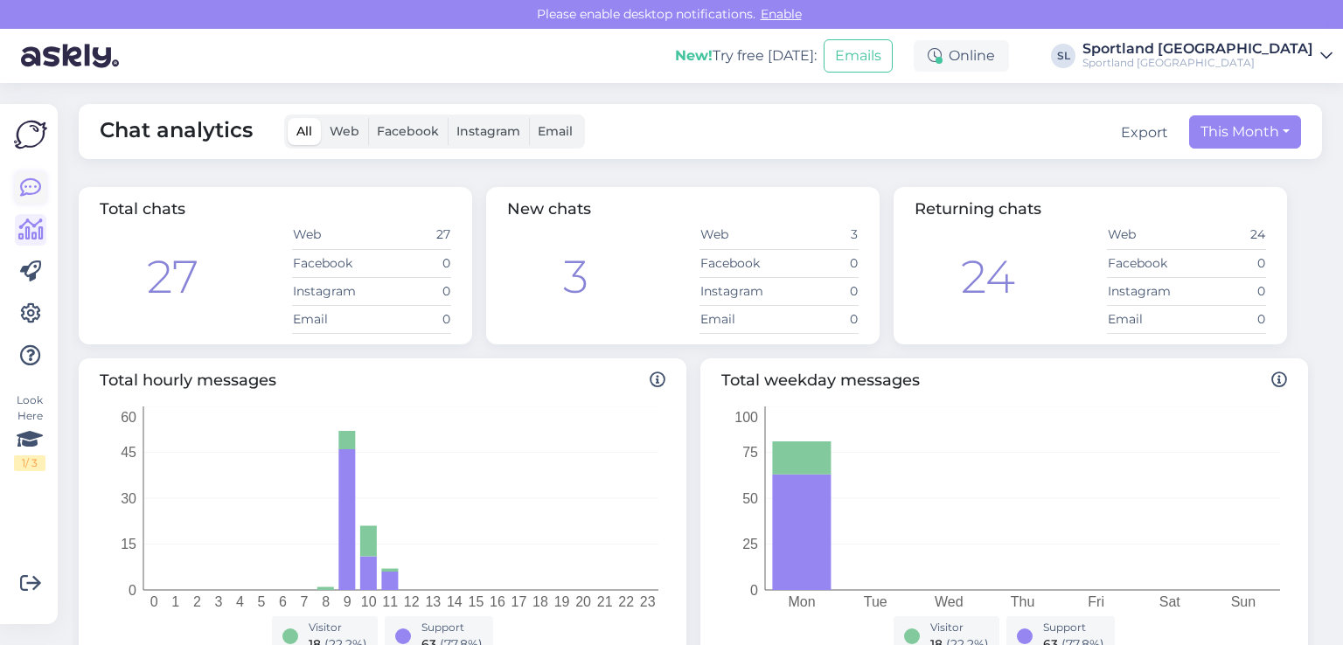
click at [14, 185] on div "Look Here 1 / 3" at bounding box center [30, 364] width 33 height 492
click at [21, 190] on icon at bounding box center [30, 188] width 21 height 21
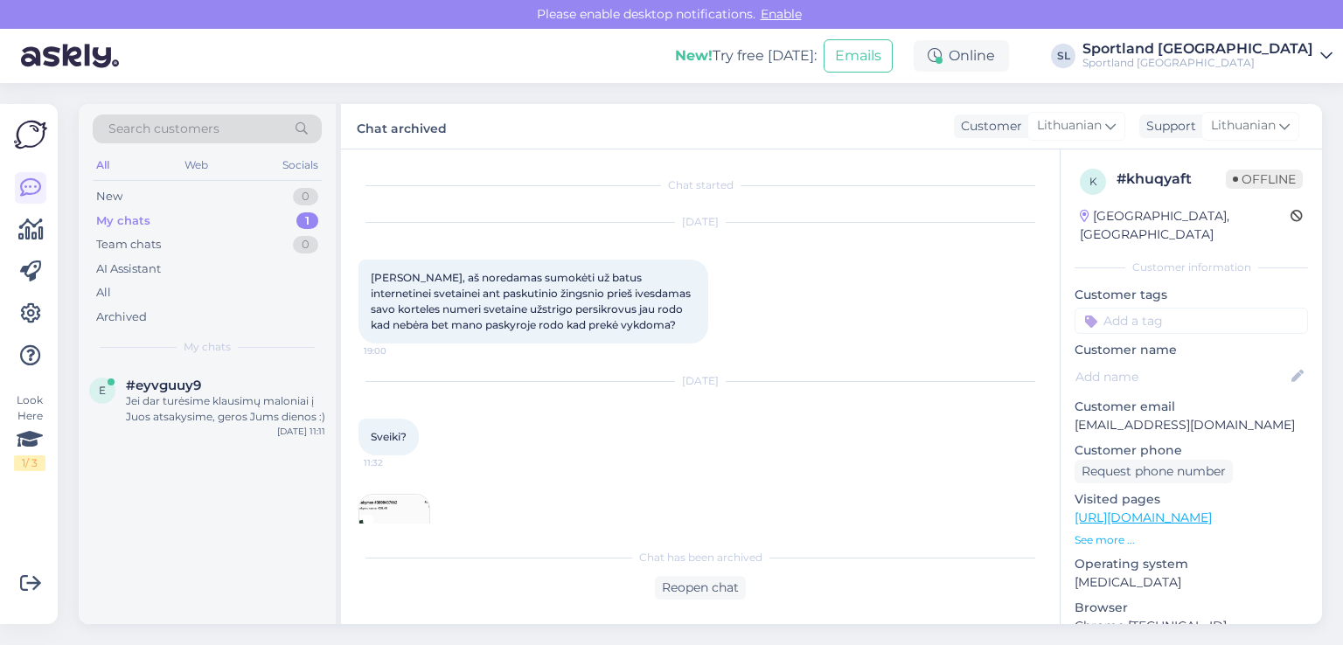
scroll to position [1113, 0]
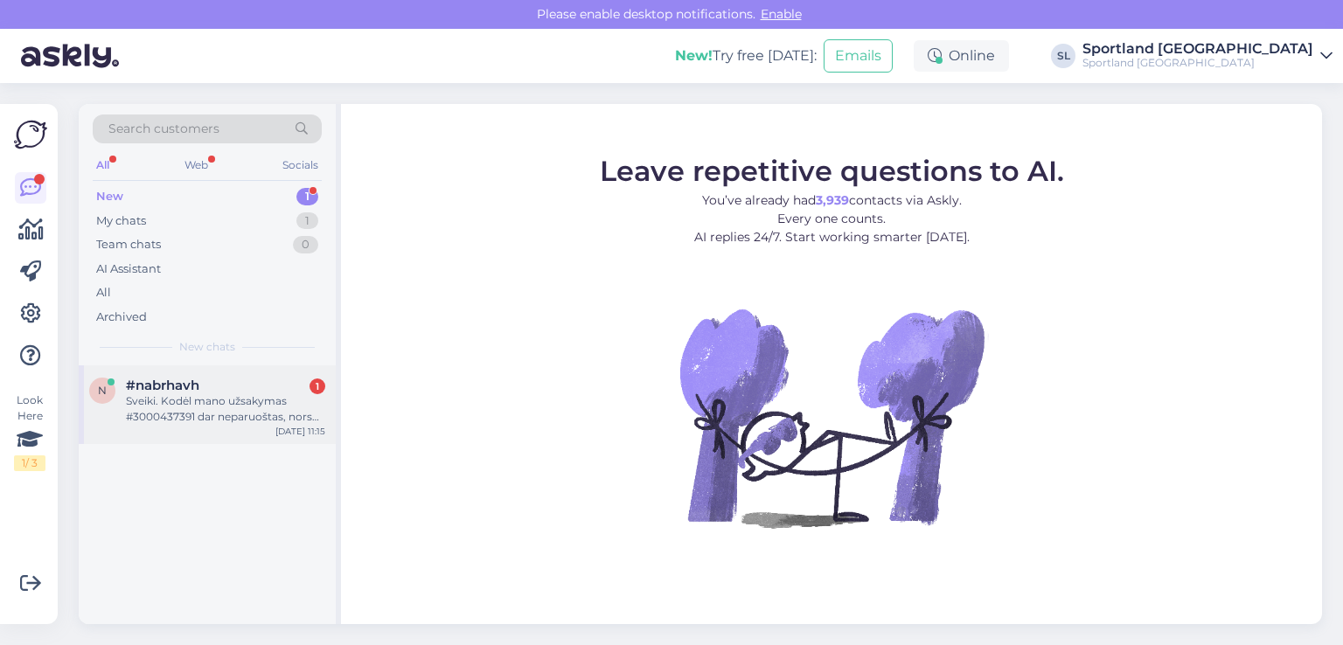
click at [202, 399] on div "Sveiki. Kodėl mano užsakymas #3000437391 dar neparuoštas, nors rašo, kad turėjo…" at bounding box center [225, 409] width 199 height 31
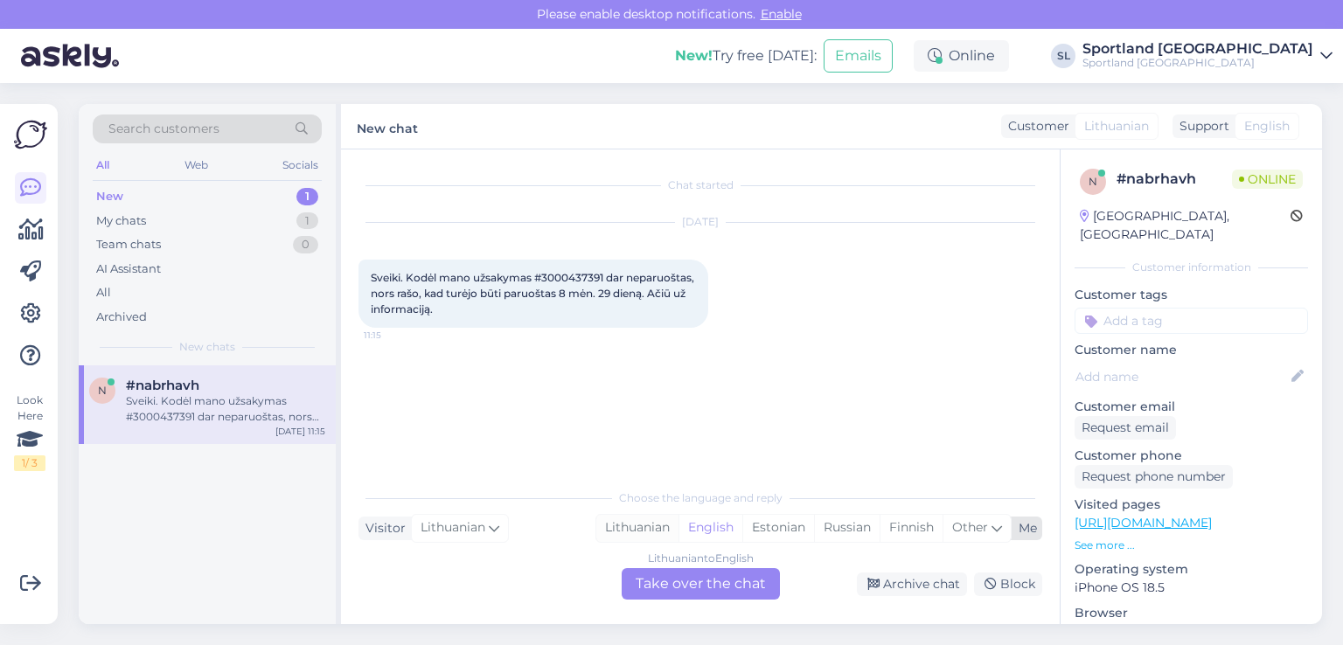
click at [645, 525] on div "Lithuanian" at bounding box center [637, 528] width 82 height 26
click at [687, 595] on div "Lithuanian to Lithuanian Take over the chat" at bounding box center [701, 583] width 158 height 31
click at [669, 577] on div "Lithuanian to Lithuanian Take over the chat" at bounding box center [701, 583] width 158 height 31
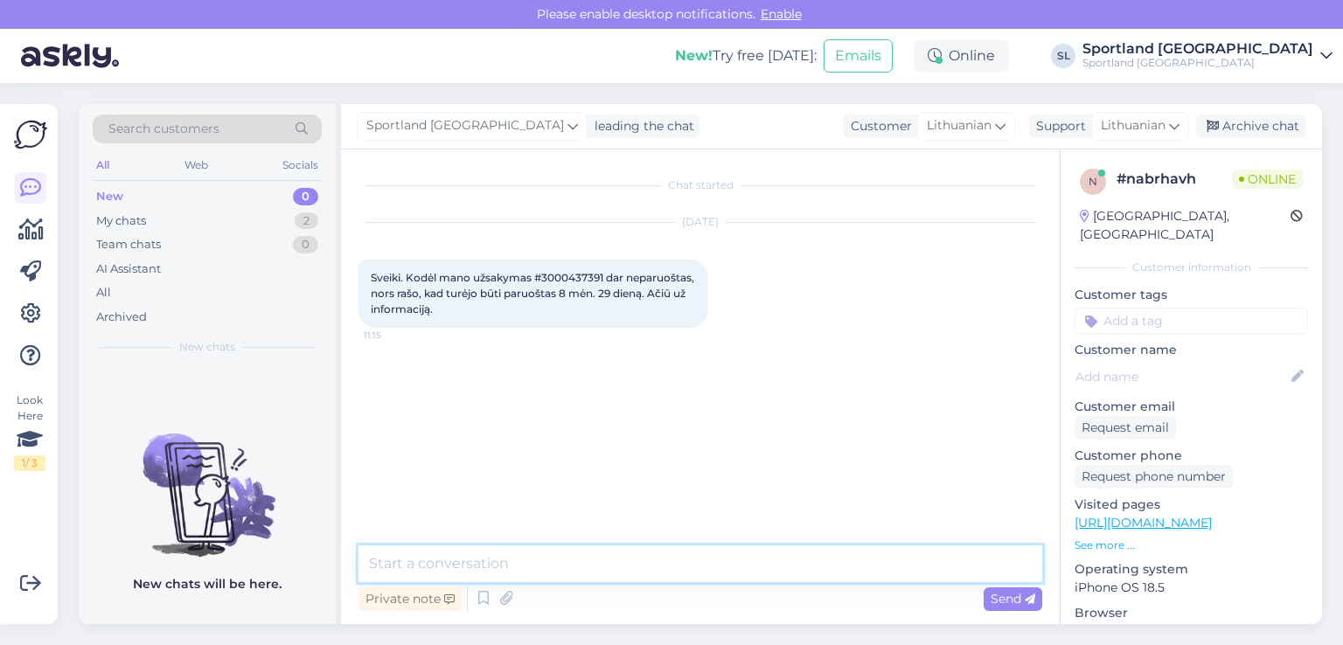
click at [594, 559] on textarea at bounding box center [701, 564] width 684 height 37
type textarea "Sveiki"
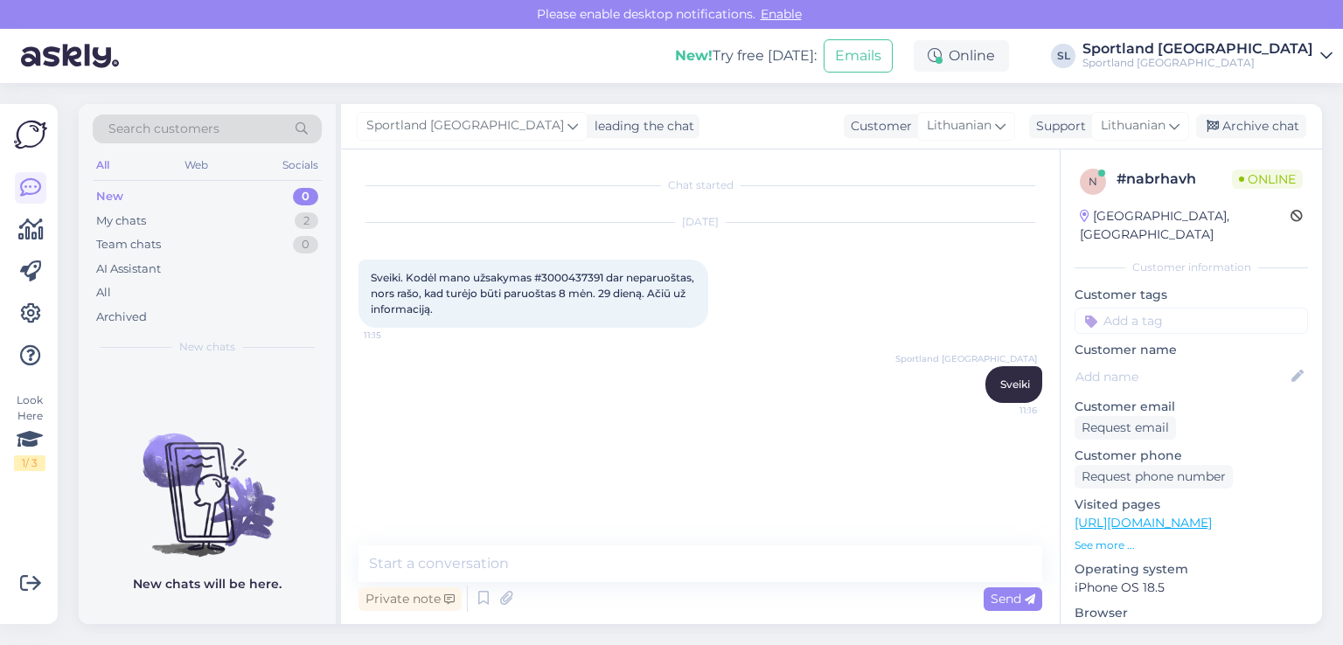
click at [582, 271] on span "Sveiki. Kodėl mano užsakymas #3000437391 dar neparuoštas, nors rašo, kad turėjo…" at bounding box center [534, 293] width 326 height 45
copy span "3000437391"
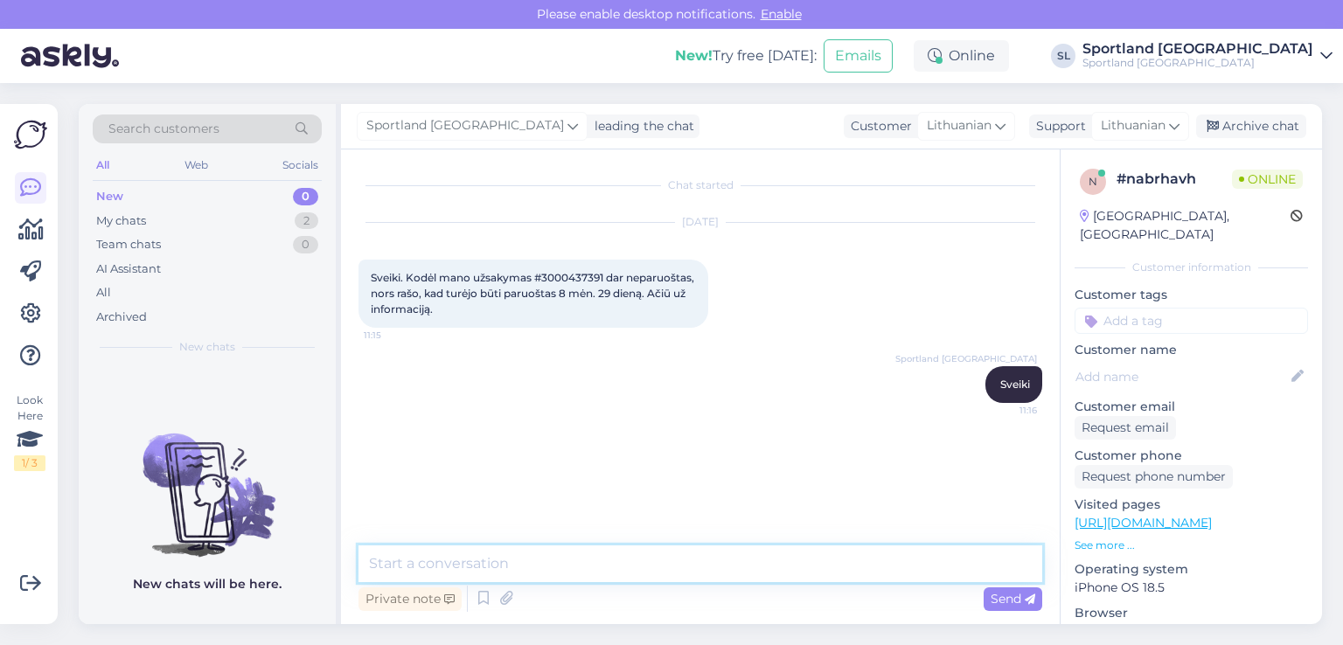
click at [589, 558] on textarea at bounding box center [701, 564] width 684 height 37
paste textarea "Sportland [GEOGRAPHIC_DATA]"
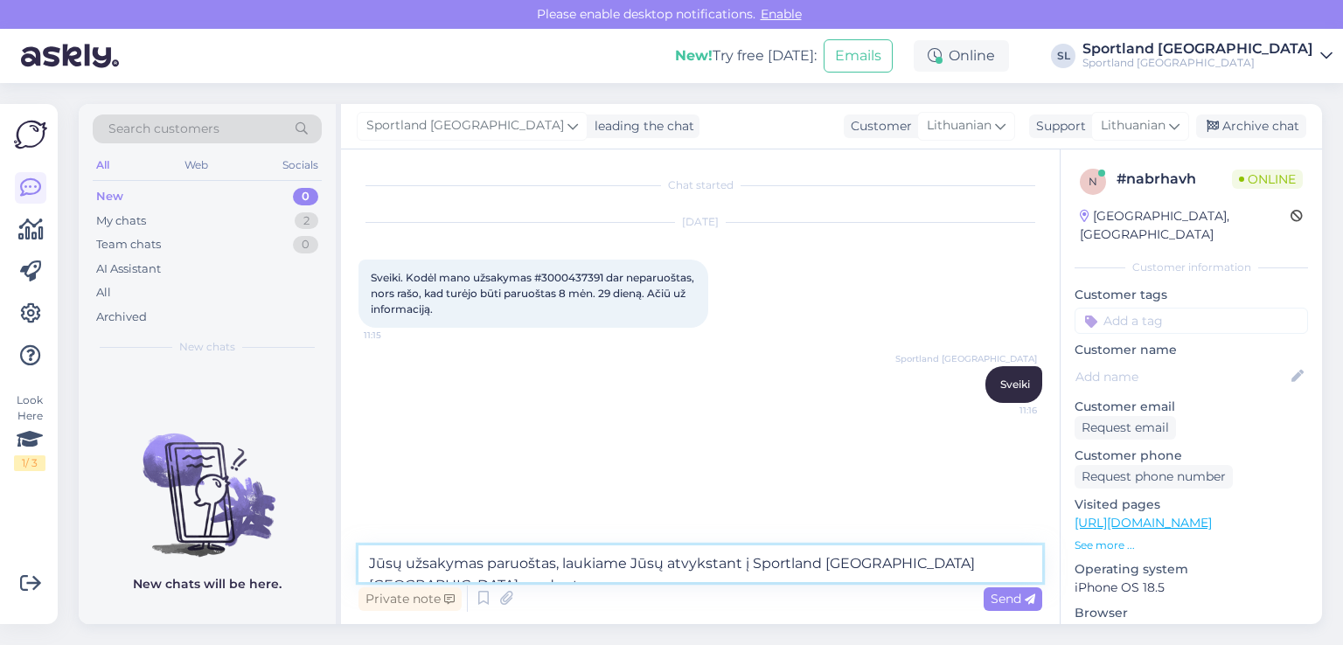
type textarea "Jūsų užsakymas paruoštas, laukiame Jūsų atvykstant į Sportland [GEOGRAPHIC_DATA…"
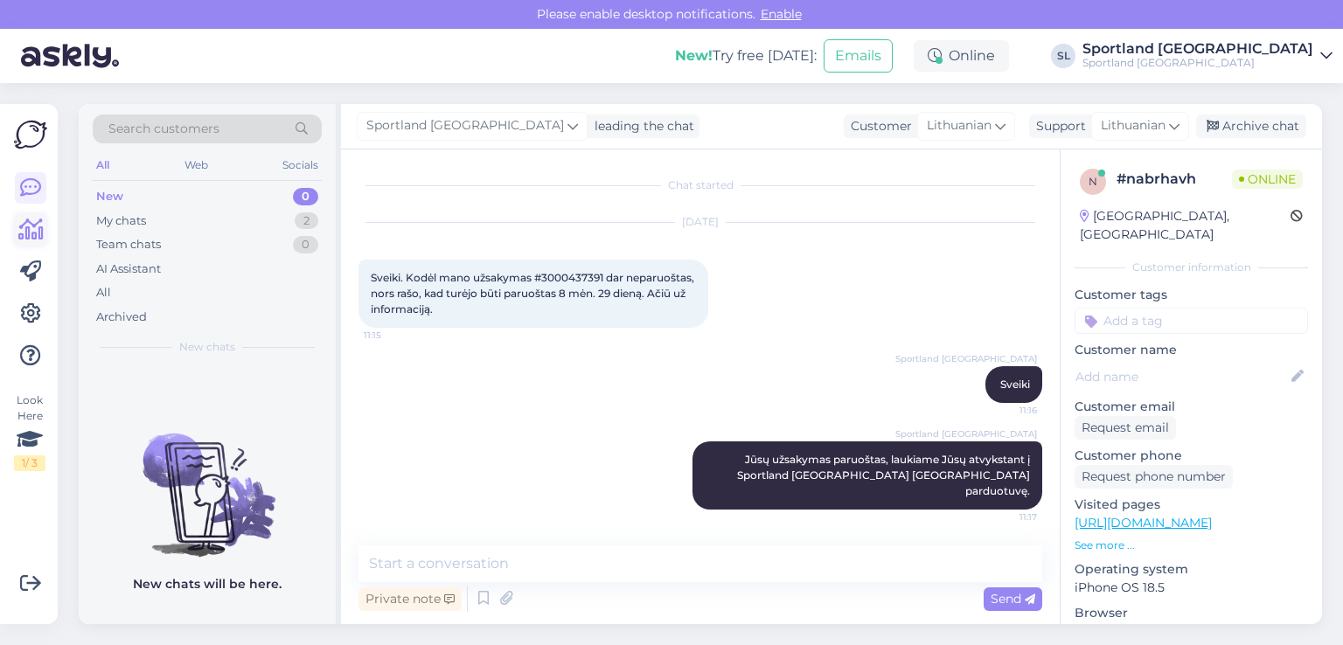
click at [33, 235] on icon at bounding box center [30, 230] width 25 height 21
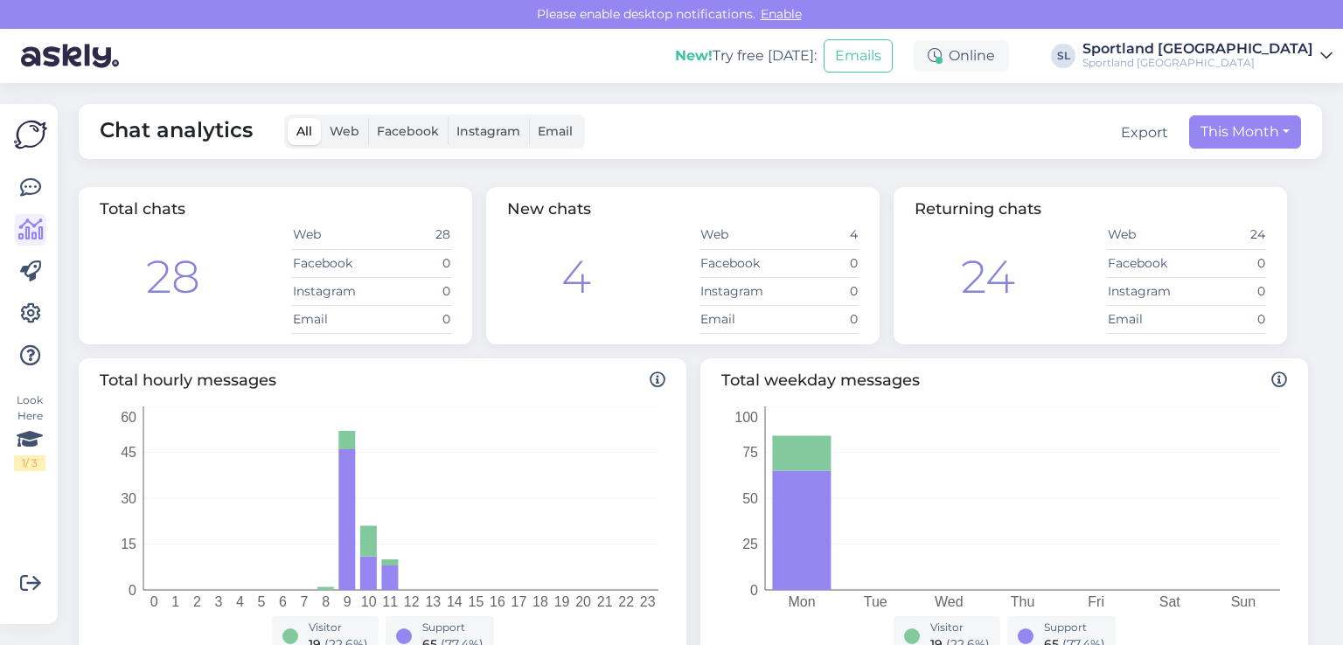
click at [0, 187] on div "Look Here 1 / 3 Get more Your checklist to get more value from Askly. Close Con…" at bounding box center [29, 364] width 58 height 520
click at [27, 178] on icon at bounding box center [30, 188] width 21 height 21
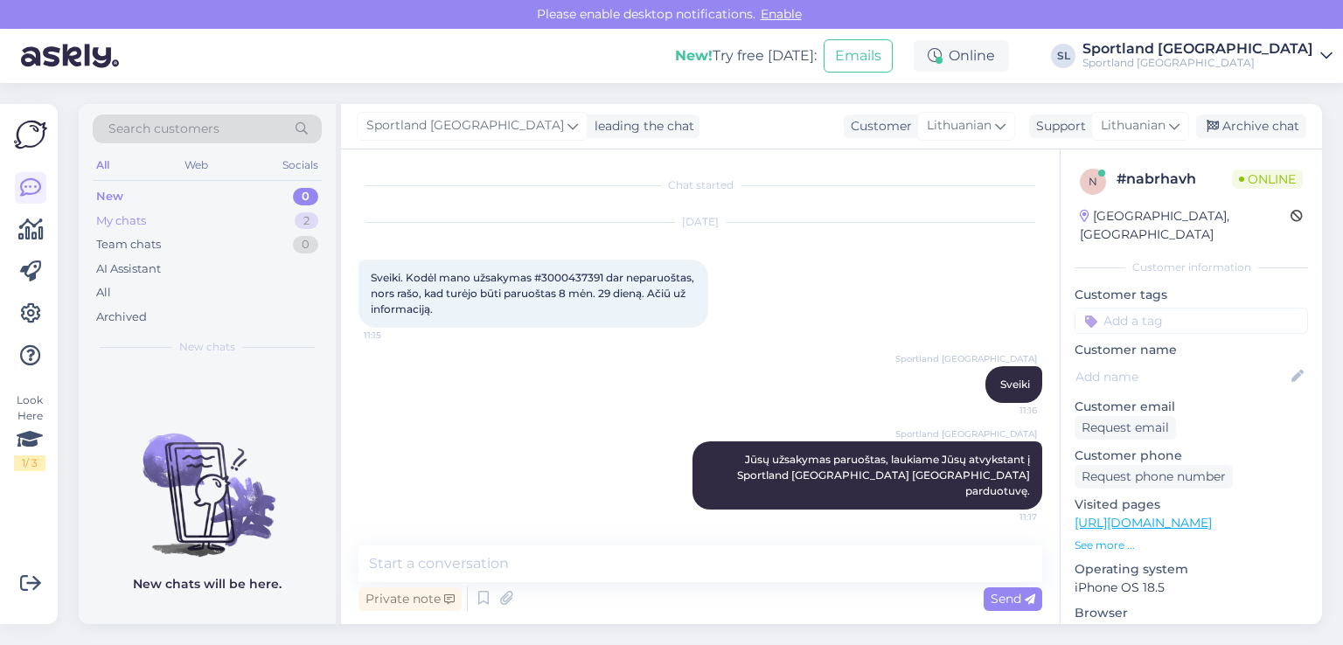
click at [192, 220] on div "My chats 2" at bounding box center [207, 221] width 229 height 24
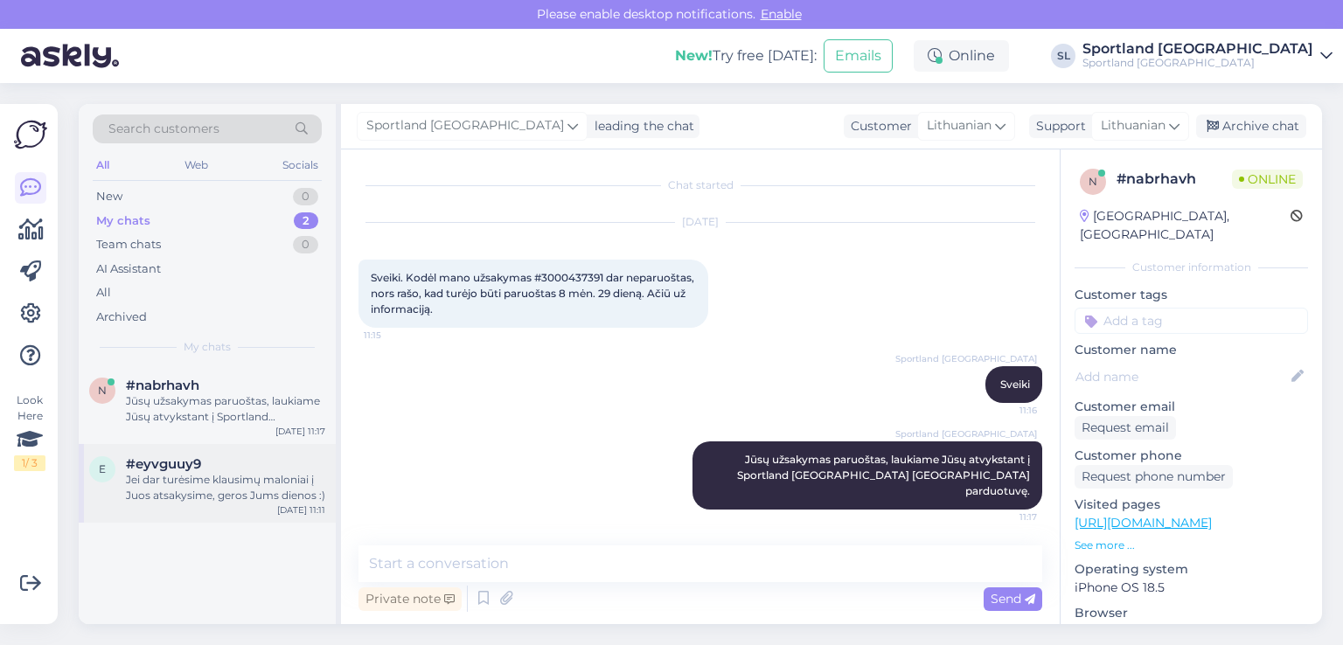
click at [235, 505] on div "e #eyvguuy9 Jei dar turėsime klausimų maloniai į Juos atsakysime, geros Jums di…" at bounding box center [207, 483] width 257 height 79
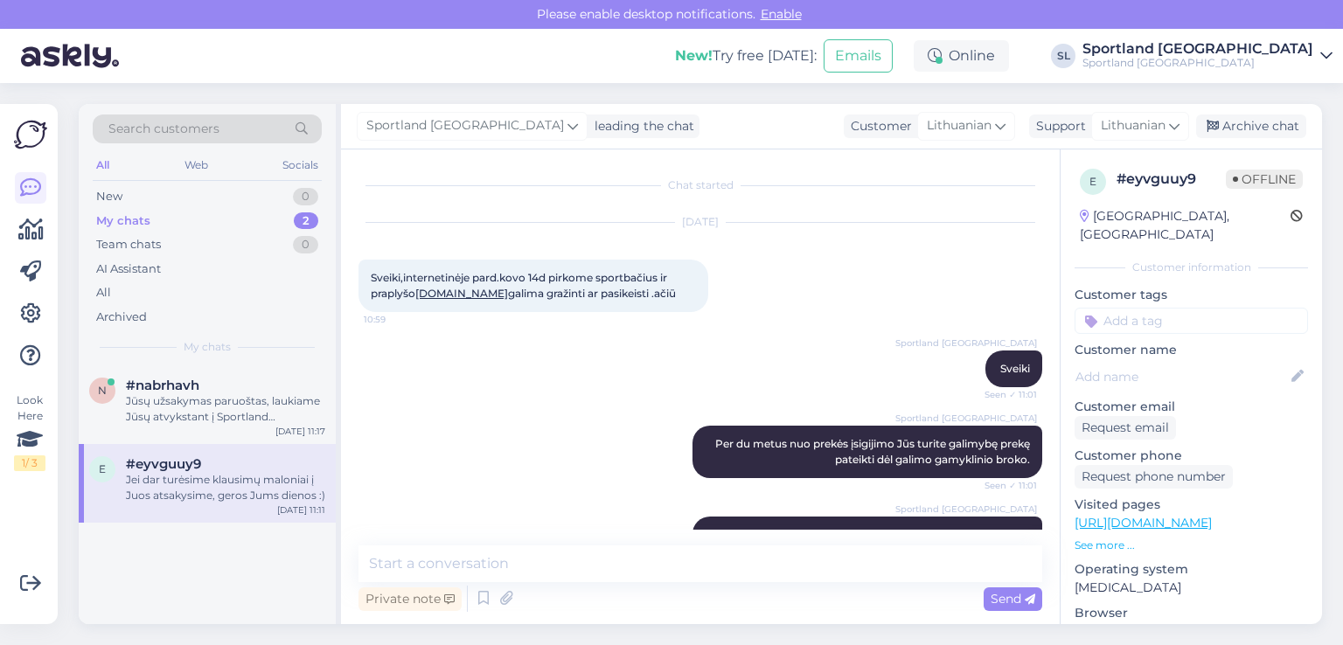
scroll to position [316, 0]
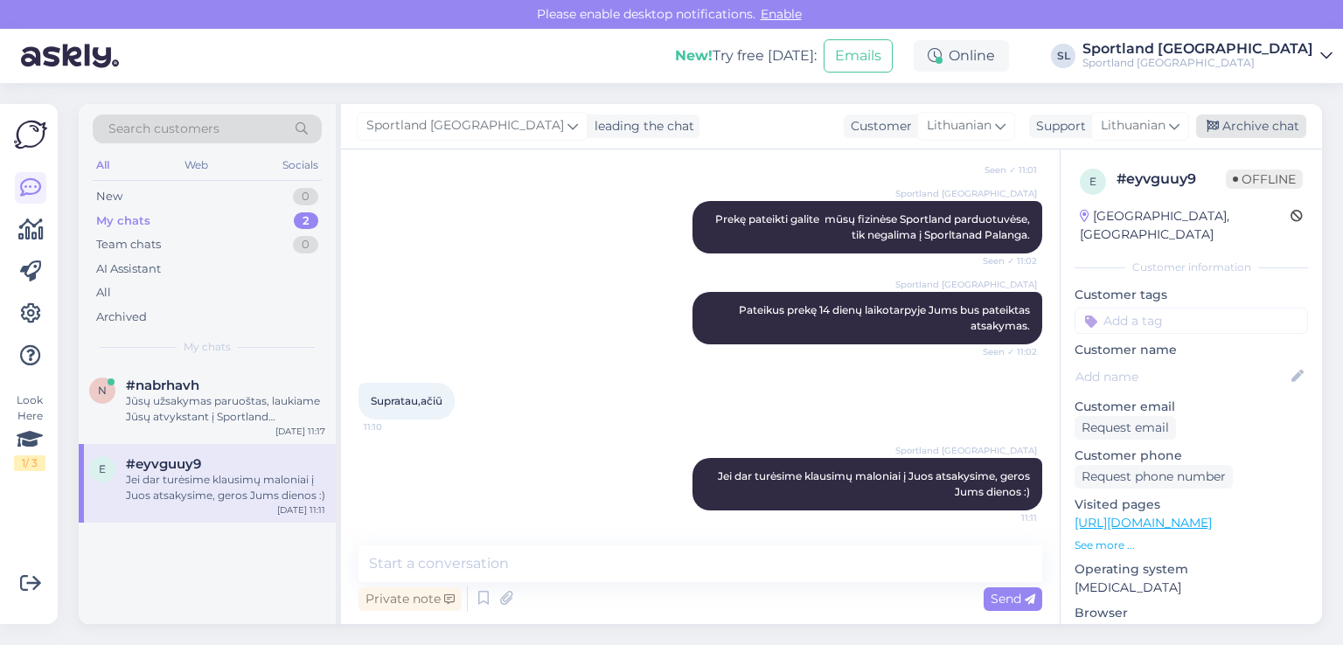
click at [1249, 114] on div "Sportland Lithuania leading the chat Customer Lithuanian Support Lithuanian Arc…" at bounding box center [831, 126] width 981 height 45
click at [1252, 127] on div "Archive chat" at bounding box center [1251, 127] width 110 height 24
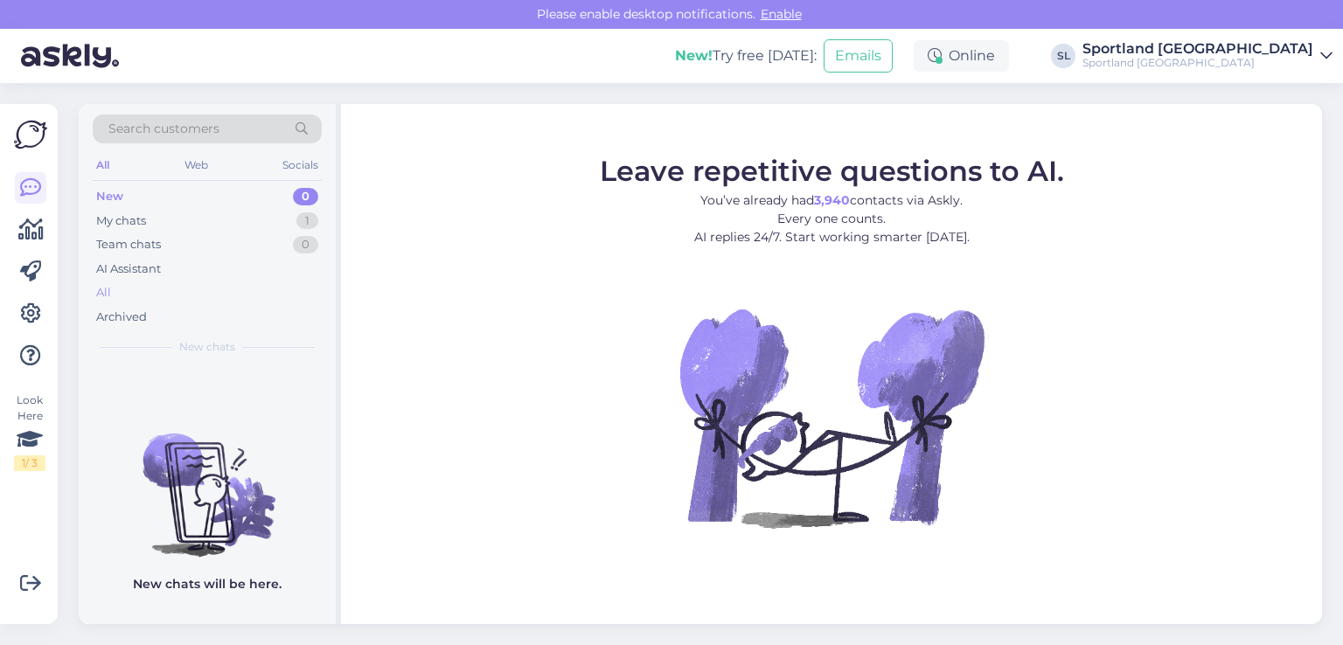
click at [150, 294] on div "All" at bounding box center [207, 293] width 229 height 24
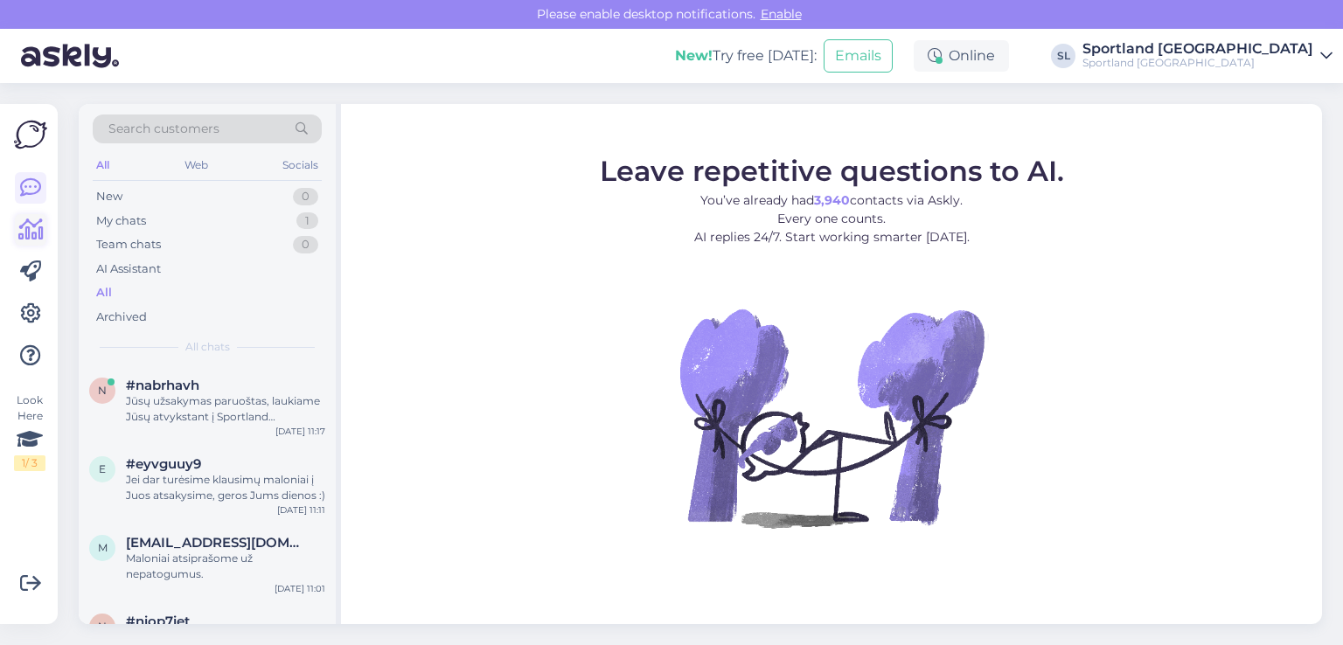
click at [30, 228] on icon at bounding box center [30, 230] width 25 height 21
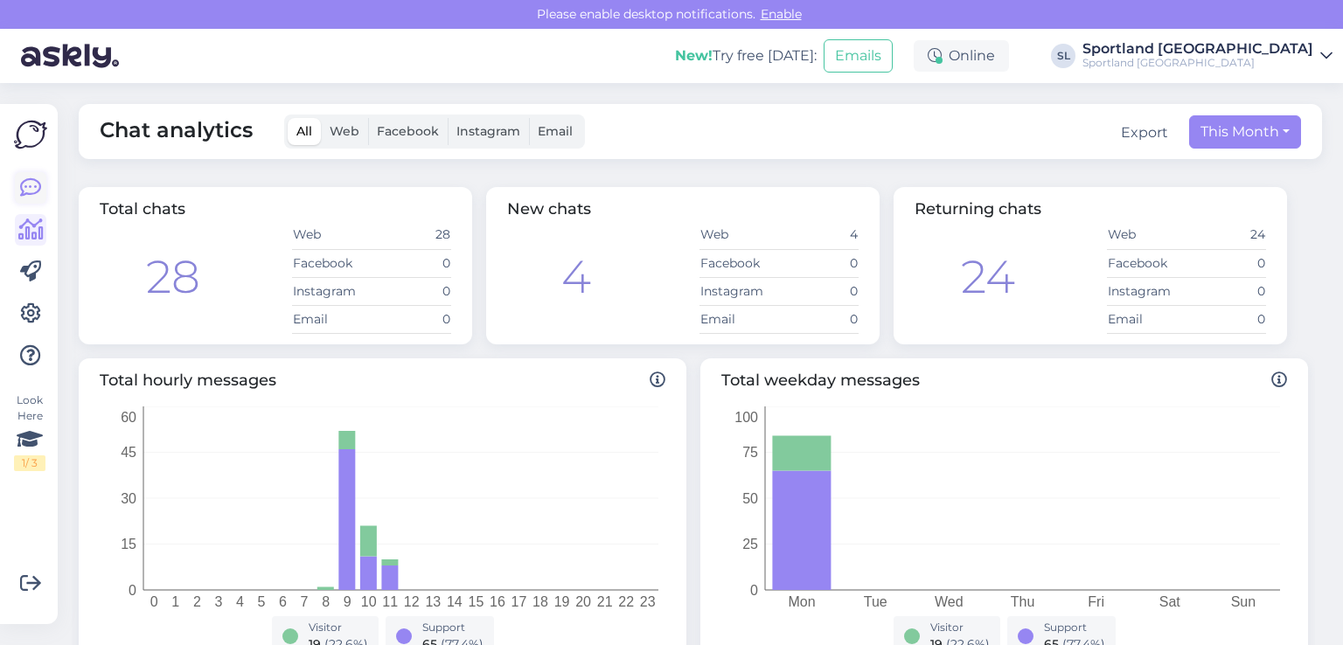
click at [38, 176] on link at bounding box center [30, 187] width 31 height 31
